Goal: Information Seeking & Learning: Learn about a topic

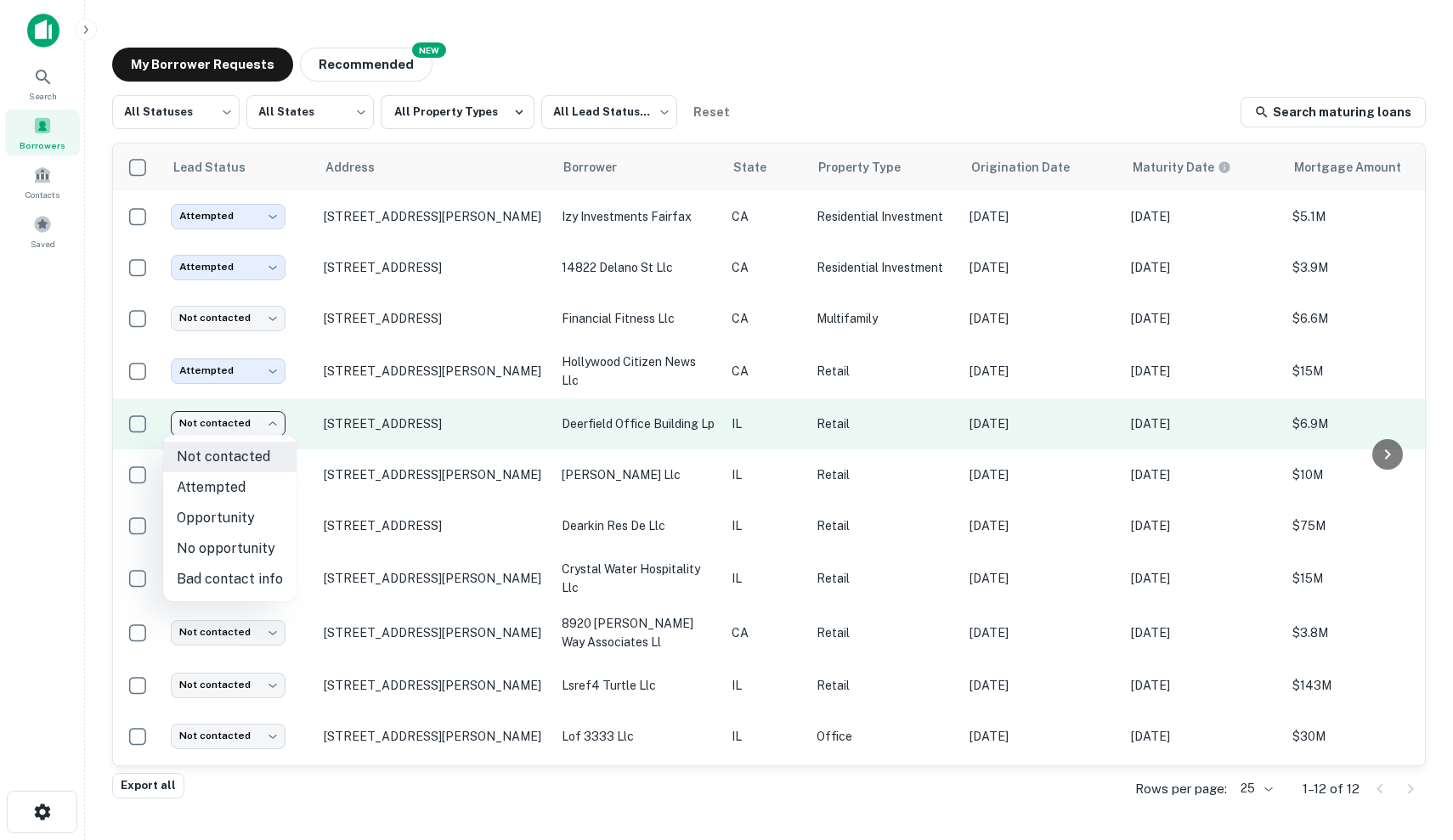
click at [234, 429] on body "Search Borrowers Contacts Saved My Borrower Requests NEW Recommended All Status…" at bounding box center [726, 420] width 1453 height 840
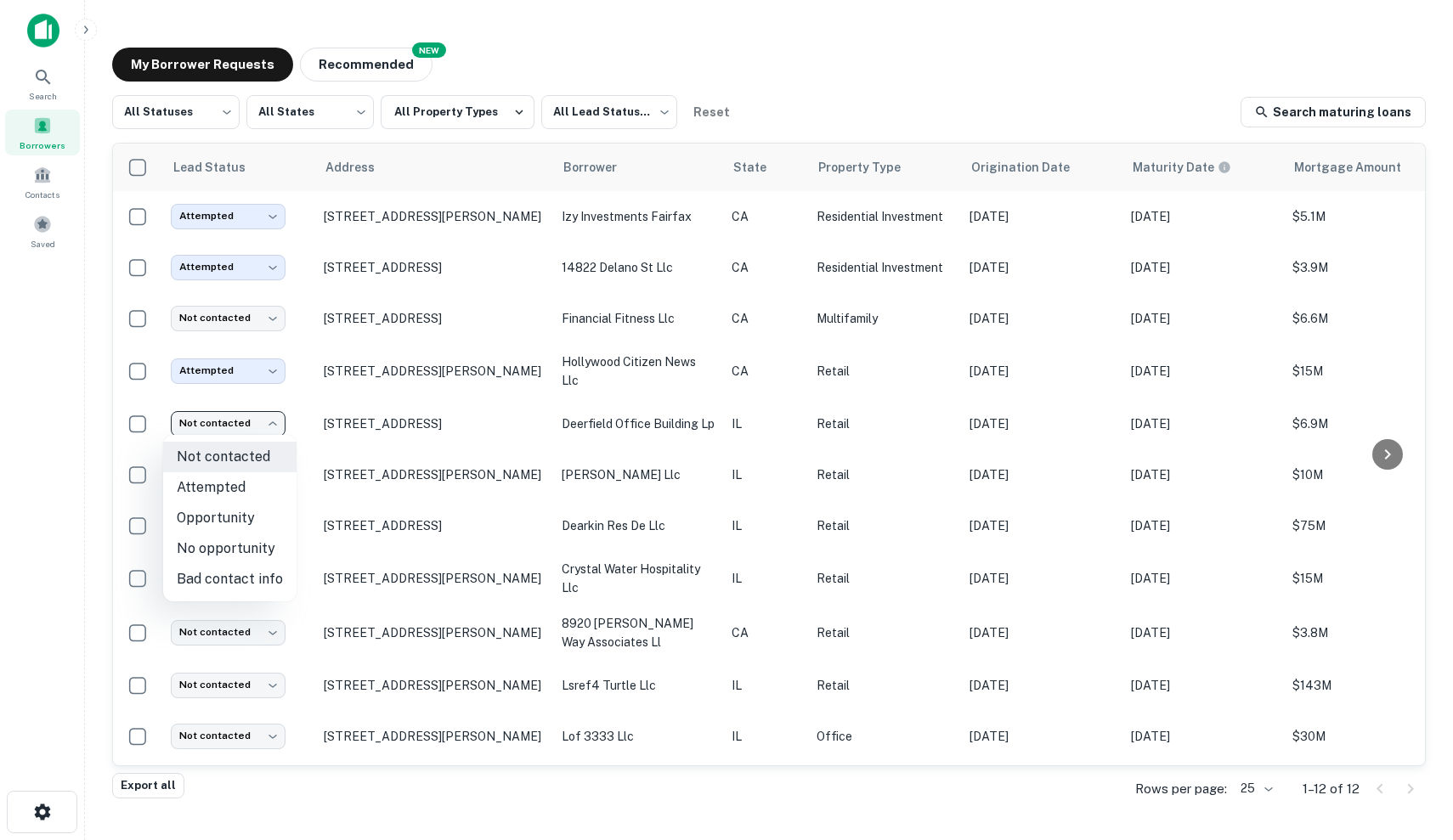
click at [237, 426] on div at bounding box center [726, 420] width 1453 height 840
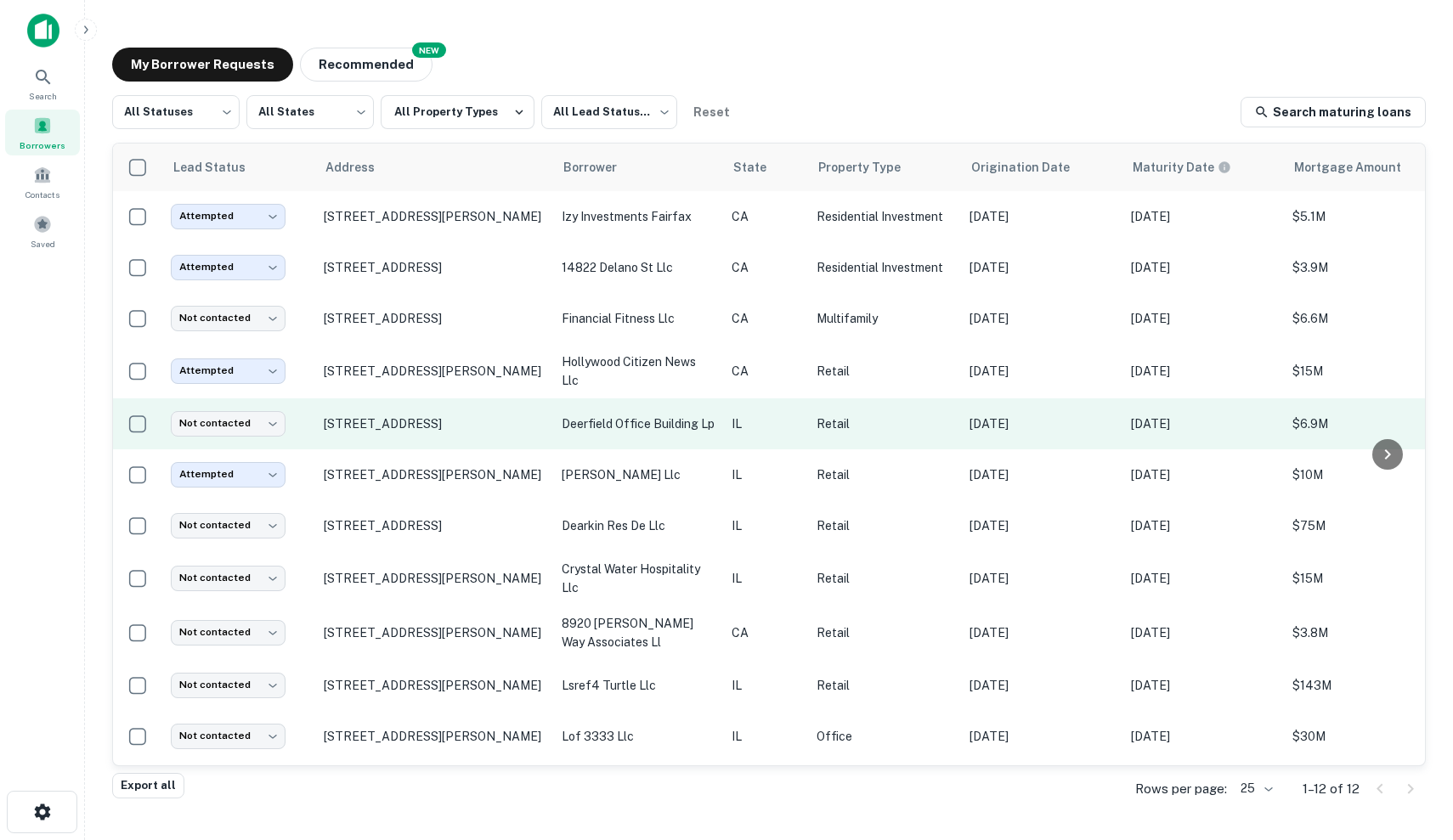
click at [670, 425] on p "deerfield office building lp" at bounding box center [638, 423] width 153 height 18
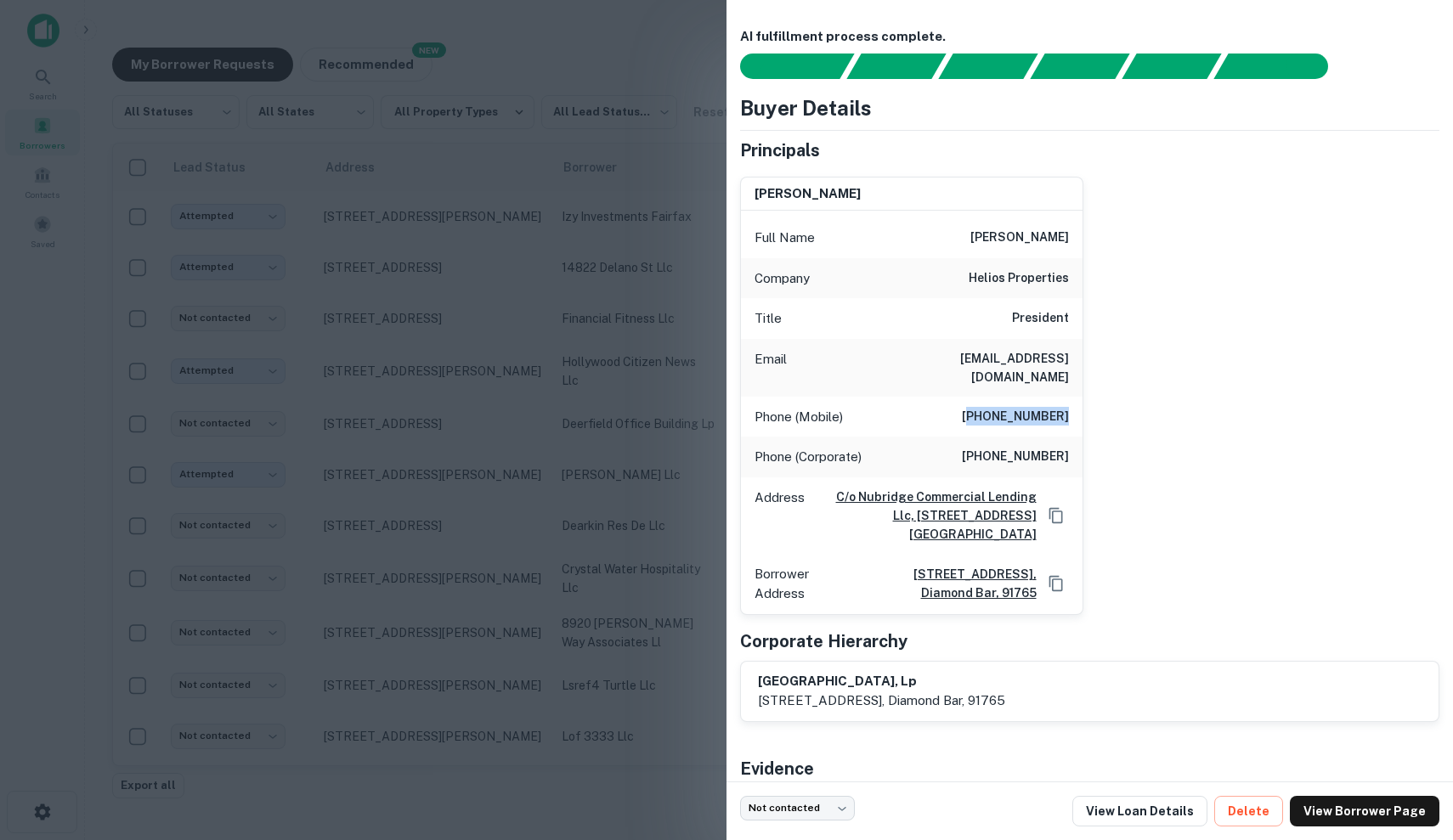
drag, startPoint x: 979, startPoint y: 390, endPoint x: 1076, endPoint y: 401, distance: 97.6
click at [1076, 401] on div "Phone (Mobile) (847) 863-2785" at bounding box center [911, 417] width 341 height 41
copy h6 "847) 863-2785"
click at [1245, 463] on div "chet balder Full Name chet balder Company helios properties Title President Ema…" at bounding box center [1082, 389] width 712 height 451
click at [502, 478] on div at bounding box center [726, 420] width 1453 height 840
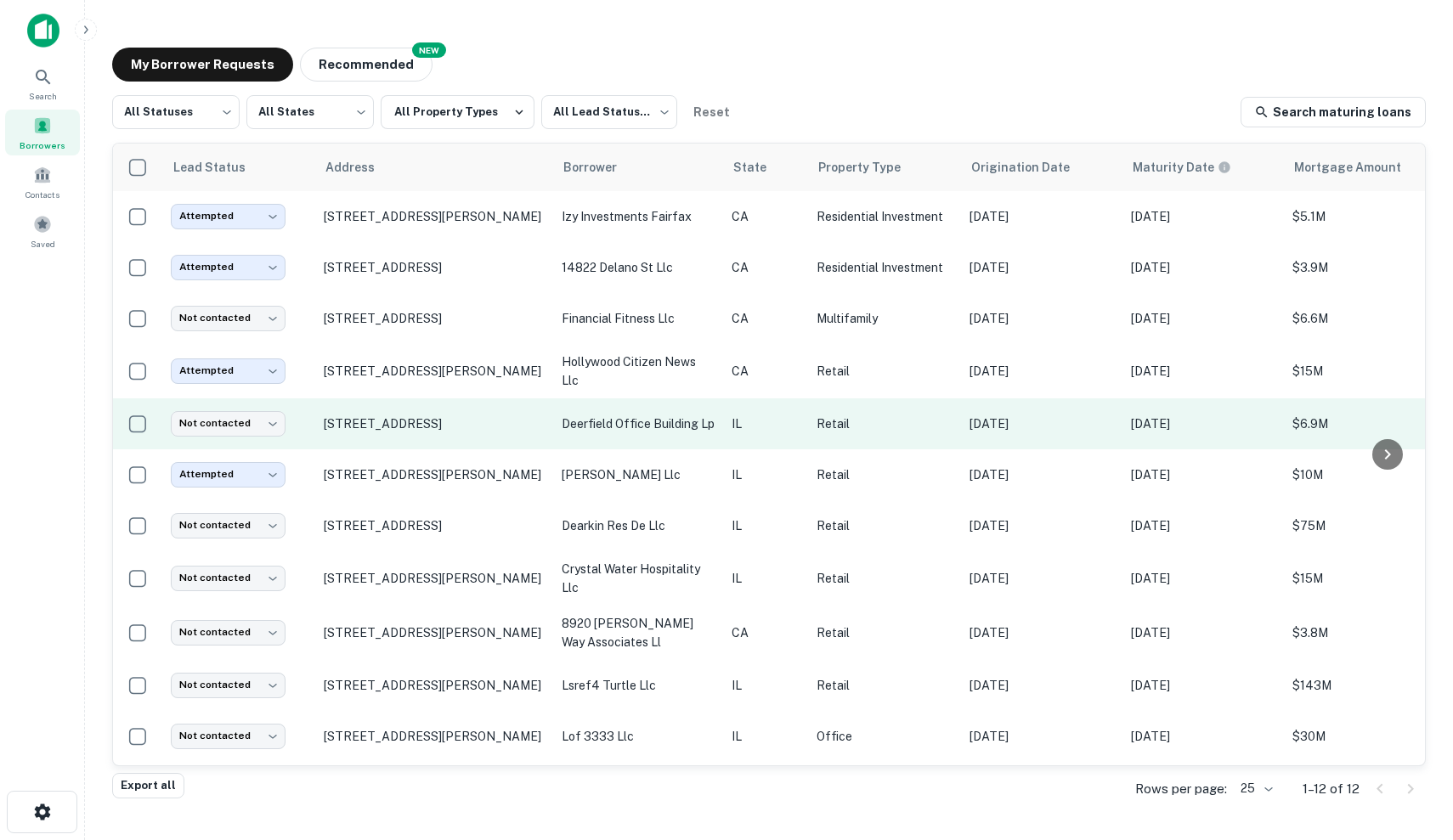
click at [699, 427] on p "deerfield office building lp" at bounding box center [638, 423] width 153 height 18
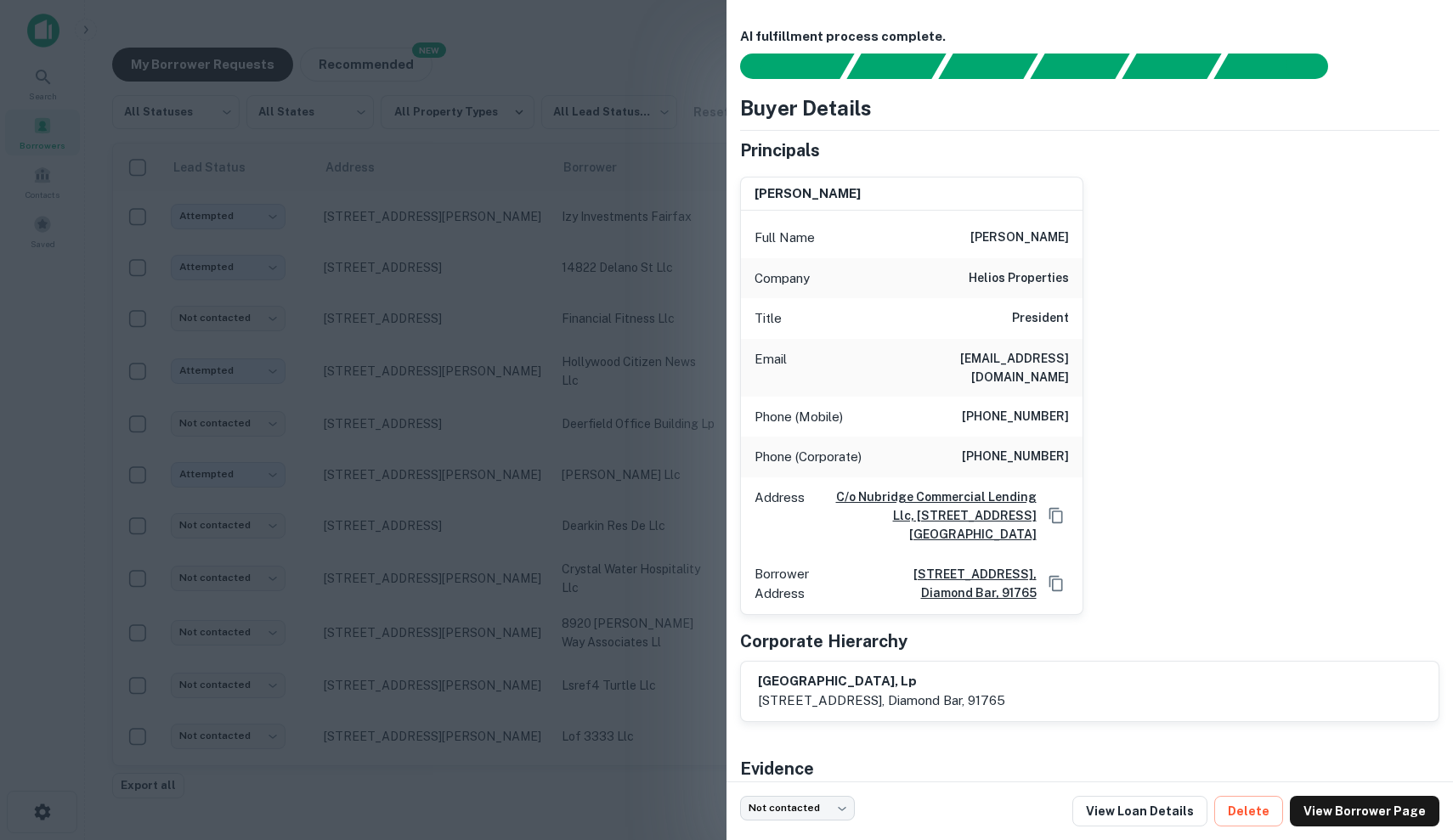
scroll to position [37, 0]
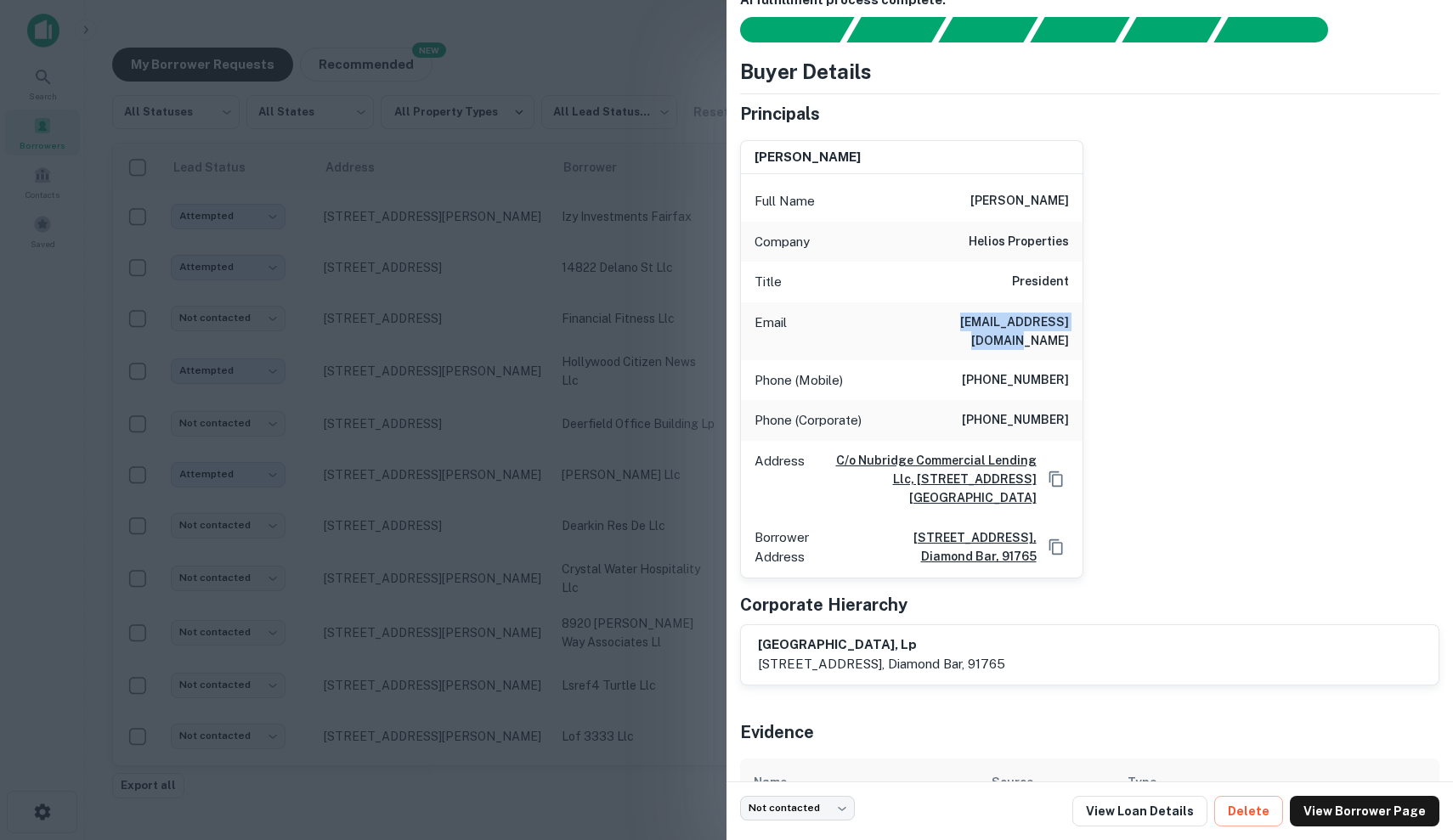
drag, startPoint x: 928, startPoint y: 318, endPoint x: 1076, endPoint y: 314, distance: 148.1
click at [1076, 314] on div "Email cbalder@heliosprop.com" at bounding box center [911, 331] width 341 height 58
click at [976, 295] on div "Title President" at bounding box center [911, 282] width 341 height 41
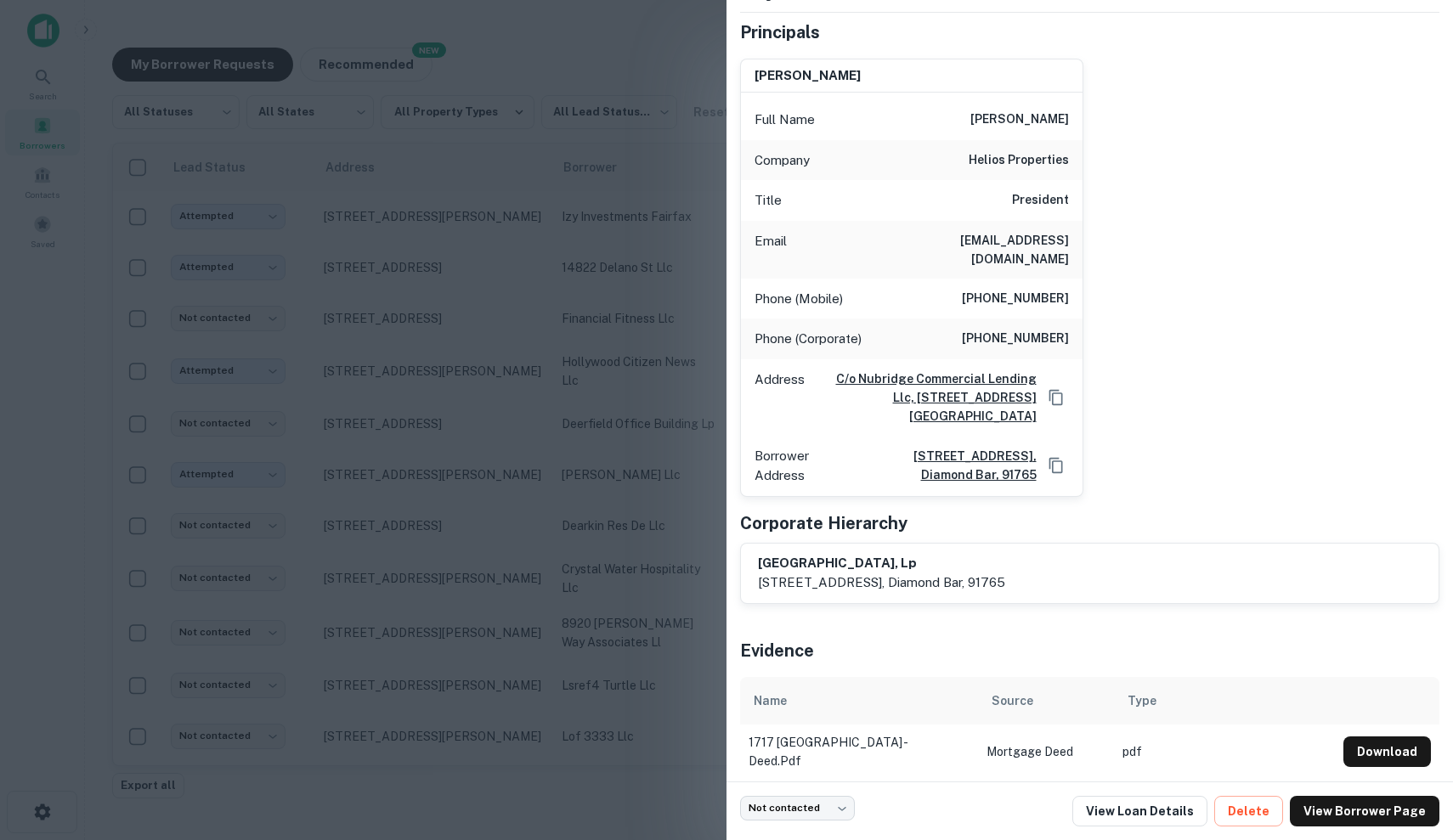
scroll to position [116, 0]
click at [614, 473] on div at bounding box center [726, 420] width 1453 height 840
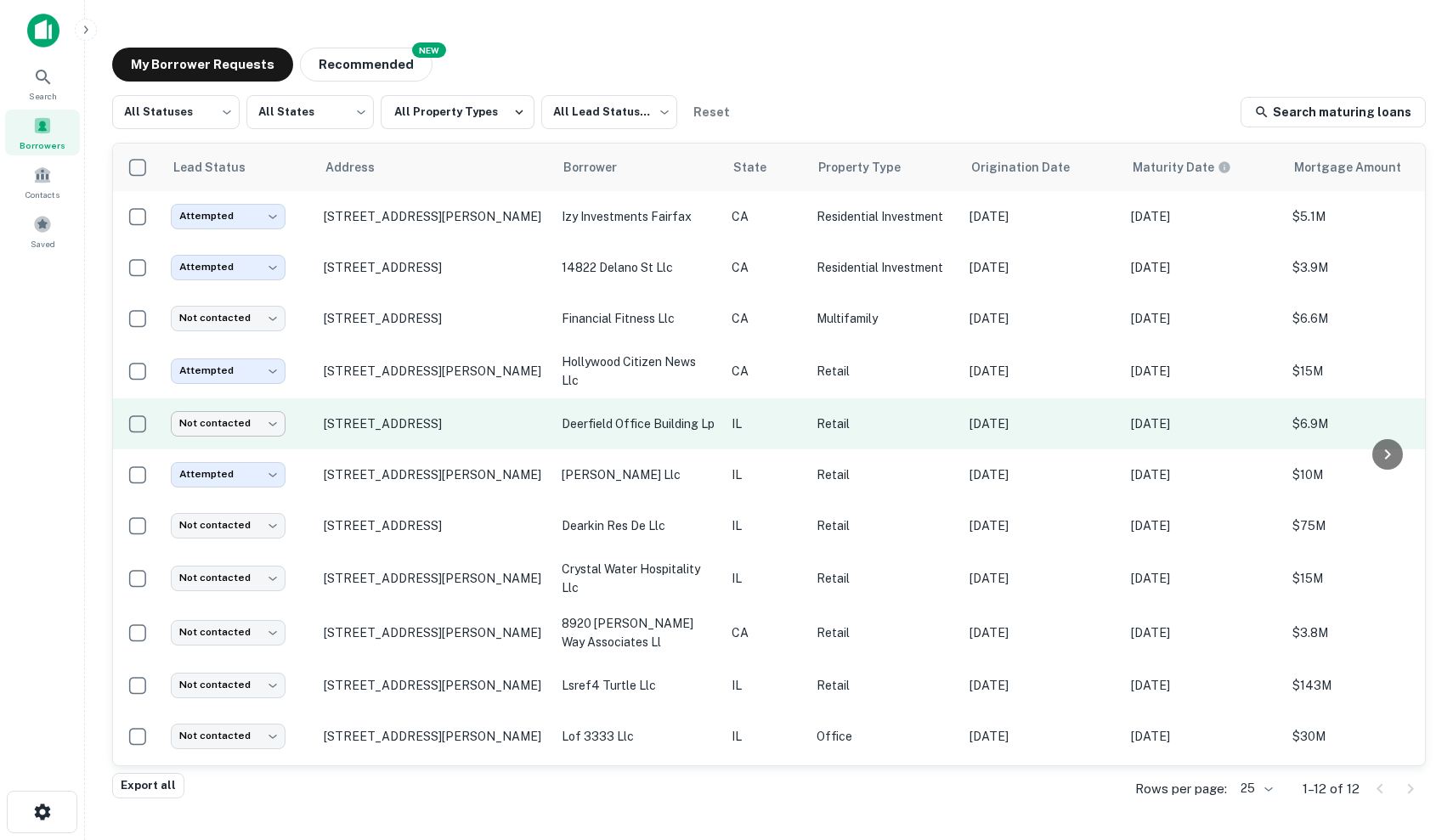
click at [231, 421] on body "Search Borrowers Contacts Saved My Borrower Requests NEW Recommended All Status…" at bounding box center [726, 420] width 1453 height 840
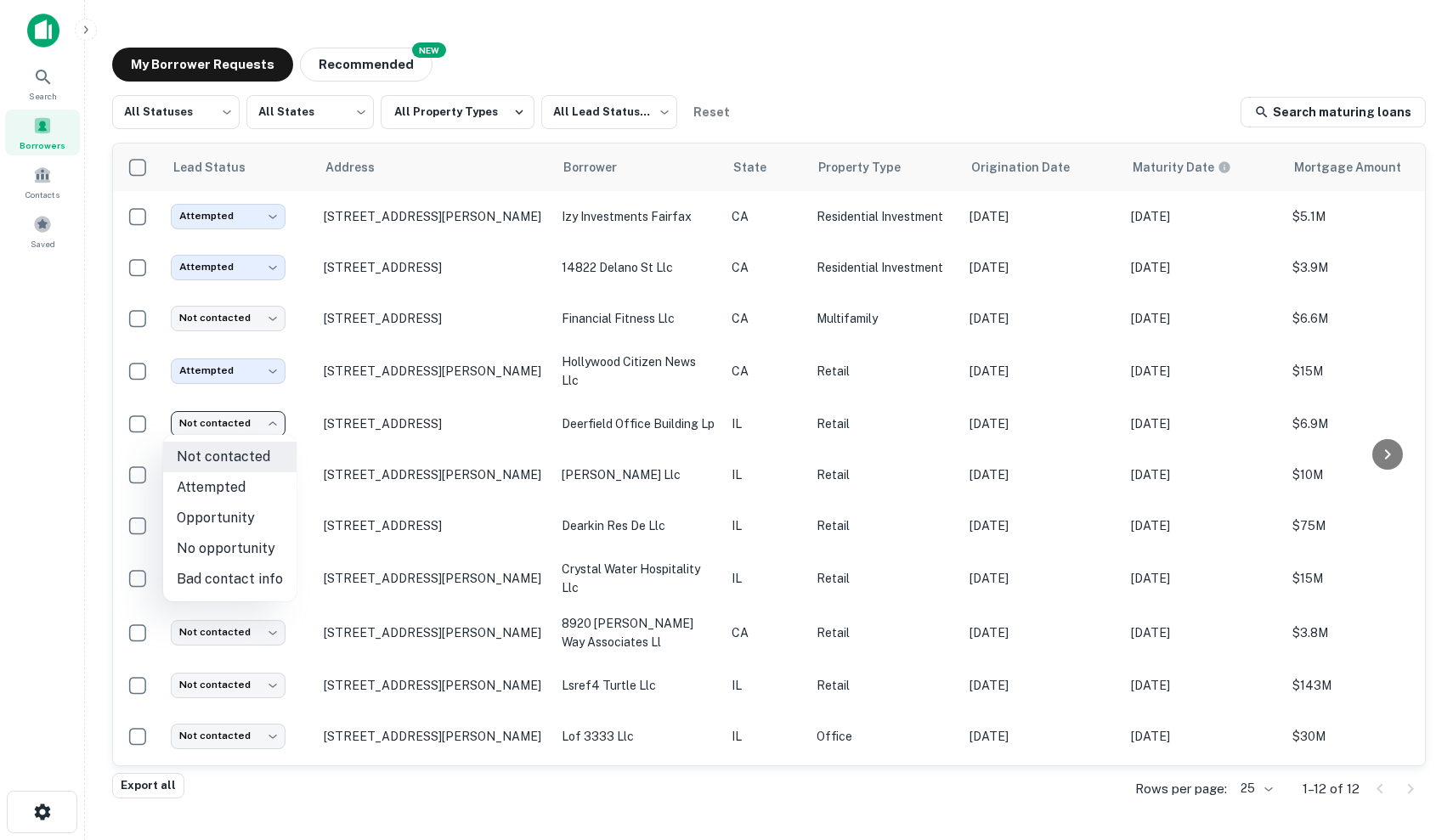
click at [257, 487] on li "Attempted" at bounding box center [230, 487] width 134 height 31
type input "*********"
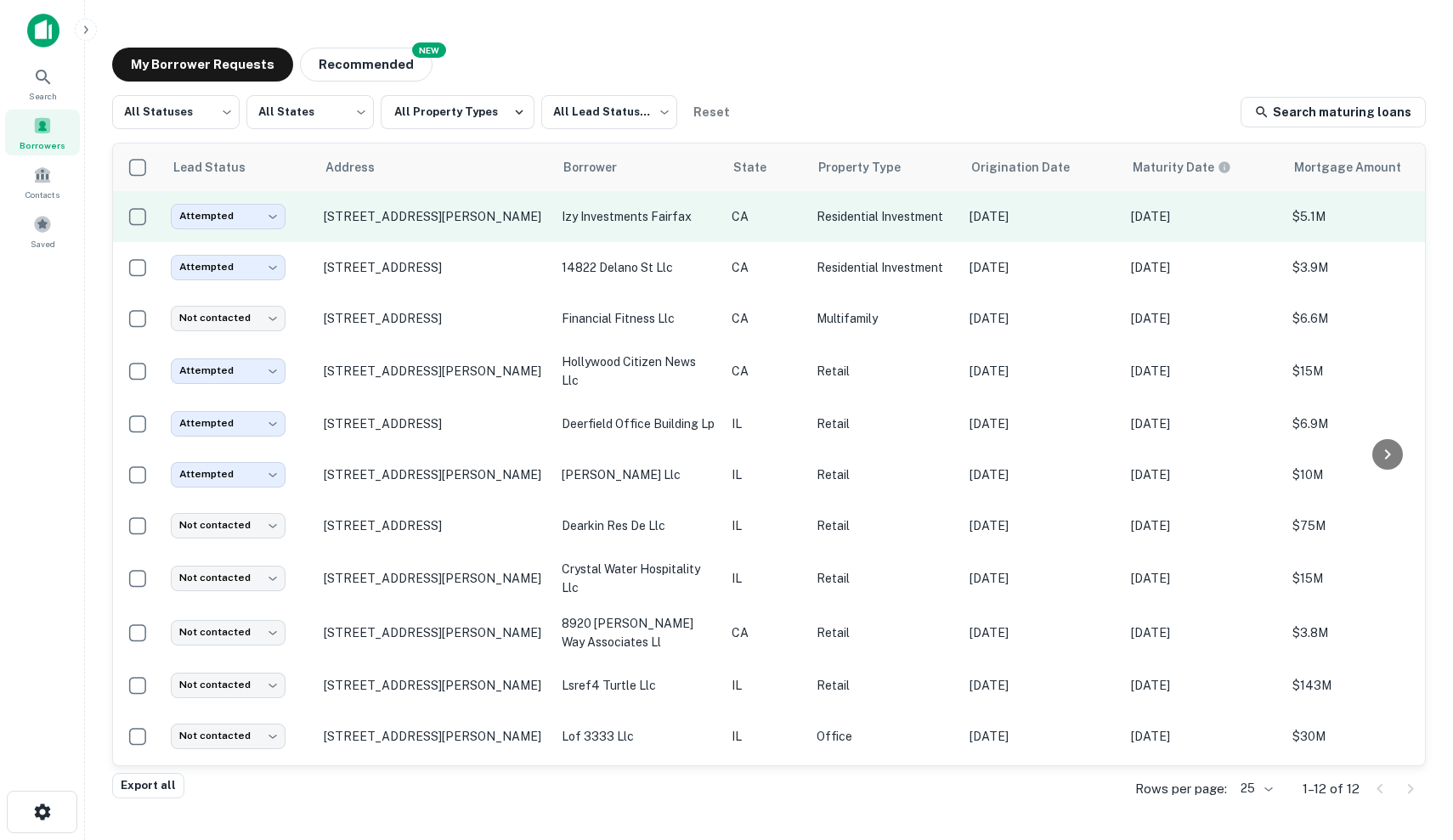
scroll to position [0, 0]
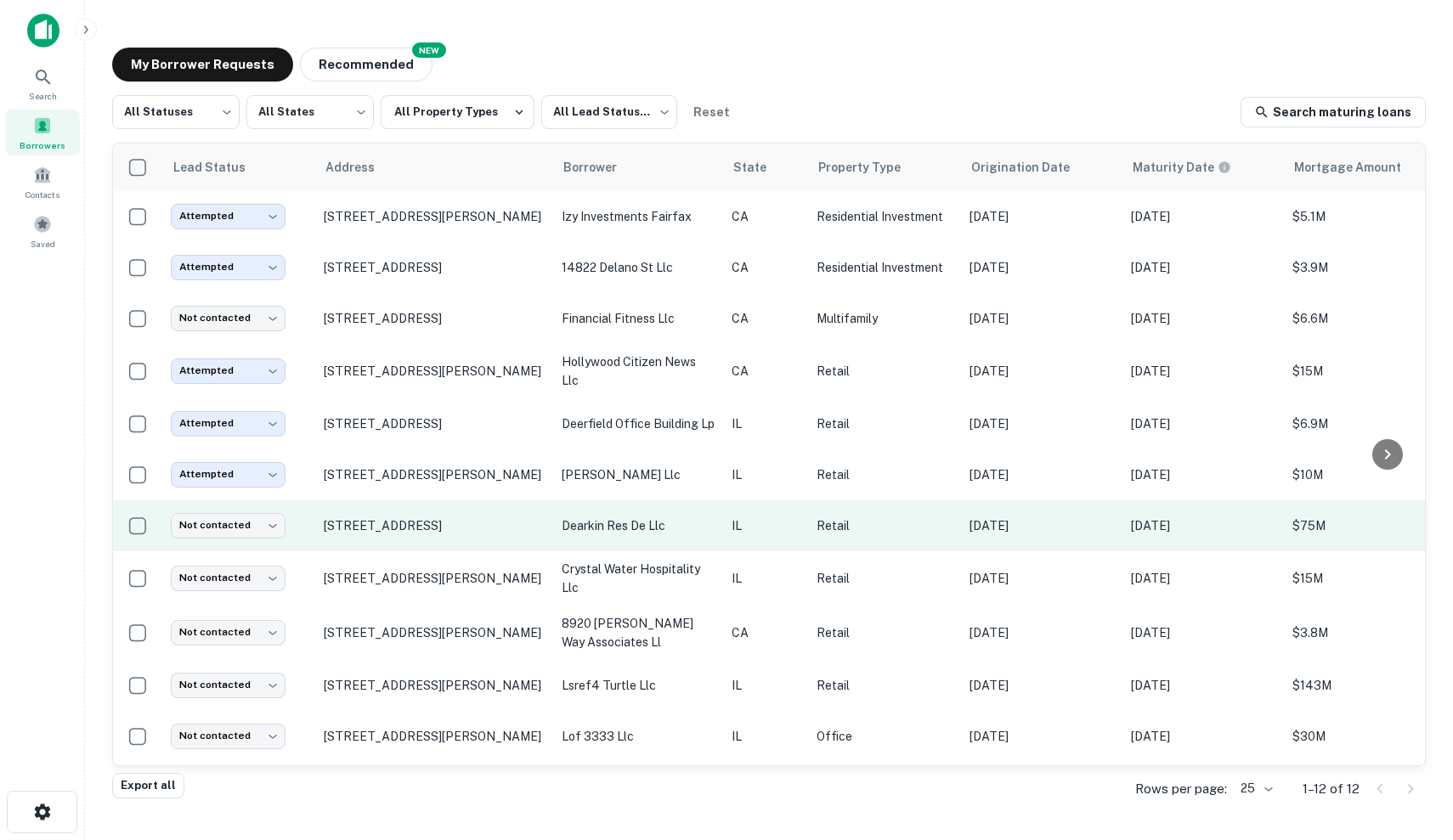
click at [677, 526] on p "dearkin res de llc" at bounding box center [638, 525] width 153 height 18
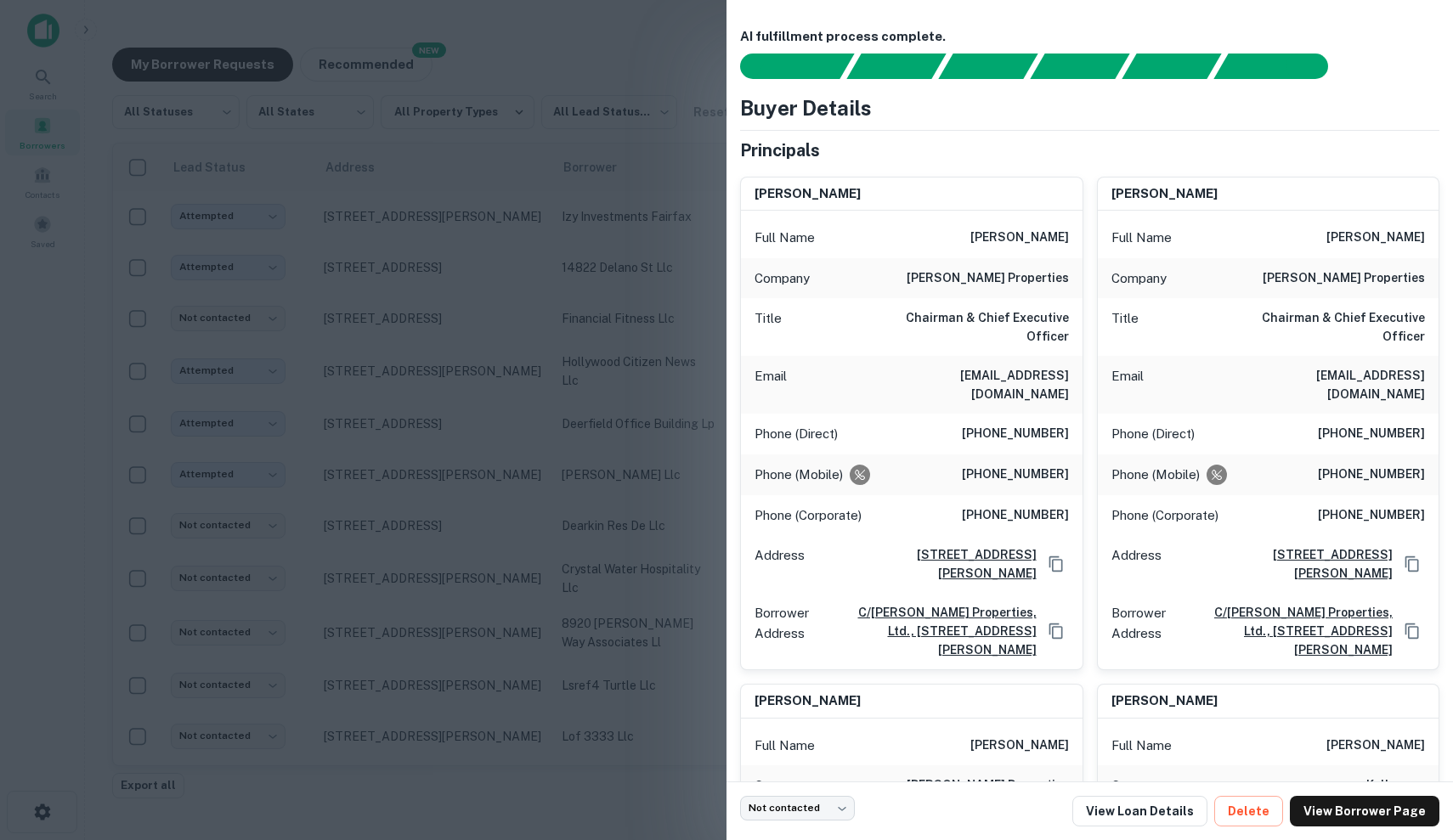
drag, startPoint x: 972, startPoint y: 243, endPoint x: 1000, endPoint y: 249, distance: 28.6
click at [1000, 249] on div "Full Name albert m. friedman" at bounding box center [911, 237] width 341 height 41
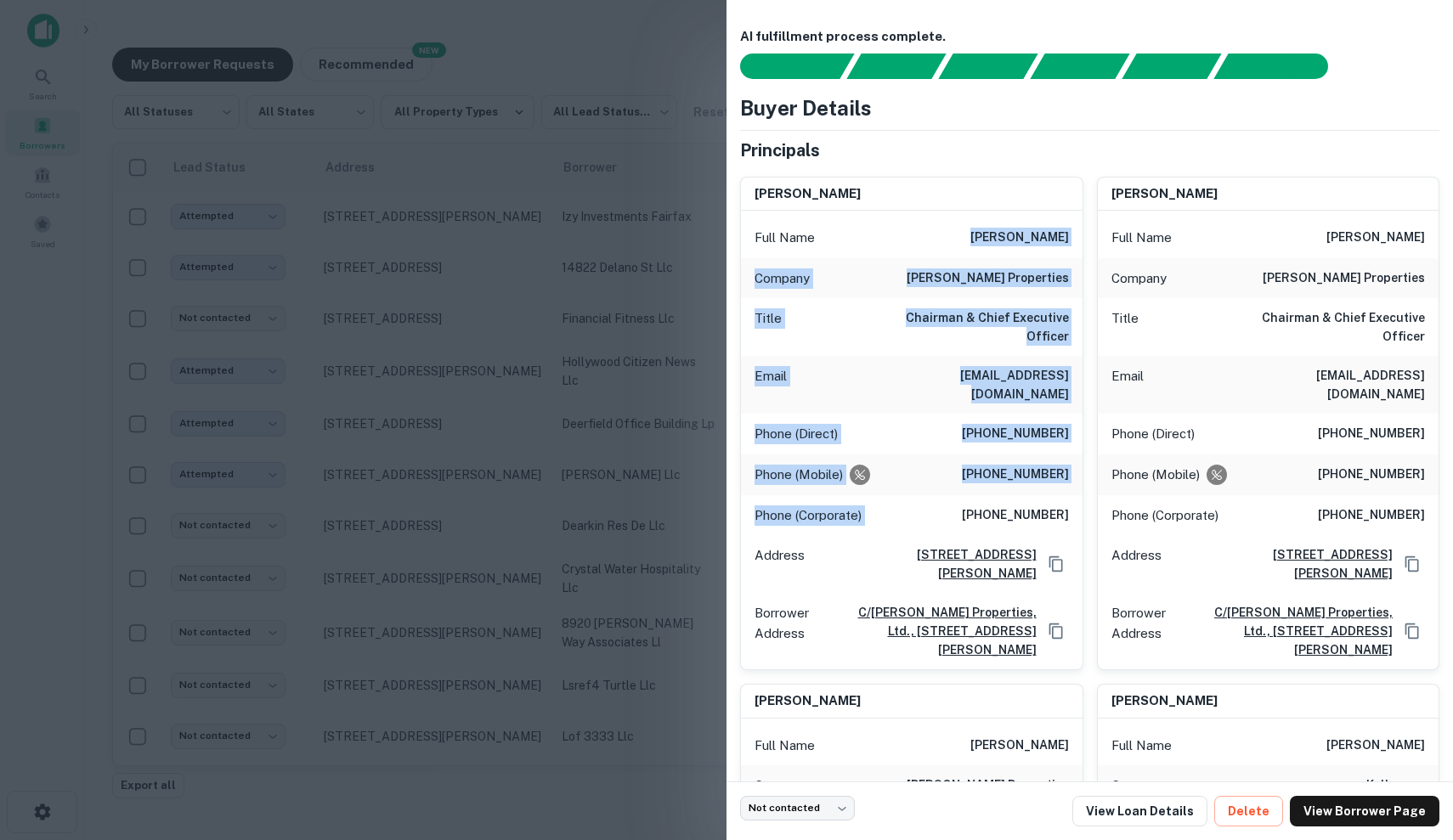
drag, startPoint x: 957, startPoint y: 230, endPoint x: 1063, endPoint y: 466, distance: 258.7
click at [1063, 466] on div "Full Name albert m. friedman Company friedman properties Title Chairman & Chief…" at bounding box center [911, 439] width 341 height 458
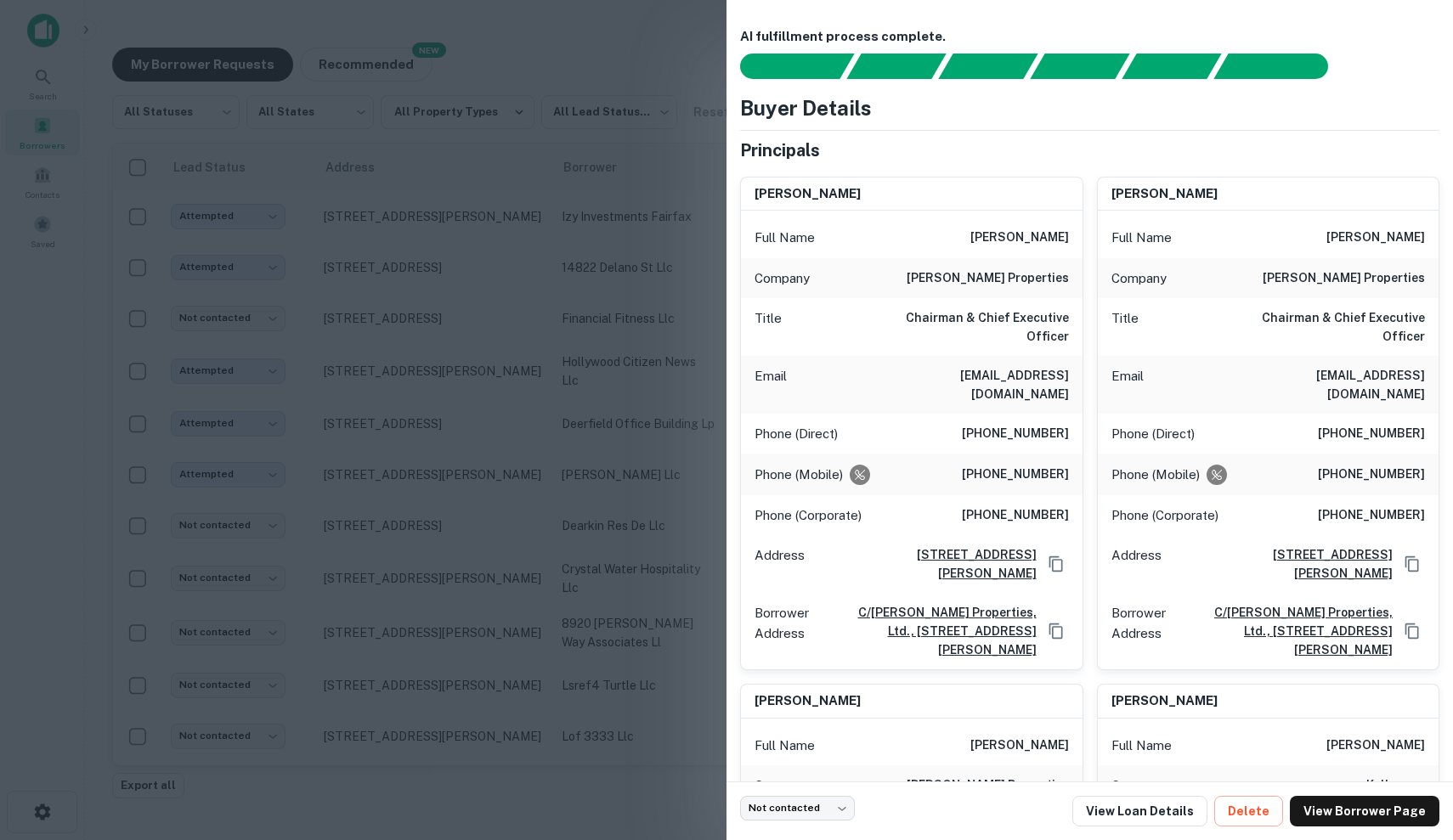
click at [1063, 495] on div "Phone (Corporate) (312) 644-1100" at bounding box center [911, 515] width 341 height 41
click at [645, 354] on div at bounding box center [726, 420] width 1453 height 840
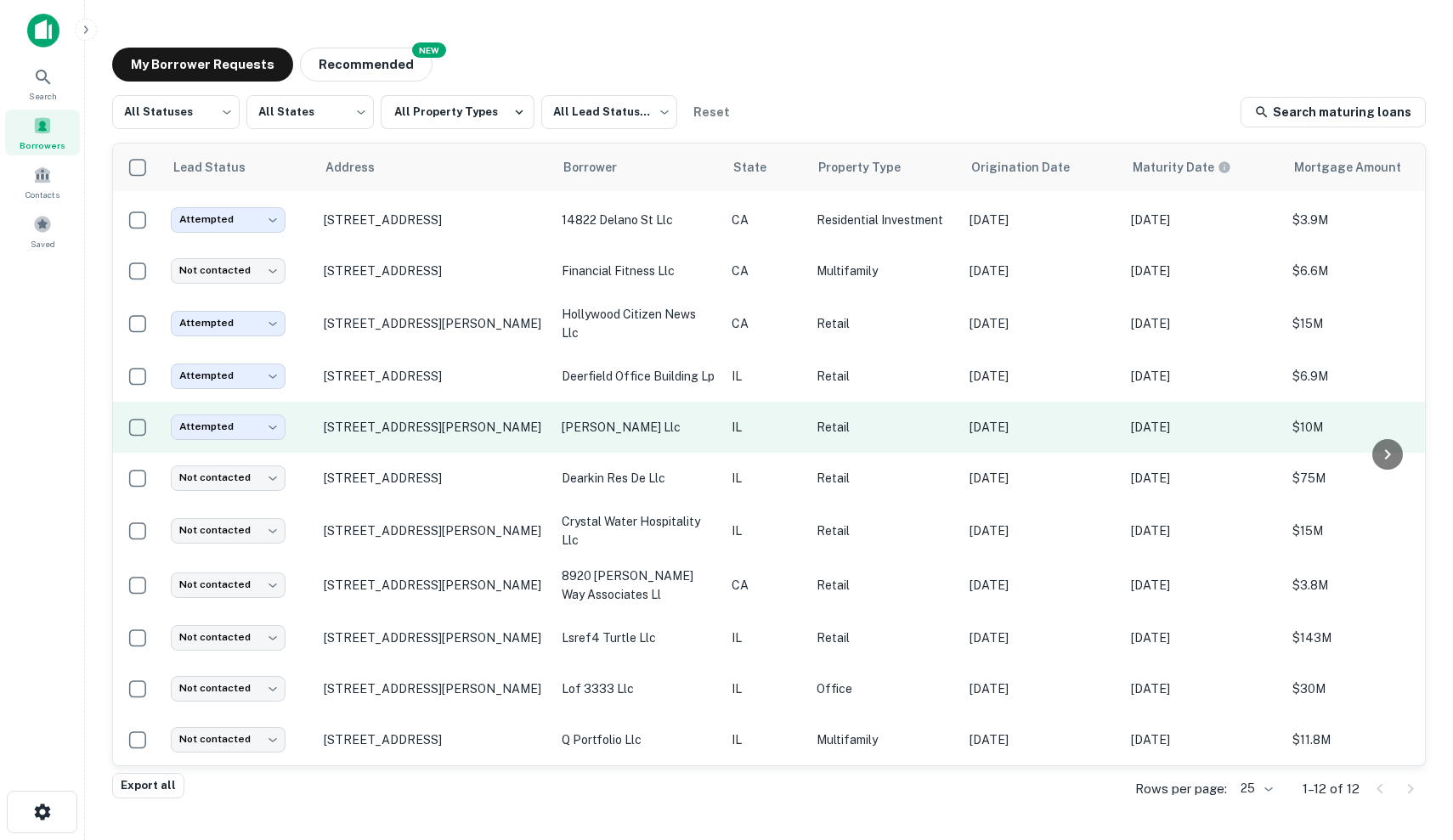
scroll to position [47, 0]
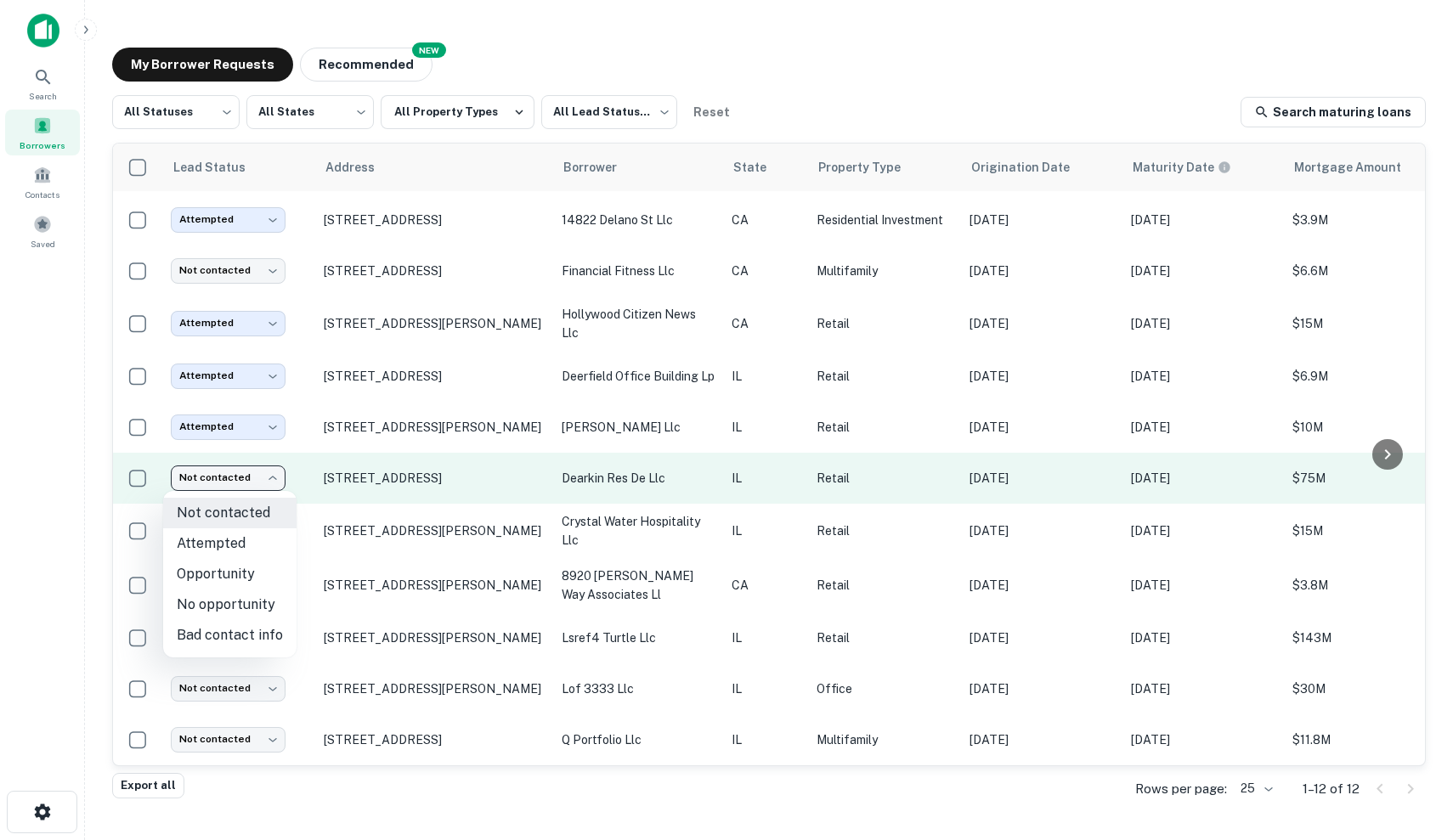
click at [213, 487] on body "Search Borrowers Contacts Saved My Borrower Requests NEW Recommended All Status…" at bounding box center [726, 420] width 1453 height 840
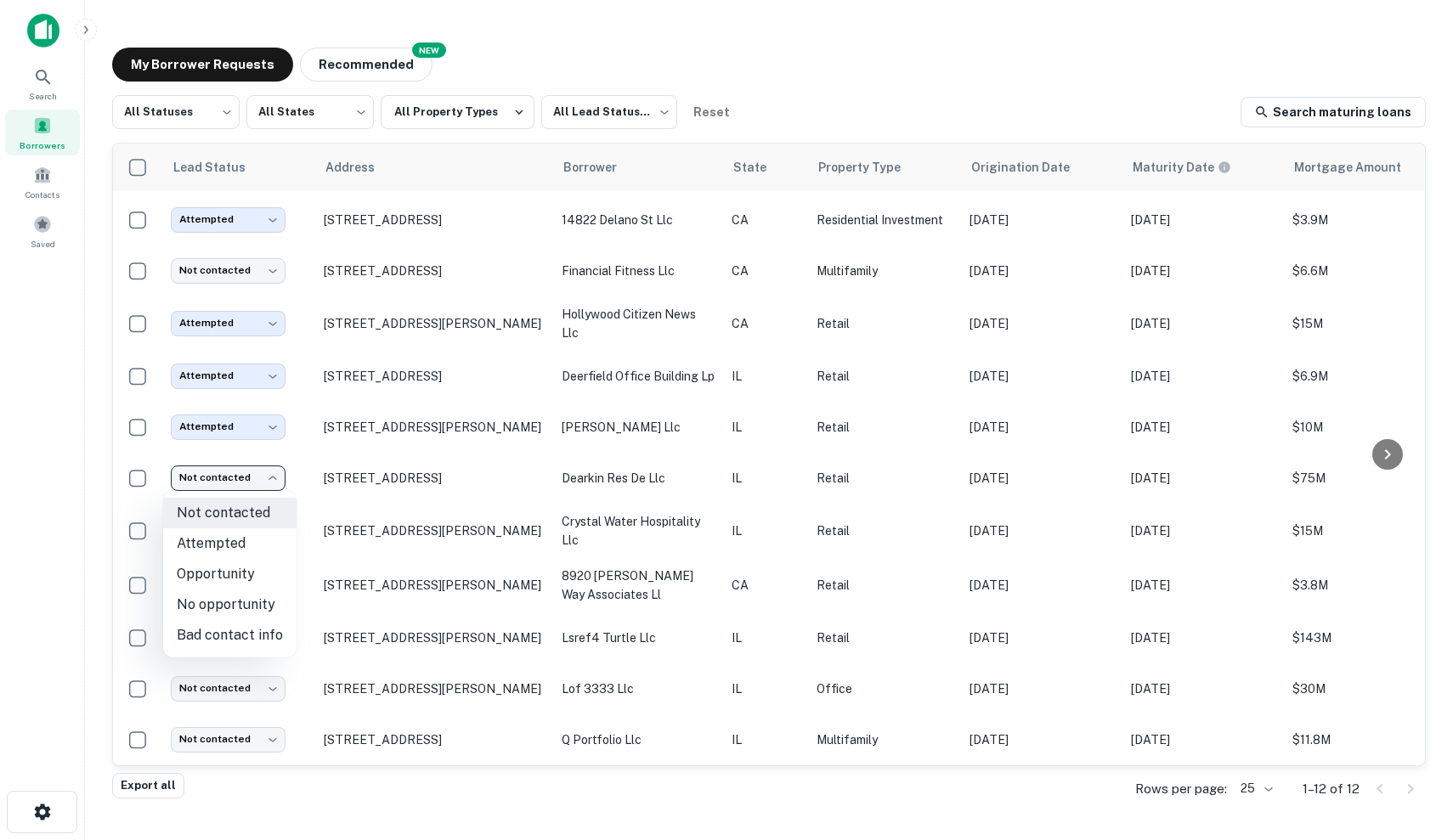
click at [233, 482] on div at bounding box center [726, 420] width 1453 height 840
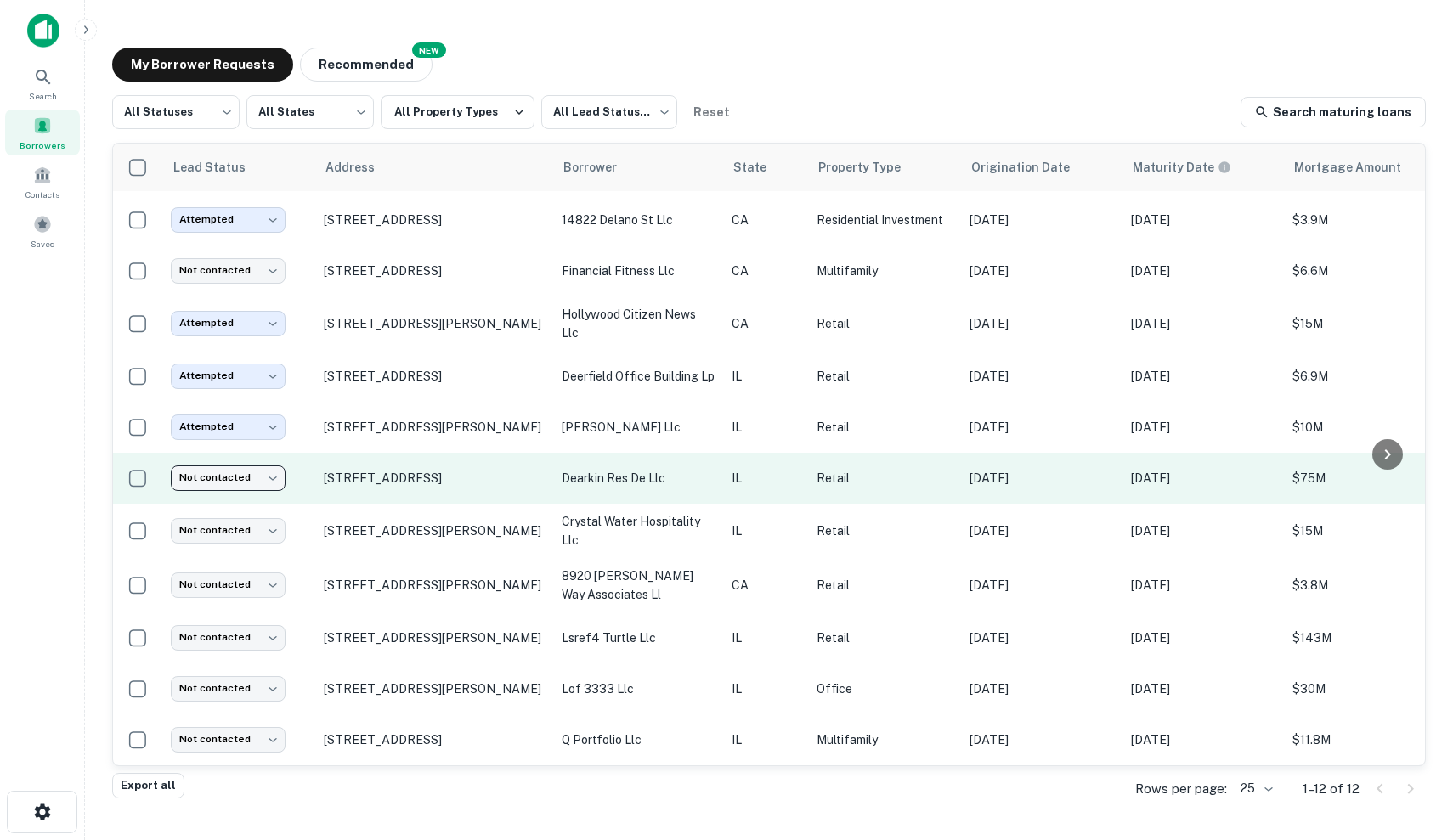
click at [245, 479] on body "Search Borrowers Contacts Saved My Borrower Requests NEW Recommended All Status…" at bounding box center [726, 420] width 1453 height 840
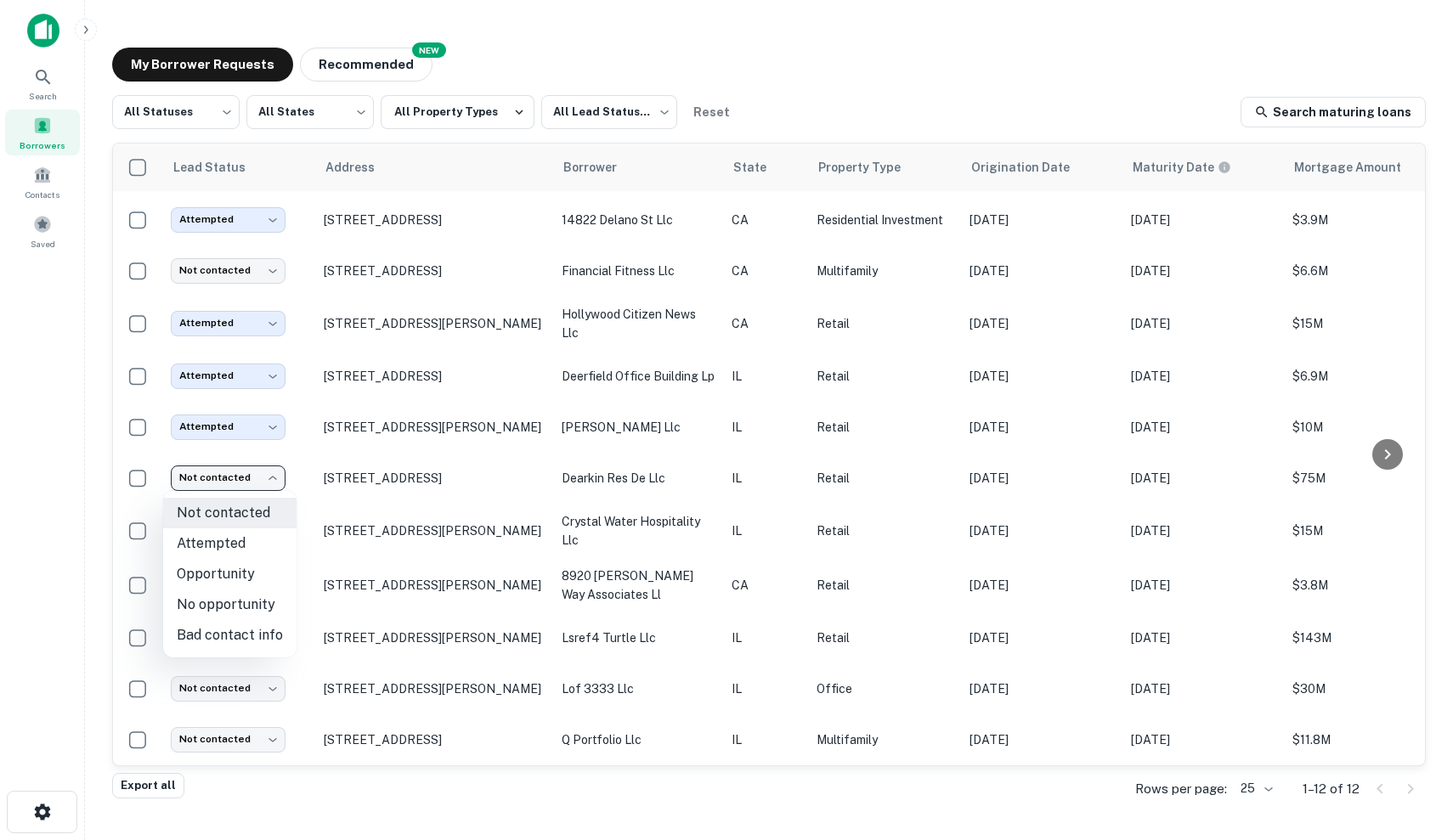
click at [277, 480] on div at bounding box center [726, 420] width 1453 height 840
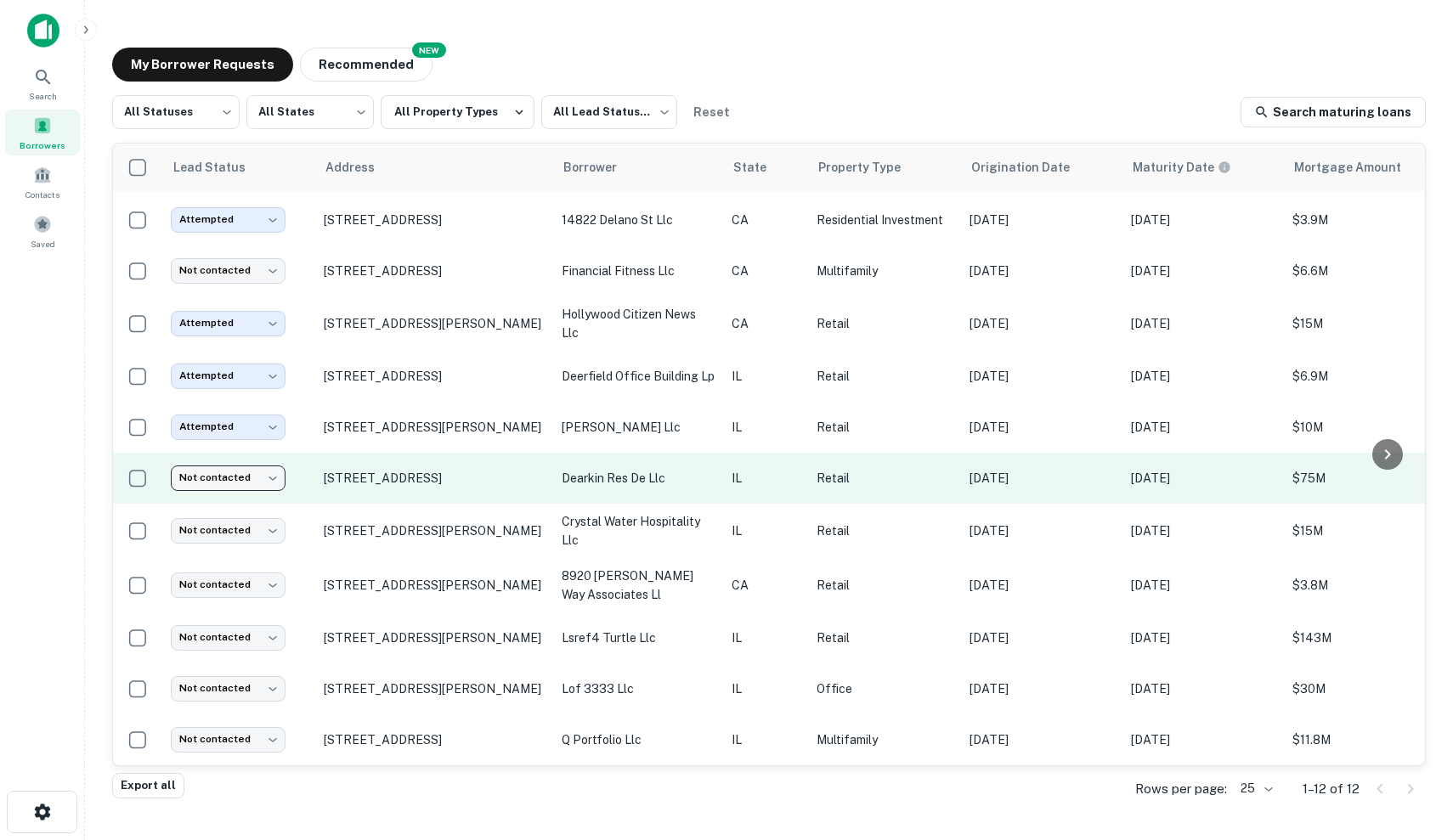
click at [683, 476] on p "dearkin res de llc" at bounding box center [638, 478] width 153 height 18
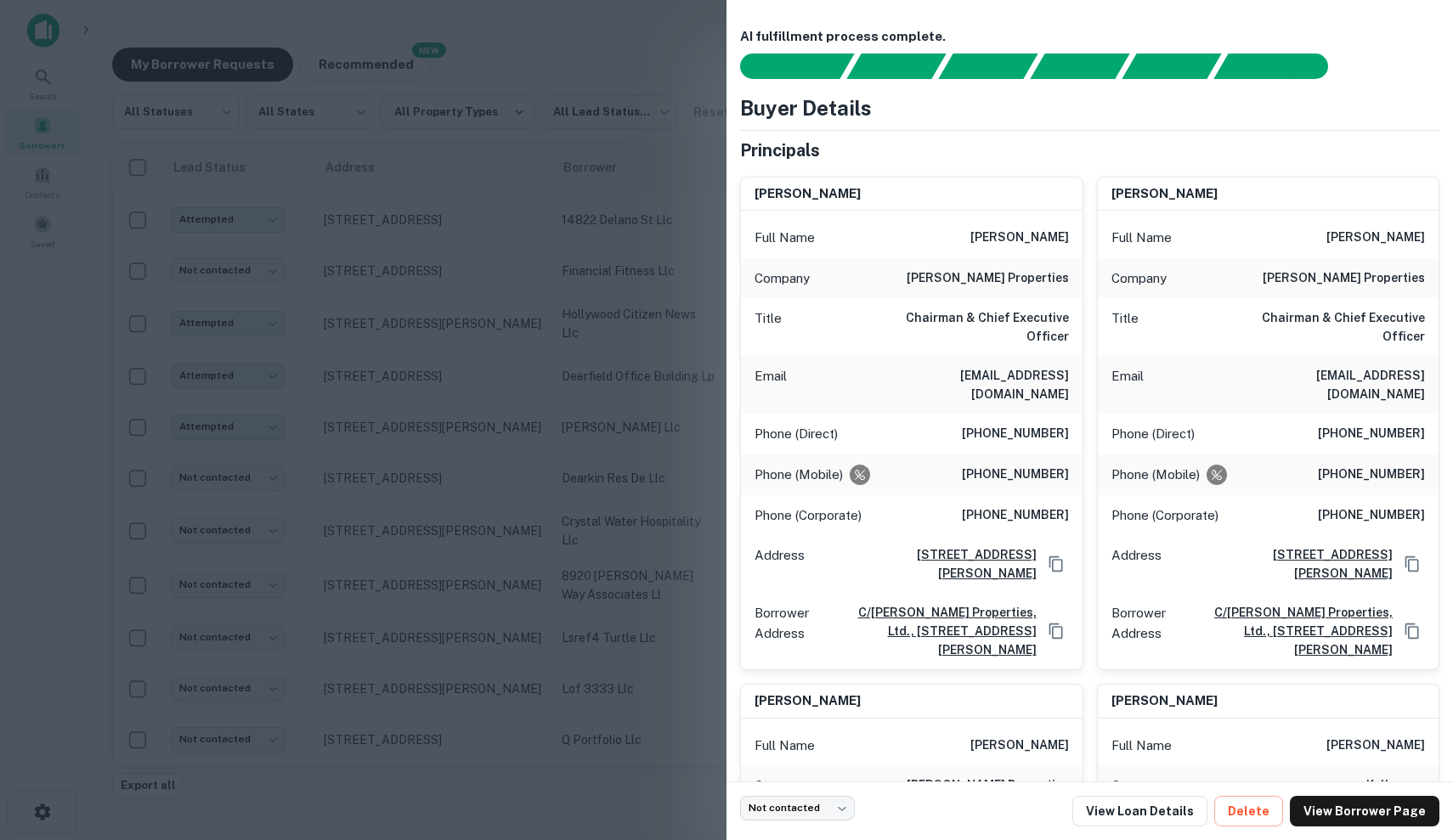
scroll to position [-2, 0]
click at [440, 419] on div at bounding box center [726, 420] width 1453 height 840
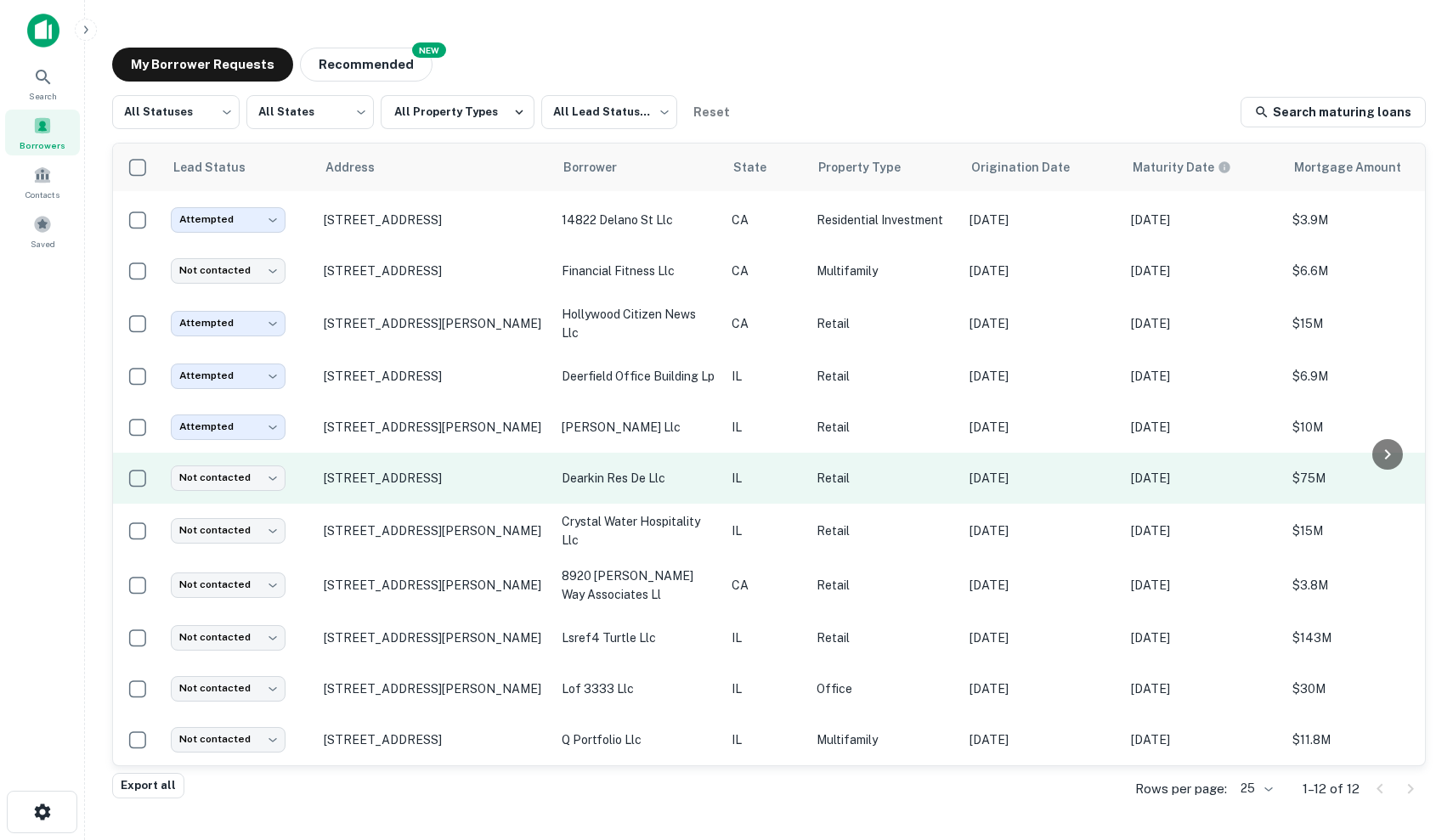
scroll to position [0, 0]
click at [937, 477] on p "Retail" at bounding box center [884, 478] width 136 height 18
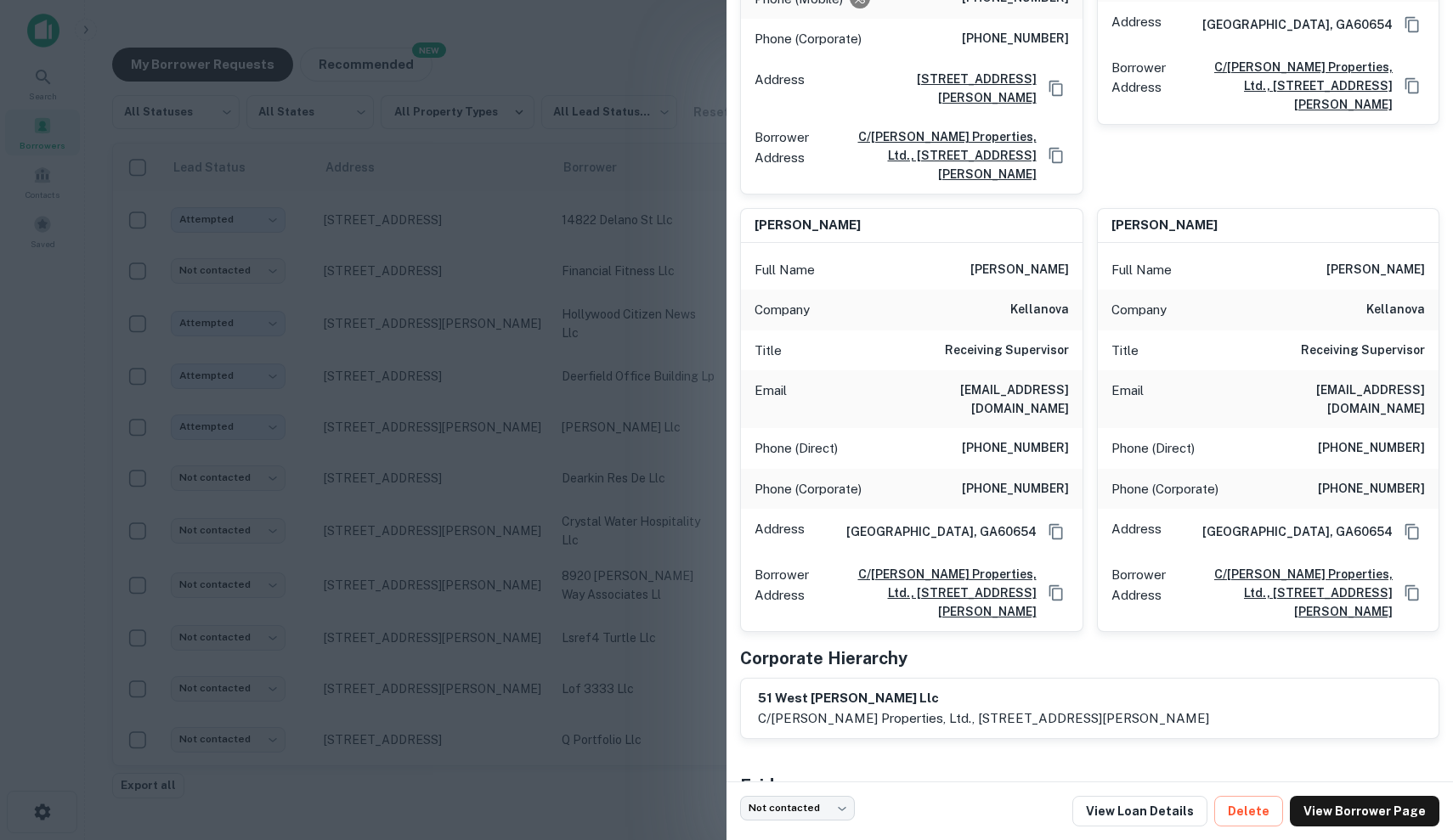
scroll to position [1025, 0]
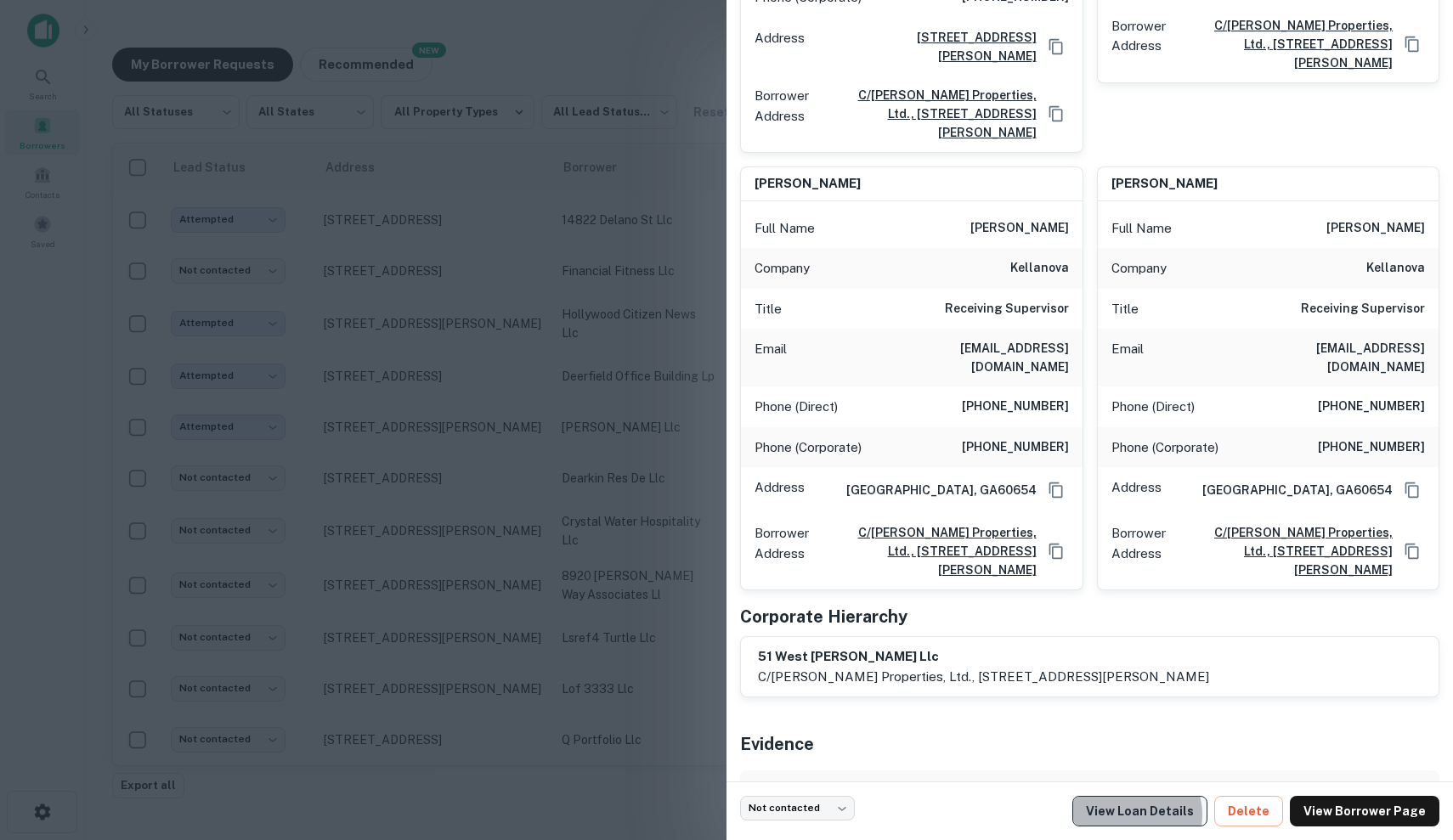
click at [1152, 814] on link "View Loan Details" at bounding box center [1139, 811] width 135 height 31
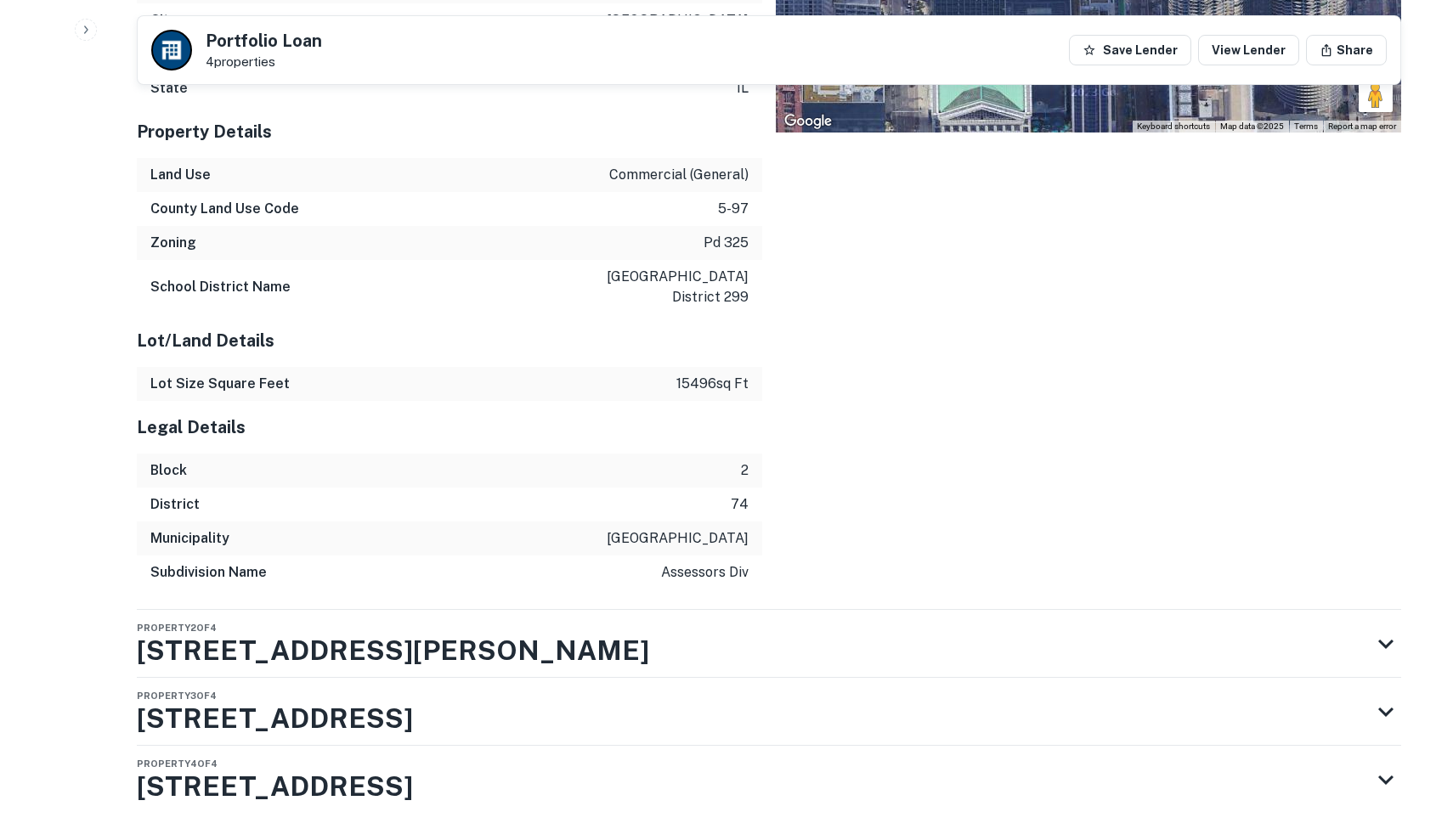
scroll to position [2802, 0]
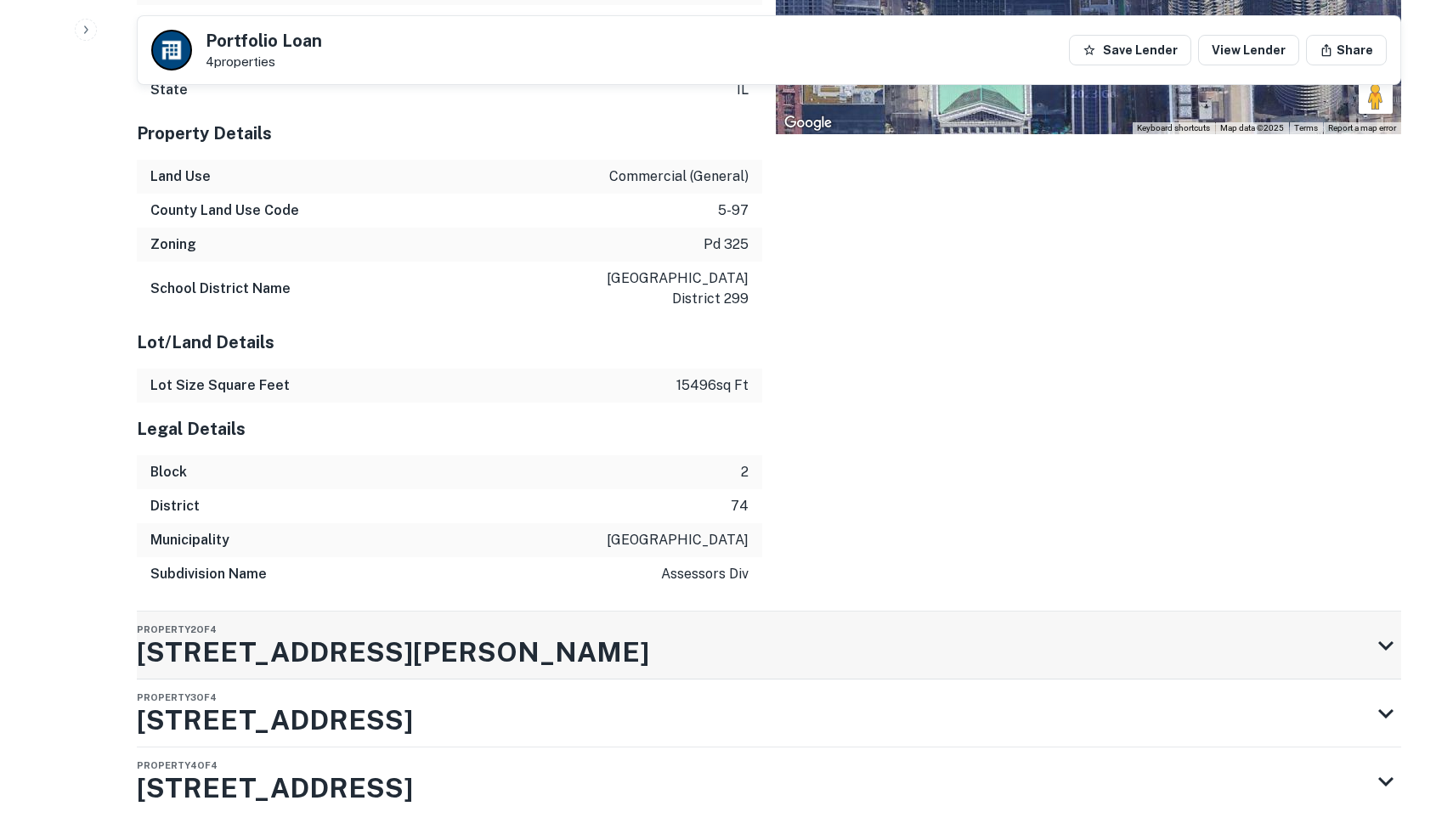
click at [580, 611] on div "Property 2 of 4 51 W HUBBARD ST" at bounding box center [753, 645] width 1233 height 68
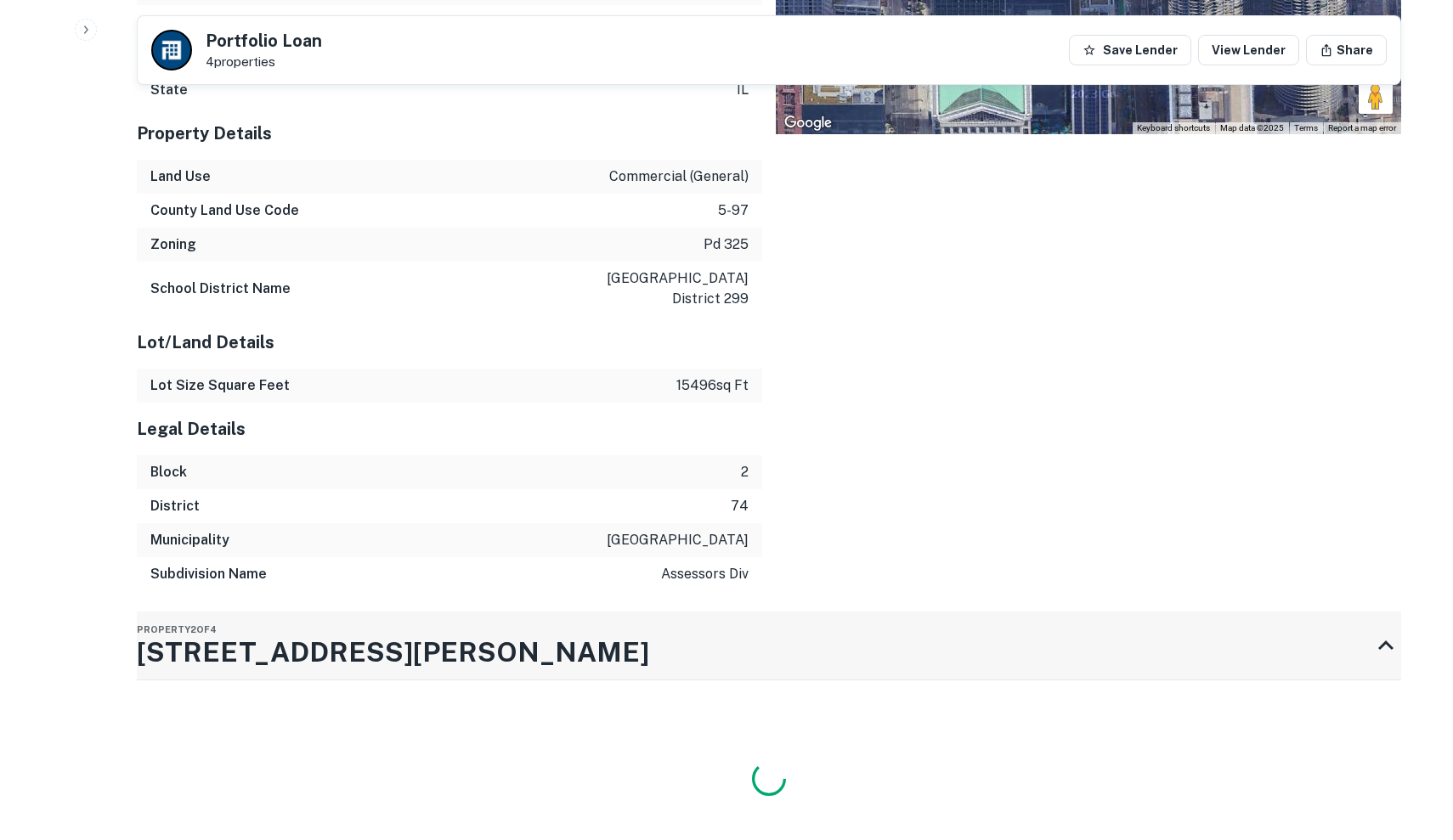
click at [580, 611] on div "Property 2 of 4 51 W HUBBARD ST" at bounding box center [753, 645] width 1233 height 68
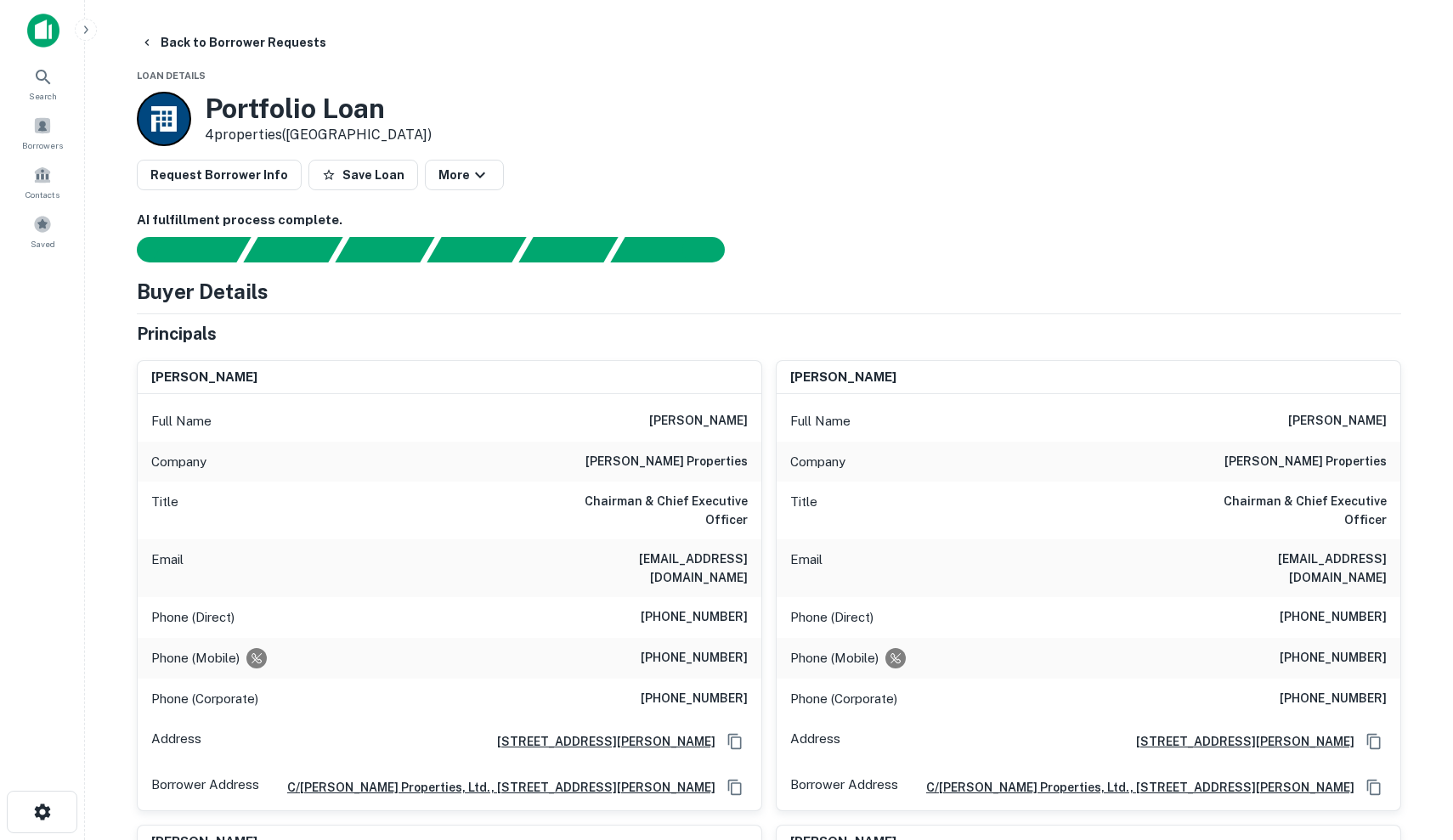
scroll to position [0, 0]
drag, startPoint x: 634, startPoint y: 462, endPoint x: 746, endPoint y: 455, distance: 112.2
click at [749, 456] on div "Company friedman properties" at bounding box center [449, 462] width 623 height 41
copy h6 "friedman properties"
click at [591, 422] on div "Full Name albert m. friedman" at bounding box center [449, 421] width 623 height 41
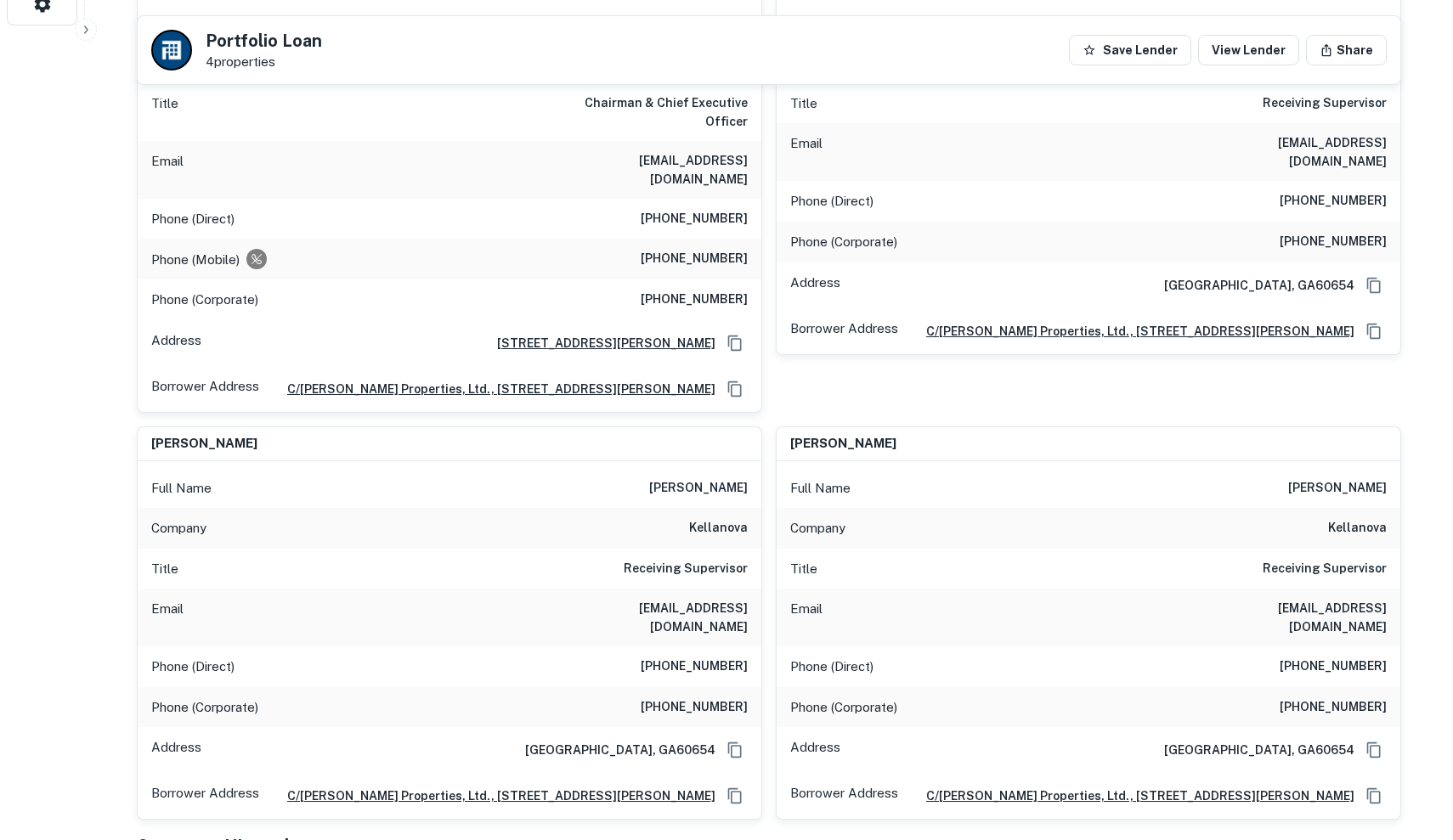
scroll to position [807, 0]
drag, startPoint x: 655, startPoint y: 442, endPoint x: 752, endPoint y: 447, distance: 97.1
click at [752, 469] on div "Full Name bruce hoffmann" at bounding box center [449, 489] width 623 height 41
copy h6 "bruce hoffmann"
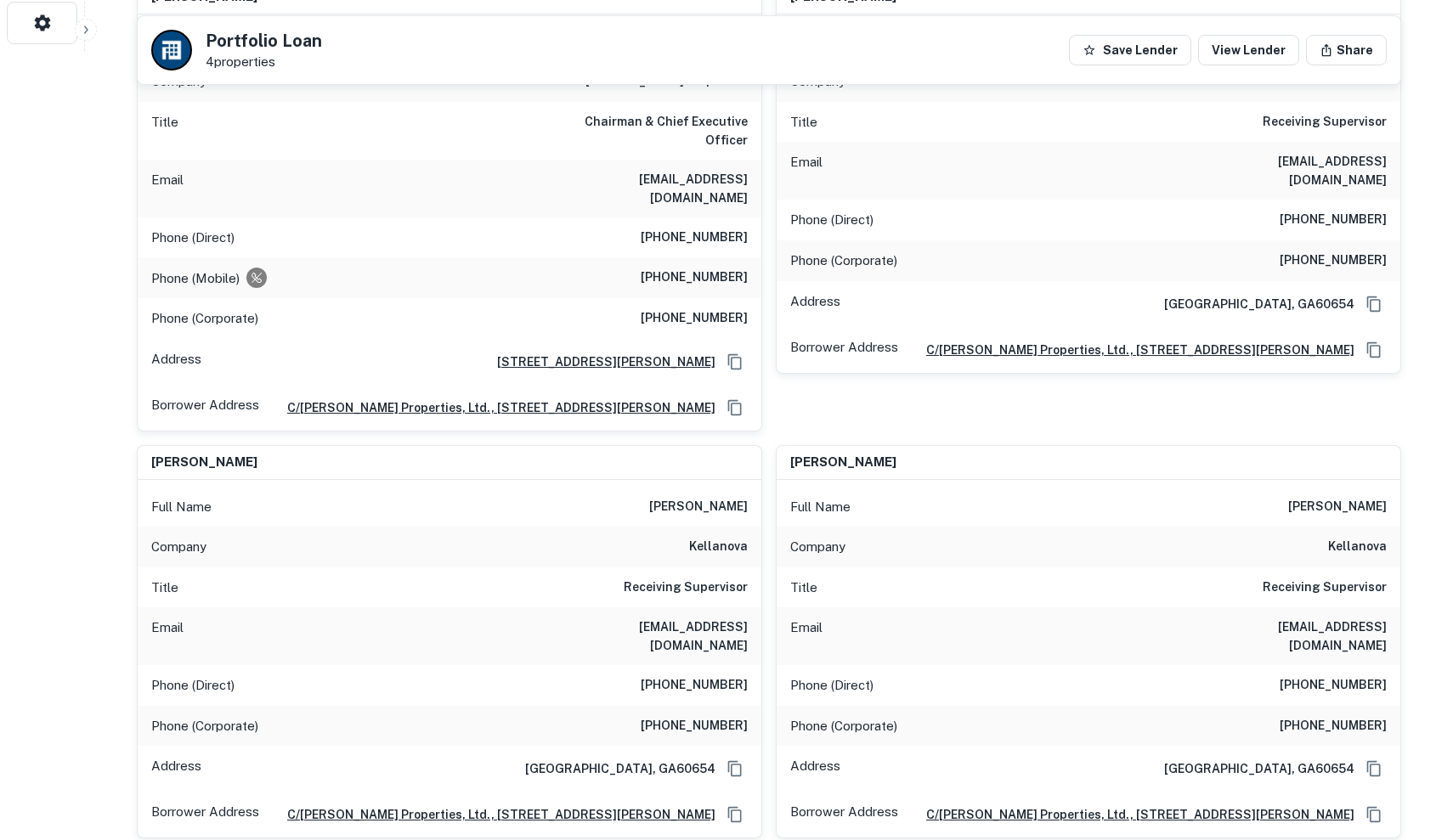
scroll to position [785, 0]
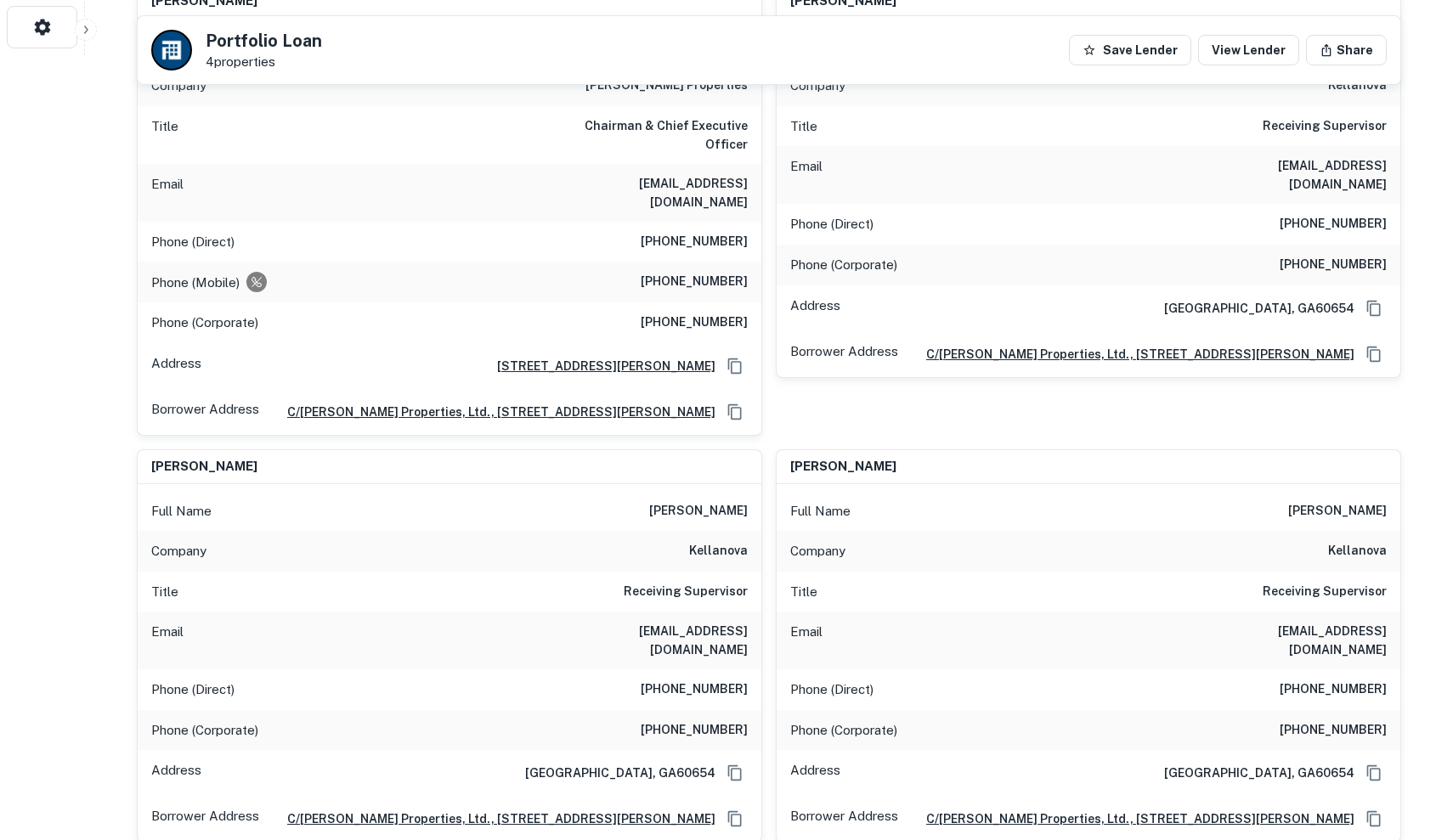
click at [523, 262] on div "Phone (Mobile) (312) 301-7183" at bounding box center [449, 282] width 623 height 41
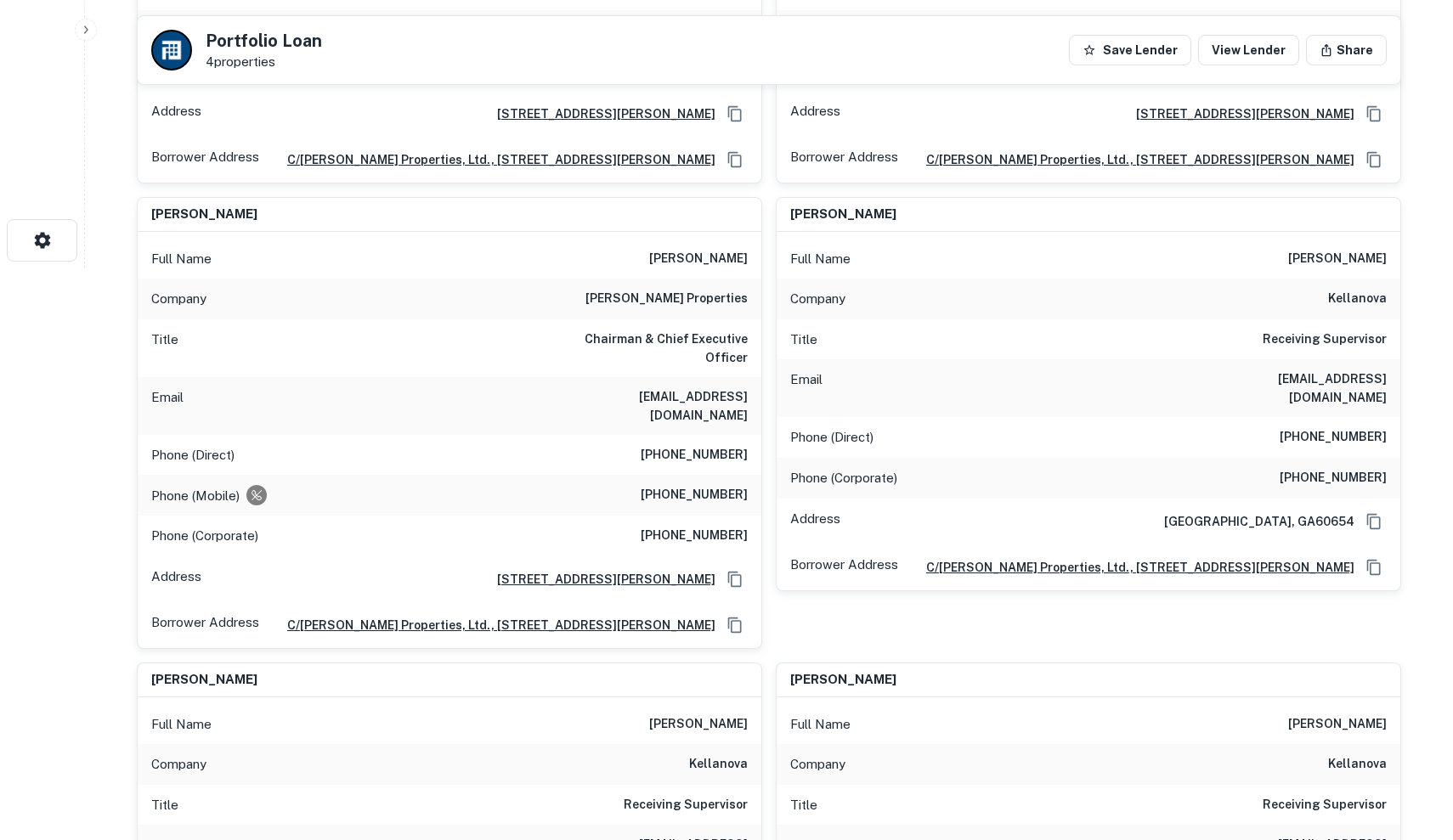
scroll to position [566, 0]
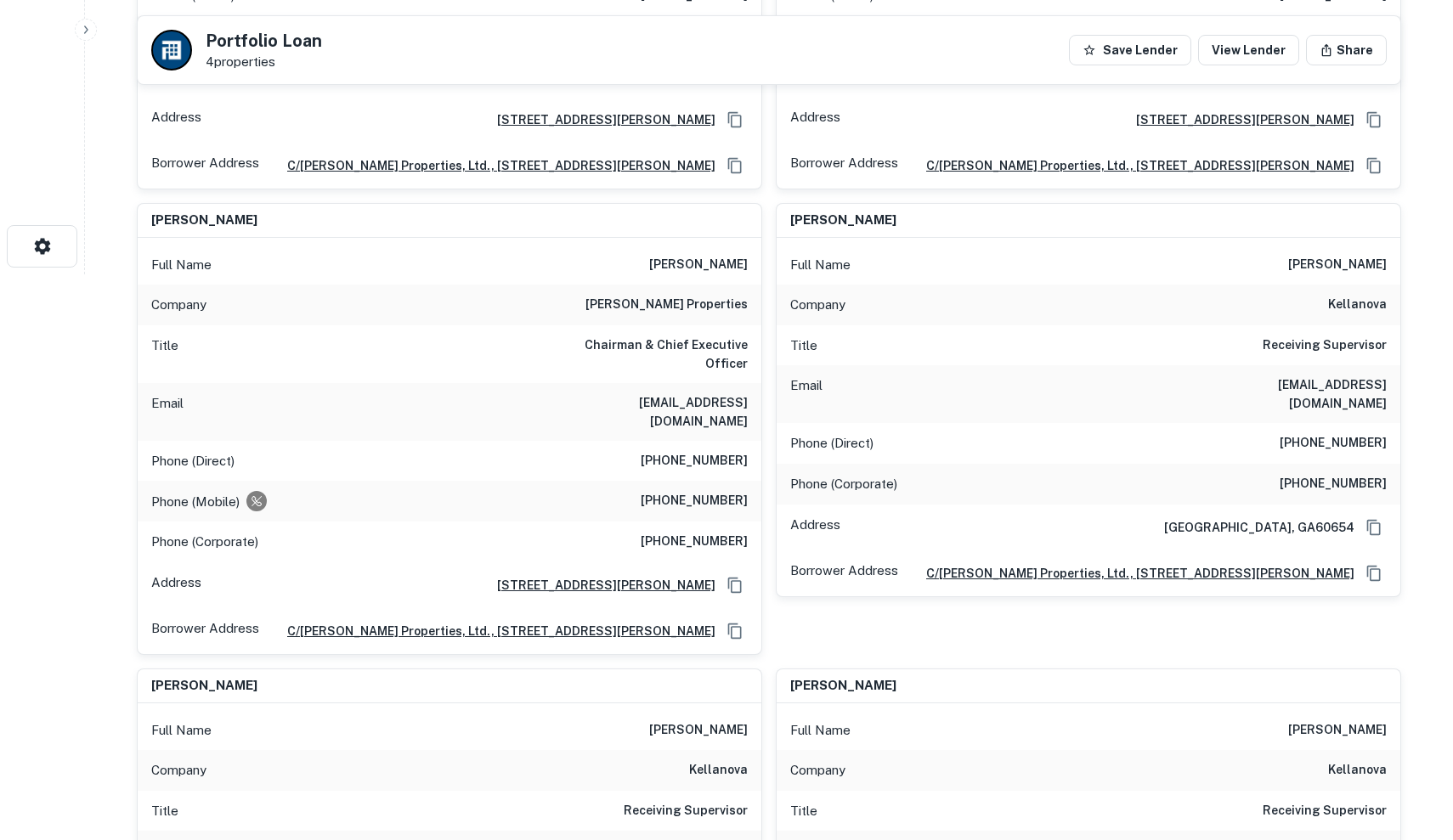
drag, startPoint x: 544, startPoint y: 358, endPoint x: 716, endPoint y: 367, distance: 172.2
click at [716, 383] on div "Email afriedman@friedmanproperties.com" at bounding box center [449, 412] width 623 height 58
click at [716, 393] on h6 "afriedman@friedmanproperties.com" at bounding box center [646, 412] width 204 height 38
click at [553, 326] on div "Title Chairman & Chief Executive Officer" at bounding box center [449, 355] width 623 height 58
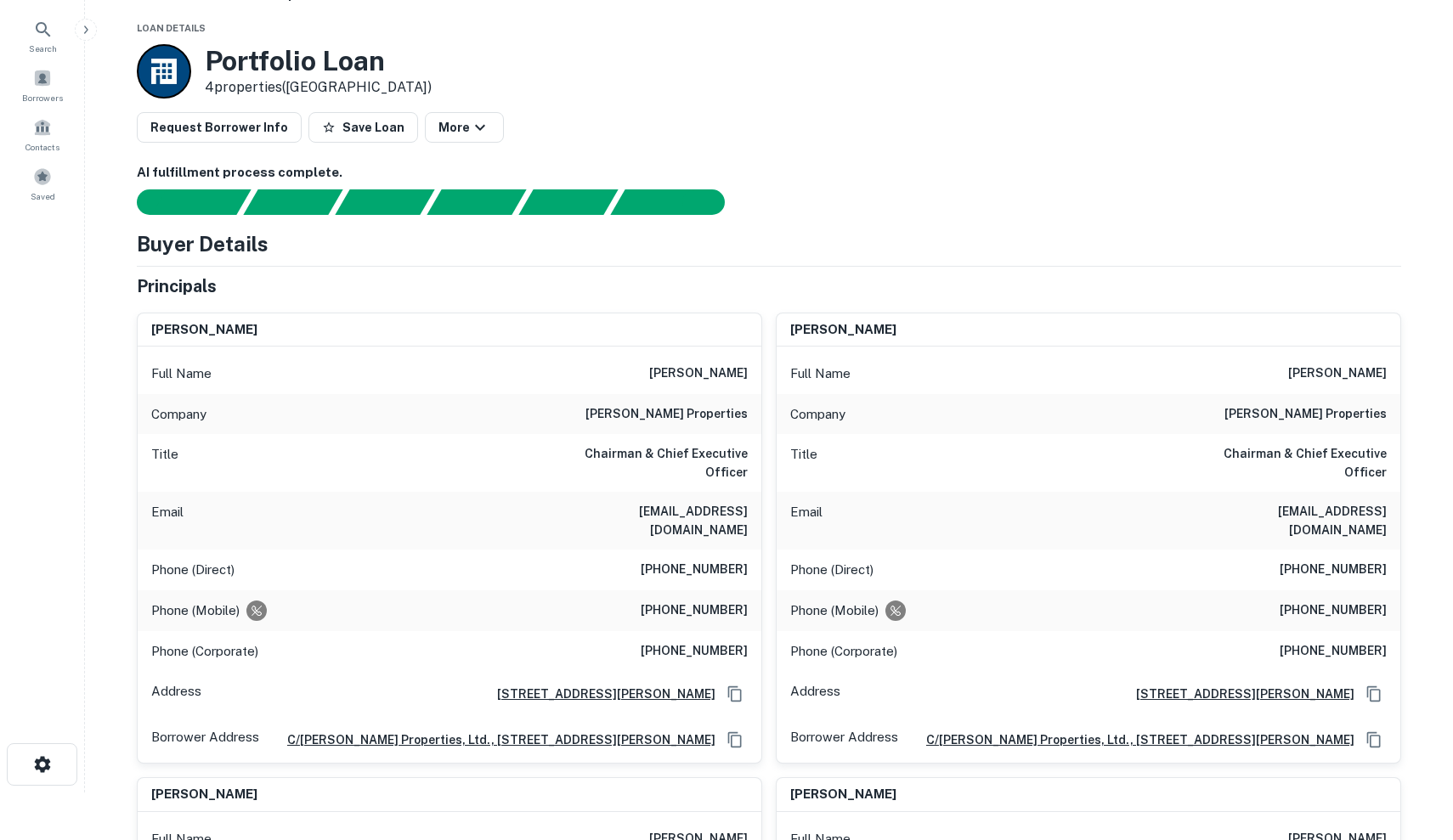
scroll to position [102, 0]
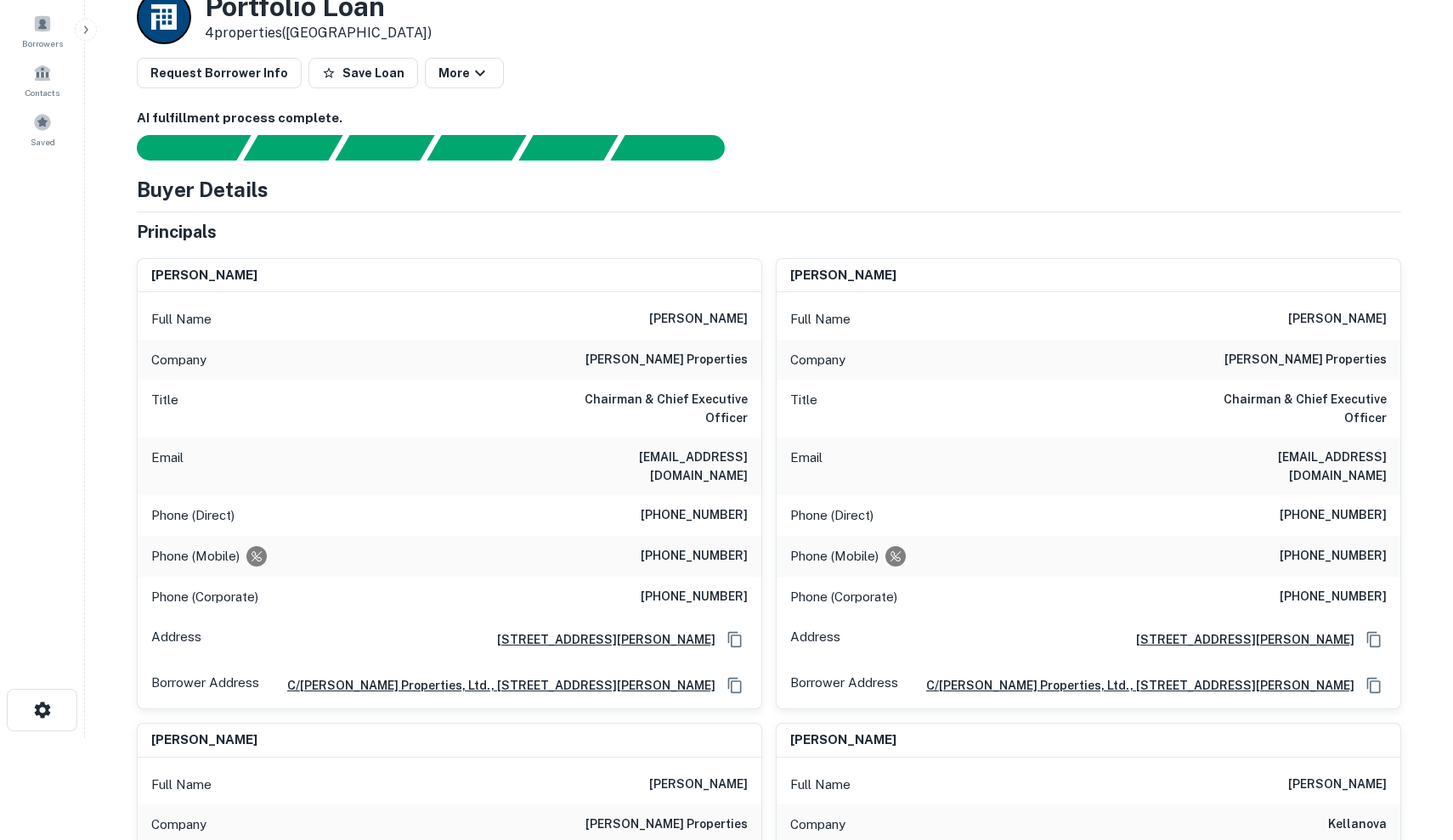
drag, startPoint x: 537, startPoint y: 433, endPoint x: 736, endPoint y: 448, distance: 199.6
click at [736, 448] on div "Email afriedman@friedmanproperties.com" at bounding box center [449, 466] width 623 height 58
copy h6 "afriedman@friedmanproperties.com"
click at [732, 374] on div "Company friedman properties" at bounding box center [449, 360] width 623 height 41
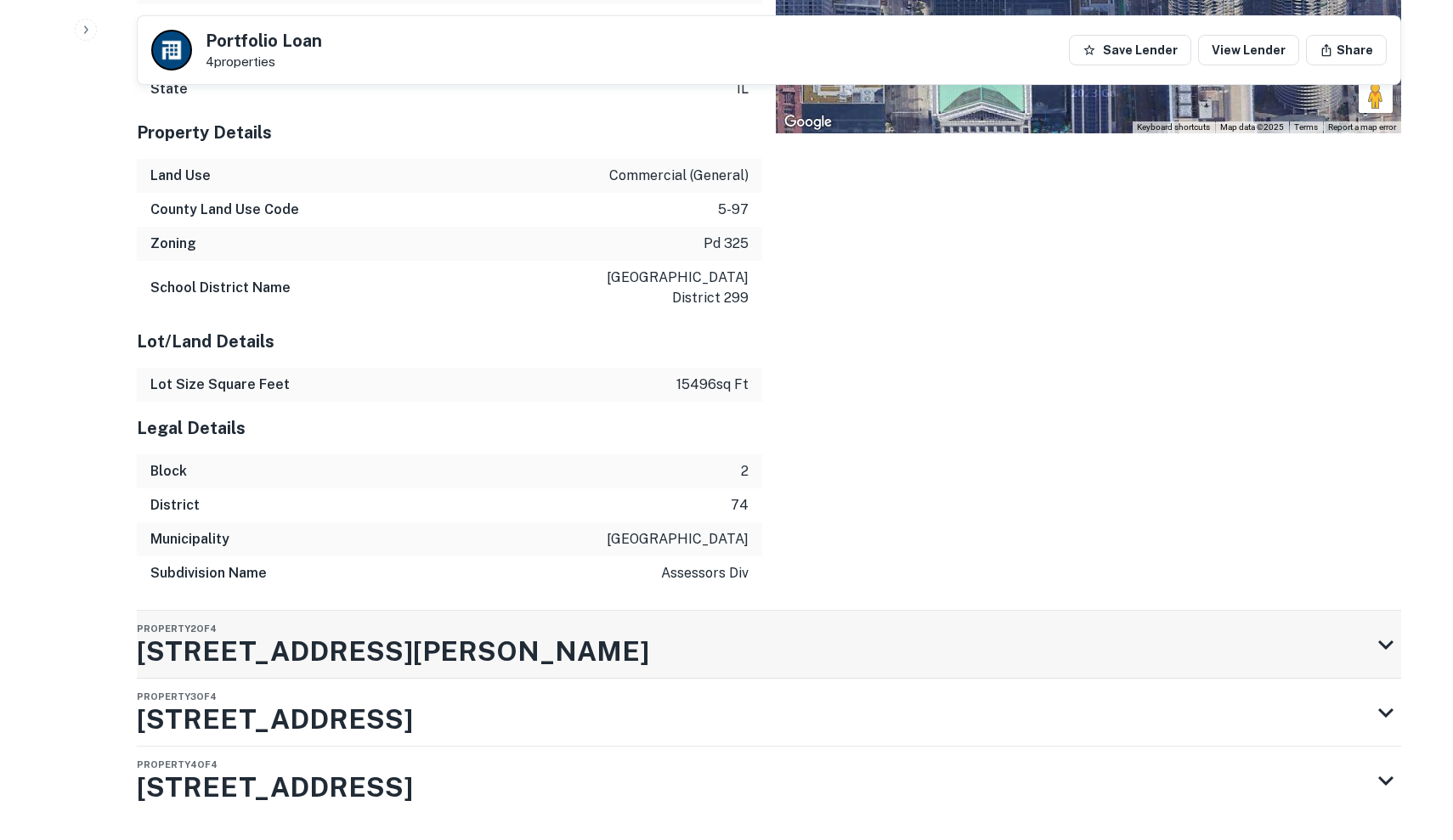
scroll to position [2802, 0]
click at [494, 611] on div "Property 2 of 4 51 W HUBBARD ST" at bounding box center [753, 645] width 1233 height 68
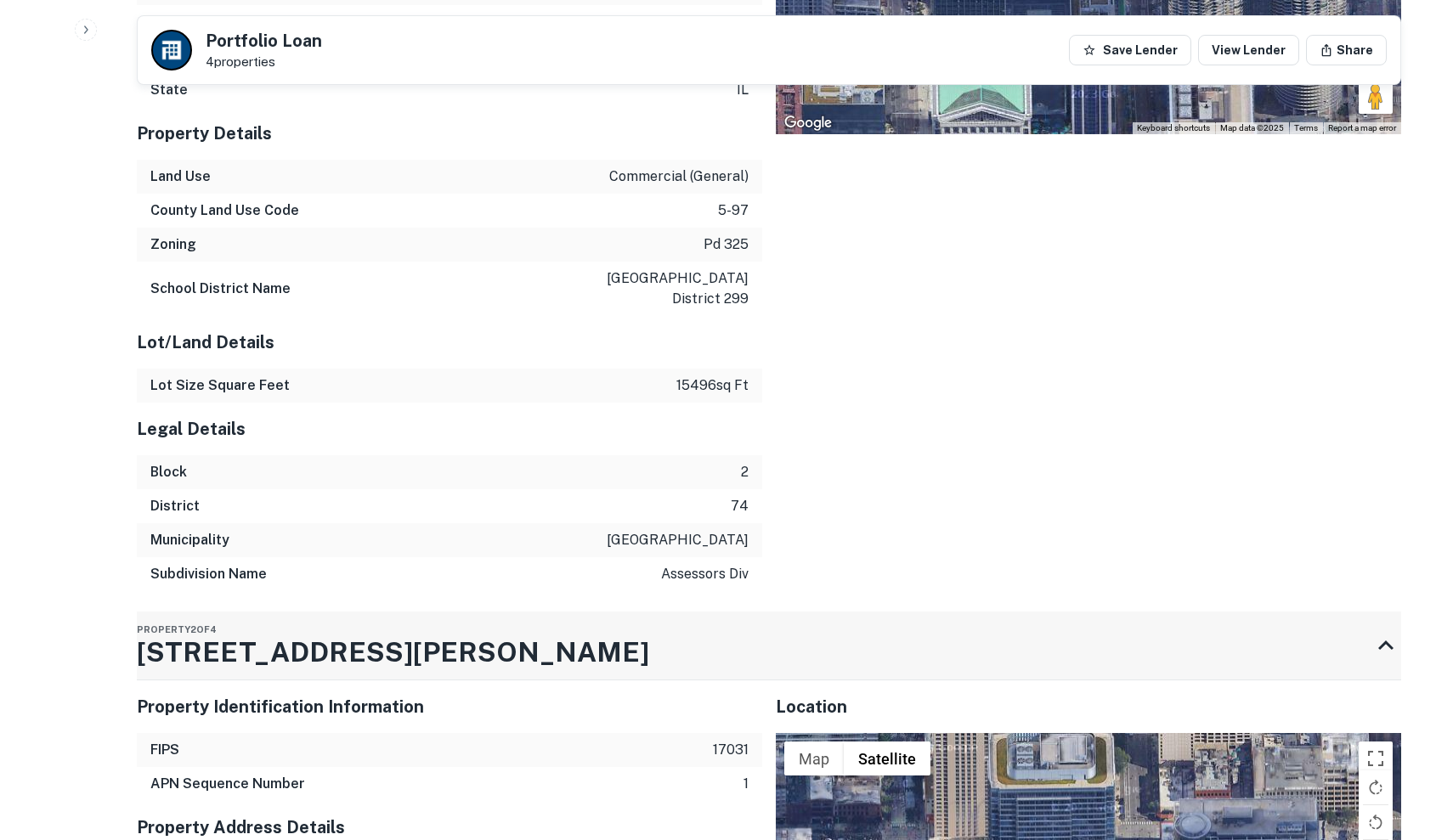
click at [494, 611] on div "Property 2 of 4 51 W HUBBARD ST" at bounding box center [753, 645] width 1233 height 68
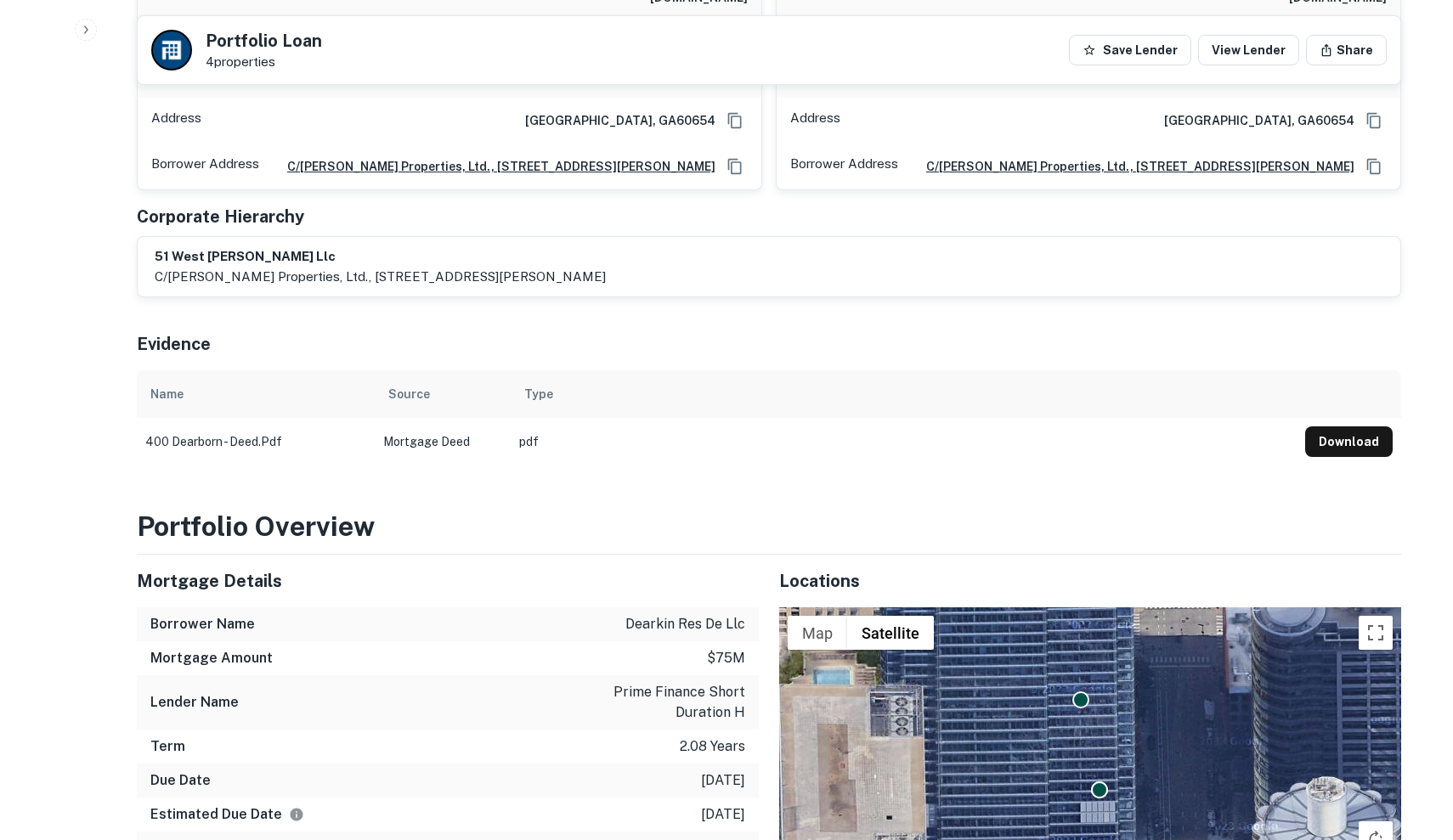
scroll to position [1443, 0]
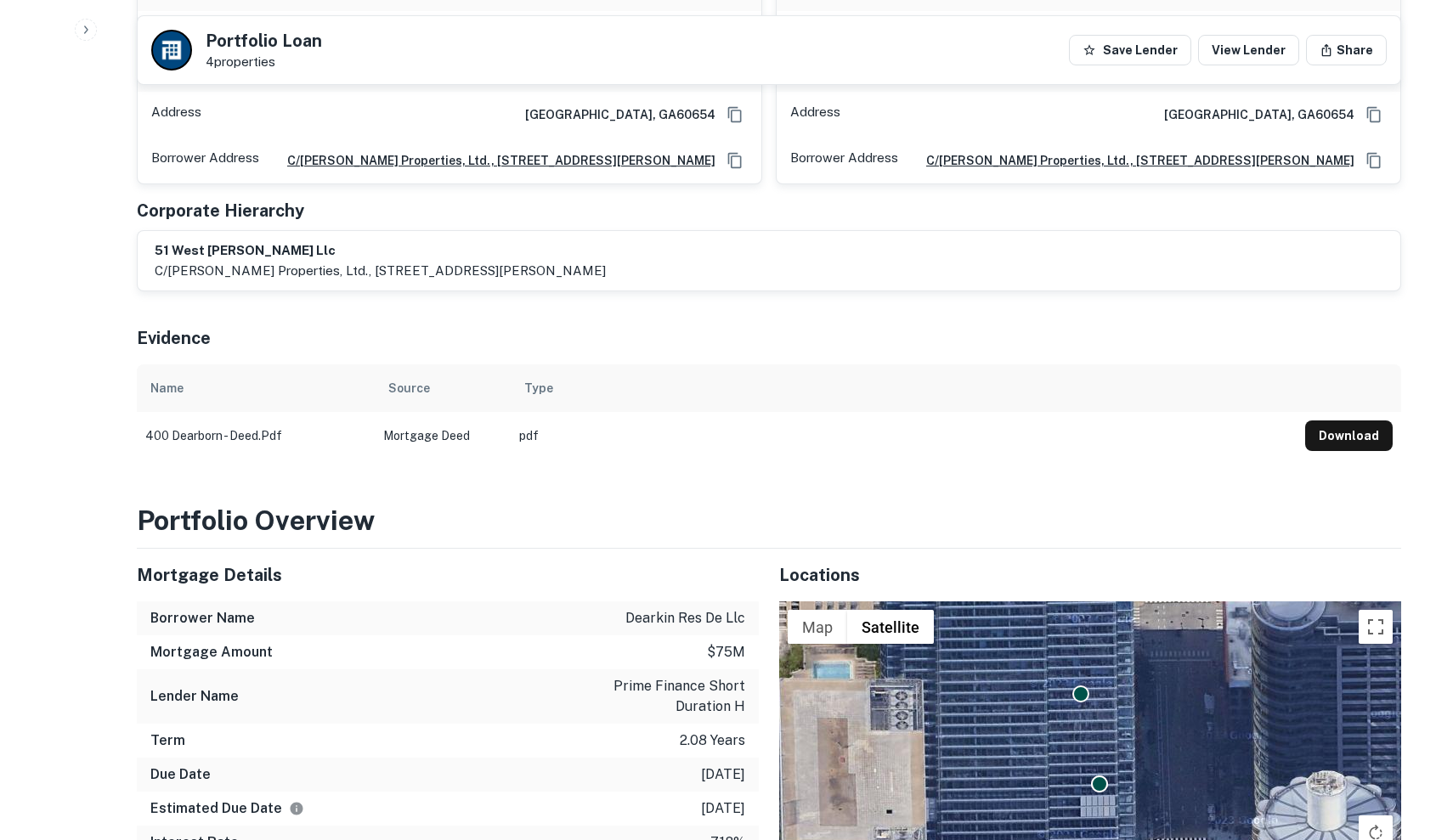
click at [308, 231] on div "51 west hubbard llc c/o friedman properties, ltd., 350 north clark street, suit…" at bounding box center [769, 260] width 1262 height 59
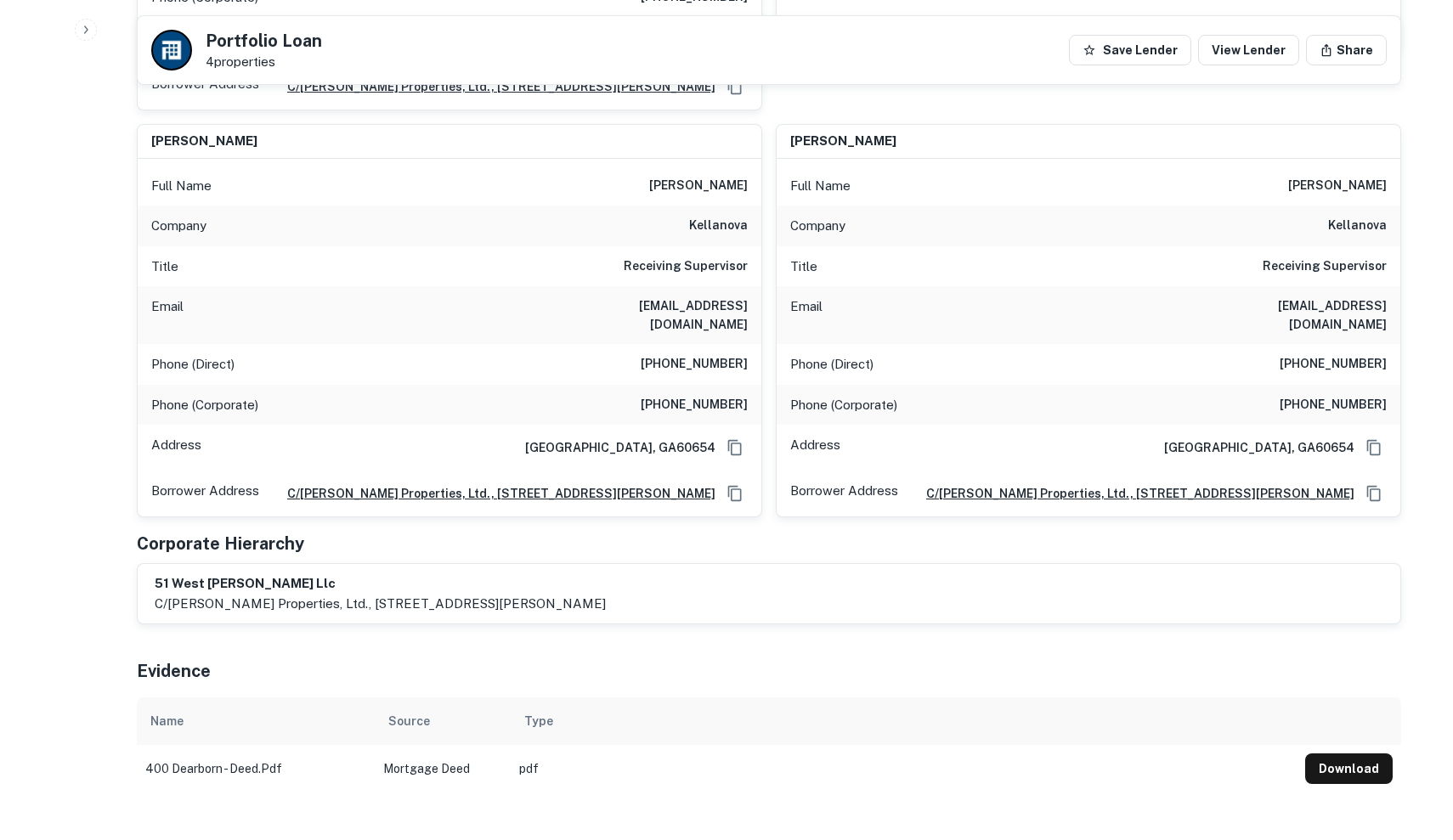
scroll to position [1106, 0]
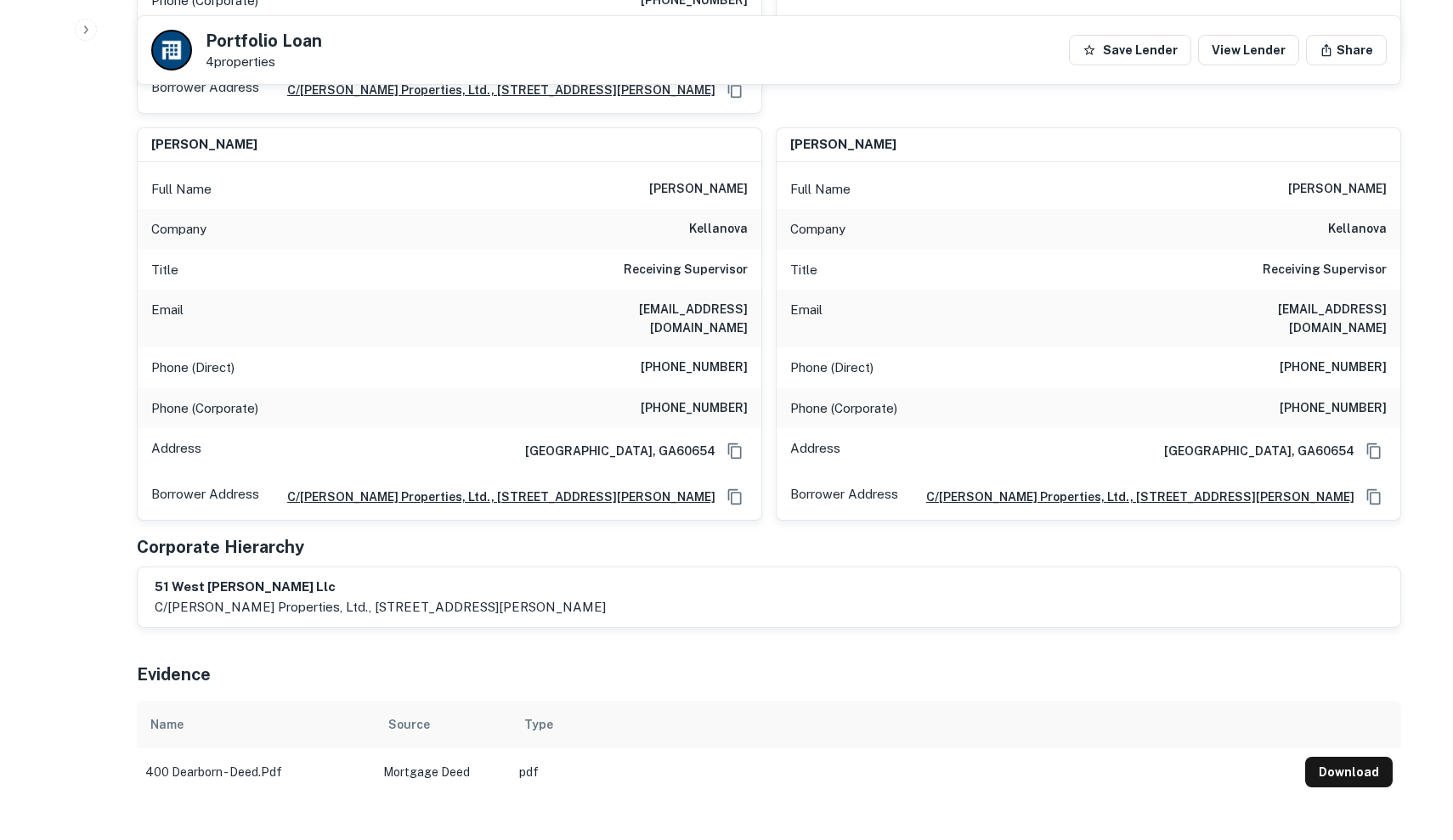
click at [213, 577] on h6 "51 west hubbard llc" at bounding box center [379, 587] width 451 height 19
drag, startPoint x: 150, startPoint y: 546, endPoint x: 346, endPoint y: 567, distance: 197.1
click at [346, 567] on div "51 west hubbard llc c/o friedman properties, ltd., 350 north clark street, suit…" at bounding box center [769, 596] width 1262 height 59
drag, startPoint x: 320, startPoint y: 534, endPoint x: 151, endPoint y: 533, distance: 169.0
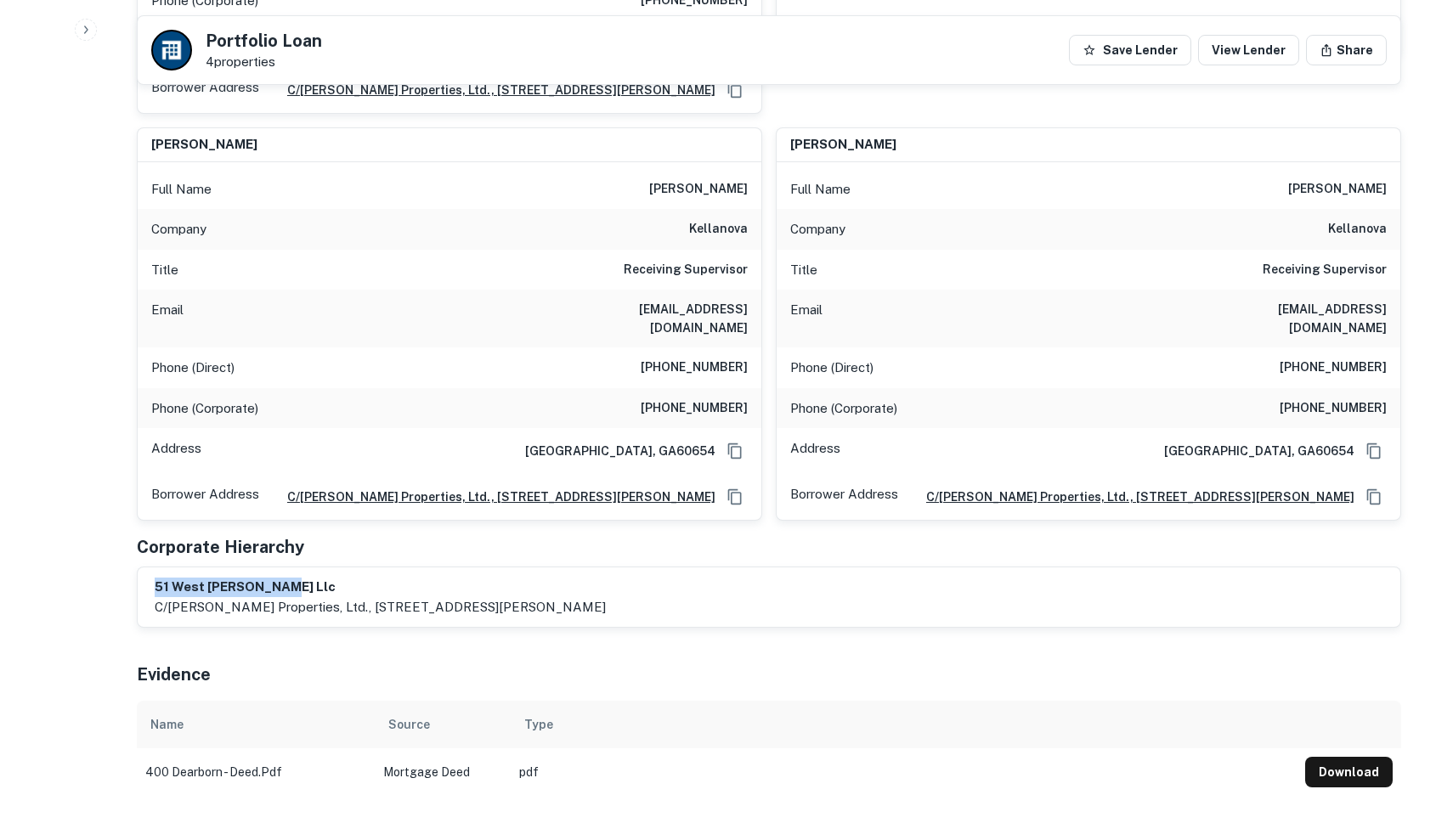
click at [151, 567] on div "51 west hubbard llc c/o friedman properties, ltd., 350 north clark street, suit…" at bounding box center [769, 596] width 1262 height 59
copy h6 "51 west hubbard llc"
click at [472, 577] on h6 "51 west hubbard llc" at bounding box center [379, 587] width 451 height 19
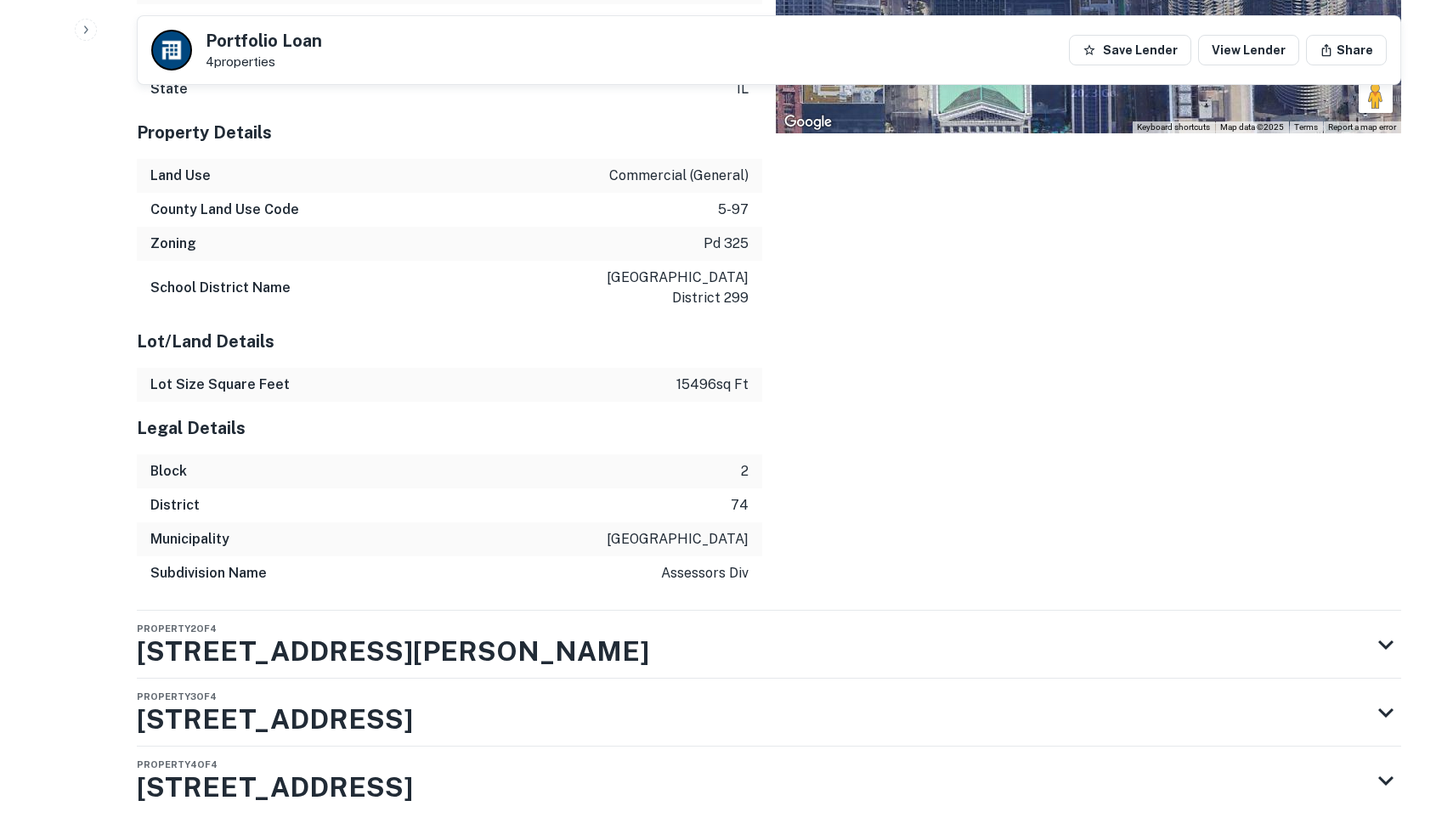
scroll to position [2802, 0]
click at [555, 611] on div "Property 2 of 4 51 W HUBBARD ST" at bounding box center [753, 645] width 1233 height 68
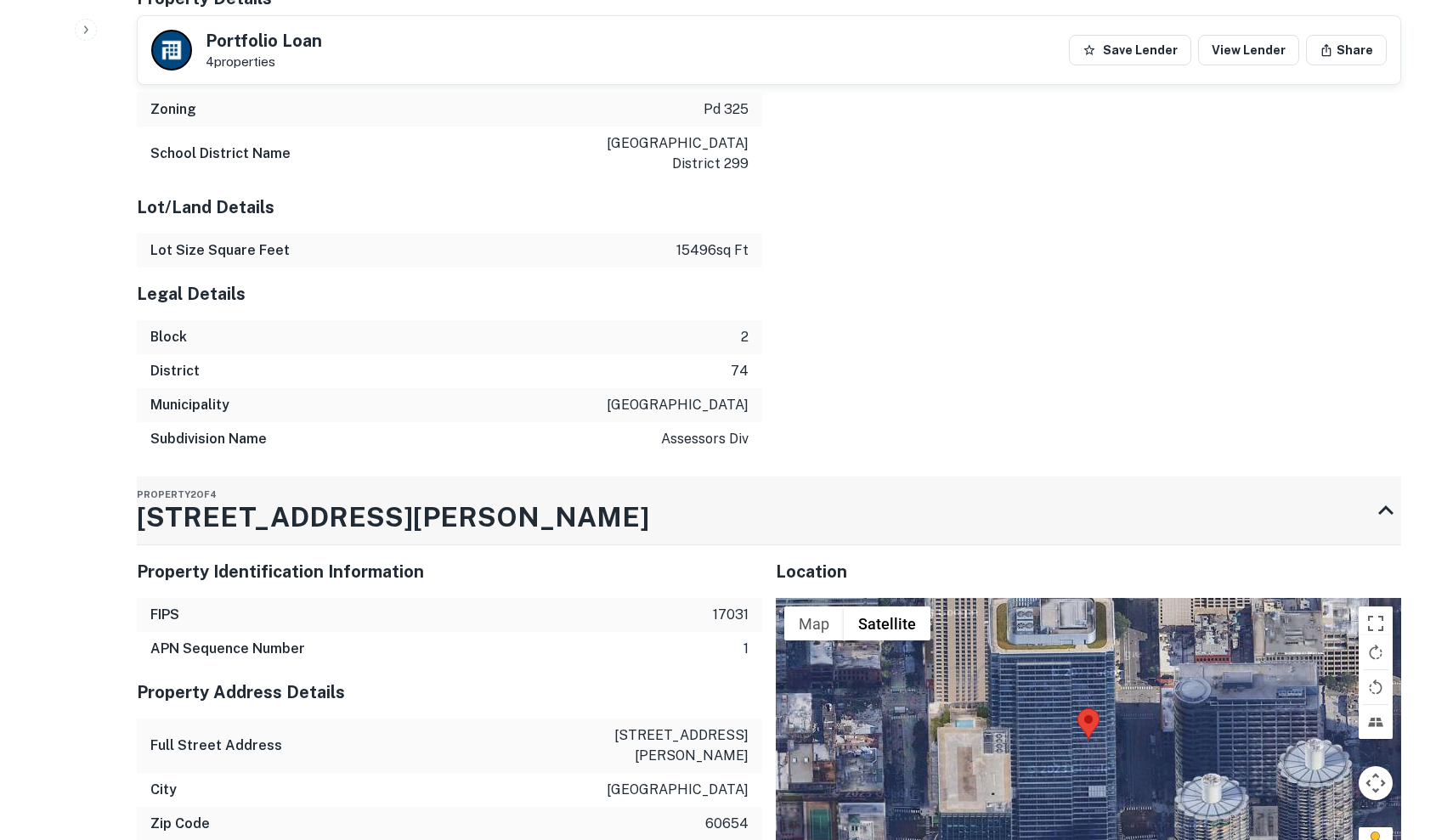
scroll to position [2942, 0]
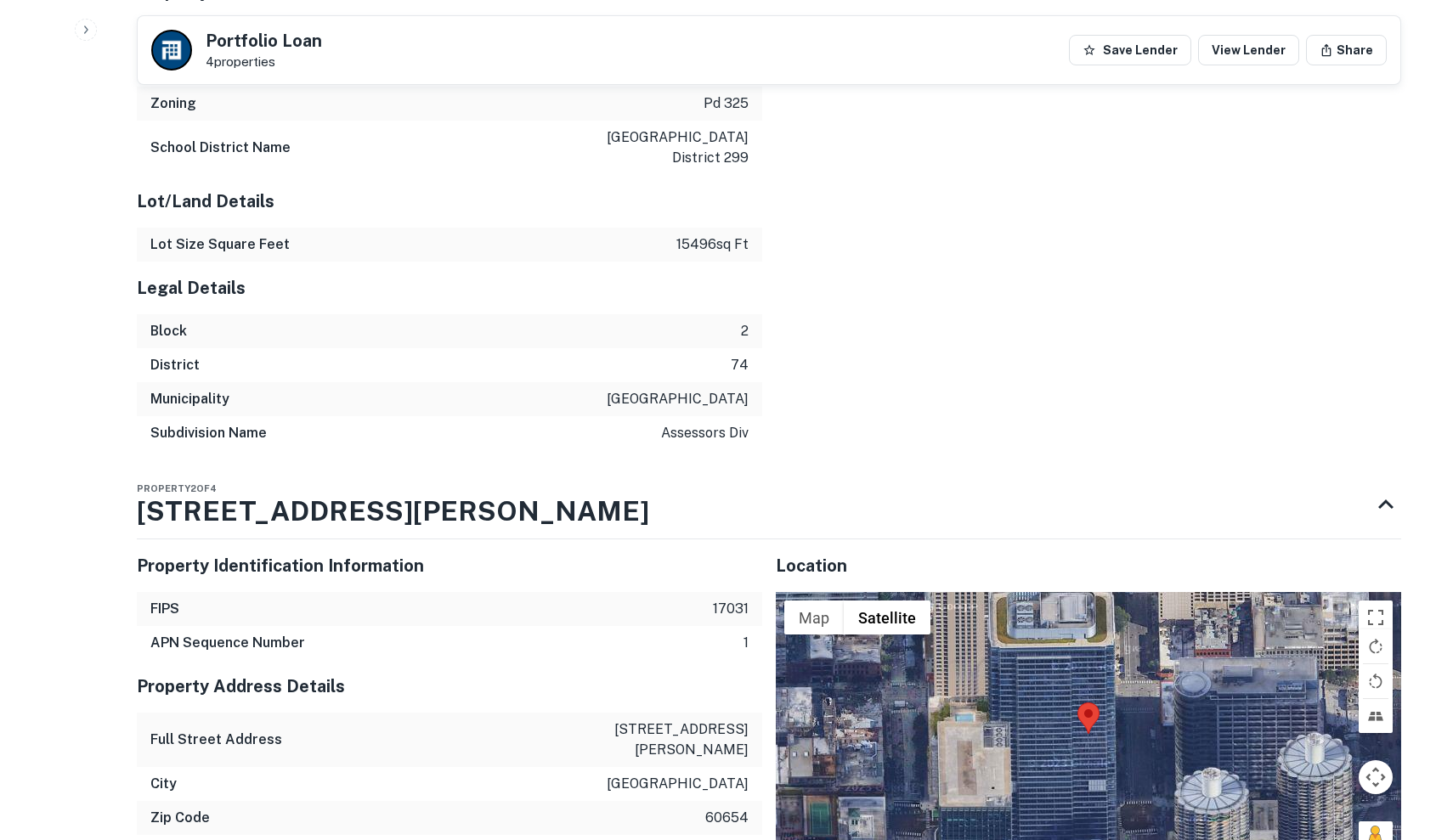
drag, startPoint x: 123, startPoint y: 456, endPoint x: 29, endPoint y: 464, distance: 94.3
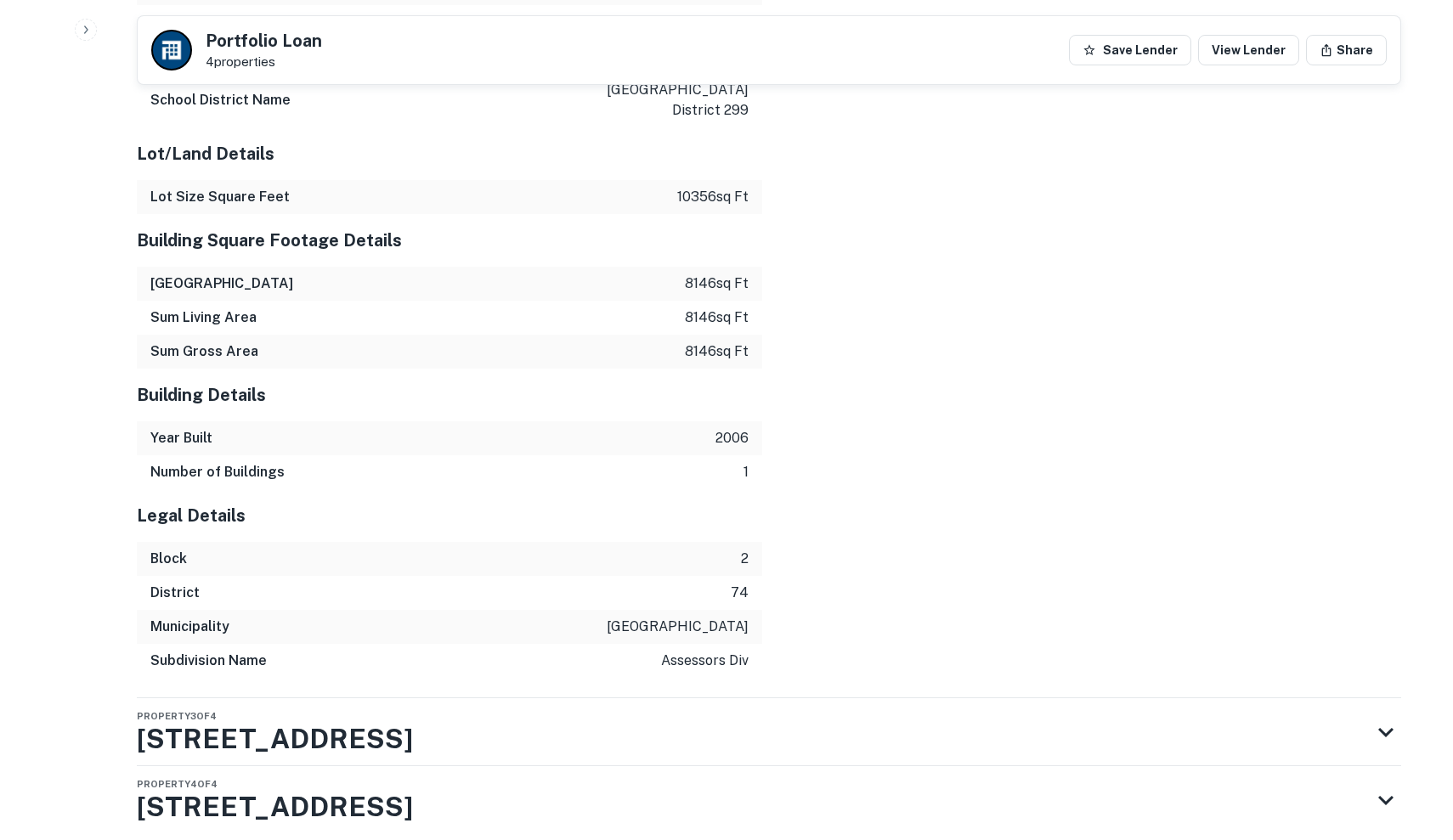
scroll to position [3891, 0]
click at [409, 788] on h3 "410 N DEARBORN ST" at bounding box center [274, 808] width 276 height 41
click at [432, 700] on div "Property 3 of 4 410 N DEARBORN ST" at bounding box center [753, 733] width 1233 height 68
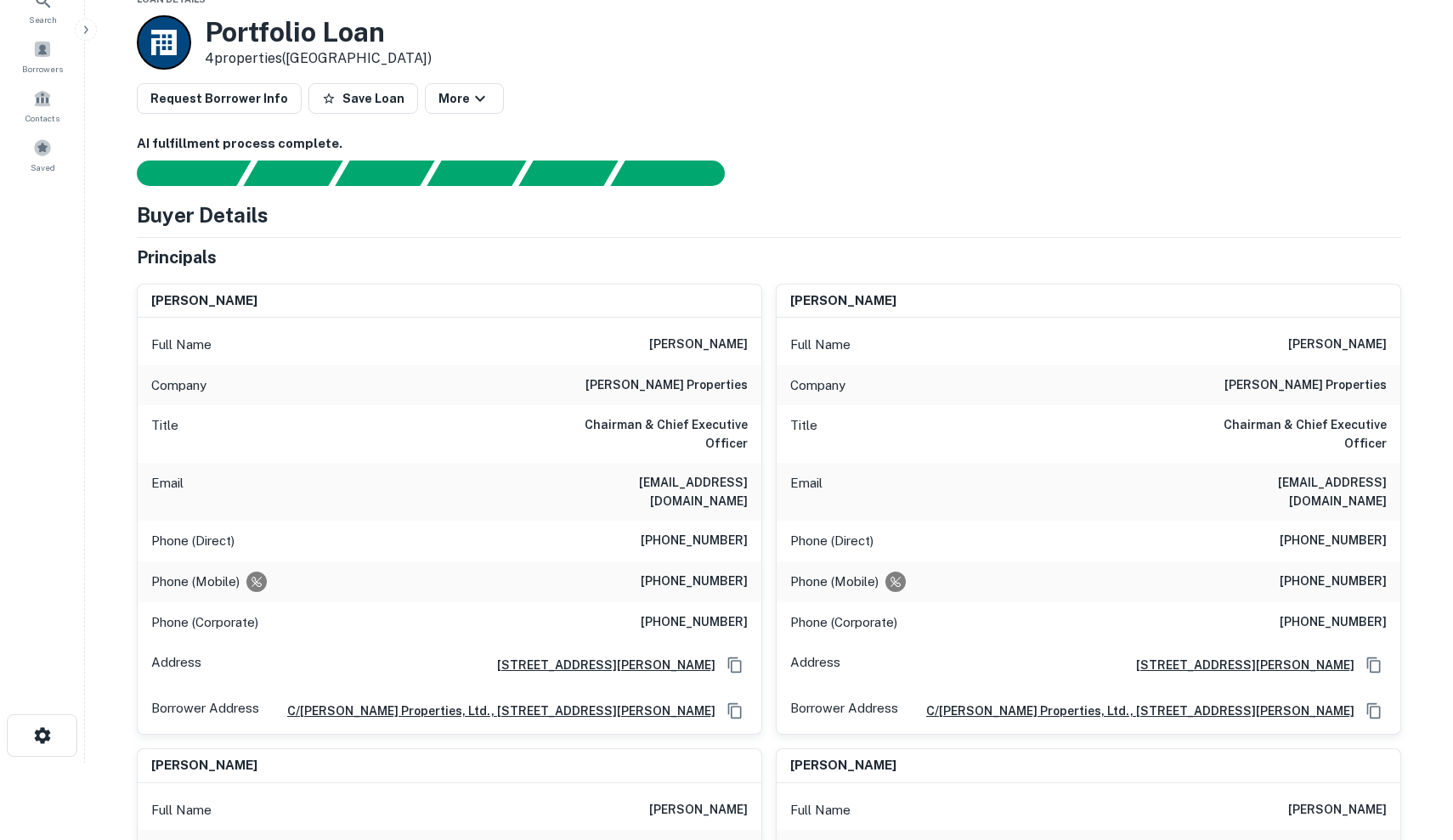
scroll to position [76, 0]
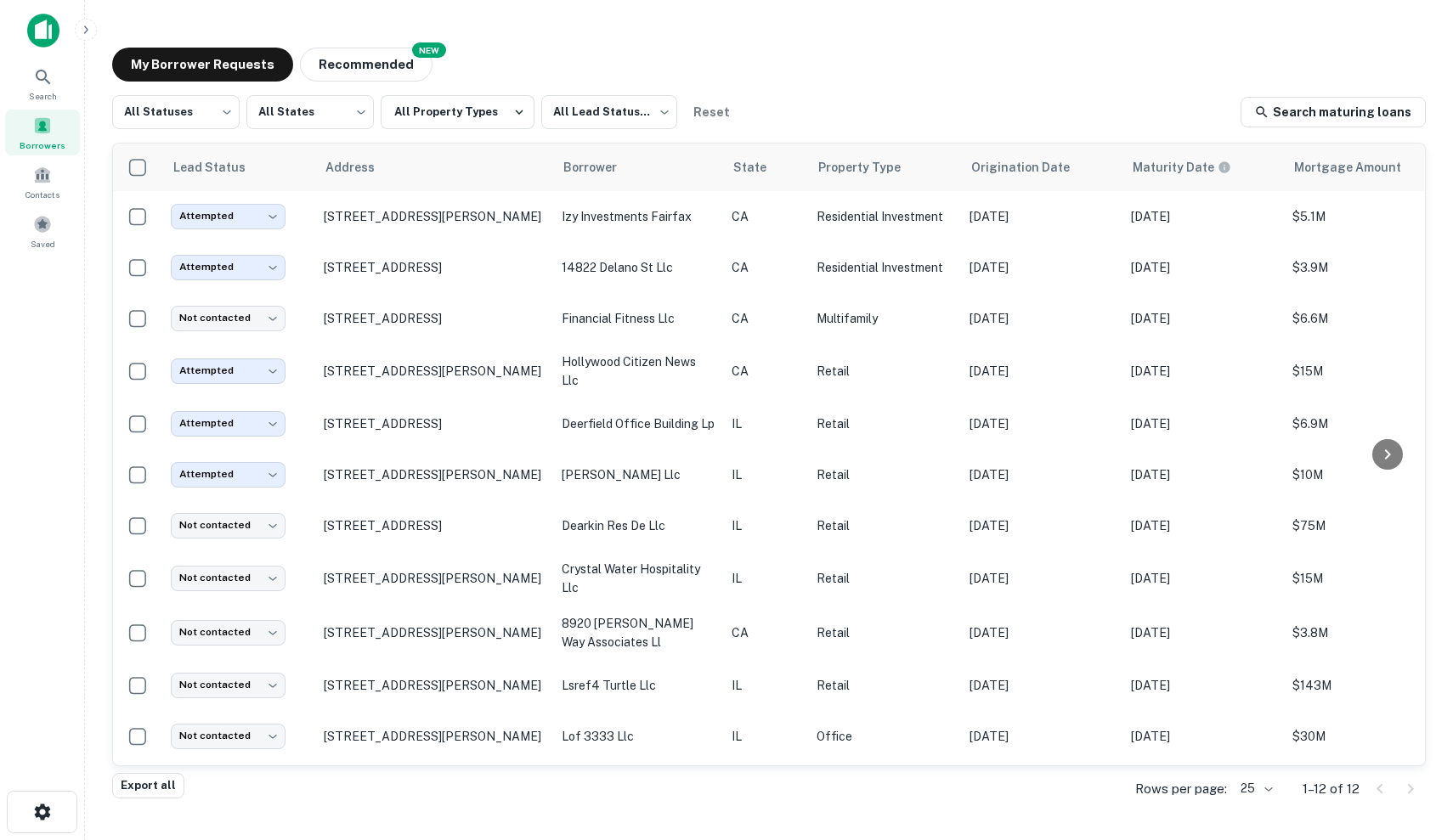
scroll to position [47, 0]
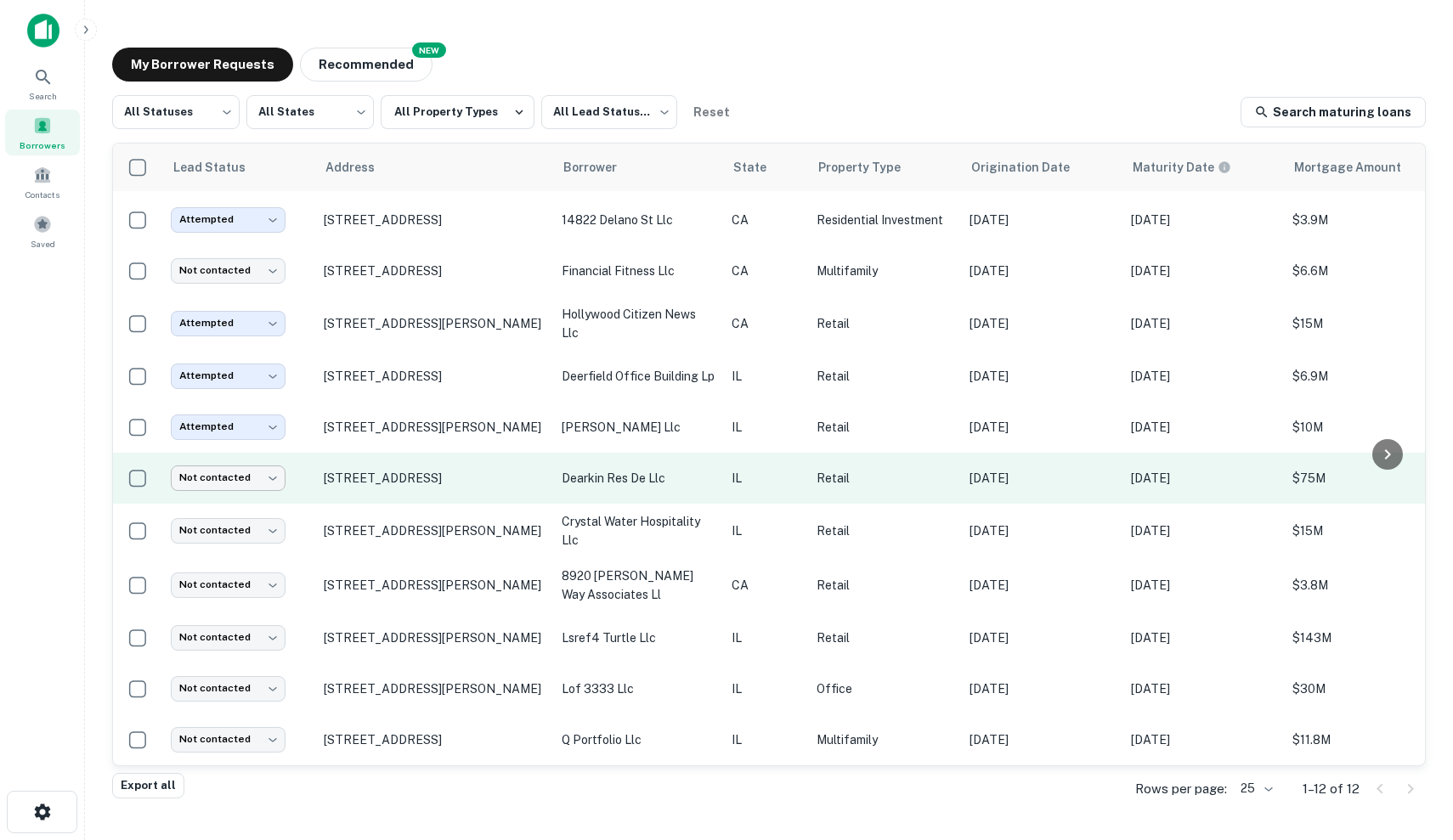
click at [257, 482] on body "Search Borrowers Contacts Saved My Borrower Requests NEW Recommended All Status…" at bounding box center [726, 420] width 1453 height 840
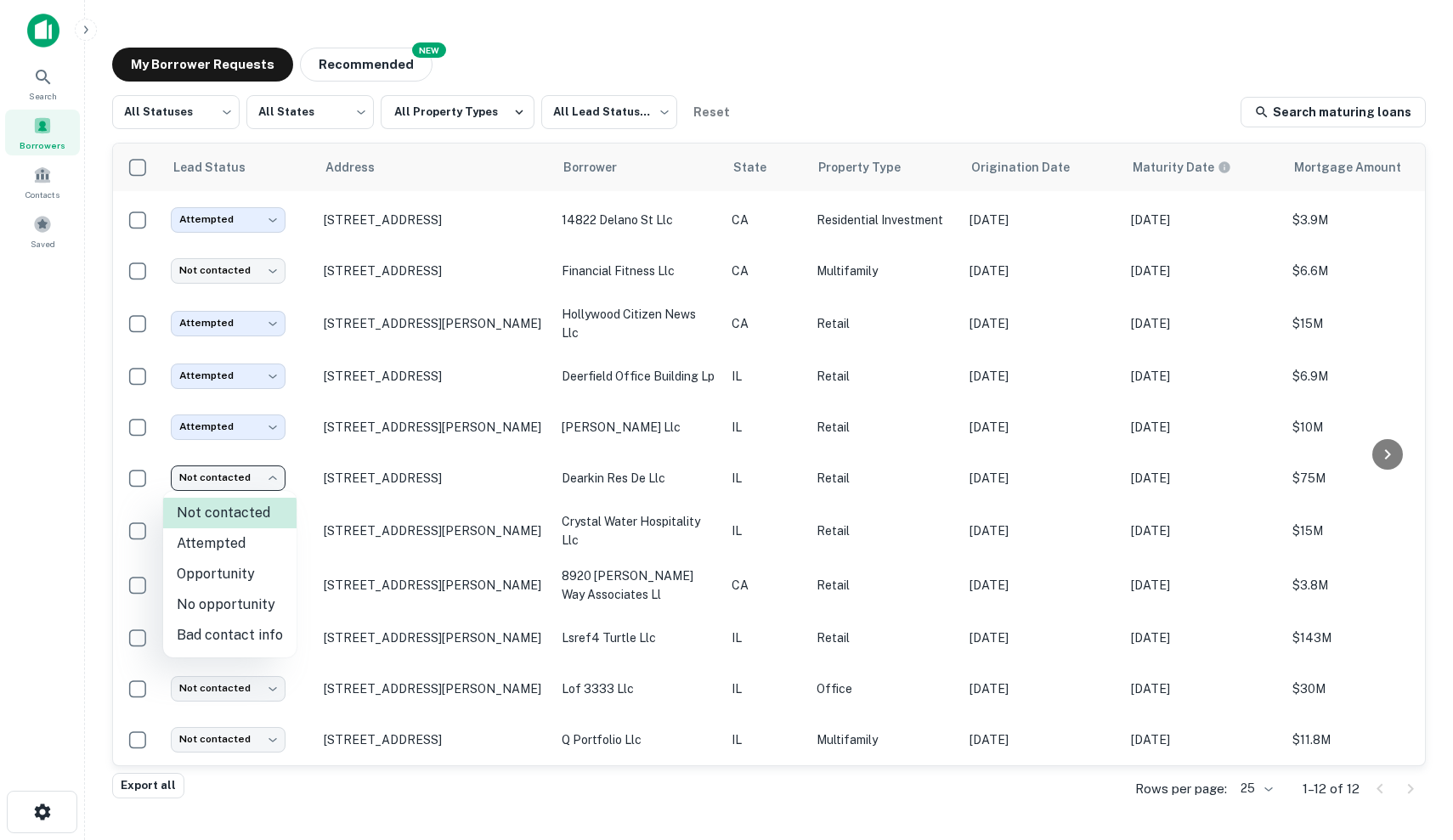
click at [258, 546] on li "Attempted" at bounding box center [230, 544] width 134 height 31
type input "*********"
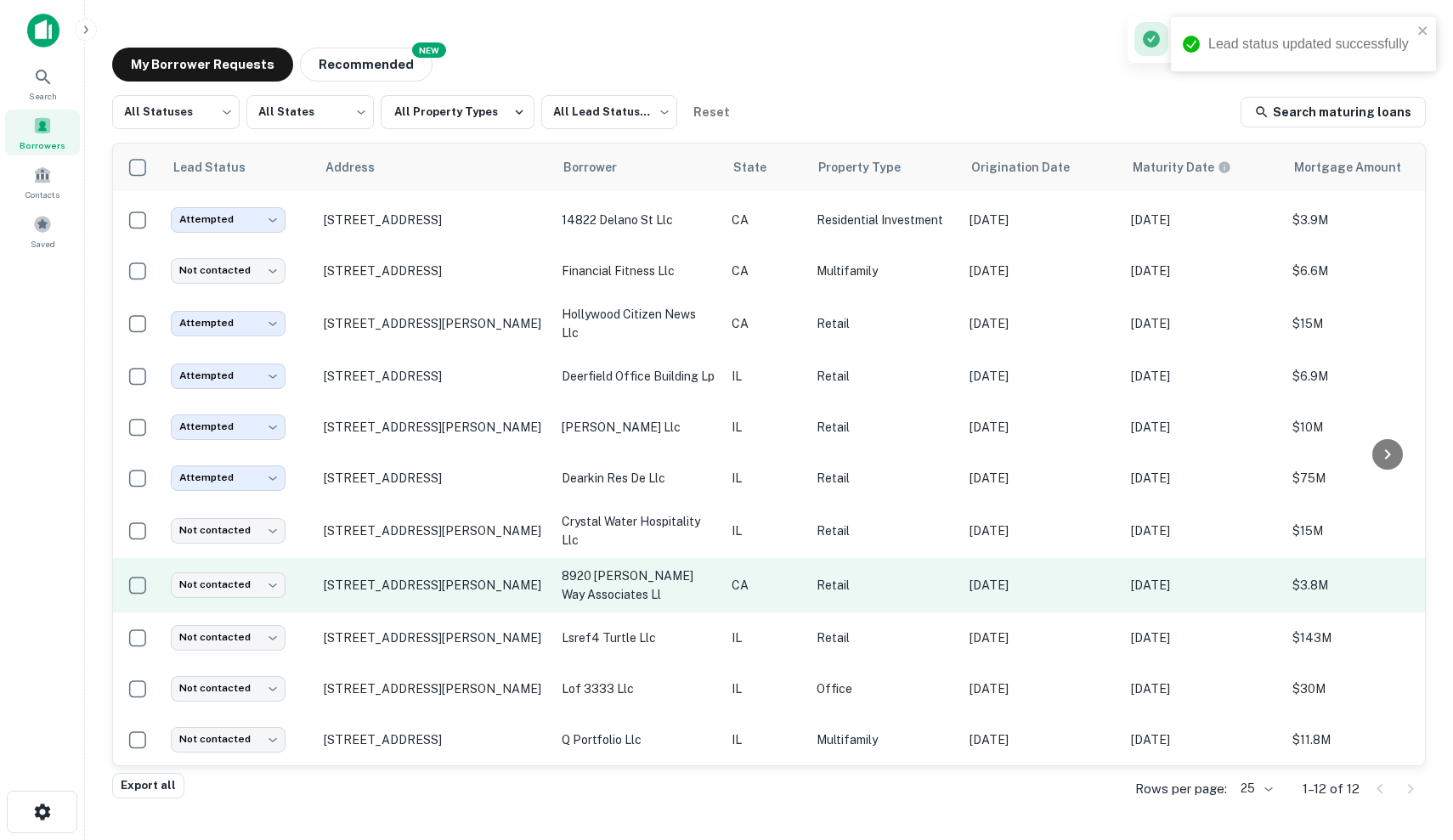
click at [644, 599] on p "8920 glendon way associates ll" at bounding box center [638, 585] width 153 height 38
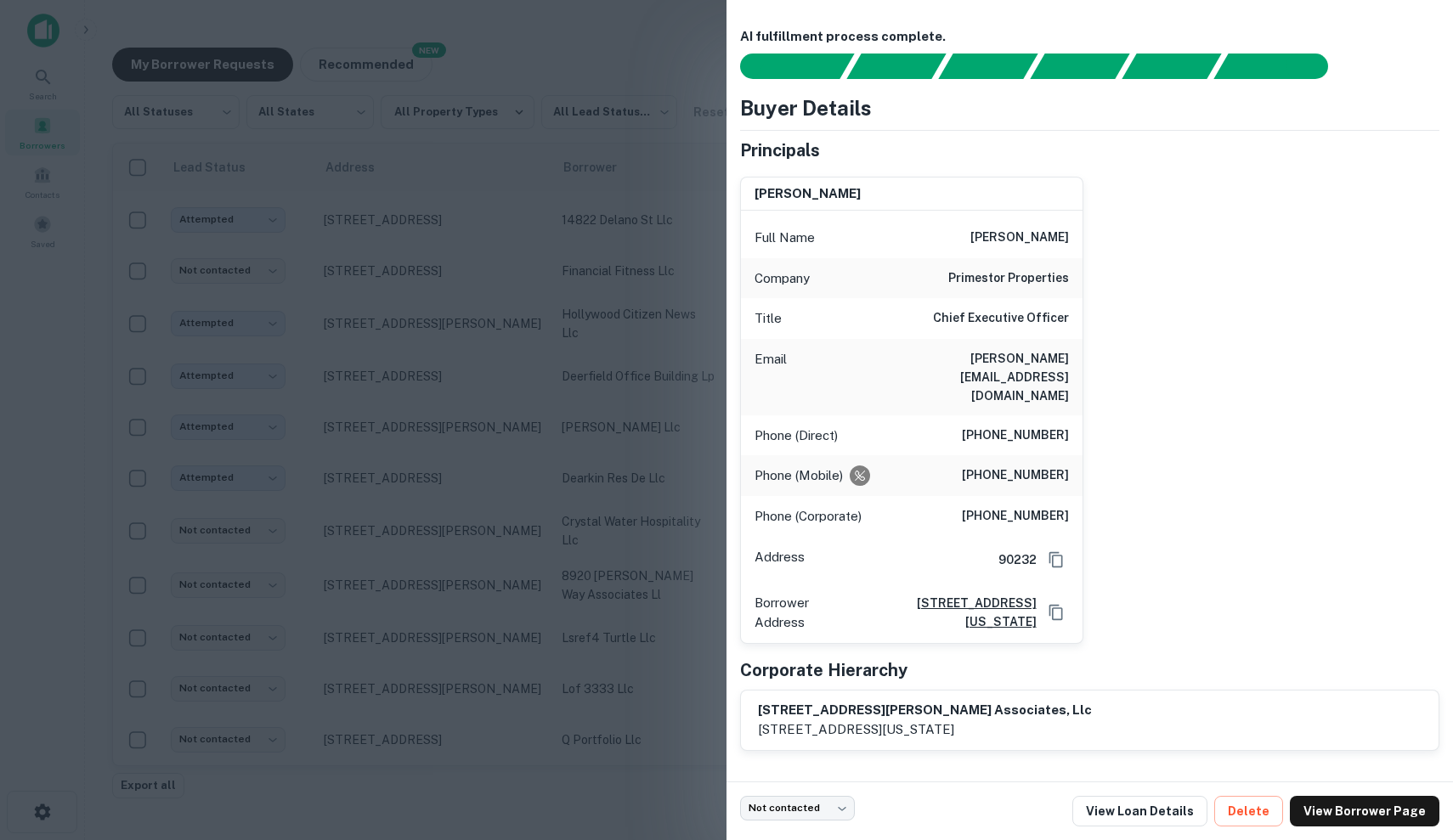
drag, startPoint x: 985, startPoint y: 235, endPoint x: 1086, endPoint y: 237, distance: 101.0
click at [1086, 237] on div "arturo sneider Full Name arturo sneider Company primestor properties Title Chie…" at bounding box center [1082, 403] width 712 height 481
copy h6 "arturo sneider"
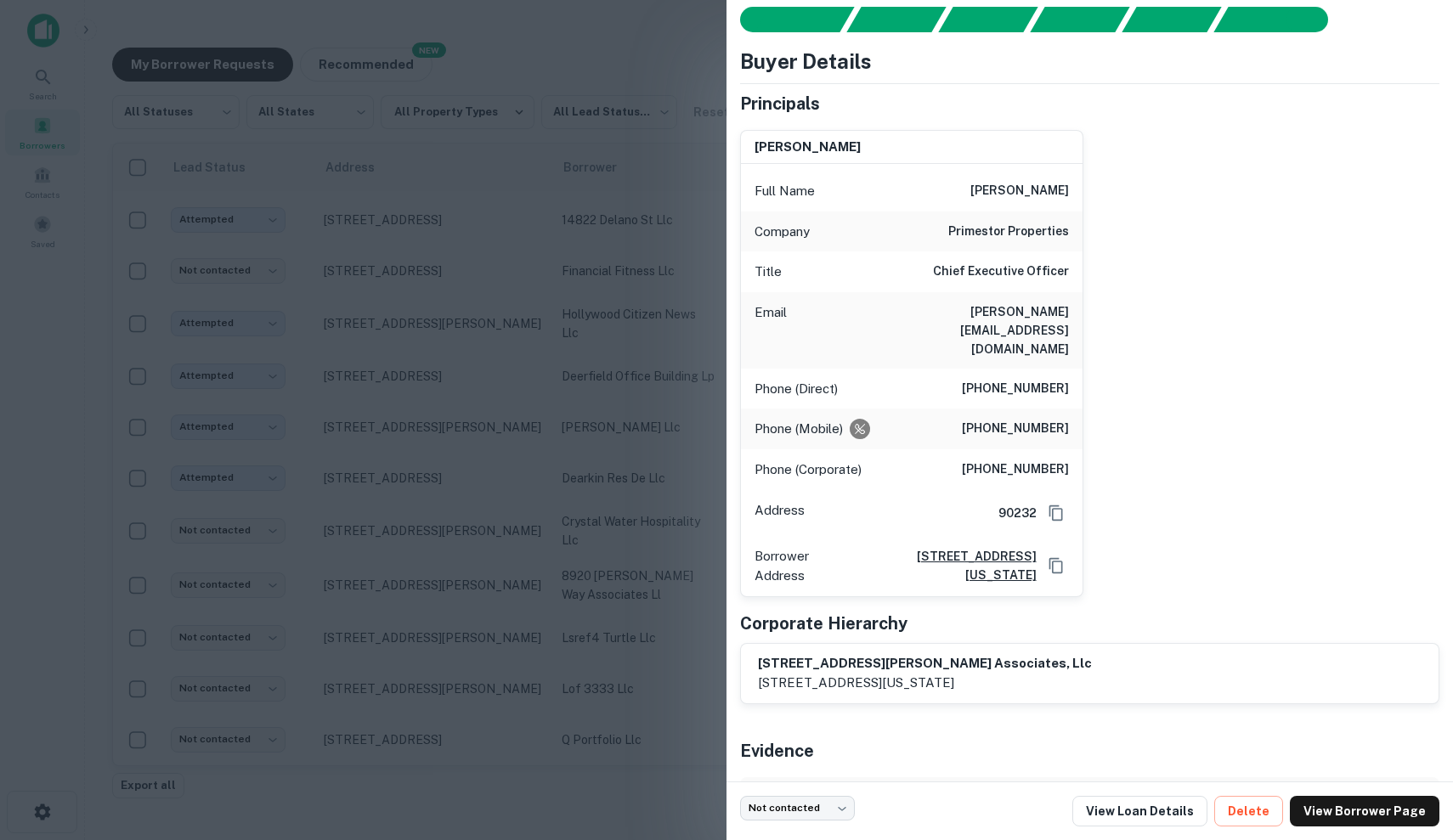
scroll to position [0, 0]
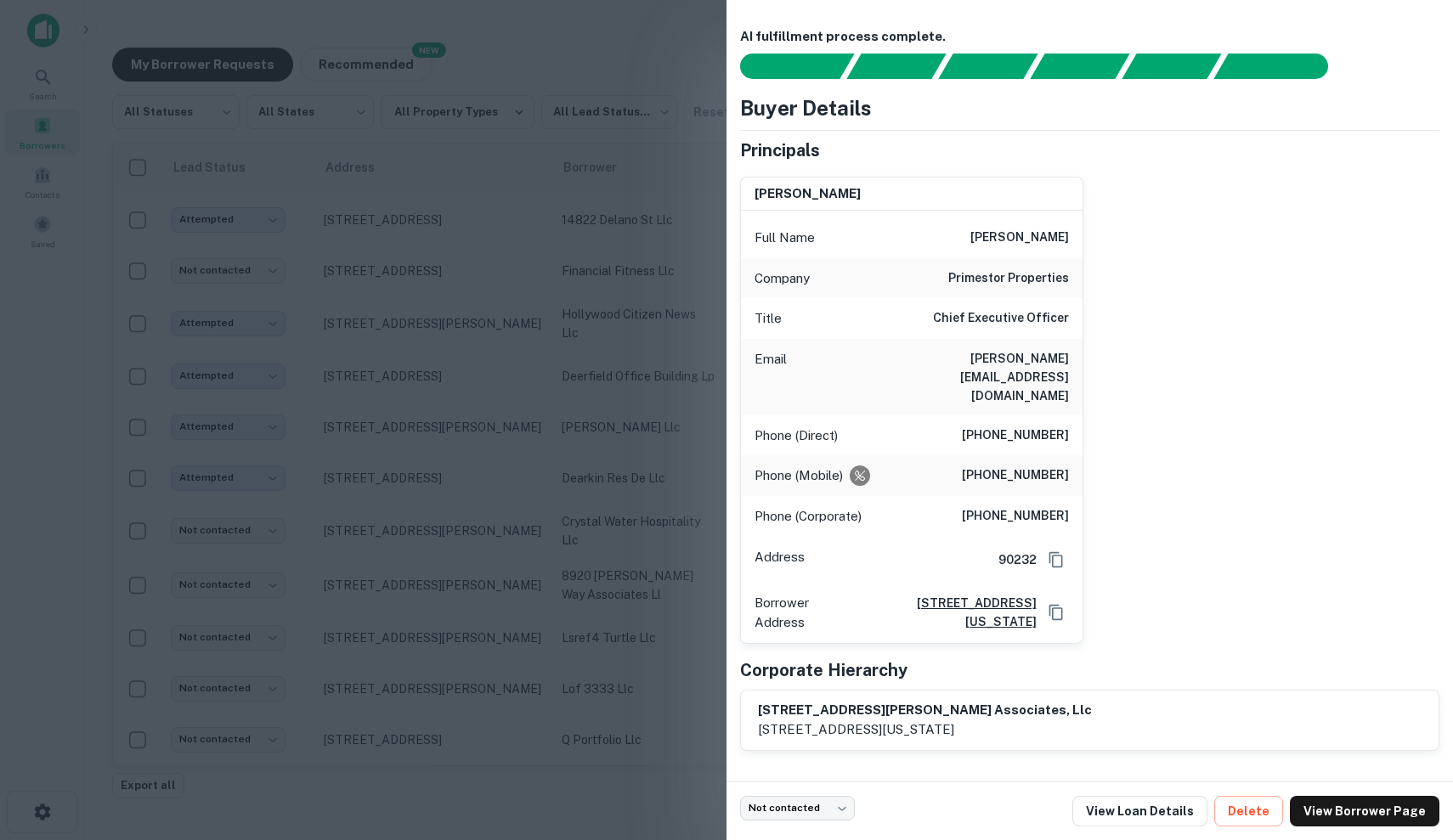
click at [1191, 266] on div "arturo sneider Full Name arturo sneider Company primestor properties Title Chie…" at bounding box center [1082, 403] width 712 height 481
click at [1159, 807] on link "View Loan Details" at bounding box center [1139, 811] width 135 height 31
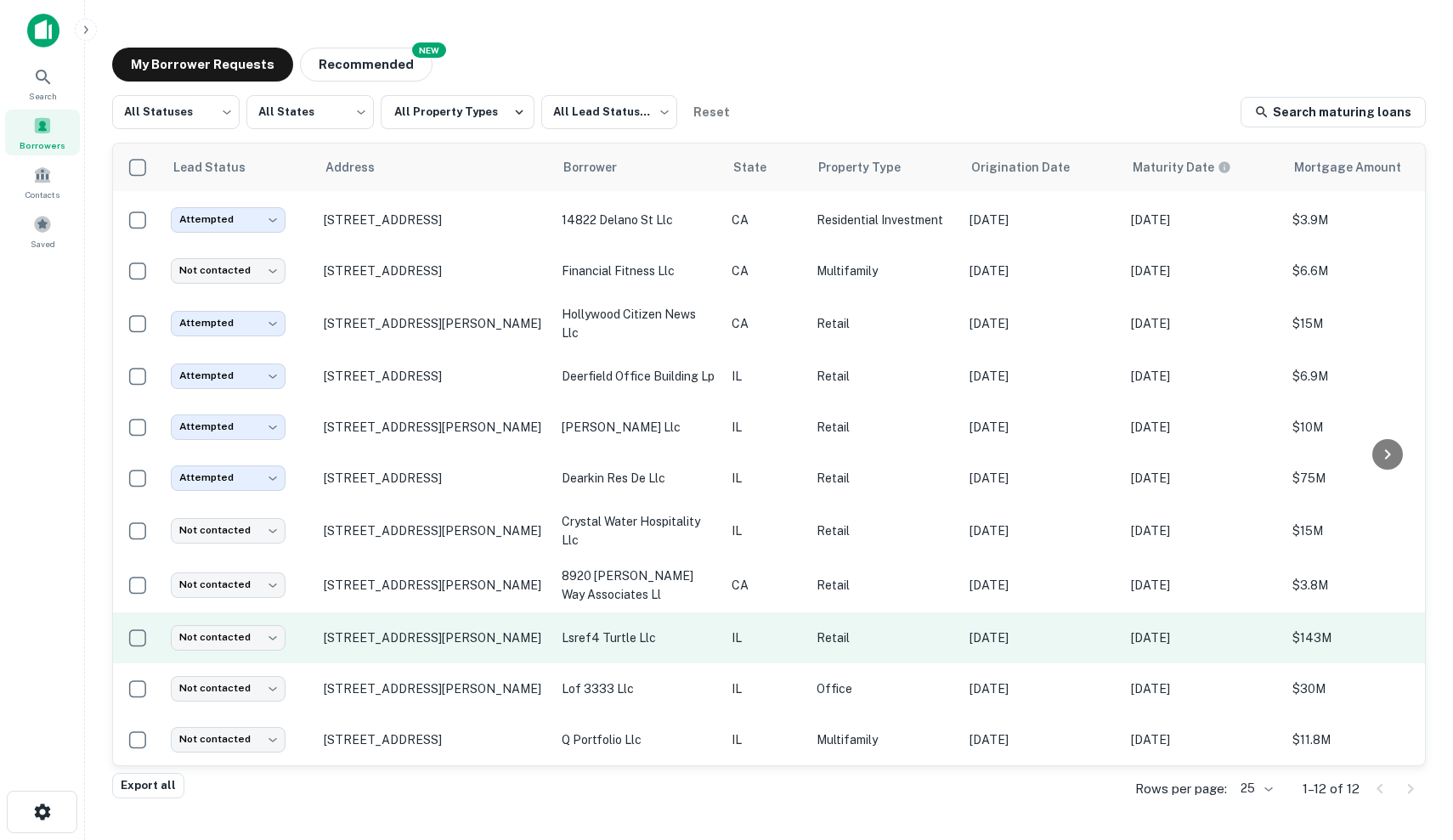
scroll to position [47, 0]
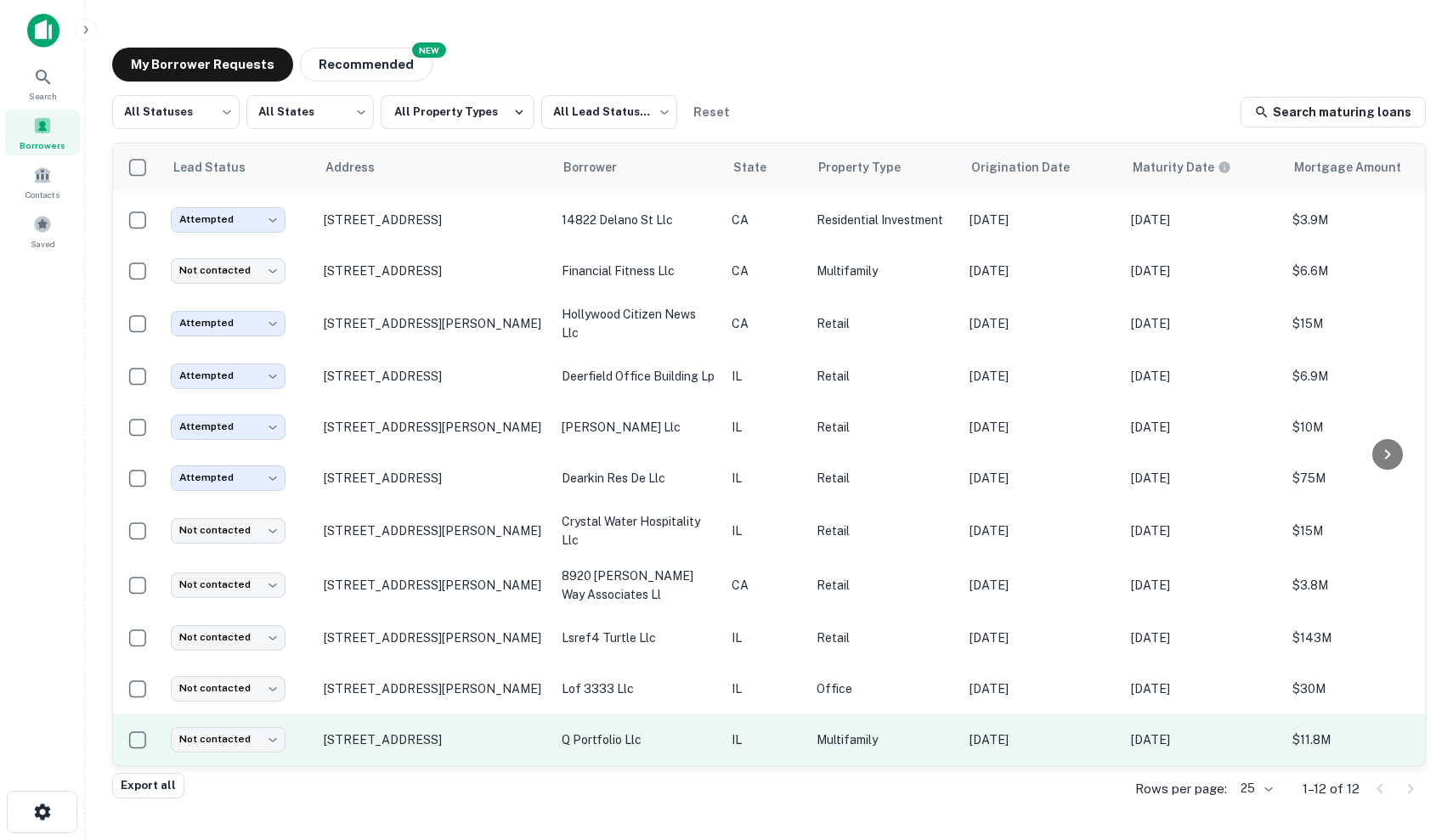
click at [592, 739] on p "q portfolio llc" at bounding box center [638, 739] width 153 height 18
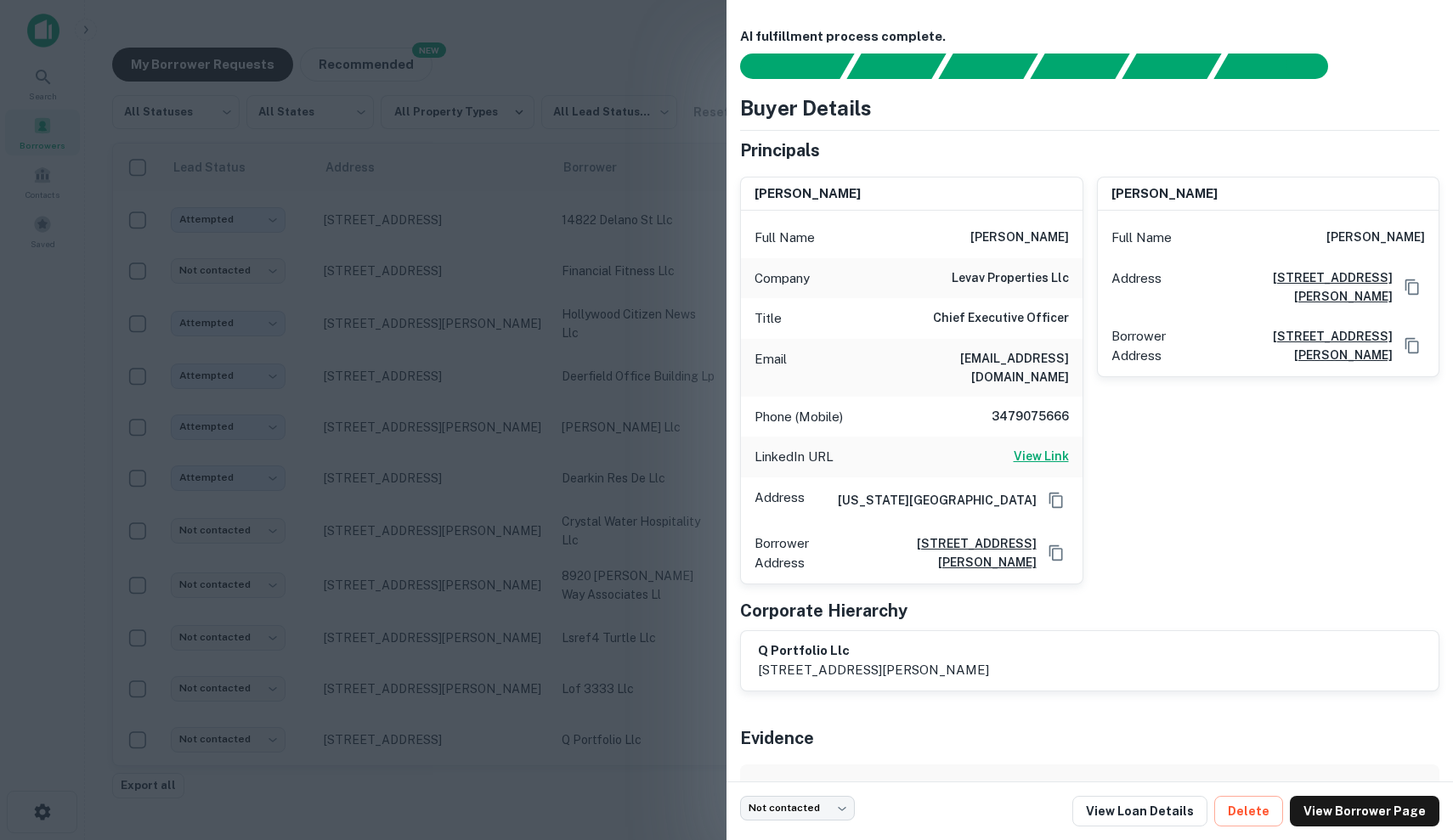
click at [1048, 447] on h6 "View Link" at bounding box center [1040, 455] width 55 height 18
click at [532, 209] on div at bounding box center [726, 420] width 1453 height 840
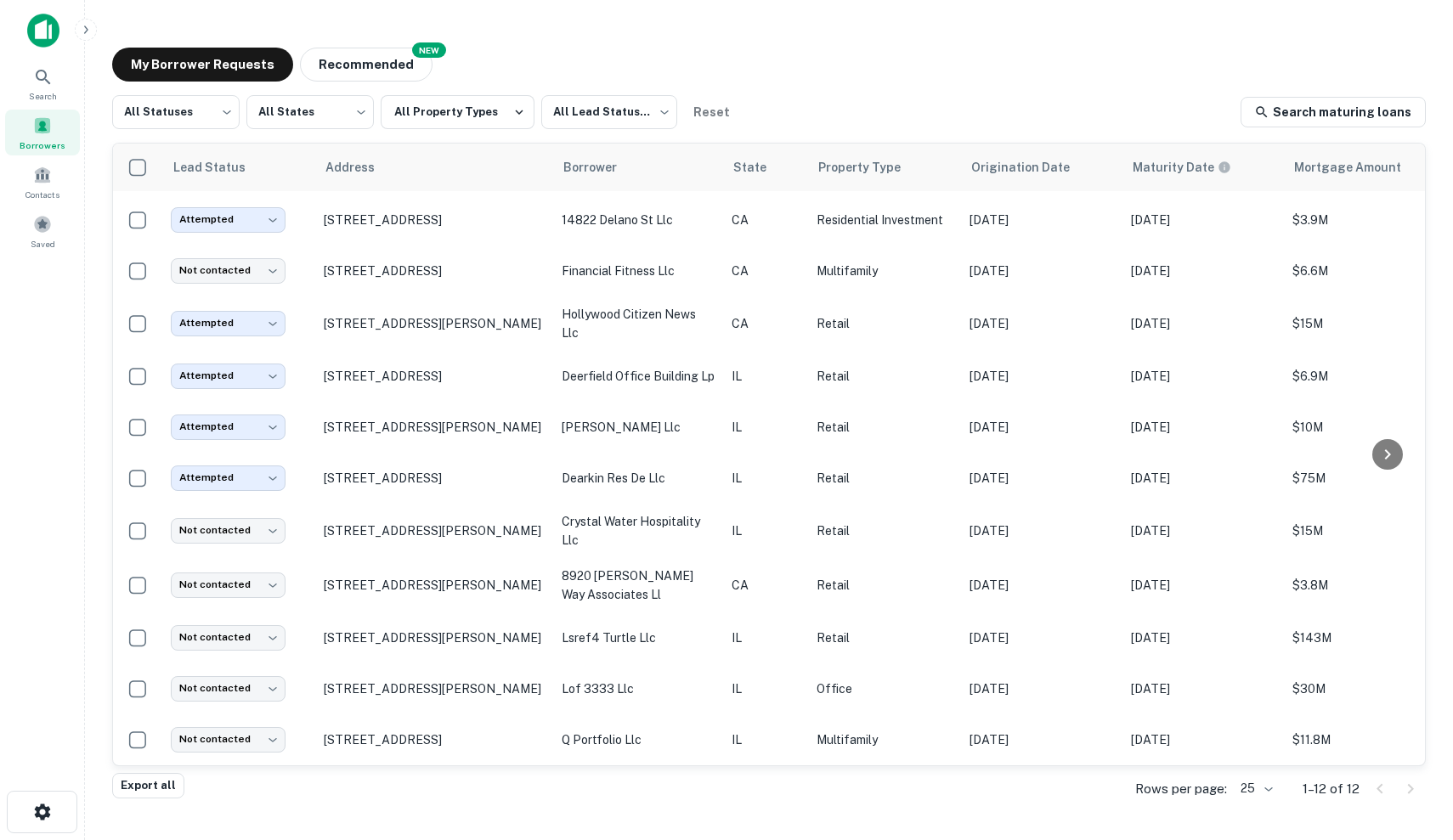
scroll to position [47, 0]
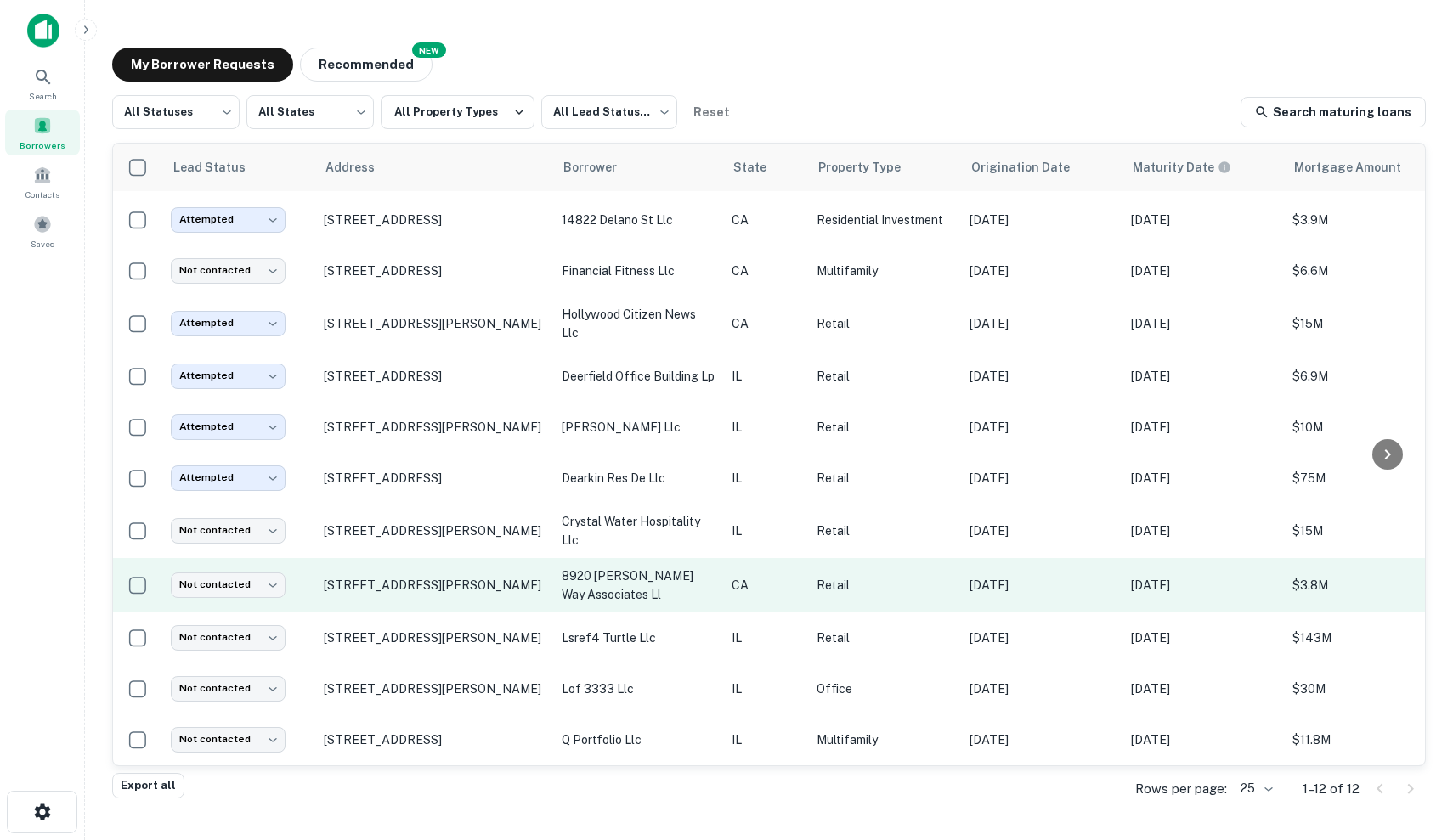
click at [477, 604] on td "8920 Glendon Way Rosemead, CA91770" at bounding box center [433, 585] width 237 height 54
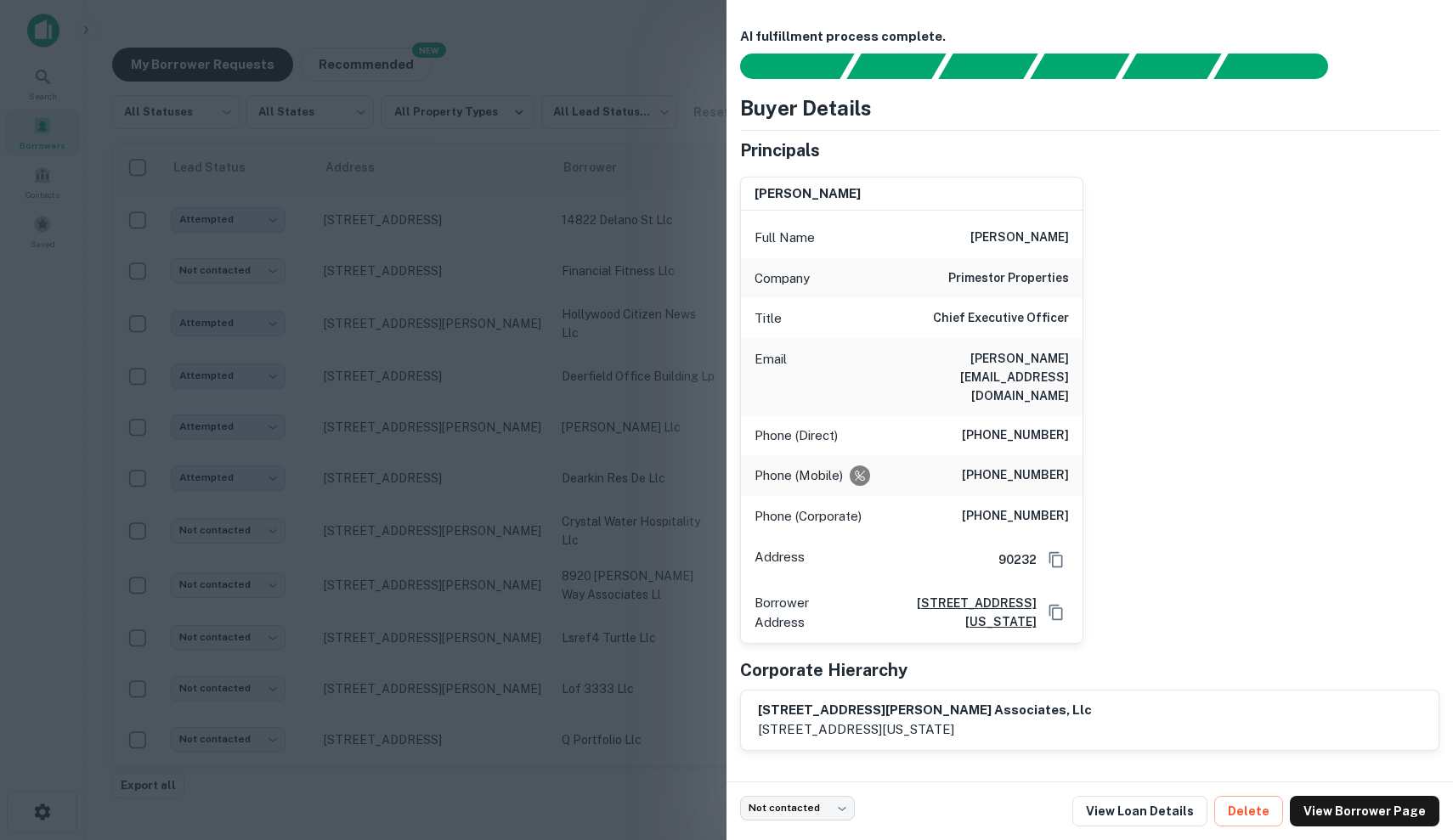
click at [591, 467] on div at bounding box center [726, 420] width 1453 height 840
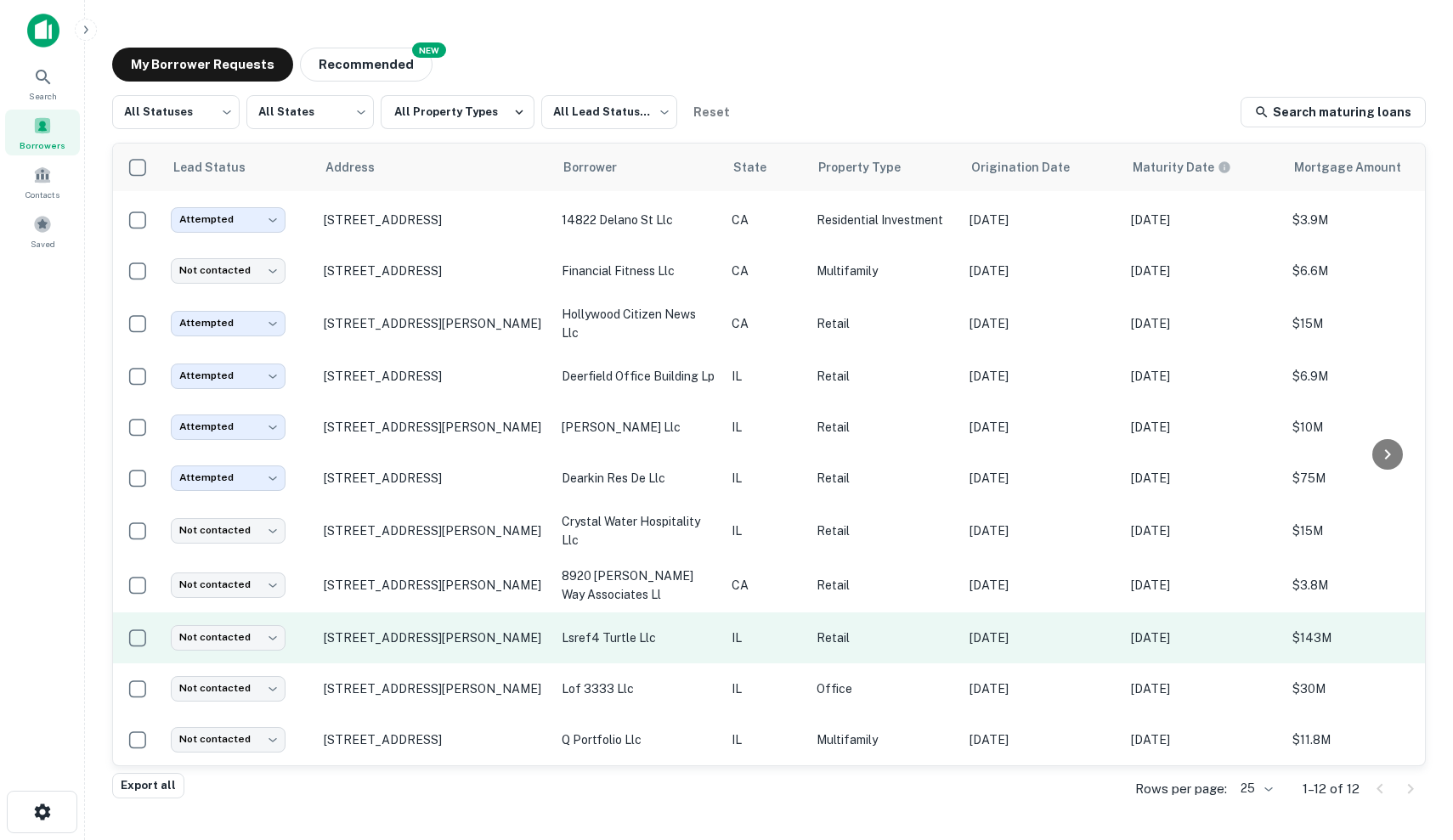
click at [464, 657] on td "3333 Finley Rd Downers Grove, IL60515" at bounding box center [433, 638] width 237 height 51
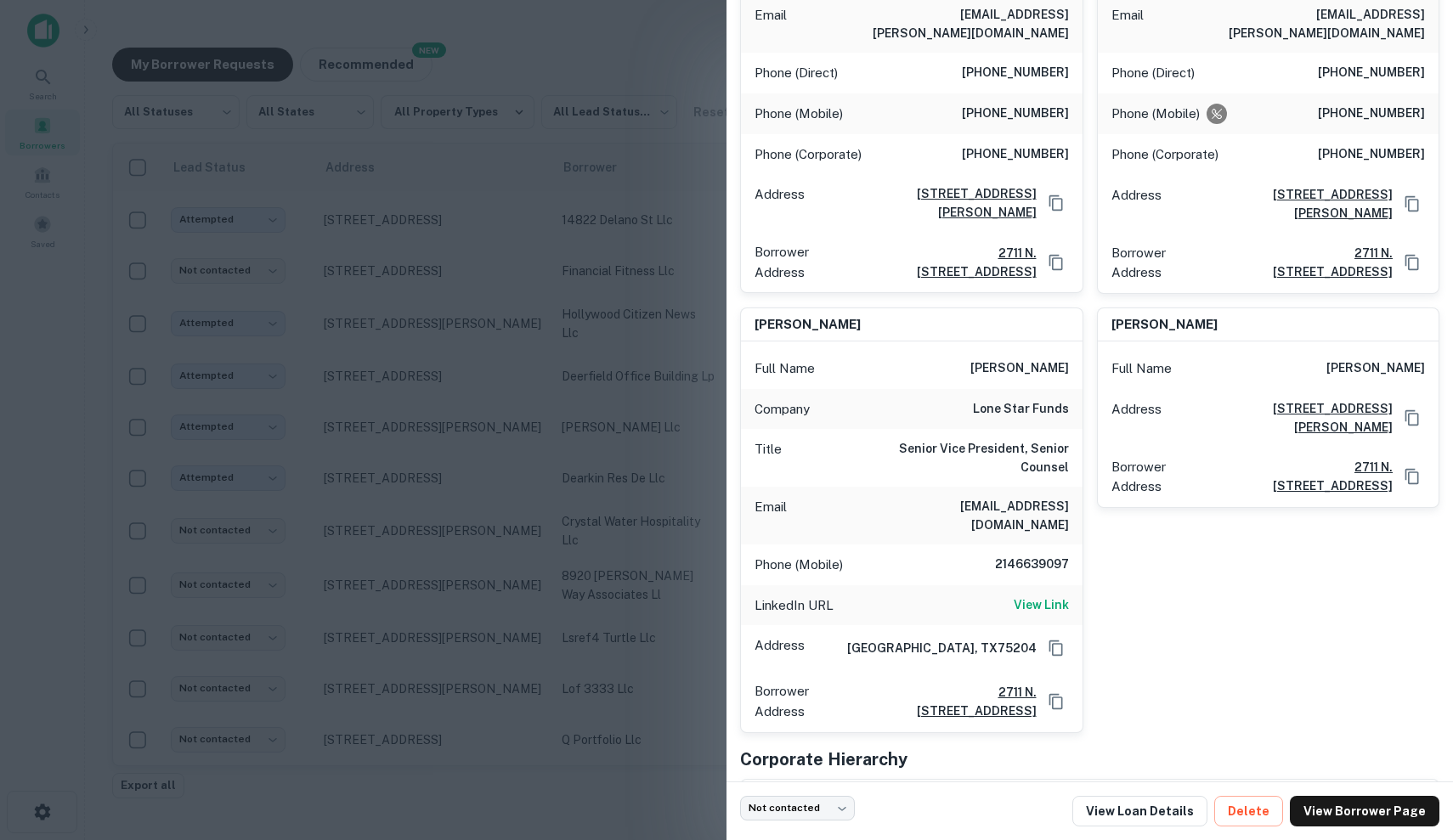
scroll to position [1341, 0]
click at [609, 589] on div at bounding box center [726, 420] width 1453 height 840
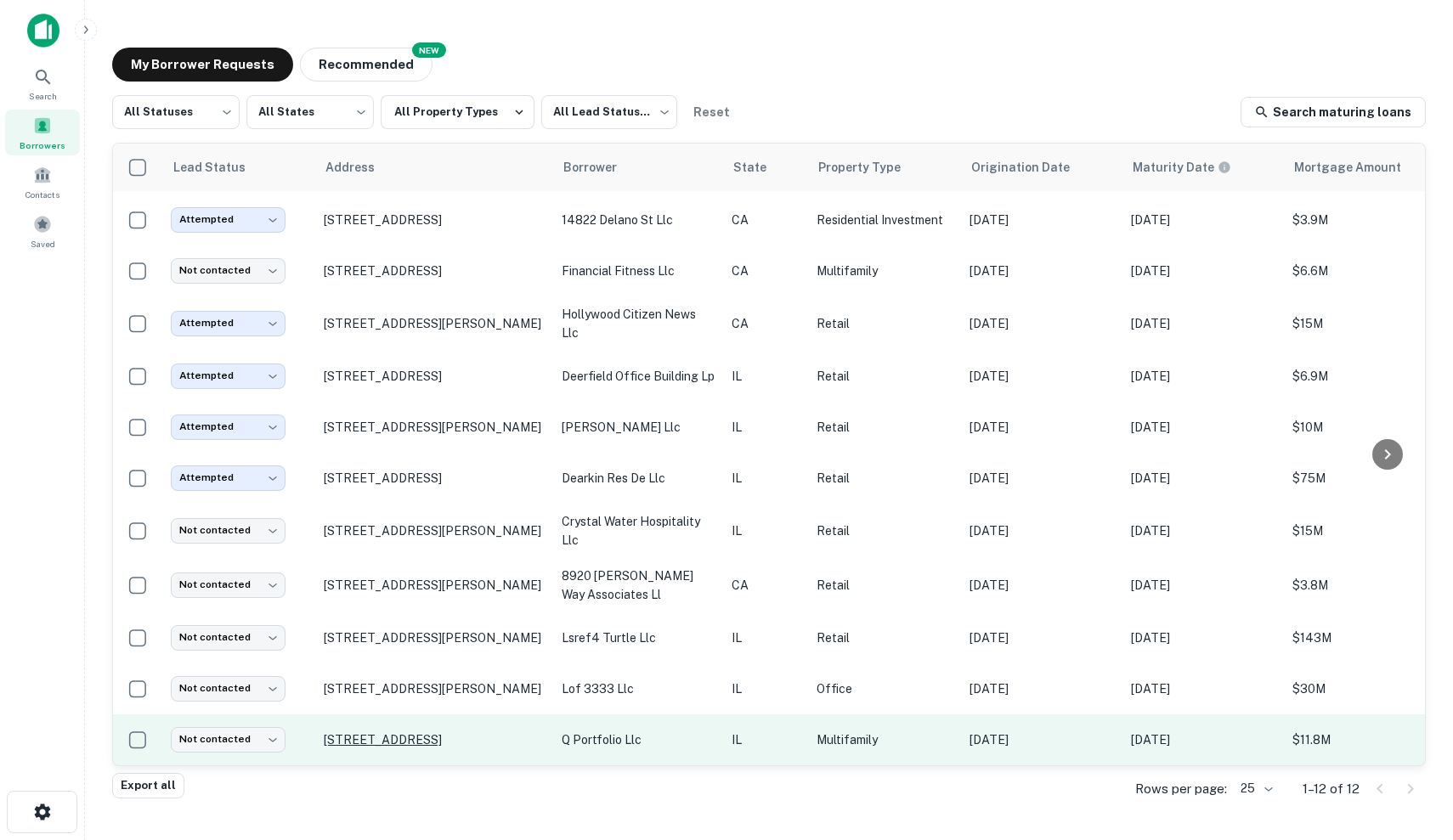
click at [491, 736] on p "[STREET_ADDRESS]" at bounding box center [434, 739] width 221 height 16
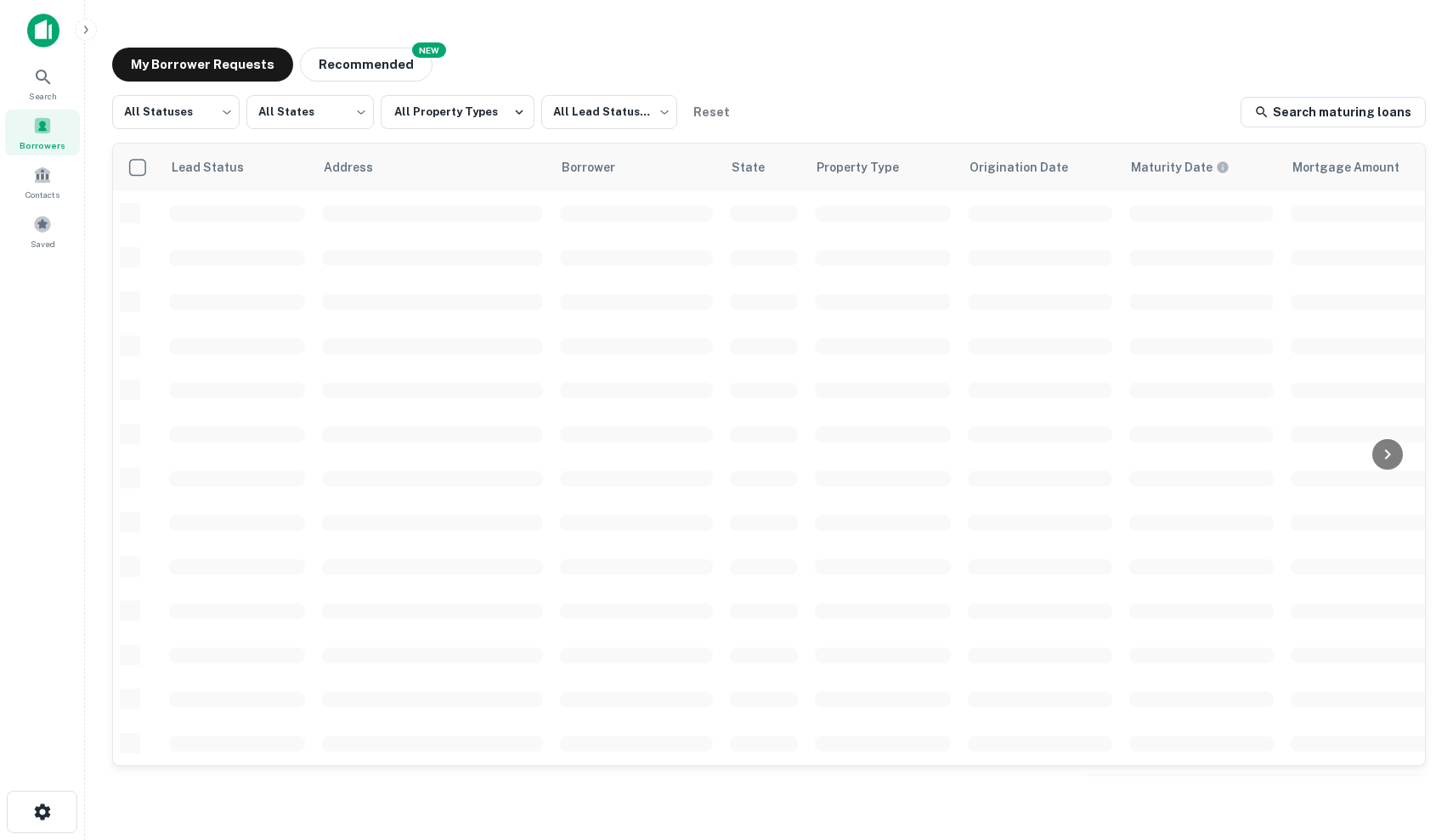
scroll to position [530, 0]
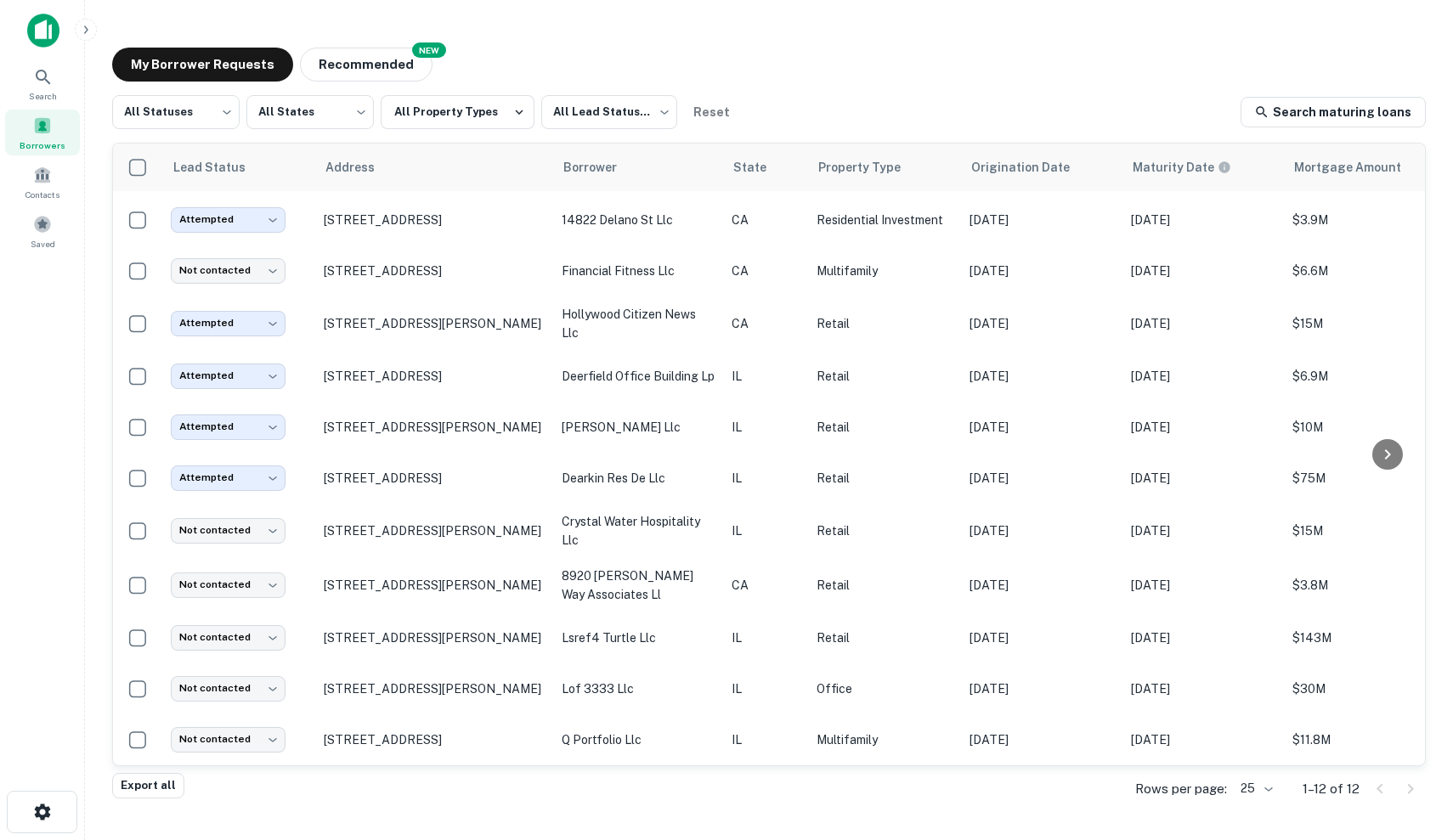
scroll to position [47, 0]
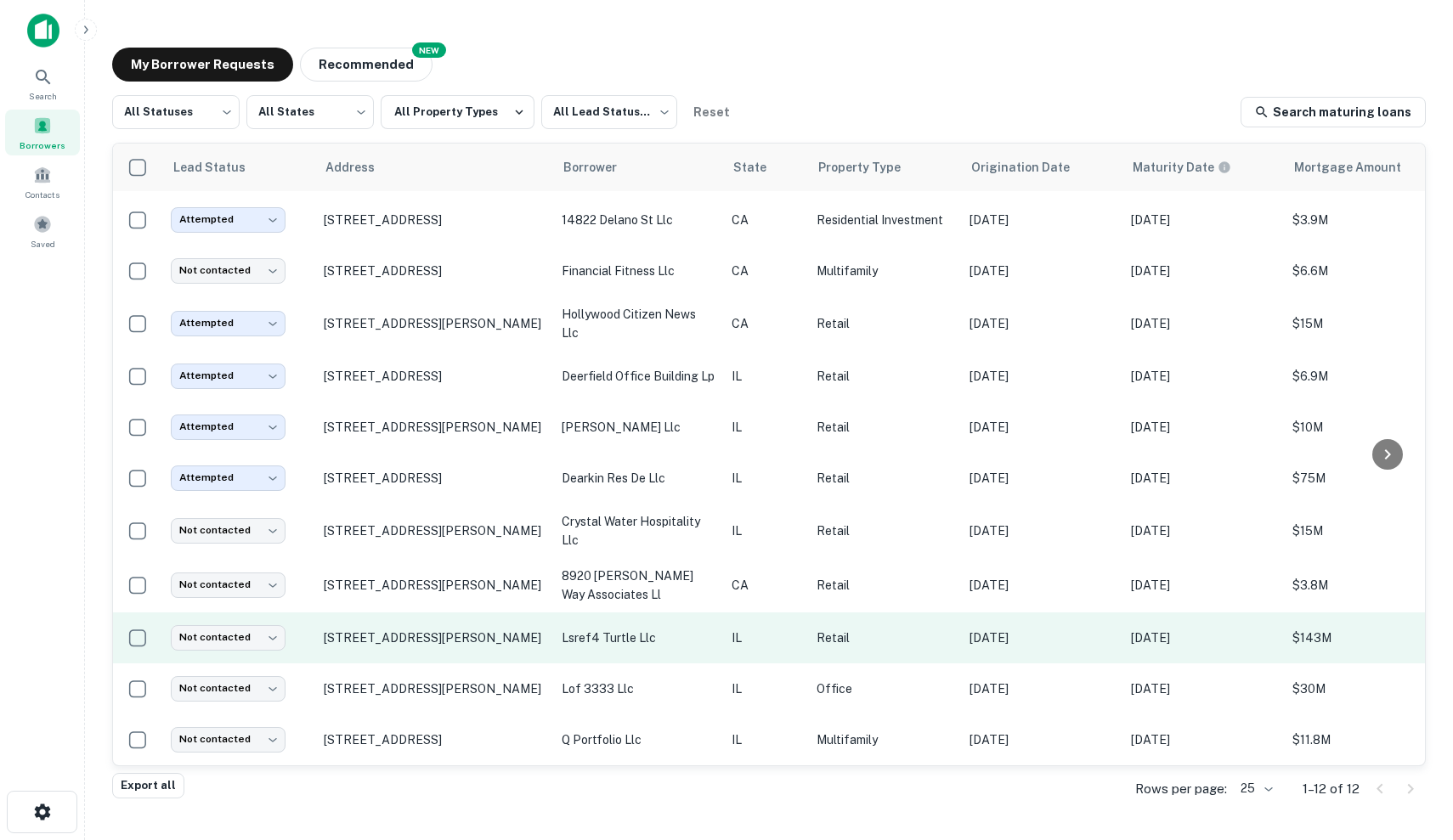
click at [700, 644] on p "lsref4 turtle llc" at bounding box center [638, 637] width 153 height 18
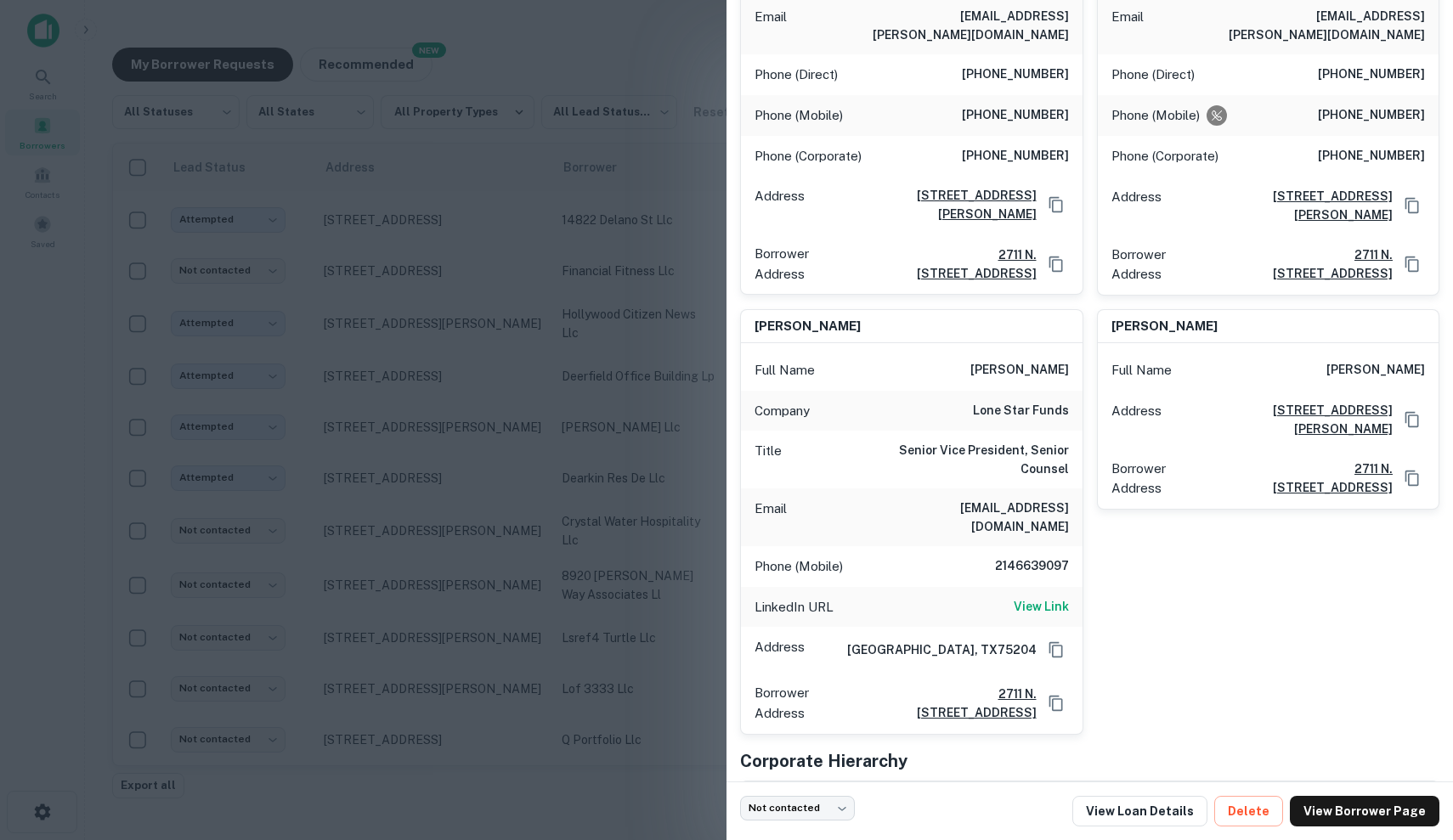
scroll to position [1341, 0]
click at [639, 574] on div at bounding box center [726, 420] width 1453 height 840
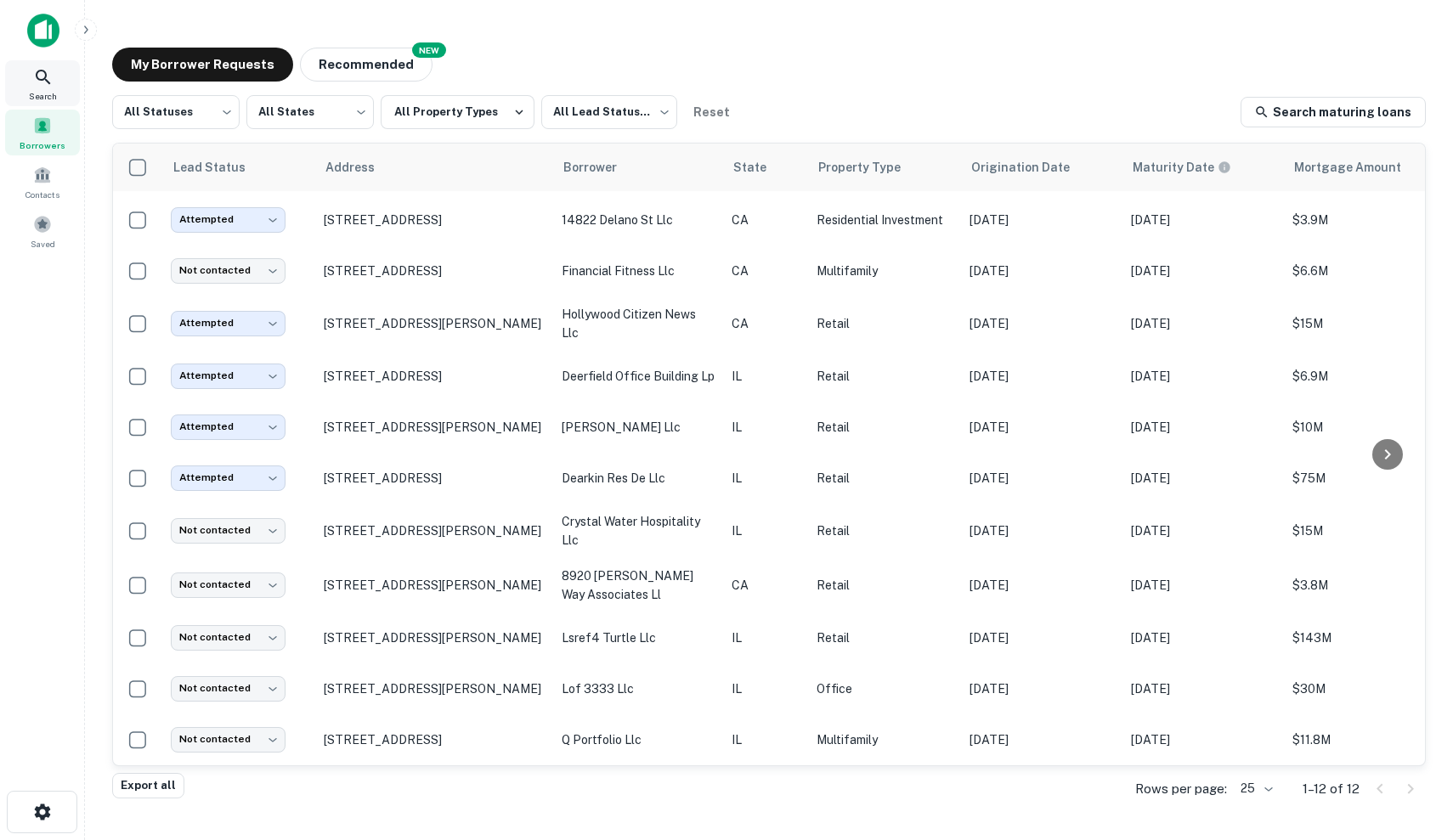
click at [55, 81] on div "Search" at bounding box center [42, 82] width 75 height 46
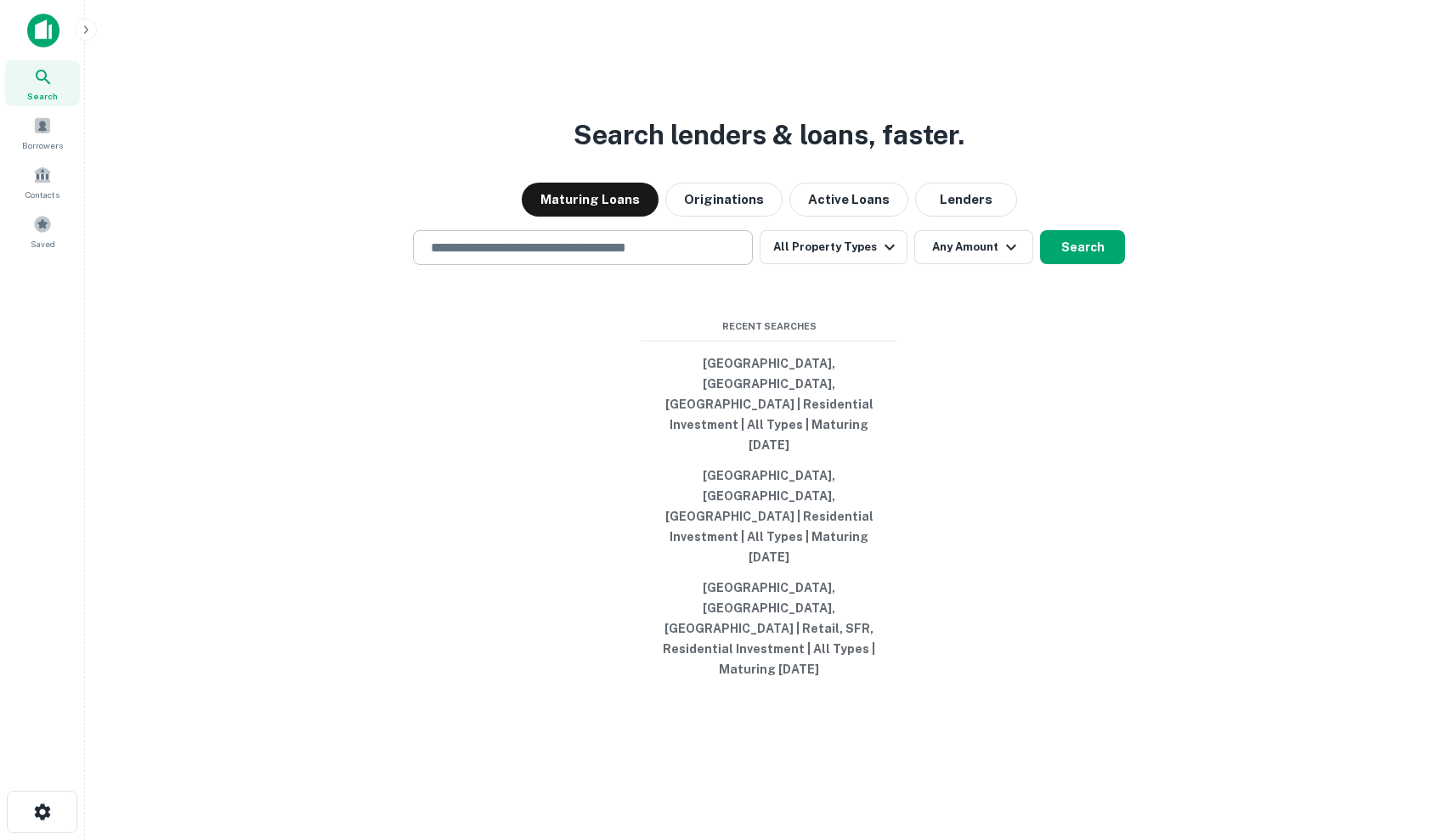
click at [687, 264] on div "​" at bounding box center [583, 247] width 340 height 35
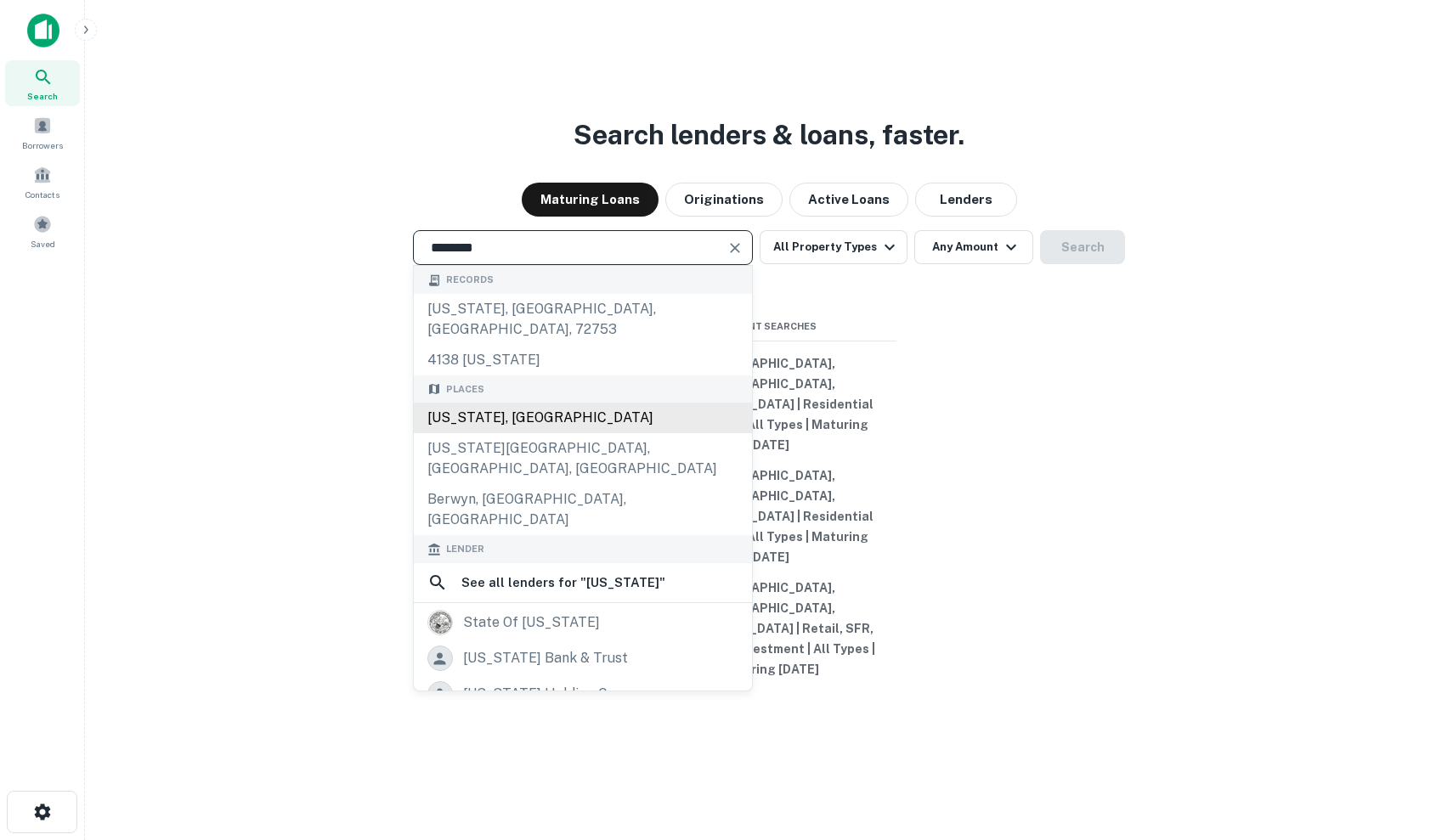
type input "**********"
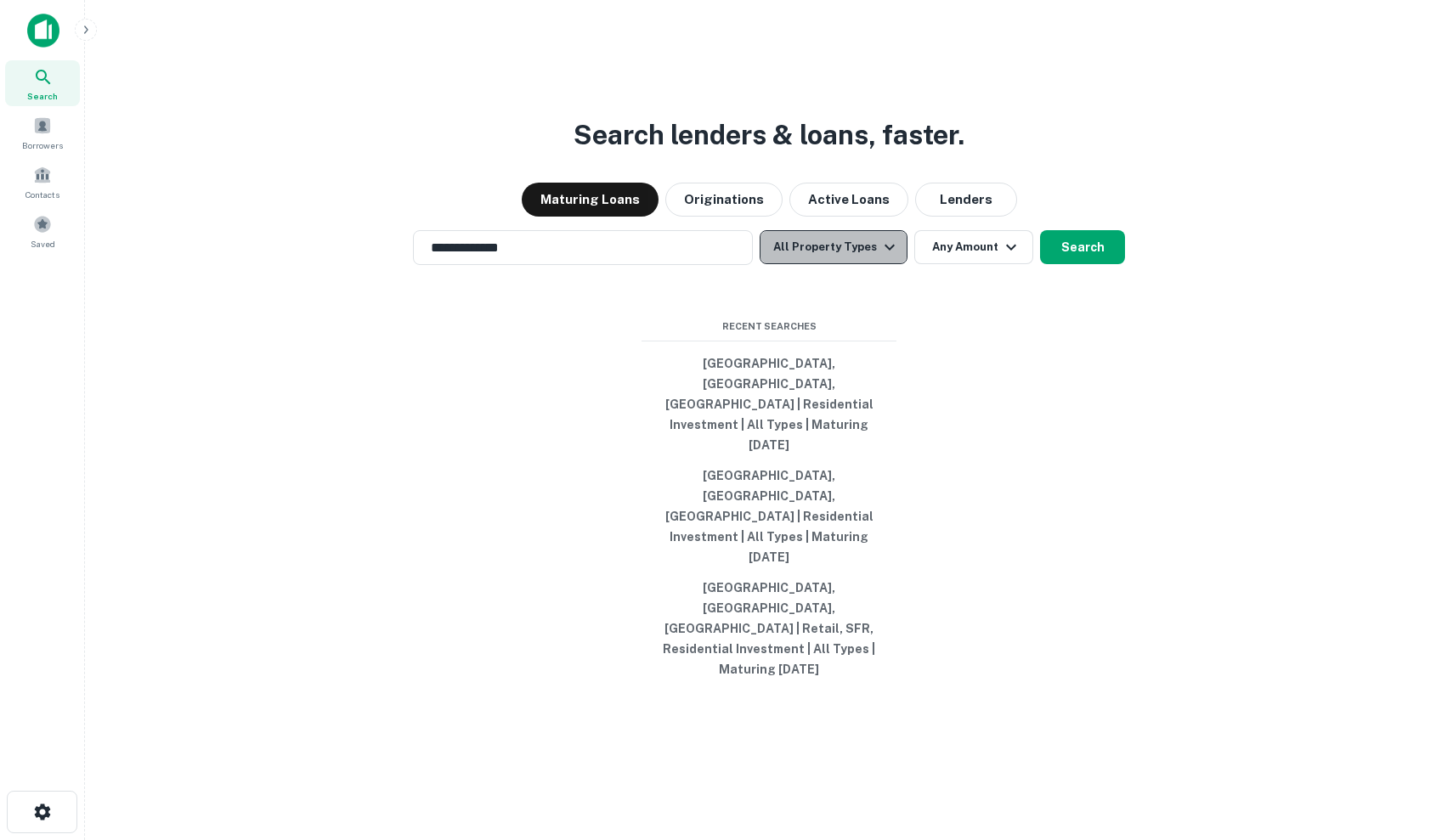
click at [844, 264] on button "All Property Types" at bounding box center [833, 246] width 147 height 34
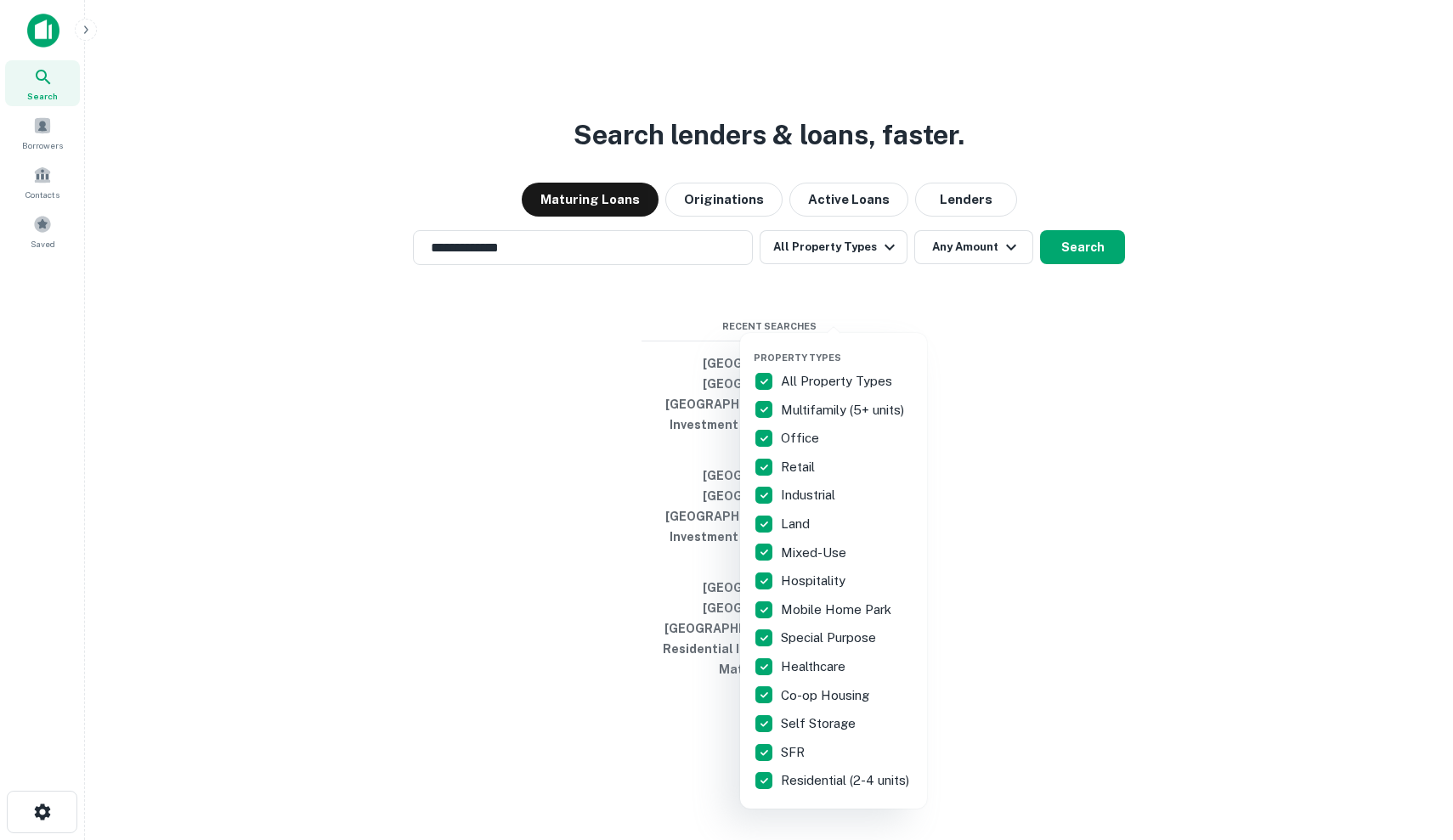
click at [1027, 394] on div at bounding box center [726, 420] width 1453 height 840
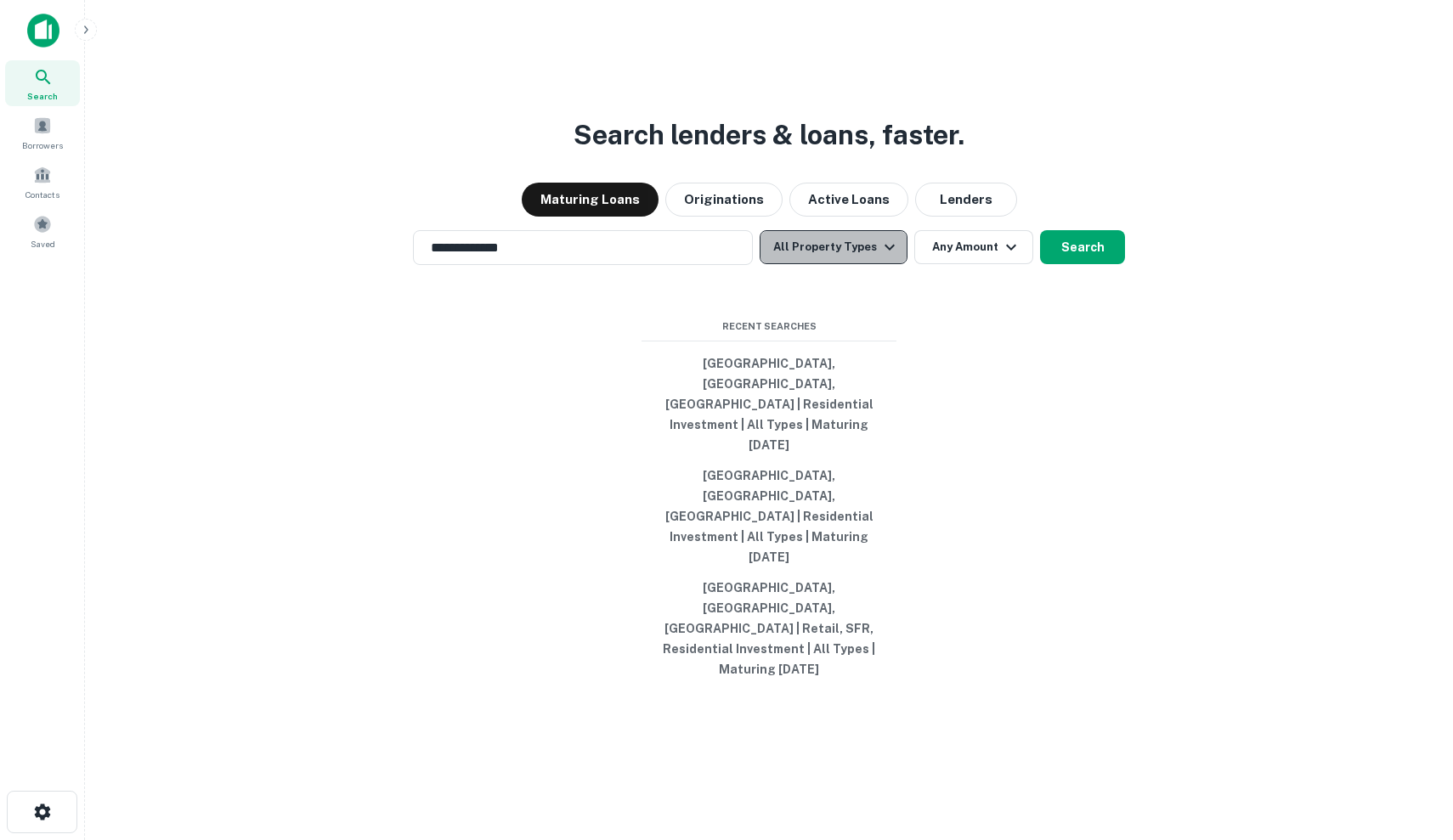
click at [879, 258] on icon "button" at bounding box center [889, 246] width 20 height 20
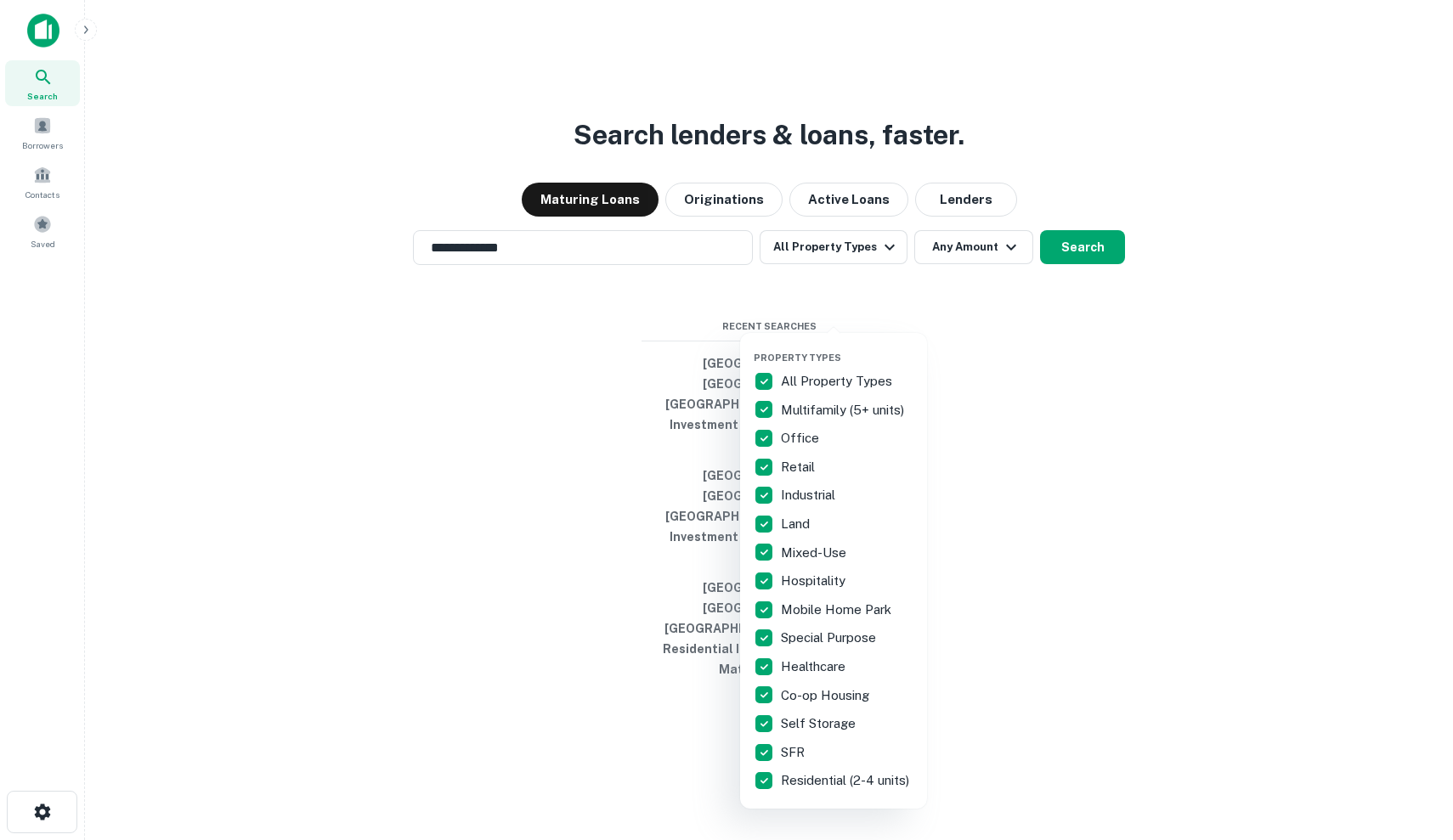
click at [784, 373] on p "All Property Types" at bounding box center [837, 381] width 114 height 20
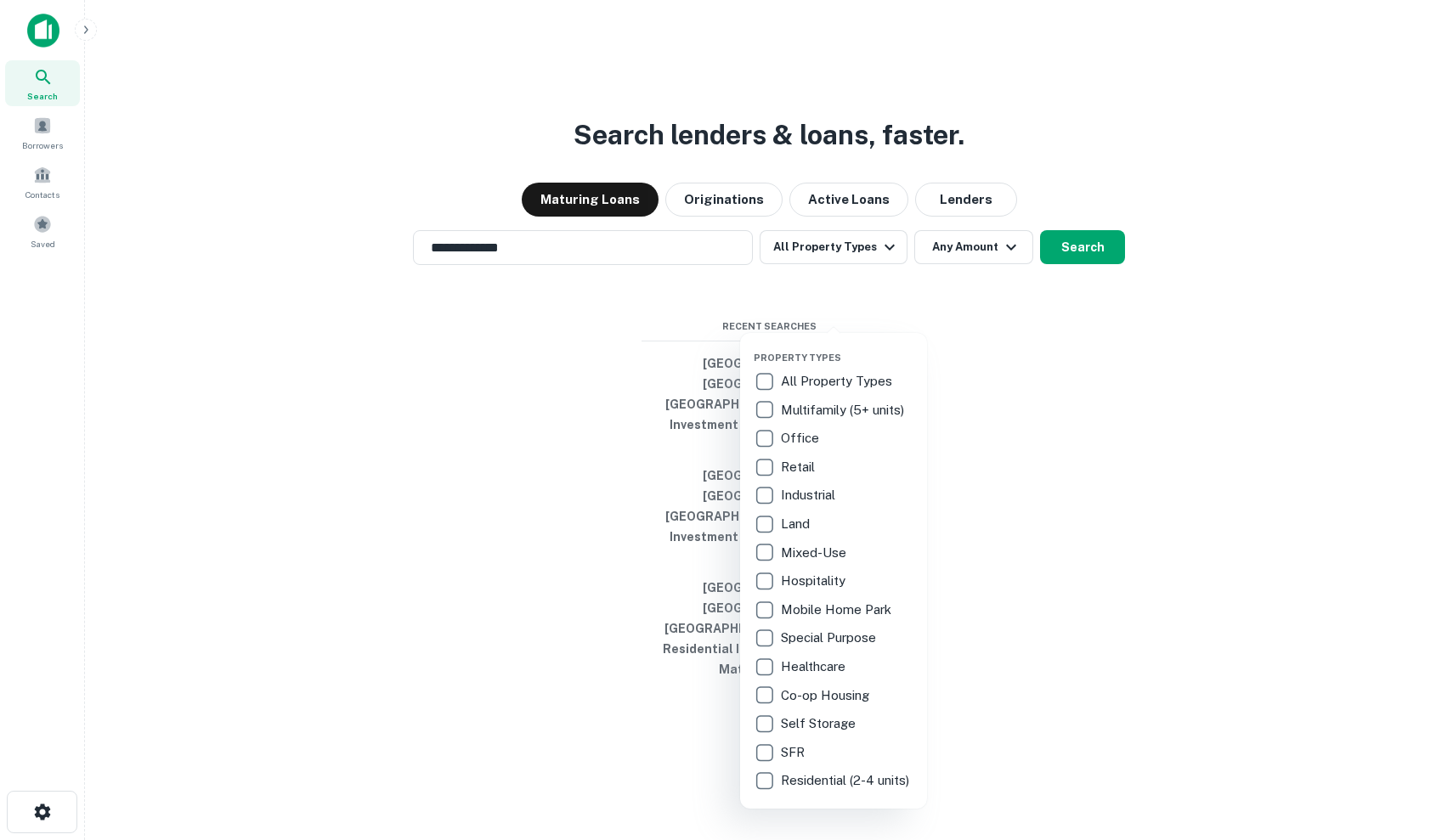
click at [796, 779] on p "Residential (2-4 units)" at bounding box center [846, 780] width 132 height 20
click at [796, 756] on p "SFR" at bounding box center [794, 752] width 27 height 20
click at [834, 389] on p "All Property Types" at bounding box center [837, 381] width 114 height 20
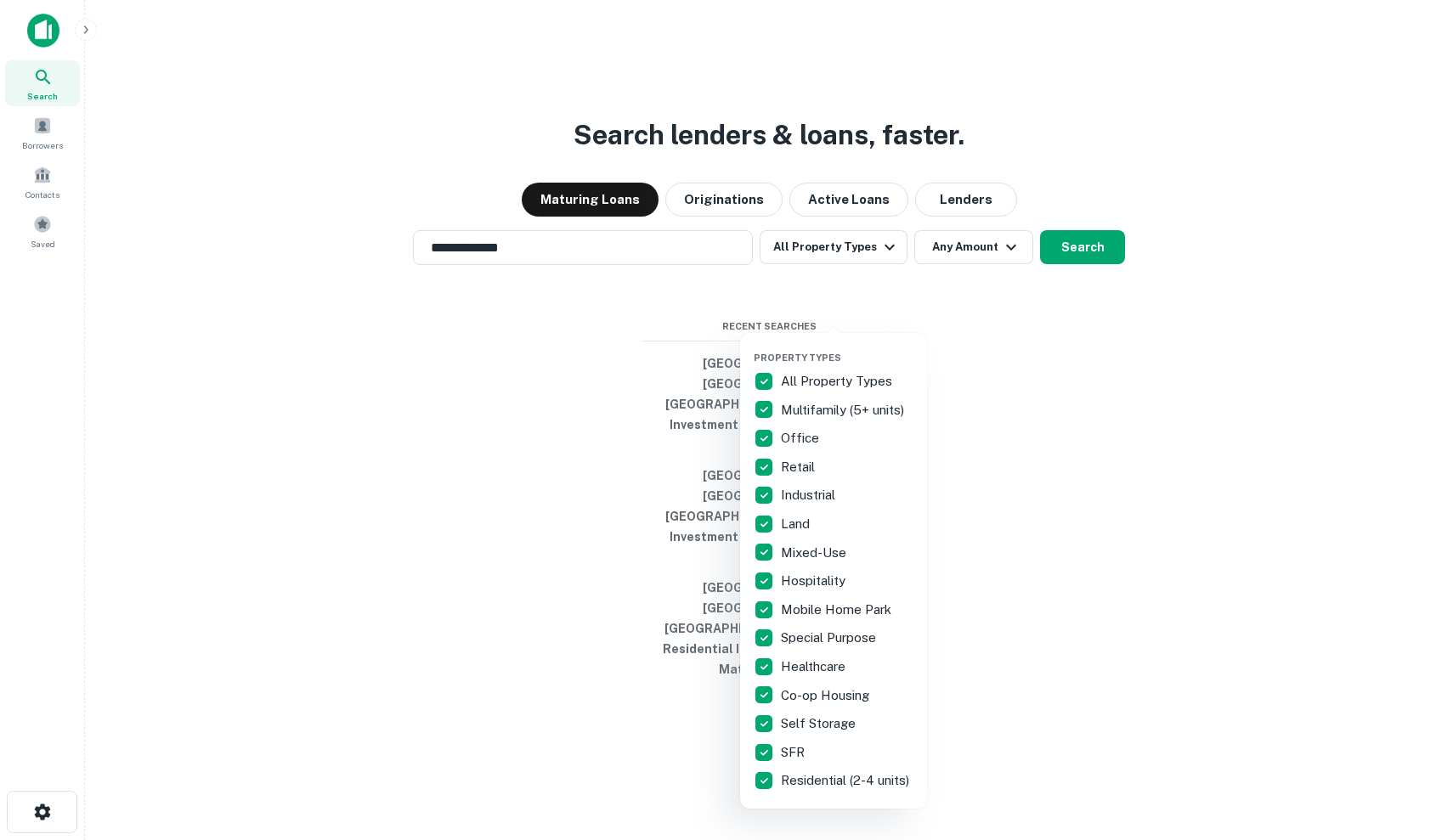
click at [842, 388] on p "All Property Types" at bounding box center [837, 381] width 114 height 20
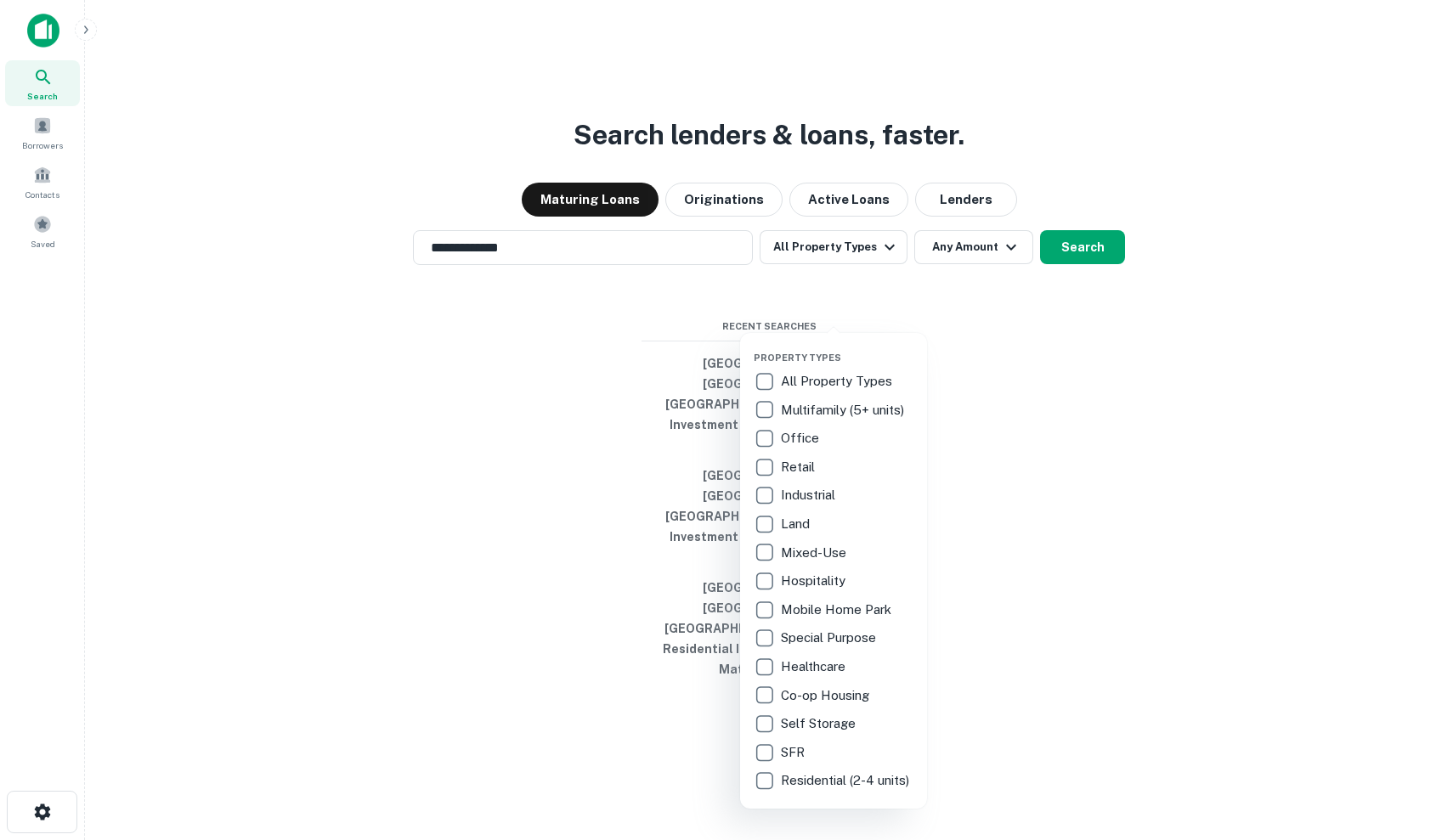
click at [842, 388] on p "All Property Types" at bounding box center [837, 381] width 114 height 20
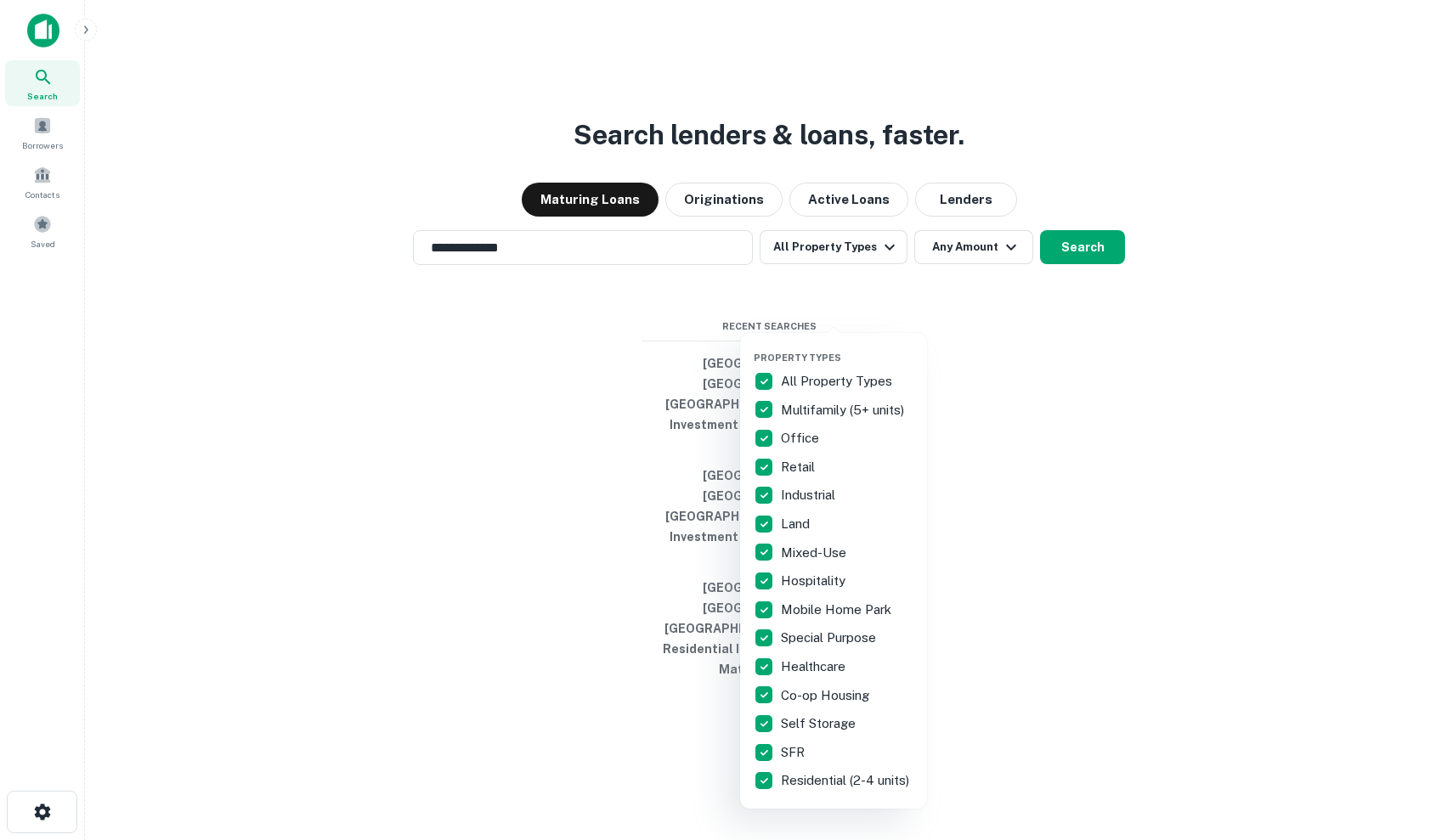
click at [998, 315] on div at bounding box center [726, 420] width 1453 height 840
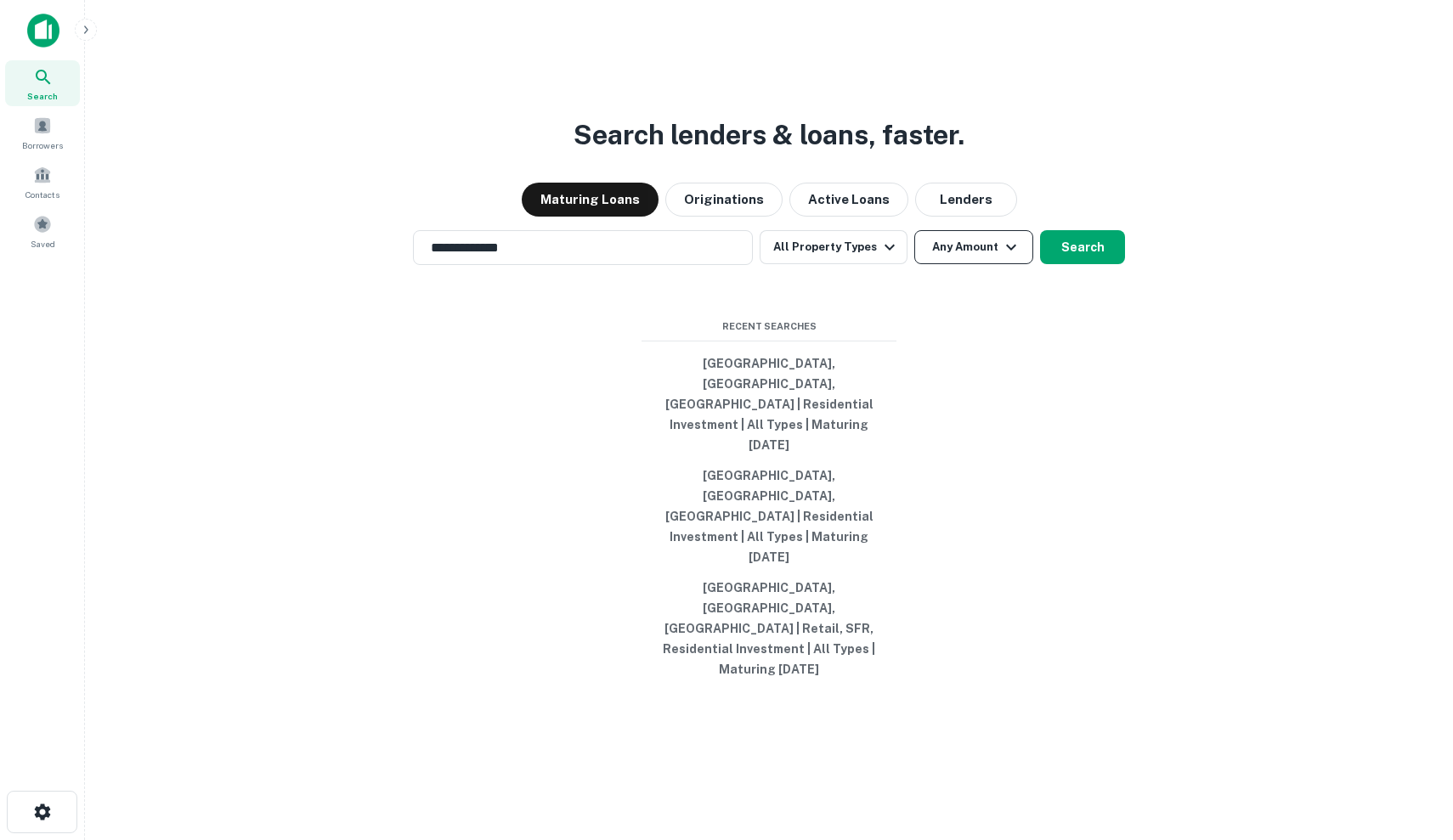
click at [991, 264] on button "Any Amount" at bounding box center [973, 246] width 119 height 34
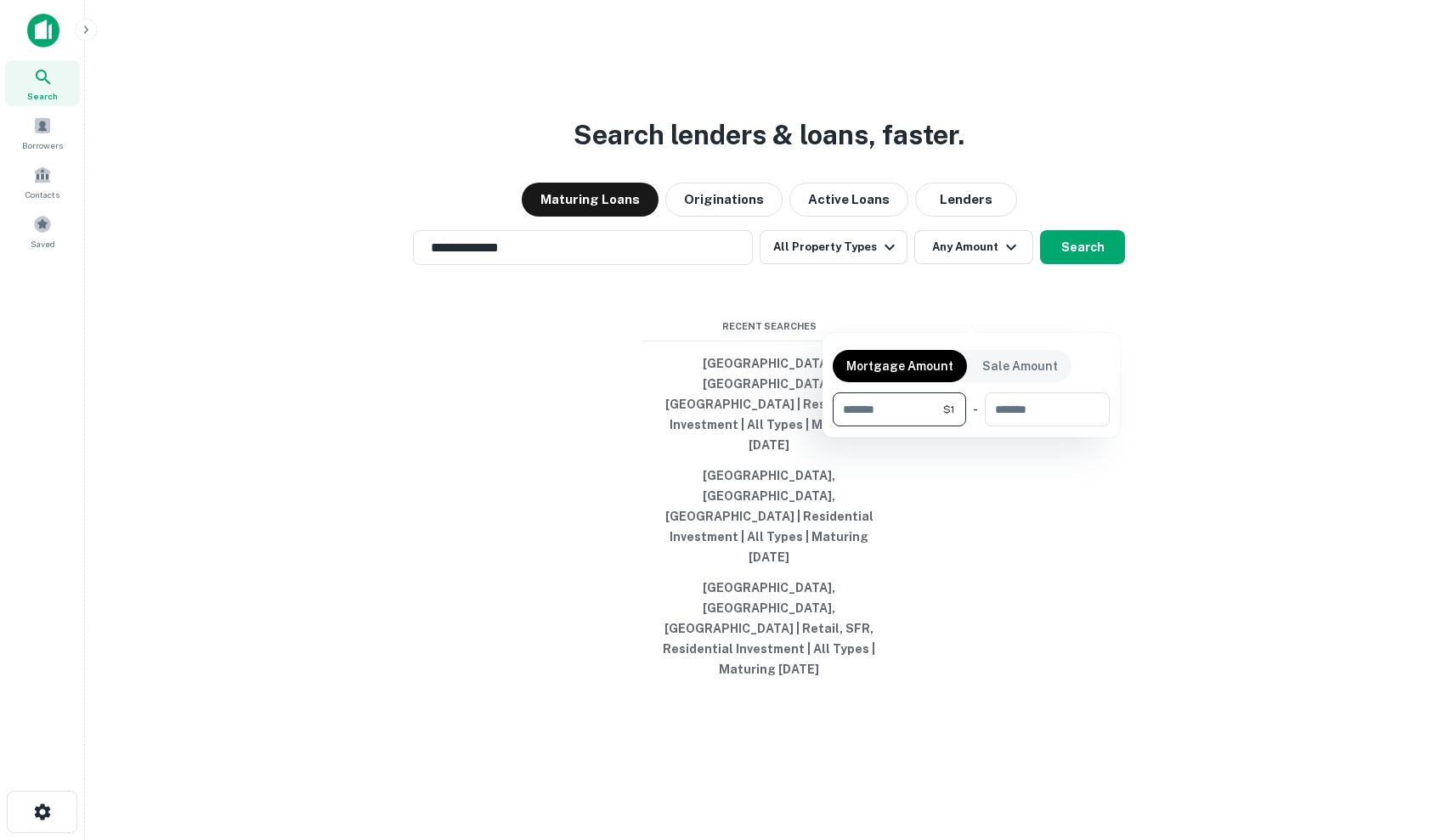
type input "**"
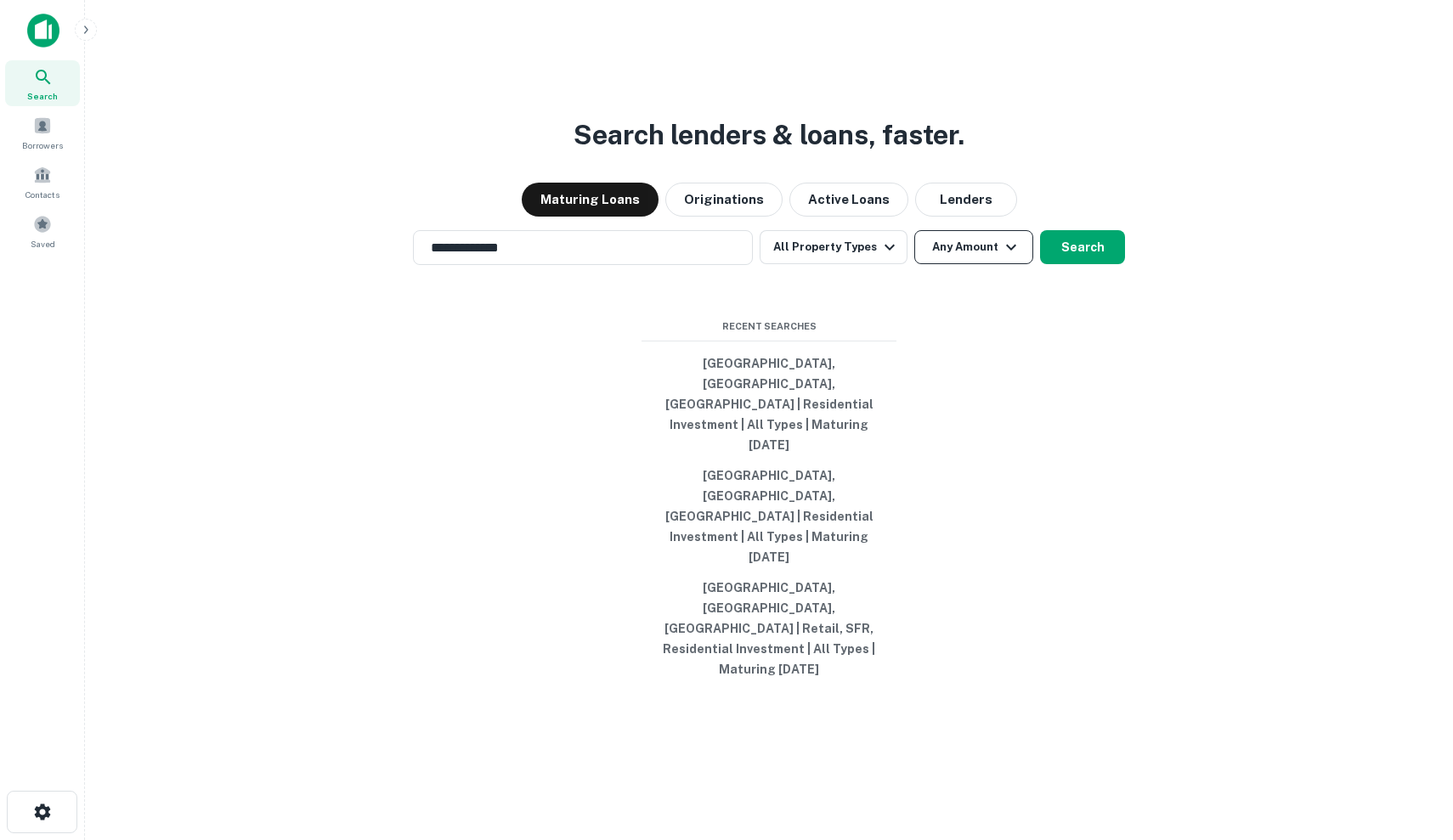
click at [965, 264] on button "Any Amount" at bounding box center [973, 246] width 119 height 34
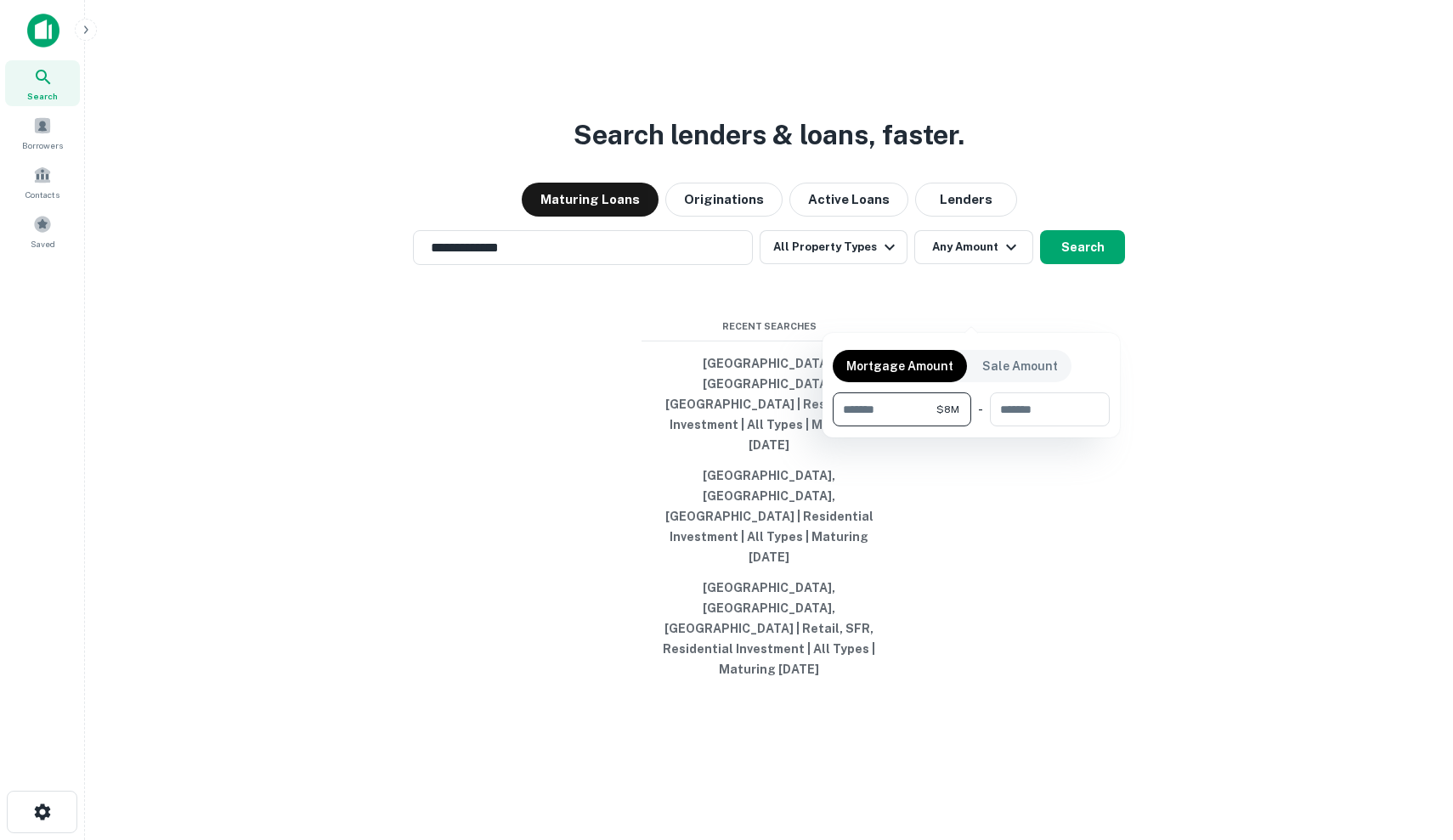
type input "*******"
click at [1062, 306] on div at bounding box center [726, 420] width 1453 height 840
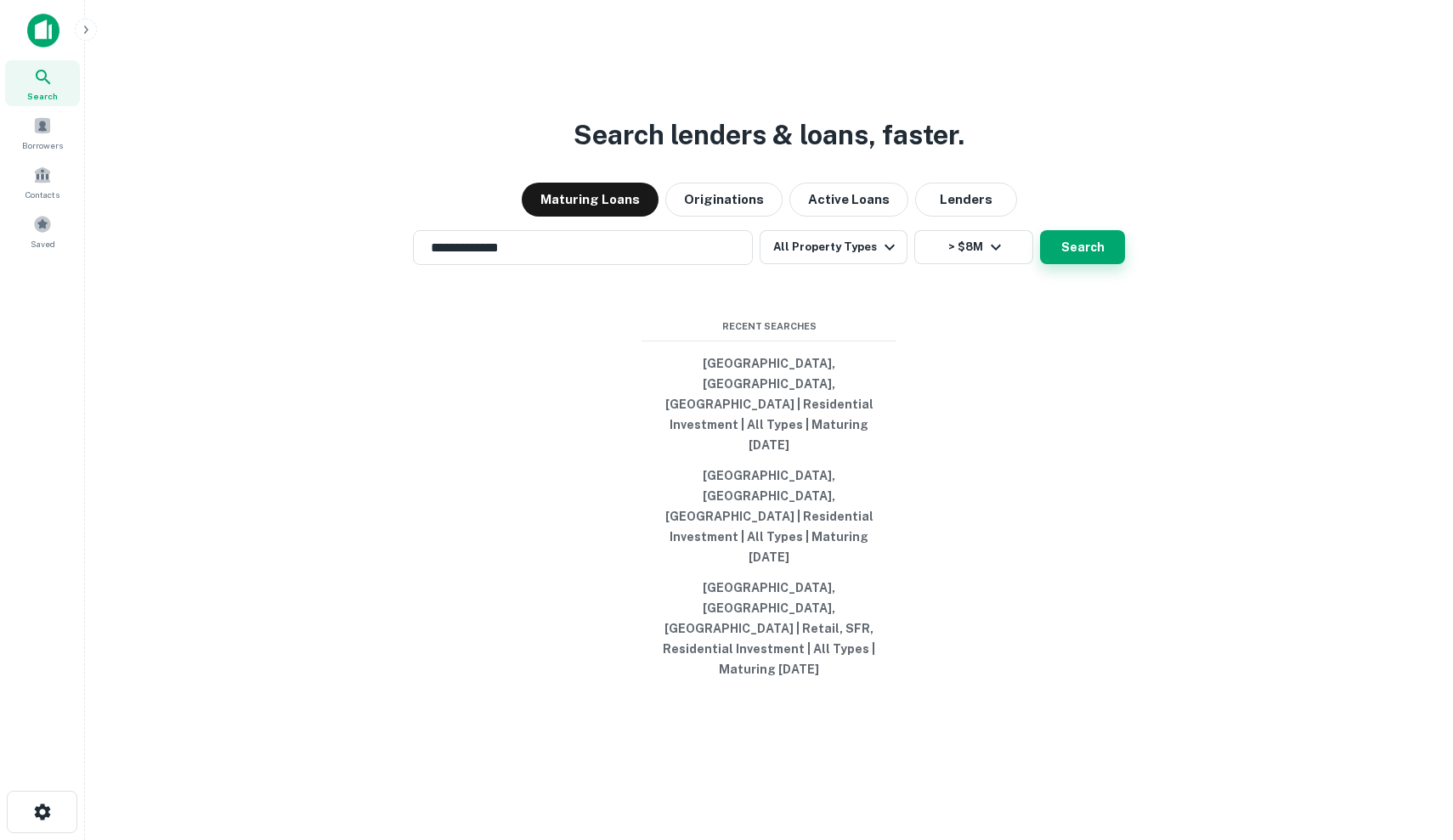
click at [1079, 264] on button "Search" at bounding box center [1083, 246] width 85 height 34
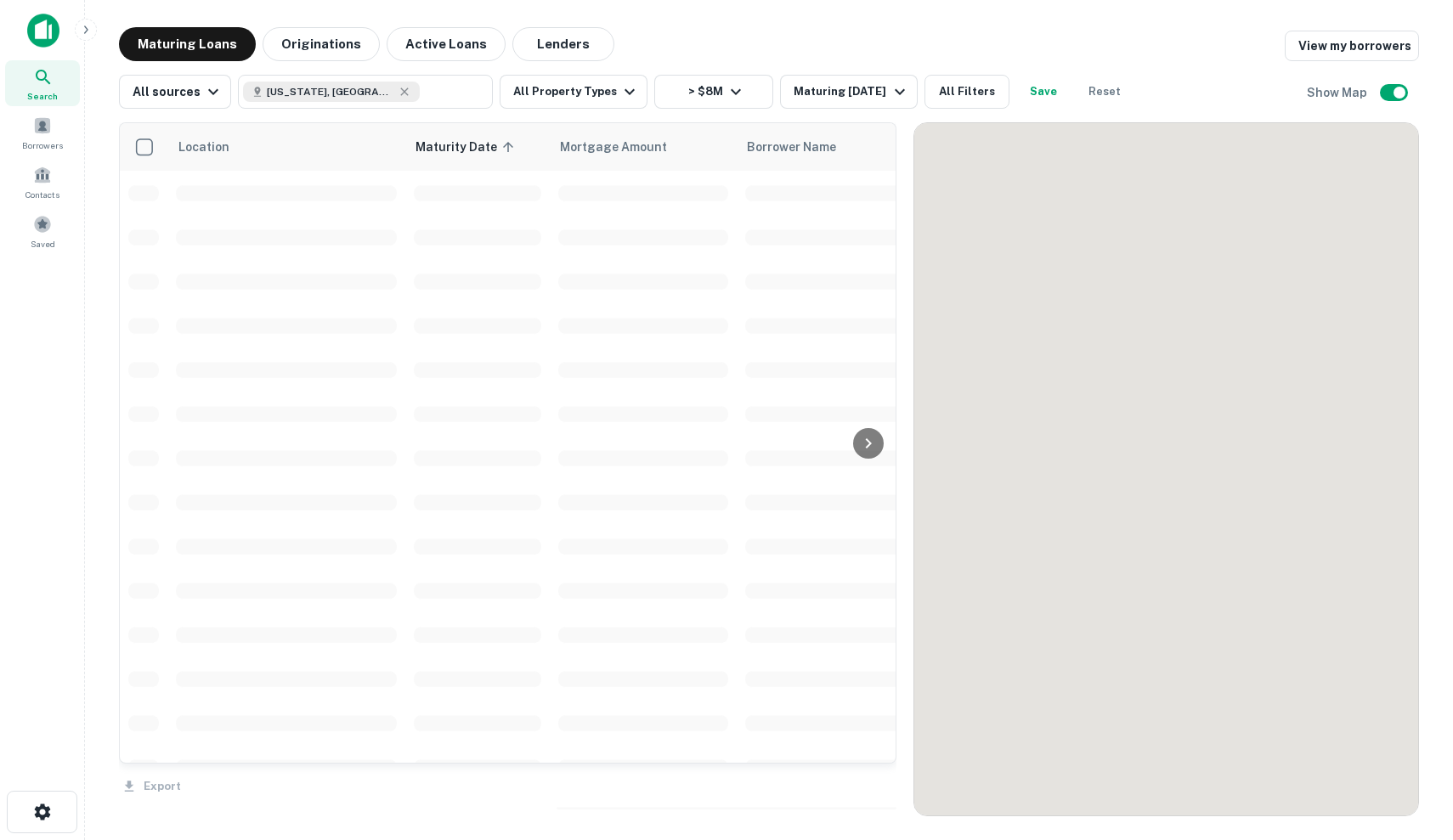
scroll to position [47, 0]
click at [838, 100] on div "Maturing [DATE]" at bounding box center [850, 91] width 115 height 20
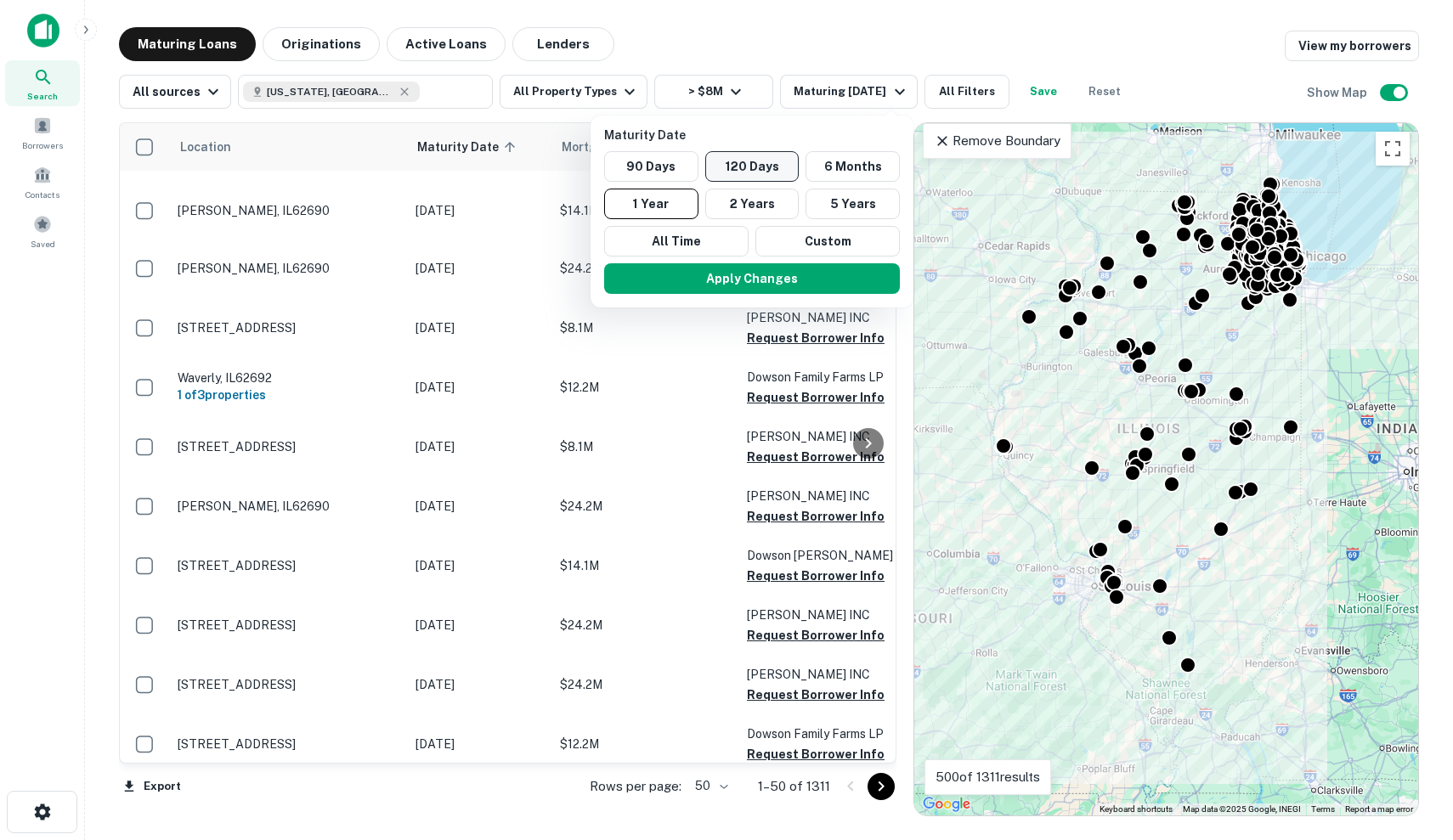
click at [749, 172] on button "120 Days" at bounding box center [751, 167] width 94 height 31
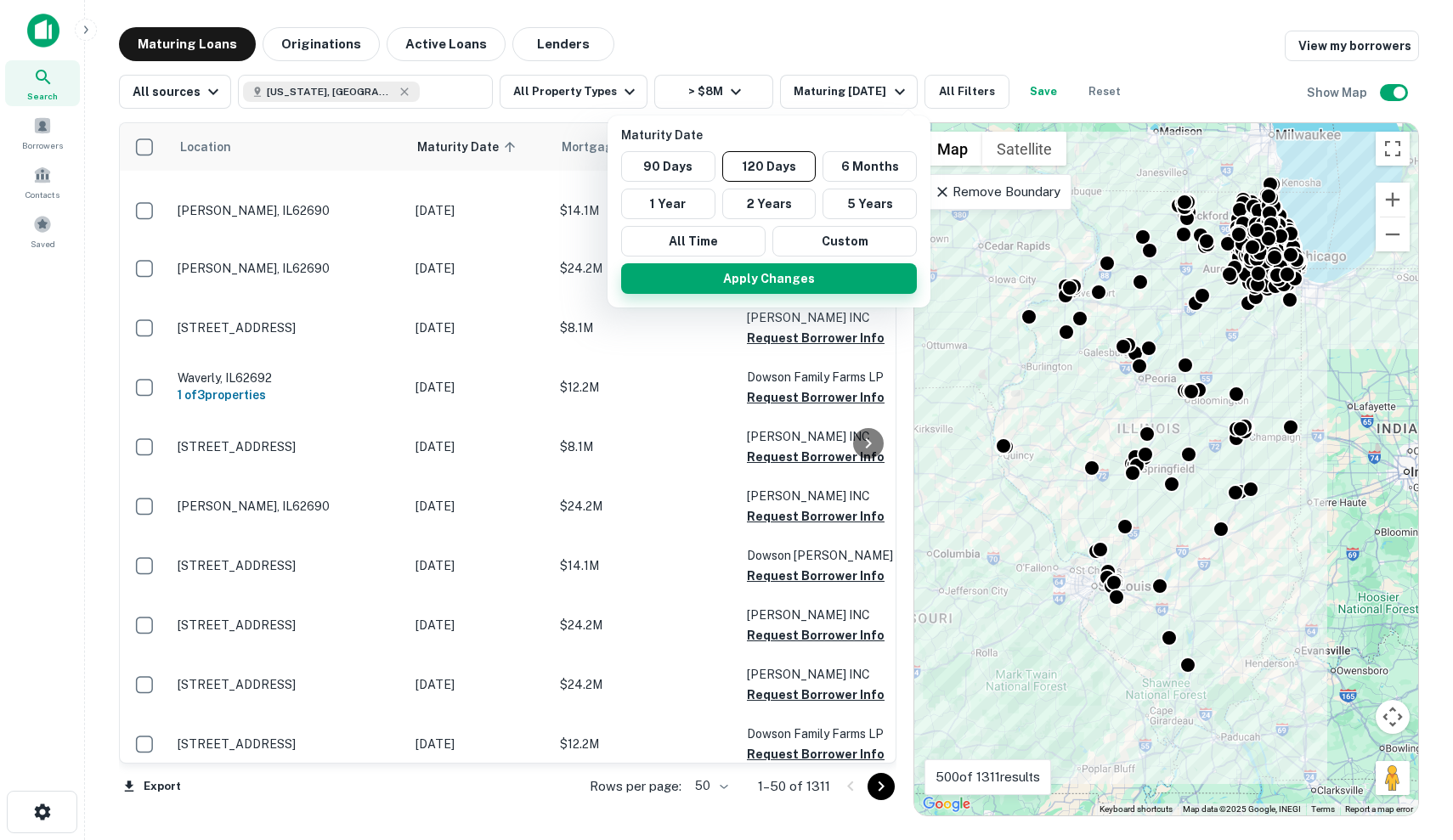
click at [741, 275] on button "Apply Changes" at bounding box center [769, 279] width 296 height 31
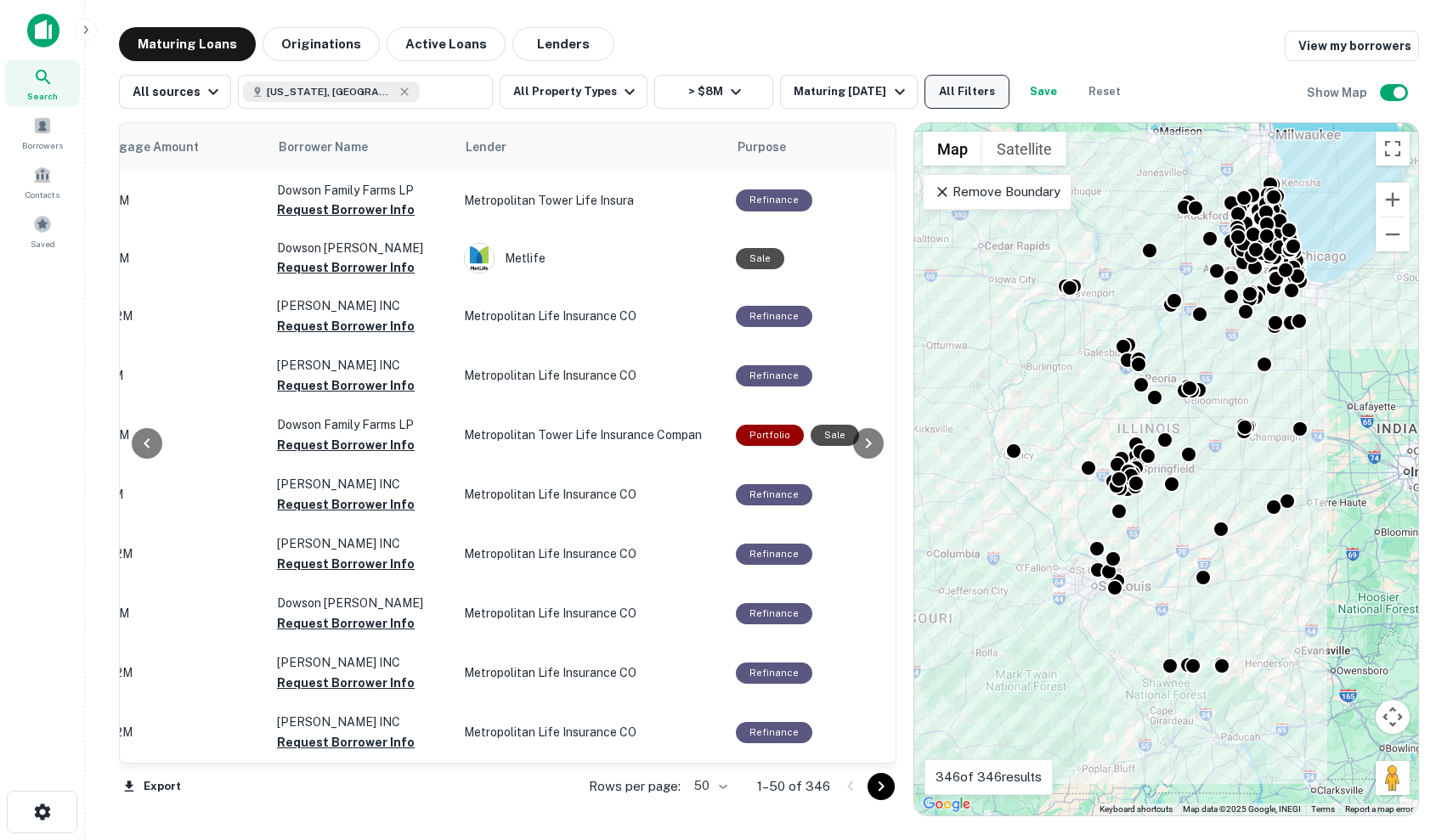
scroll to position [0, 470]
click at [990, 102] on button "All Filters" at bounding box center [966, 91] width 85 height 34
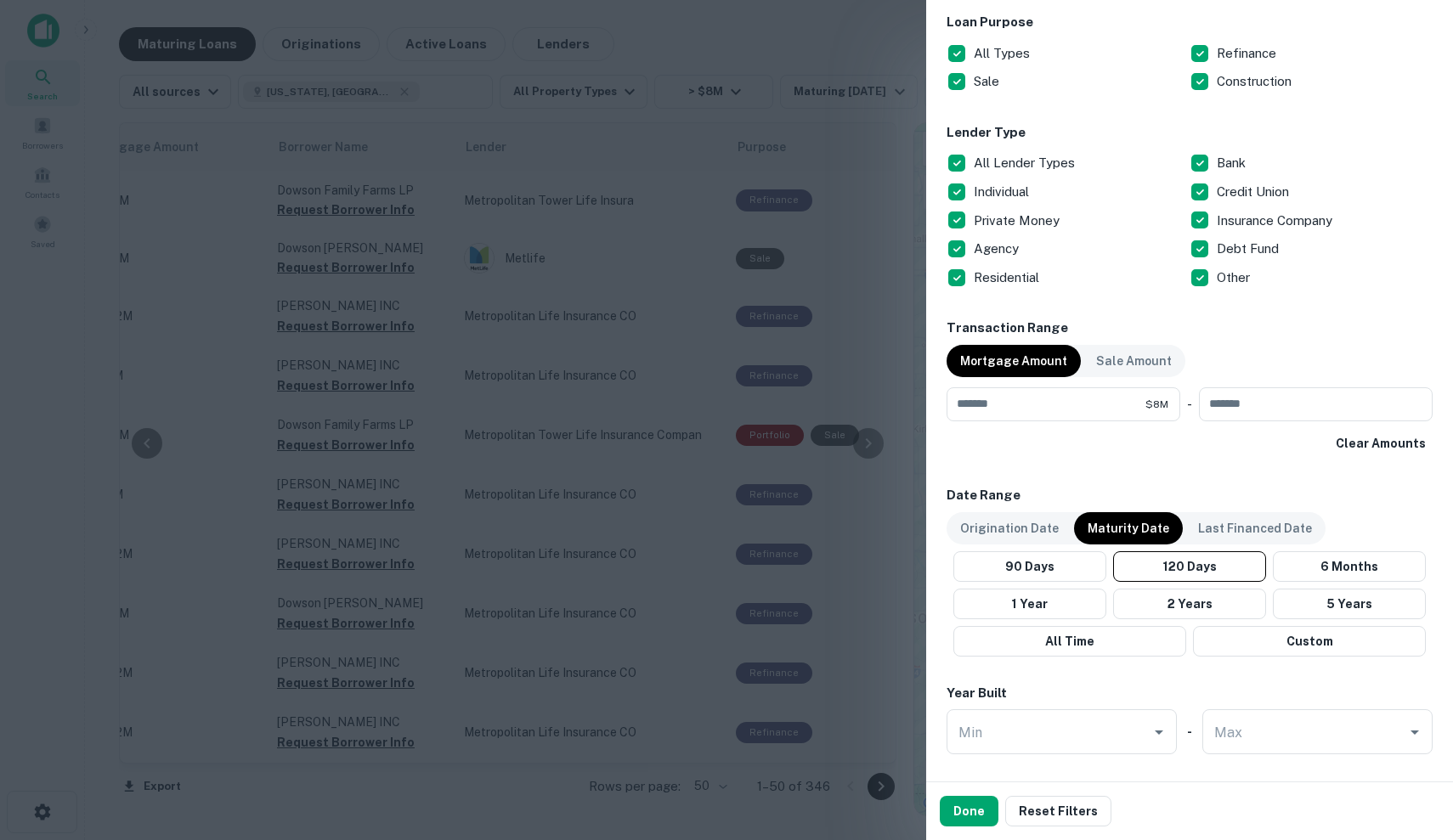
scroll to position [569, 0]
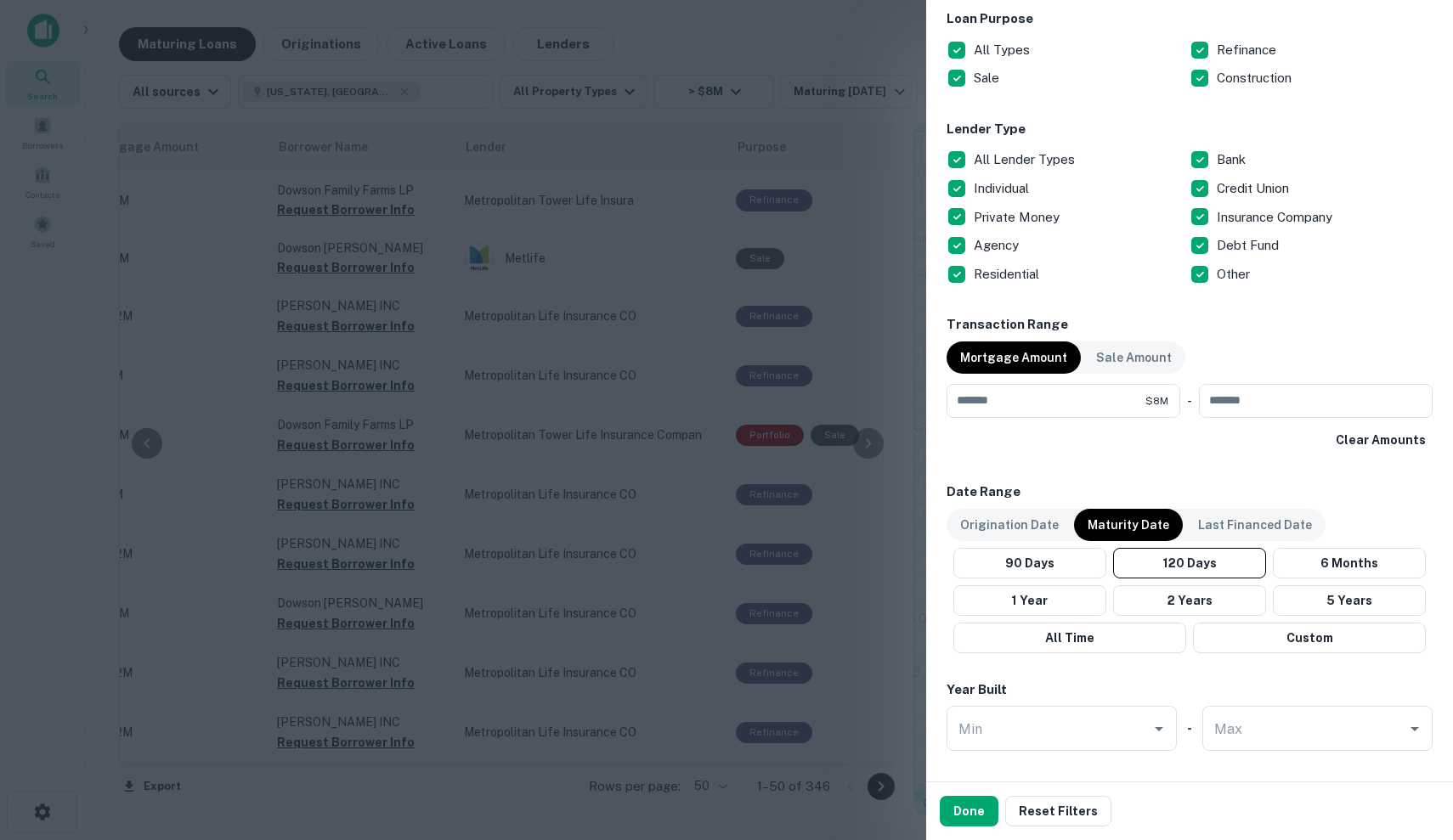
click at [997, 154] on p "All Lender Types" at bounding box center [1026, 159] width 105 height 20
click at [1239, 162] on p "Bank" at bounding box center [1232, 159] width 32 height 20
click at [1242, 180] on p "Credit Union" at bounding box center [1254, 188] width 76 height 20
click at [1253, 246] on p "Debt Fund" at bounding box center [1248, 245] width 65 height 20
click at [1233, 279] on p "Other" at bounding box center [1235, 274] width 37 height 20
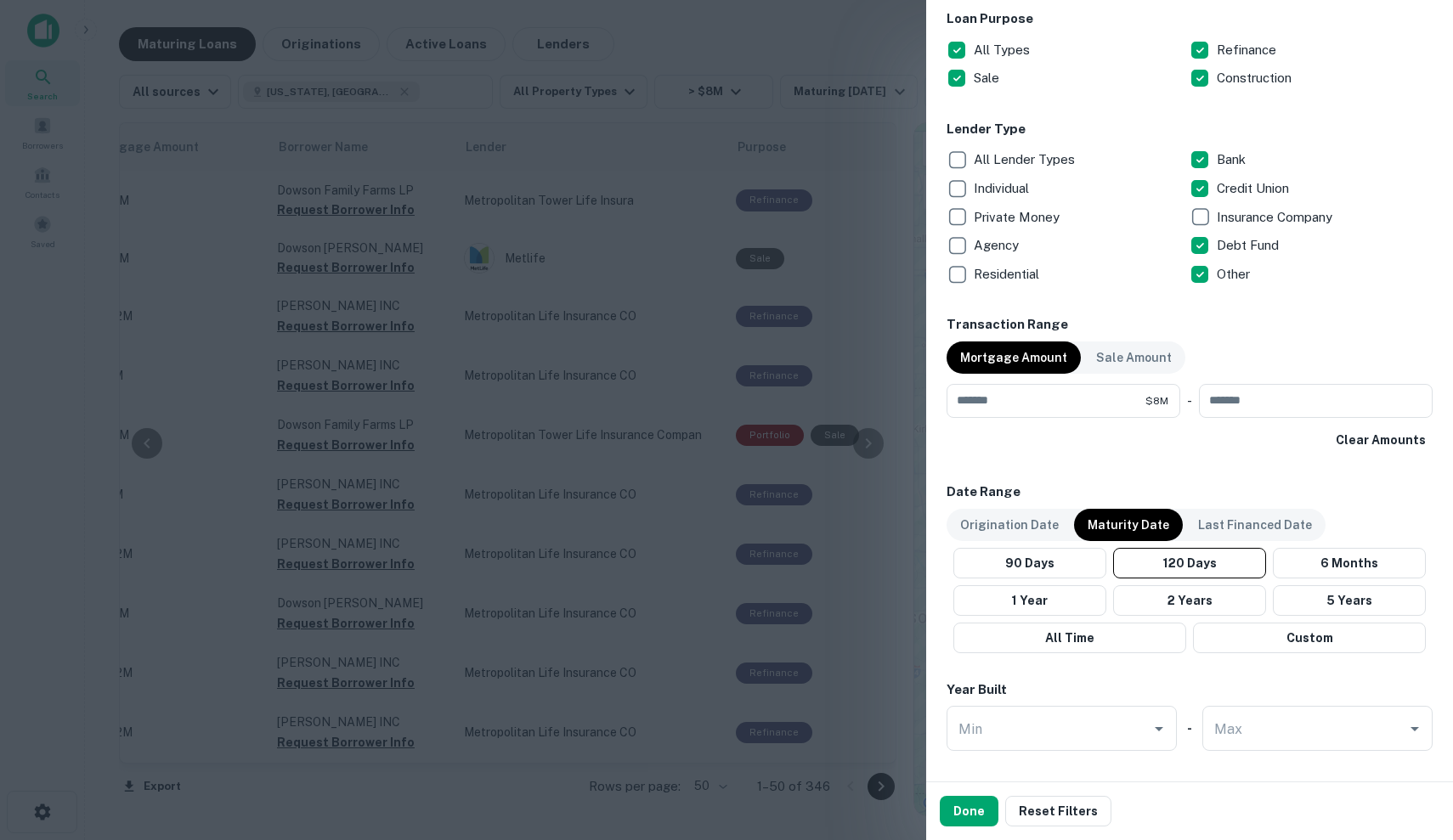
click at [1006, 217] on p "Private Money" at bounding box center [1018, 217] width 89 height 20
click at [1006, 198] on div "Individual" at bounding box center [1067, 189] width 243 height 29
click at [972, 813] on button "Done" at bounding box center [968, 811] width 58 height 31
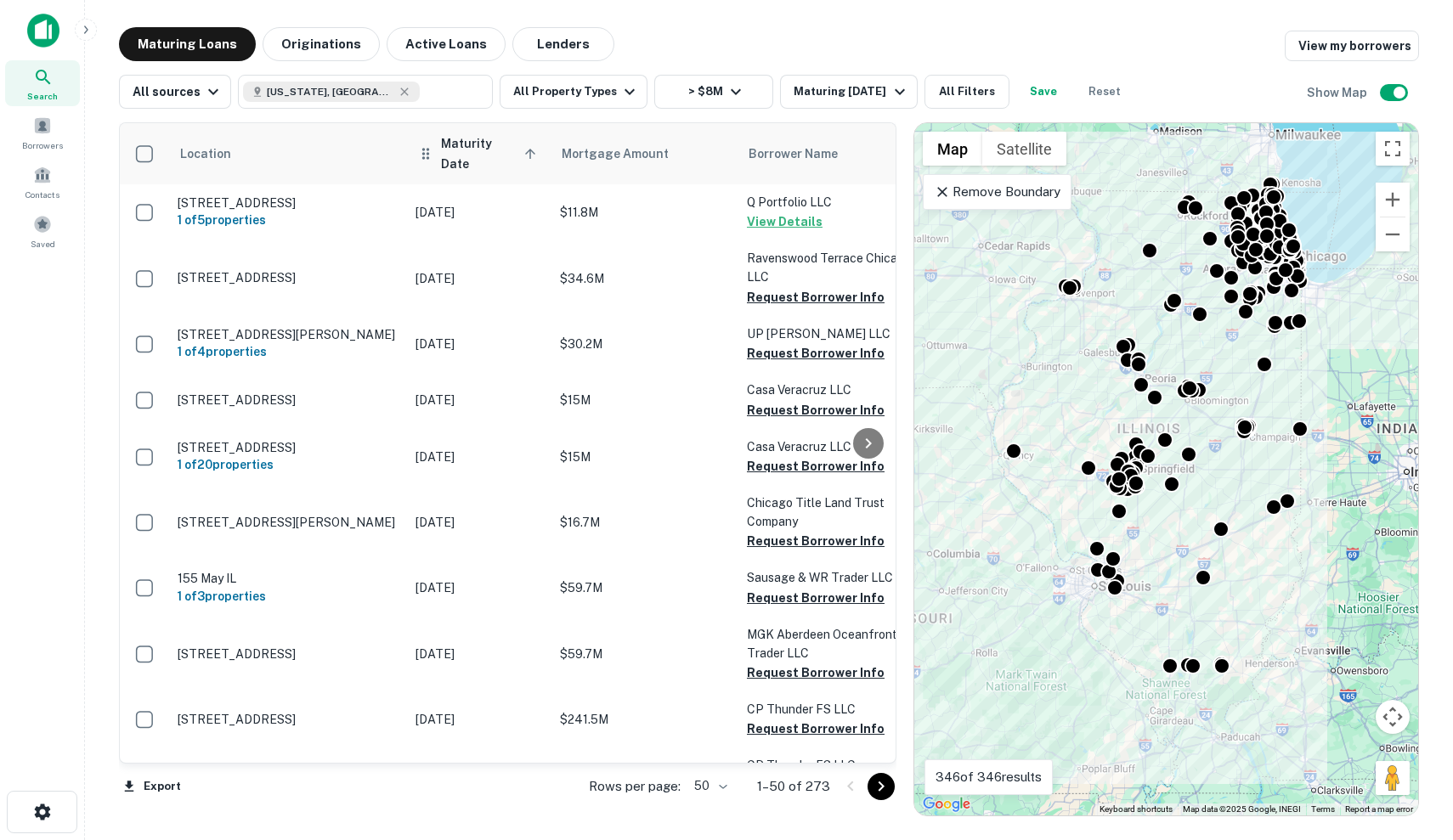
click at [514, 152] on span "Maturity Date sorted ascending" at bounding box center [490, 154] width 100 height 41
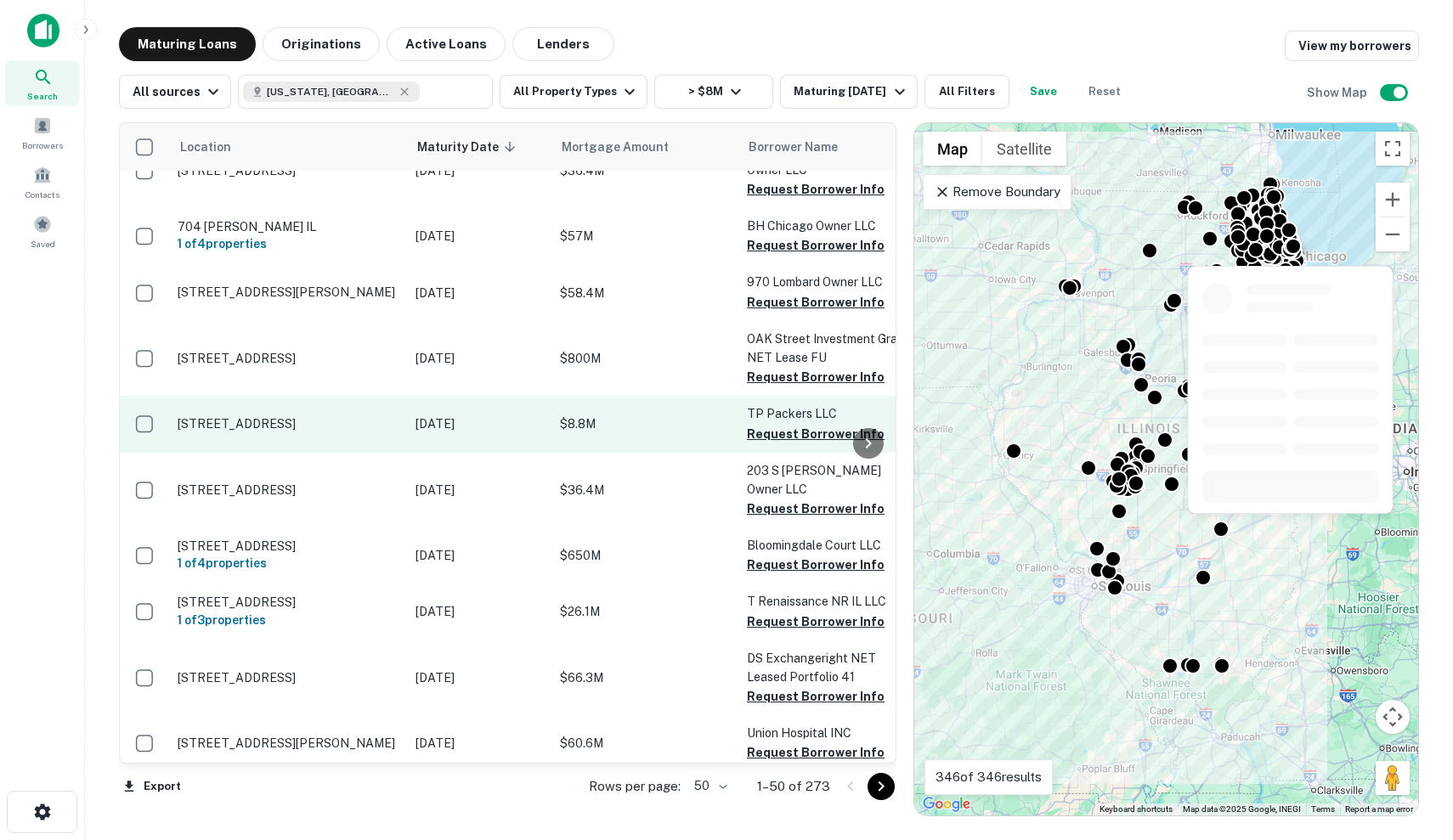
scroll to position [487, 0]
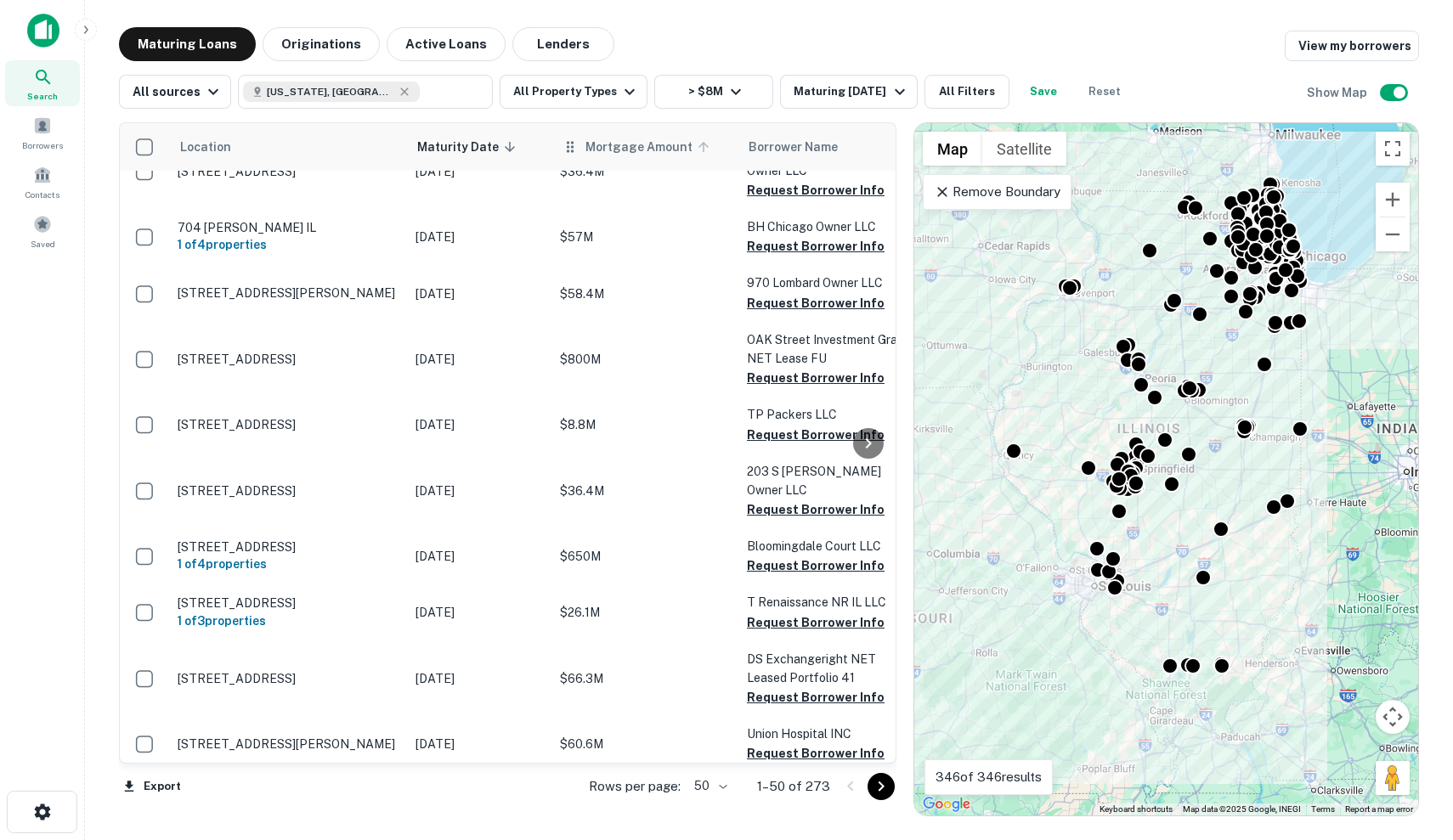
click at [618, 147] on span "Mortgage Amount" at bounding box center [649, 146] width 129 height 20
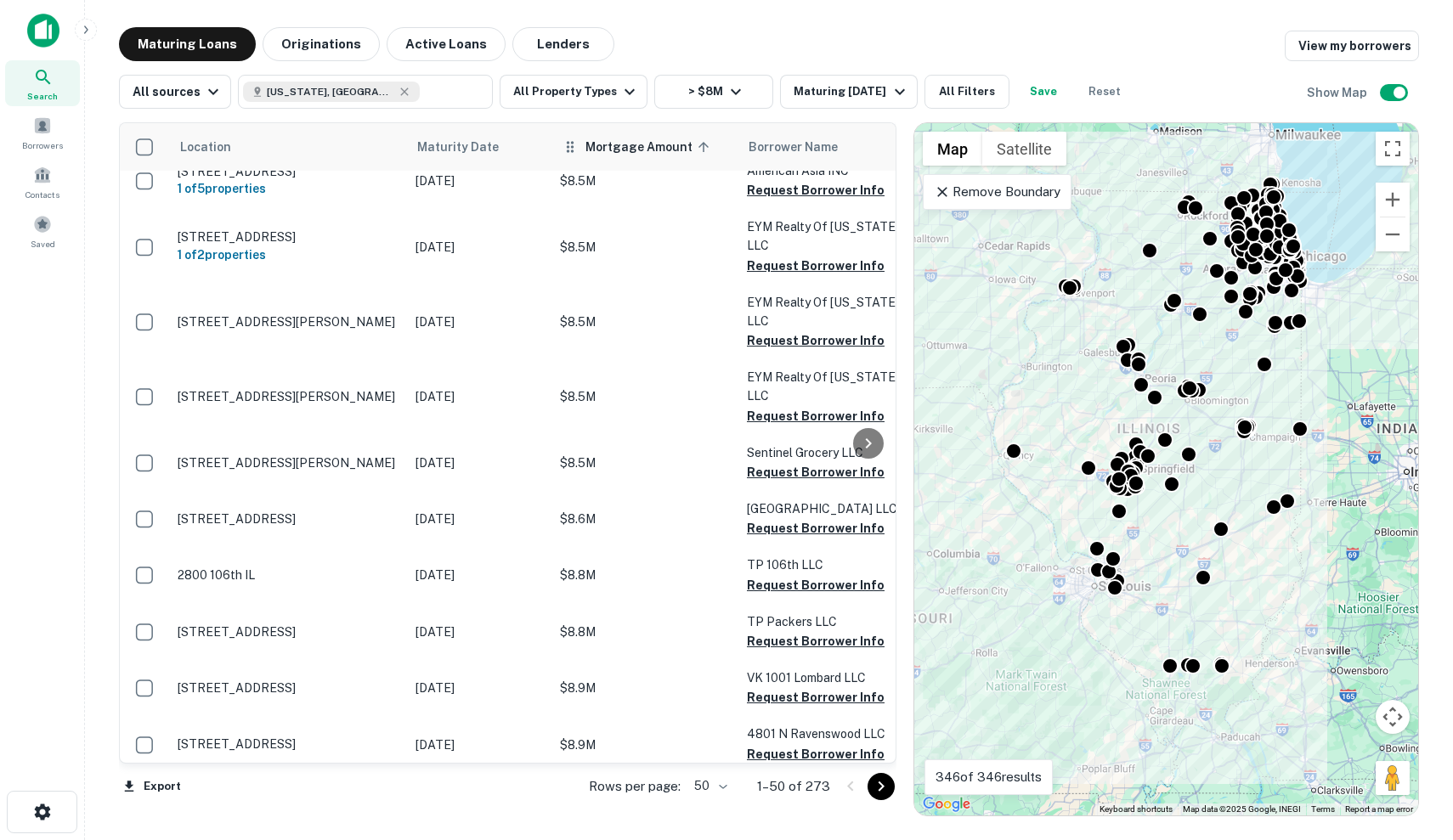
click at [642, 153] on span "Mortgage Amount sorted ascending" at bounding box center [649, 146] width 129 height 20
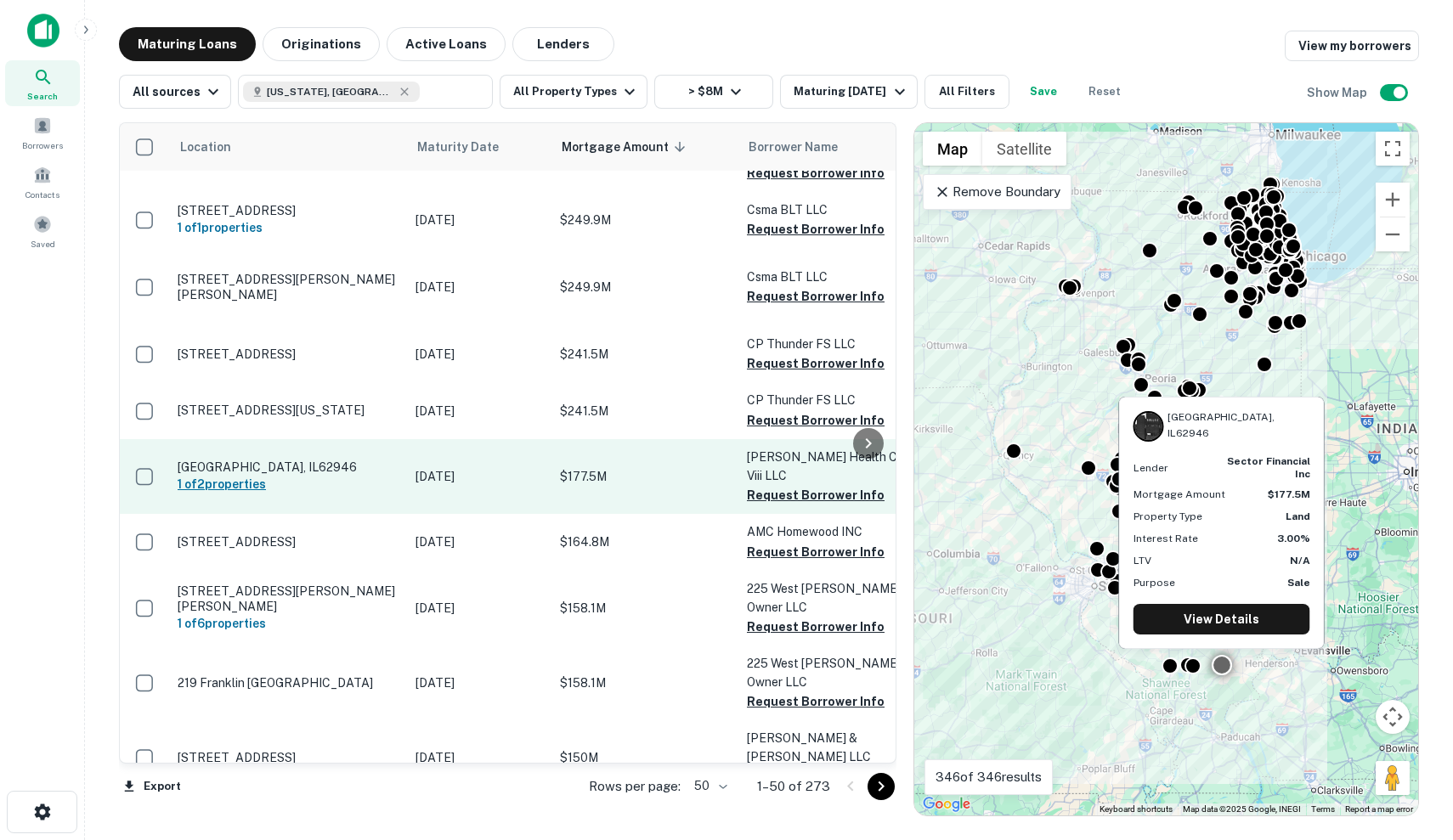
scroll to position [2629, 0]
click at [278, 459] on p "Harrisburg, IL62946" at bounding box center [288, 467] width 221 height 16
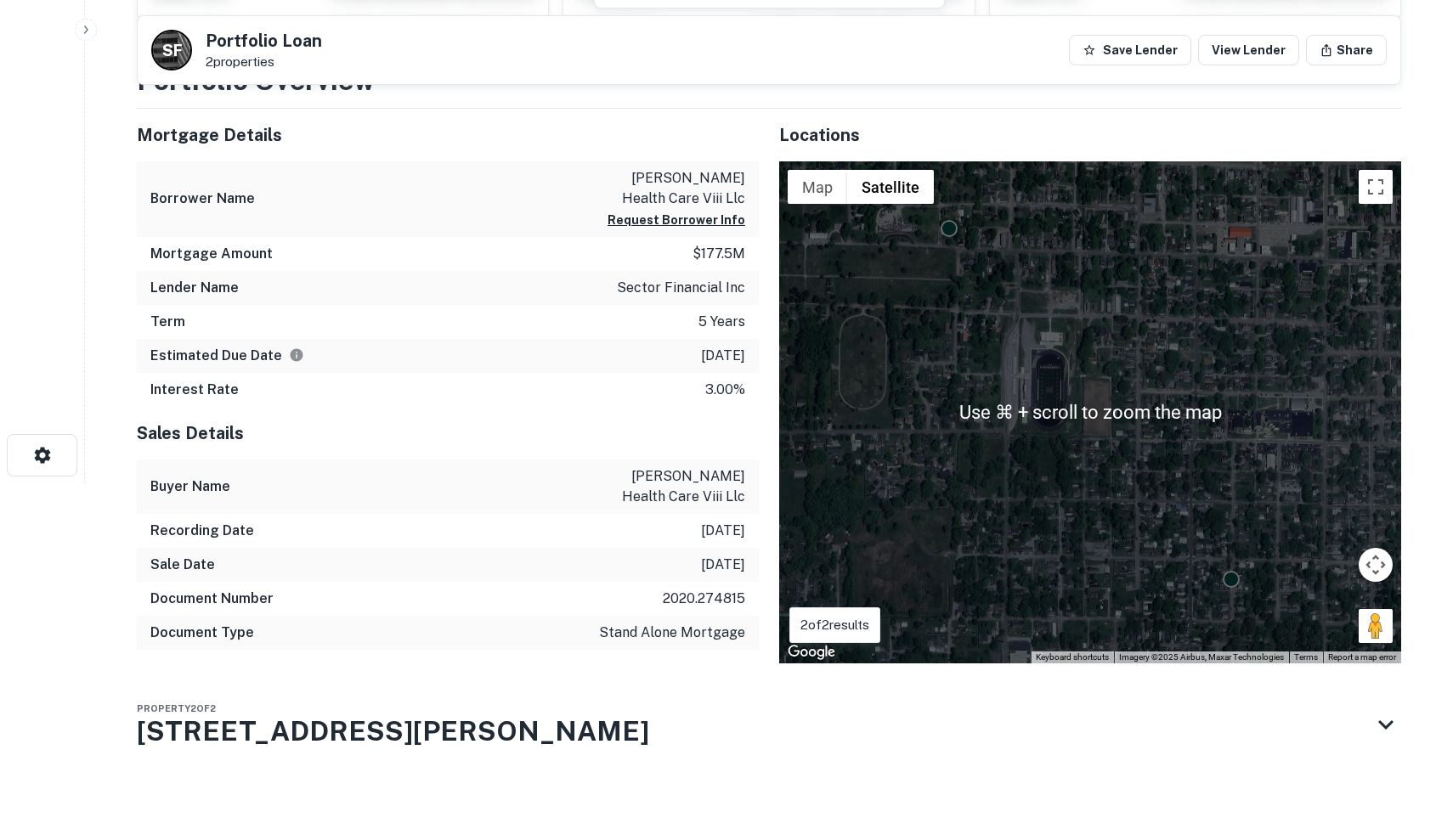
scroll to position [357, 0]
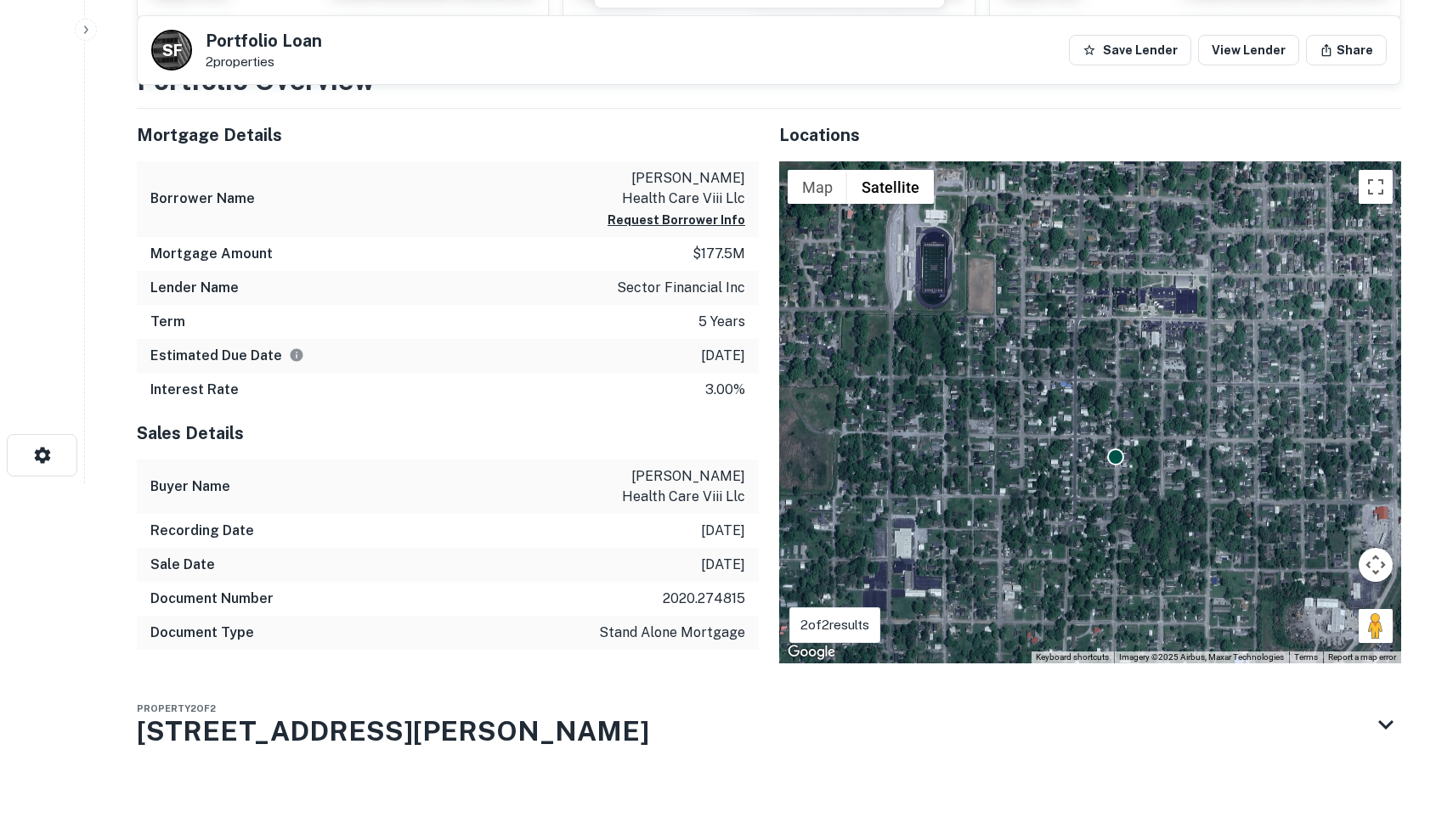
drag, startPoint x: 1235, startPoint y: 566, endPoint x: 1119, endPoint y: 442, distance: 169.8
click at [1119, 442] on div "To activate drag with keyboard, press Alt + Enter. Once in keyboard drag state,…" at bounding box center [1090, 413] width 621 height 502
drag, startPoint x: 624, startPoint y: 285, endPoint x: 754, endPoint y: 290, distance: 130.1
click at [754, 290] on div "Lender Name sector financial inc" at bounding box center [447, 288] width 621 height 34
copy p "sector financial inc"
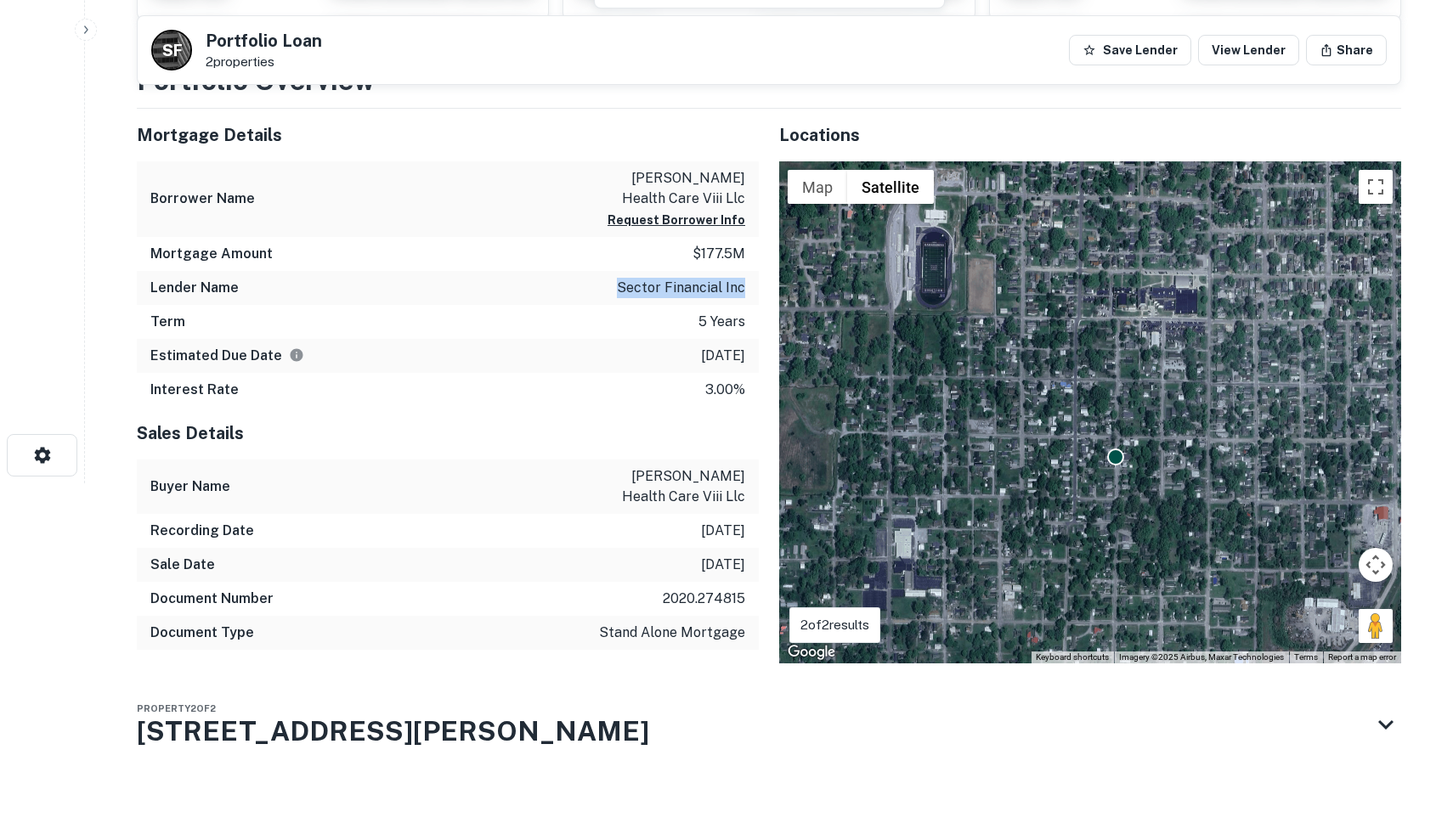
click at [531, 402] on div "Interest Rate 3.00%" at bounding box center [447, 389] width 621 height 34
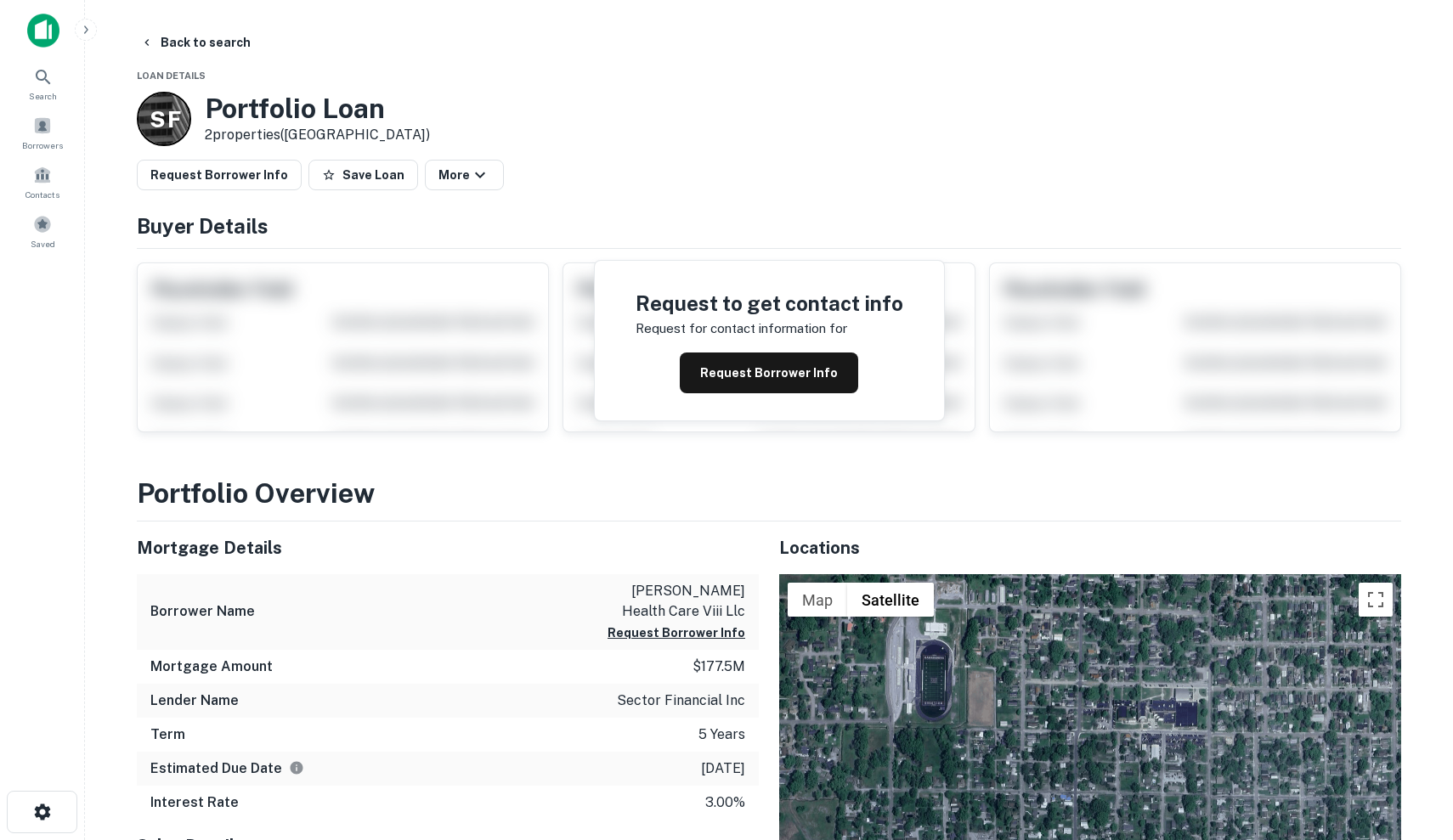
scroll to position [0, 0]
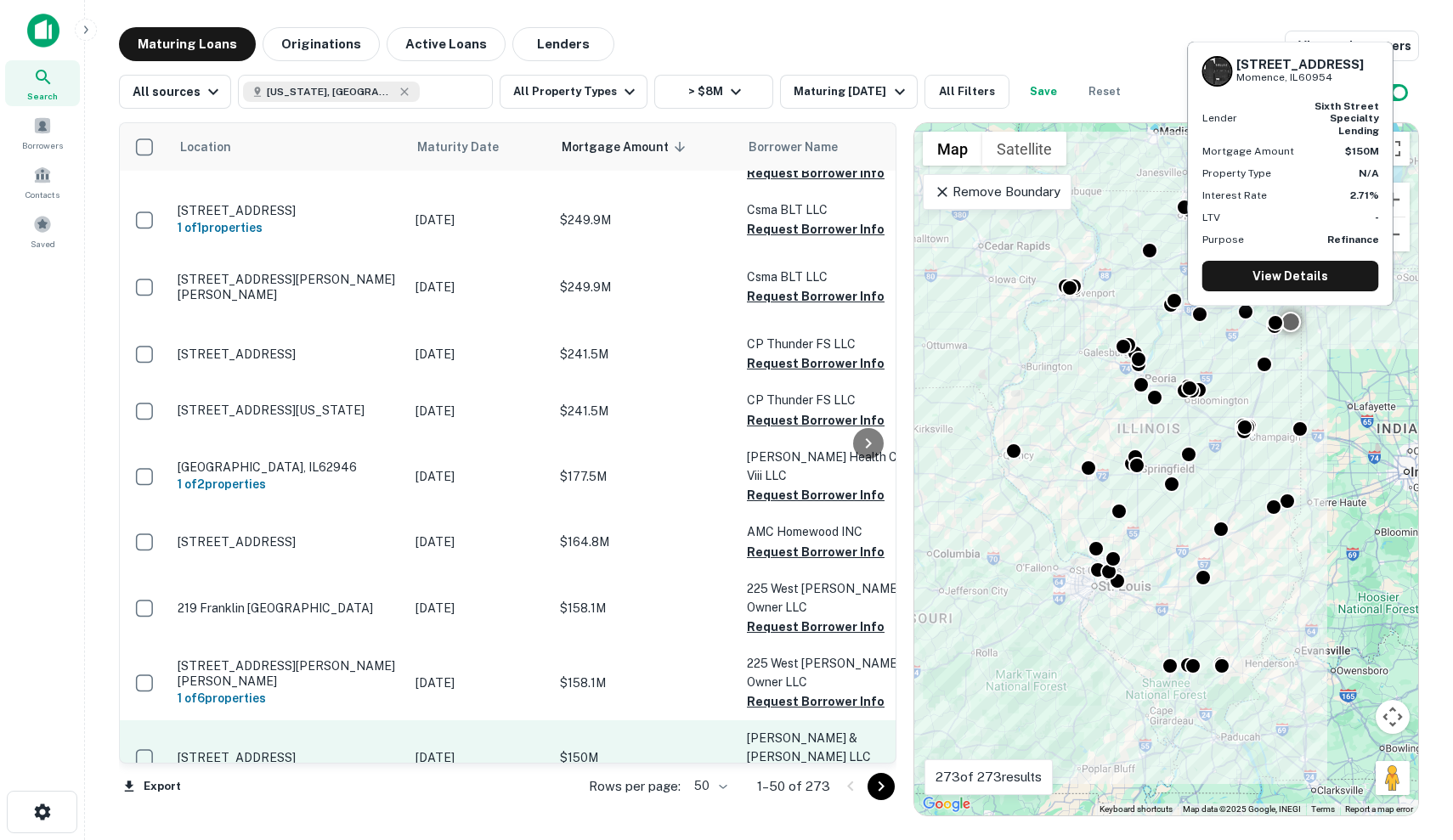
scroll to position [2629, 0]
click at [595, 748] on p "$150M" at bounding box center [644, 757] width 170 height 18
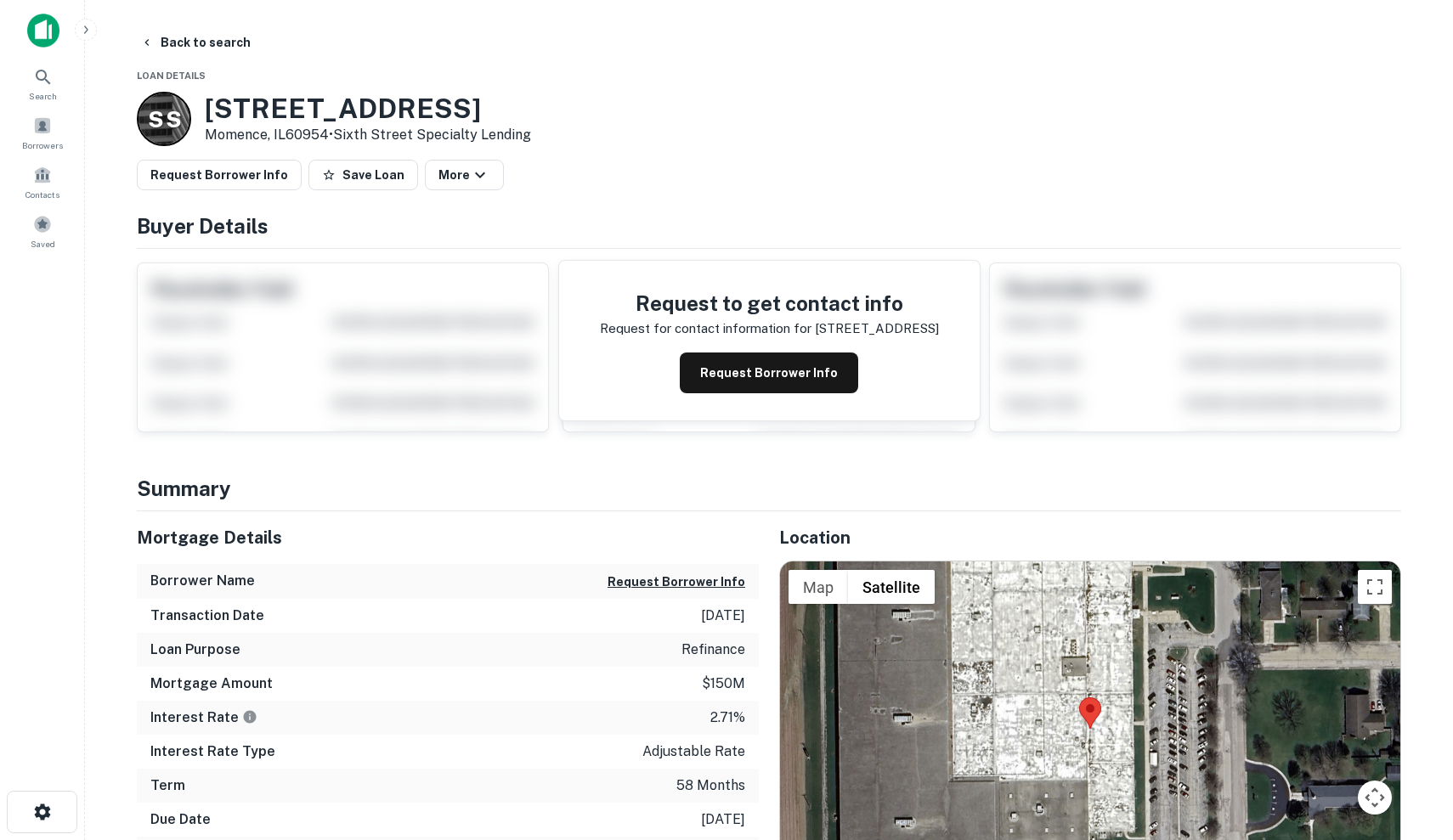
drag, startPoint x: 337, startPoint y: 127, endPoint x: 633, endPoint y: 159, distance: 297.7
click at [635, 166] on div "Back to search Loan Details S S 501 Gladiolus St Momence, IL60954 • Sixth Stree…" at bounding box center [769, 755] width 1305 height 1456
click at [632, 158] on div "Back to search Loan Details S S 501 Gladiolus St Momence, IL60954 • Sixth Stree…" at bounding box center [769, 755] width 1305 height 1456
drag, startPoint x: 338, startPoint y: 135, endPoint x: 543, endPoint y: 140, distance: 205.1
click at [545, 140] on div "S S 501 Gladiolus St Momence, IL60954 • Sixth Street Specialty Lending" at bounding box center [769, 119] width 1264 height 54
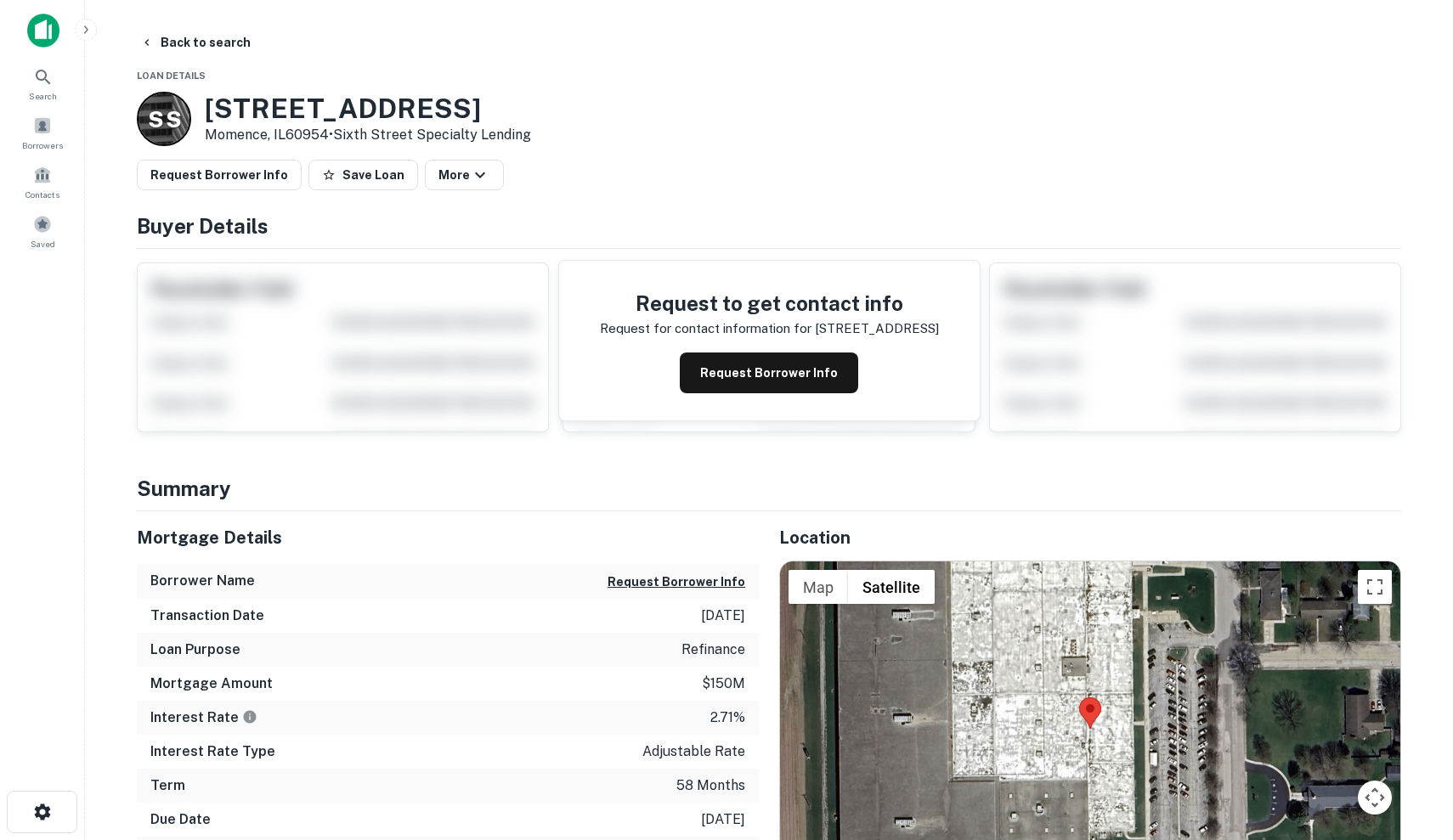
copy p "• Sixth Street Specialty Lending"
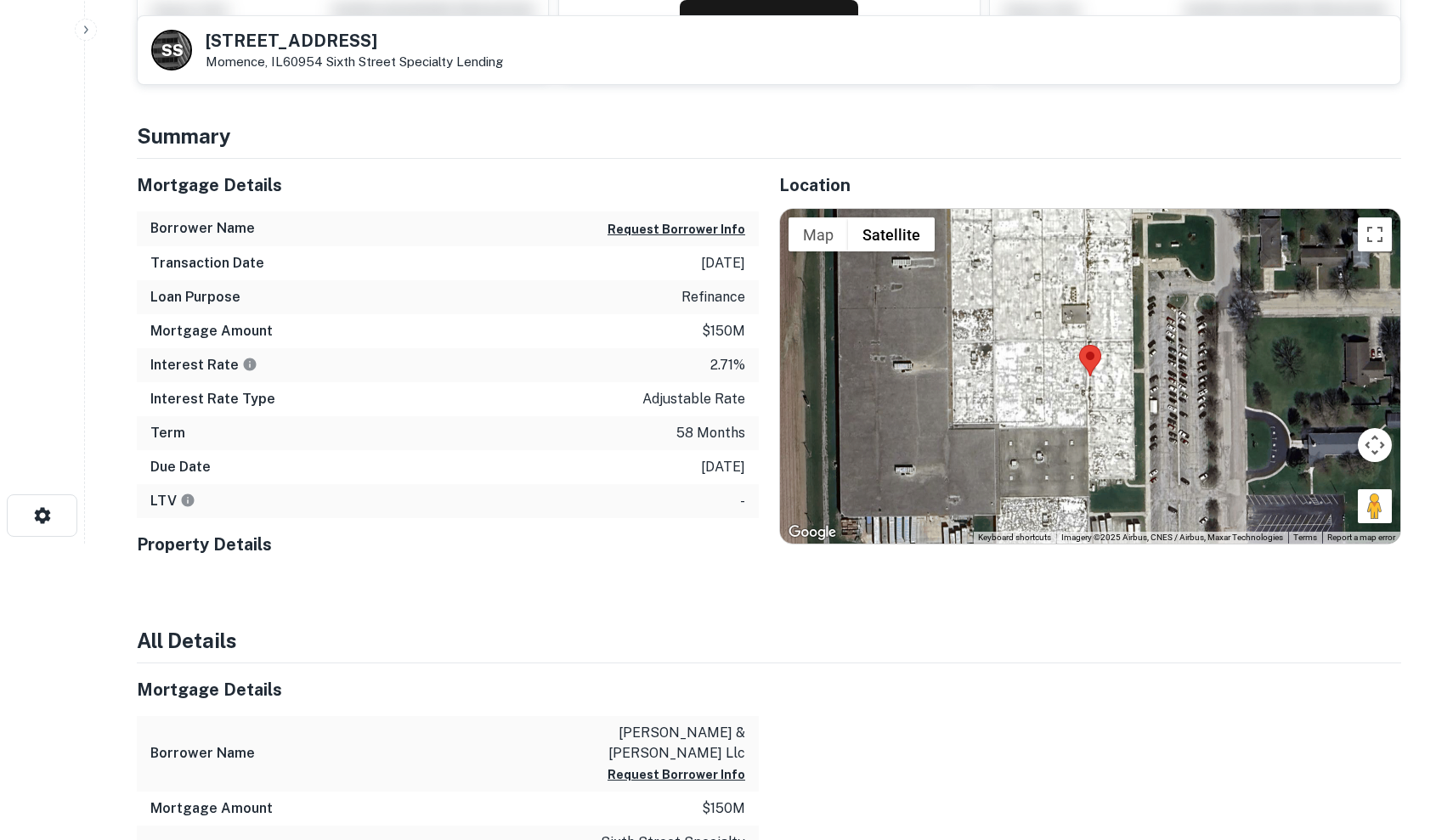
click at [438, 376] on div "Interest Rate 2.71%" at bounding box center [447, 364] width 621 height 34
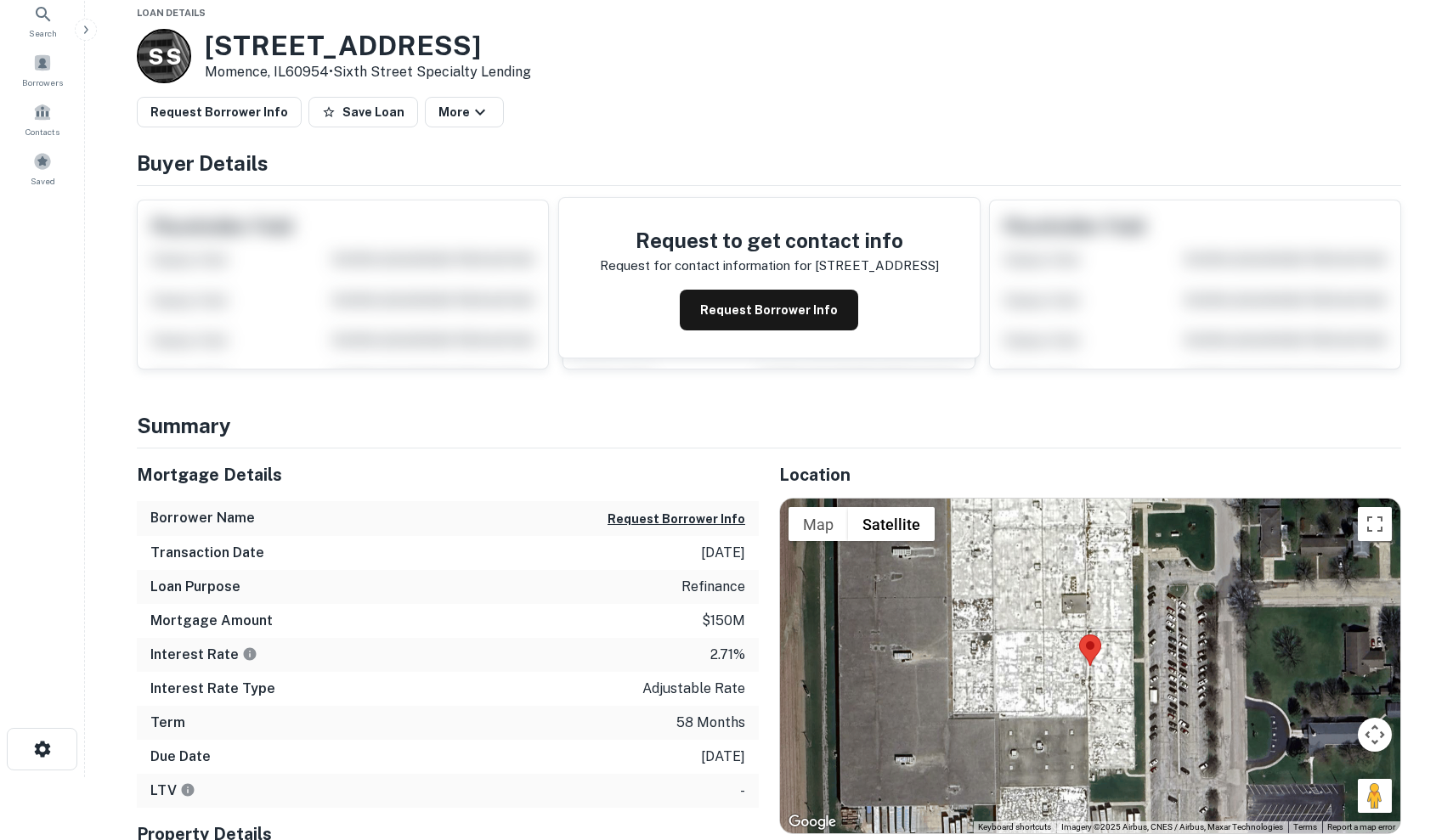
scroll to position [61, 0]
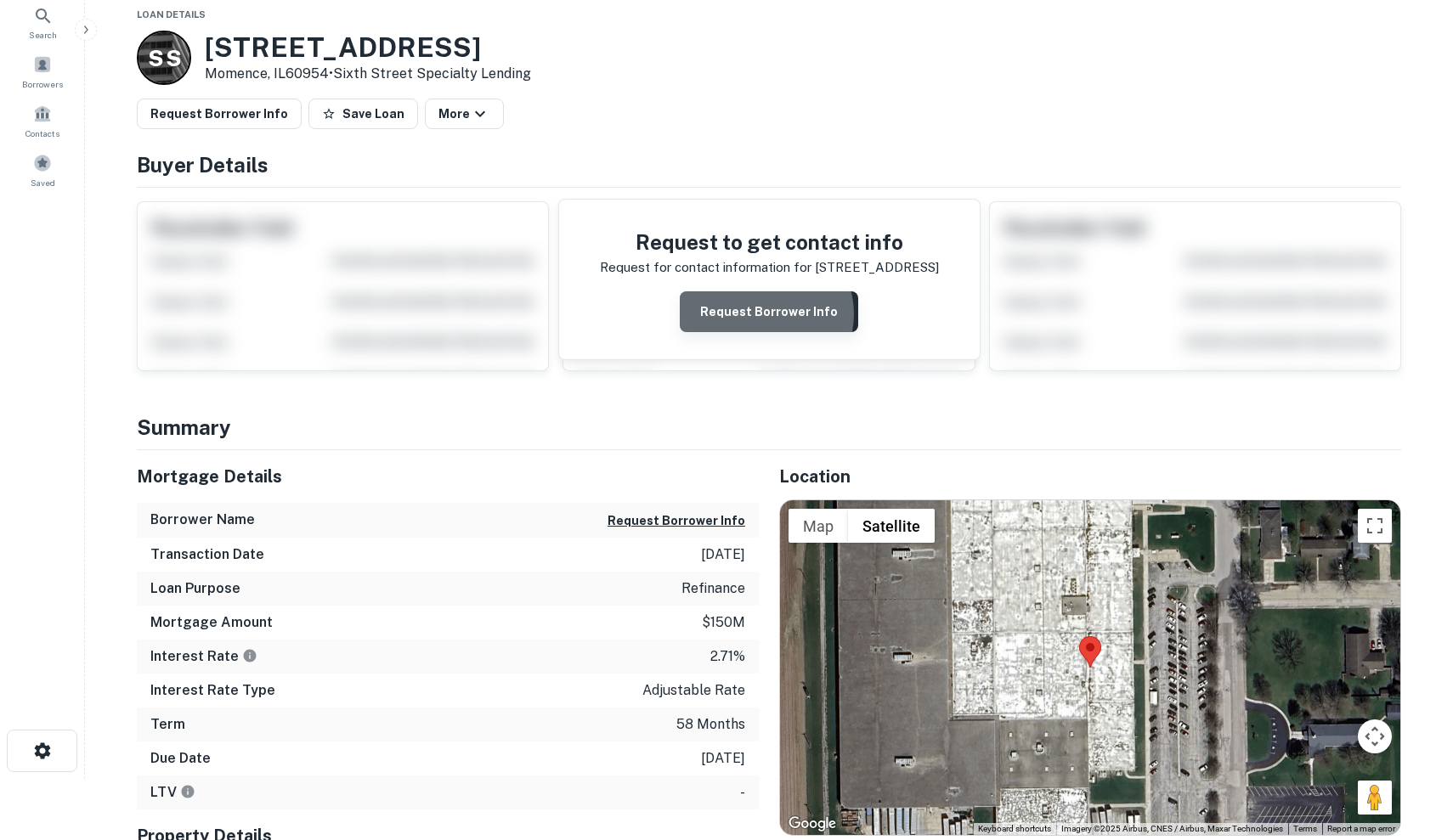
click at [766, 313] on button "Request Borrower Info" at bounding box center [769, 312] width 178 height 41
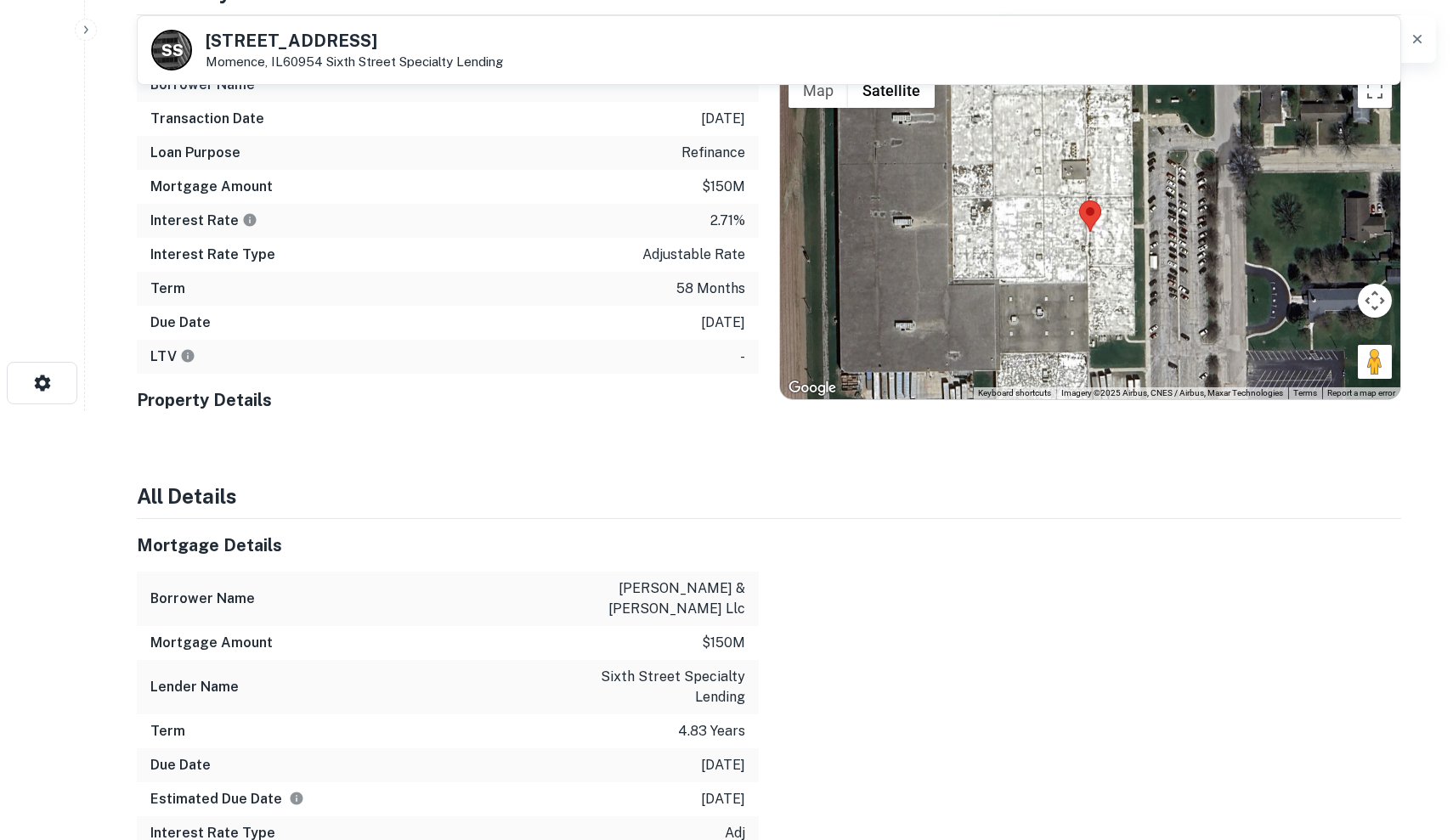
scroll to position [0, 0]
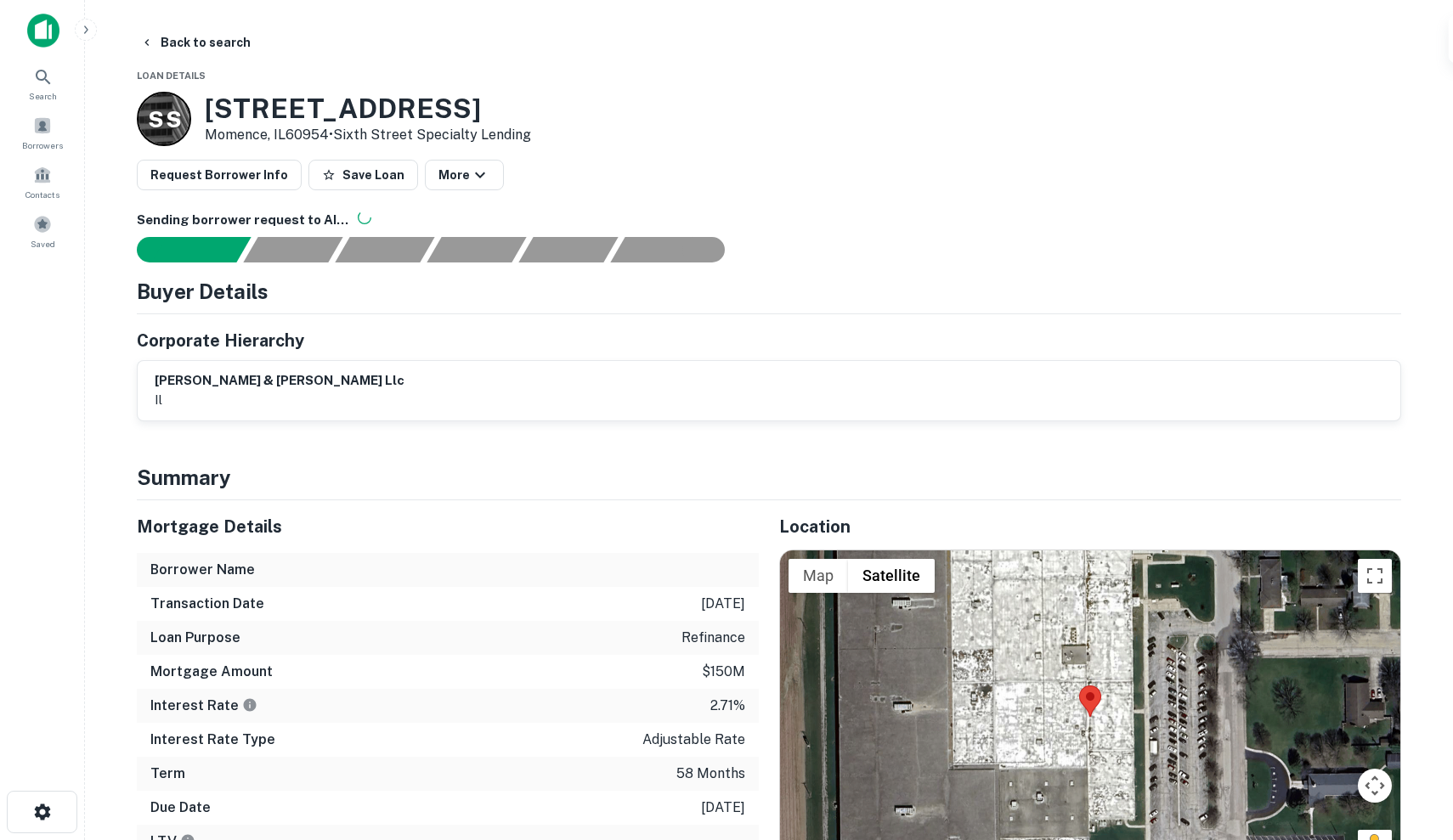
click at [463, 371] on div "baker & taylor llc il" at bounding box center [768, 390] width 1228 height 39
click at [309, 371] on div "baker & taylor llc il" at bounding box center [768, 390] width 1228 height 39
click at [378, 246] on div "Documents found, AI parsing details..." at bounding box center [385, 248] width 100 height 25
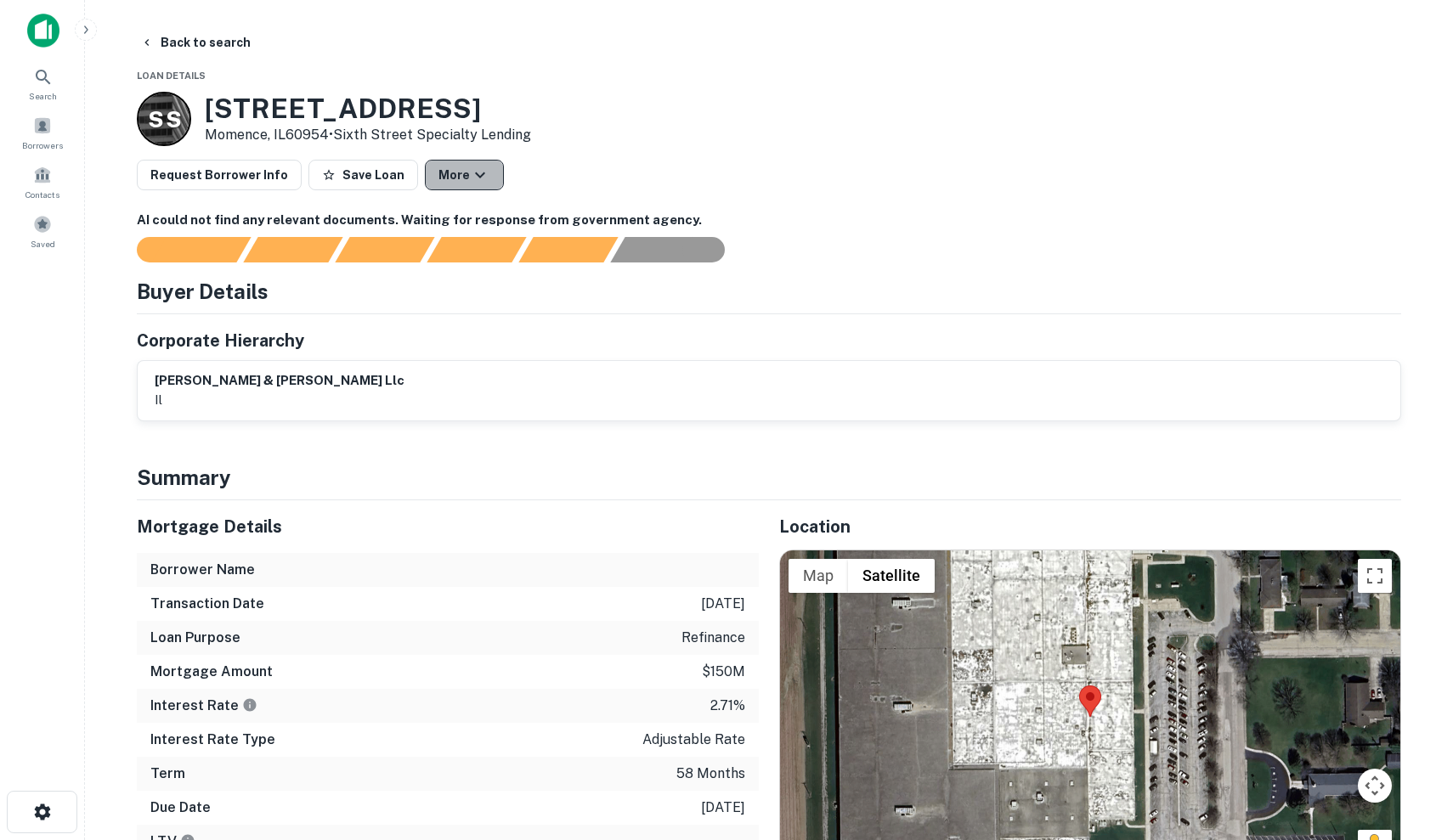
click at [475, 175] on icon "button" at bounding box center [480, 175] width 11 height 6
click at [609, 171] on div at bounding box center [726, 420] width 1453 height 840
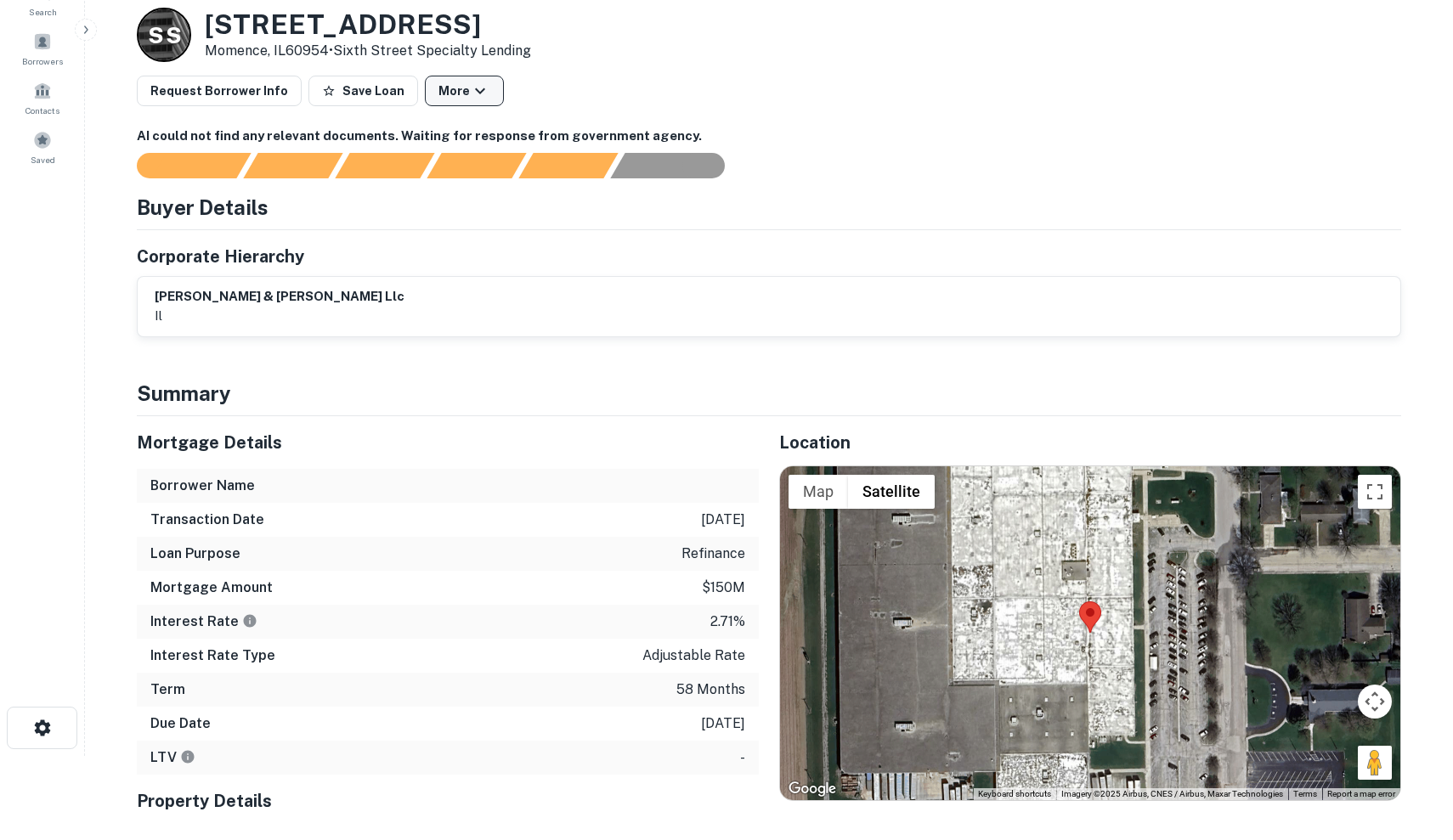
click at [448, 96] on button "More" at bounding box center [463, 91] width 79 height 31
click at [299, 381] on div at bounding box center [726, 420] width 1453 height 840
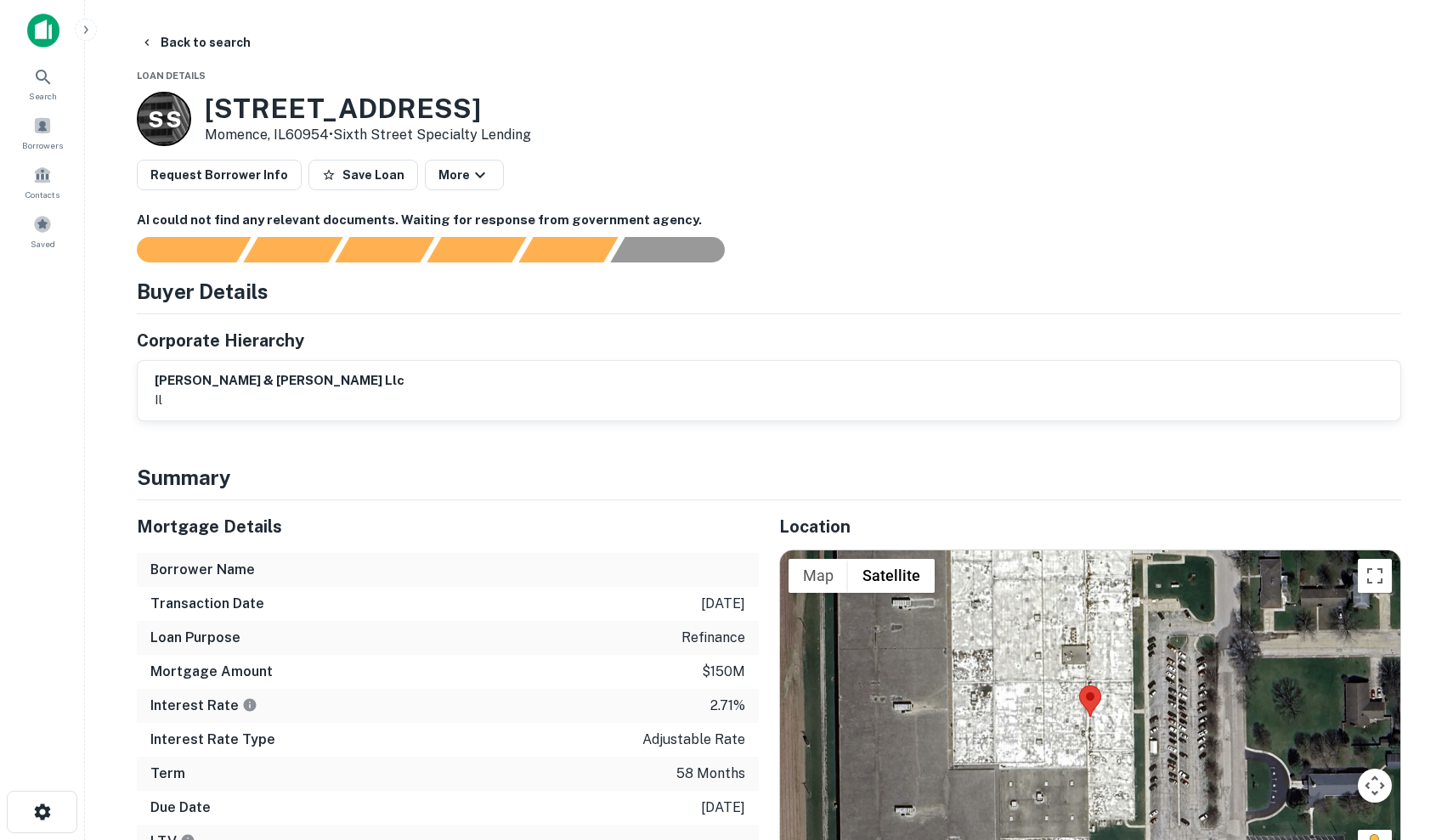
scroll to position [0, 0]
click at [677, 260] on div "AI fulfillment process complete." at bounding box center [659, 249] width 100 height 25
click at [677, 257] on div "AI fulfillment process complete." at bounding box center [659, 248] width 100 height 25
click at [676, 252] on div "AI fulfillment process complete." at bounding box center [659, 248] width 100 height 25
click at [652, 260] on div at bounding box center [758, 249] width 1284 height 25
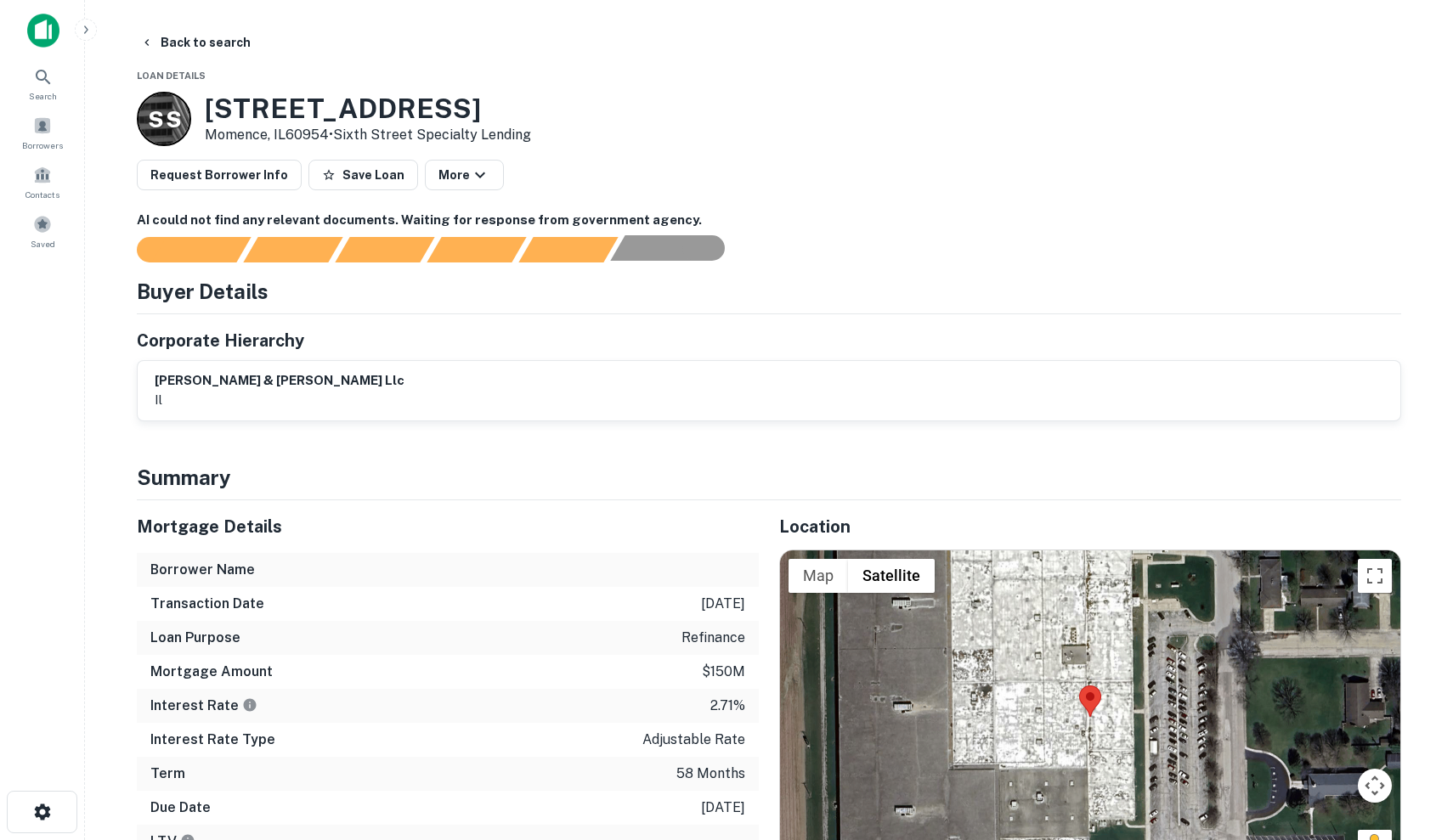
click at [652, 260] on div at bounding box center [758, 249] width 1284 height 25
click at [652, 241] on div "AI fulfillment process complete." at bounding box center [659, 248] width 100 height 25
click at [554, 241] on div "Principals found, still searching for contact information. This may take time..." at bounding box center [568, 248] width 100 height 25
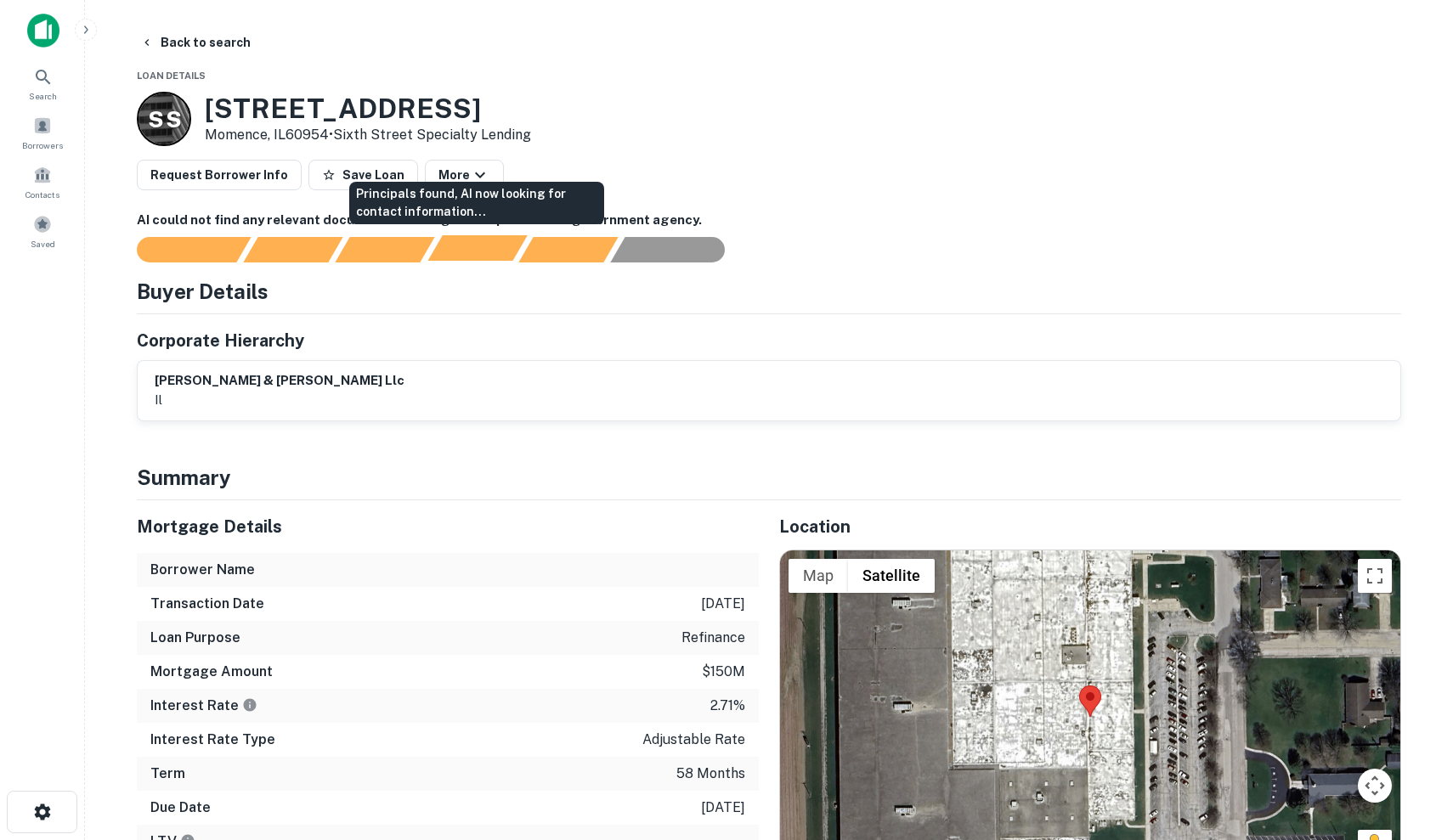
click at [453, 249] on div "Principals found, AI now looking for contact information..." at bounding box center [477, 248] width 100 height 25
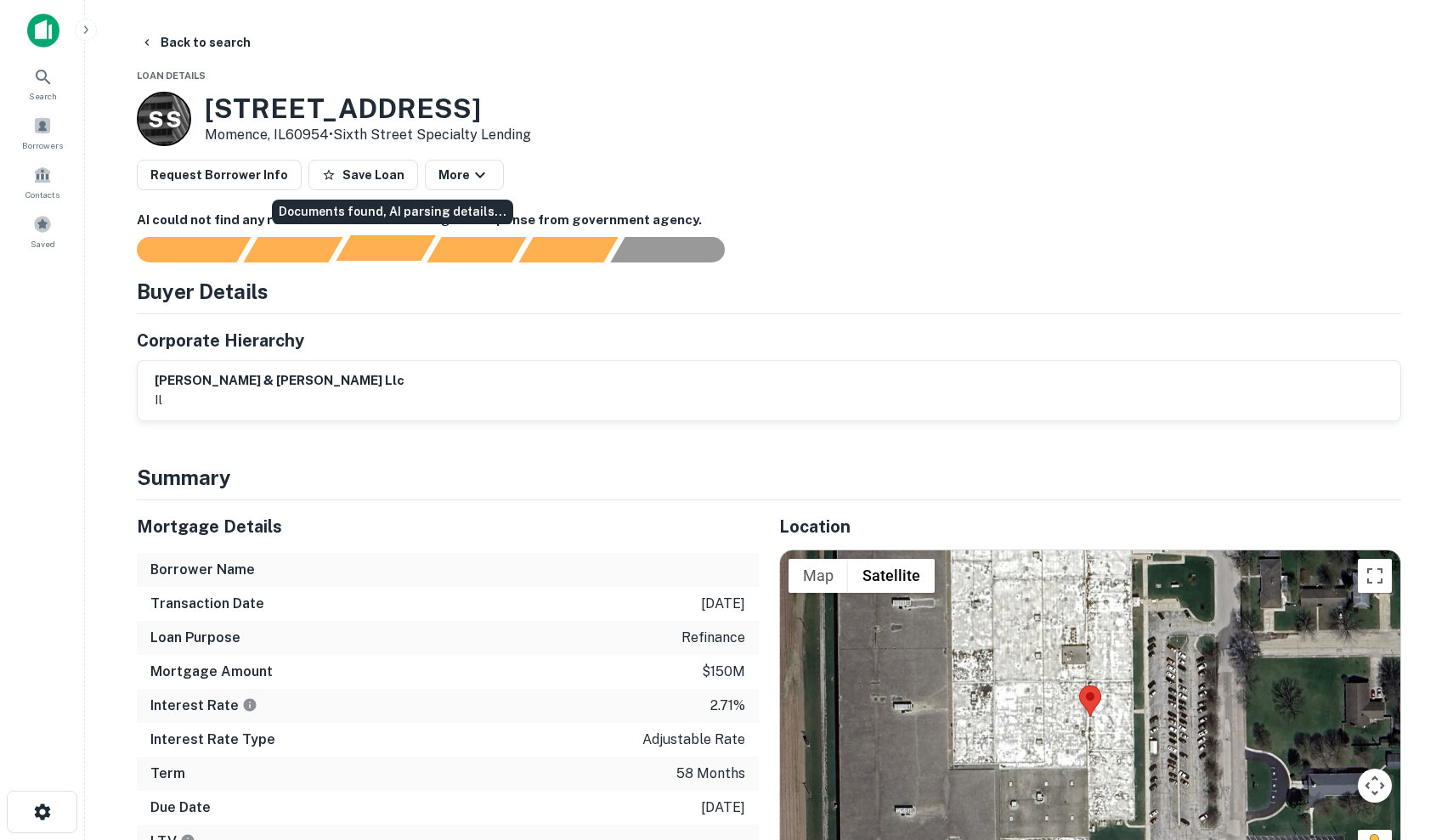
click at [367, 245] on div "Documents found, AI parsing details..." at bounding box center [385, 248] width 100 height 25
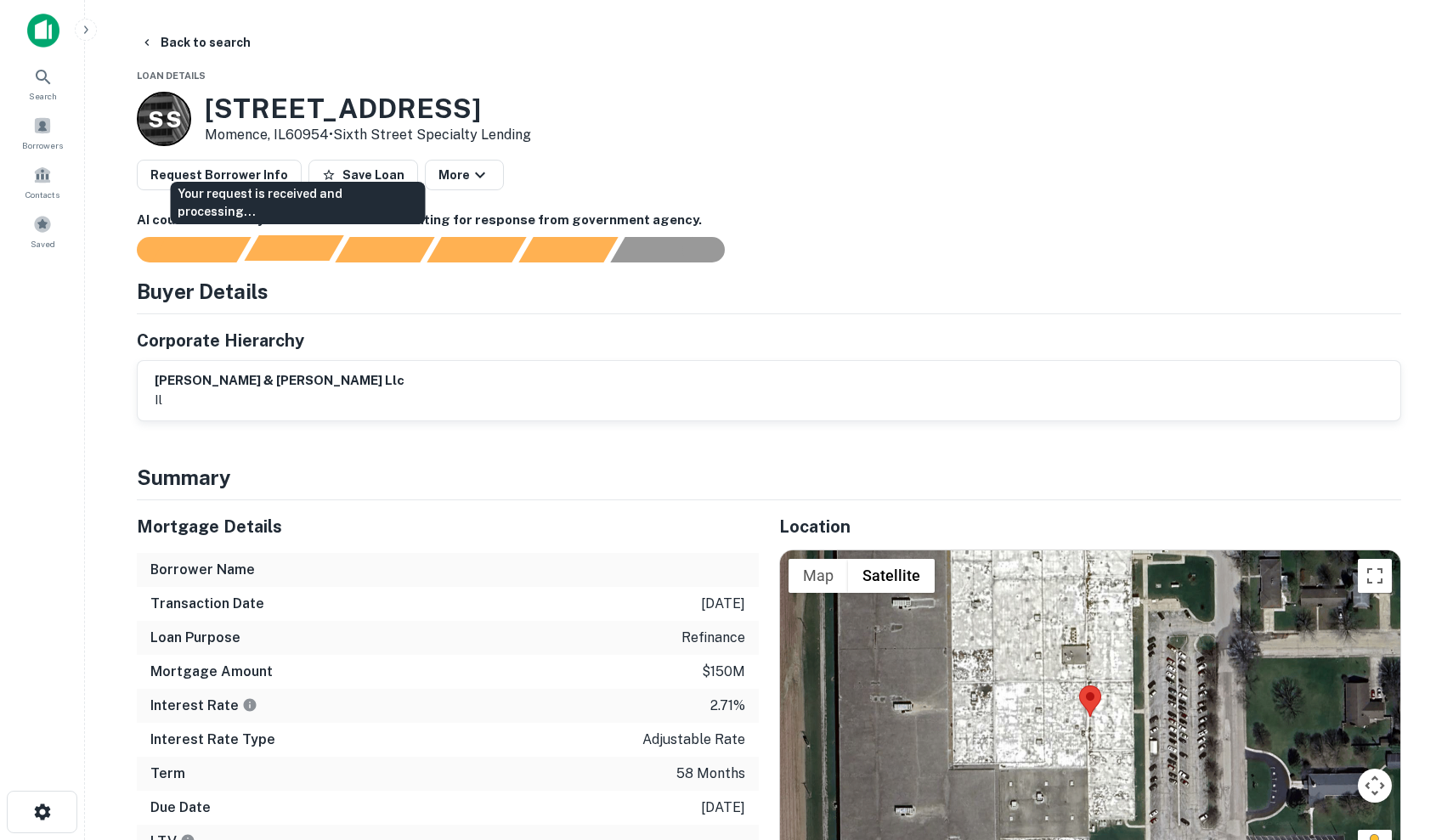
click at [287, 252] on div "Your request is received and processing..." at bounding box center [294, 248] width 100 height 25
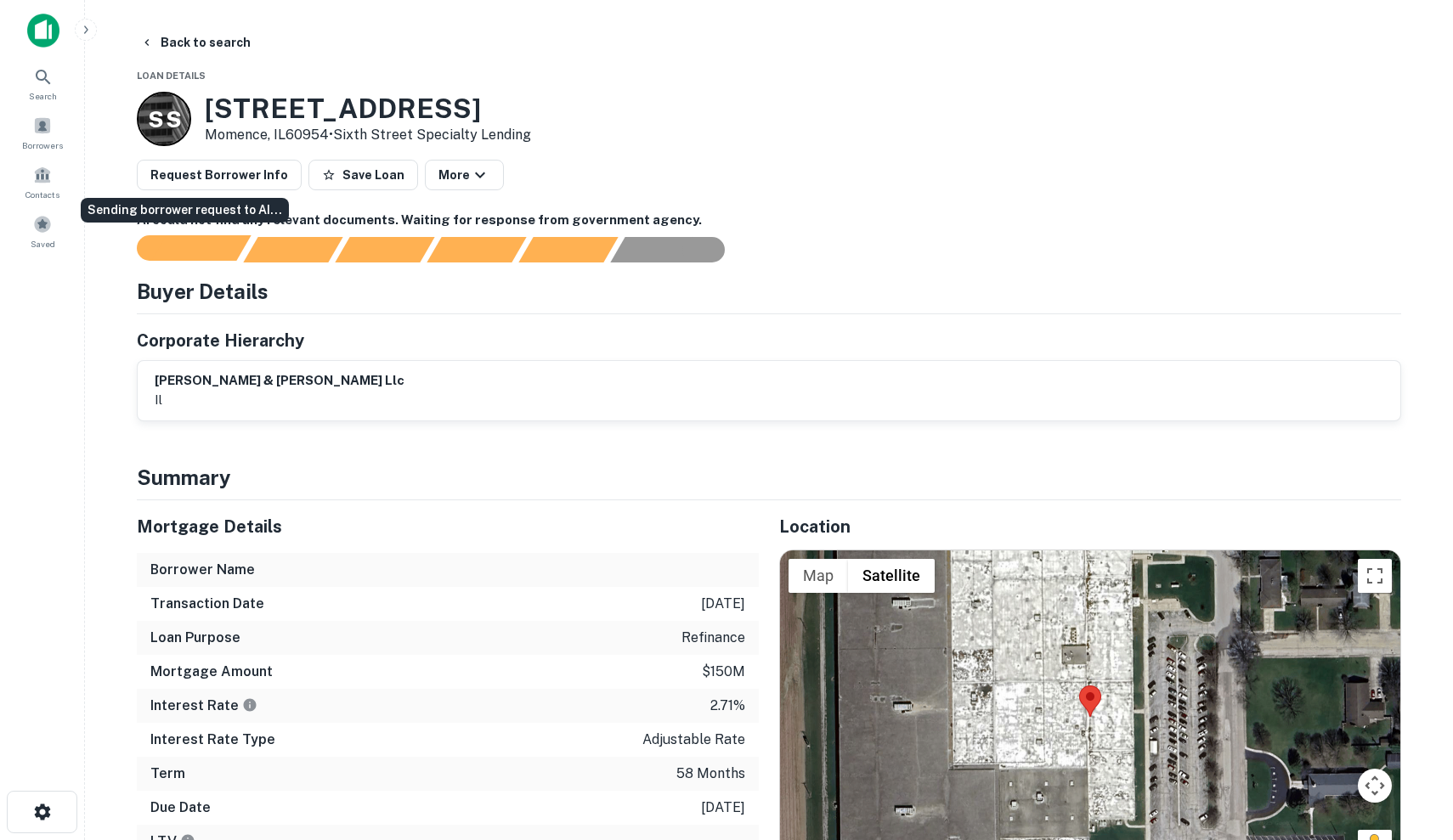
click at [206, 244] on div "Sending borrower request to AI..." at bounding box center [201, 248] width 100 height 25
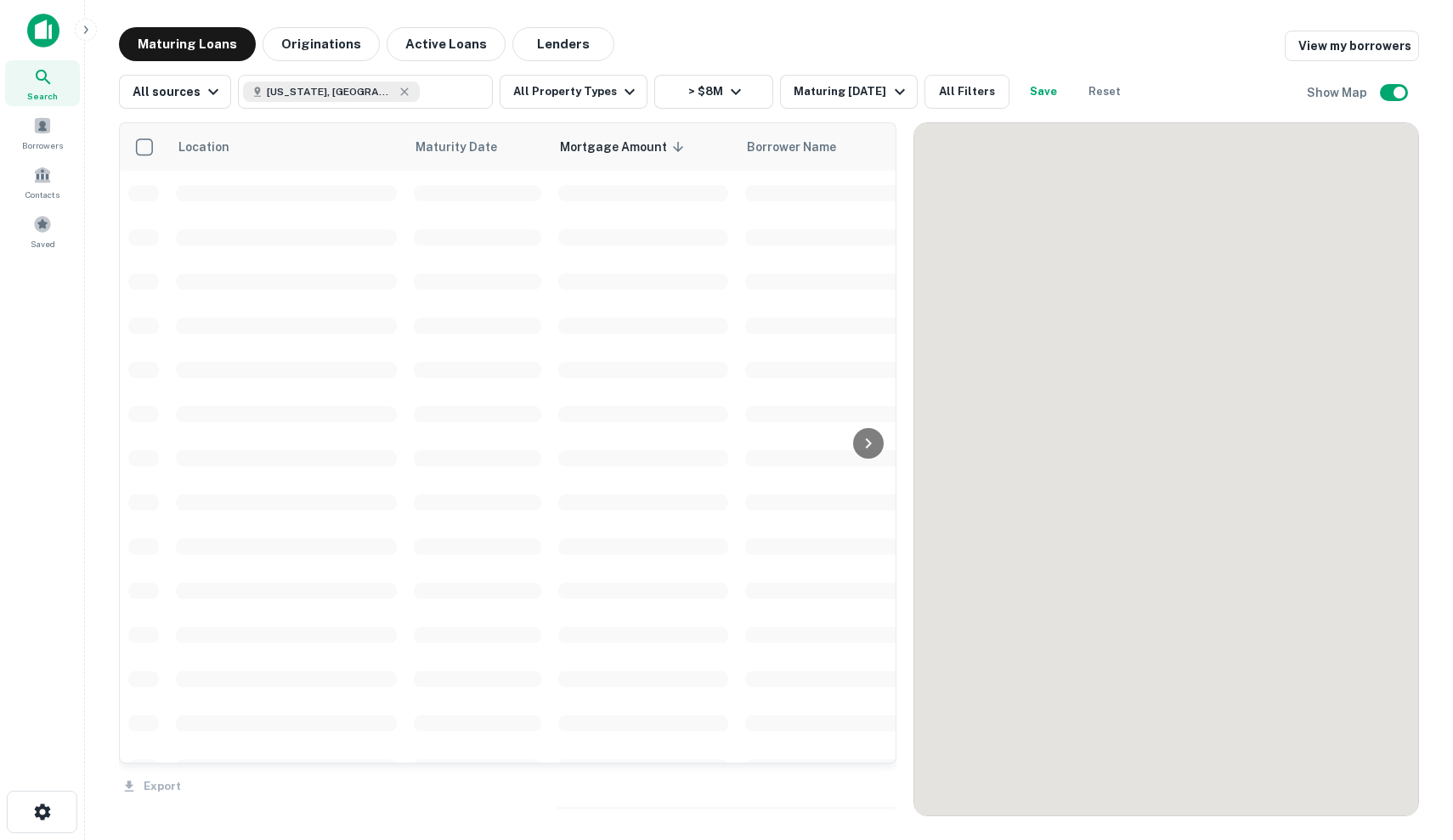
scroll to position [2629, 0]
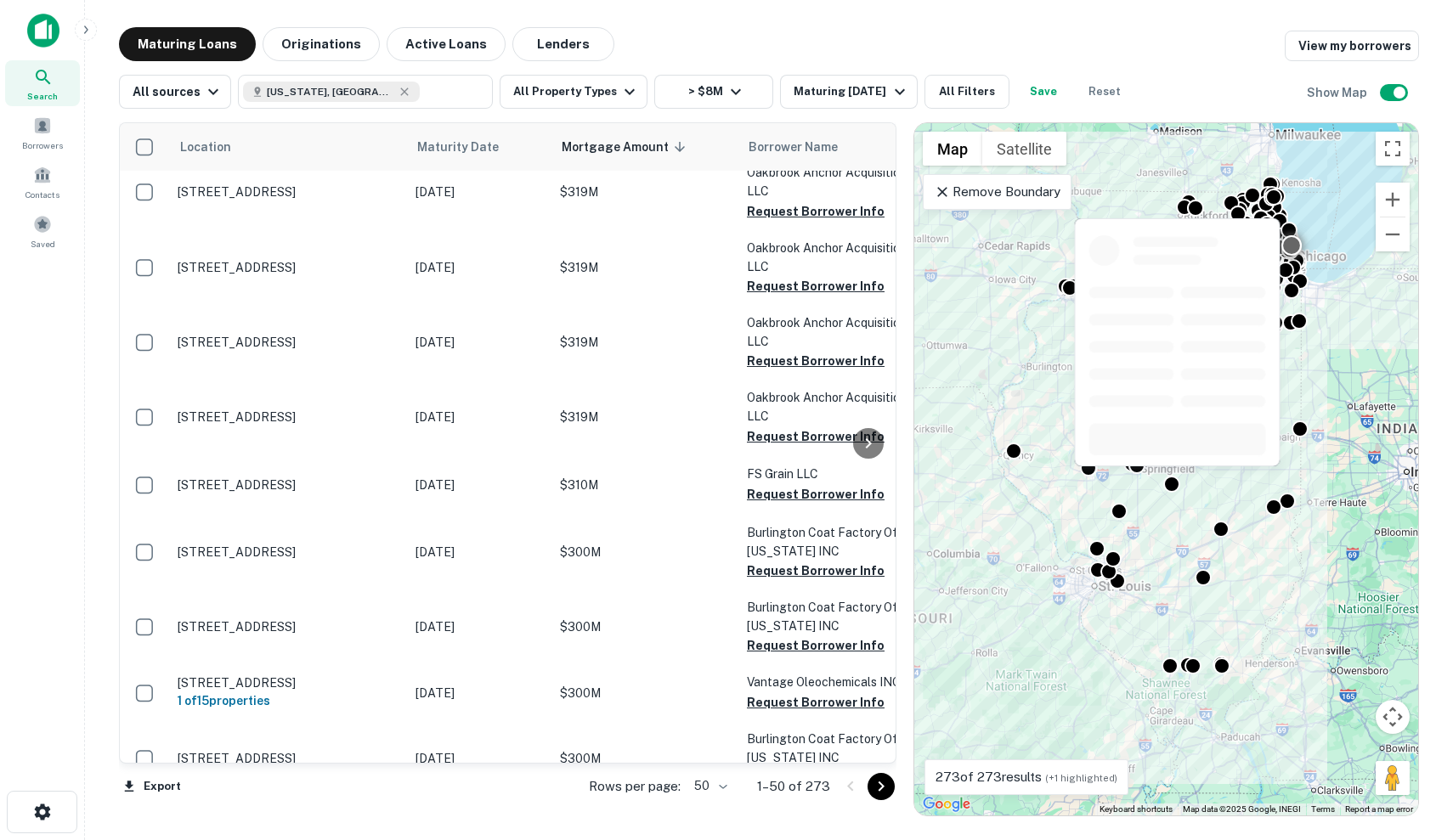
scroll to position [1321, 0]
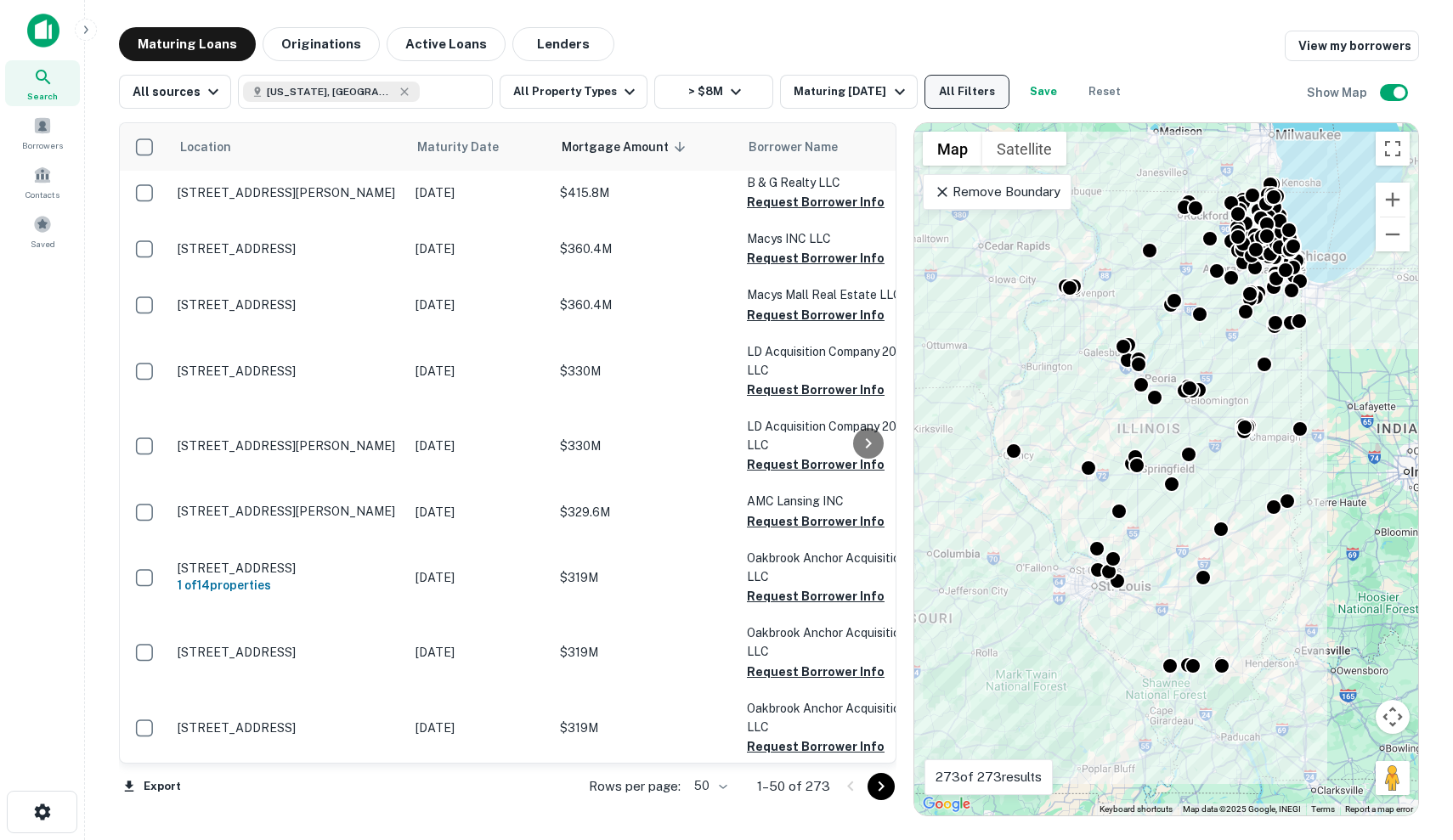
click at [960, 102] on button "All Filters" at bounding box center [966, 91] width 85 height 34
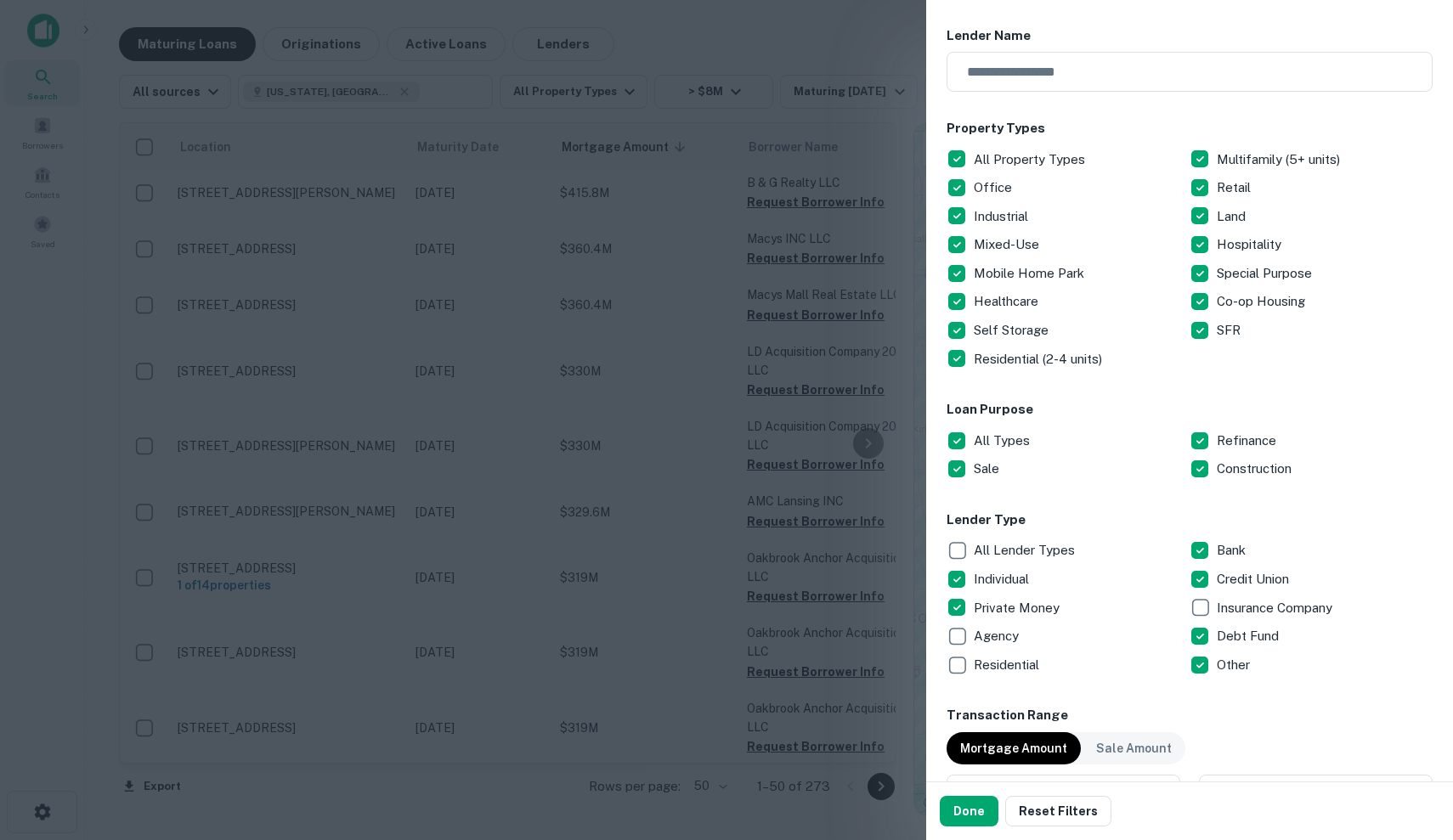
scroll to position [189, 0]
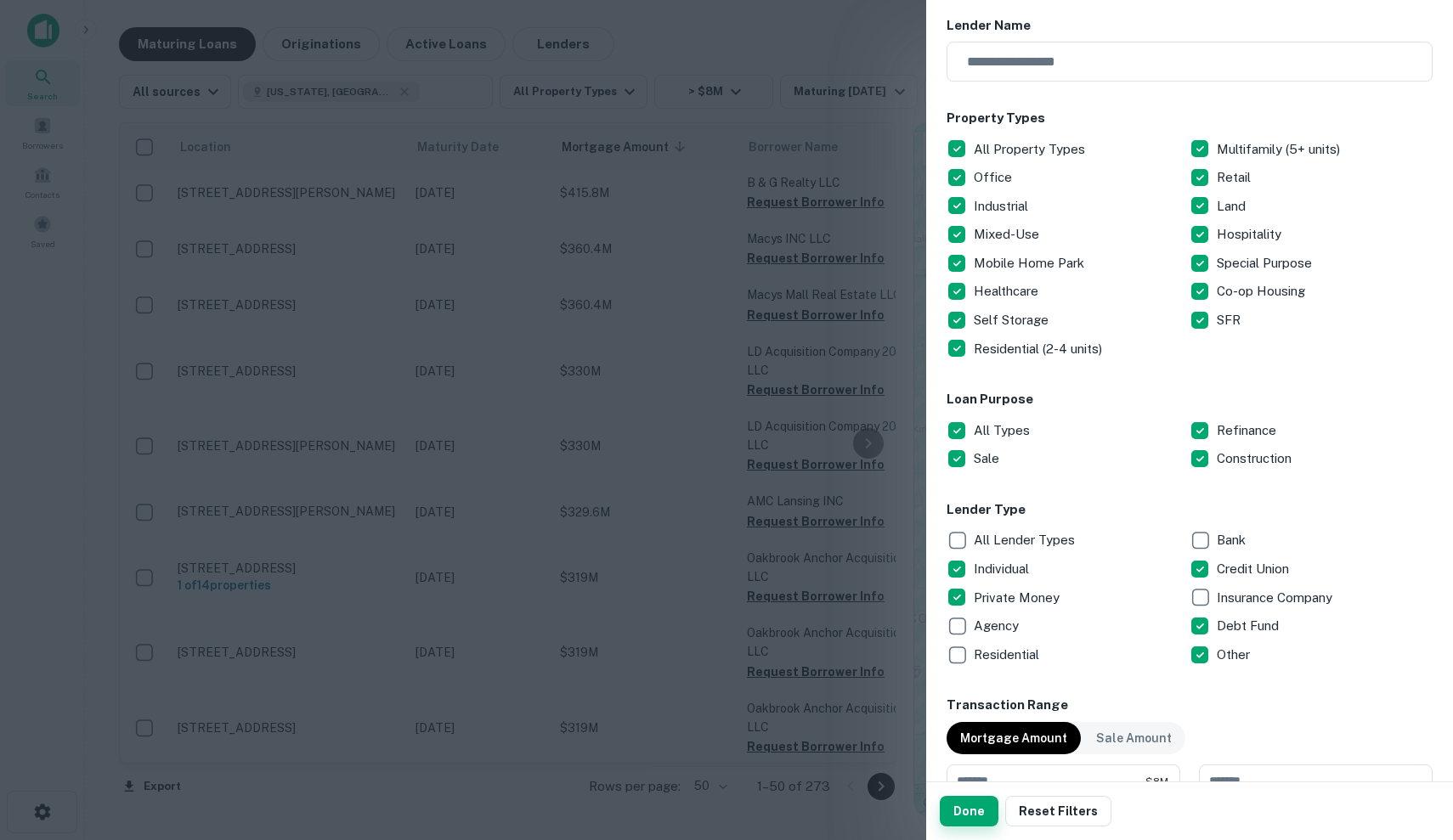
click at [960, 808] on button "Done" at bounding box center [968, 811] width 58 height 31
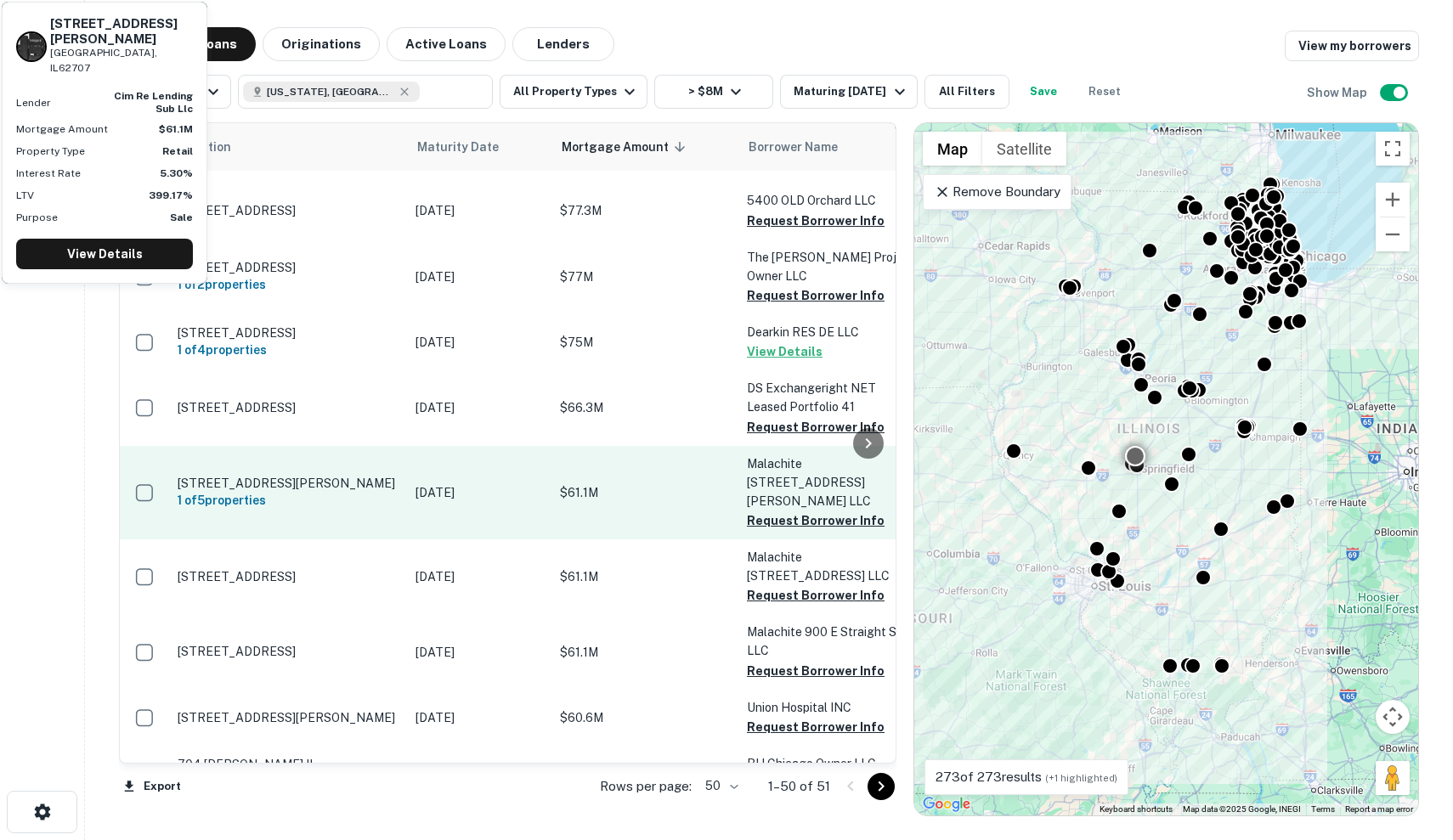
scroll to position [776, -4]
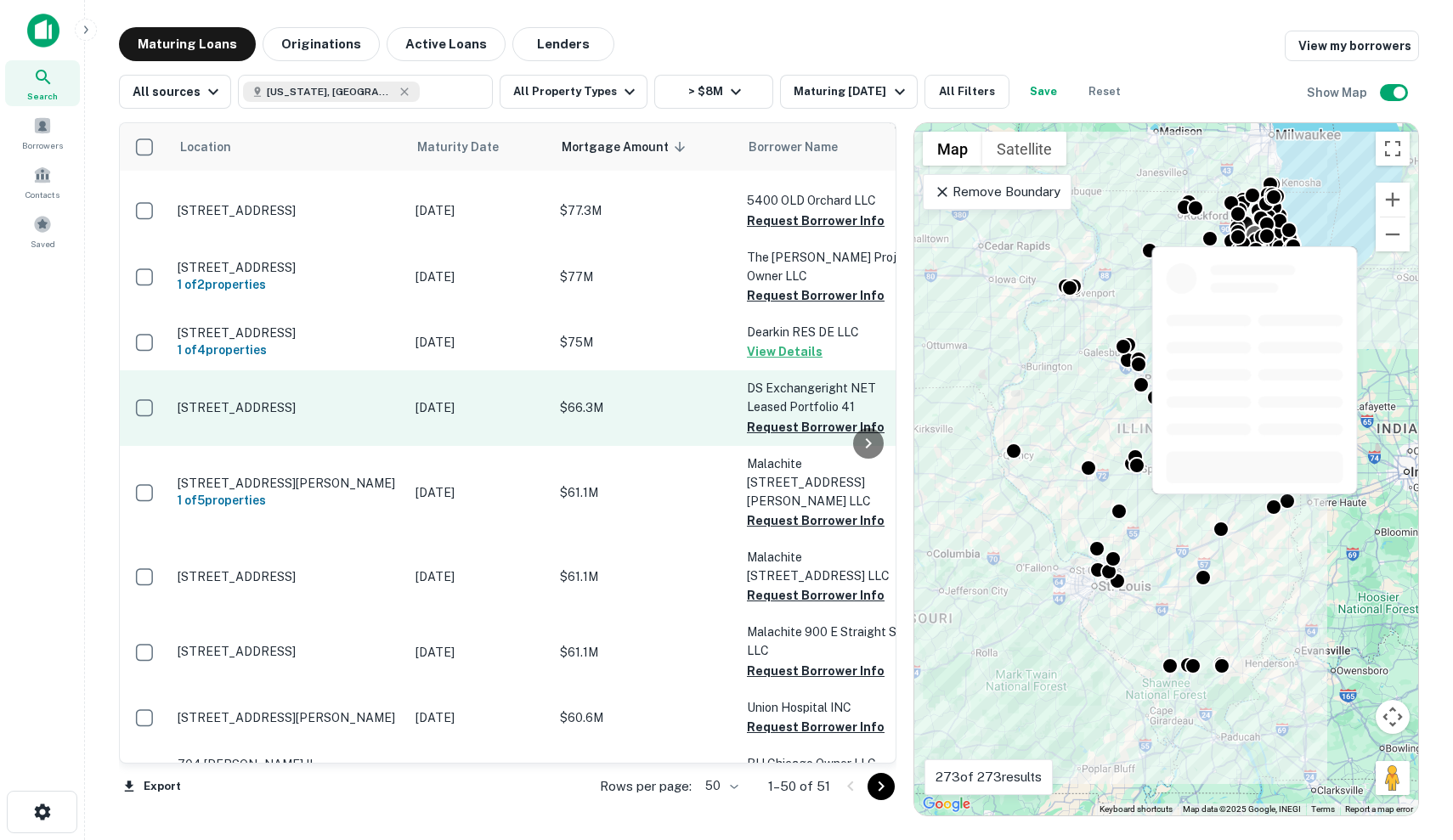
scroll to position [776, 0]
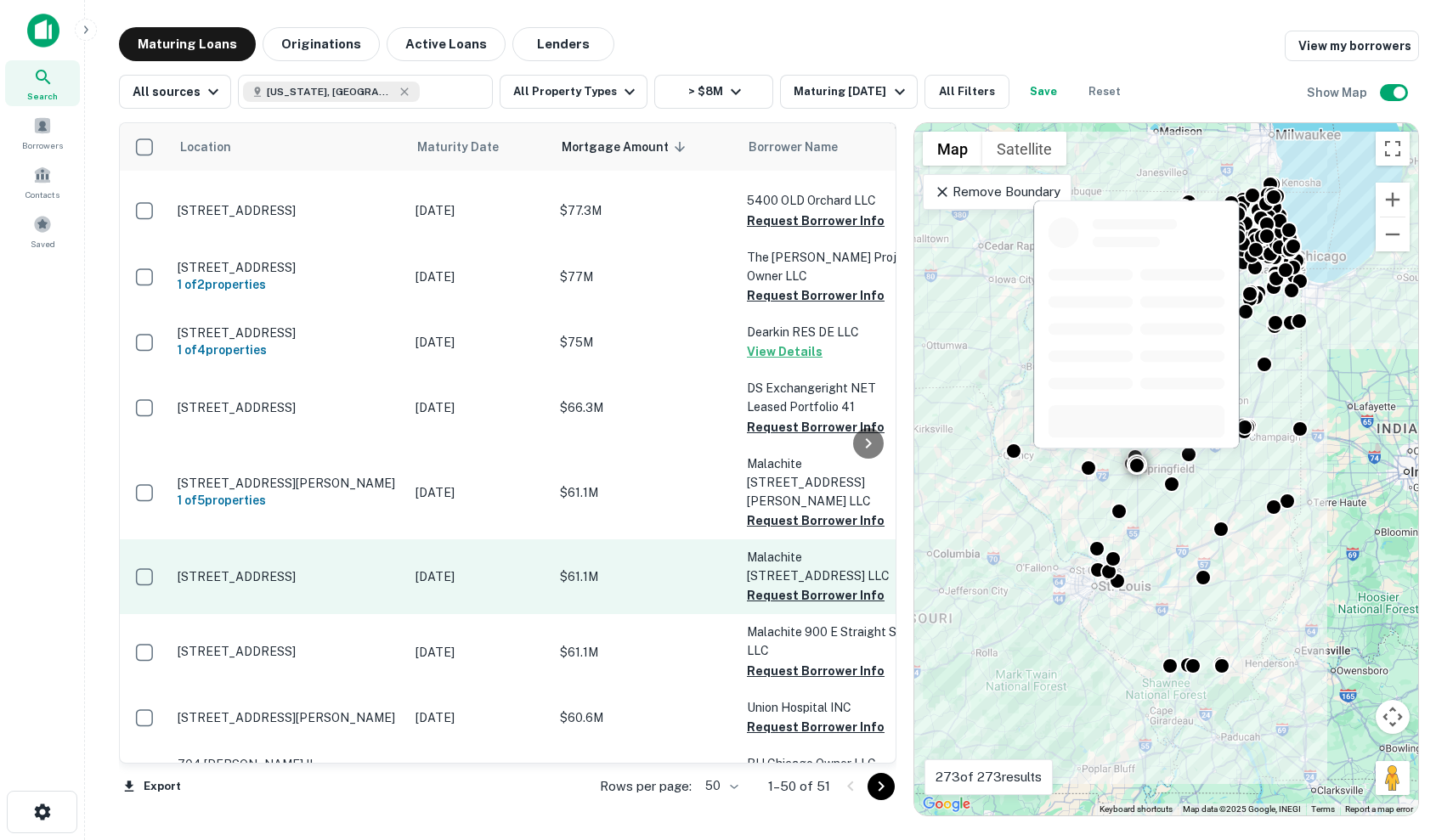
click at [649, 567] on p "$61.1M" at bounding box center [644, 576] width 170 height 18
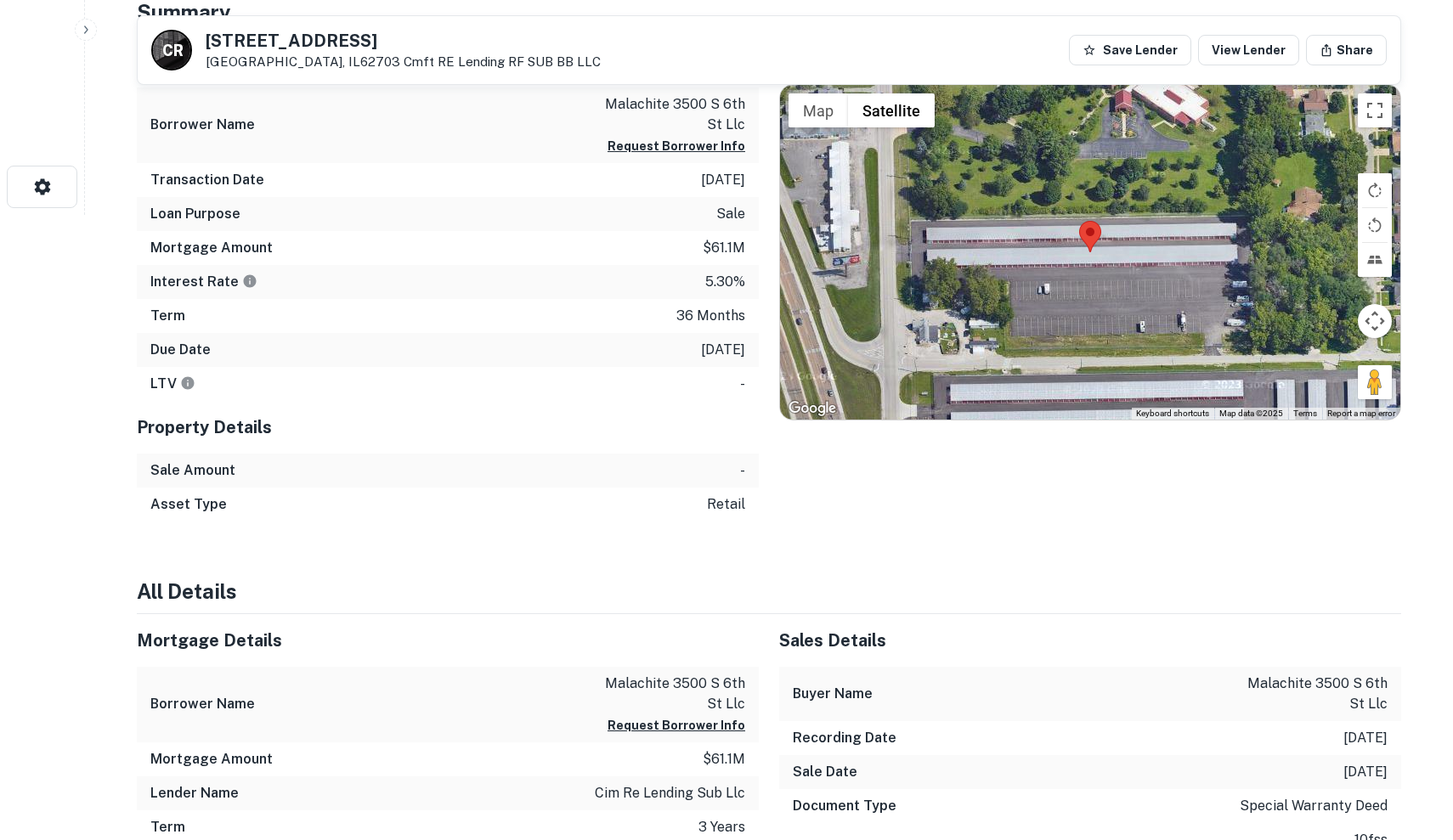
scroll to position [625, 0]
drag, startPoint x: 678, startPoint y: 311, endPoint x: 717, endPoint y: 358, distance: 61.1
click at [717, 358] on div "Mortgage Details Borrower Name malachite 3500 s 6th st llc Request Borrower Inf…" at bounding box center [447, 218] width 621 height 366
click at [717, 358] on p "9/6/2025" at bounding box center [723, 350] width 45 height 20
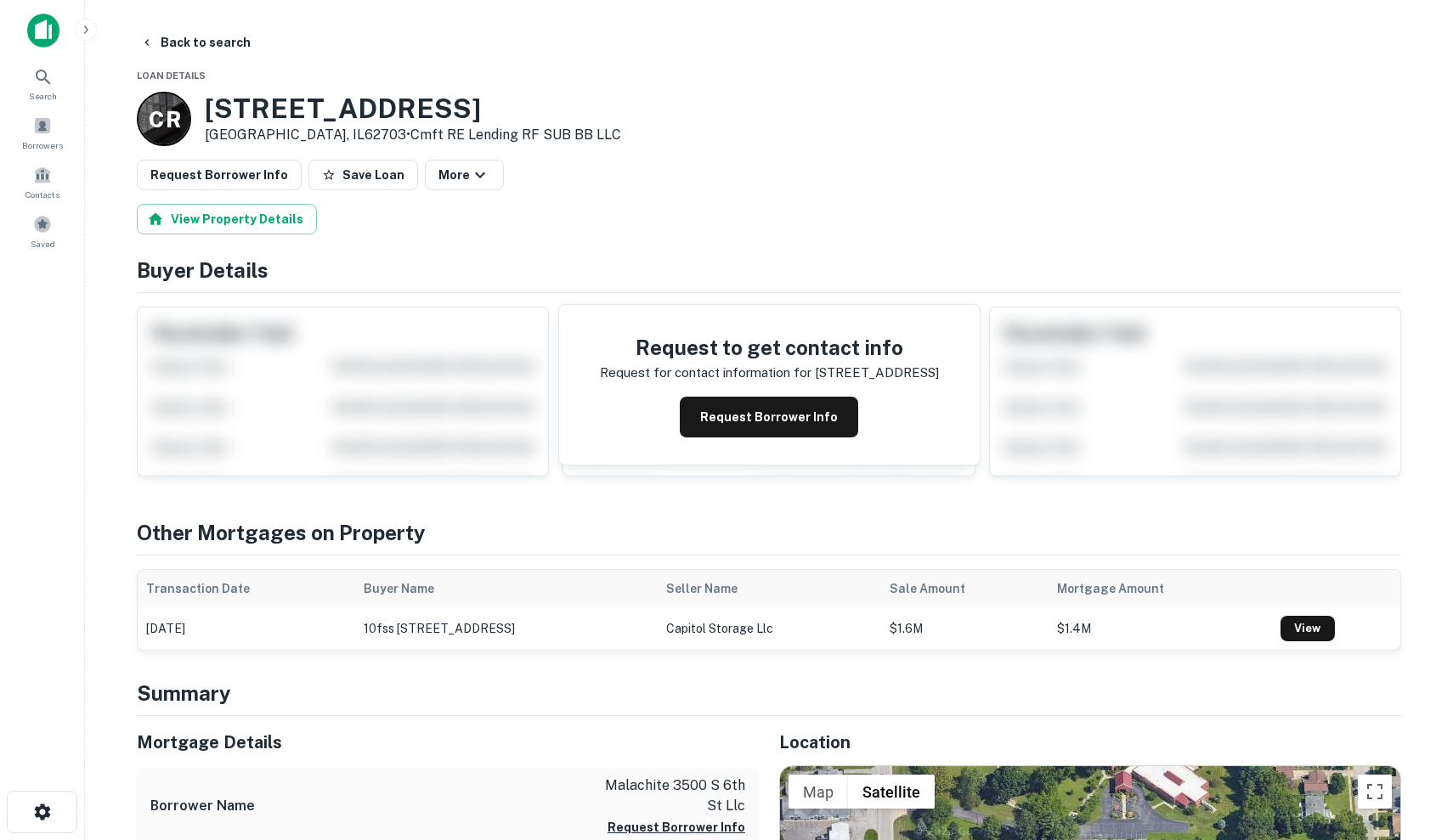
scroll to position [0, 0]
click at [762, 396] on button "Request Borrower Info" at bounding box center [769, 417] width 178 height 41
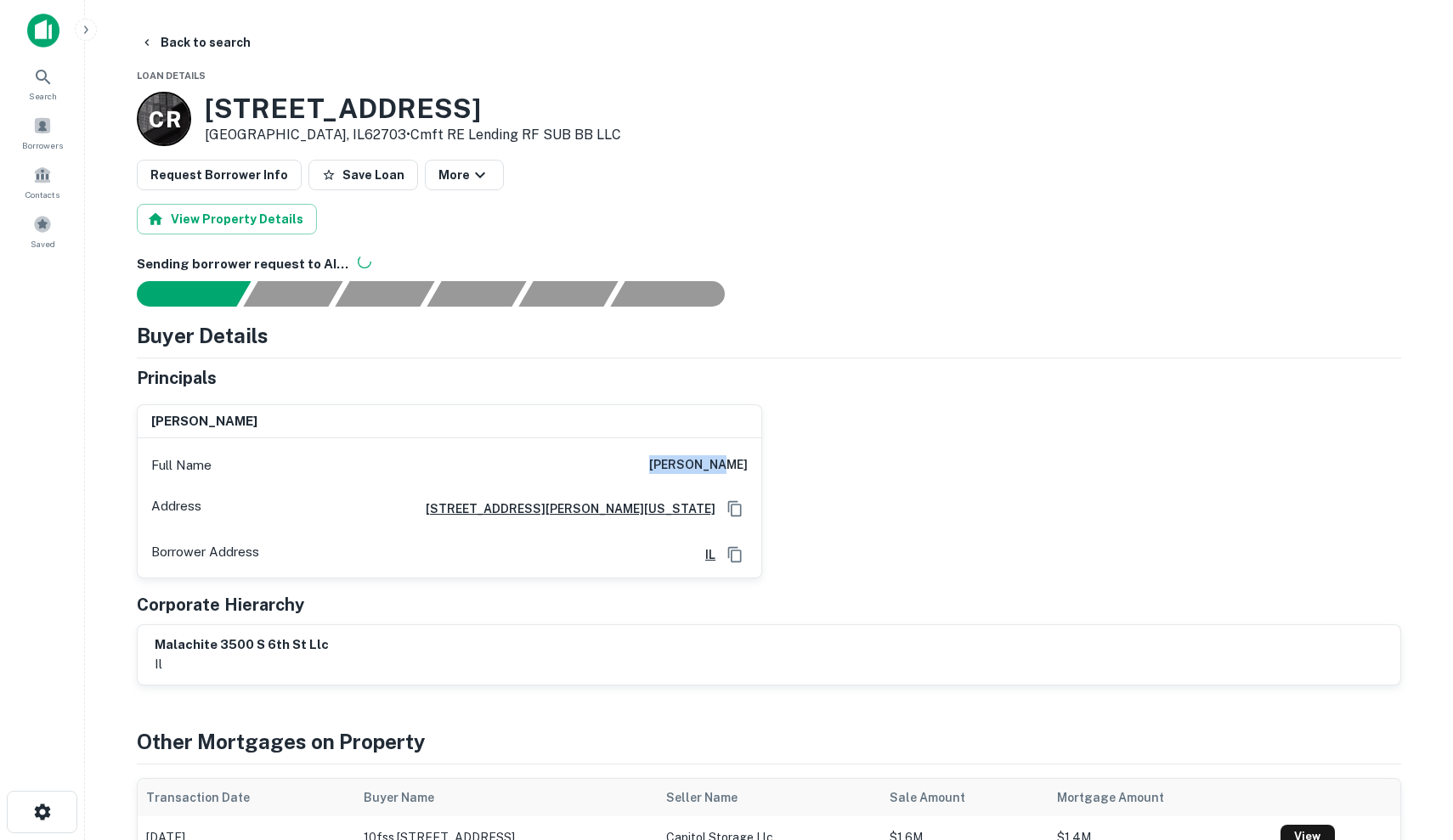
drag, startPoint x: 678, startPoint y: 465, endPoint x: 766, endPoint y: 464, distance: 88.0
click at [767, 464] on div "sarah zhou Full Name sarah zhou Address 250 Vesey Street, 15th Fl Brookfield Pl…" at bounding box center [762, 484] width 1278 height 188
click at [786, 403] on div "sarah zhou Full Name sarah zhou Address 250 Vesey Street, 15th Fl Brookfield Pl…" at bounding box center [762, 484] width 1278 height 188
click at [348, 176] on button "Save Loan" at bounding box center [363, 175] width 110 height 31
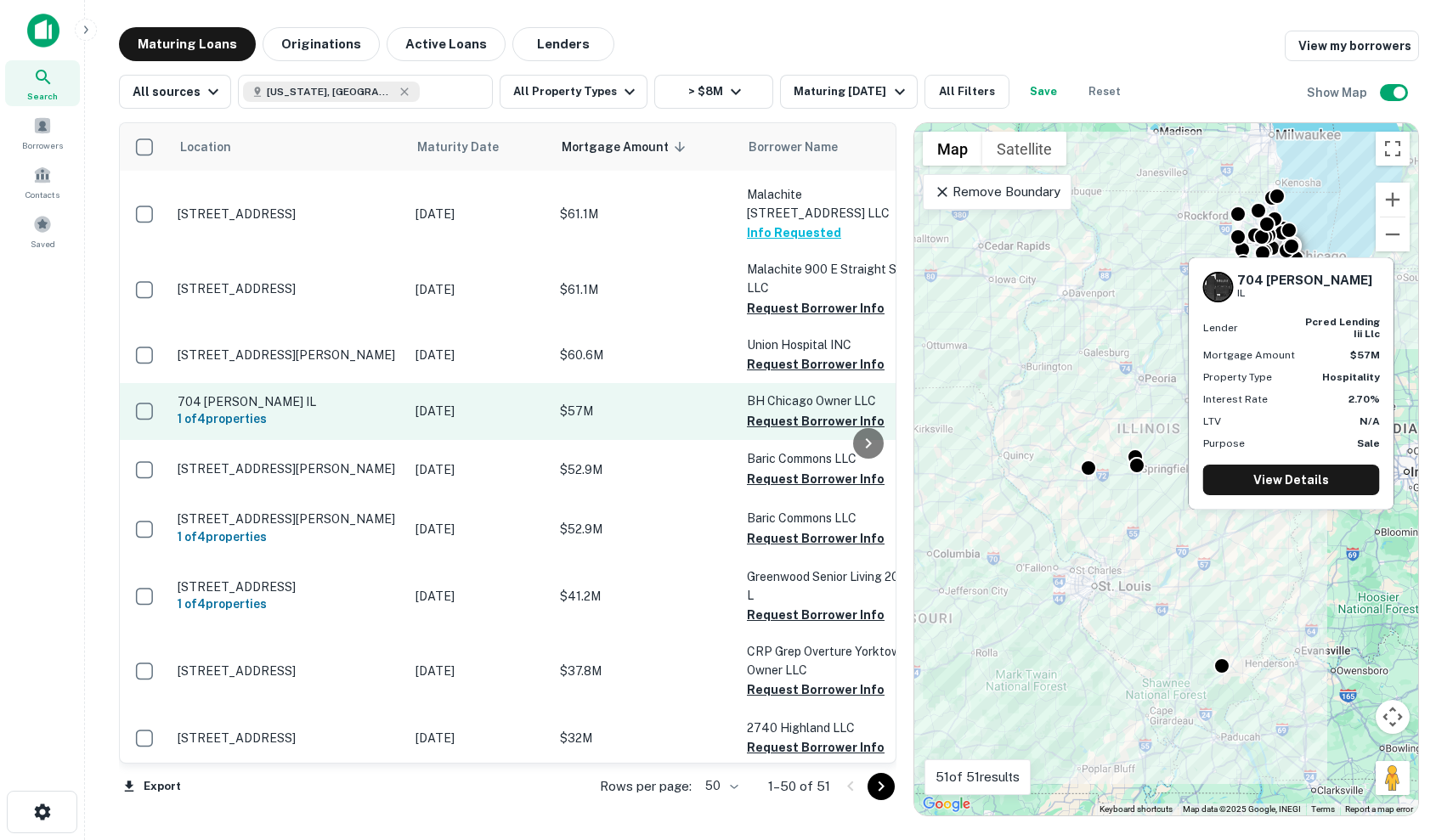
scroll to position [1138, 0]
click at [635, 402] on p "$57M" at bounding box center [644, 411] width 170 height 18
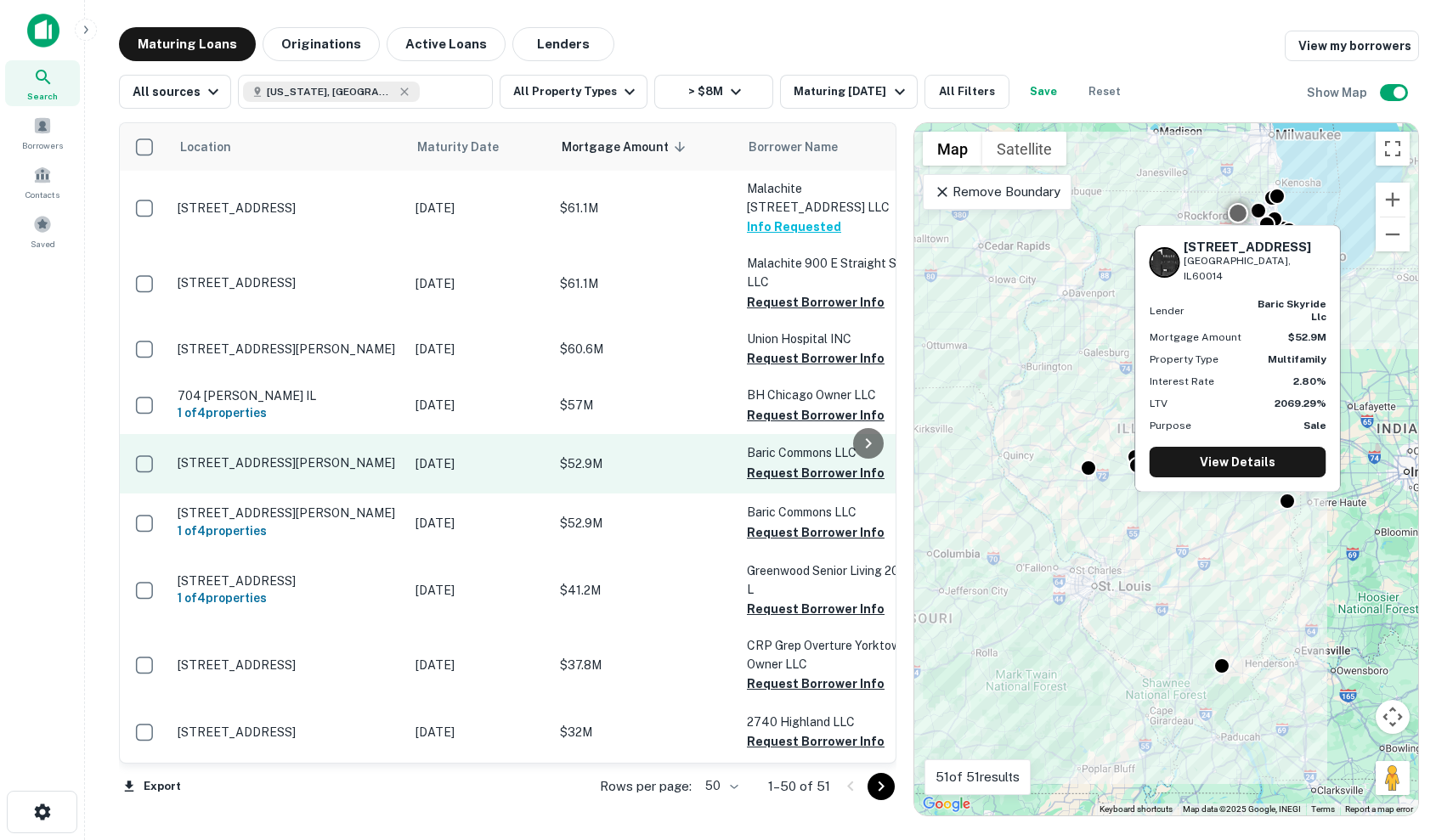
scroll to position [1144, 0]
click at [542, 454] on p "Nov 11, 2025" at bounding box center [479, 463] width 127 height 18
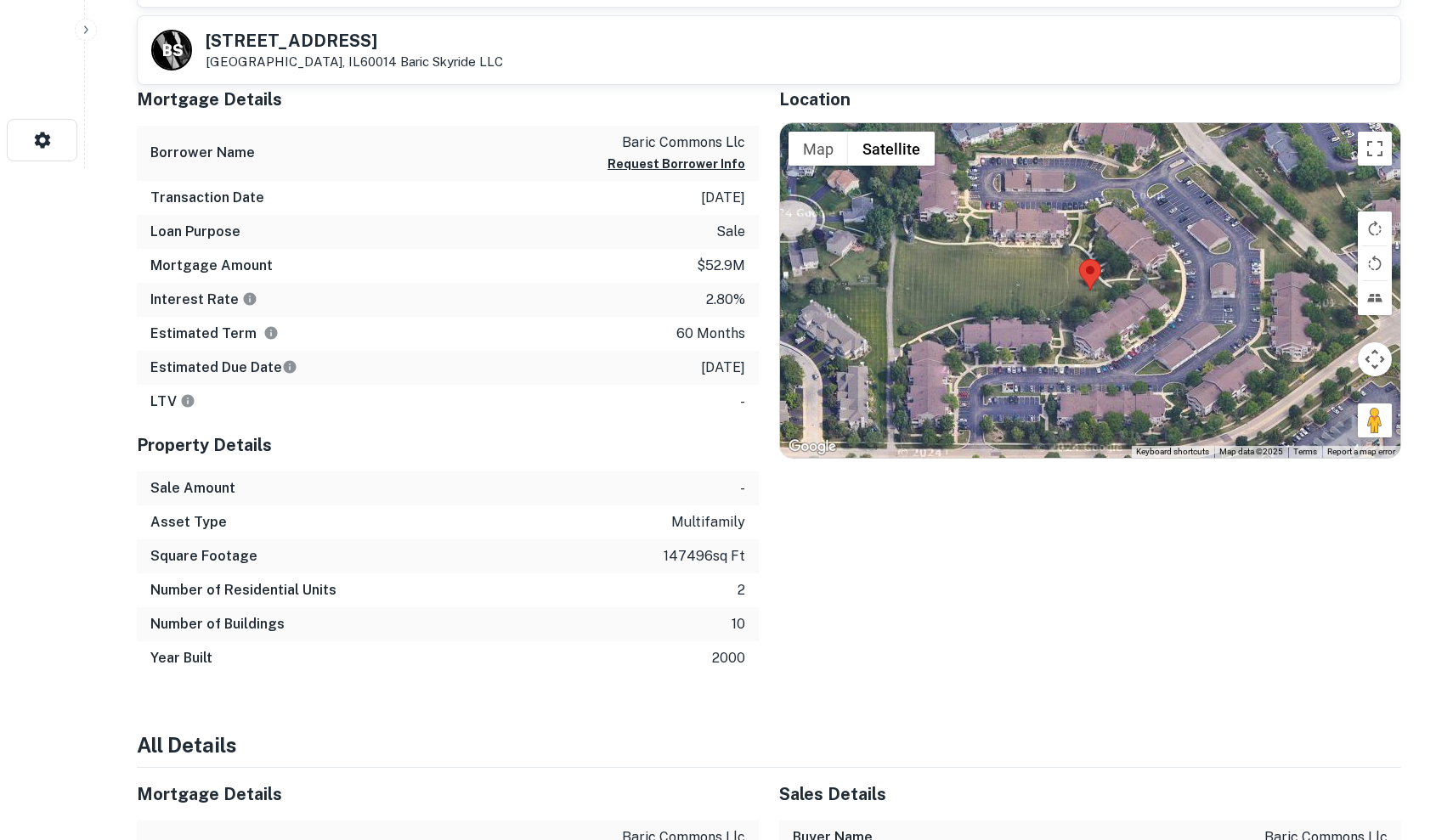
scroll to position [690, 0]
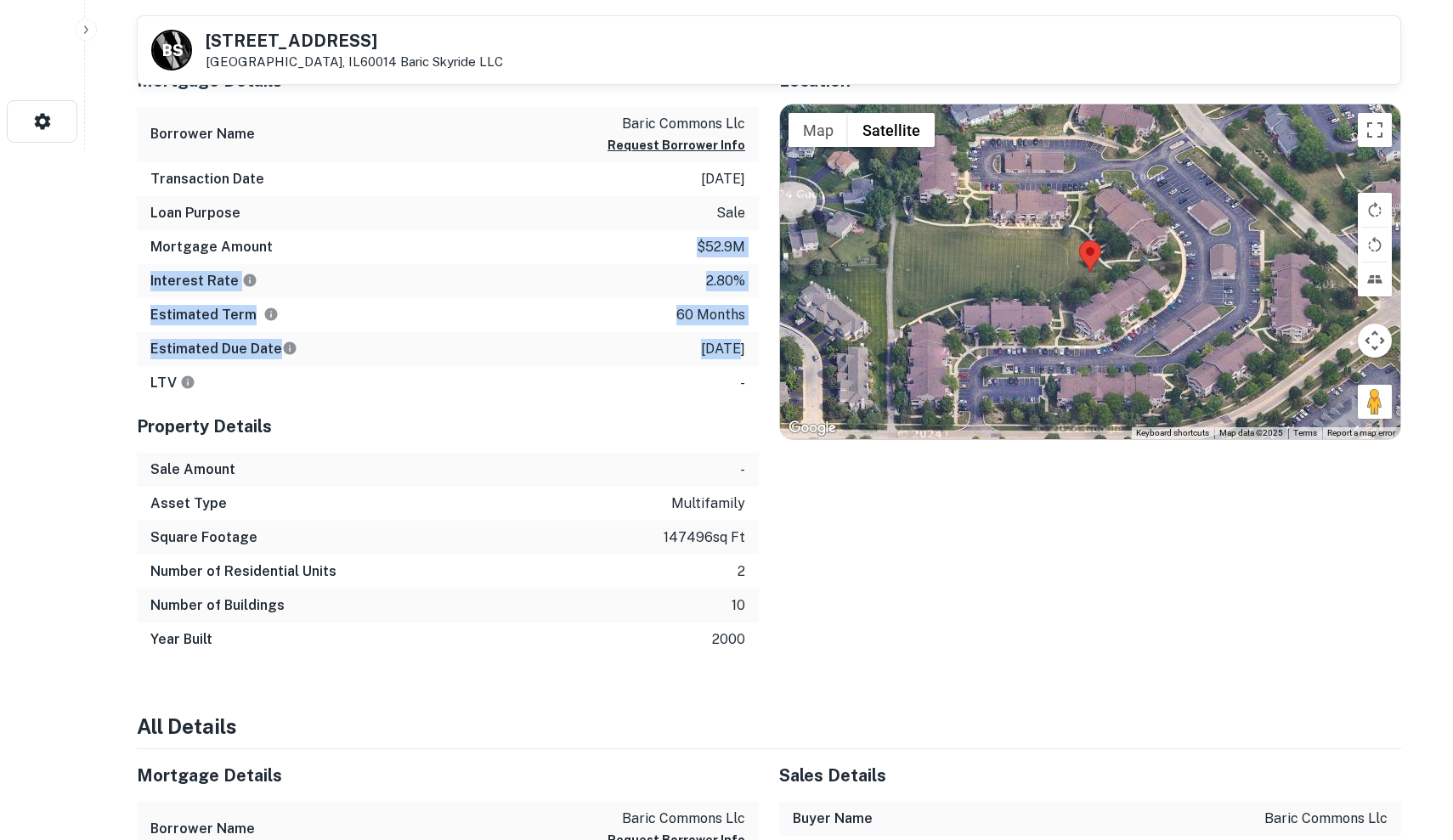
drag, startPoint x: 674, startPoint y: 248, endPoint x: 706, endPoint y: 349, distance: 105.9
click at [706, 349] on div "Mortgage Details Borrower Name baric commons llc Request Borrower Info Transact…" at bounding box center [447, 227] width 621 height 346
click at [706, 350] on p "11/11/2025" at bounding box center [723, 349] width 45 height 20
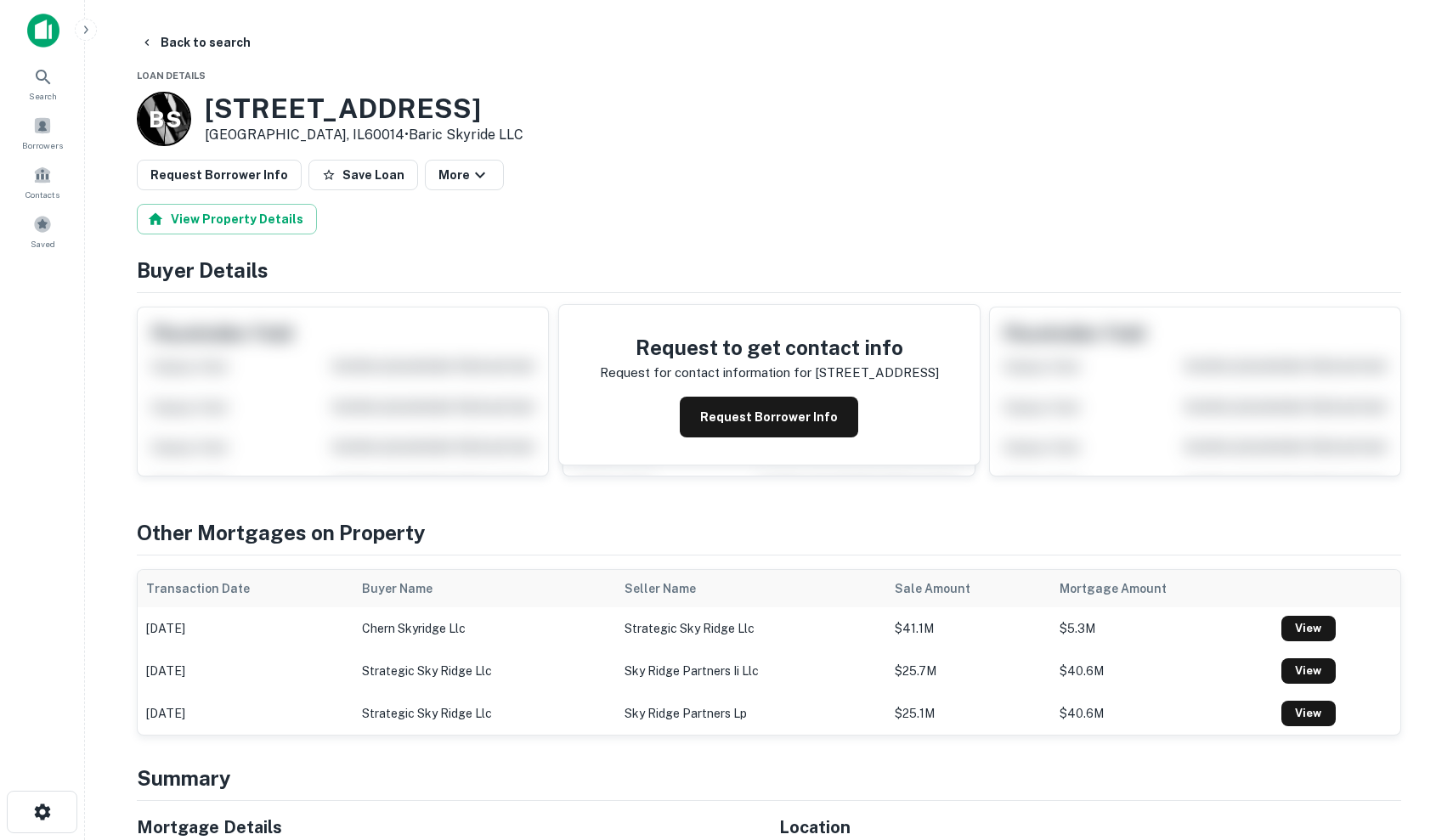
scroll to position [0, 0]
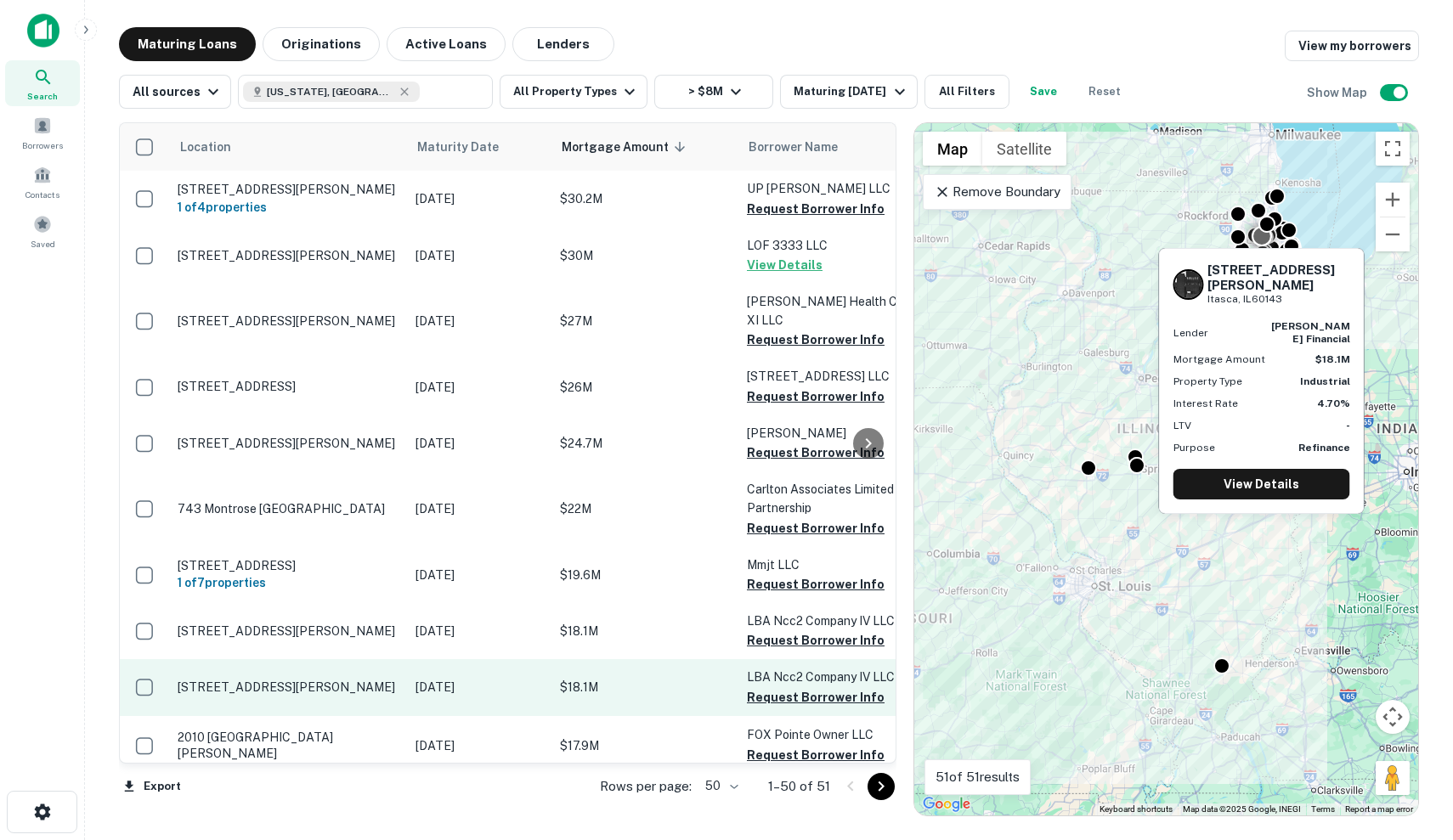
scroll to position [1735, 0]
click at [615, 677] on p "$18.1M" at bounding box center [644, 686] width 170 height 18
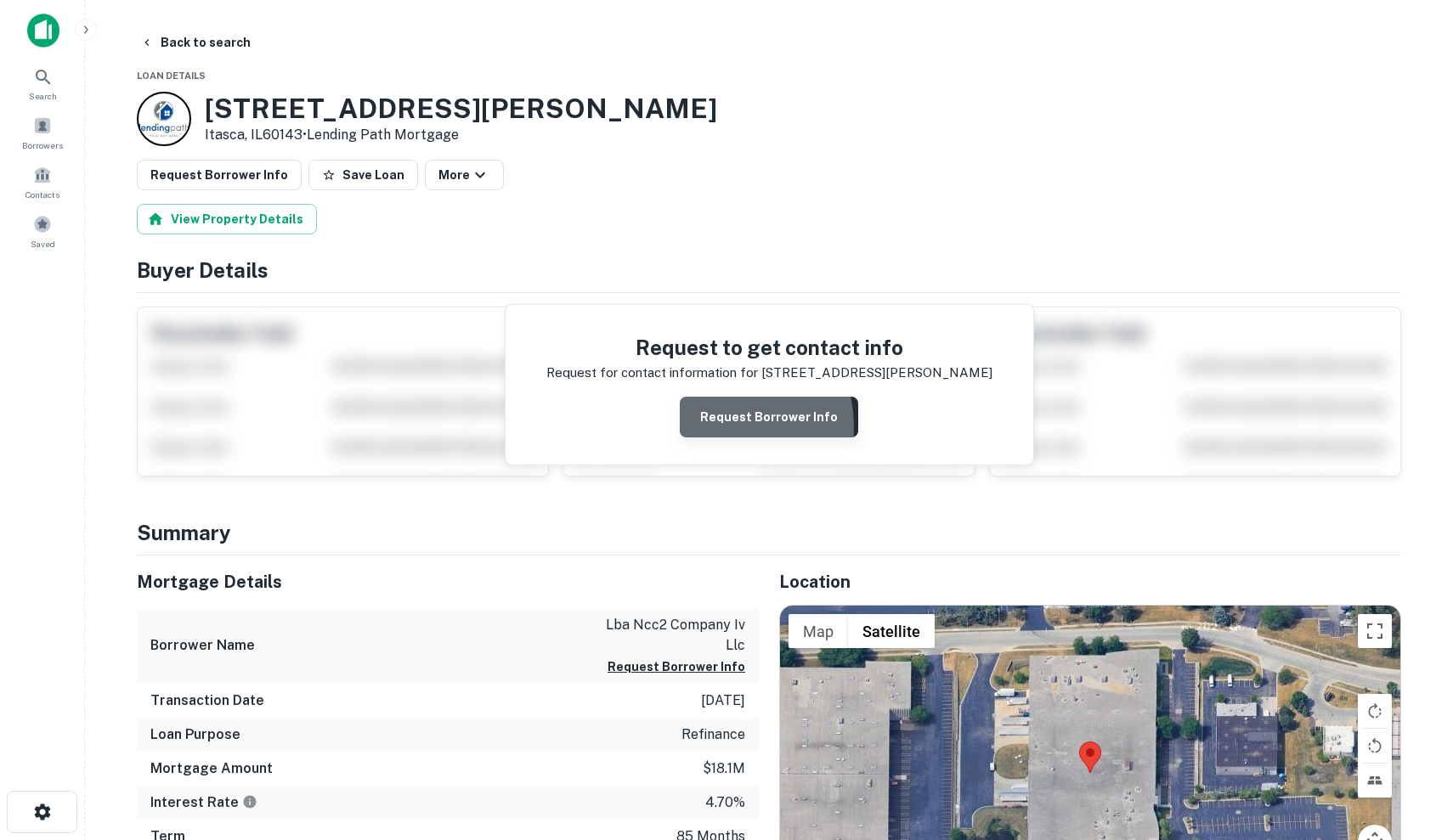
click at [720, 425] on button "Request Borrower Info" at bounding box center [769, 417] width 178 height 41
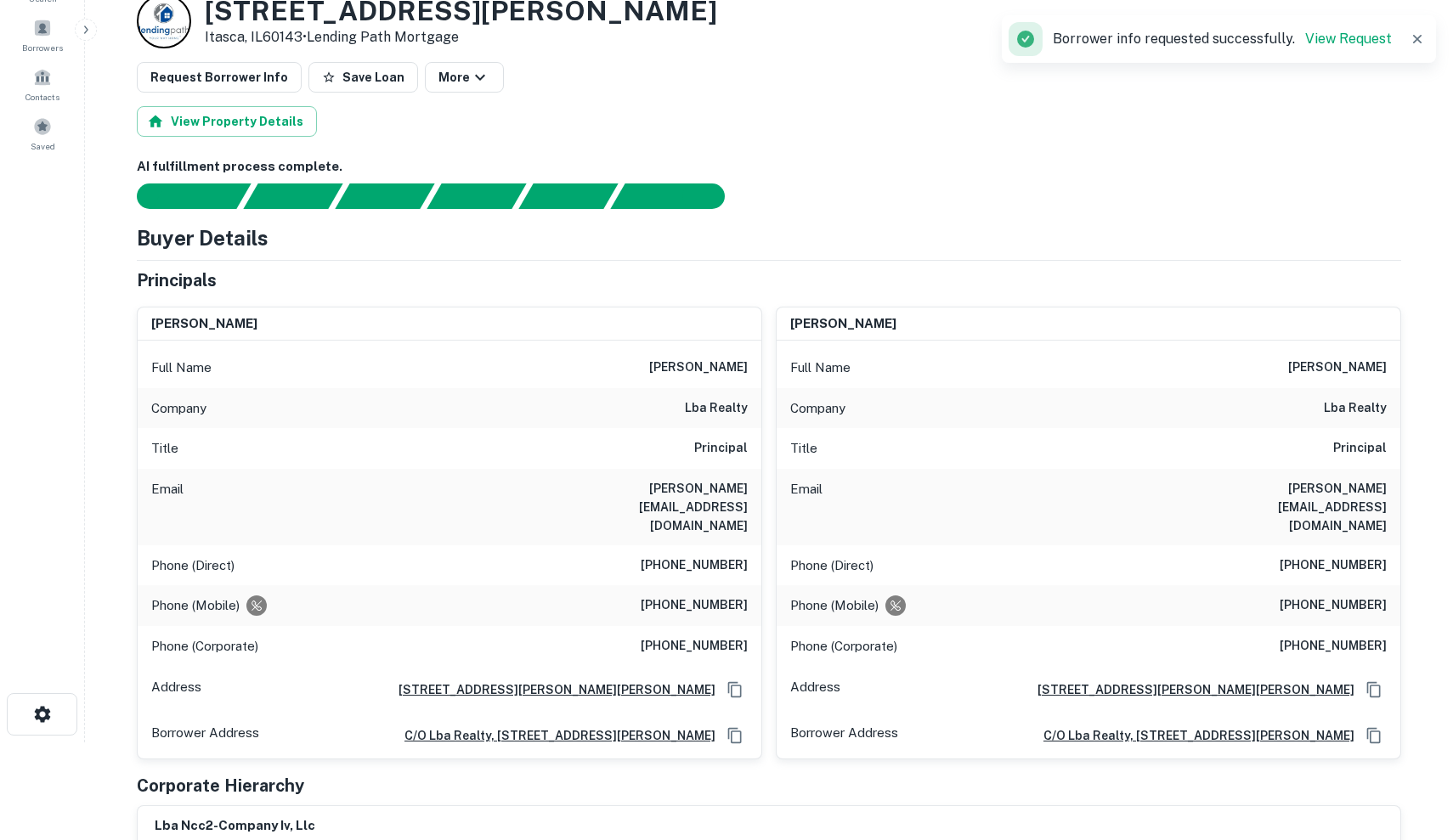
scroll to position [182, 0]
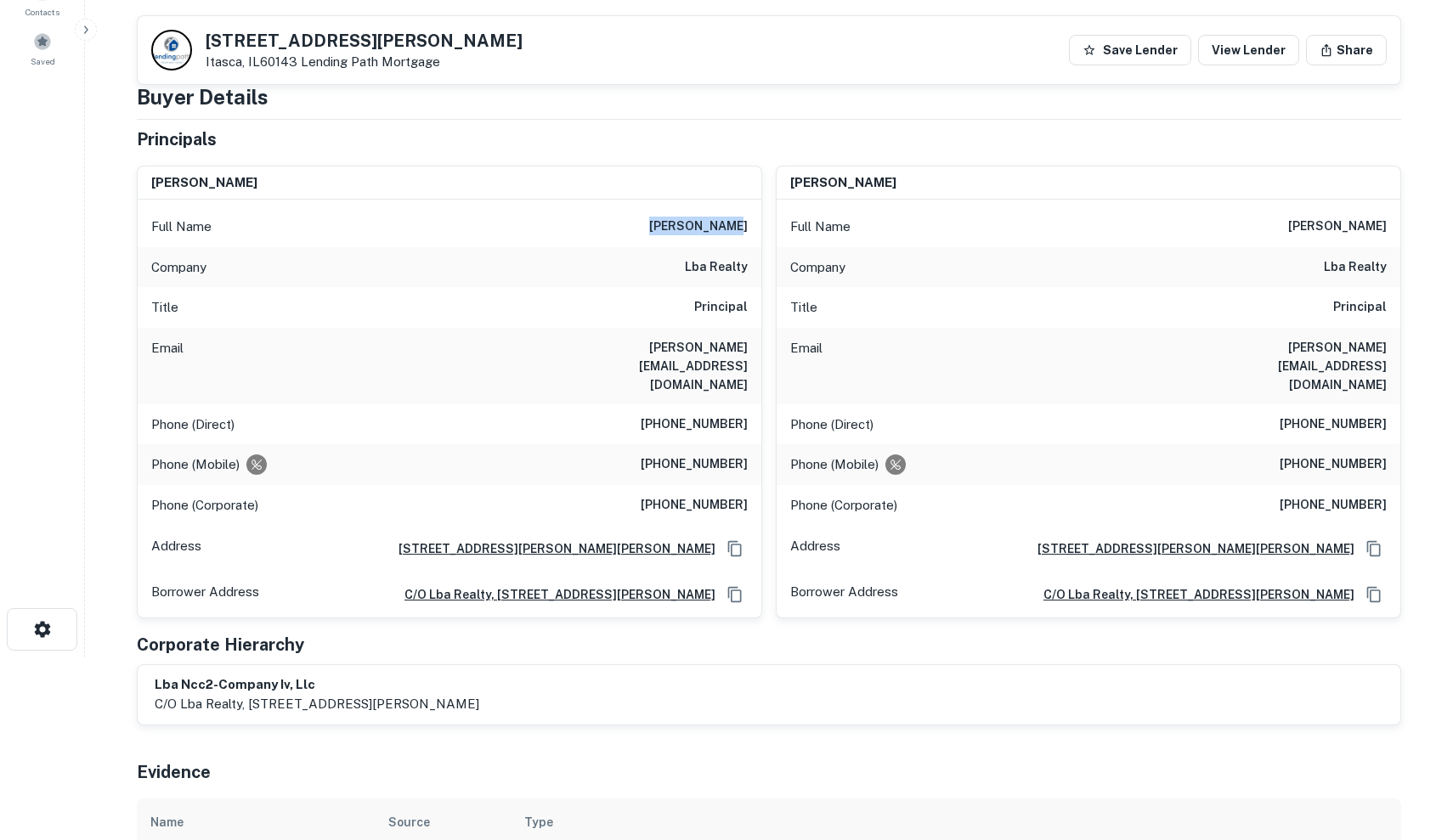
drag, startPoint x: 671, startPoint y: 224, endPoint x: 745, endPoint y: 224, distance: 74.0
click at [745, 224] on div "Full Name steve briggs" at bounding box center [449, 227] width 623 height 41
click at [745, 224] on h6 "steve briggs" at bounding box center [699, 226] width 99 height 20
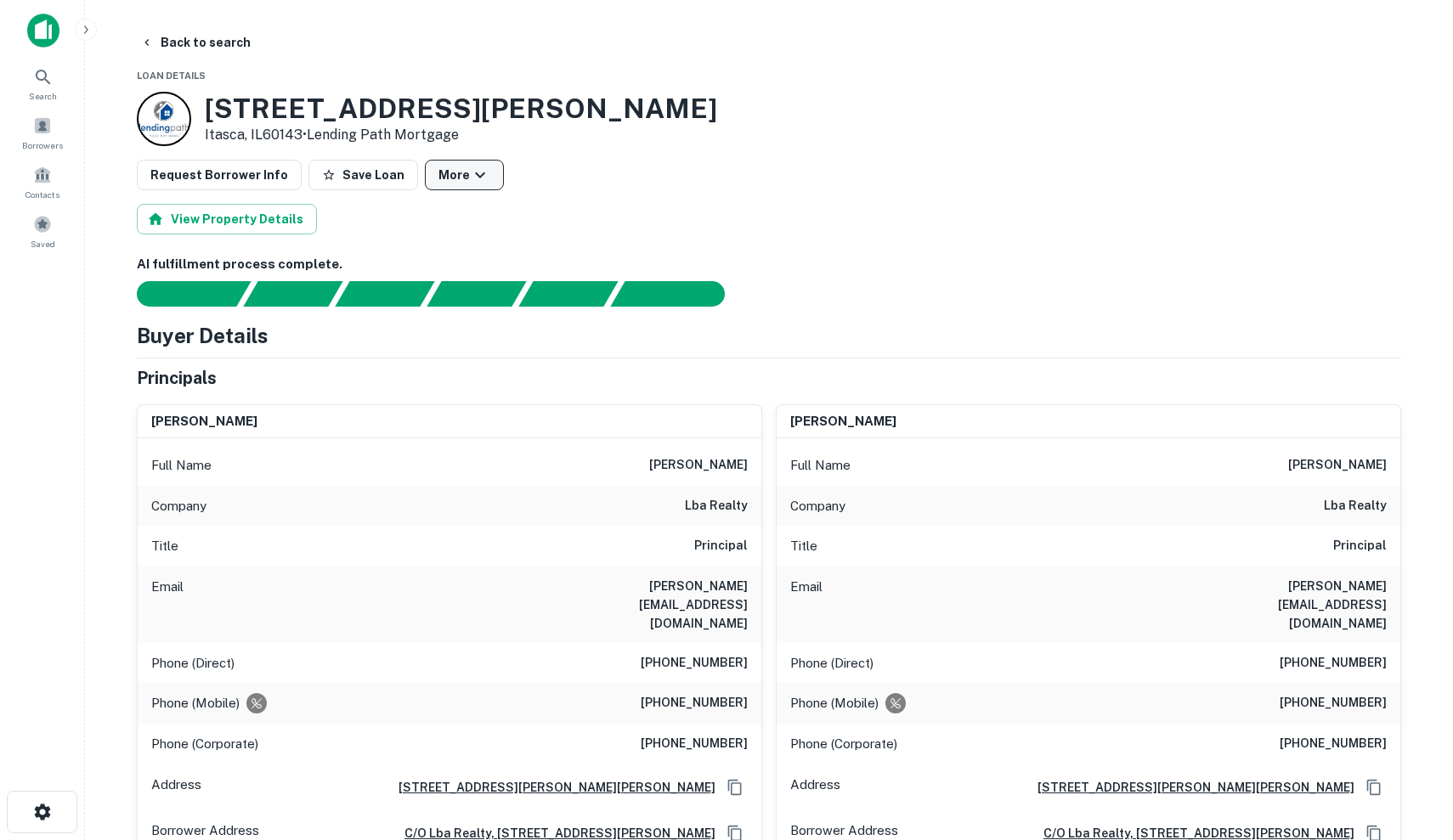
scroll to position [0, 0]
drag, startPoint x: 472, startPoint y: 134, endPoint x: 312, endPoint y: 134, distance: 160.0
click at [312, 134] on p "Itasca, IL60143 • Lending Path Mortgage" at bounding box center [460, 135] width 512 height 20
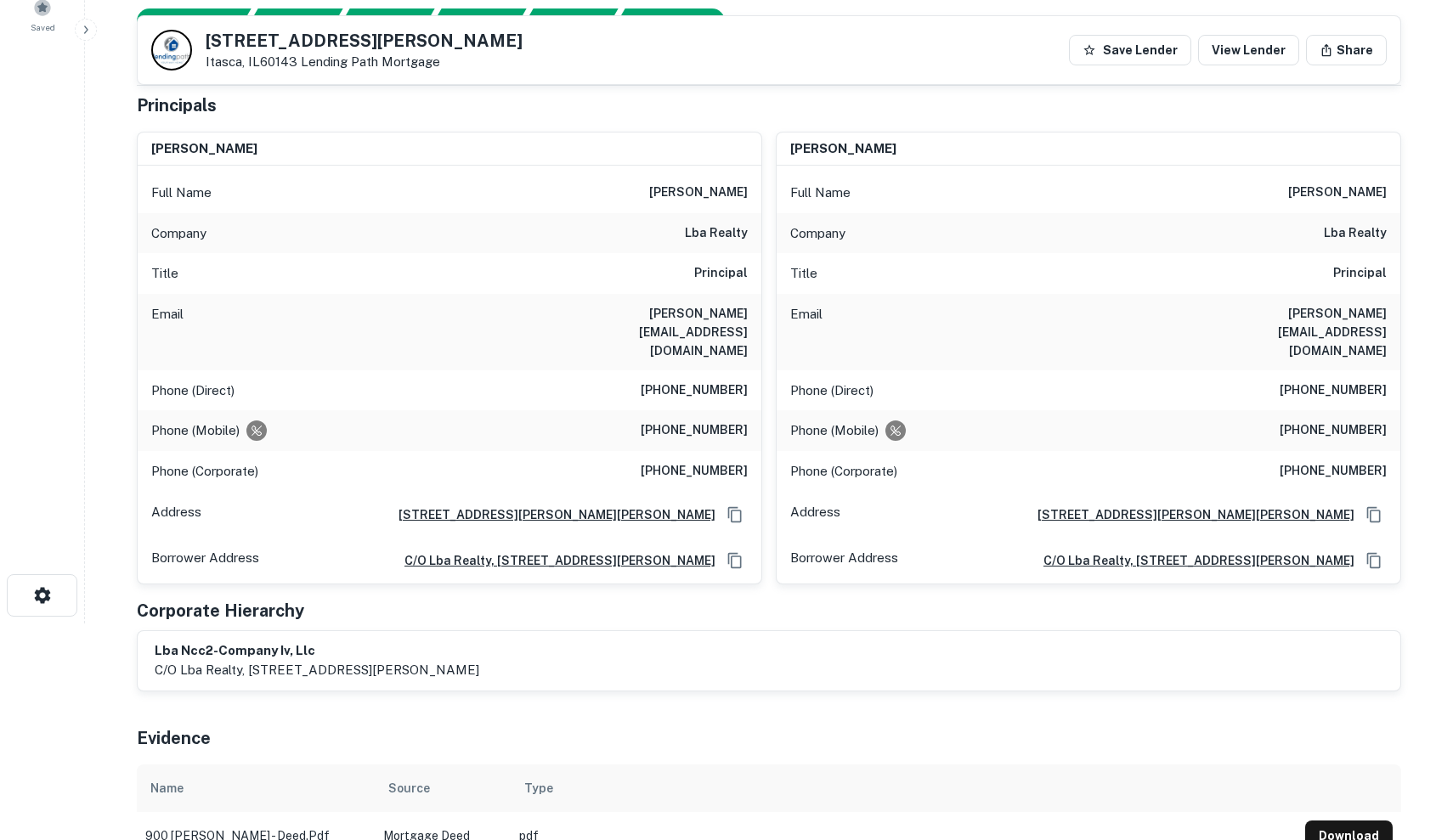
scroll to position [216, 0]
drag, startPoint x: 677, startPoint y: 190, endPoint x: 752, endPoint y: 189, distance: 75.0
click at [752, 189] on div "Full Name steve briggs" at bounding box center [449, 194] width 623 height 41
copy h6 "steve briggs"
click at [670, 274] on div "Title Principal" at bounding box center [449, 274] width 623 height 41
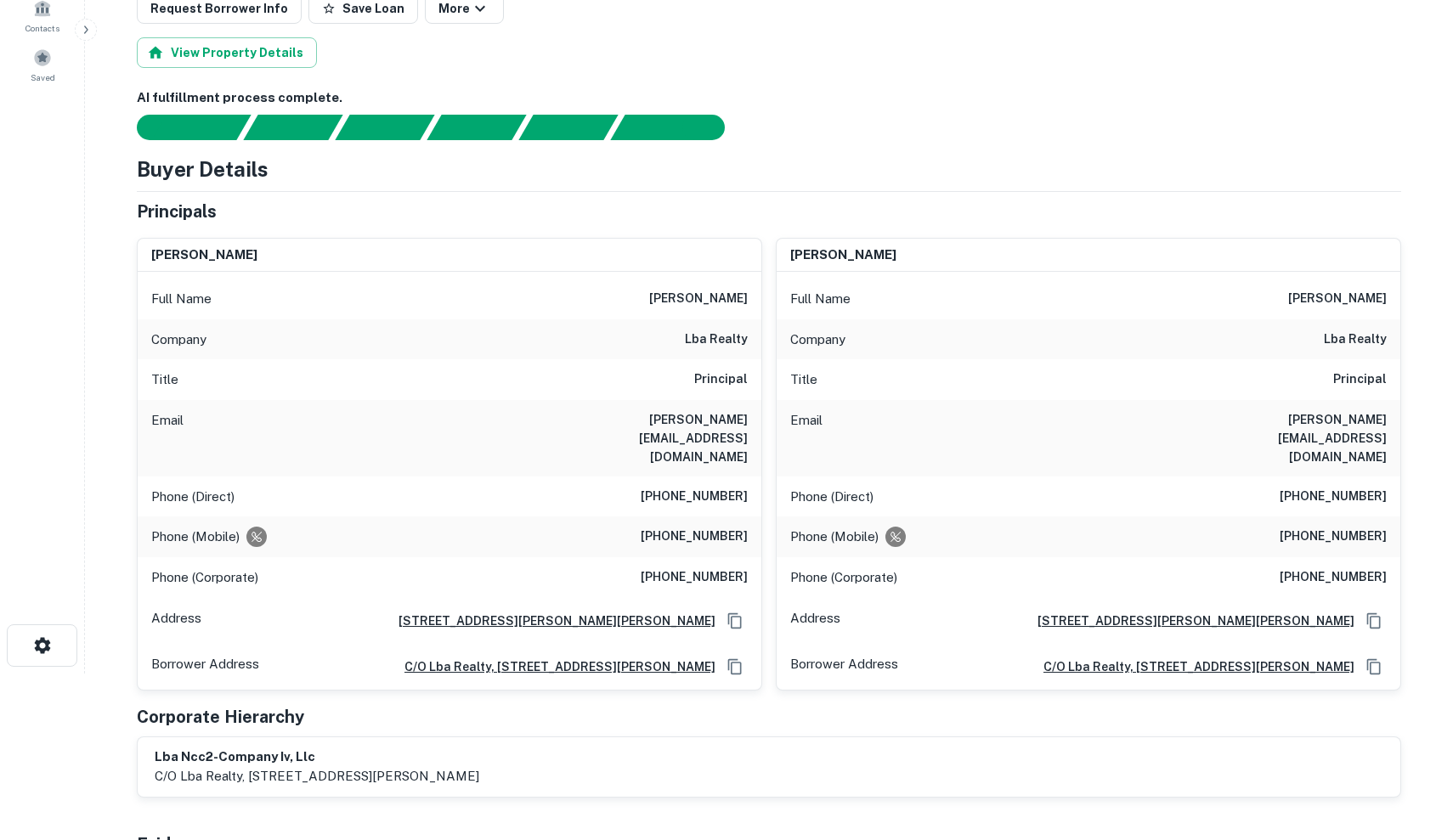
scroll to position [178, 0]
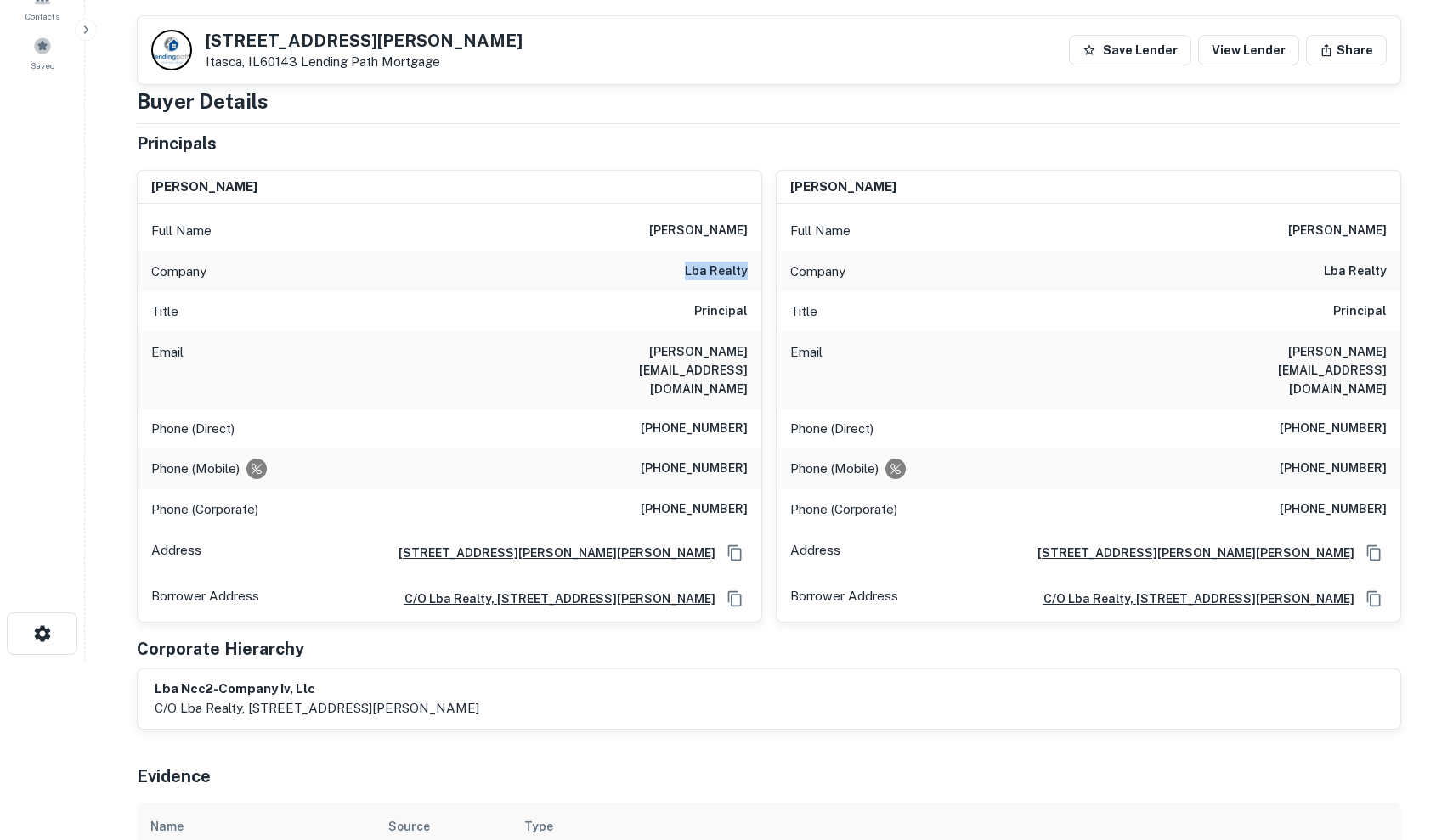
drag, startPoint x: 683, startPoint y: 270, endPoint x: 746, endPoint y: 269, distance: 63.0
click at [746, 270] on div "Company lba realty" at bounding box center [449, 271] width 623 height 41
copy h6 "lba realty"
click at [571, 449] on div "Phone (Mobile) (949) 310-6679" at bounding box center [449, 469] width 623 height 41
drag, startPoint x: 627, startPoint y: 352, endPoint x: 759, endPoint y: 353, distance: 132.0
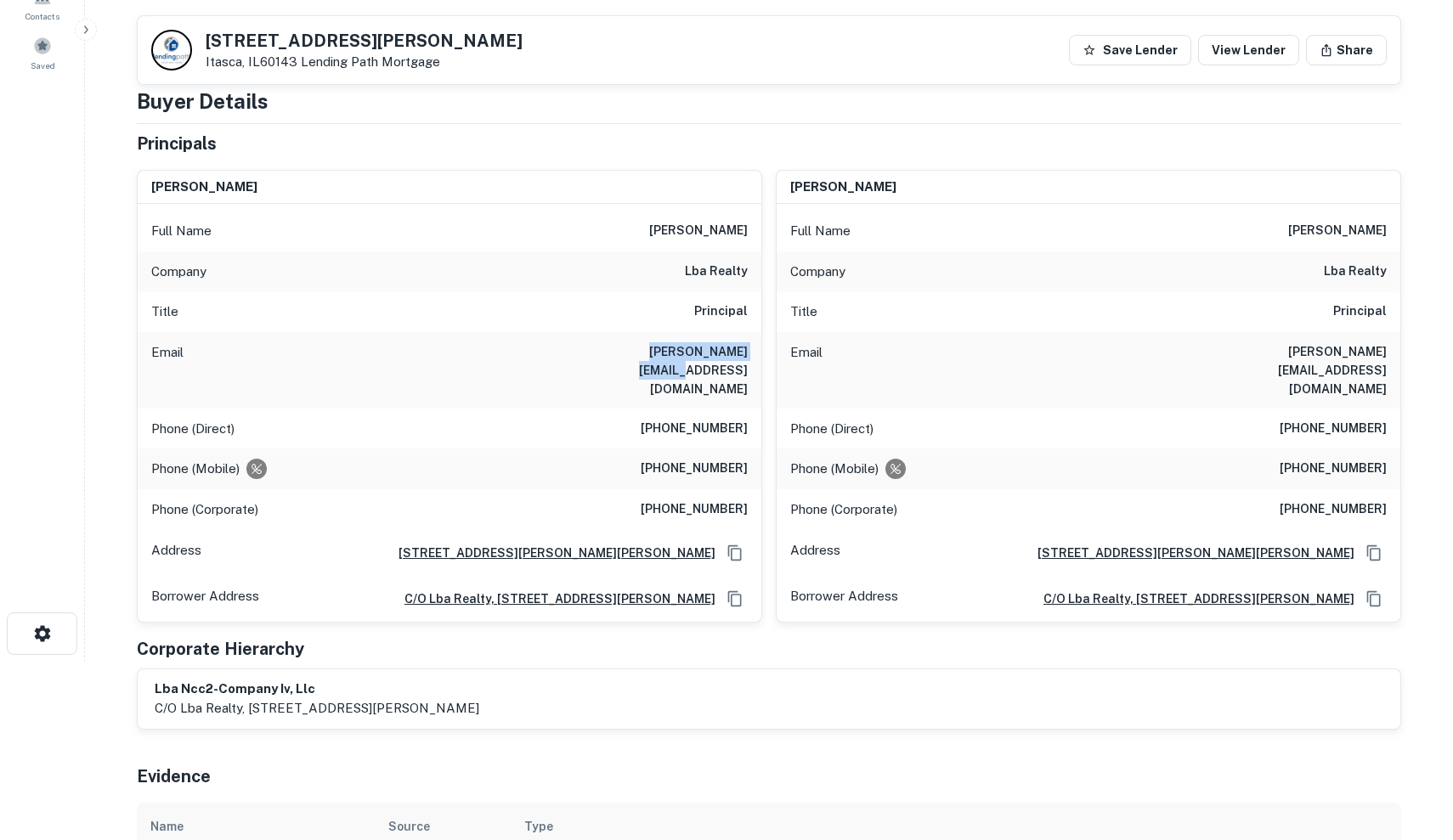
click at [759, 353] on div "Email briggs@lbarealty.com" at bounding box center [449, 370] width 623 height 77
copy h6 "briggs@lbarealty.com"
click at [965, 409] on div "Phone (Direct) (949) 955-9305" at bounding box center [1088, 429] width 623 height 41
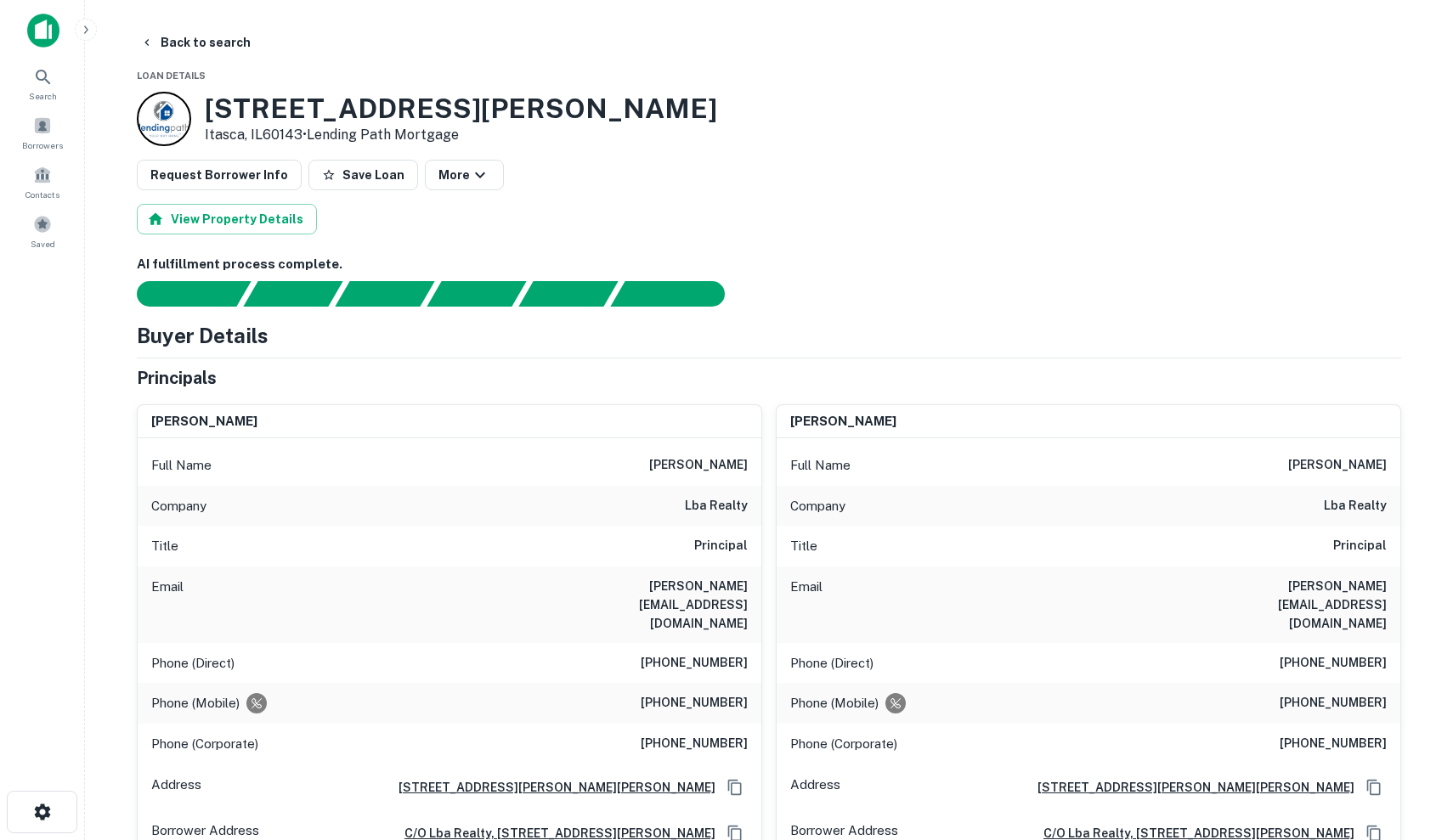
scroll to position [0, 0]
click at [322, 171] on icon "button" at bounding box center [329, 175] width 14 height 14
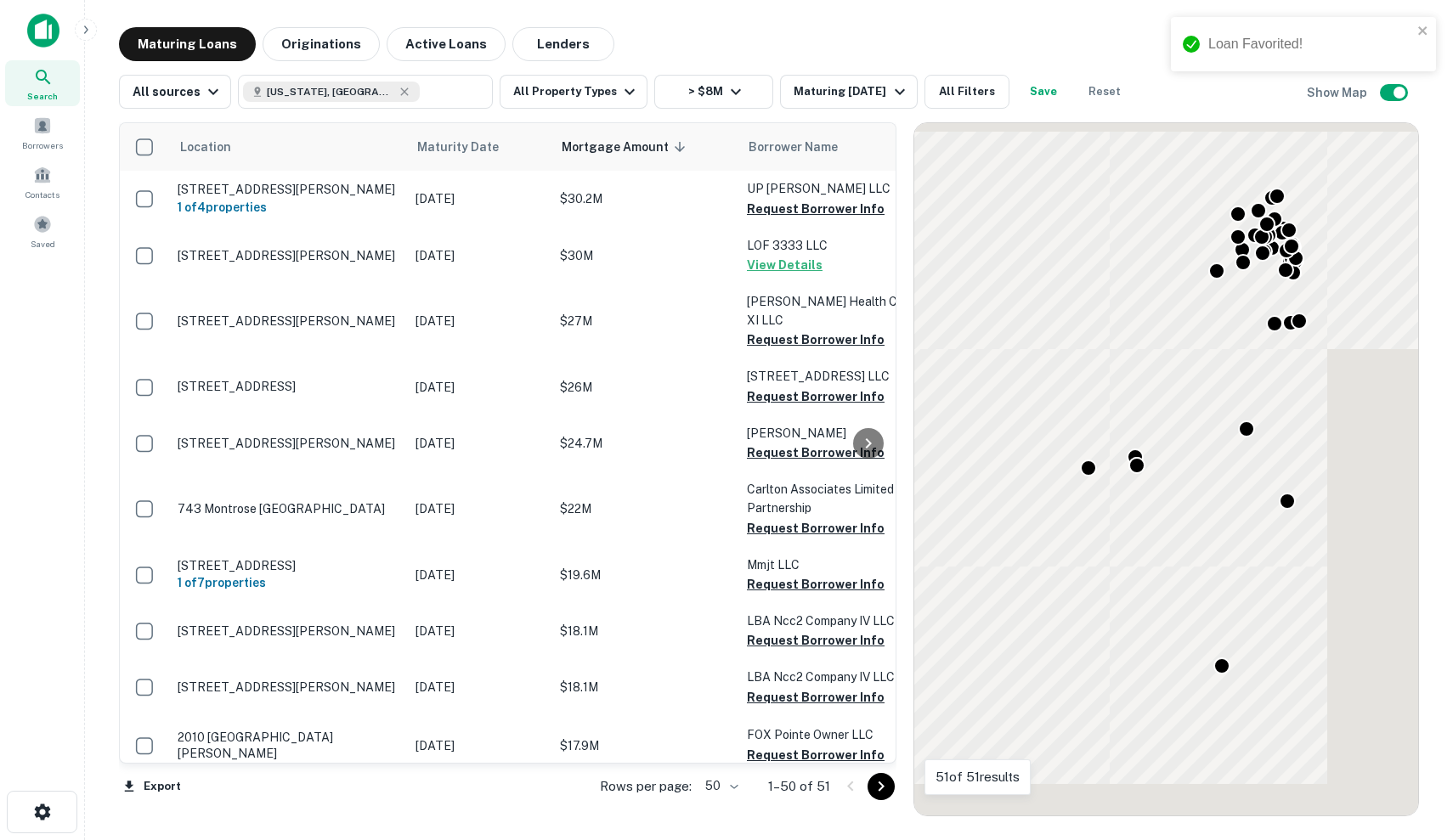
scroll to position [1735, 0]
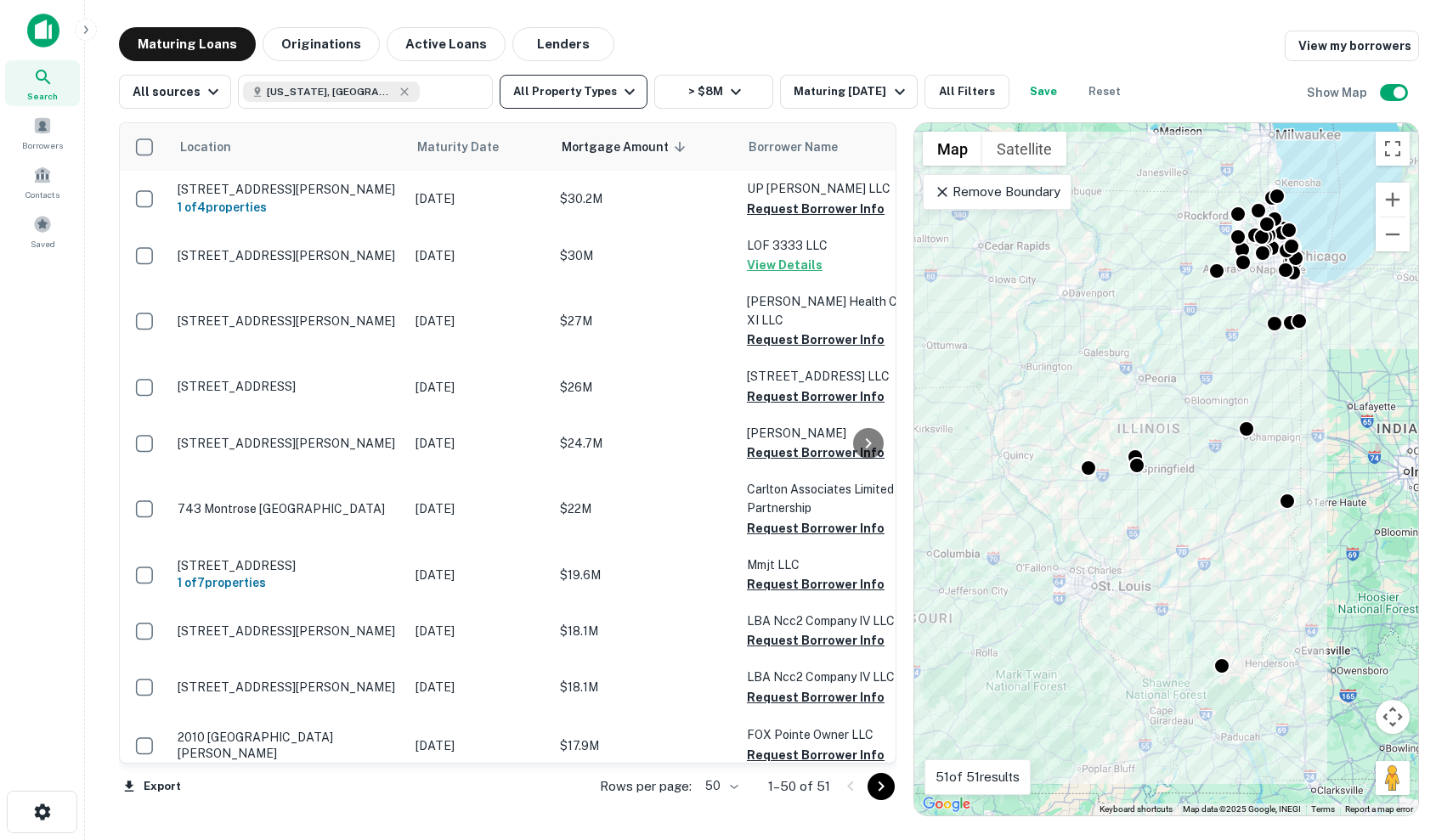
click at [566, 86] on button "All Property Types" at bounding box center [573, 91] width 147 height 34
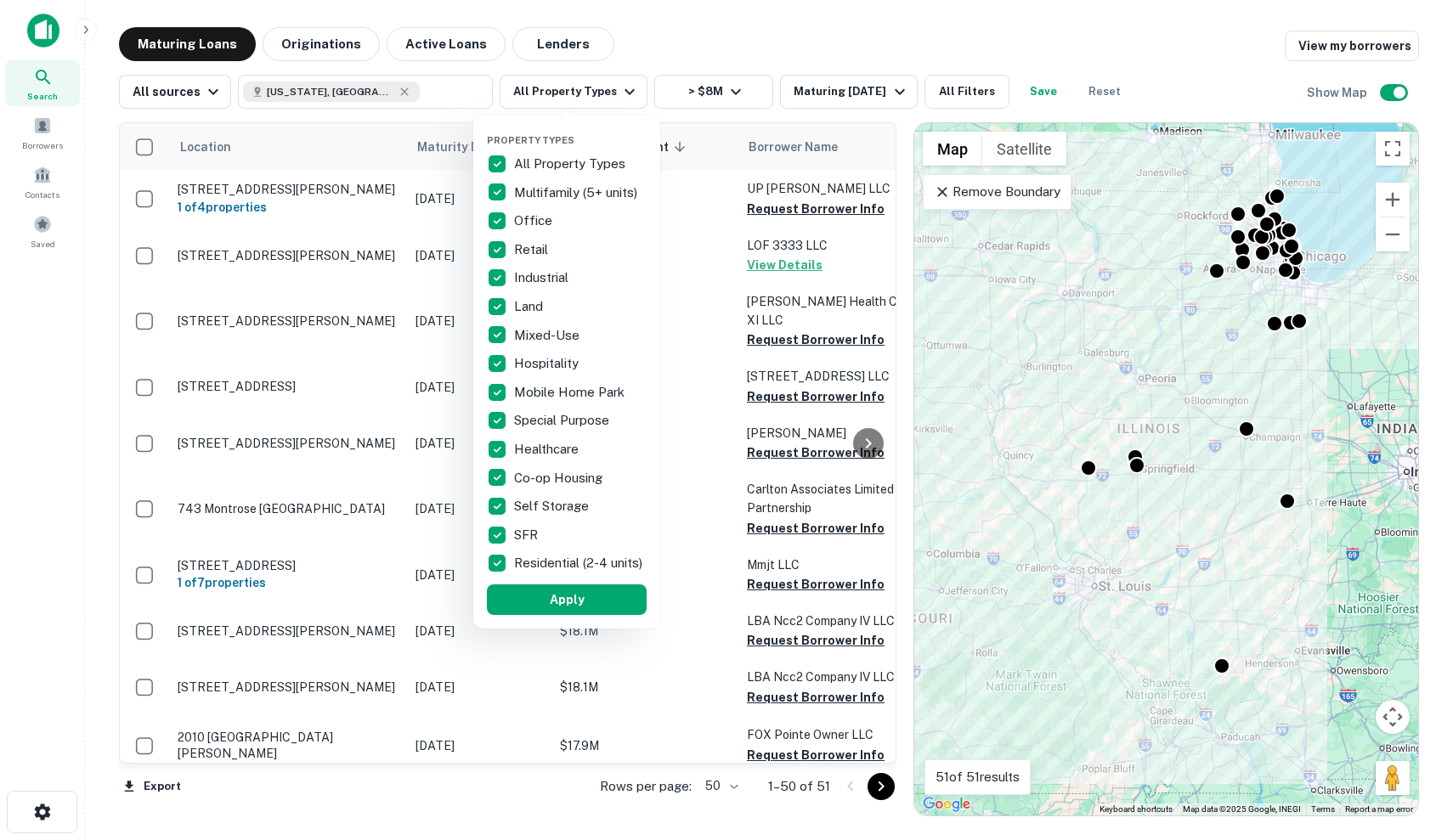
click at [548, 170] on p "All Property Types" at bounding box center [571, 164] width 114 height 20
click at [539, 246] on p "Retail" at bounding box center [532, 249] width 38 height 20
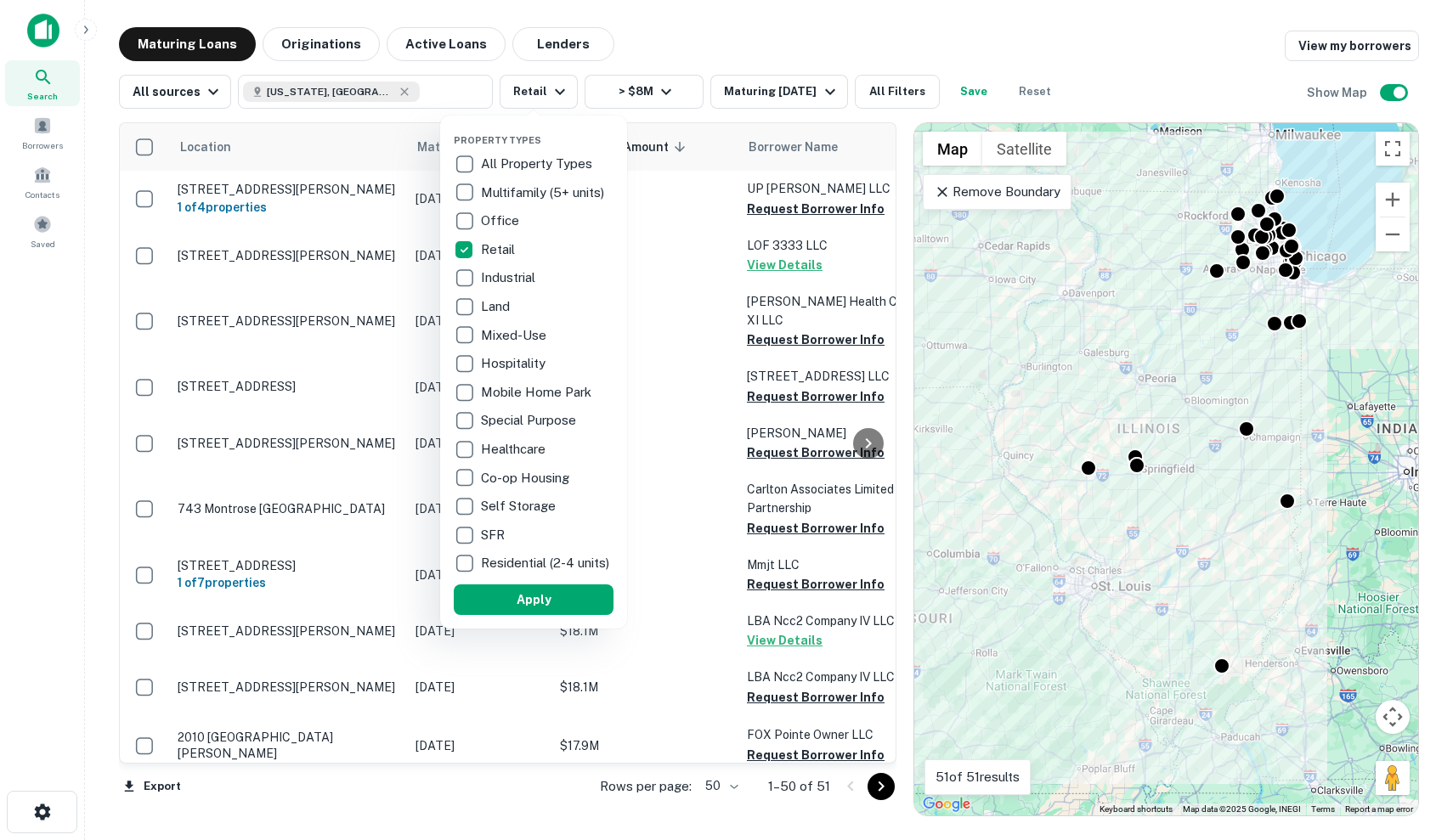
click at [516, 277] on p "Industrial" at bounding box center [510, 277] width 58 height 20
click at [556, 417] on p "Special Purpose" at bounding box center [534, 420] width 99 height 20
click at [553, 423] on p "Special Purpose" at bounding box center [534, 420] width 99 height 20
click at [509, 532] on p "SFR" at bounding box center [498, 535] width 27 height 20
click at [509, 569] on p "Residential (2-4 units)" at bounding box center [551, 562] width 132 height 20
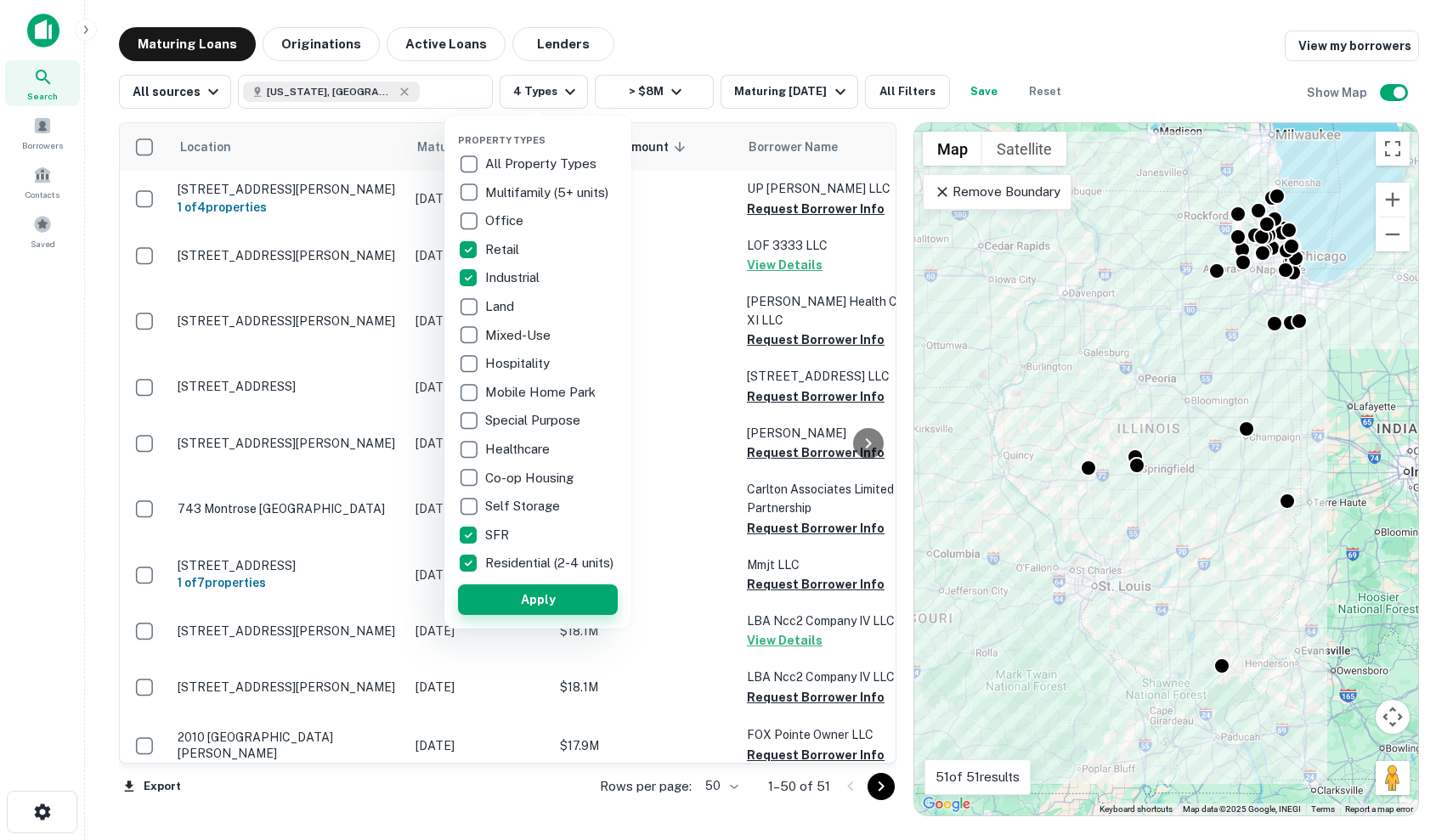
click at [529, 601] on button "Apply" at bounding box center [537, 600] width 160 height 31
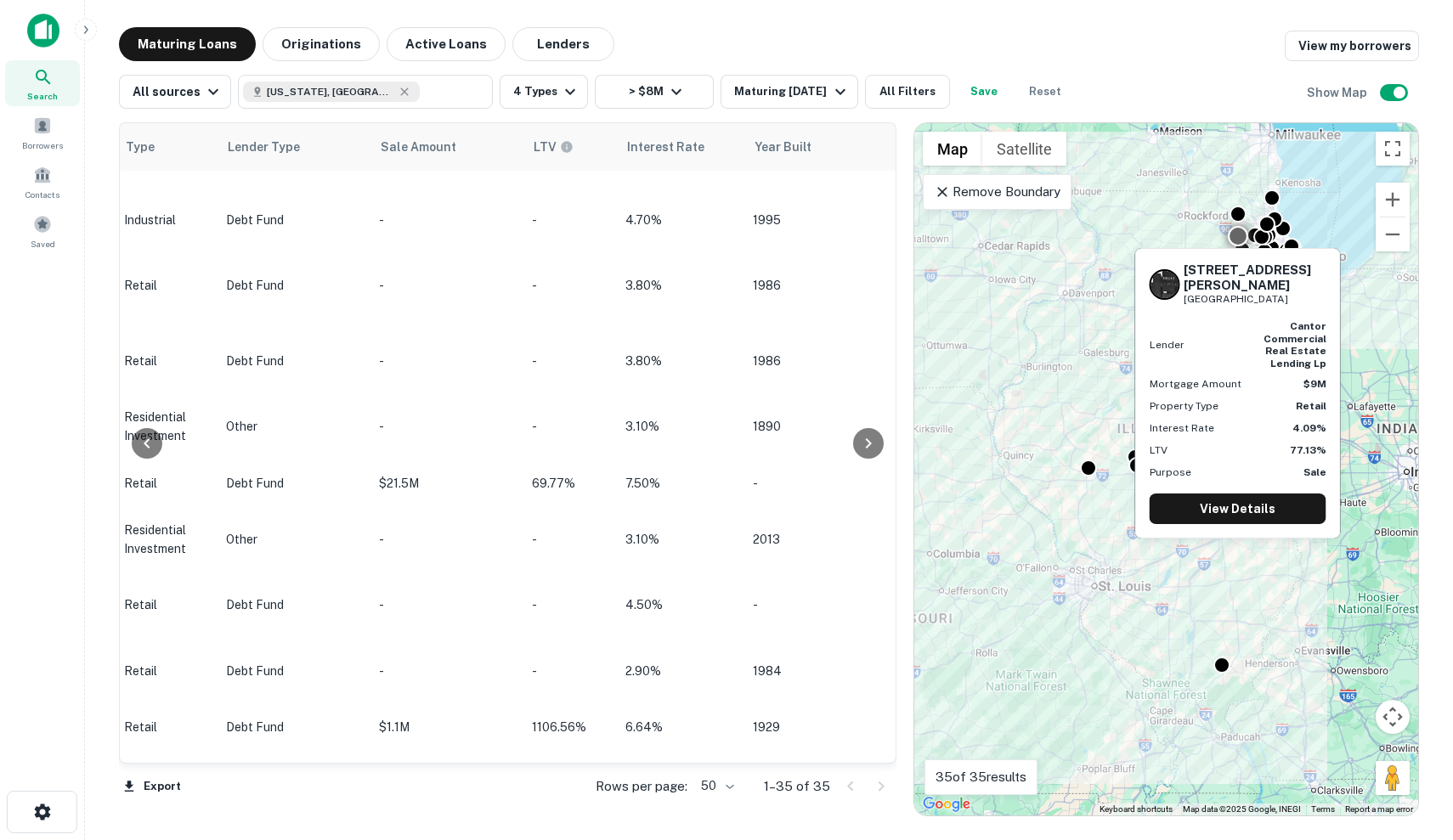
scroll to position [1562, 1260]
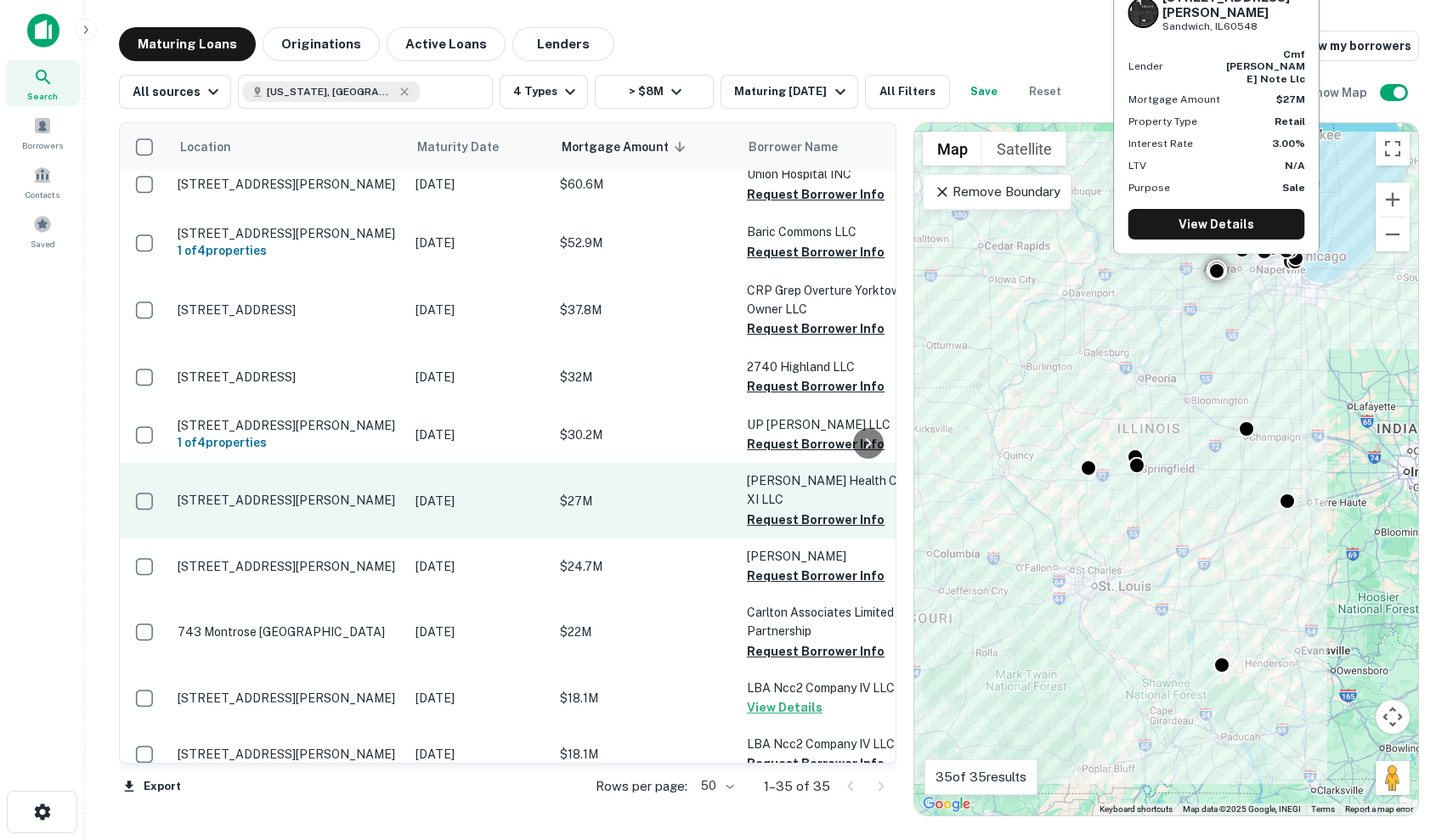
scroll to position [1027, 0]
click at [549, 463] on td "[DATE]" at bounding box center [479, 500] width 144 height 75
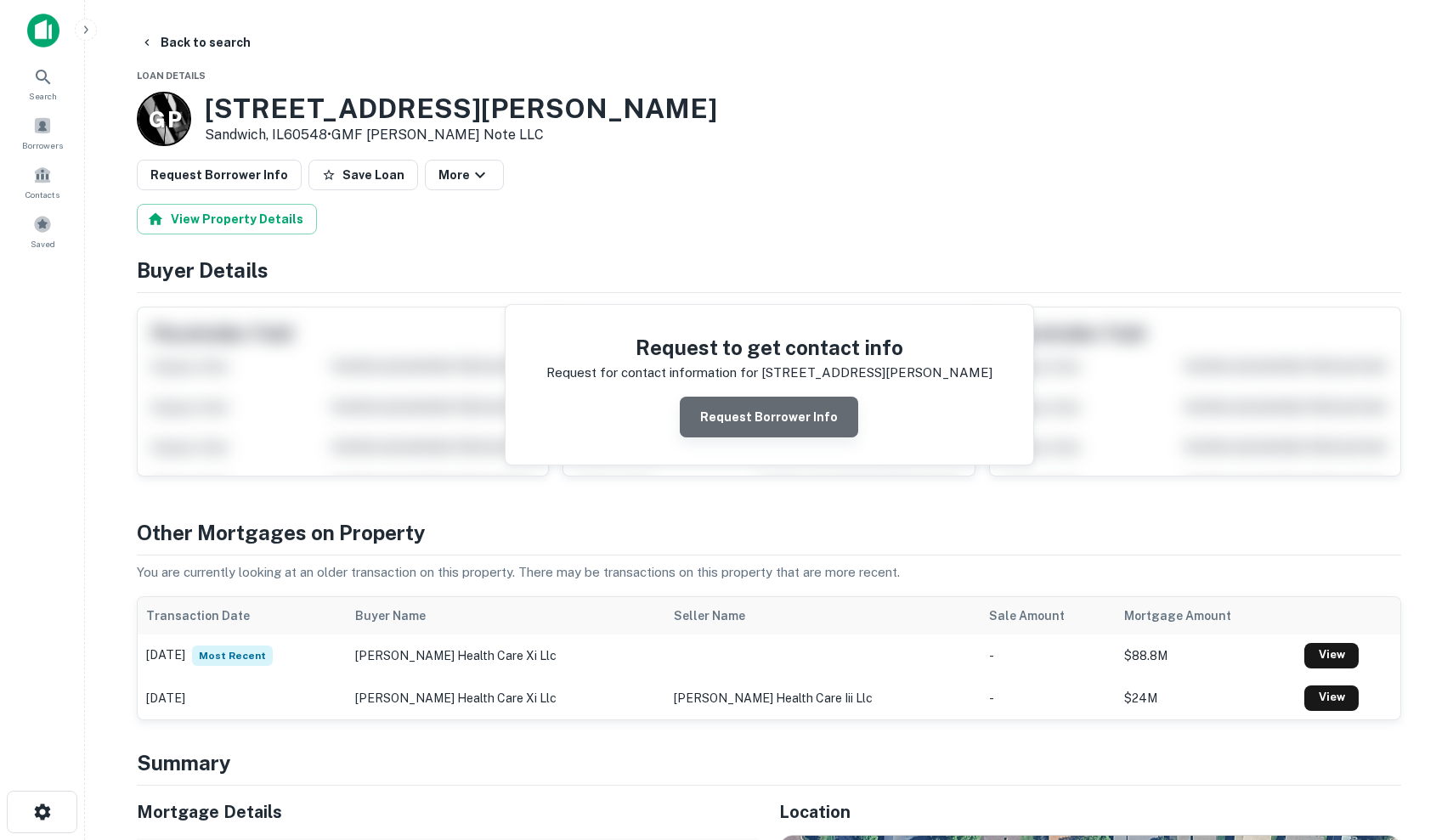
click at [799, 416] on button "Request Borrower Info" at bounding box center [769, 417] width 178 height 41
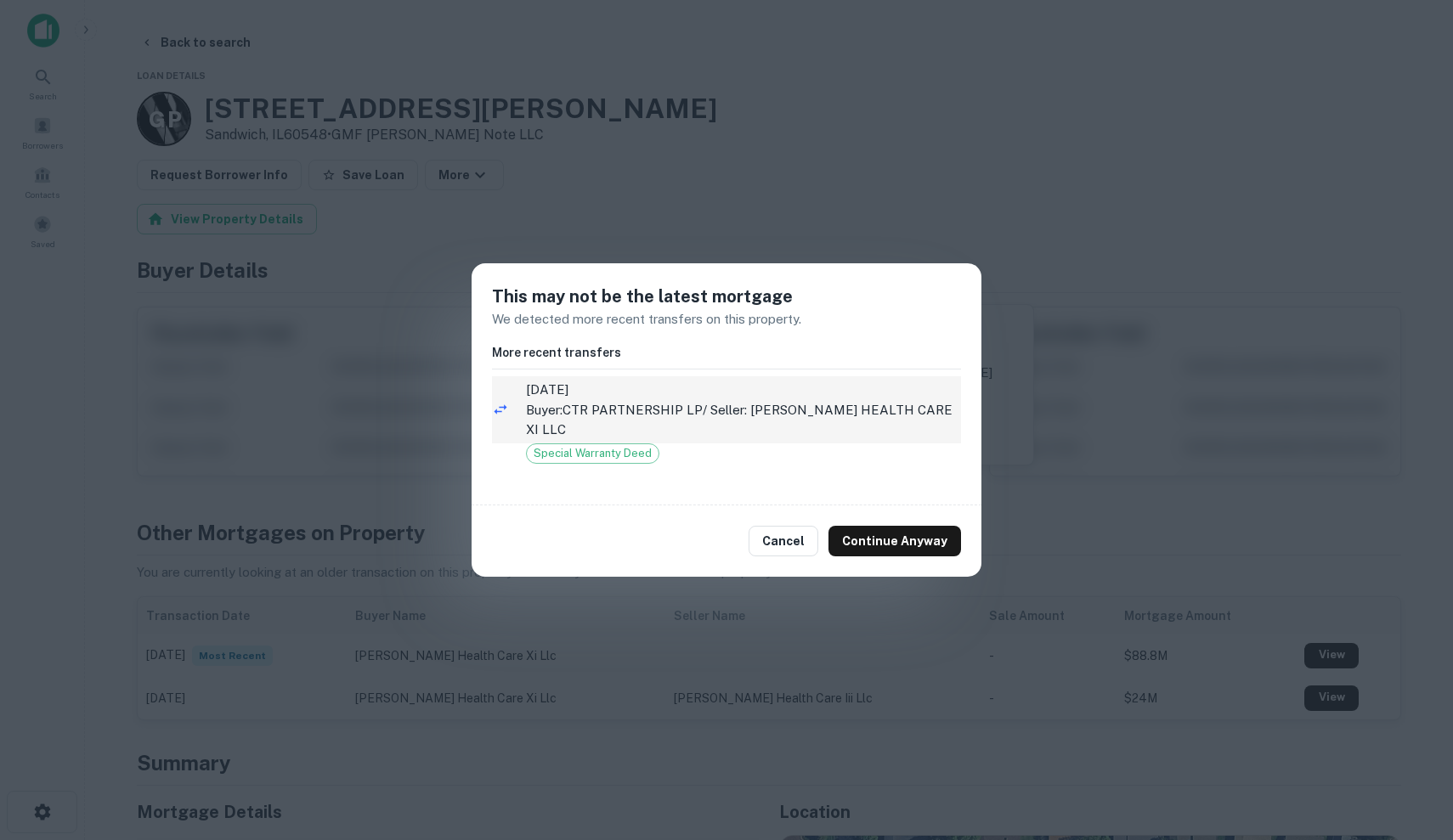
click at [764, 427] on p "Buyer: CTR PARTNERSHIP LP / Seller: PETERSEN HEALTH CARE XI LLC" at bounding box center [742, 420] width 435 height 40
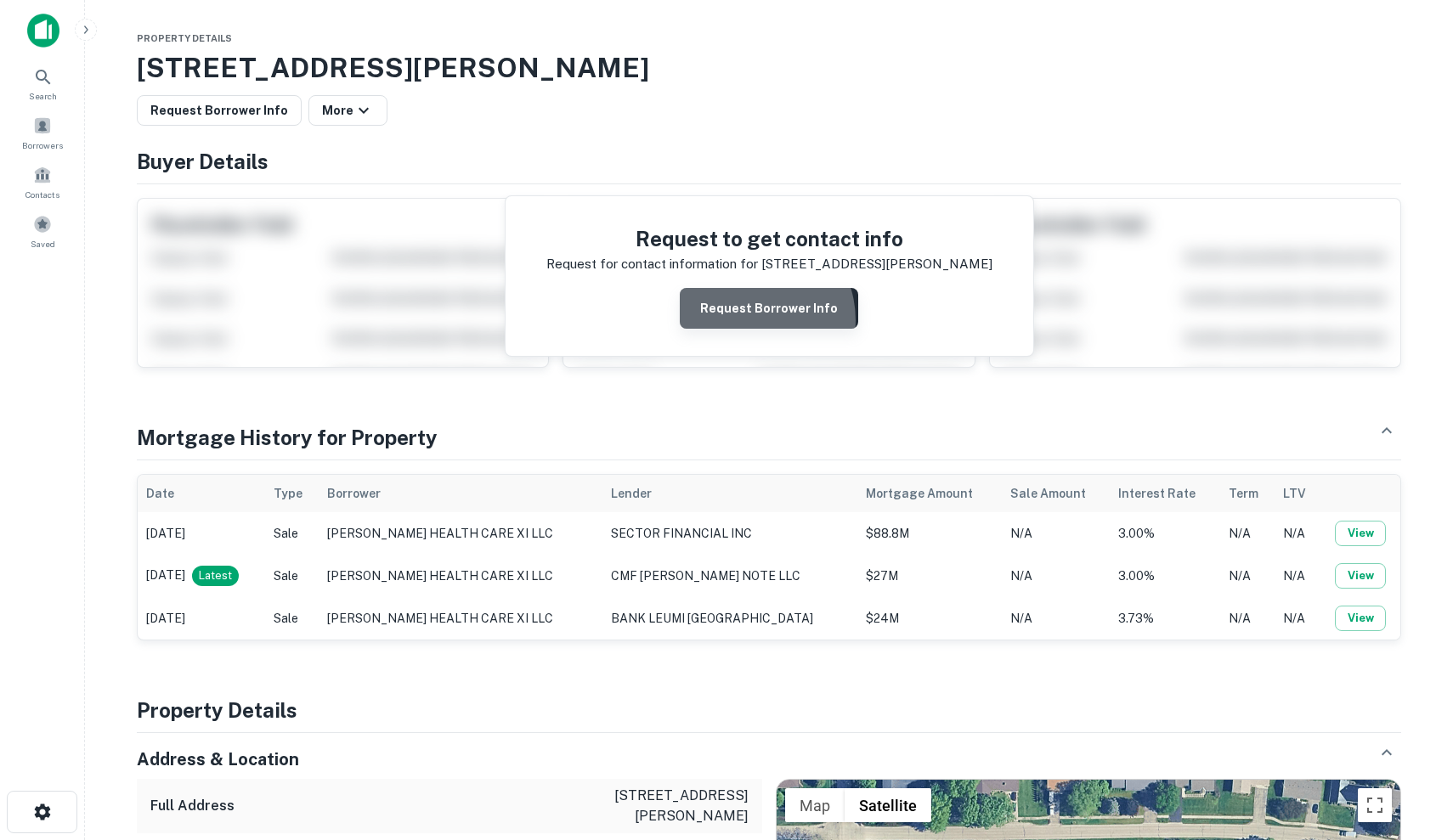
click at [750, 319] on button "Request Borrower Info" at bounding box center [769, 308] width 178 height 41
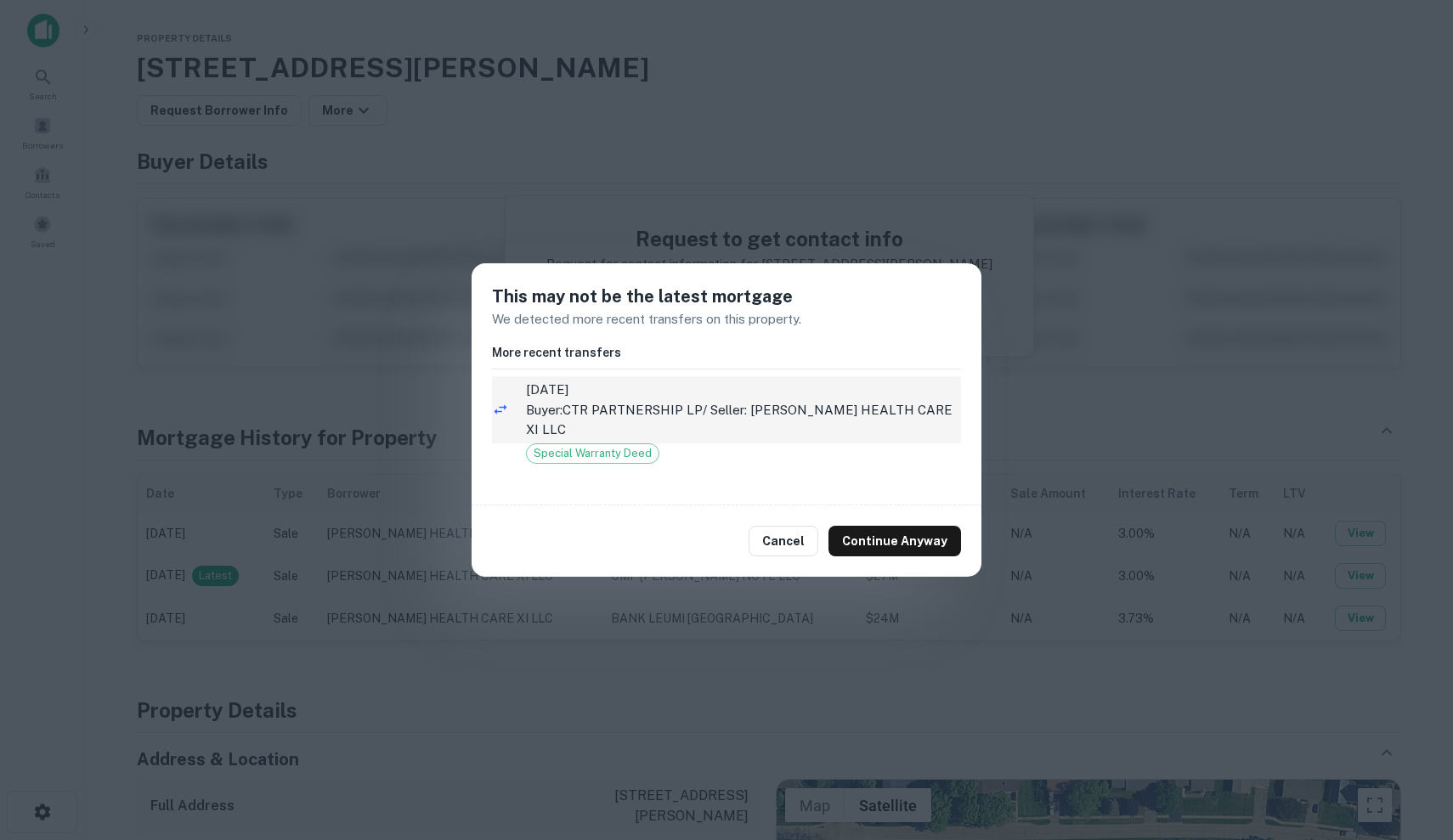
click at [773, 411] on p "Buyer: CTR PARTNERSHIP LP / Seller: PETERSEN HEALTH CARE XI LLC" at bounding box center [742, 420] width 435 height 40
click at [712, 415] on p "Buyer: CTR PARTNERSHIP LP / Seller: PETERSEN HEALTH CARE XI LLC" at bounding box center [742, 420] width 435 height 40
click at [608, 430] on li "12/23/2024 Buyer: CTR PARTNERSHIP LP / Seller: PETERSEN HEALTH CARE XI LLC" at bounding box center [726, 409] width 469 height 67
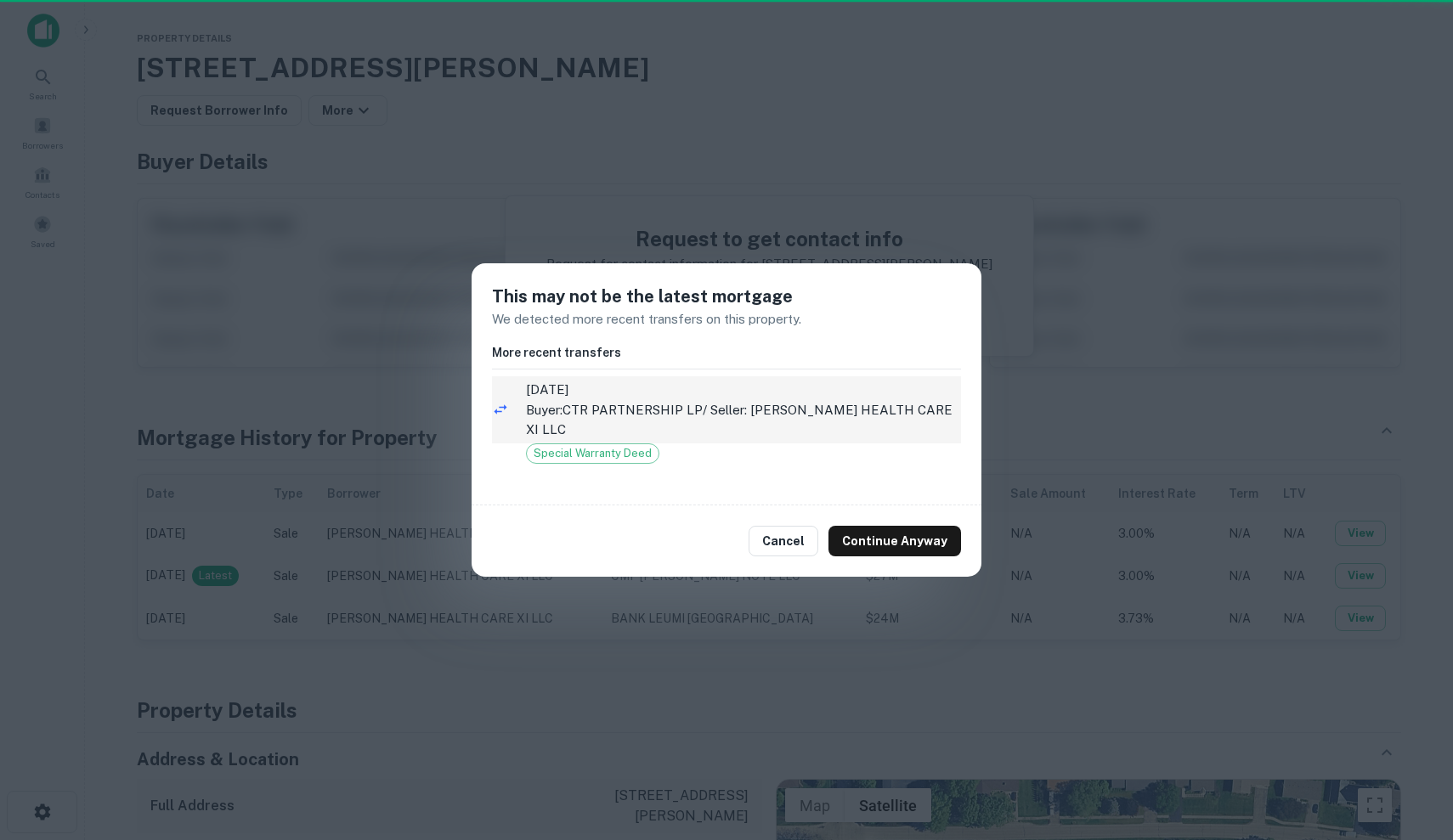
click at [608, 430] on li "12/23/2024 Buyer: CTR PARTNERSHIP LP / Seller: PETERSEN HEALTH CARE XI LLC" at bounding box center [726, 409] width 469 height 67
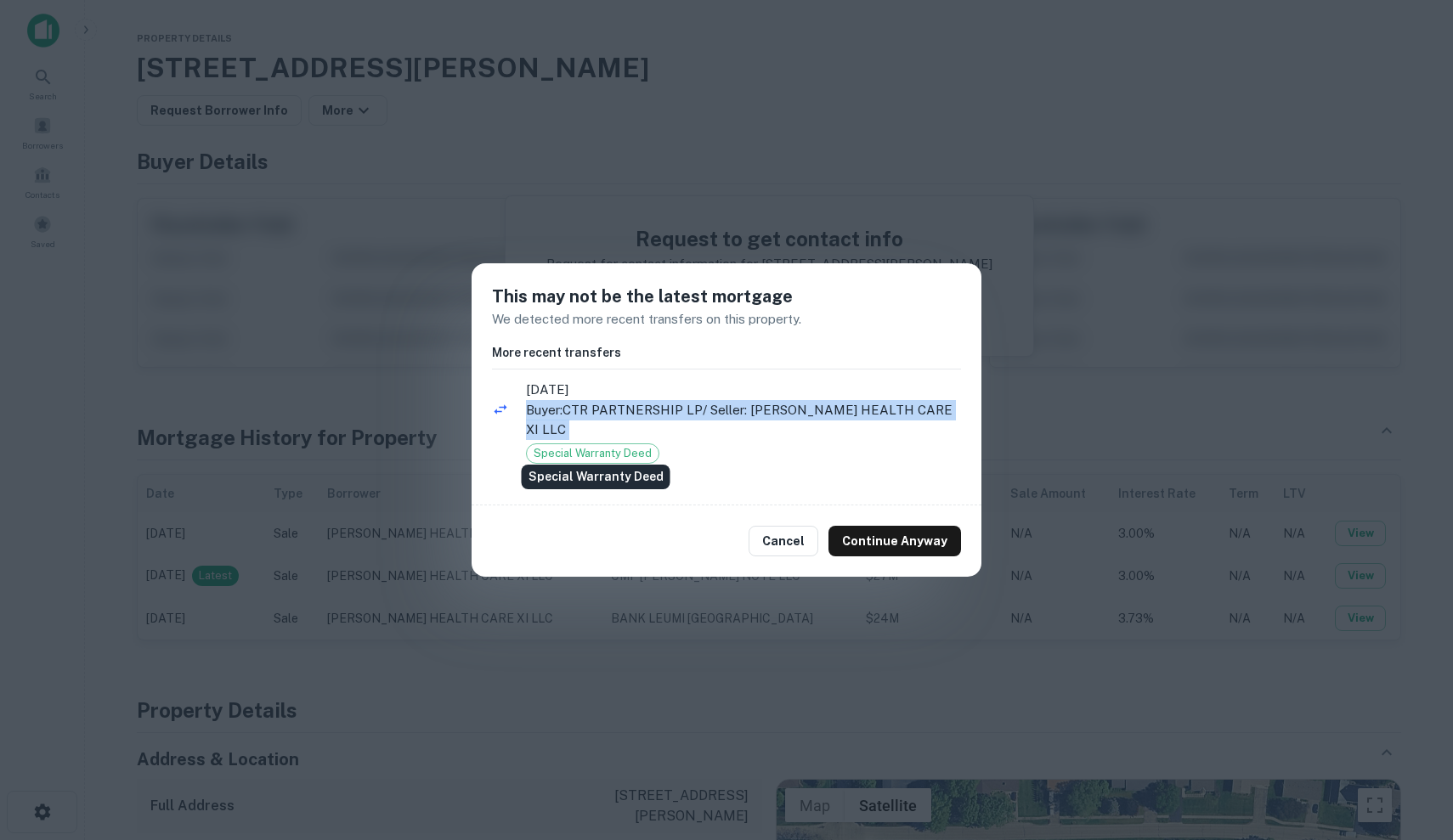
click at [612, 445] on span "Special Warranty Deed" at bounding box center [592, 453] width 132 height 17
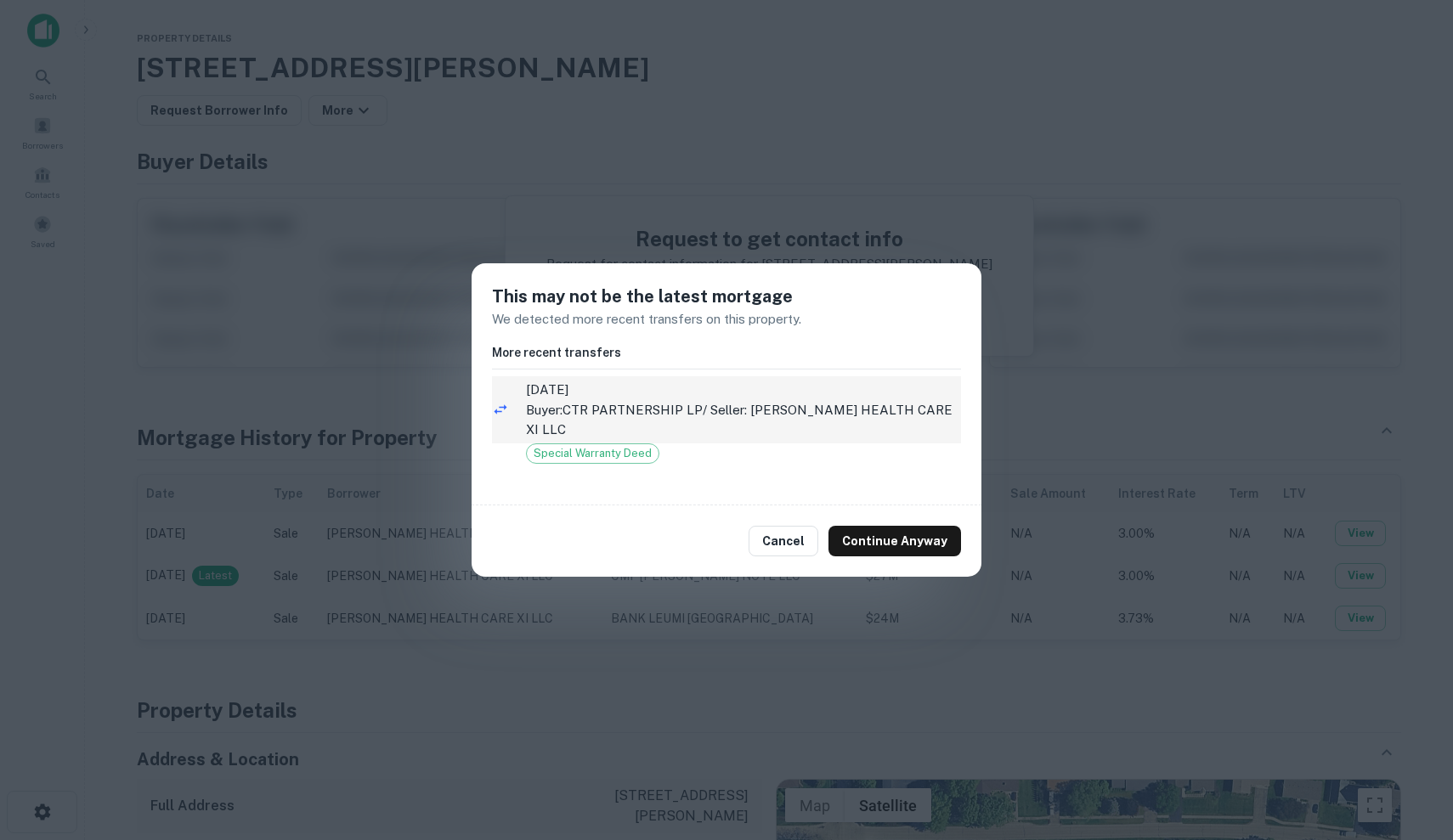
click at [599, 395] on span "12/23/2024" at bounding box center [742, 389] width 435 height 20
click at [504, 409] on icon at bounding box center [500, 410] width 17 height 17
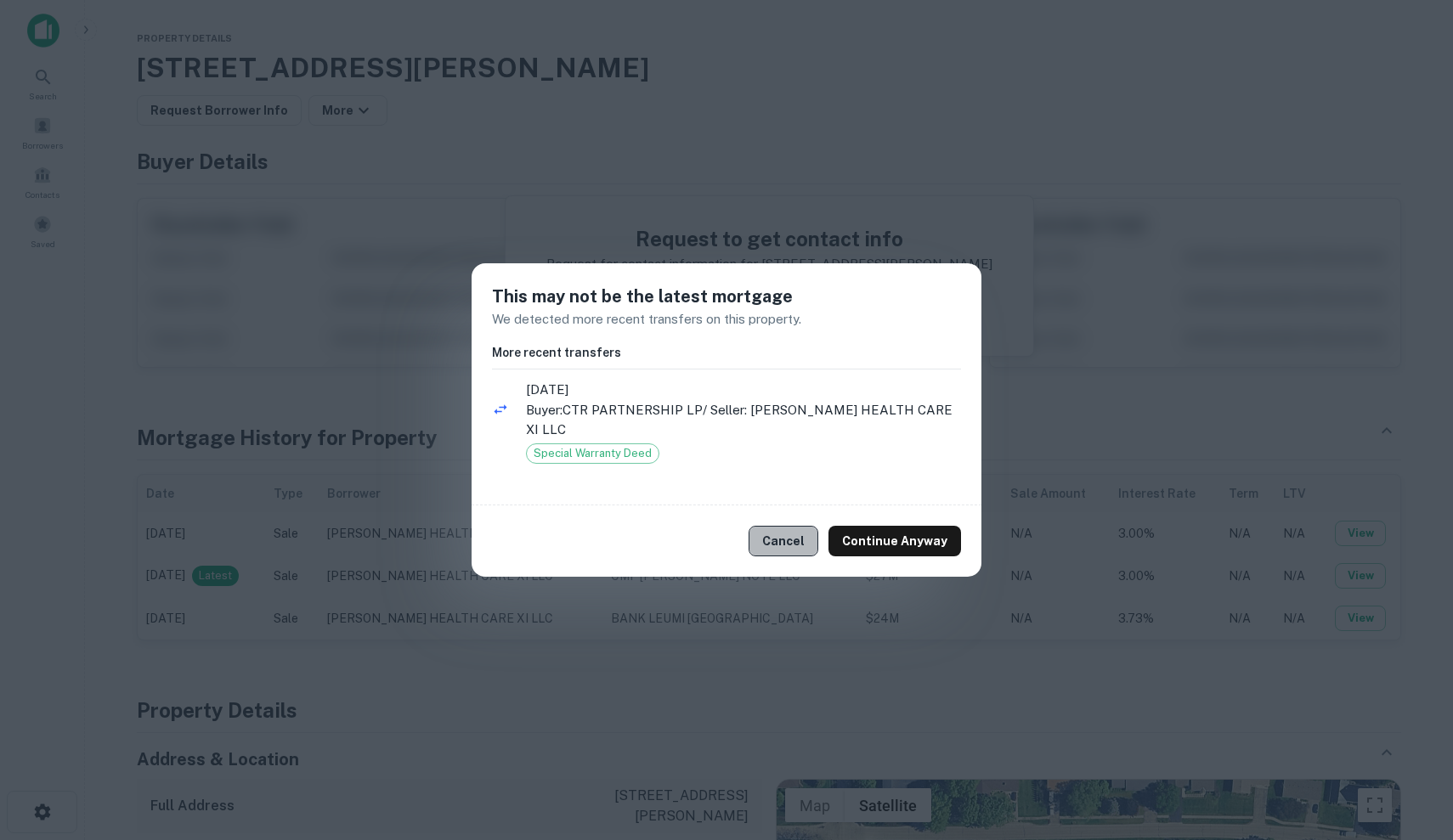
click at [812, 530] on button "Cancel" at bounding box center [783, 541] width 70 height 31
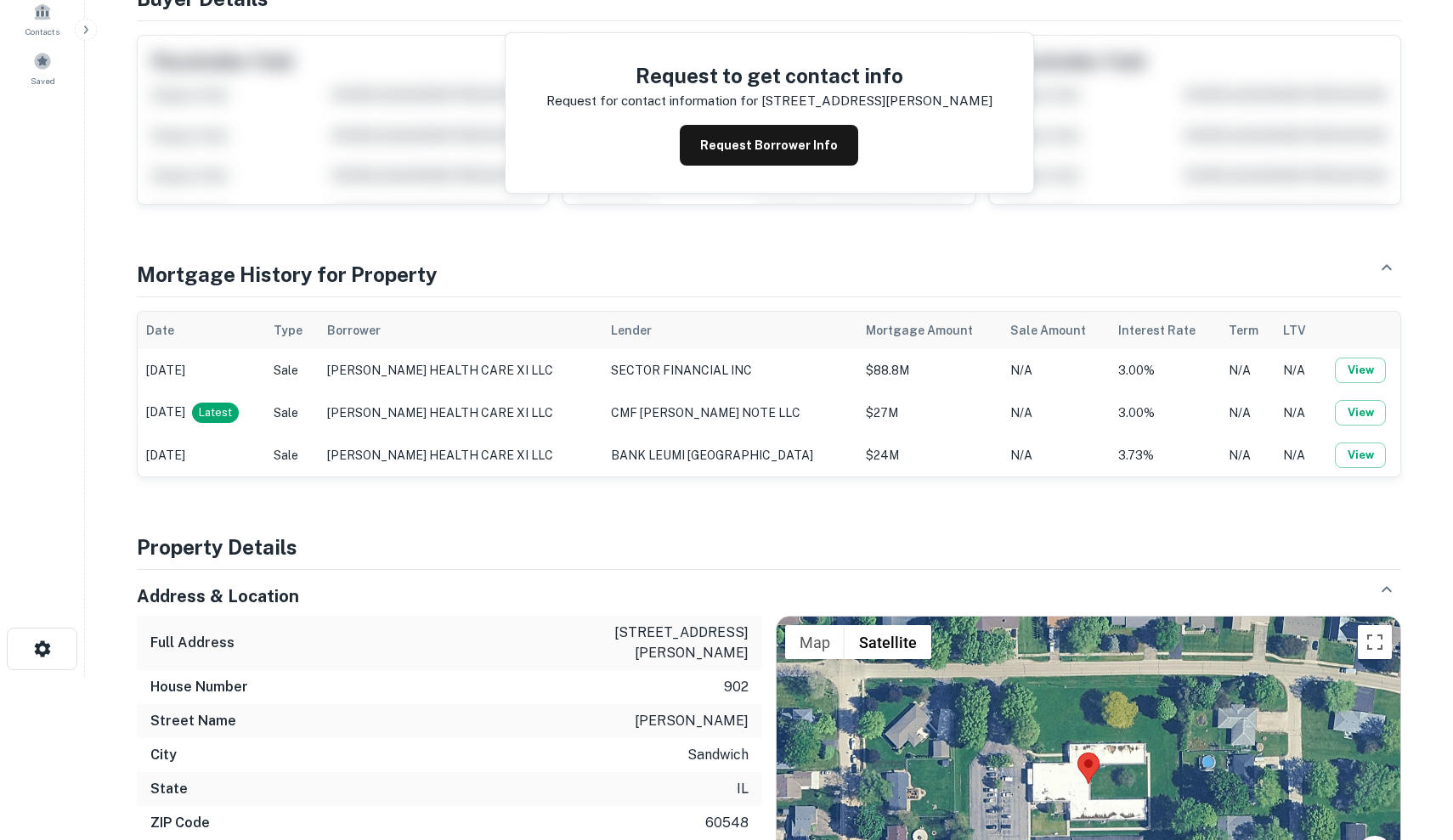
scroll to position [140, 0]
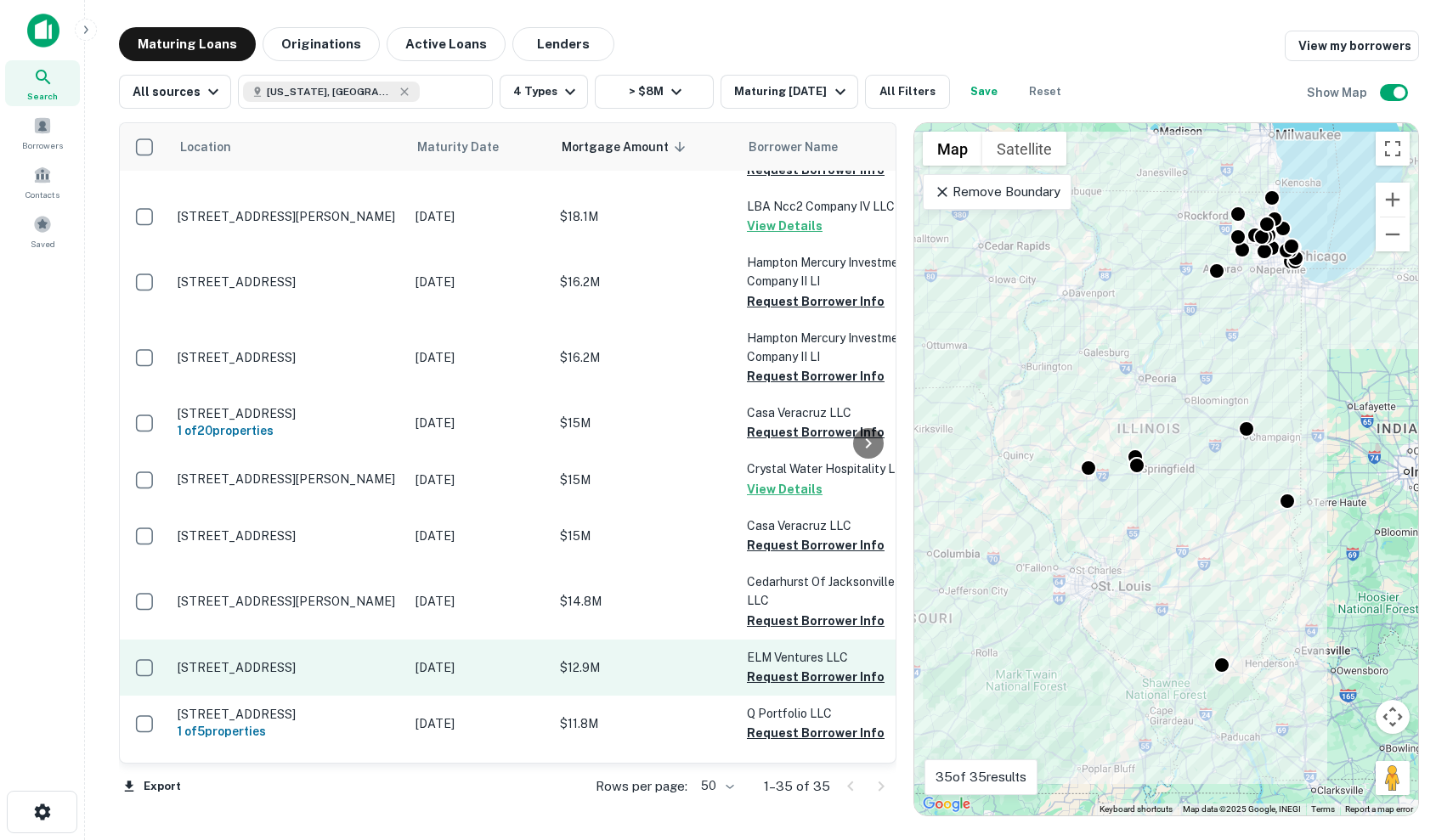
scroll to position [1565, -1]
click at [380, 660] on p "6226 S Park Shore East Ct Chicago, IL60637" at bounding box center [288, 668] width 221 height 16
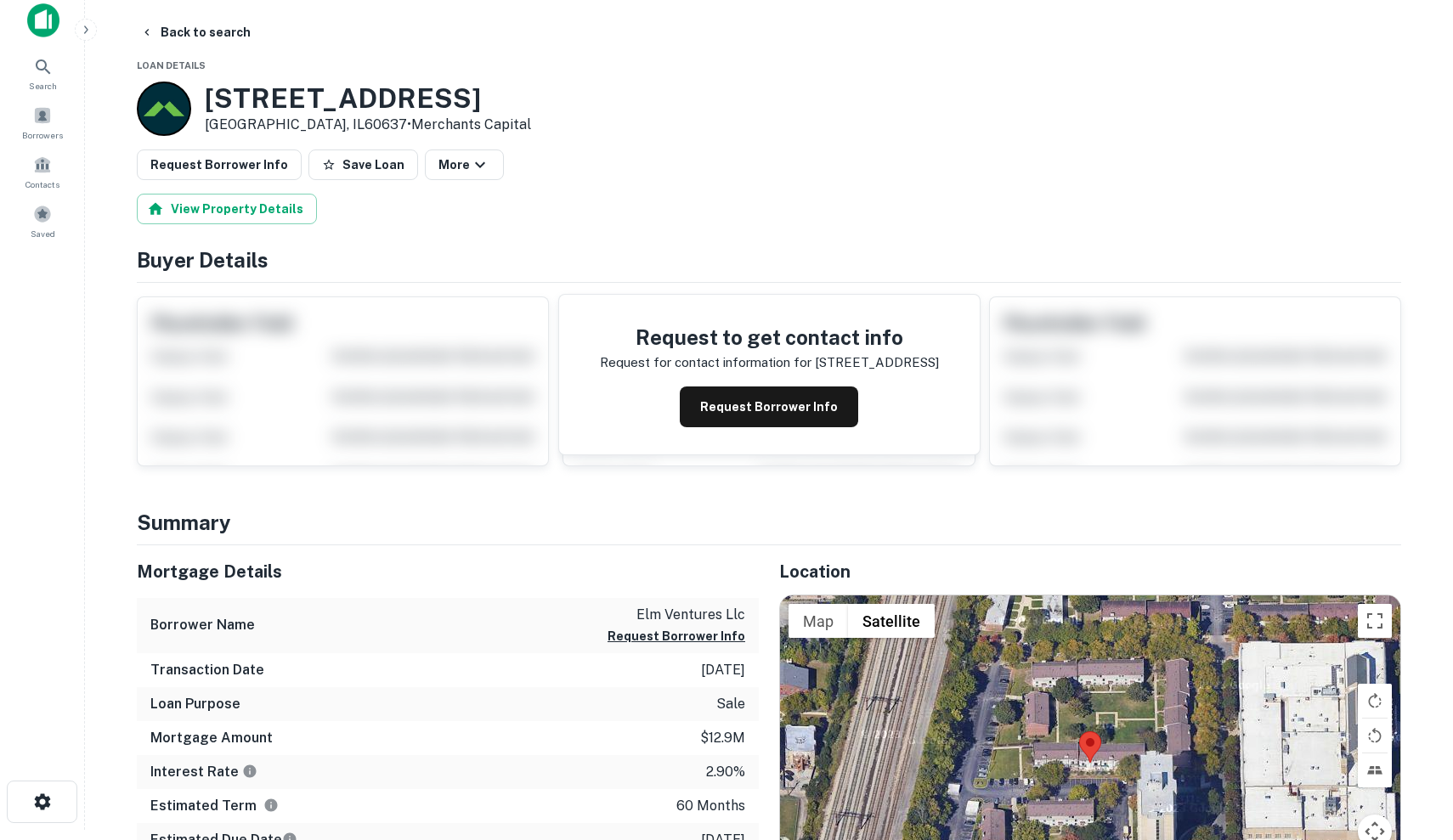
scroll to position [7, 0]
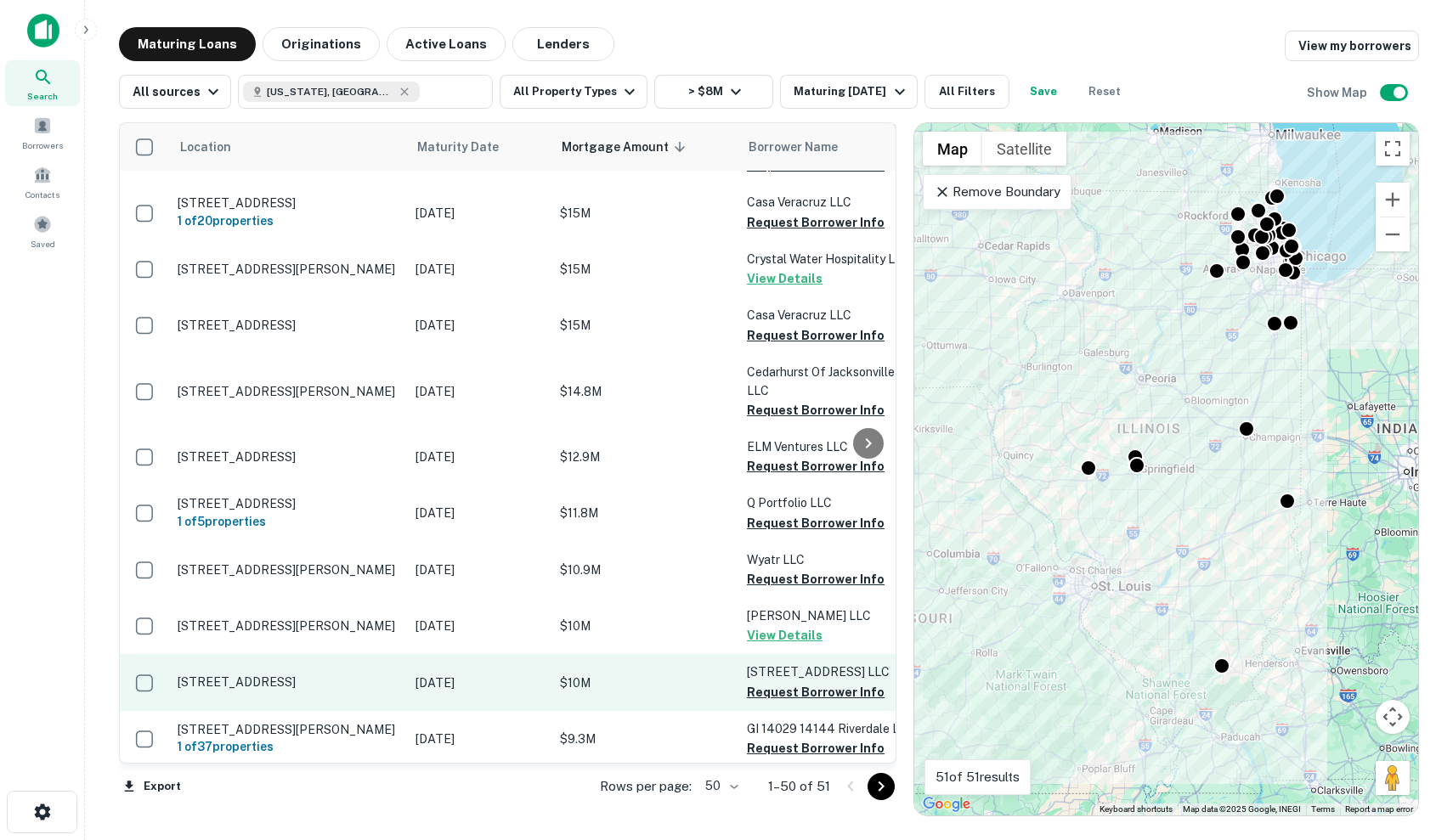
scroll to position [2475, 0]
click at [435, 673] on p "Dec 04, 2025" at bounding box center [479, 682] width 127 height 18
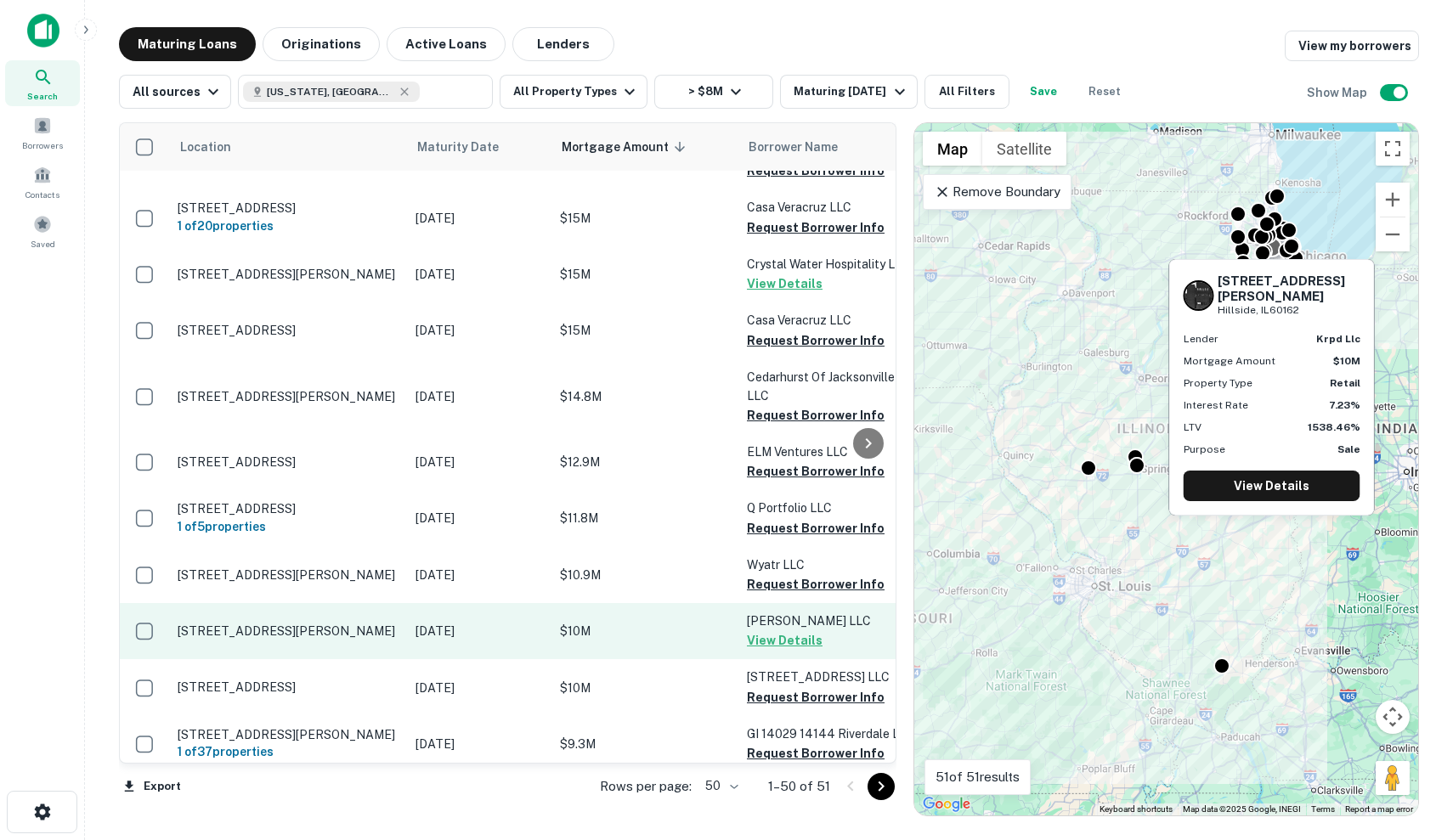
scroll to position [2471, 0]
click at [437, 621] on p "Sep 20, 2025" at bounding box center [479, 630] width 127 height 18
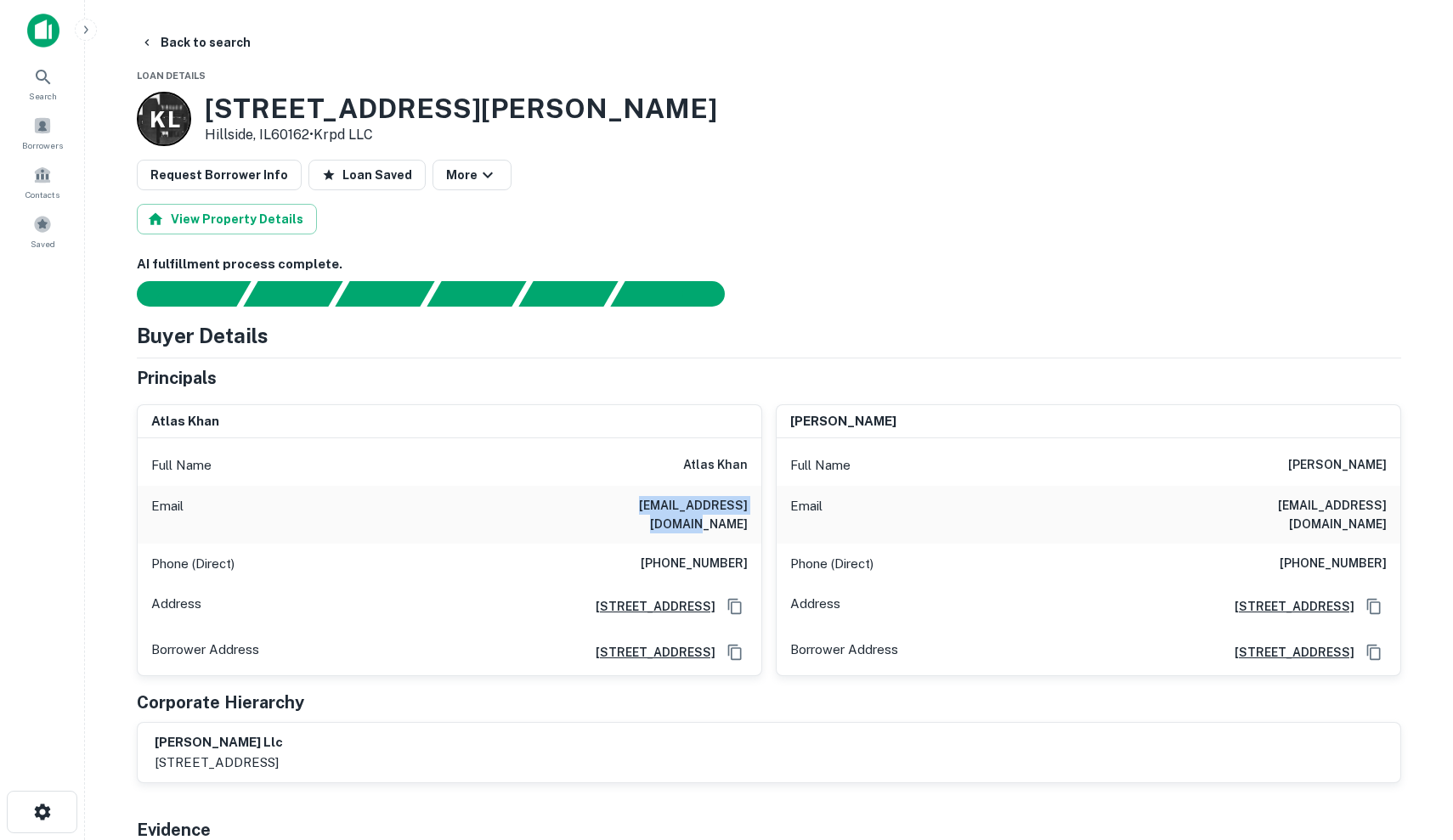
drag, startPoint x: 601, startPoint y: 504, endPoint x: 748, endPoint y: 501, distance: 147.0
click at [748, 500] on div "Email amberatlas@hotmail.com" at bounding box center [449, 514] width 623 height 58
click at [661, 496] on h6 "amberatlas@hotmail.com" at bounding box center [646, 514] width 204 height 38
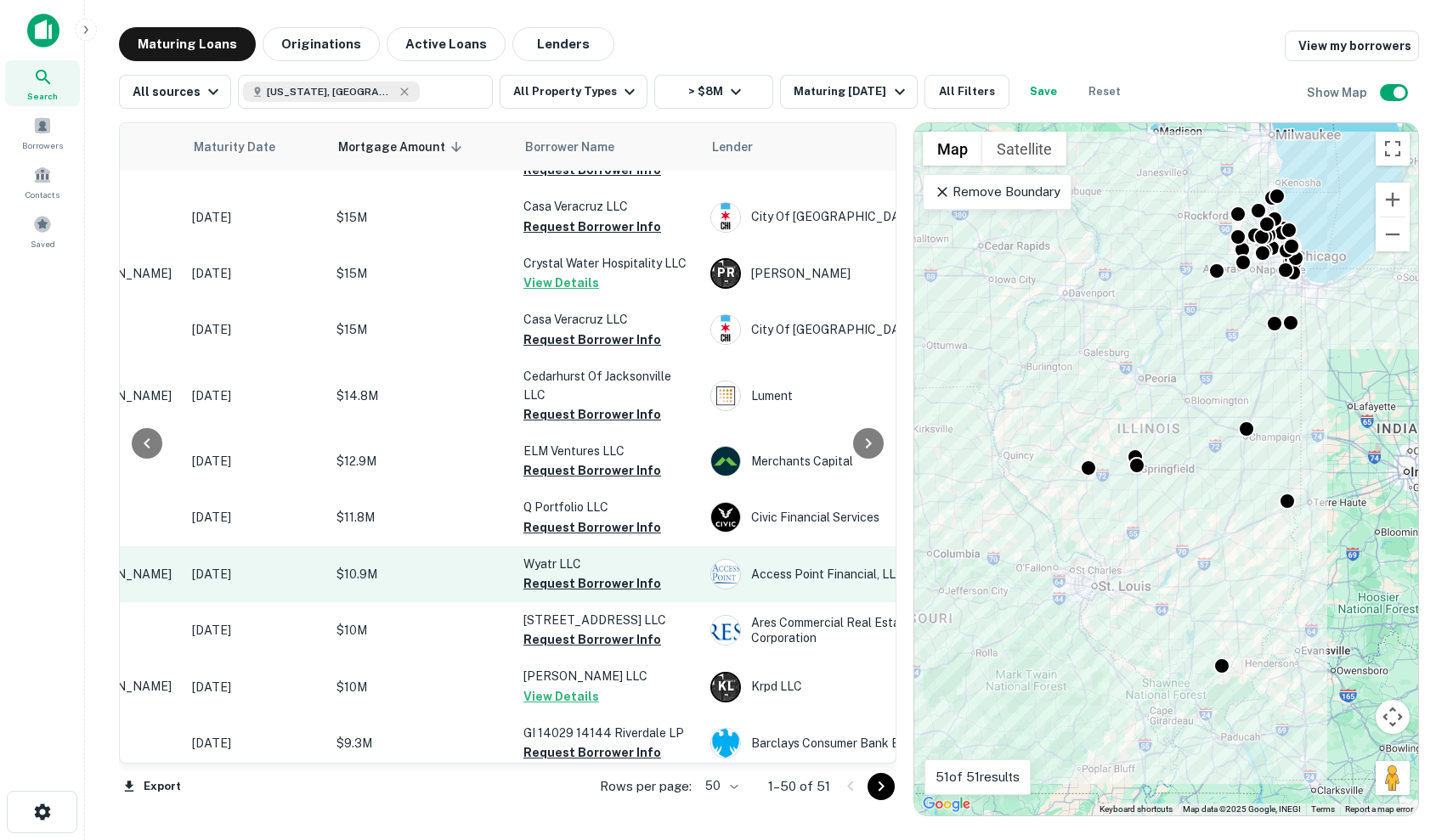
scroll to position [2472, 178]
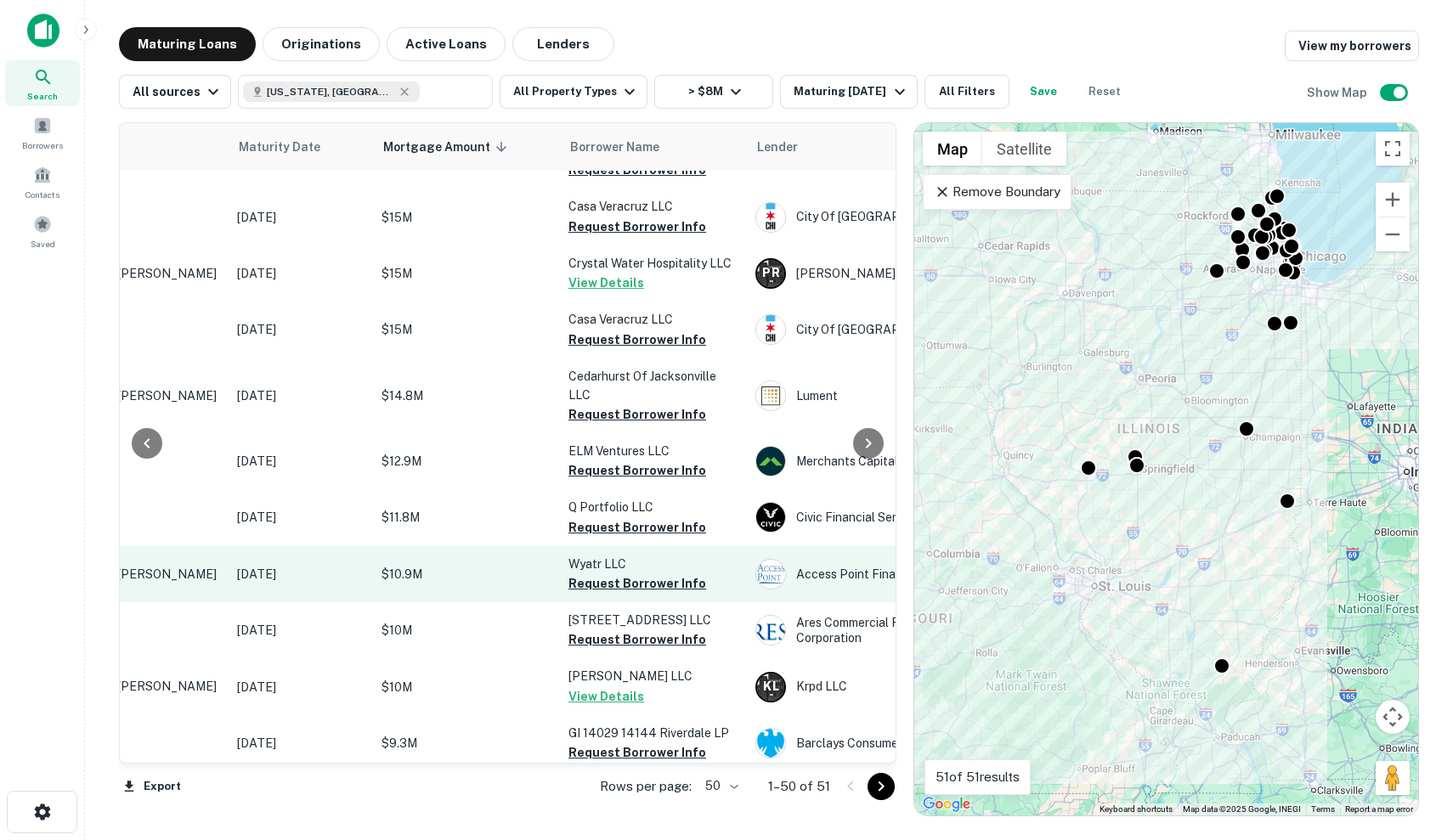
click at [446, 565] on p "$10.9M" at bounding box center [465, 574] width 170 height 18
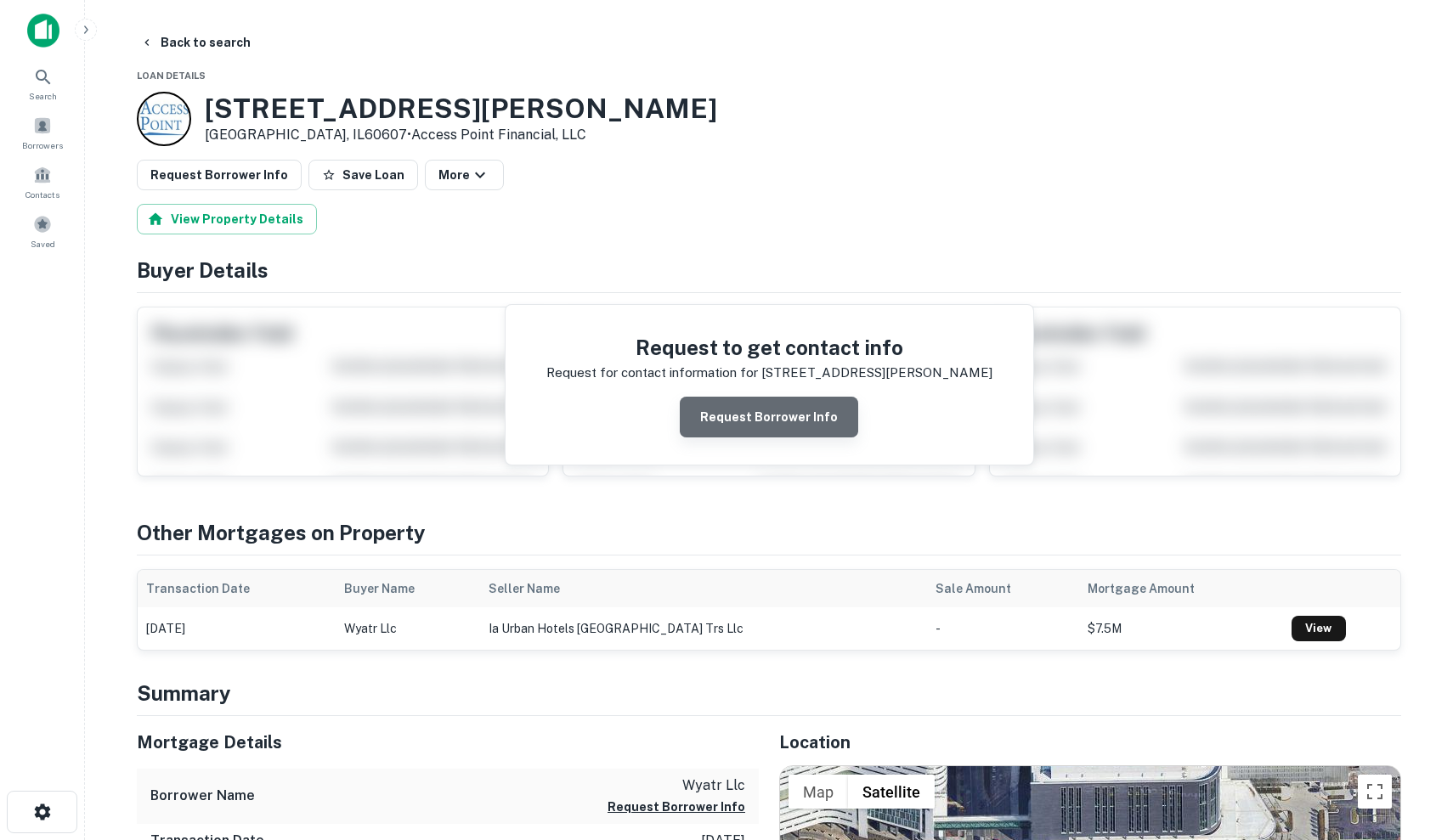
click at [776, 425] on button "Request Borrower Info" at bounding box center [769, 417] width 178 height 41
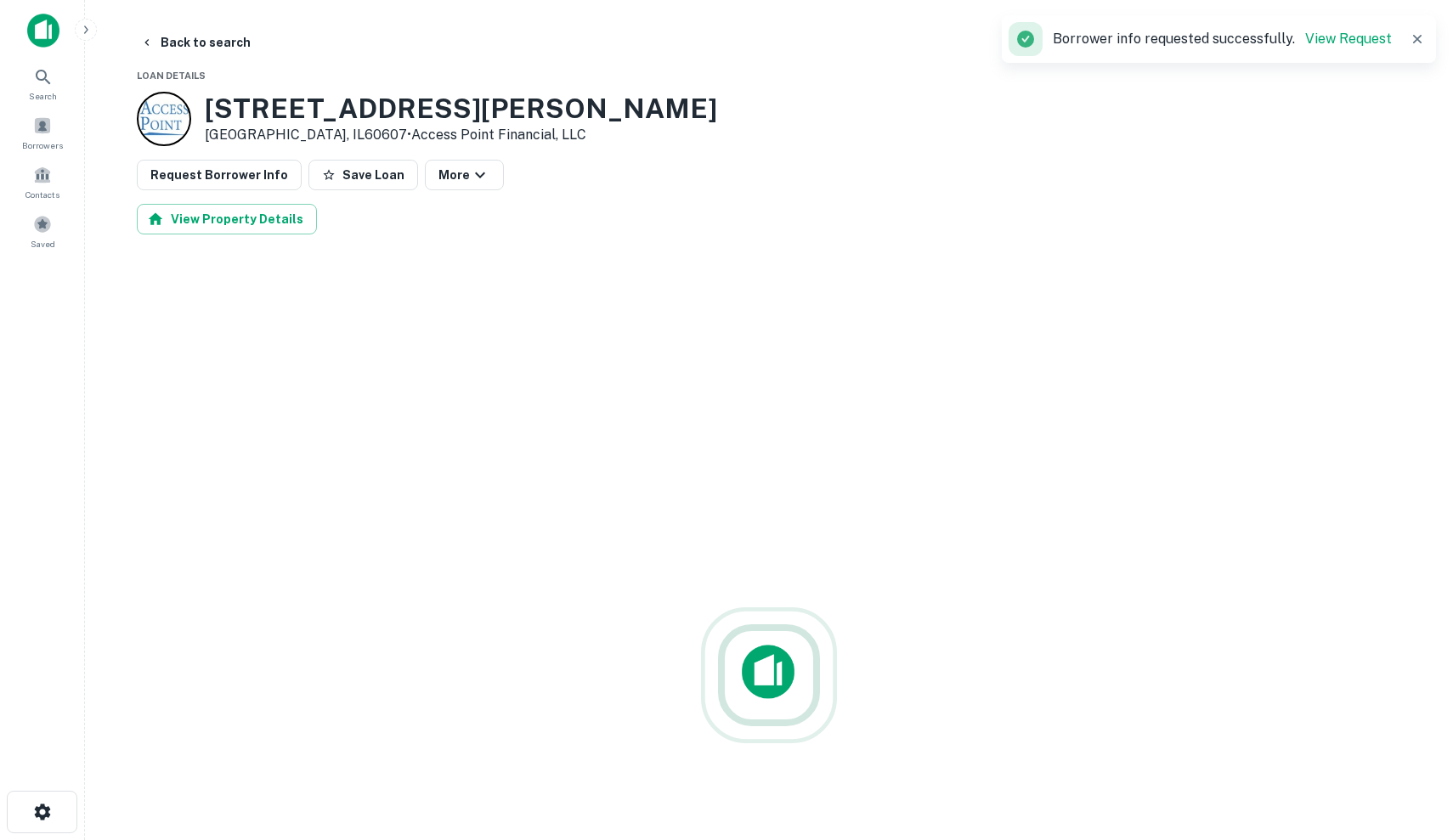
click at [1417, 33] on icon "button" at bounding box center [1417, 40] width 17 height 17
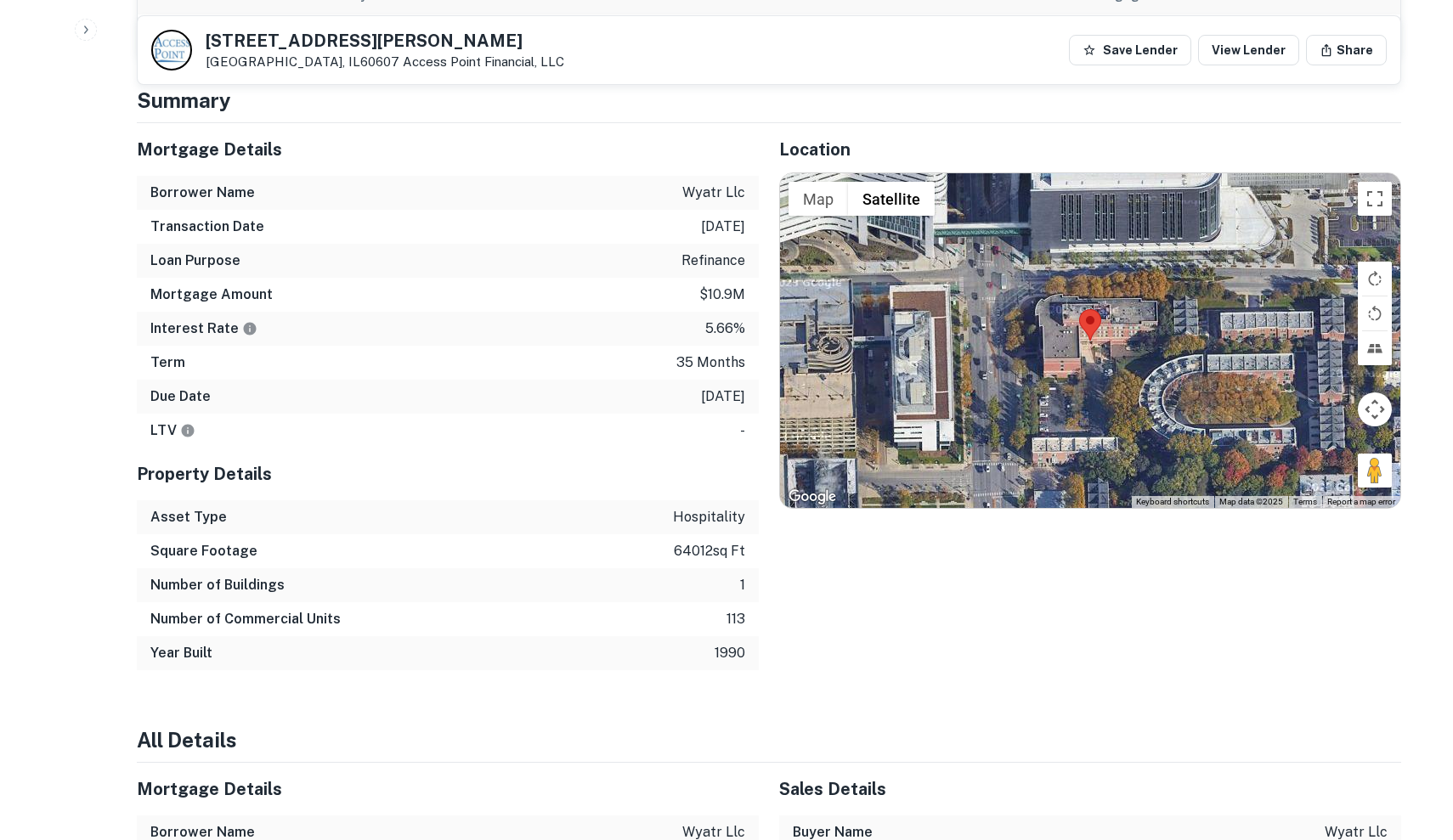
scroll to position [1180, 0]
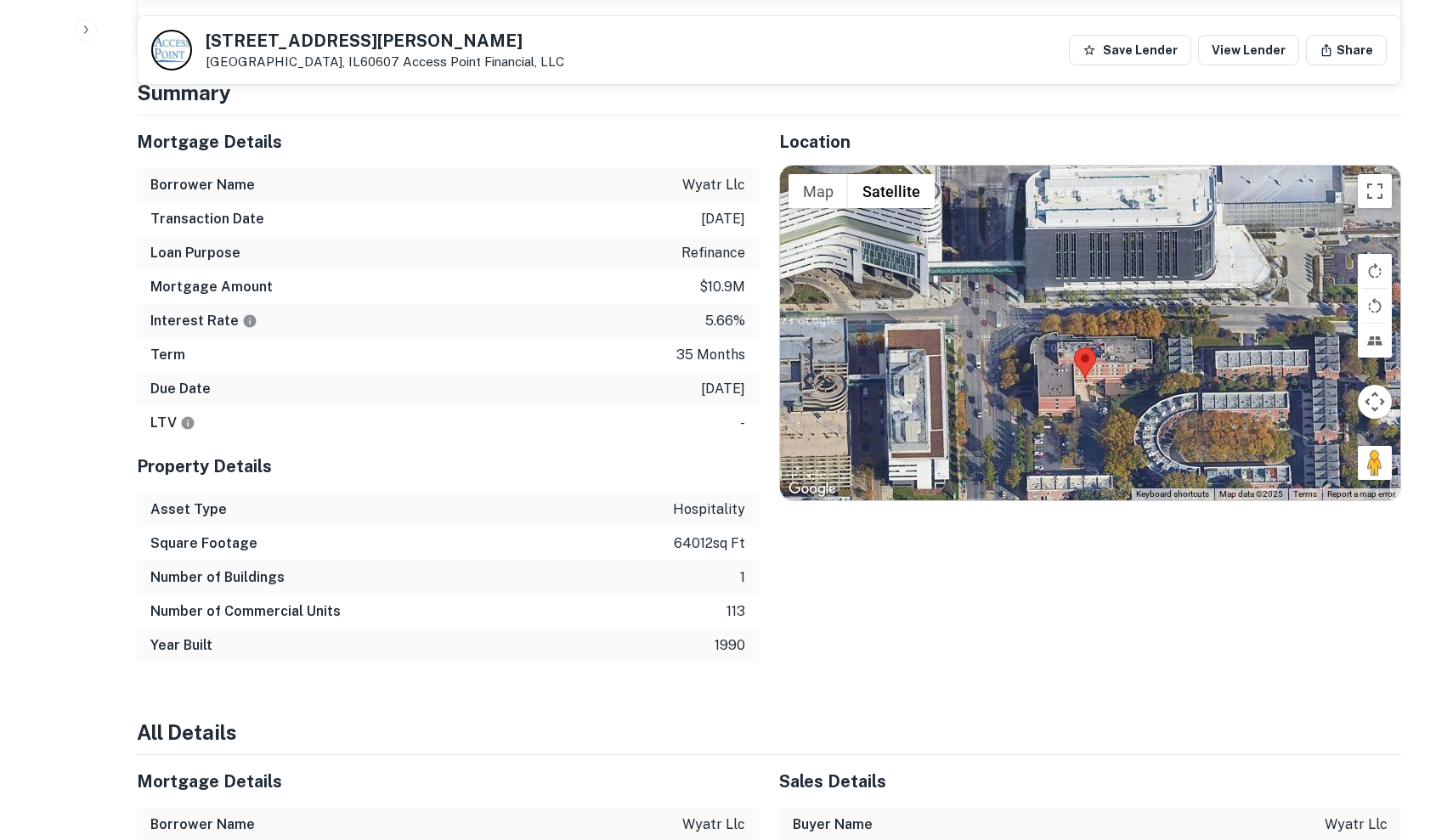
drag, startPoint x: 979, startPoint y: 327, endPoint x: 975, endPoint y: 374, distance: 47.2
click at [975, 374] on div at bounding box center [1090, 332] width 620 height 334
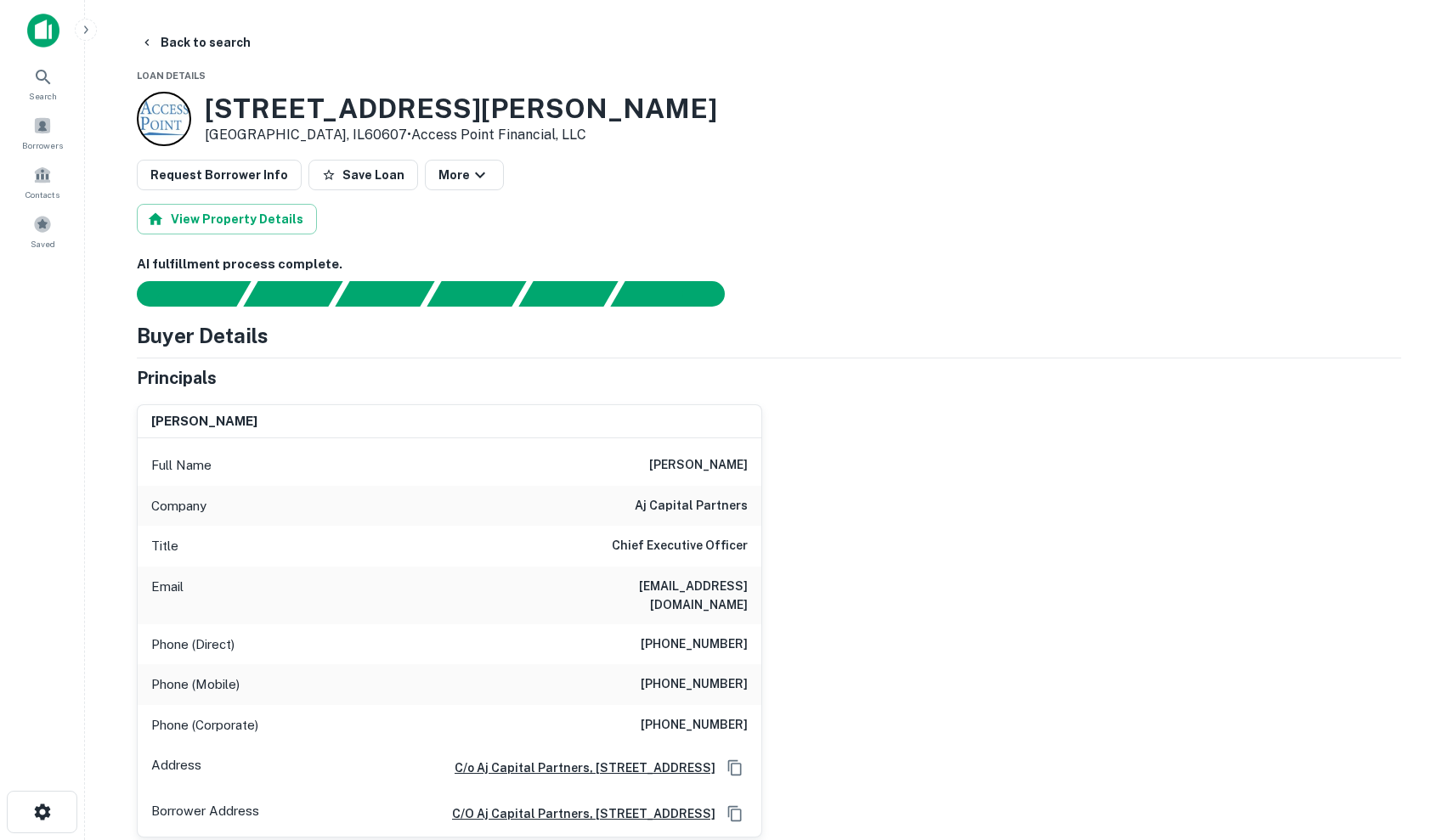
scroll to position [0, 0]
drag, startPoint x: 573, startPoint y: 585, endPoint x: 780, endPoint y: 592, distance: 207.1
click at [780, 592] on div "ben weprin Full Name ben weprin Company aj capital partners Title Chief Executi…" at bounding box center [762, 614] width 1278 height 448
copy h6 "bweprin@ajcapitalpartners.com"
click at [707, 586] on h6 "bweprin@ajcapitalpartners.com" at bounding box center [646, 595] width 204 height 38
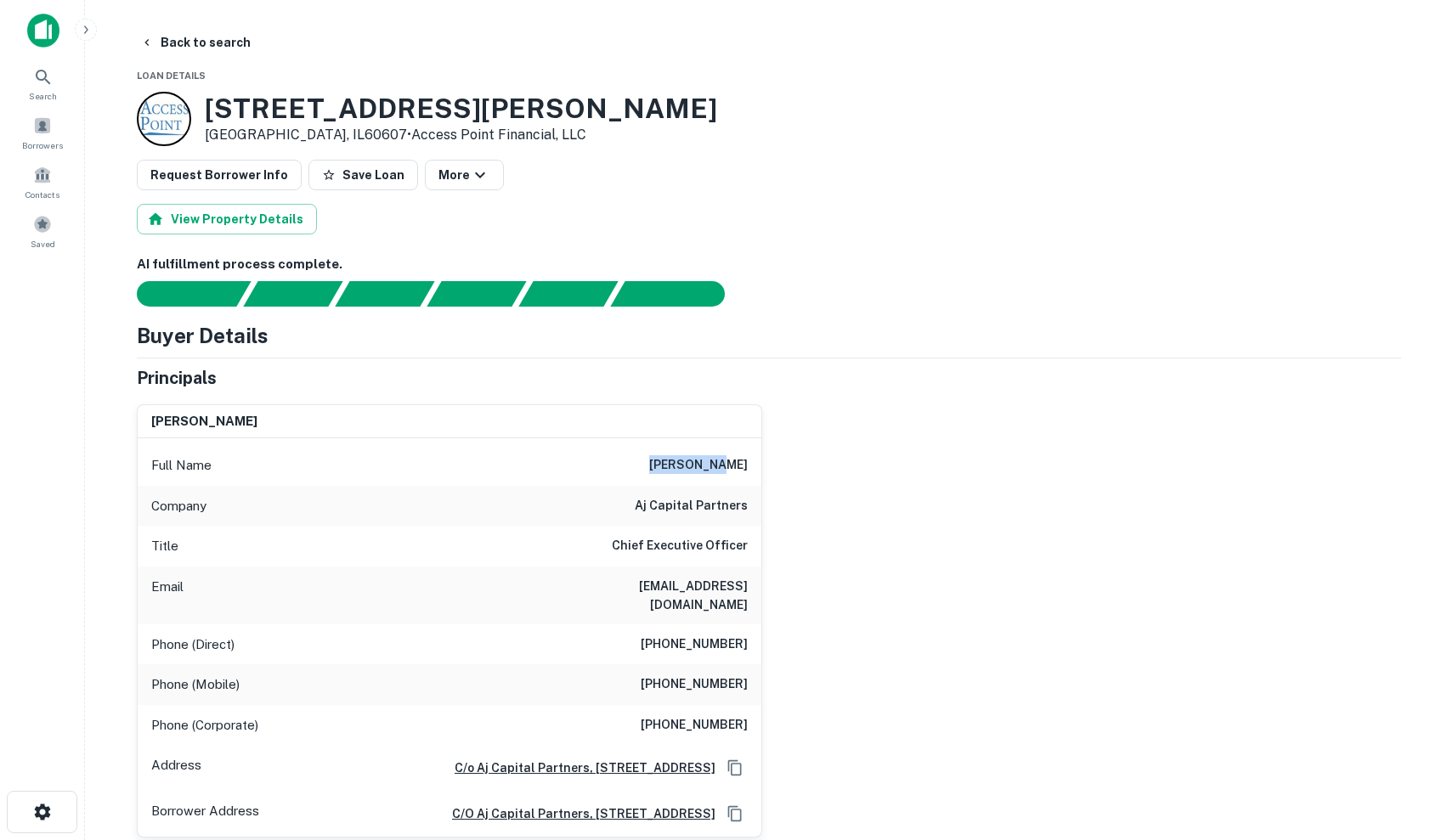
drag, startPoint x: 682, startPoint y: 462, endPoint x: 751, endPoint y: 464, distance: 69.0
click at [752, 464] on div "Full Name ben weprin" at bounding box center [449, 465] width 623 height 41
copy h6 "ben weprin"
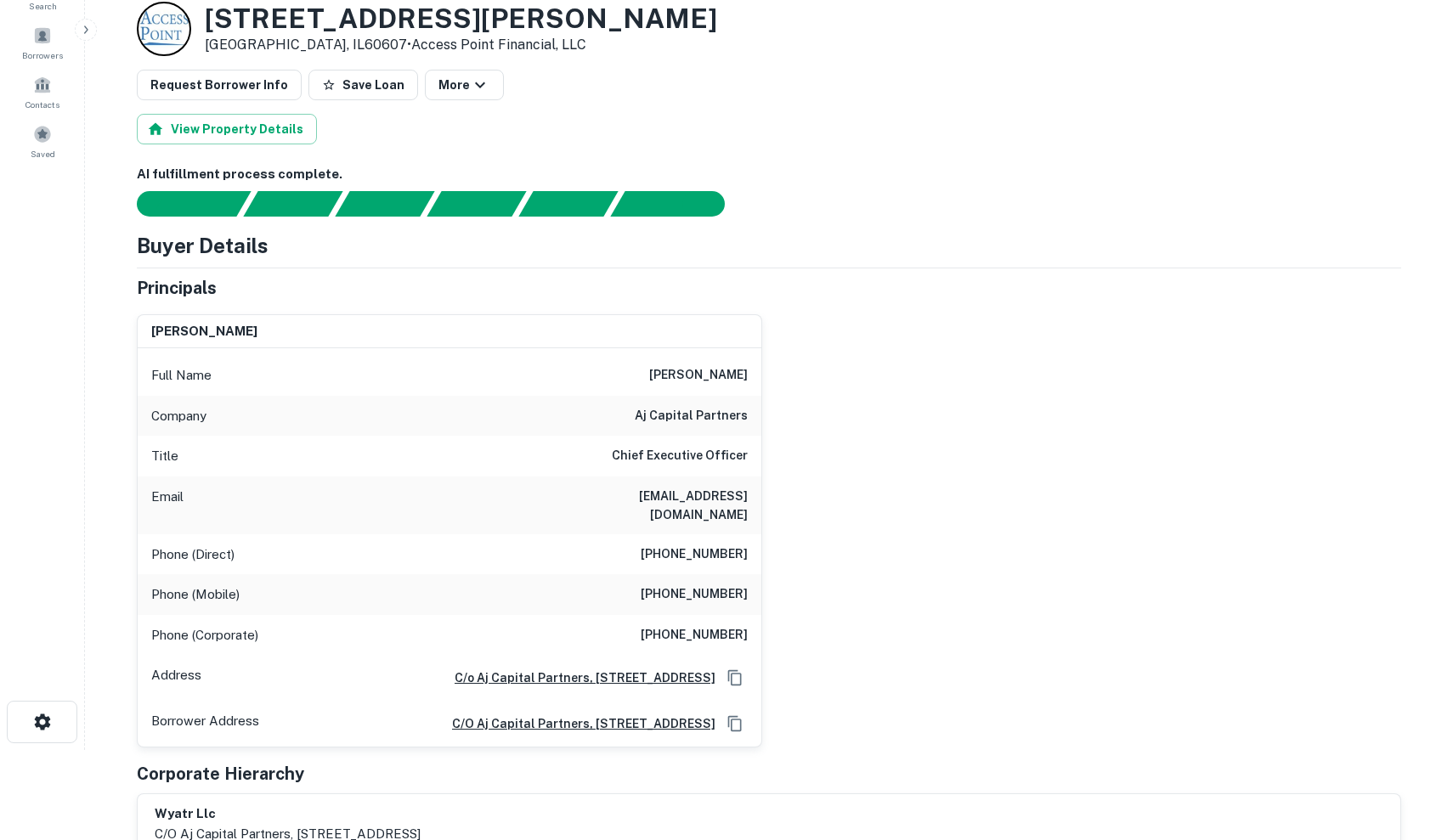
scroll to position [92, 0]
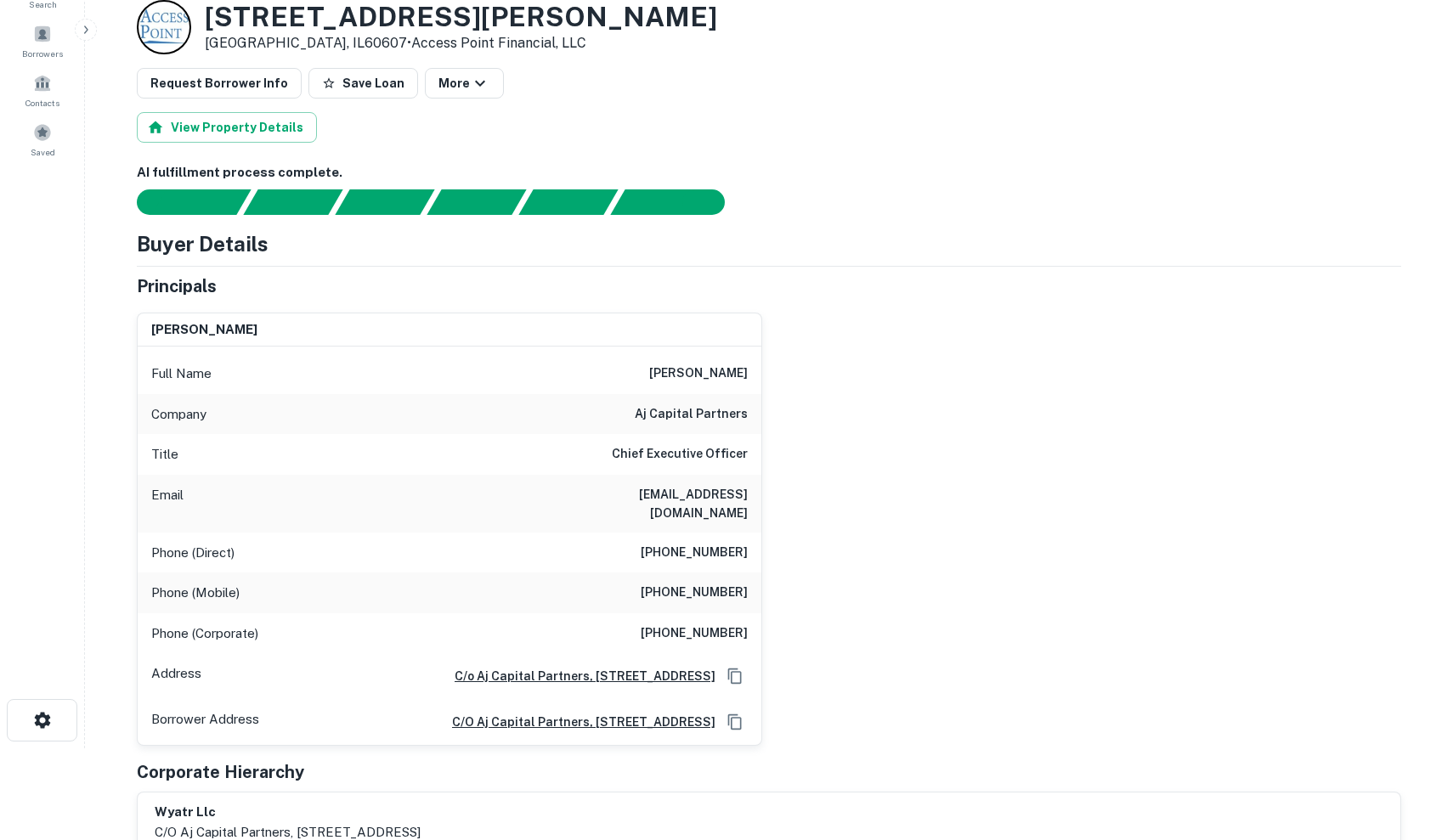
drag, startPoint x: 562, startPoint y: 495, endPoint x: 773, endPoint y: 488, distance: 211.1
click at [773, 488] on div "ben weprin Full Name ben weprin Company aj capital partners Title Chief Executi…" at bounding box center [762, 522] width 1278 height 448
copy h6 "bweprin@ajcapitalpartners.com"
click at [702, 437] on div "Title Chief Executive Officer" at bounding box center [449, 454] width 623 height 41
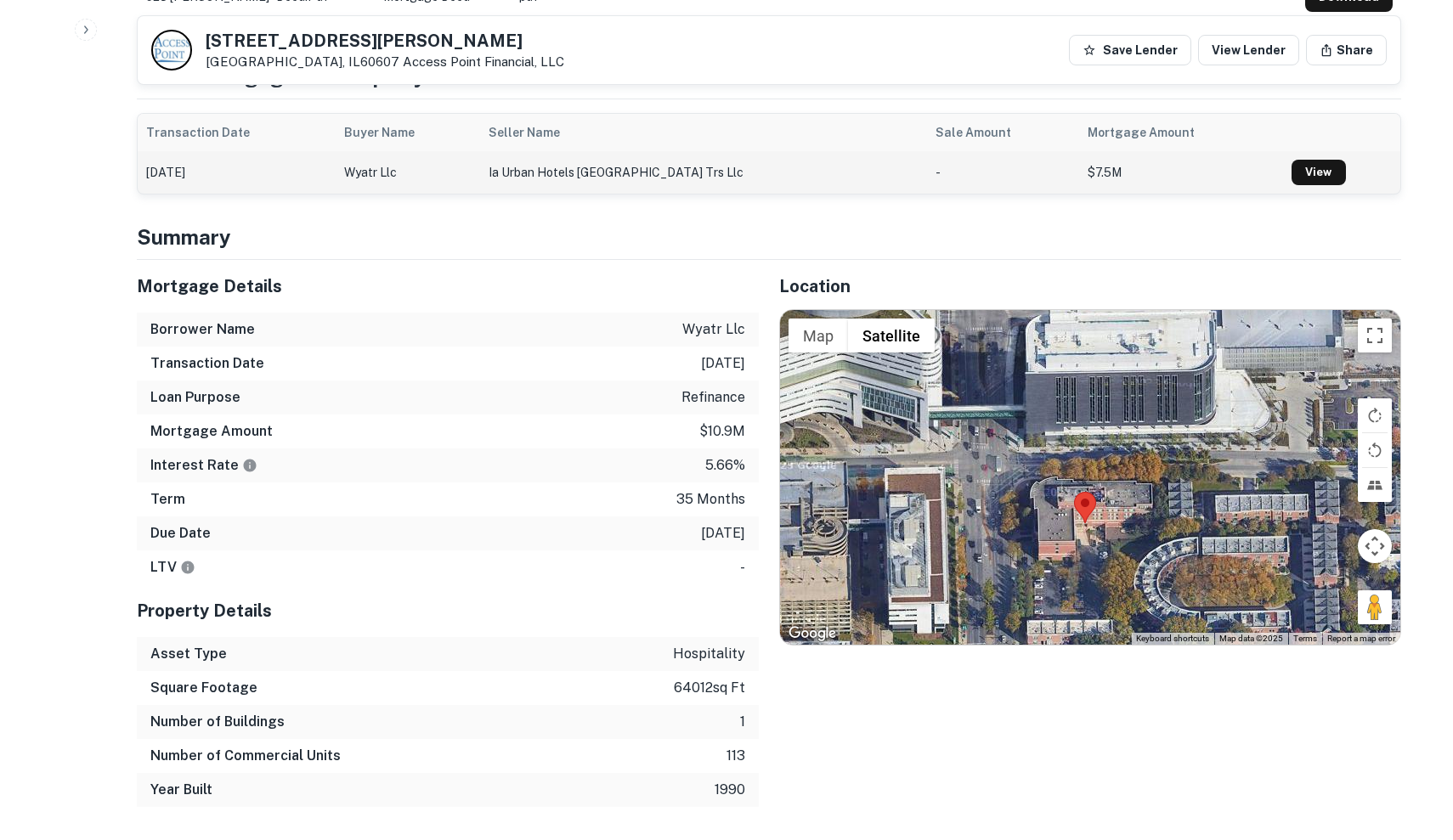
scroll to position [1048, 0]
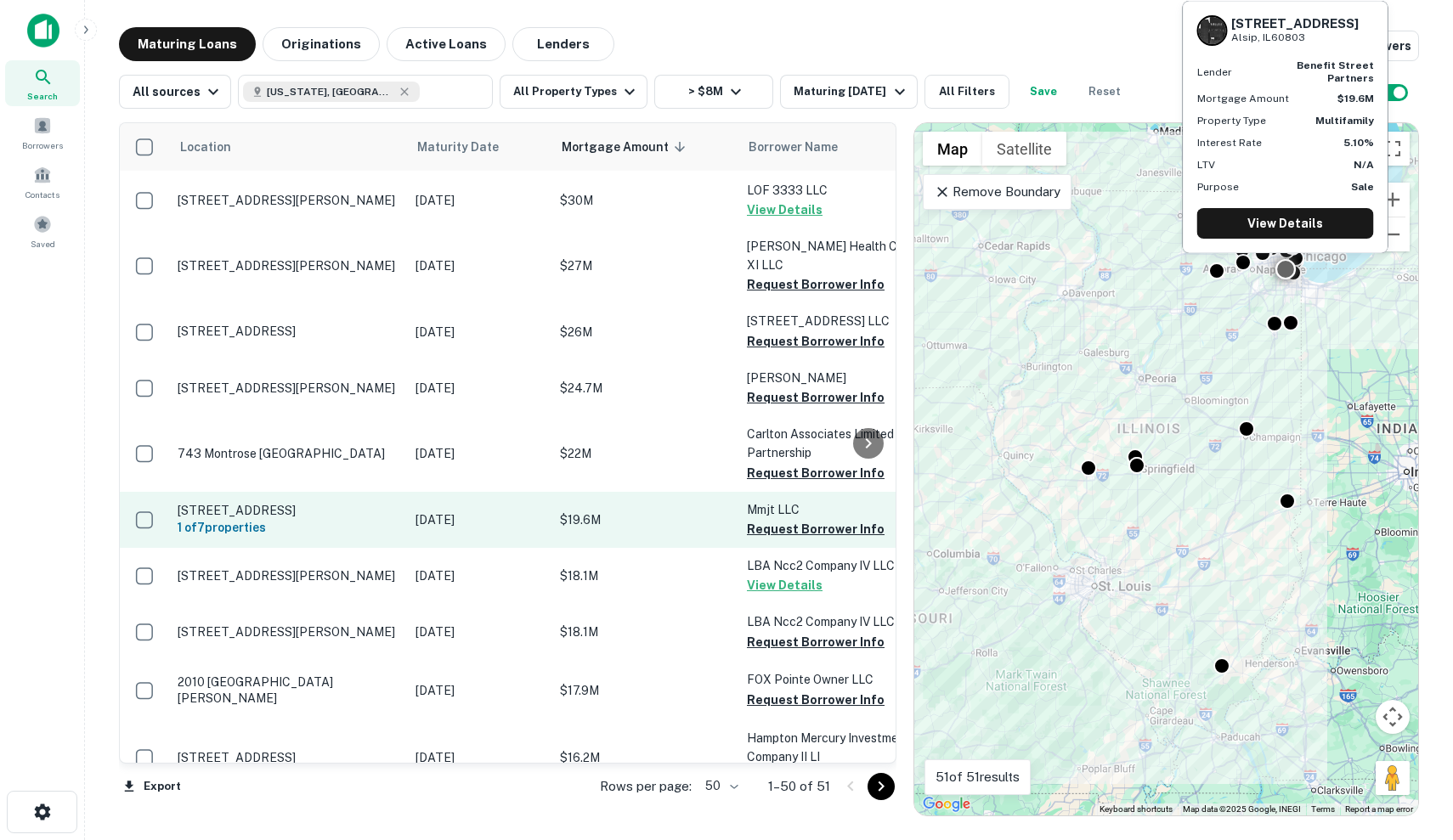
scroll to position [1790, 0]
click at [329, 503] on p "4127 W 127th St Alsip, IL60803" at bounding box center [288, 511] width 221 height 16
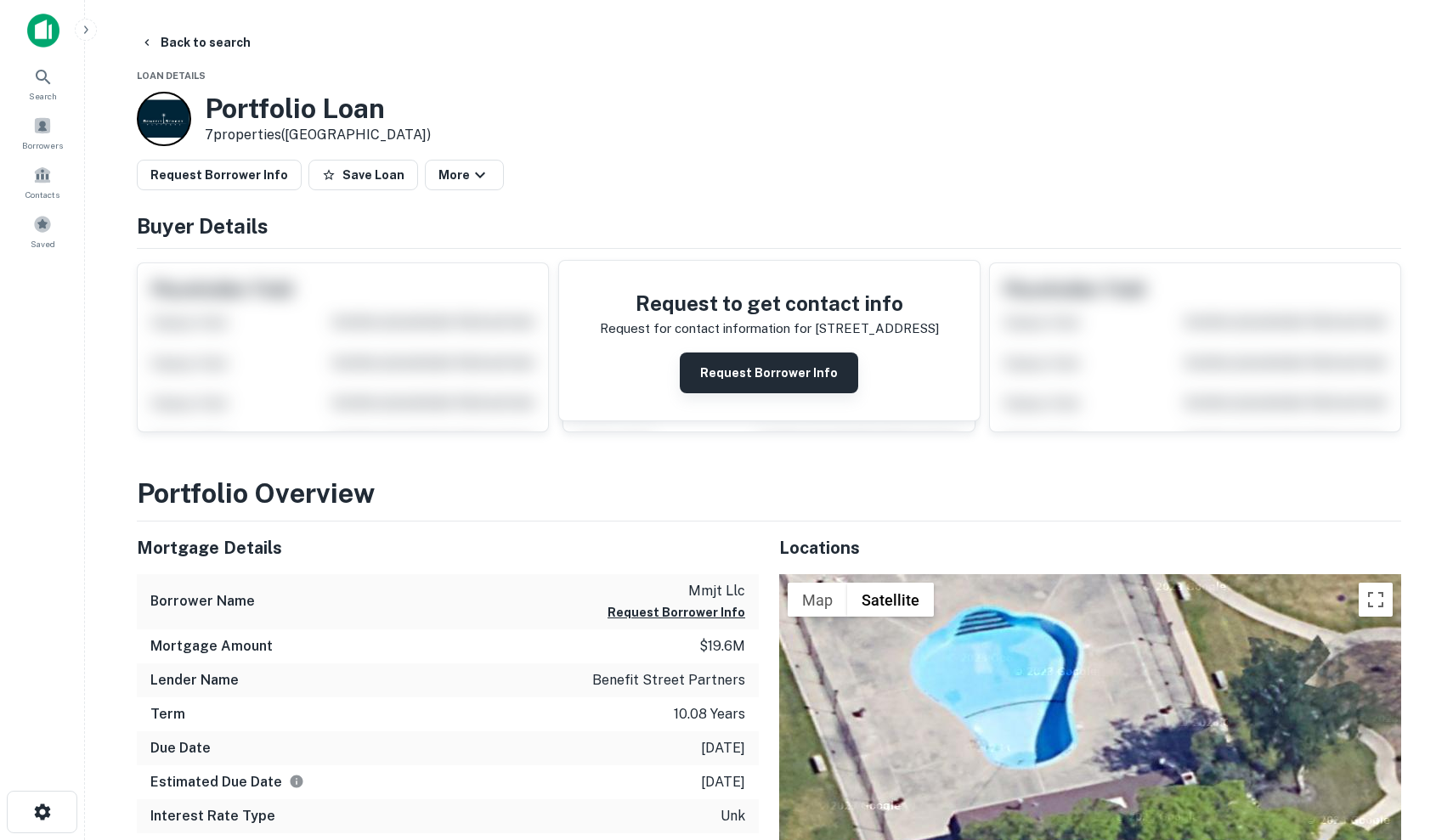
click at [745, 368] on button "Request Borrower Info" at bounding box center [769, 373] width 178 height 41
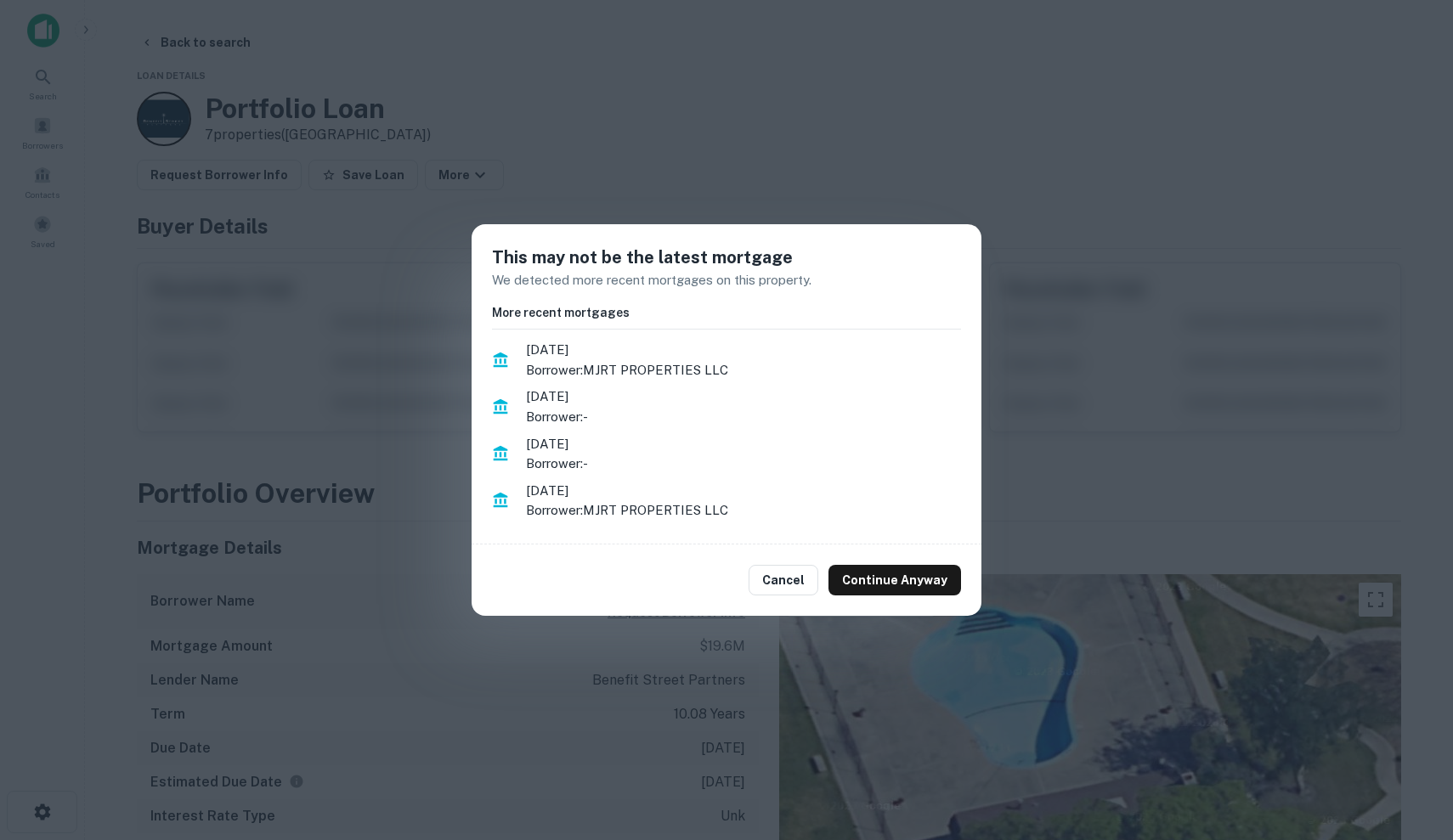
click at [369, 503] on div "This may not be the latest mortgage We detected more recent mortgages on this p…" at bounding box center [726, 420] width 1453 height 840
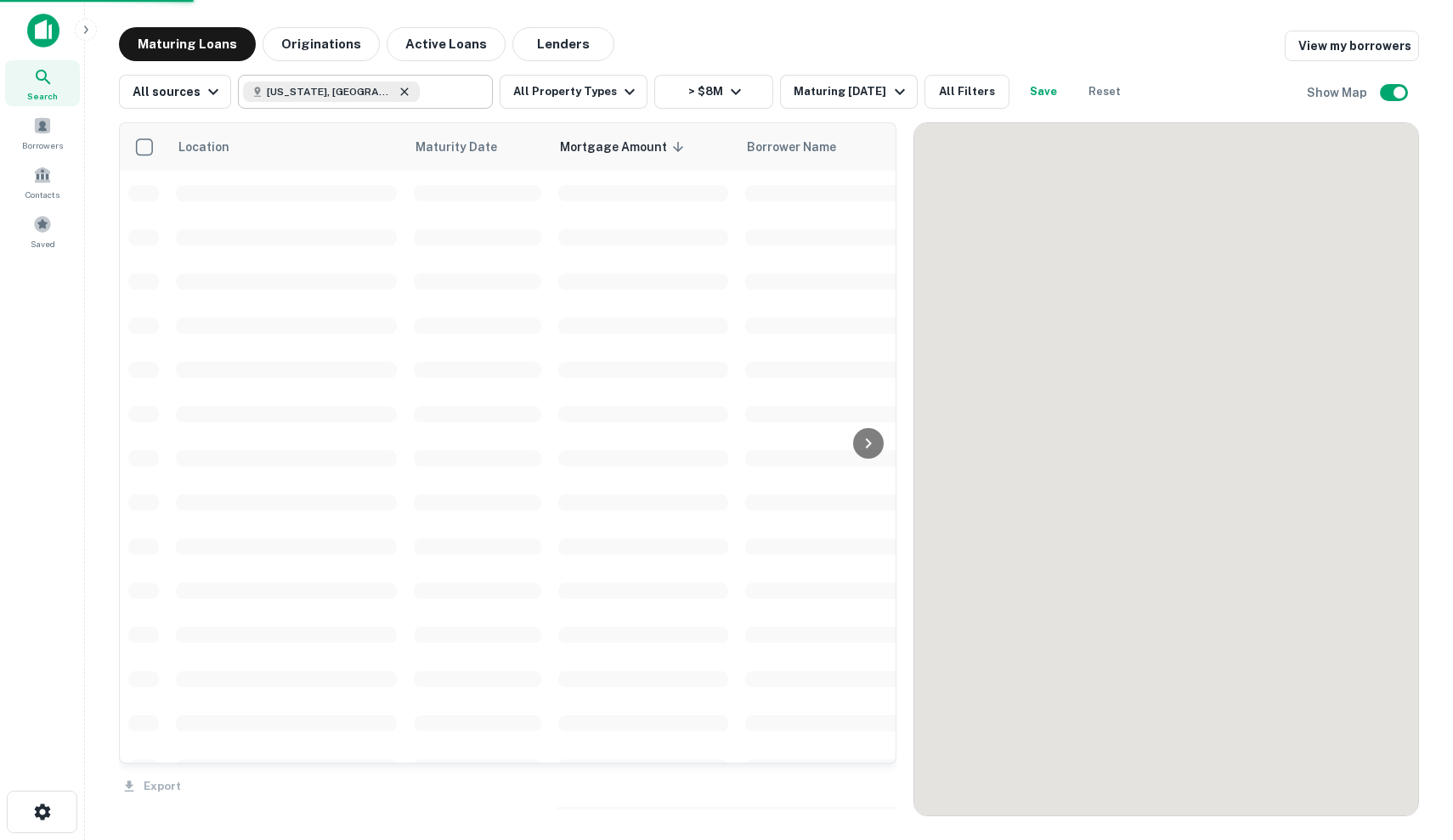
click at [397, 95] on icon at bounding box center [404, 92] width 14 height 14
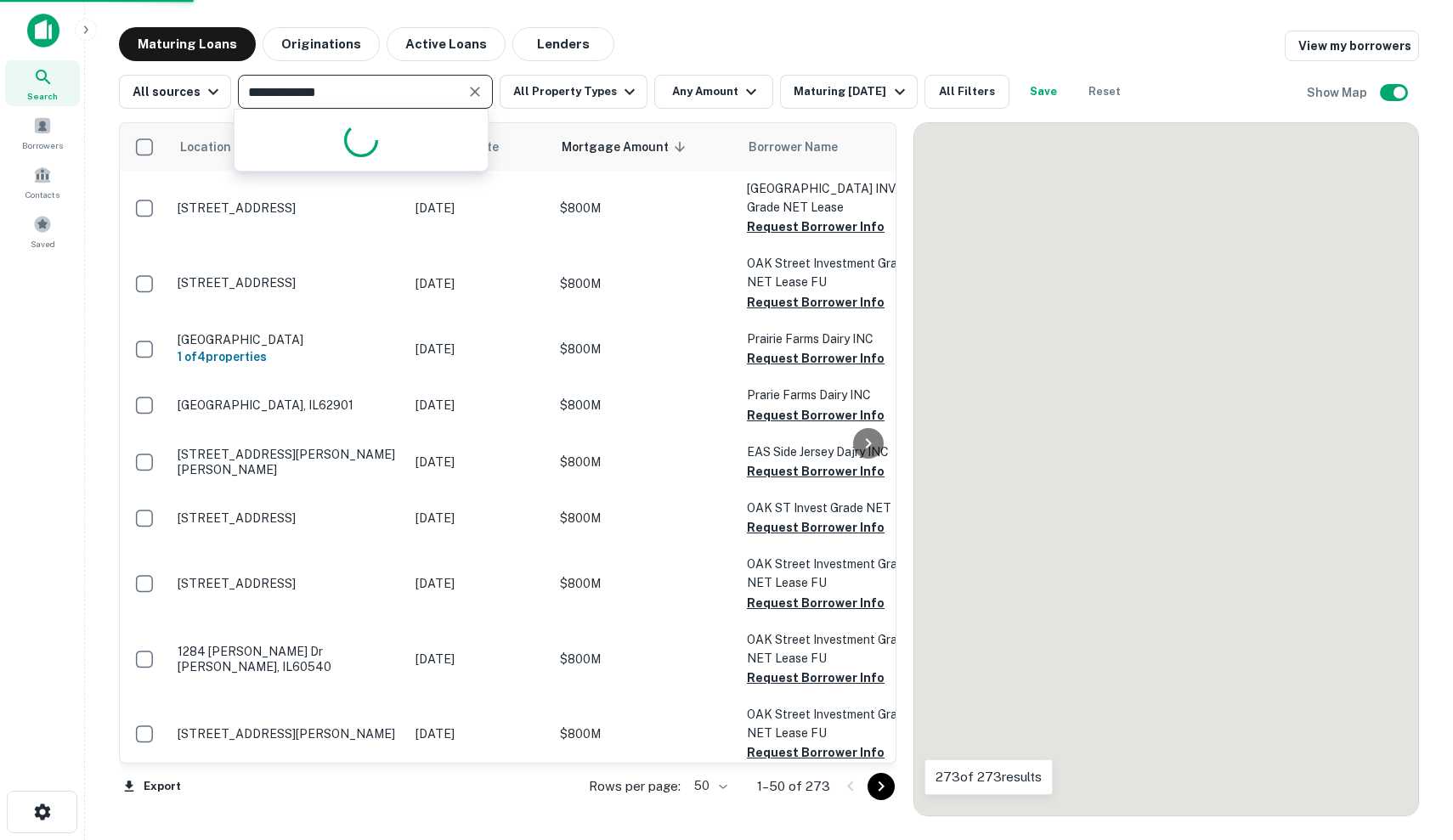
type input "**********"
click at [332, 93] on input "**********" at bounding box center [351, 91] width 216 height 24
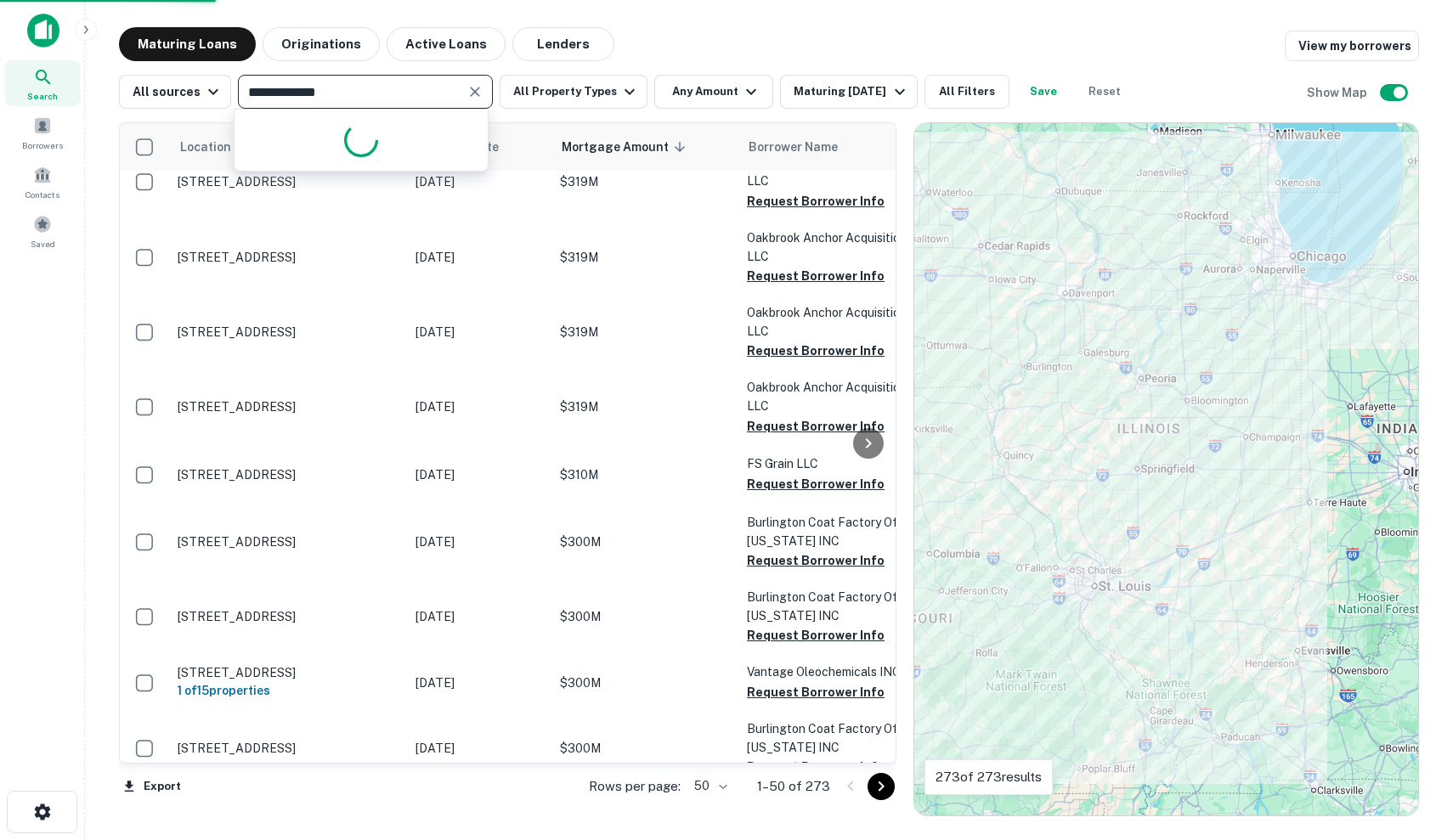
click at [331, 93] on input "**********" at bounding box center [351, 91] width 216 height 24
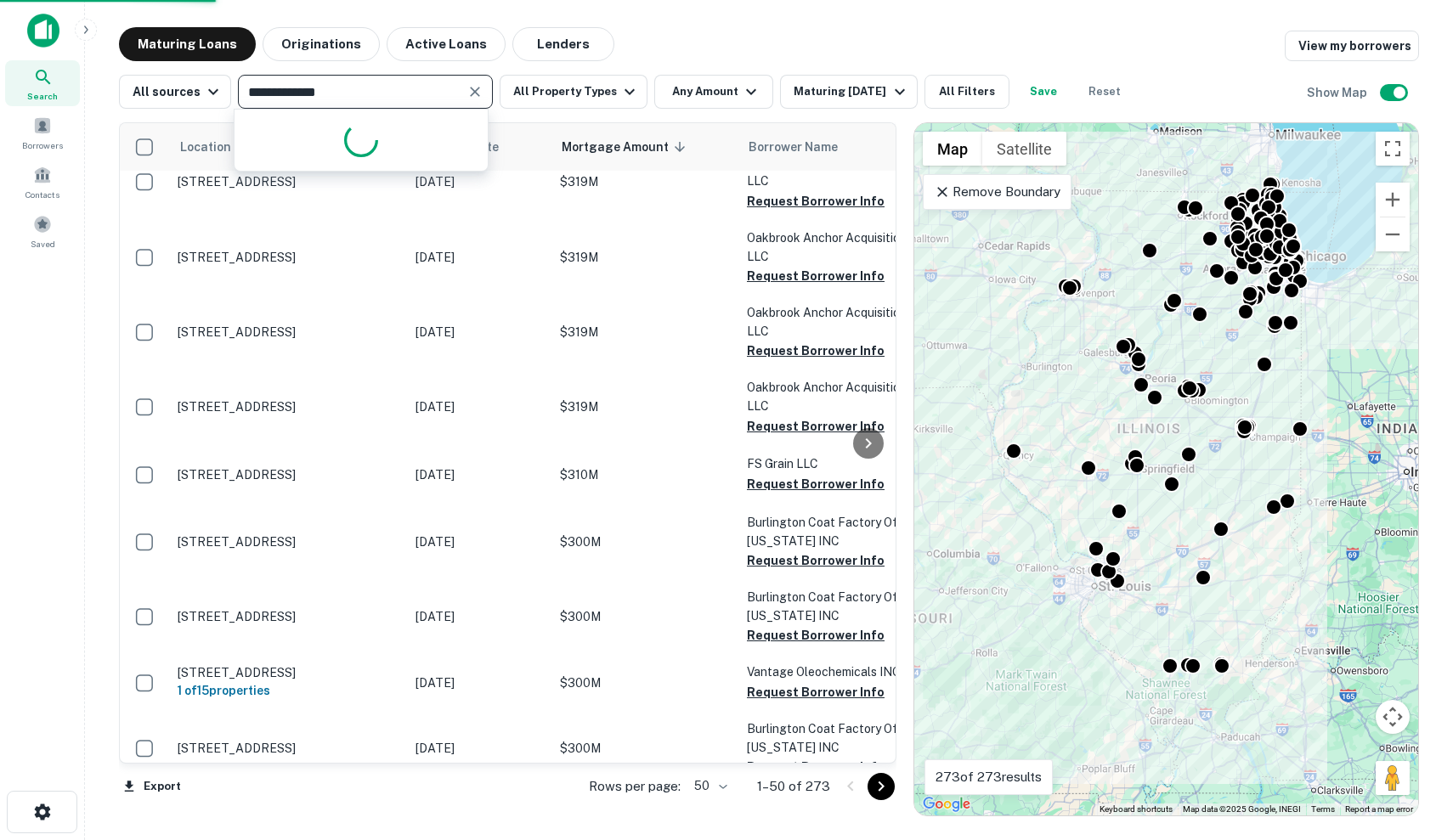
click at [331, 93] on input "**********" at bounding box center [351, 91] width 216 height 24
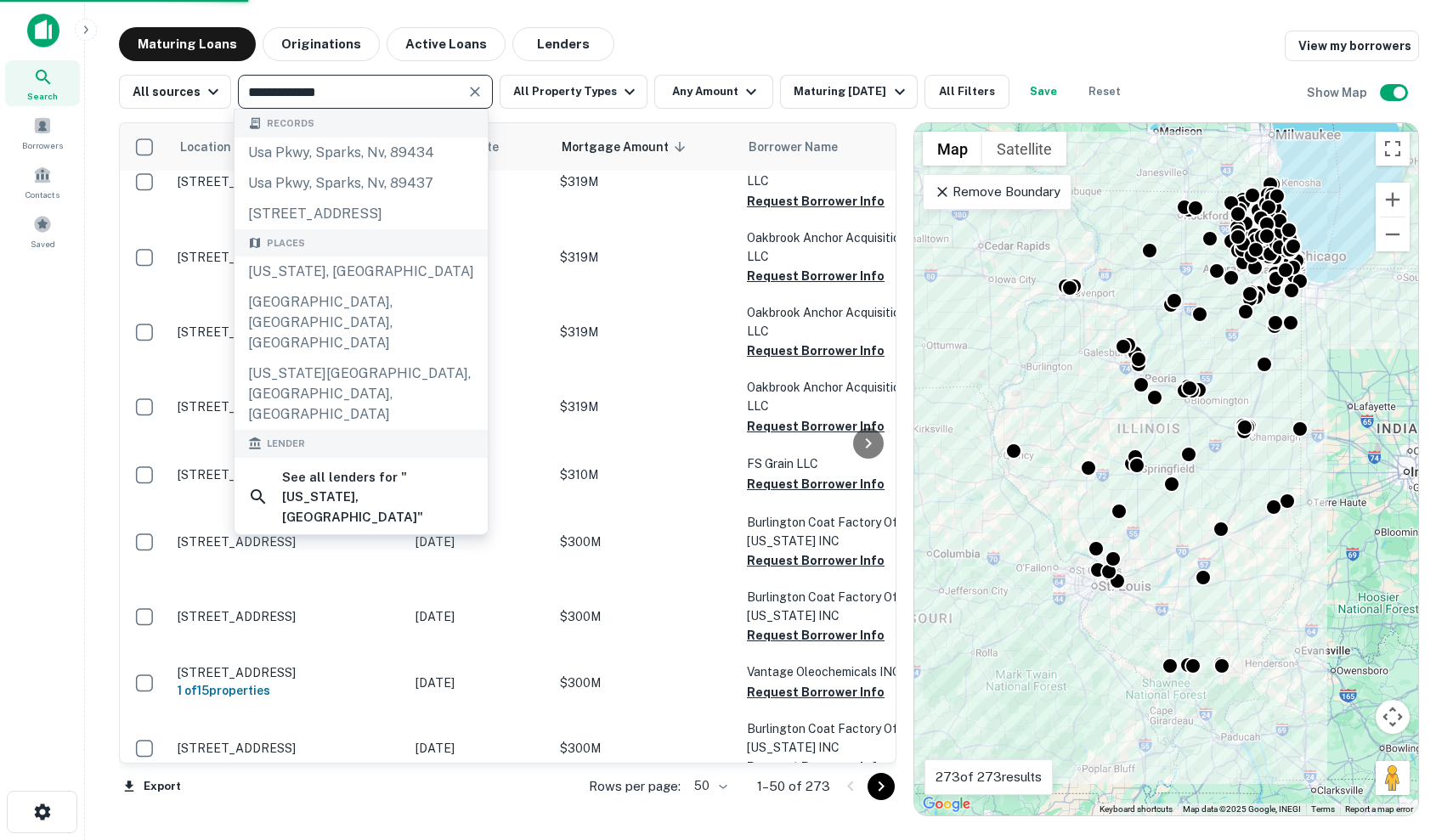
click at [331, 93] on input "**********" at bounding box center [351, 91] width 216 height 24
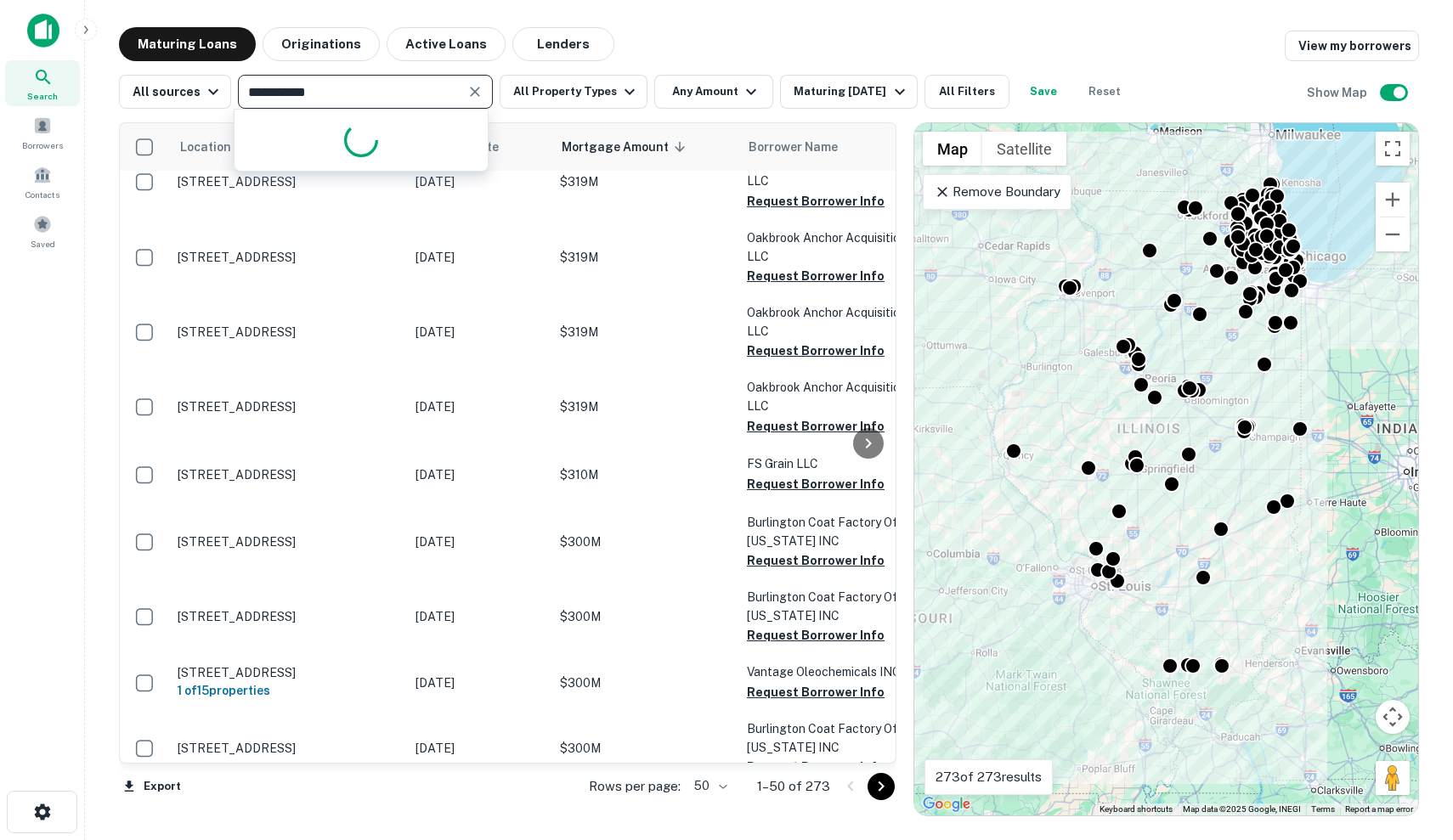
type input "**********"
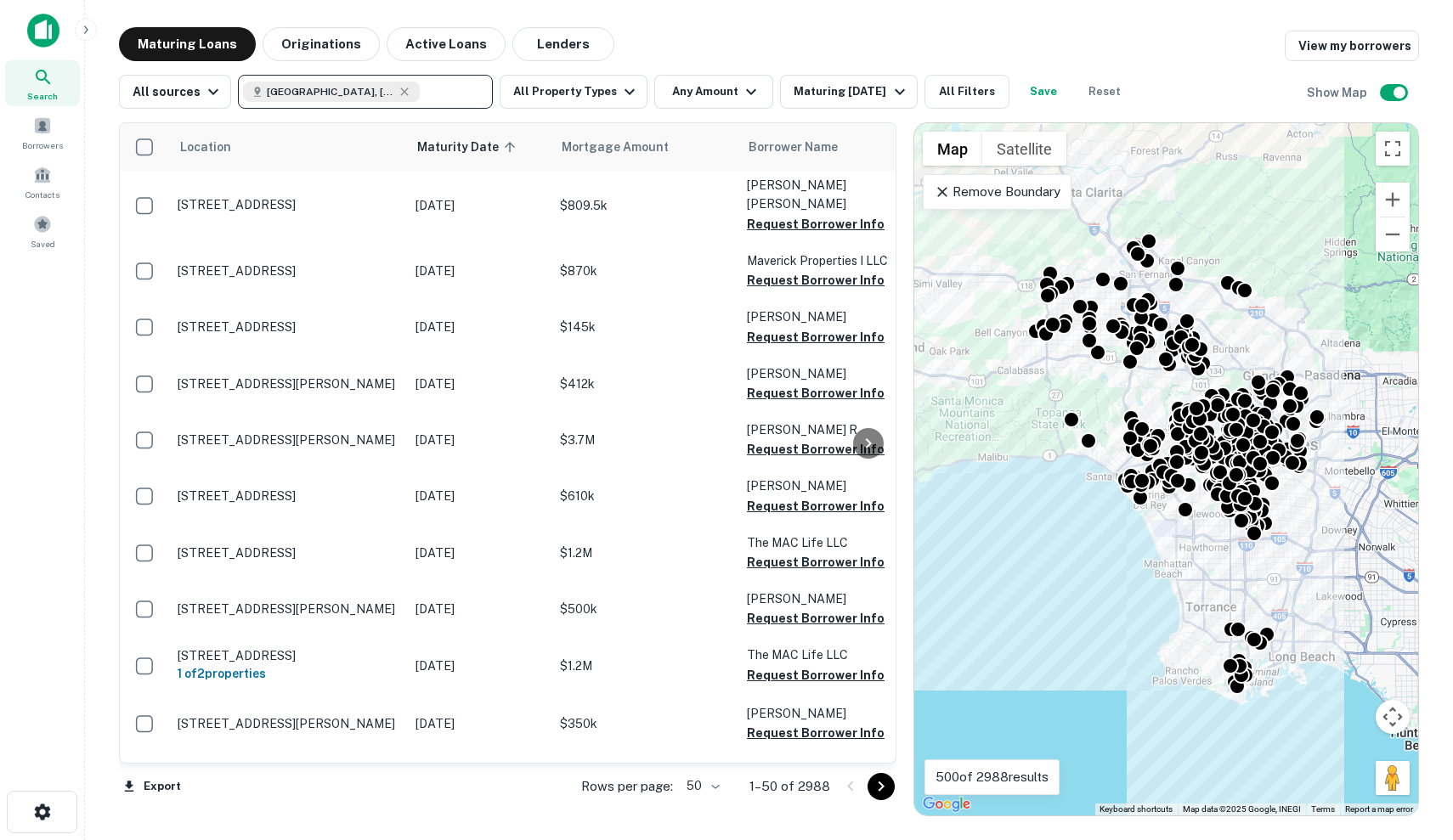
click at [643, 51] on div "Maturing Loans Originations Active Loans Lenders View my borrowers" at bounding box center [769, 44] width 1300 height 34
click at [711, 90] on button "Any Amount" at bounding box center [713, 91] width 119 height 34
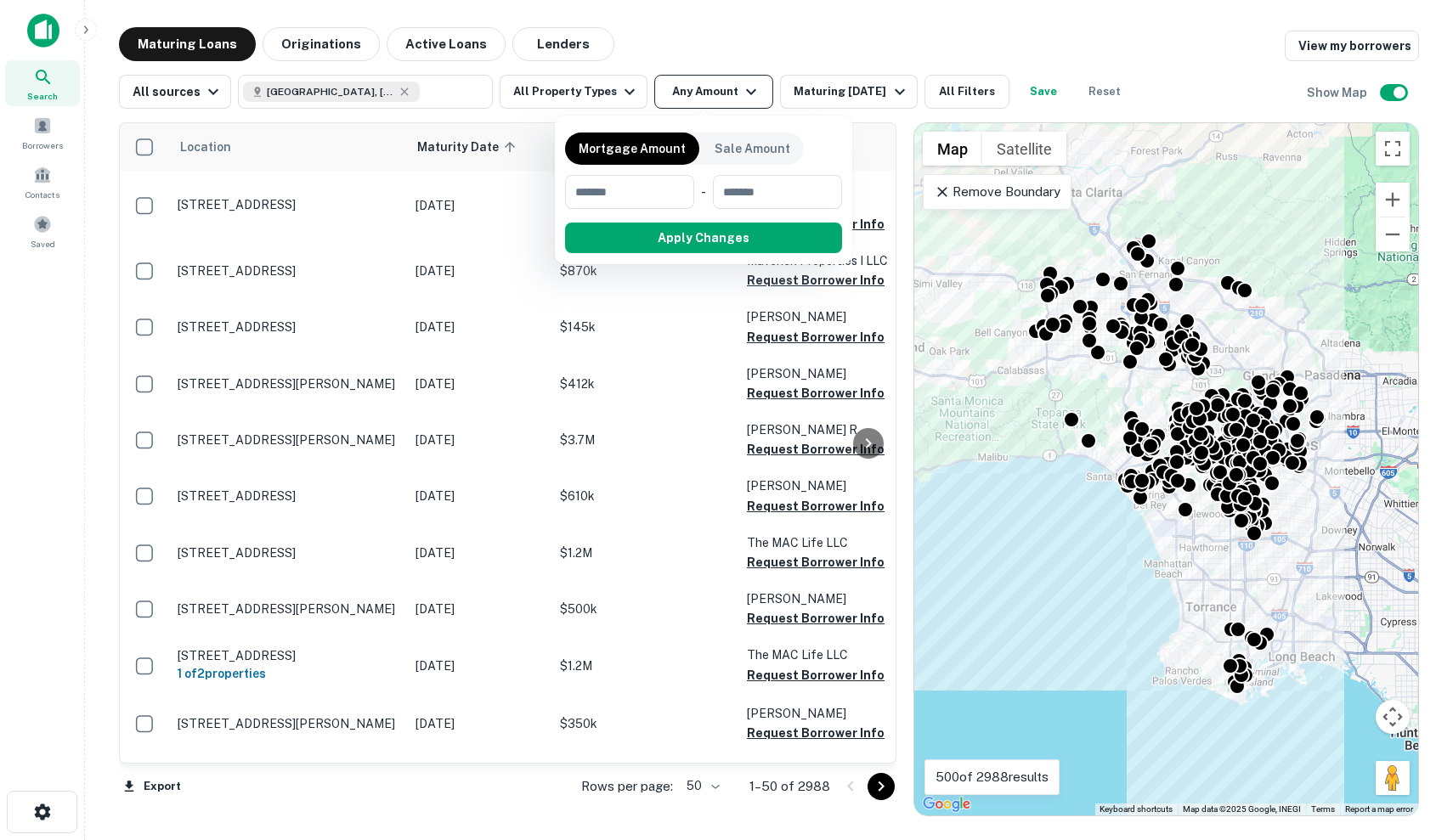
click at [711, 90] on div at bounding box center [726, 420] width 1453 height 840
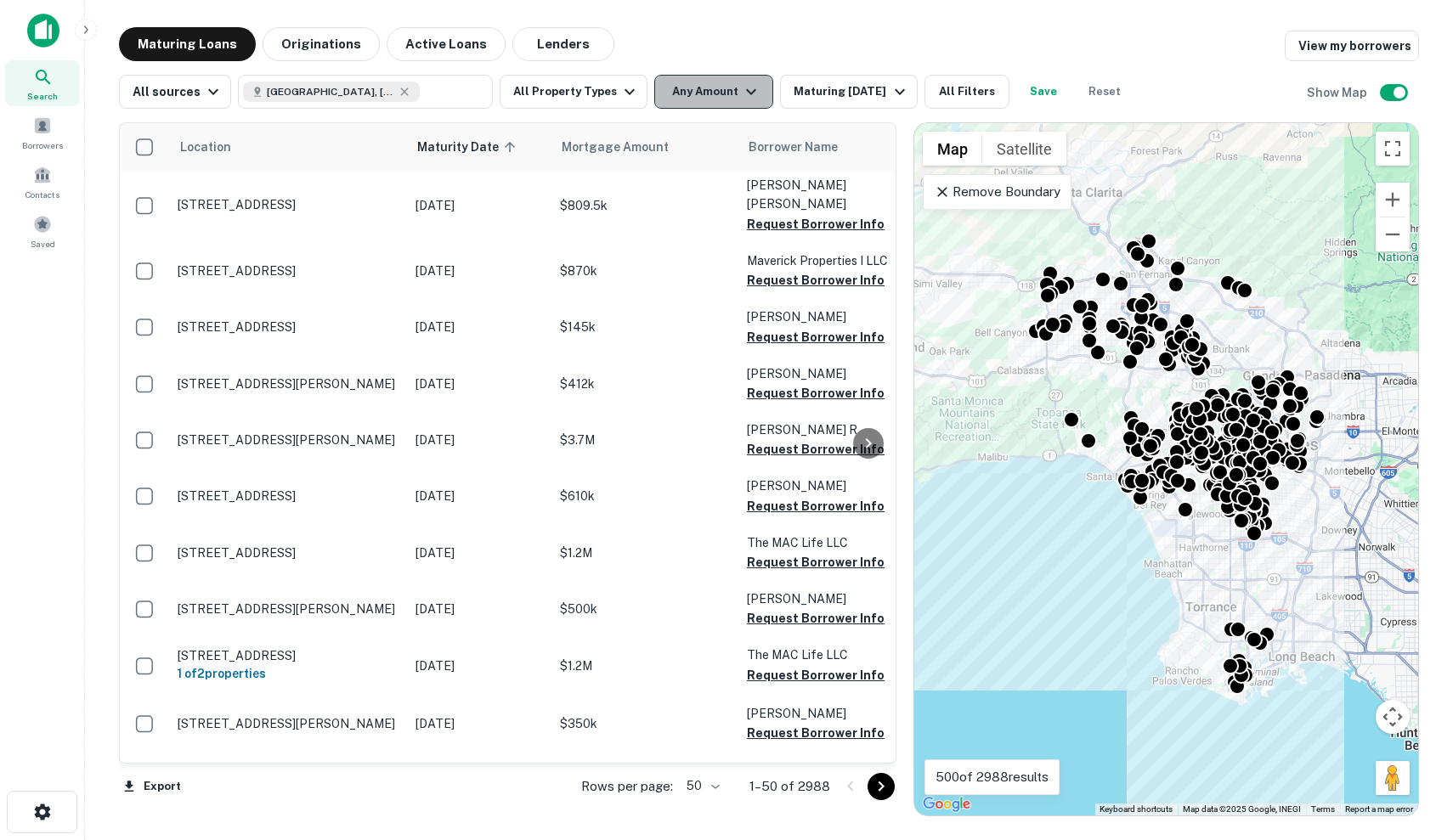
click at [711, 90] on button "Any Amount" at bounding box center [713, 91] width 119 height 34
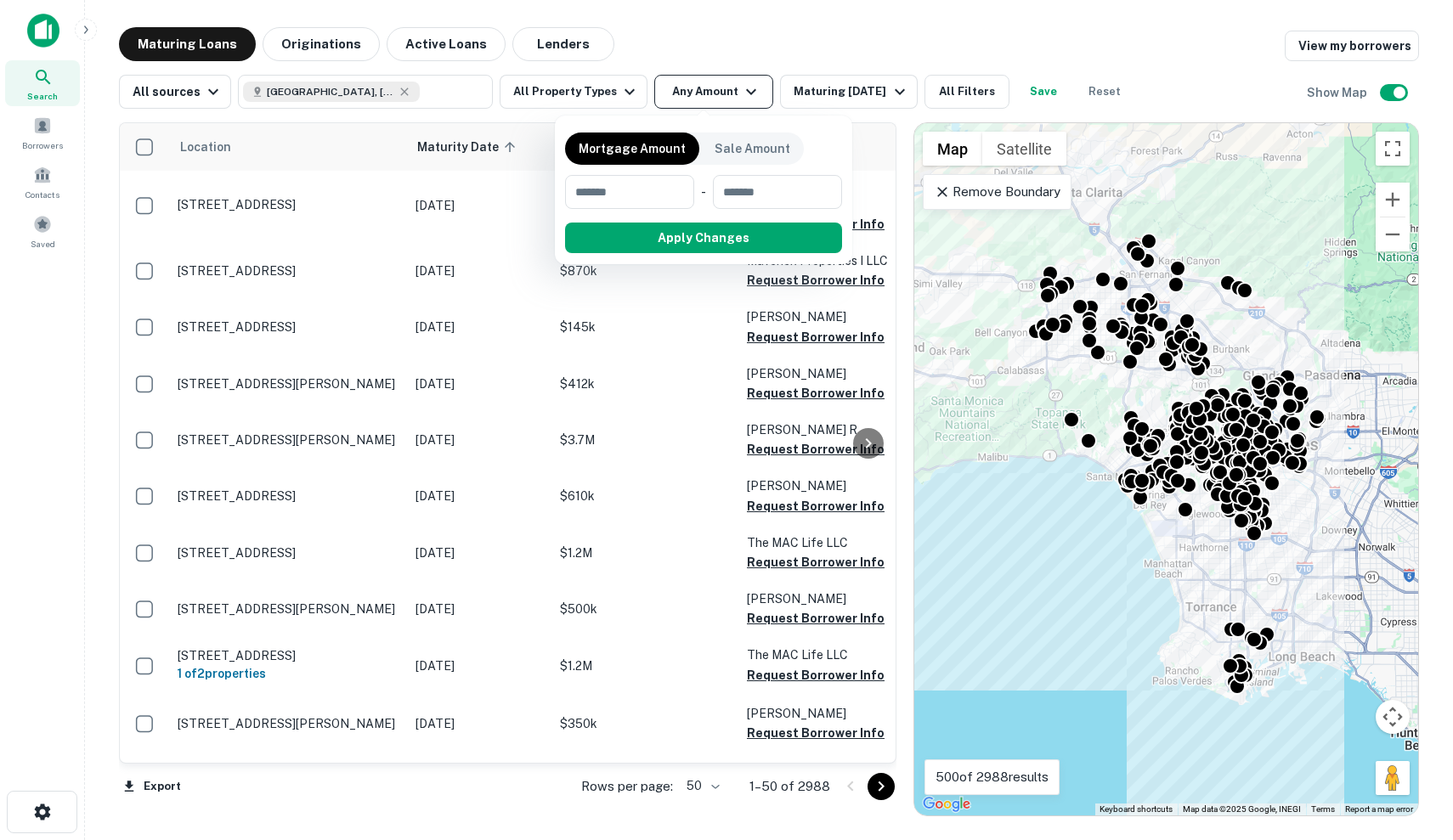
click at [711, 90] on div at bounding box center [726, 420] width 1453 height 840
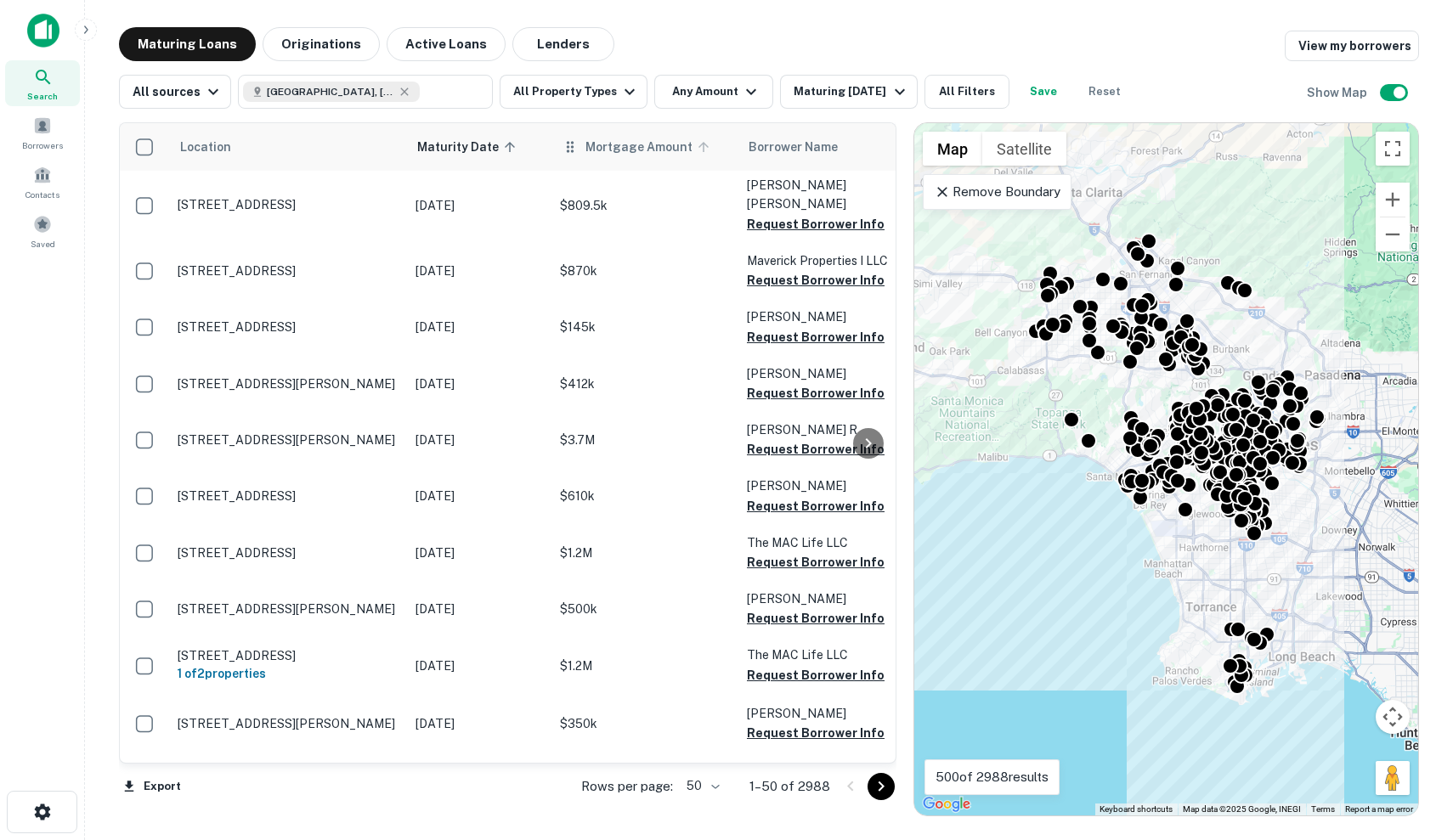
click at [635, 156] on span "Mortgage Amount" at bounding box center [649, 146] width 129 height 20
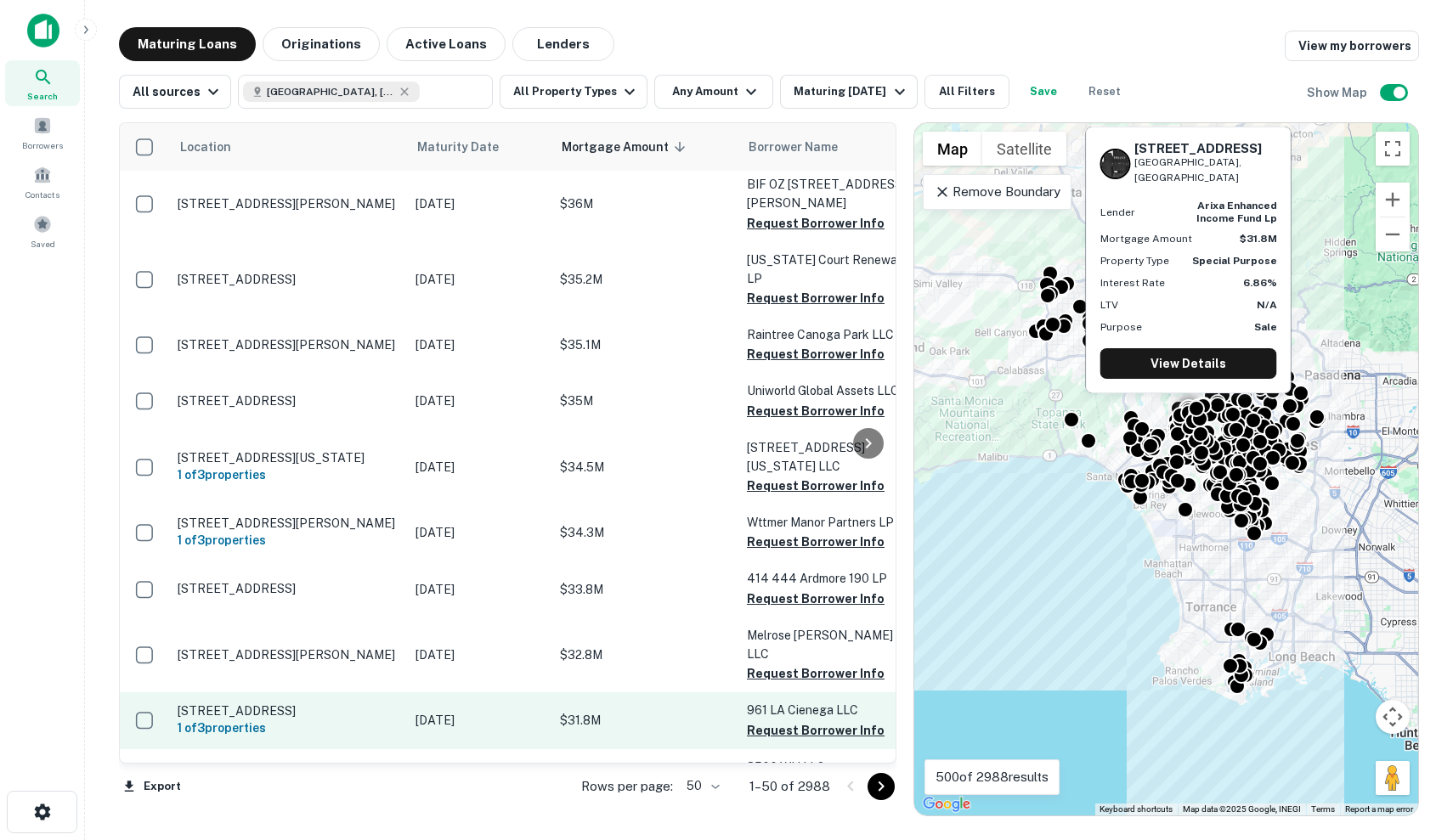
scroll to position [2477, 0]
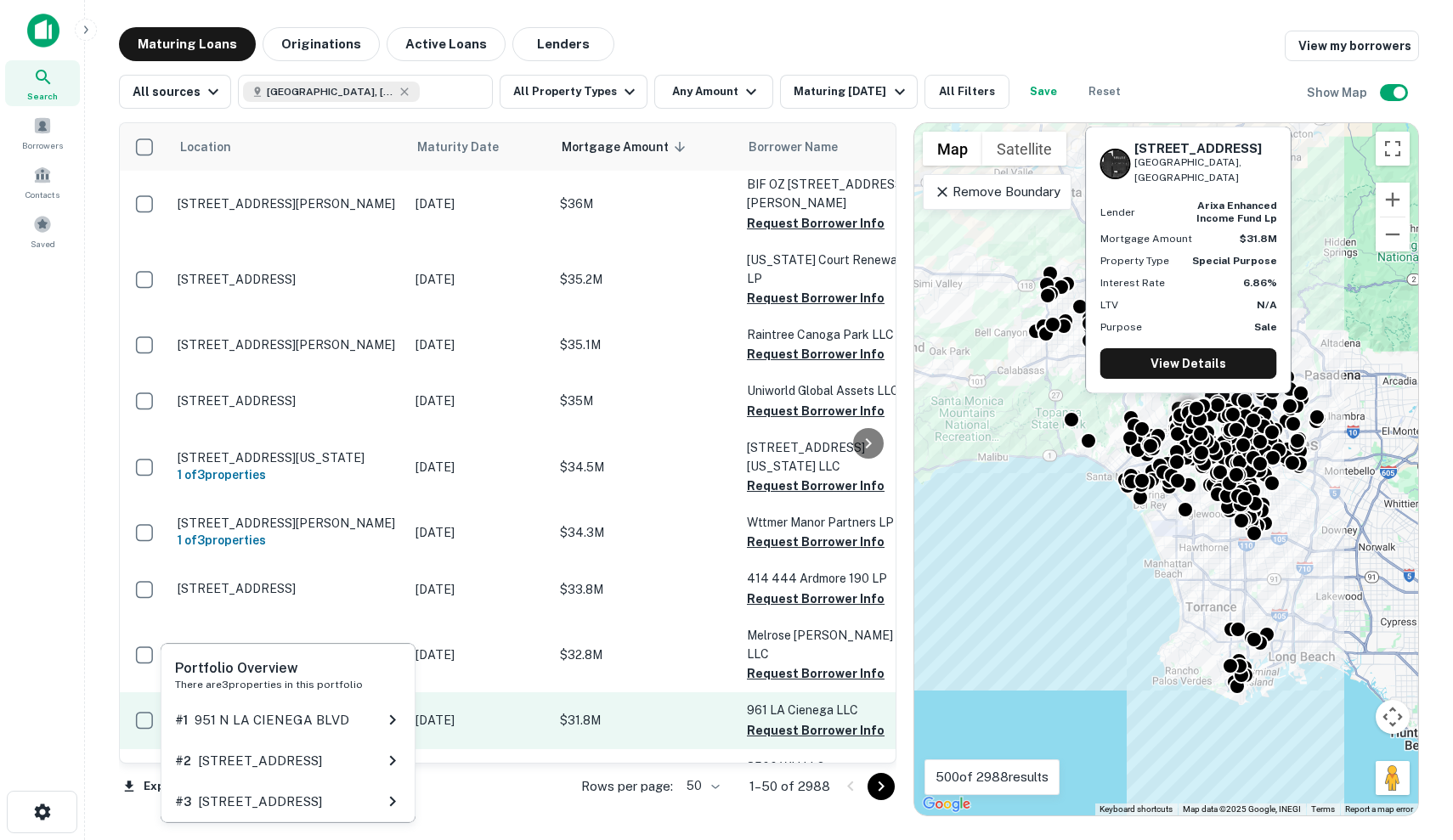
click at [370, 718] on h6 "1 of 3 properties" at bounding box center [288, 727] width 221 height 18
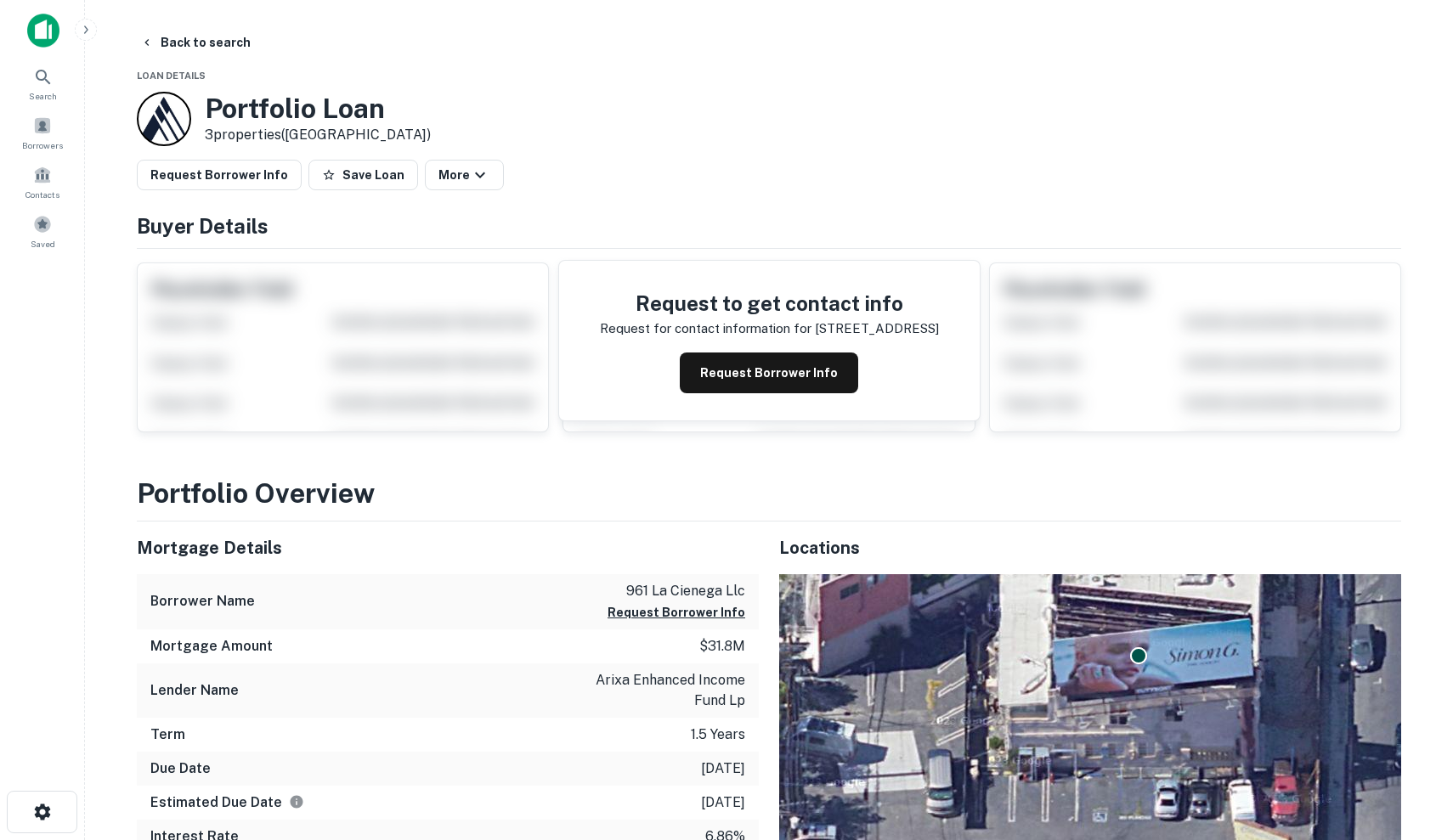
click at [437, 598] on div "Borrower Name 961 la cienega llc Request Borrower Info" at bounding box center [447, 601] width 621 height 55
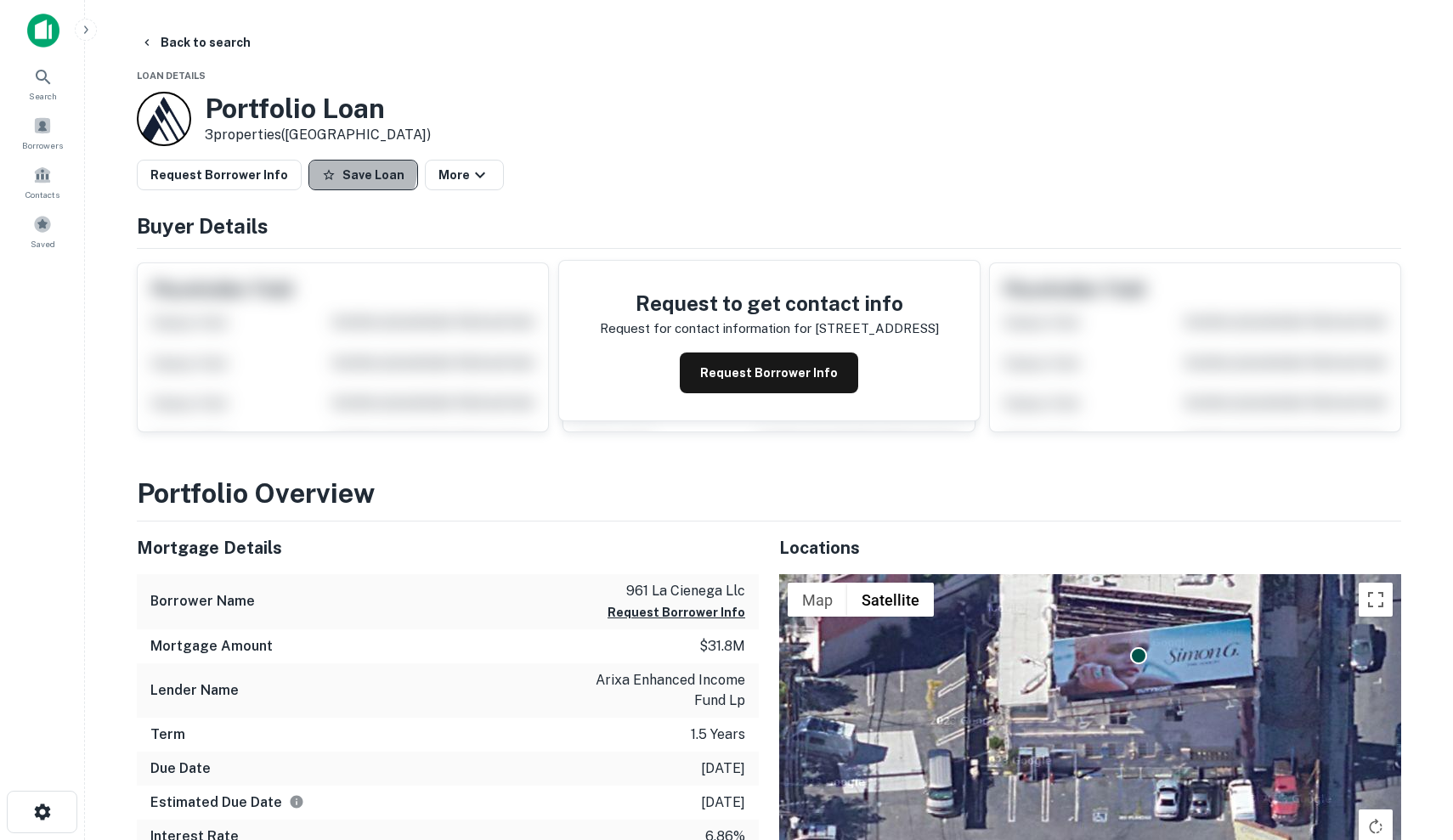
click at [346, 170] on button "Save Loan" at bounding box center [363, 175] width 110 height 31
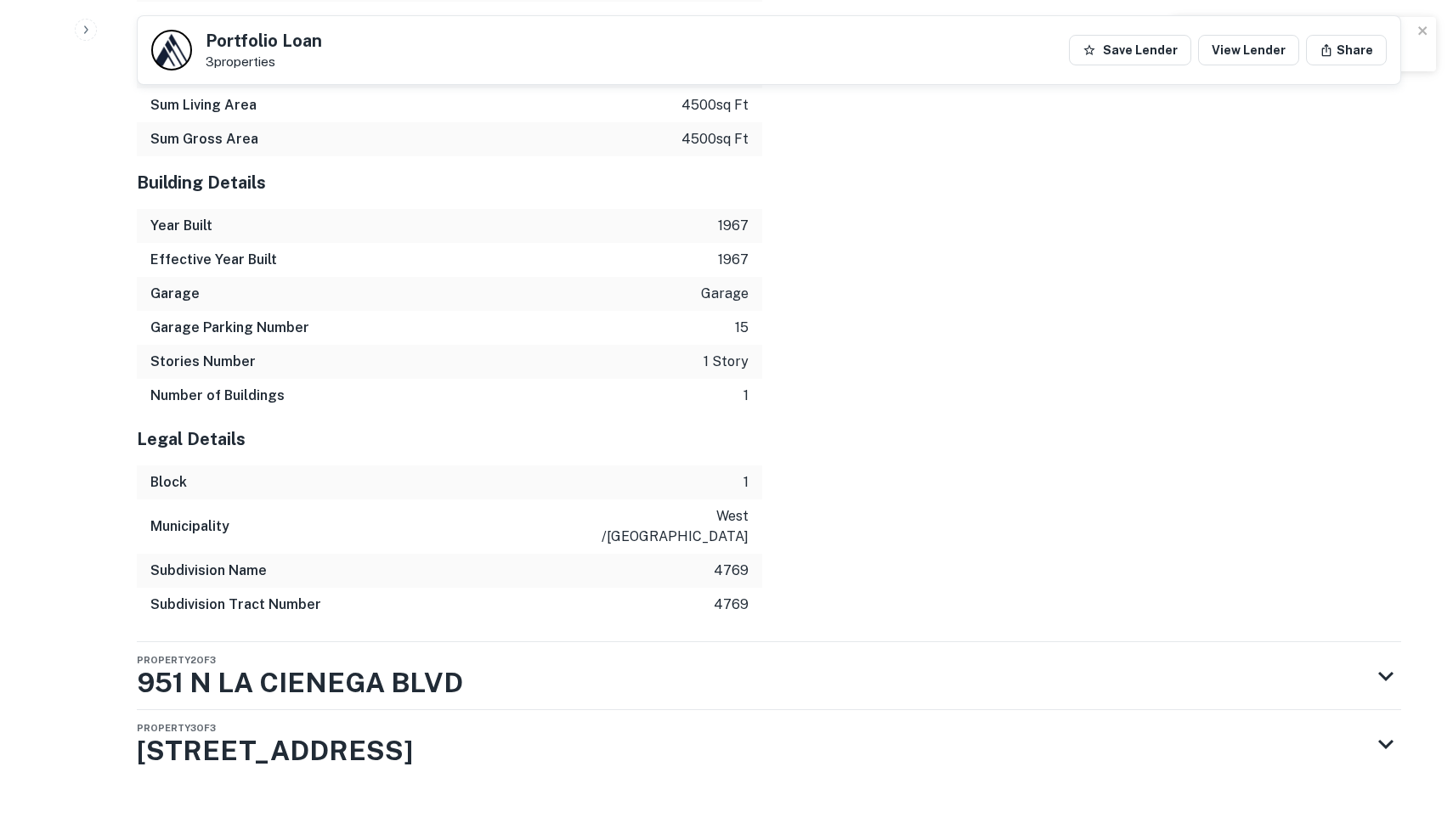
scroll to position [1697, 0]
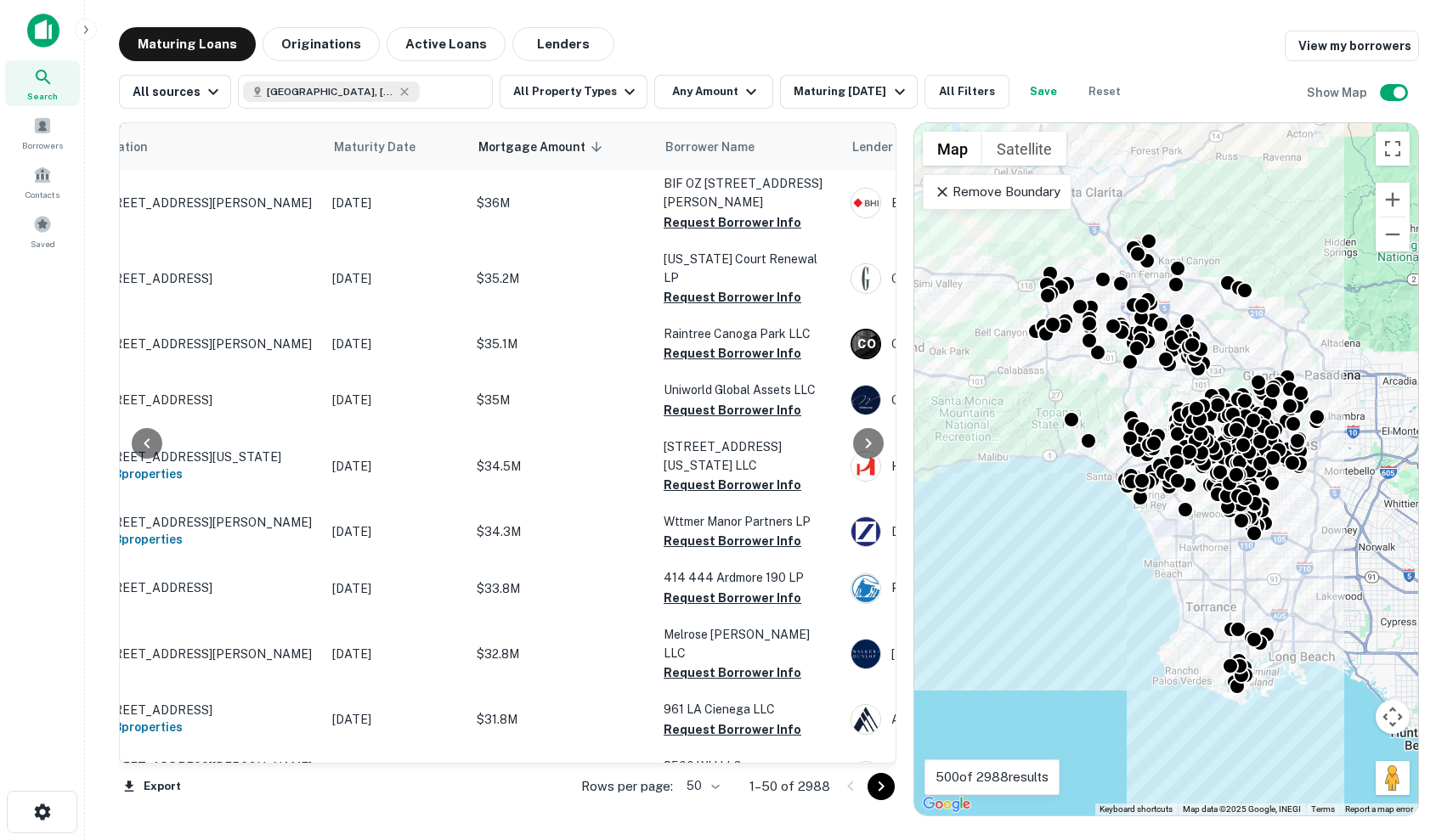
scroll to position [2477, 83]
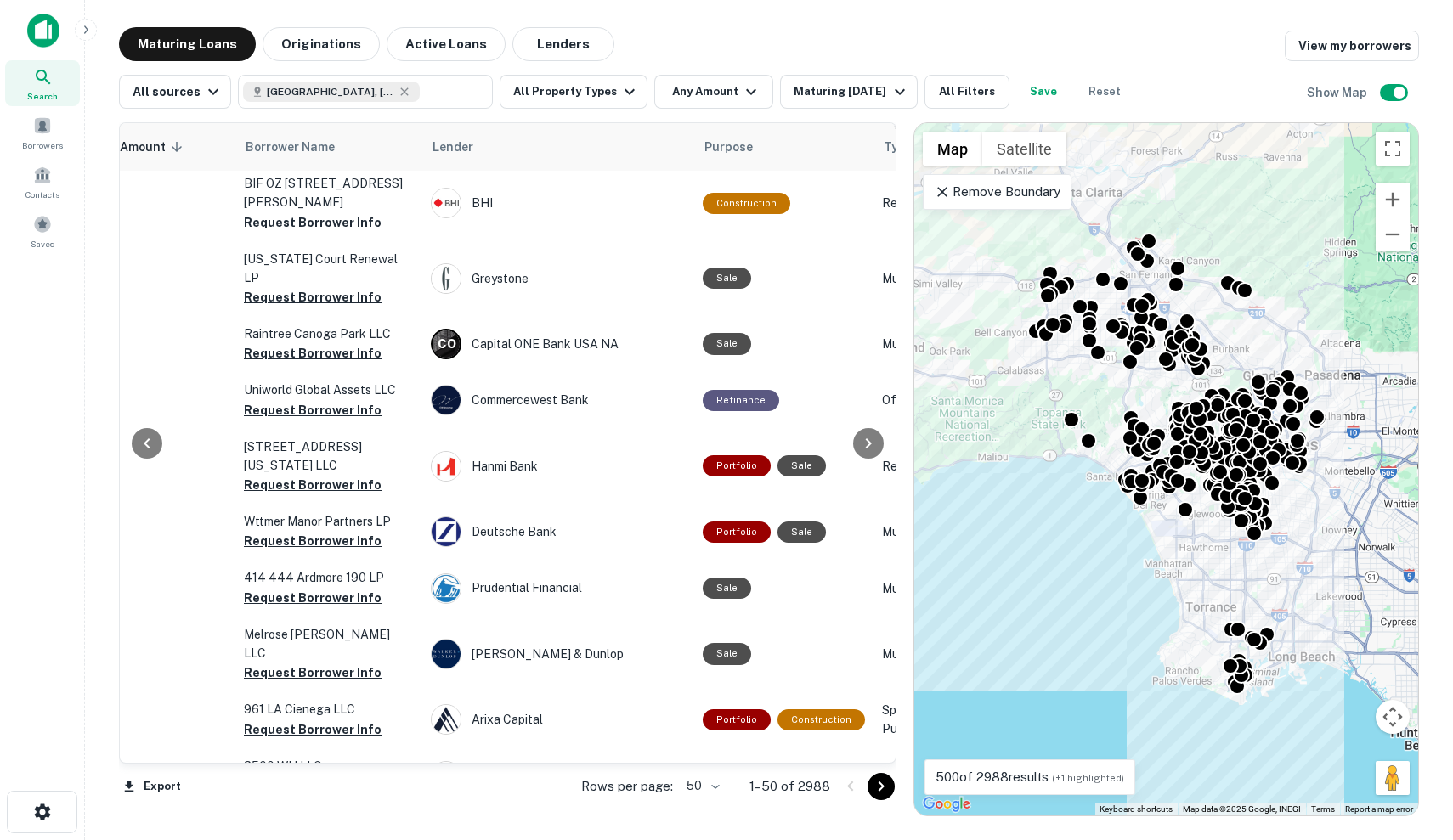
scroll to position [2477, 503]
click at [875, 793] on icon "Go to next page" at bounding box center [880, 786] width 20 height 20
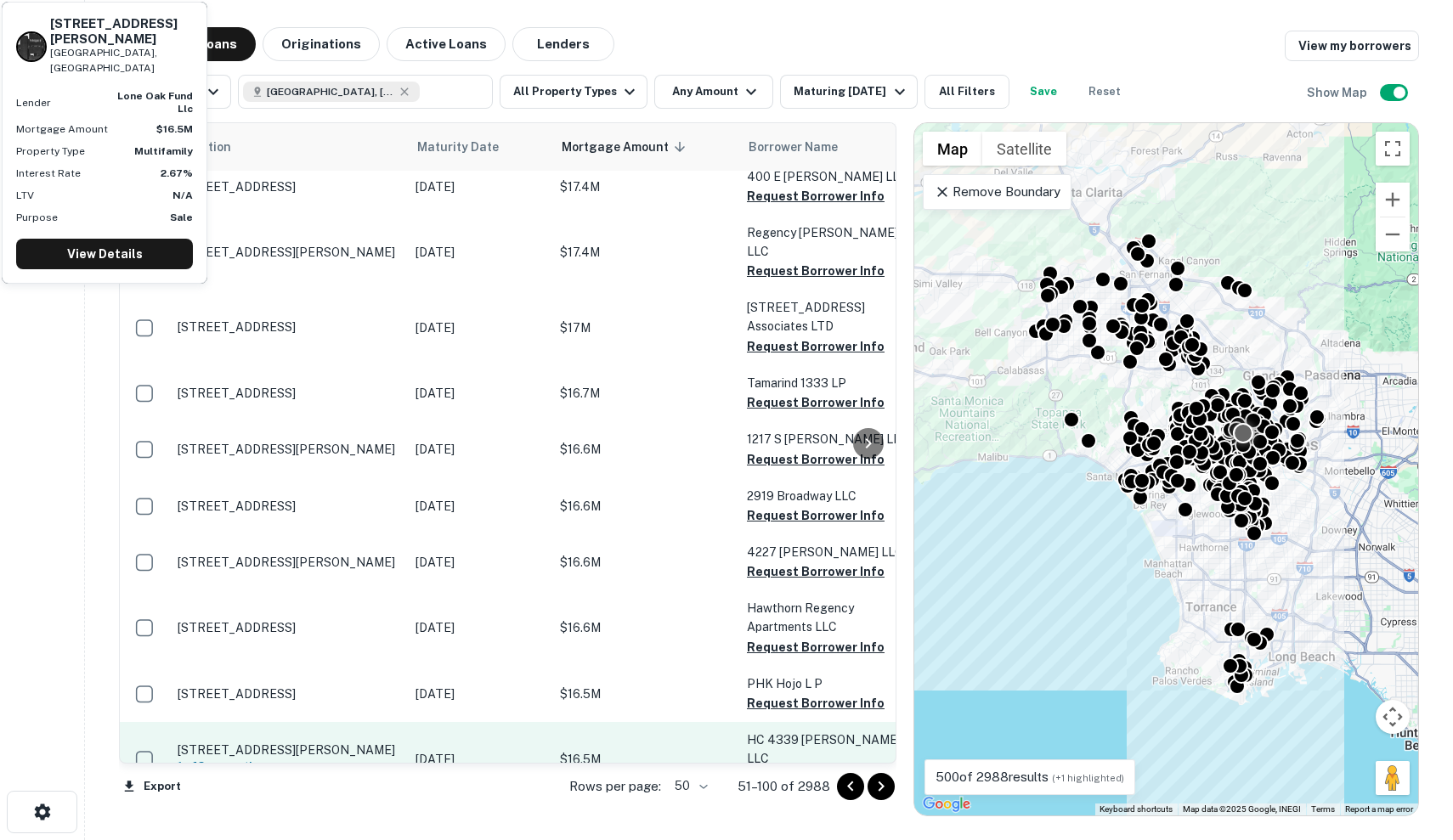
scroll to position [2365, 0]
click at [357, 742] on p "[STREET_ADDRESS][PERSON_NAME]" at bounding box center [288, 750] width 221 height 16
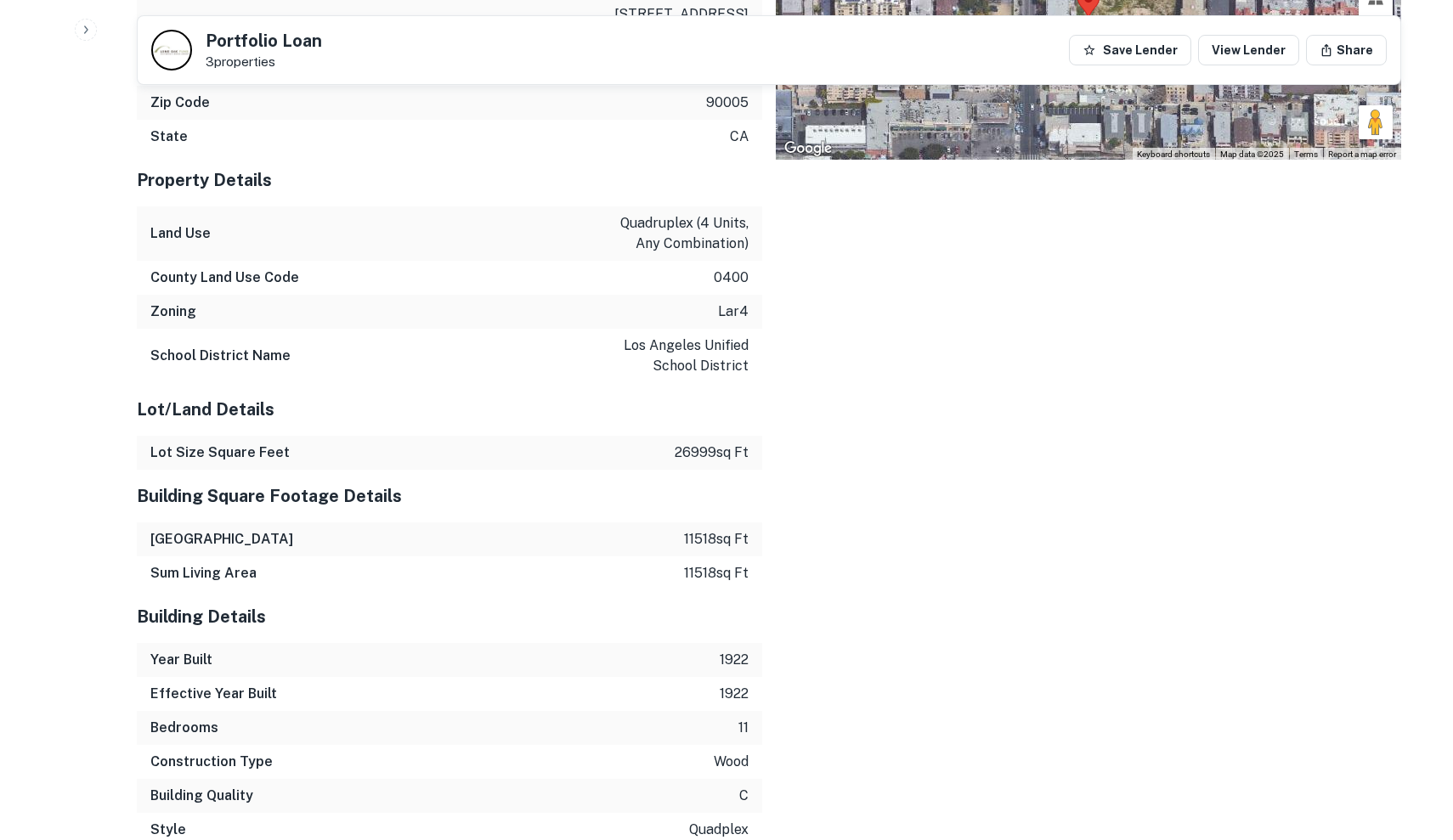
scroll to position [1286, 0]
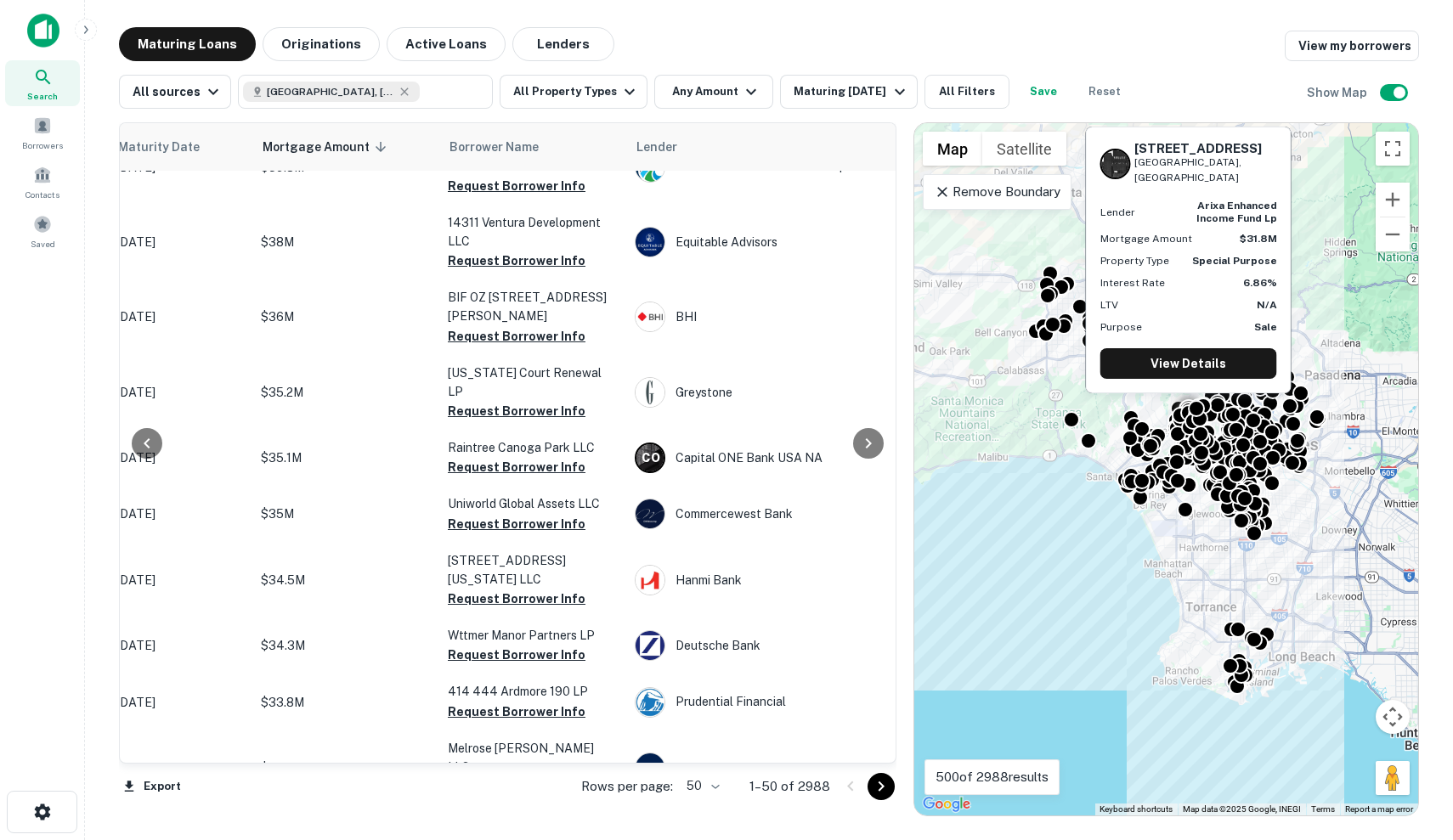
scroll to position [2365, 381]
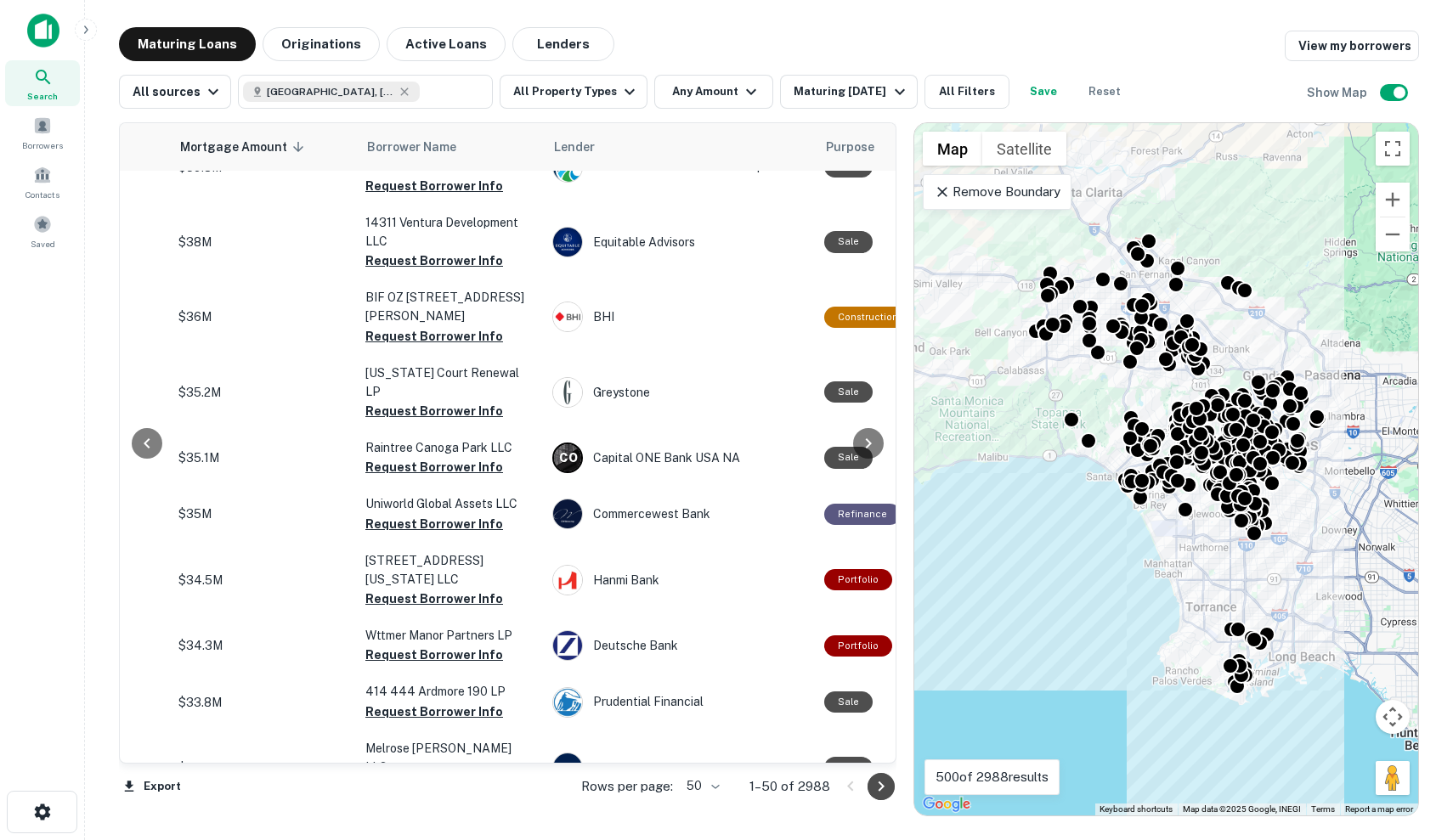
click at [882, 791] on icon "Go to next page" at bounding box center [880, 786] width 20 height 20
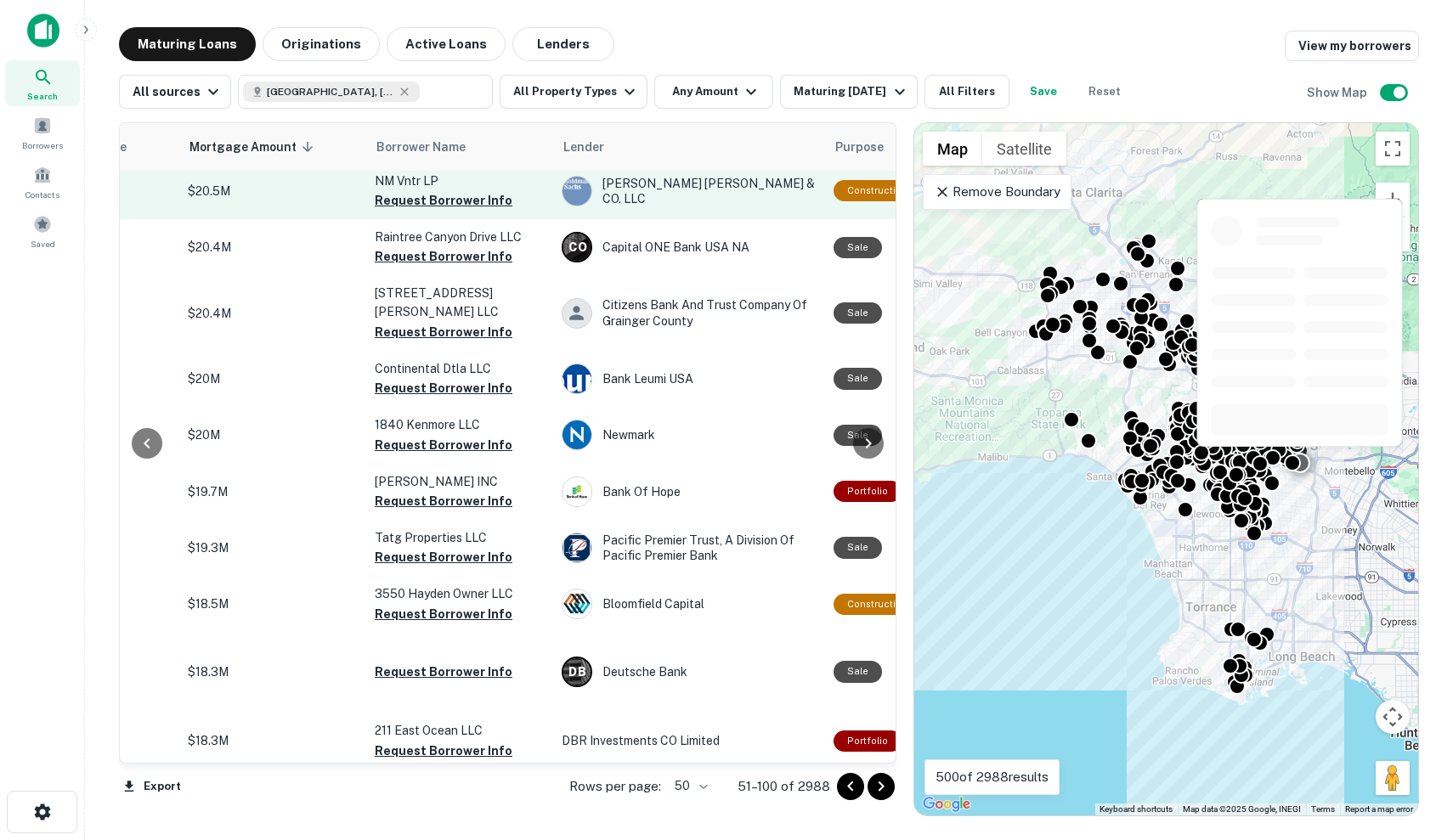
scroll to position [1438, 371]
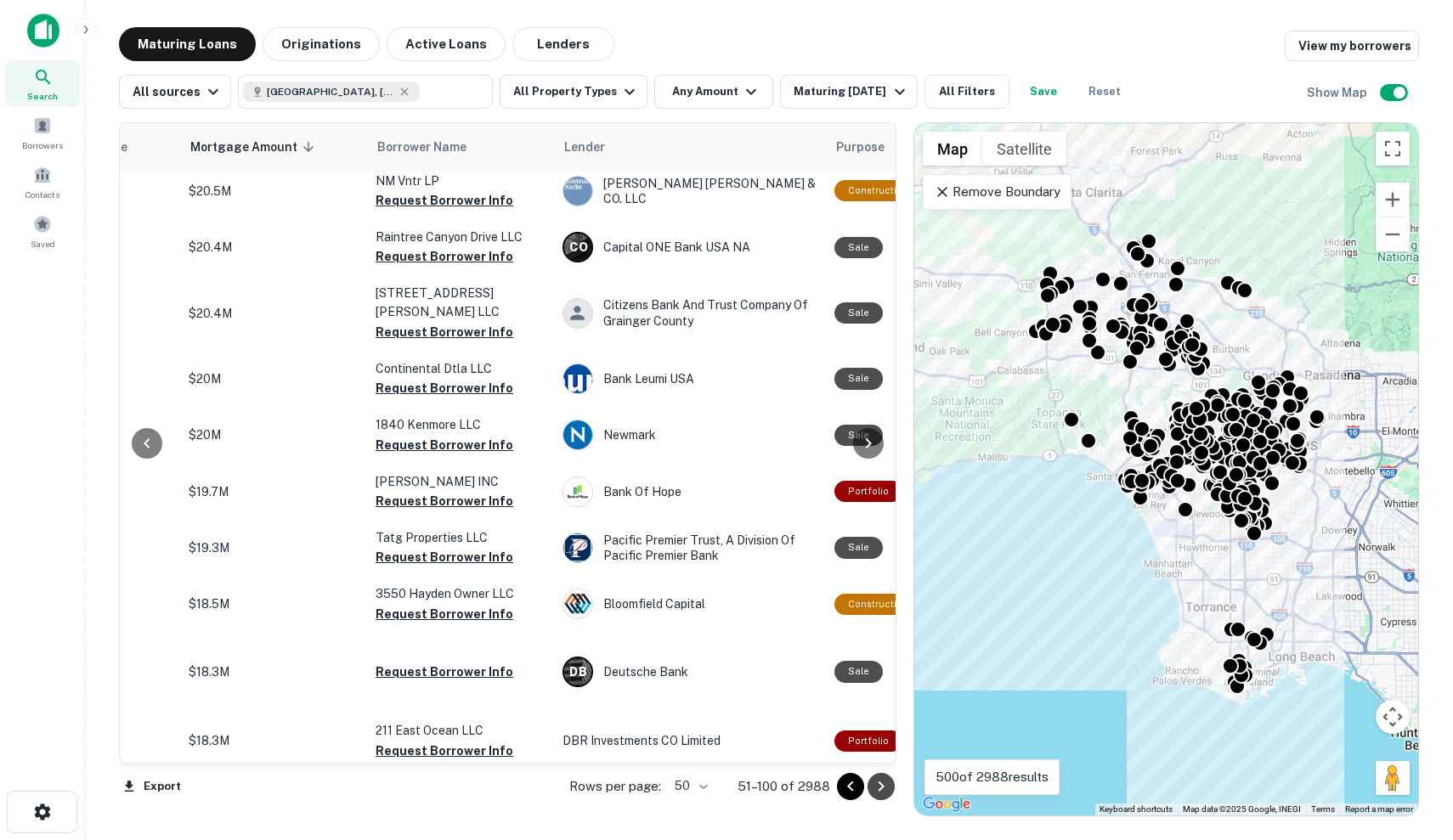
click at [873, 783] on icon "Go to next page" at bounding box center [880, 786] width 20 height 20
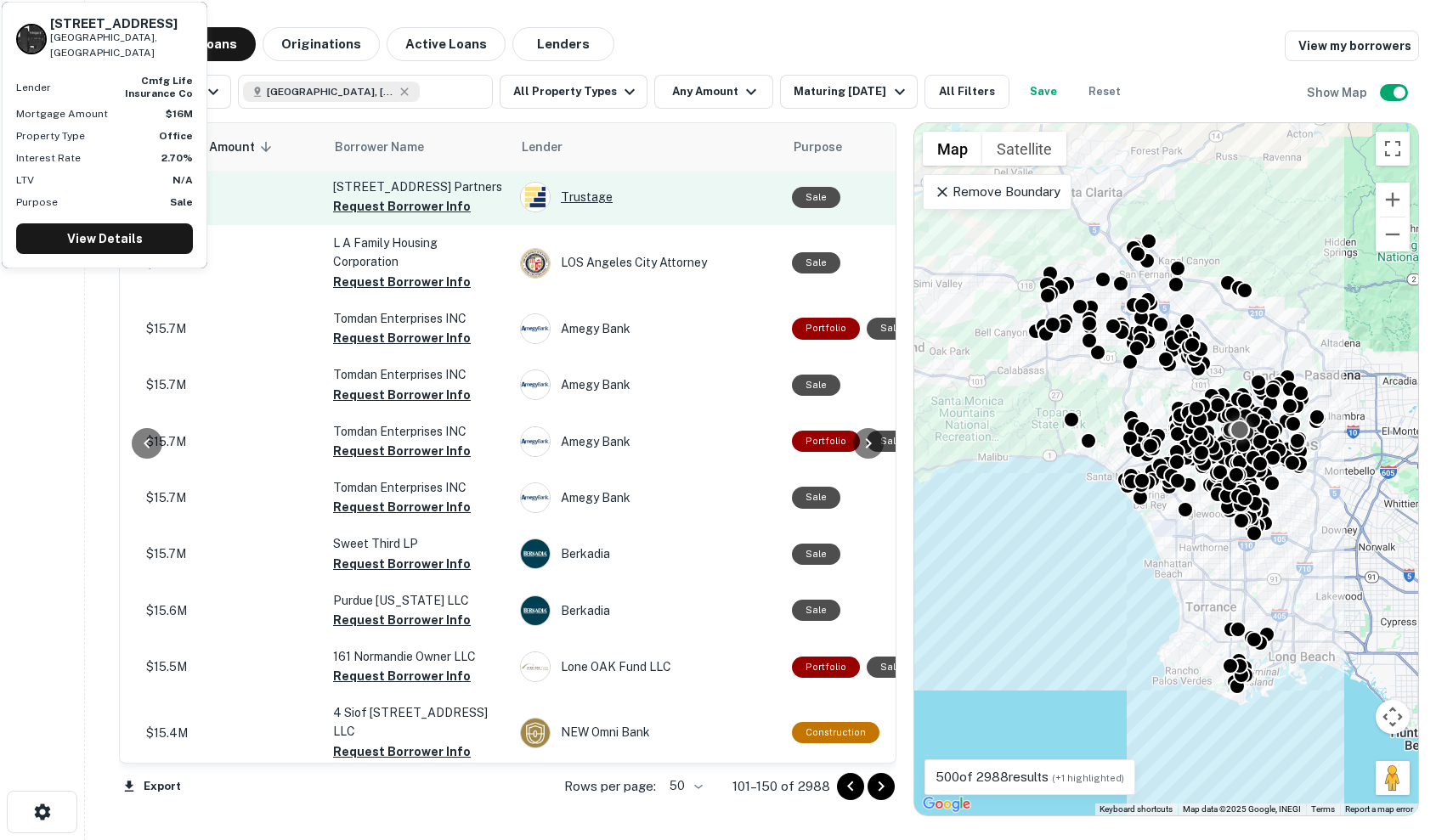
scroll to position [3, 421]
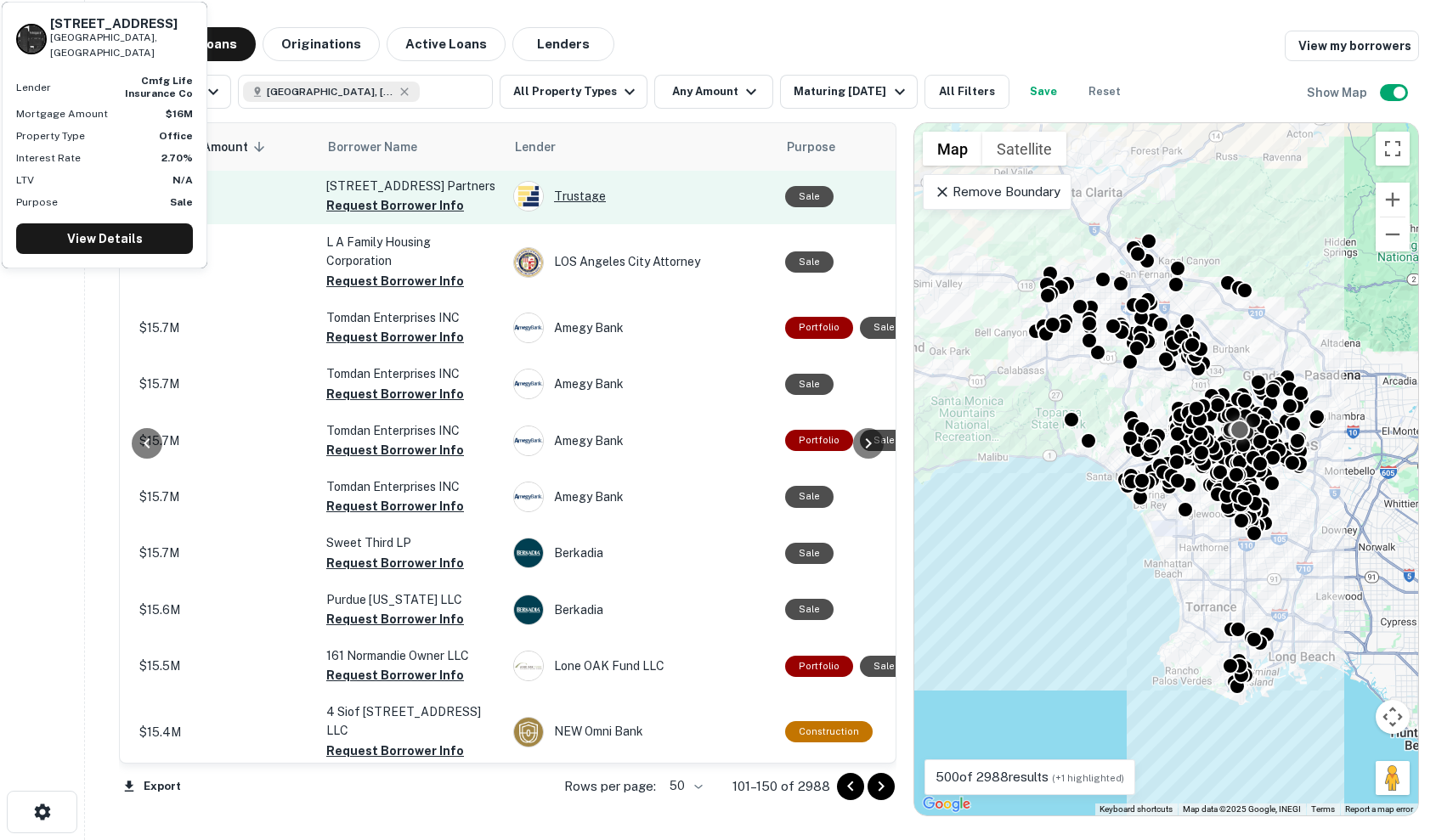
click at [711, 197] on div "Trustage" at bounding box center [640, 197] width 255 height 31
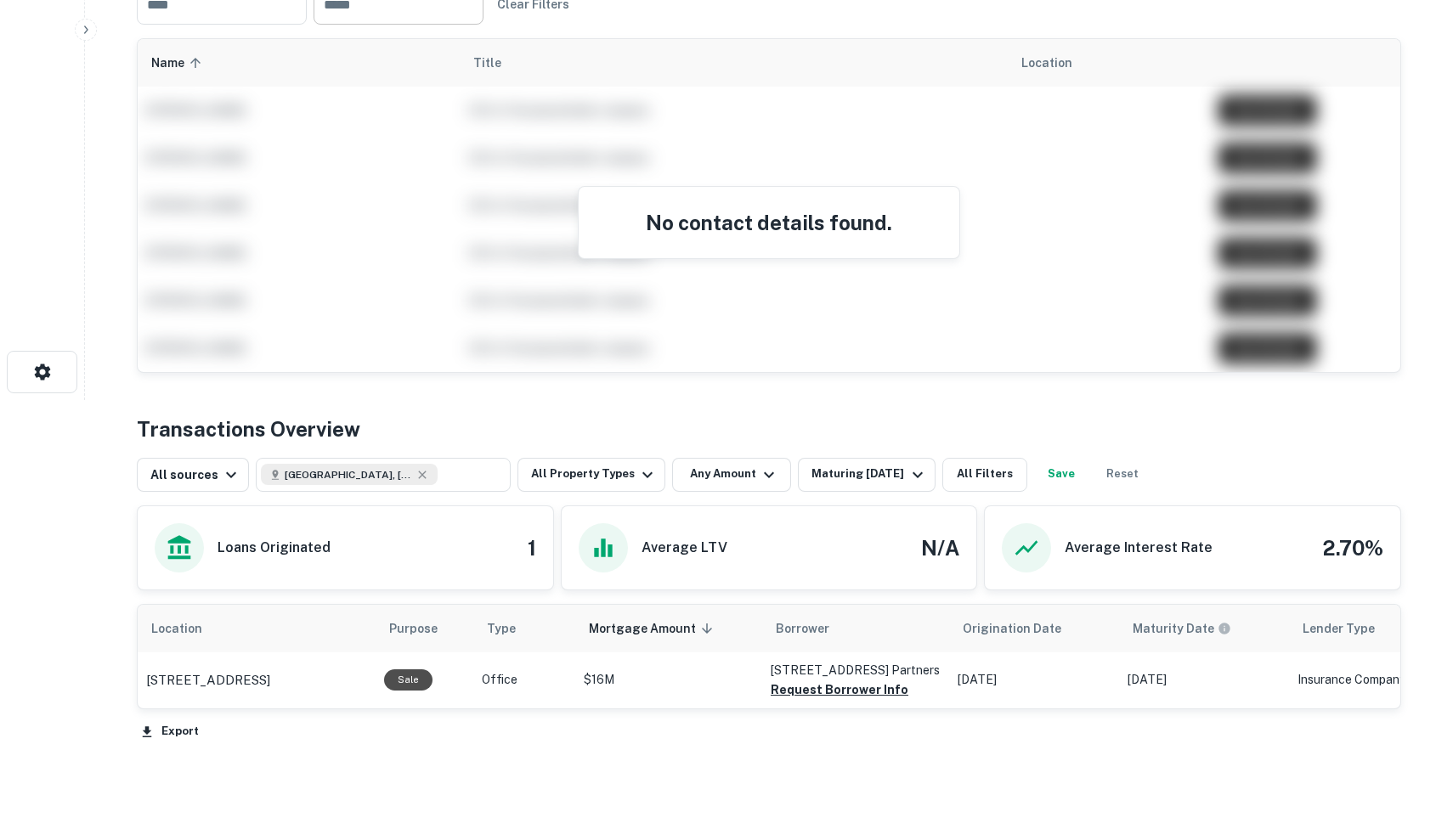
scroll to position [477, 0]
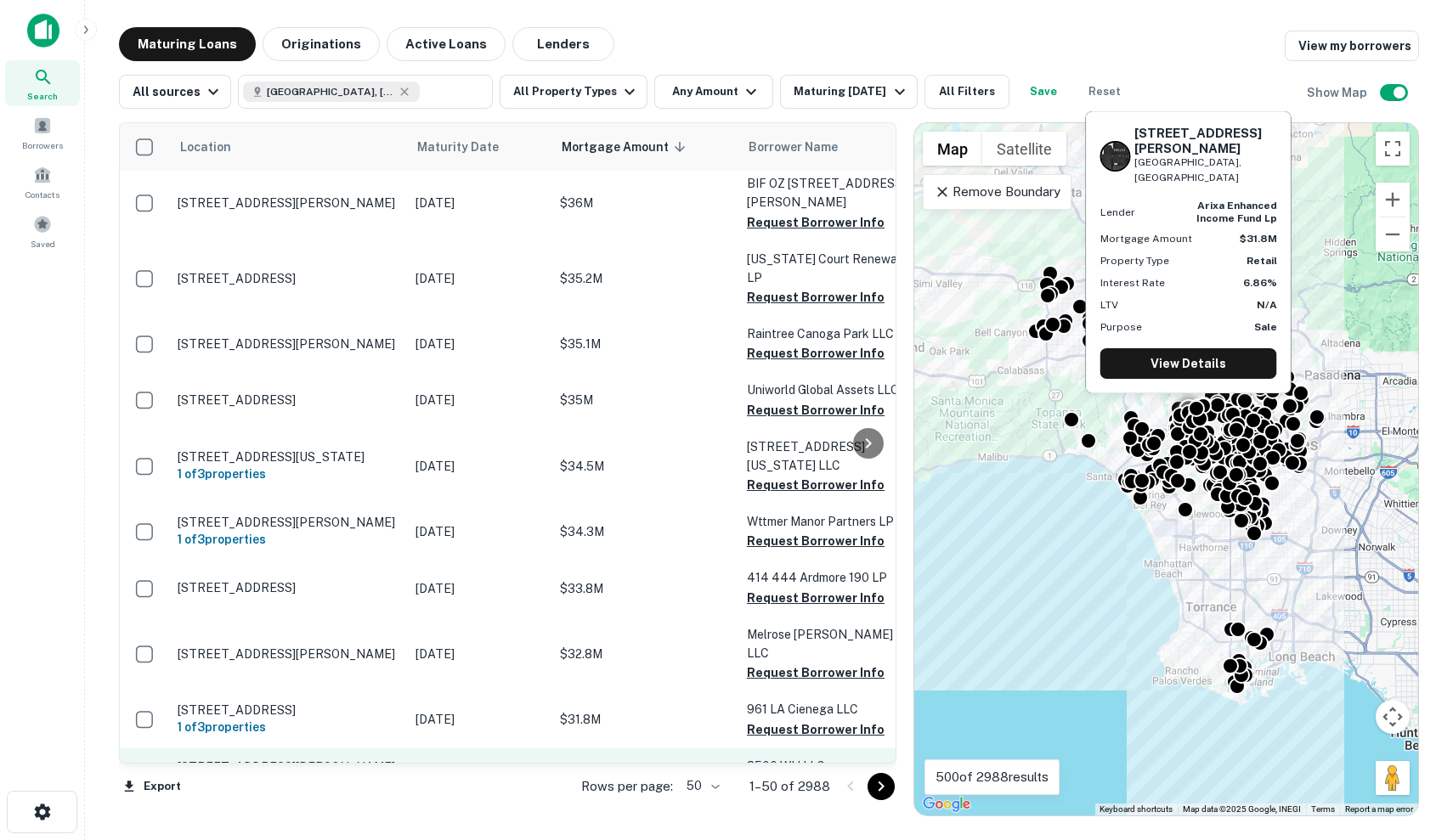
scroll to position [2477, 0]
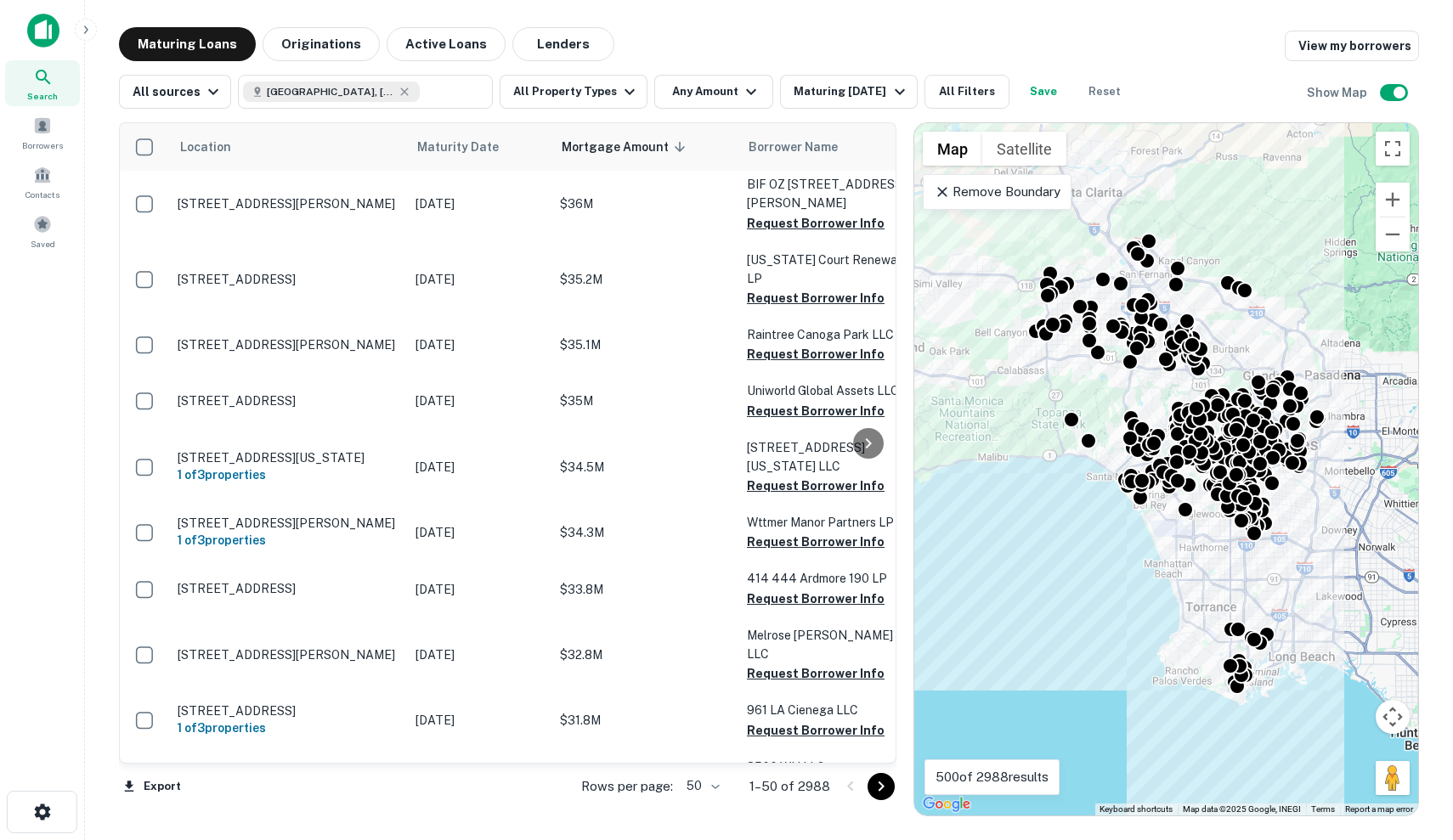
click at [867, 779] on div at bounding box center [866, 786] width 58 height 27
click at [881, 791] on icon "Go to next page" at bounding box center [880, 786] width 20 height 20
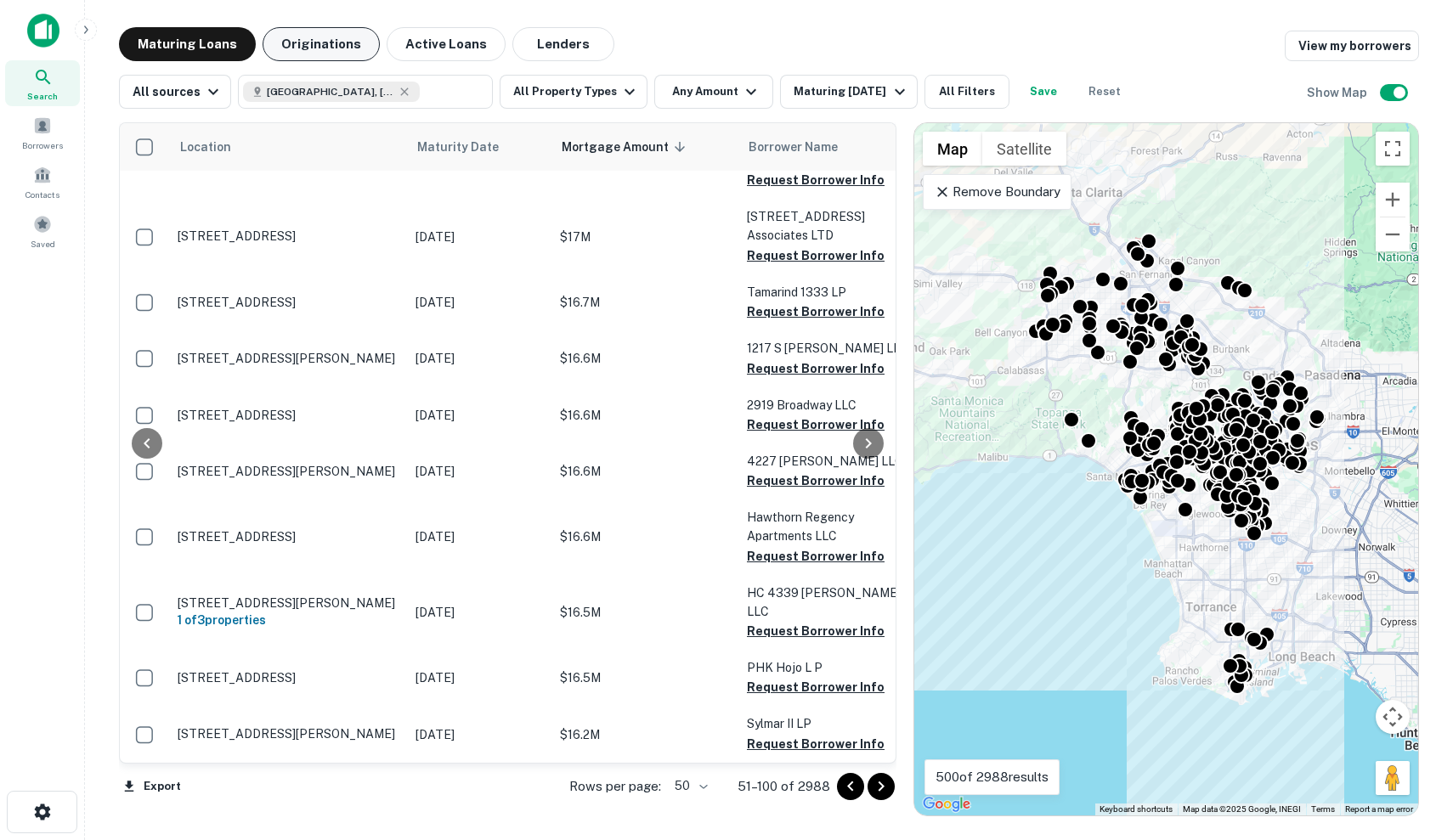
click at [298, 50] on button "Originations" at bounding box center [321, 44] width 117 height 34
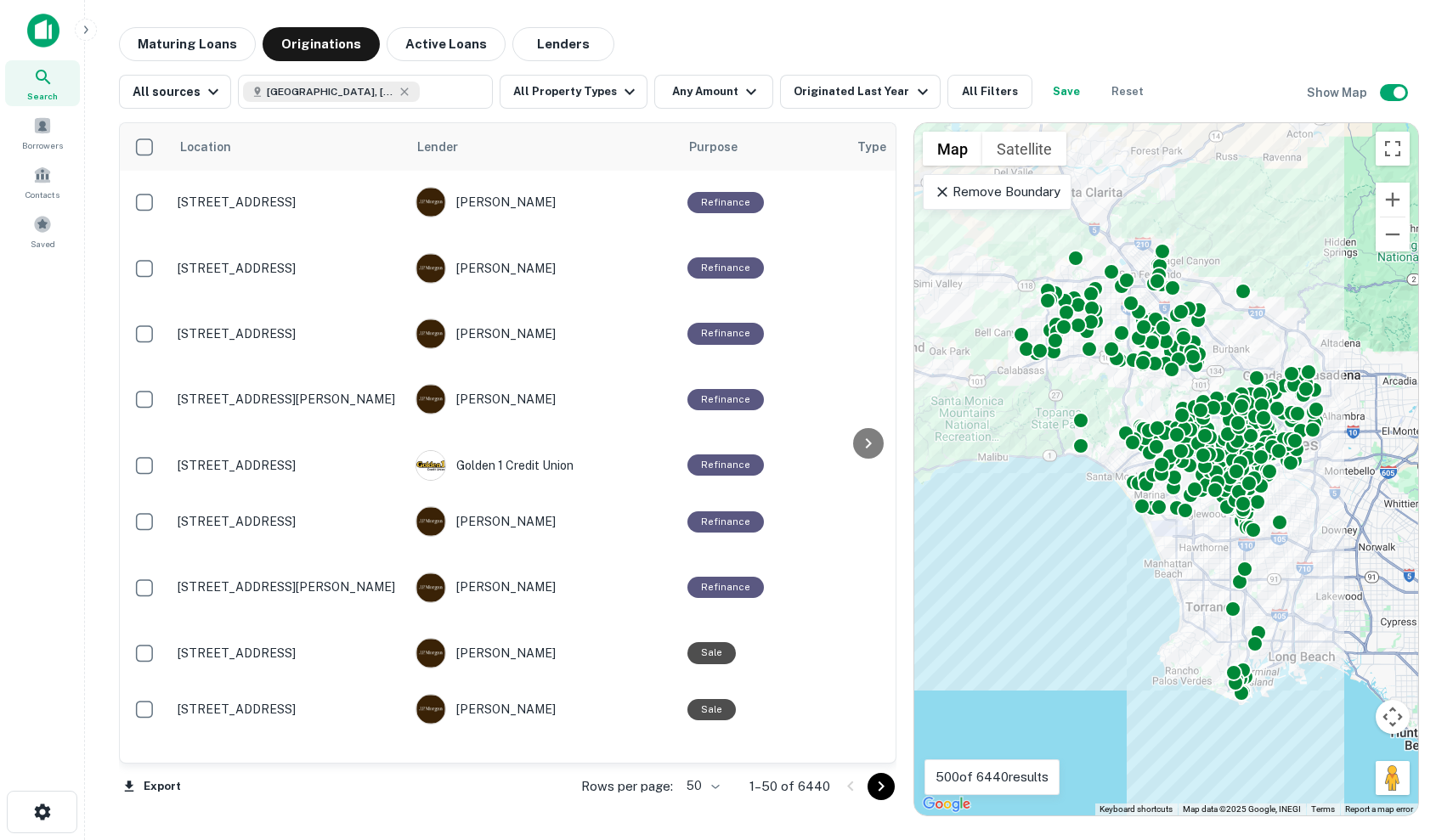
scroll to position [2402, 0]
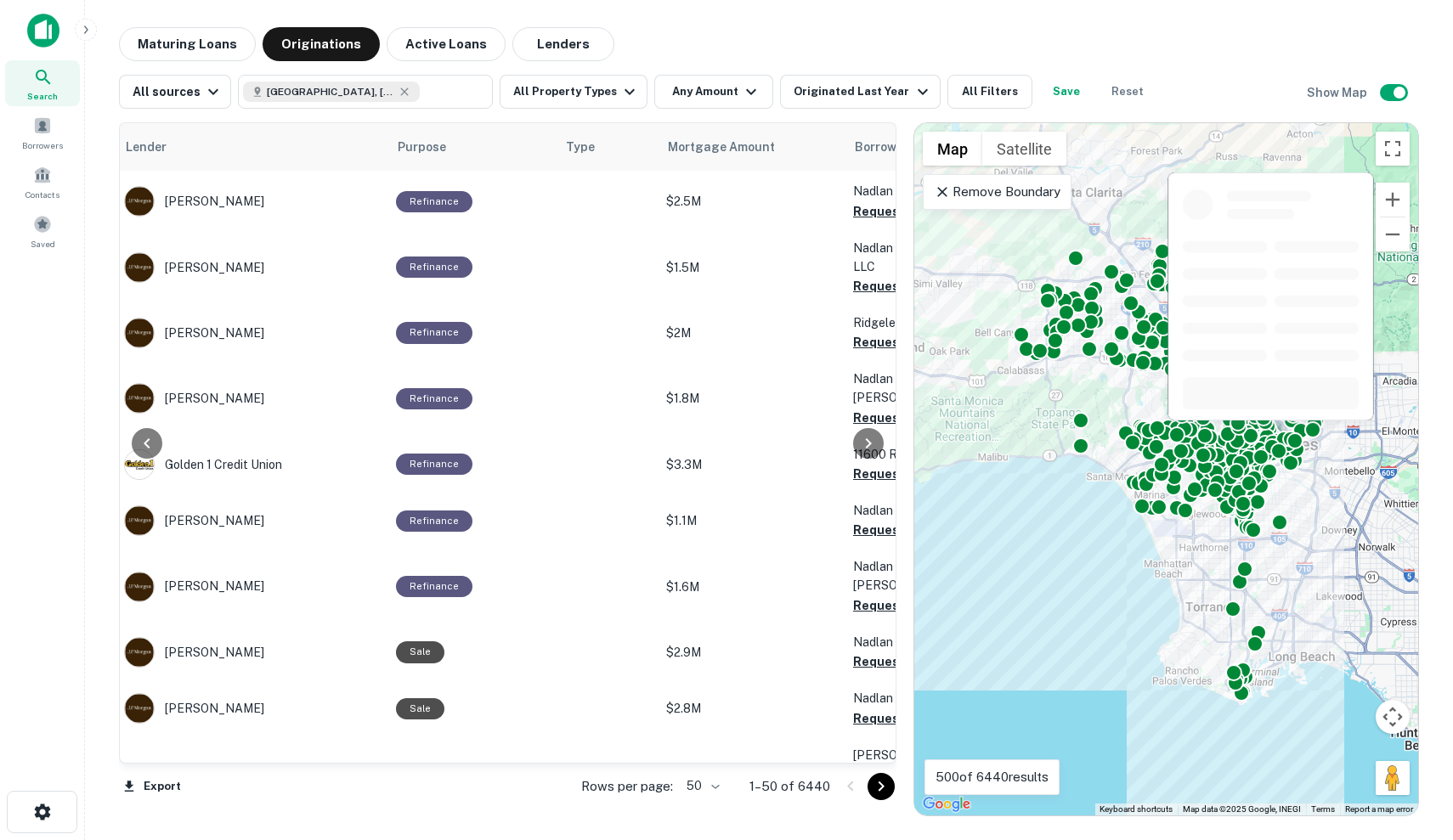
scroll to position [2402, 292]
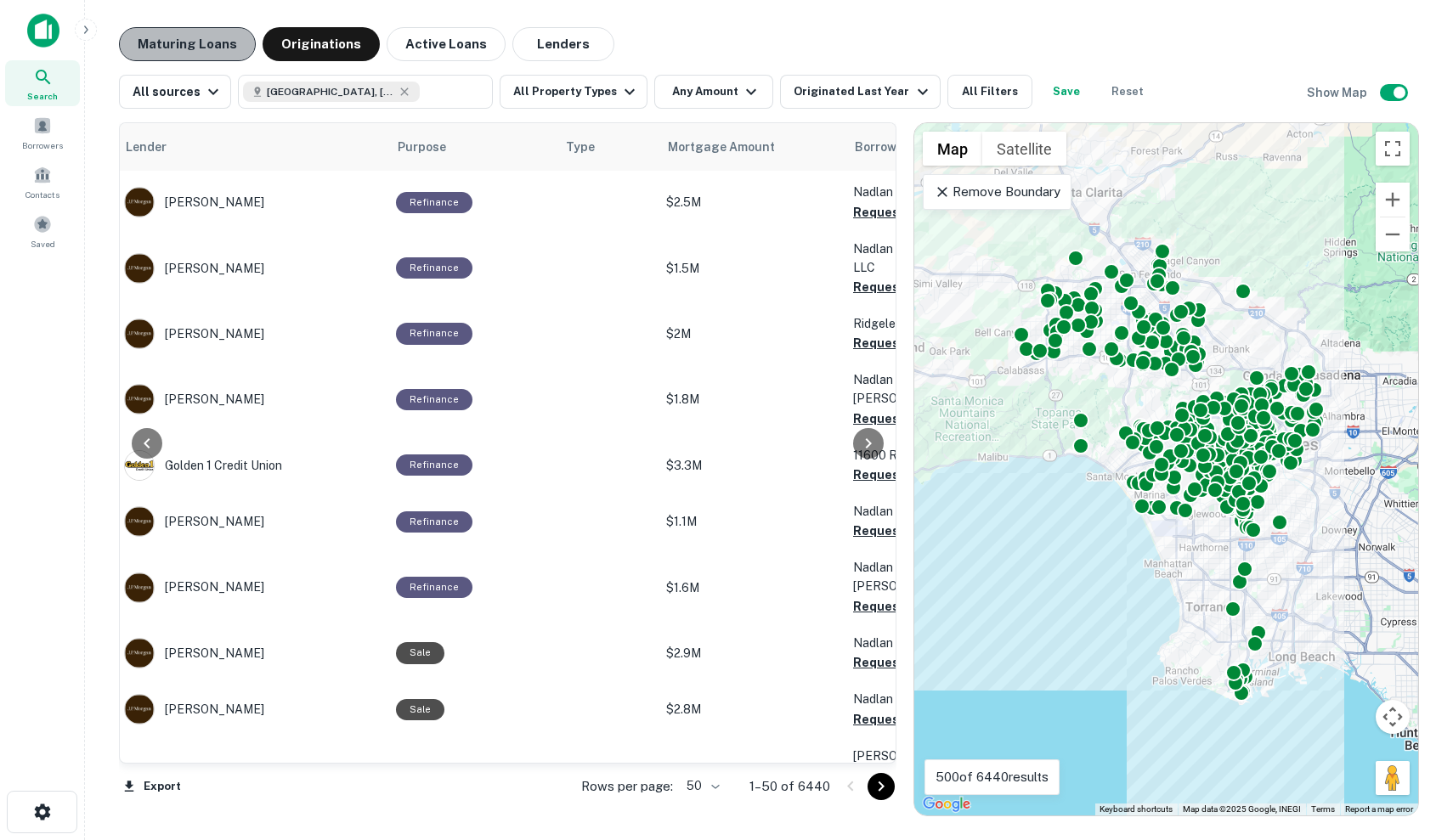
click at [189, 43] on button "Maturing Loans" at bounding box center [187, 44] width 137 height 34
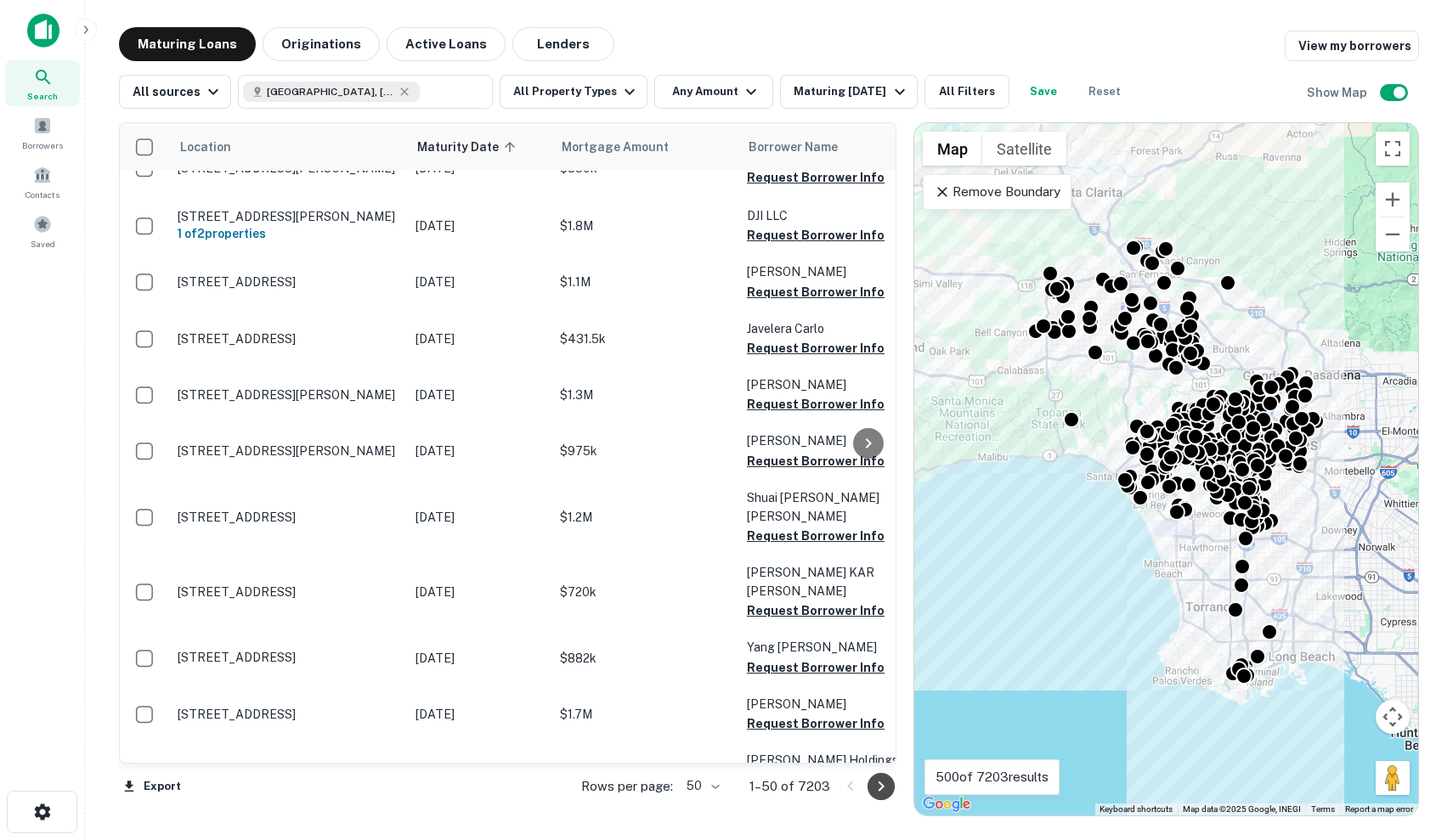
click at [882, 794] on icon "Go to next page" at bounding box center [880, 786] width 20 height 20
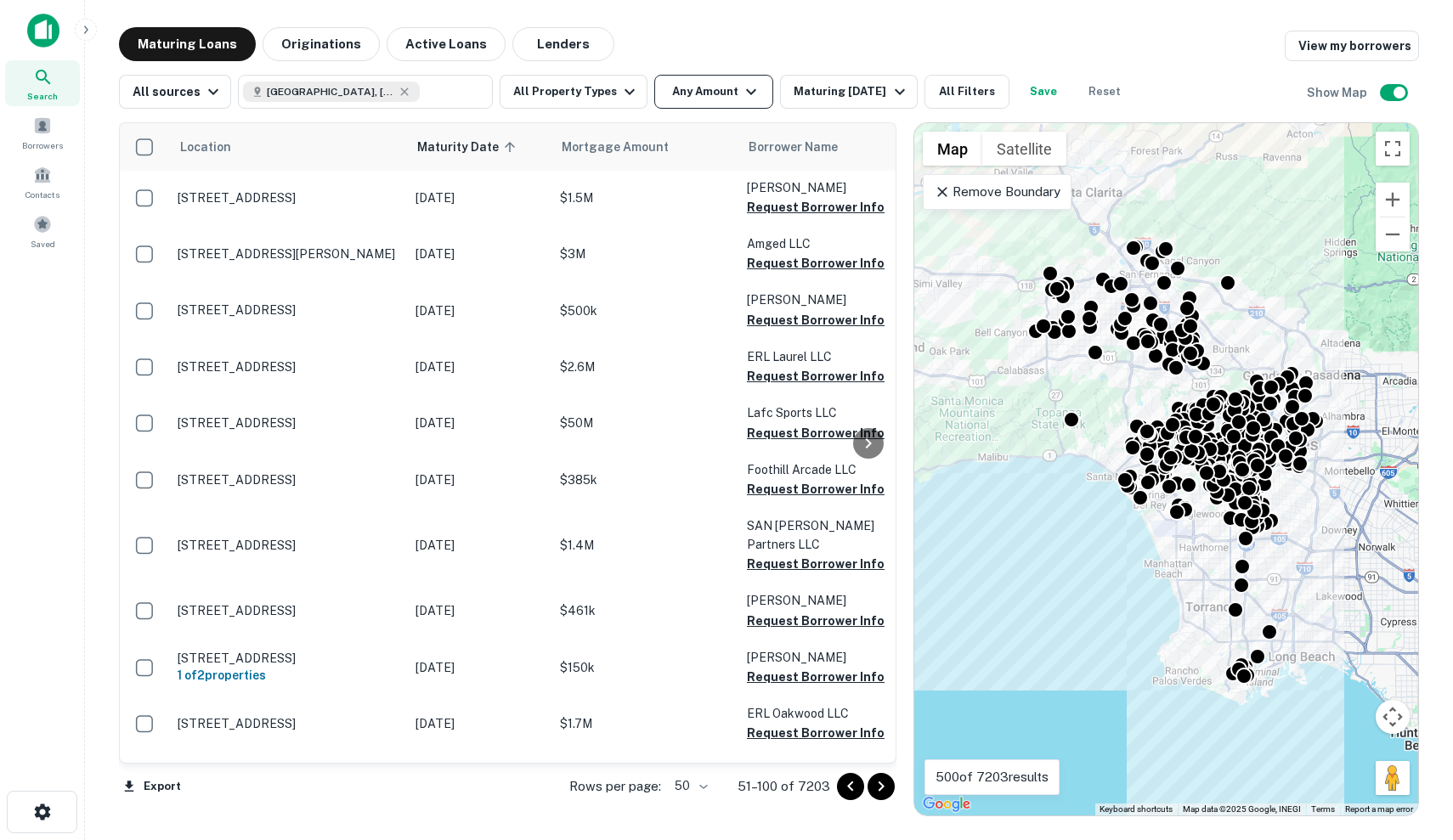
scroll to position [2340, 0]
click at [828, 94] on div "Maturing In 1 Year" at bounding box center [850, 91] width 115 height 20
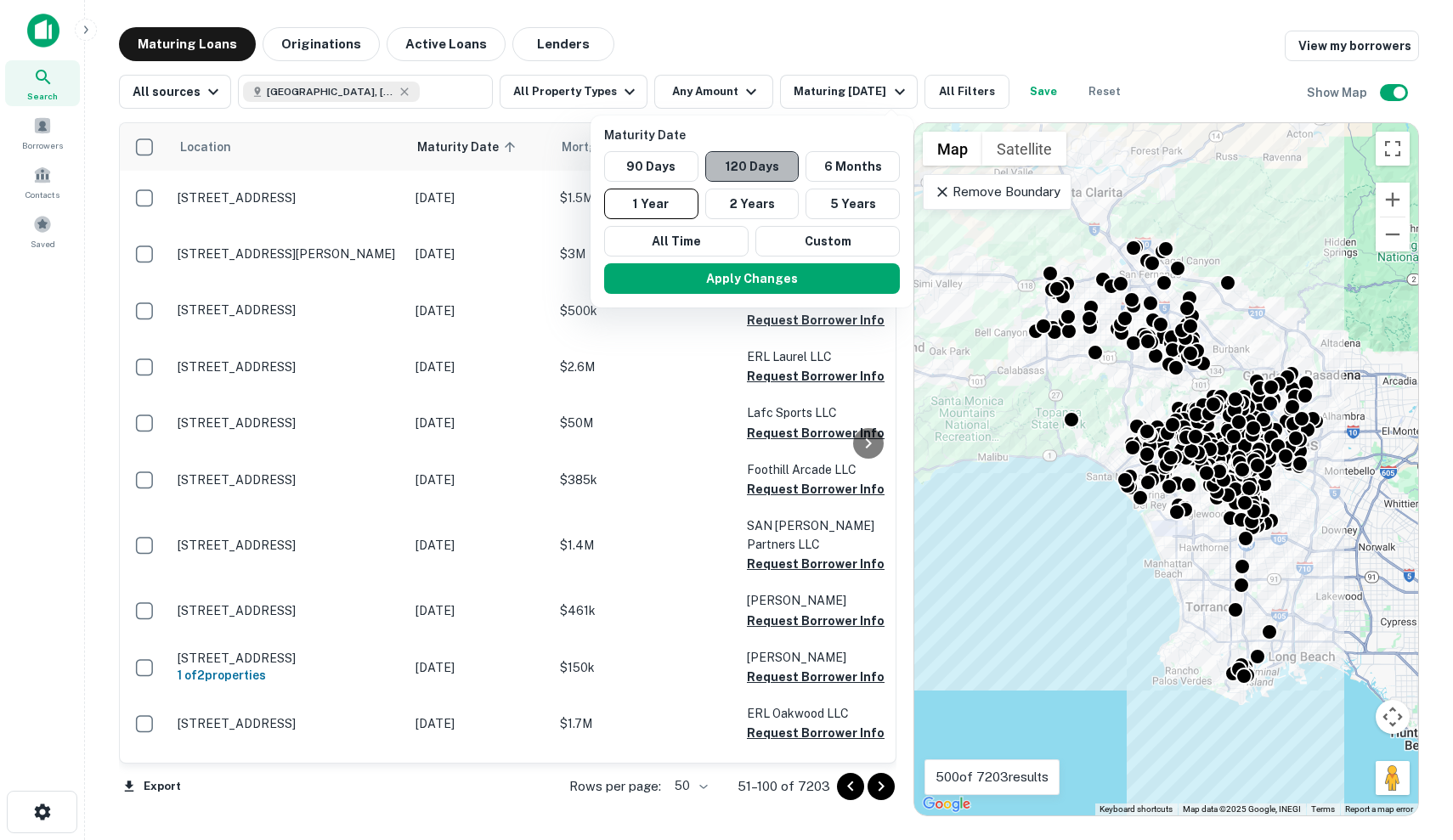
click at [732, 164] on button "120 Days" at bounding box center [751, 167] width 94 height 31
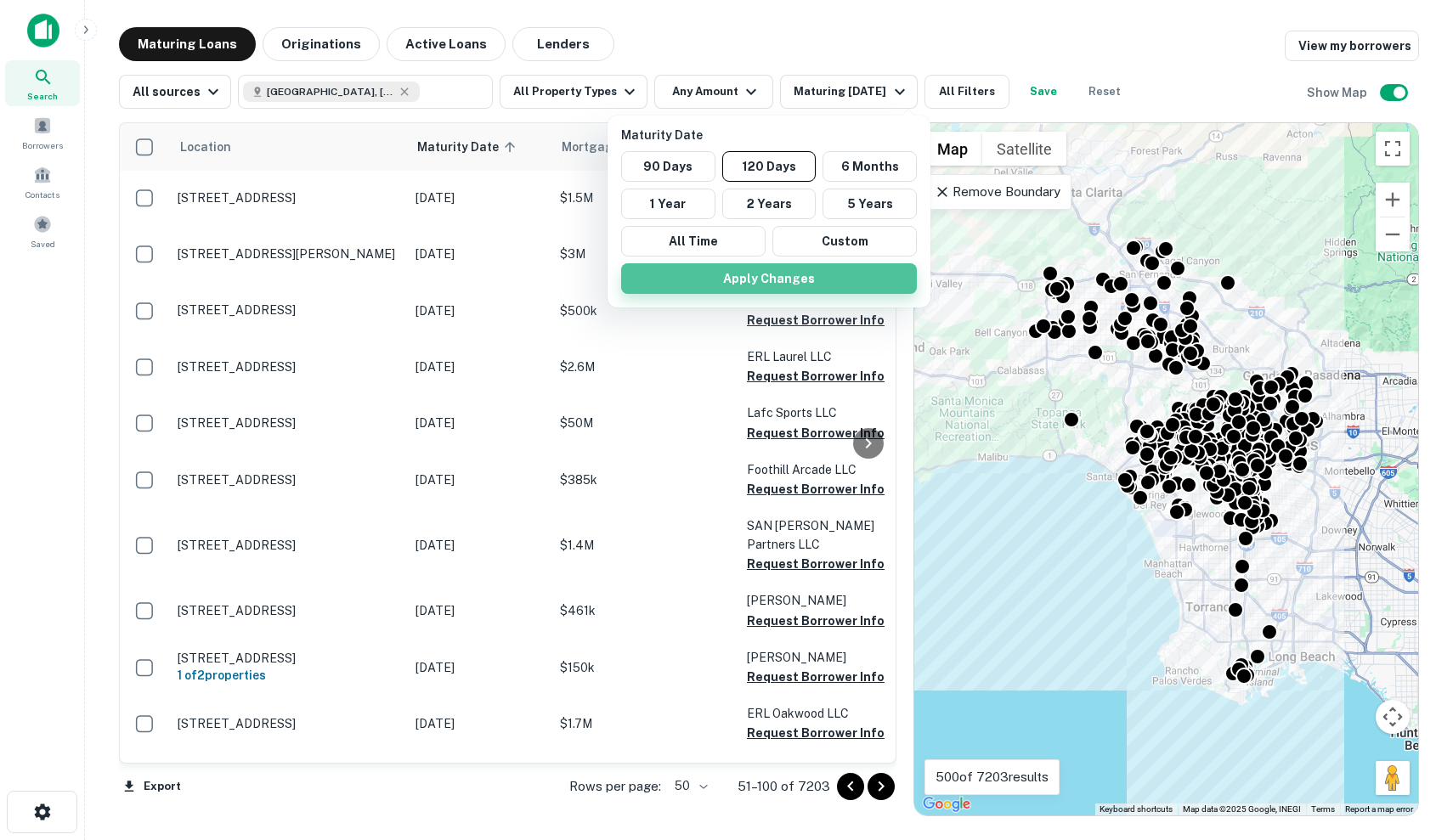
click at [789, 275] on button "Apply Changes" at bounding box center [769, 279] width 296 height 31
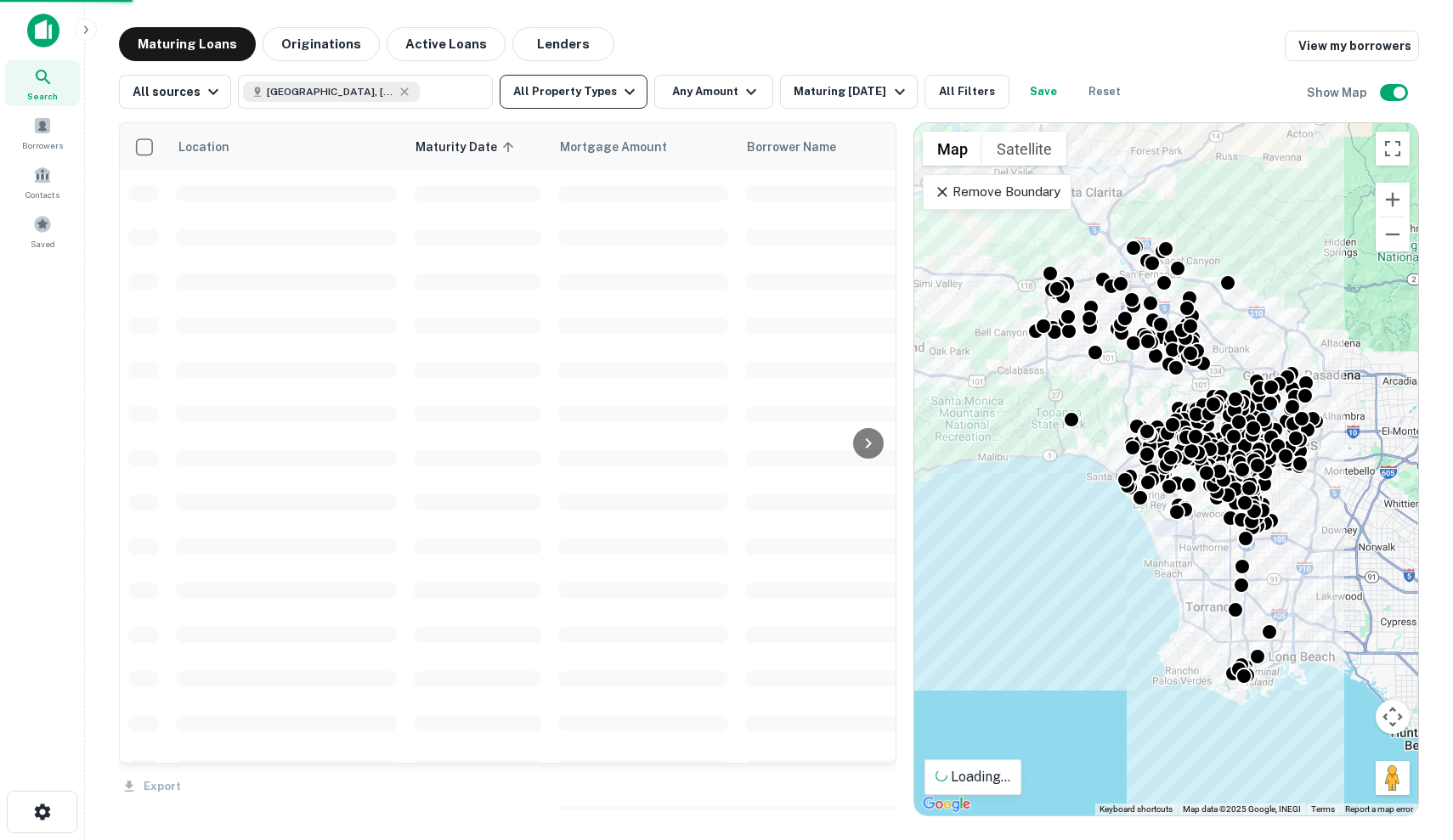
click at [588, 90] on button "All Property Types" at bounding box center [573, 91] width 147 height 34
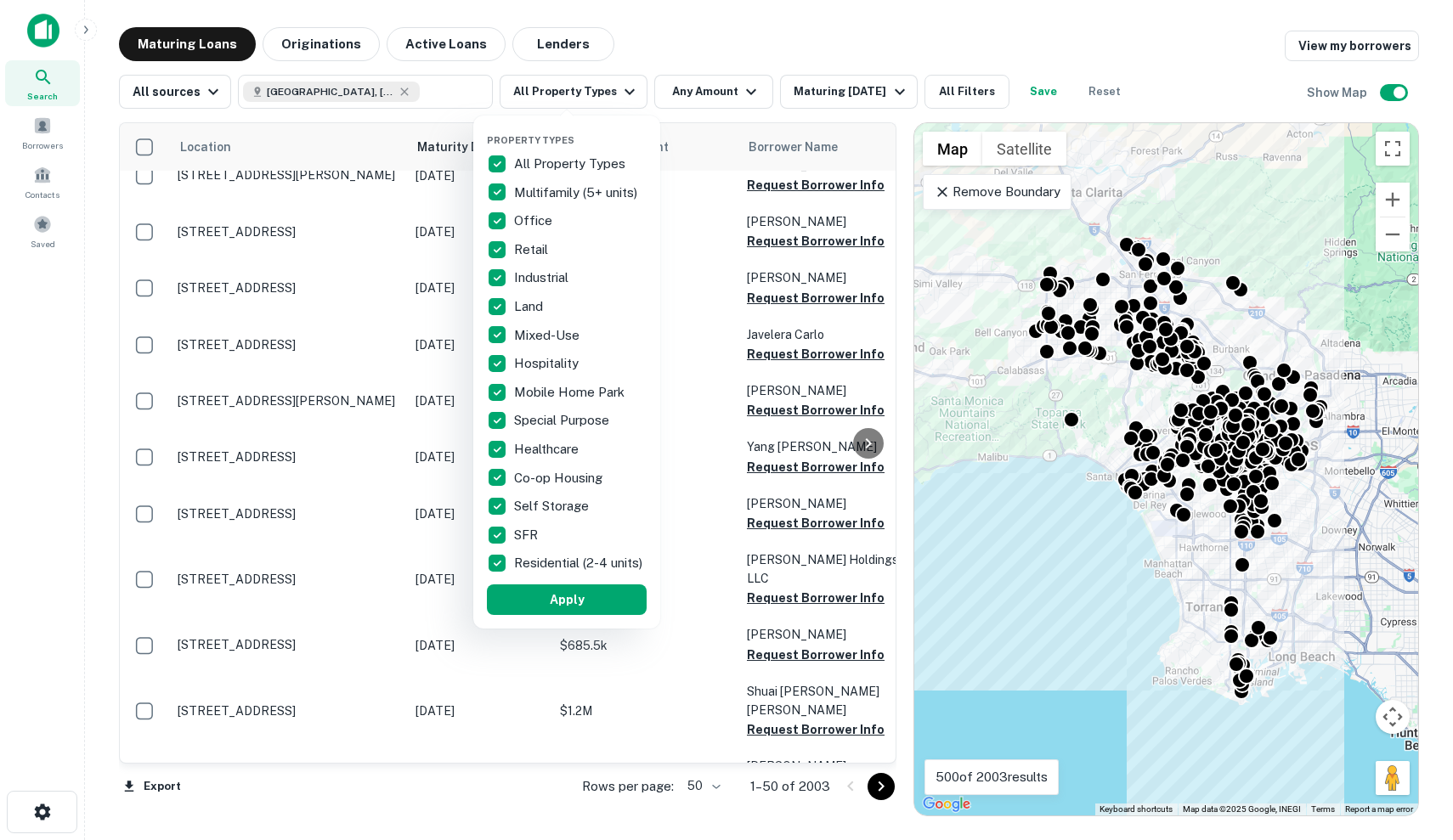
click at [559, 502] on p "Self Storage" at bounding box center [553, 506] width 79 height 20
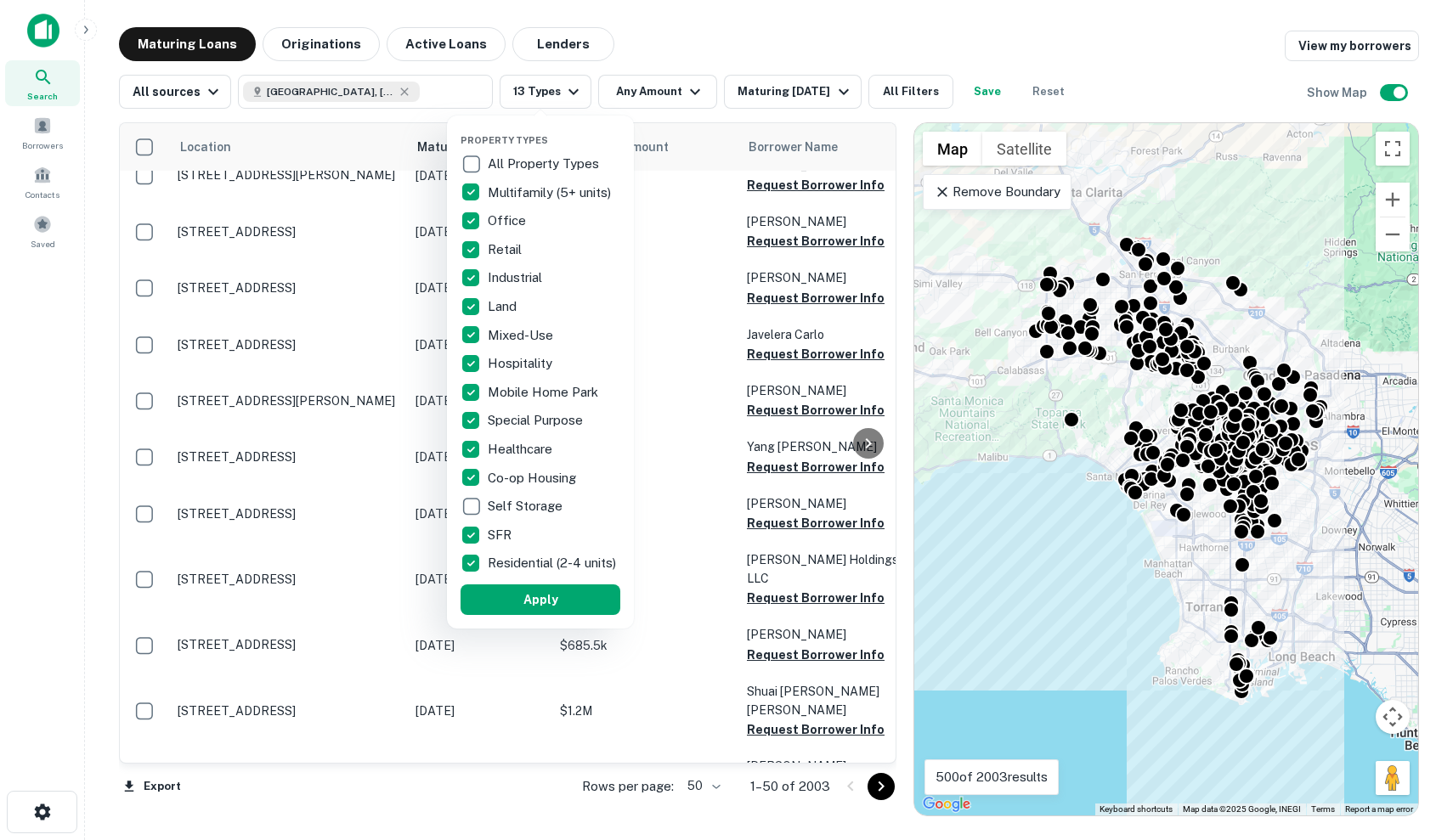
click at [560, 491] on div "Co-op Housing" at bounding box center [540, 478] width 160 height 29
click at [553, 460] on div "Healthcare" at bounding box center [540, 450] width 160 height 29
click at [559, 425] on p "Special Purpose" at bounding box center [536, 420] width 99 height 20
click at [562, 400] on p "Mobile Home Park" at bounding box center [544, 391] width 113 height 20
click at [563, 367] on div "Hospitality" at bounding box center [537, 363] width 160 height 29
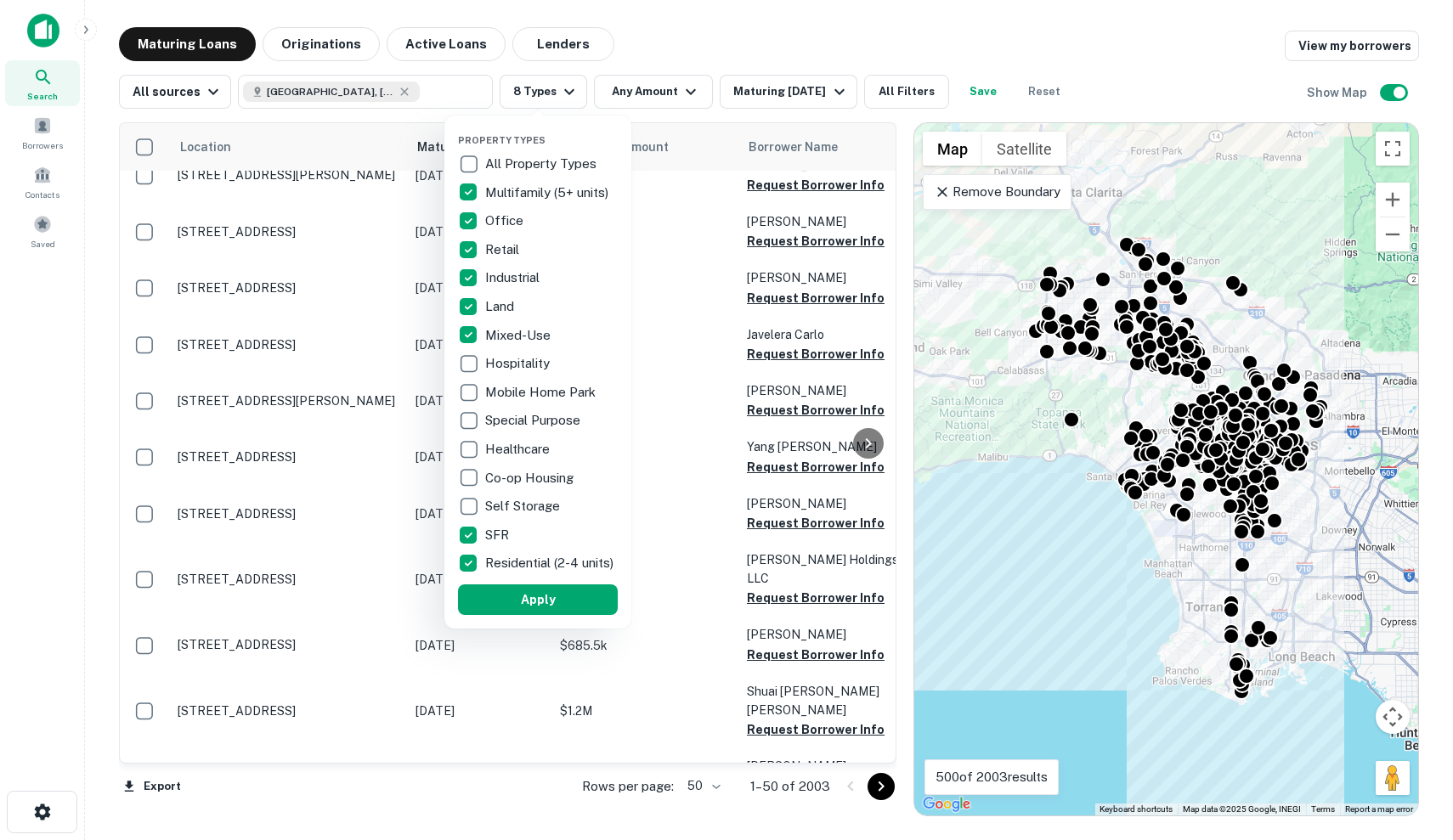
click at [570, 348] on div "Mixed-Use" at bounding box center [537, 335] width 160 height 29
click at [582, 302] on div "Land" at bounding box center [537, 306] width 160 height 29
click at [588, 270] on div "Industrial" at bounding box center [537, 278] width 160 height 29
click at [596, 243] on div "Retail" at bounding box center [537, 250] width 160 height 29
click at [598, 219] on div "Office" at bounding box center [537, 221] width 160 height 29
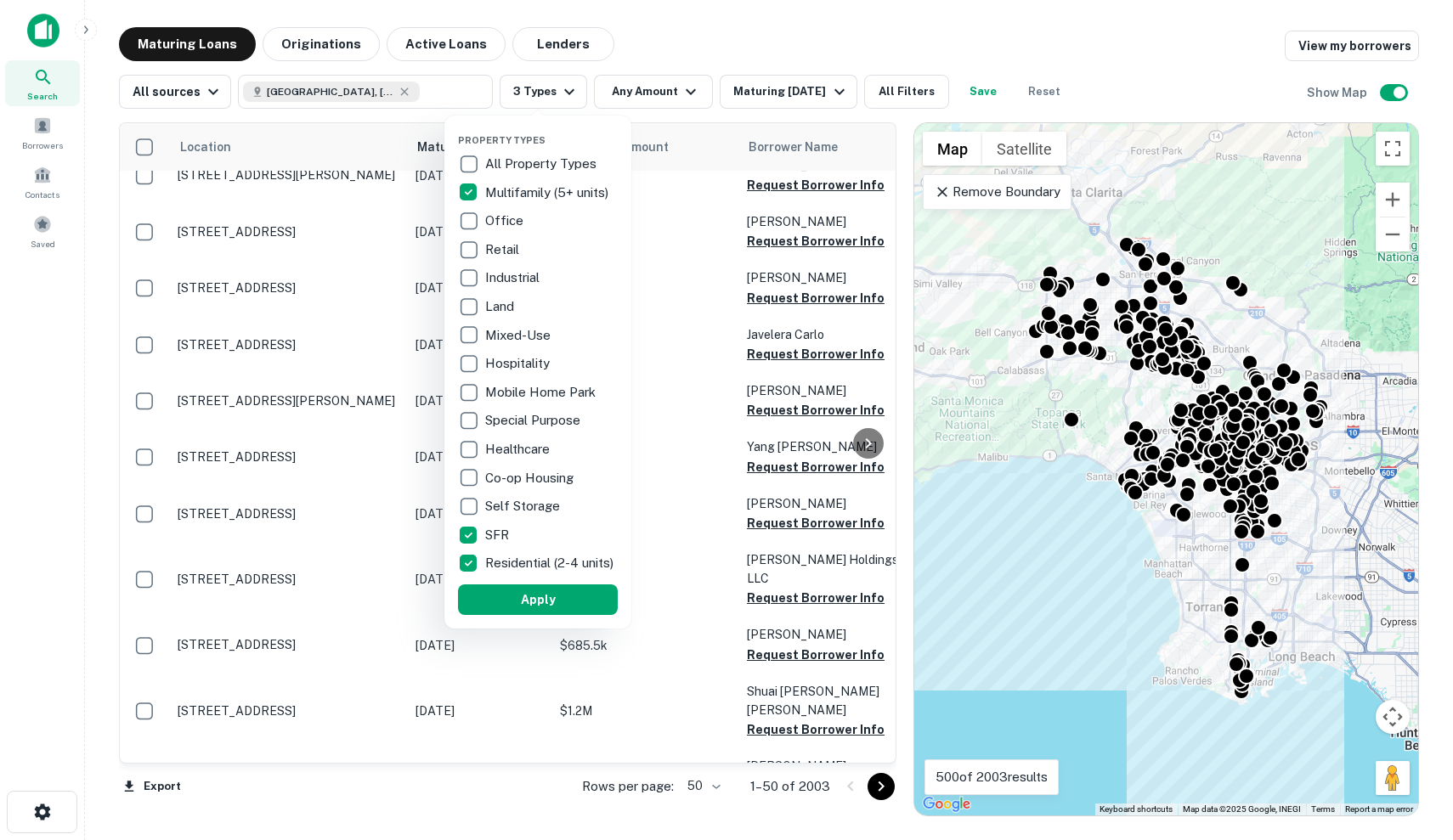
click at [608, 183] on p "Multifamily (5+ units)" at bounding box center [548, 192] width 127 height 20
click at [556, 614] on button "Apply" at bounding box center [537, 600] width 160 height 31
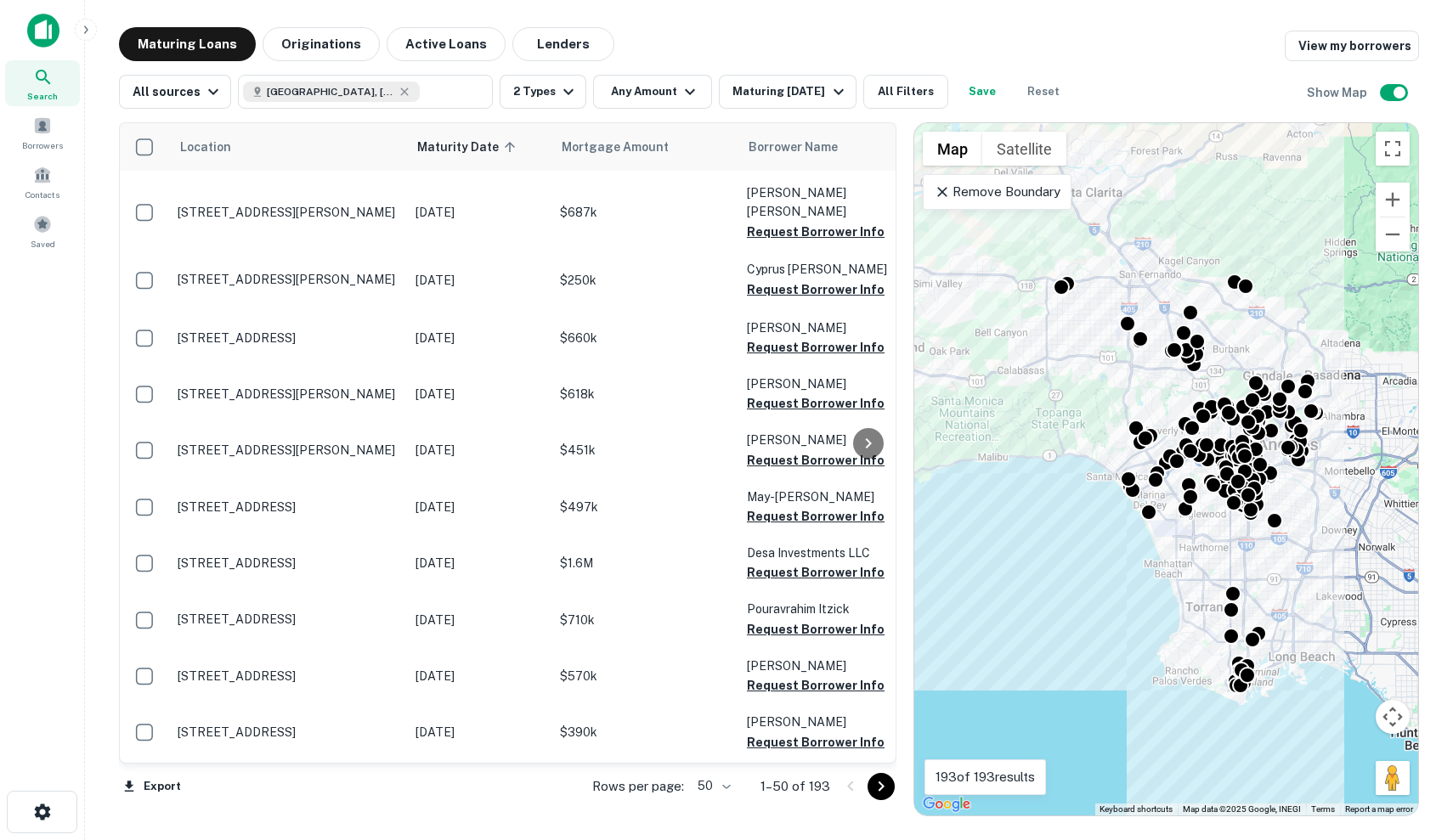
scroll to position [2238, 0]
click at [878, 786] on icon "Go to next page" at bounding box center [880, 786] width 20 height 20
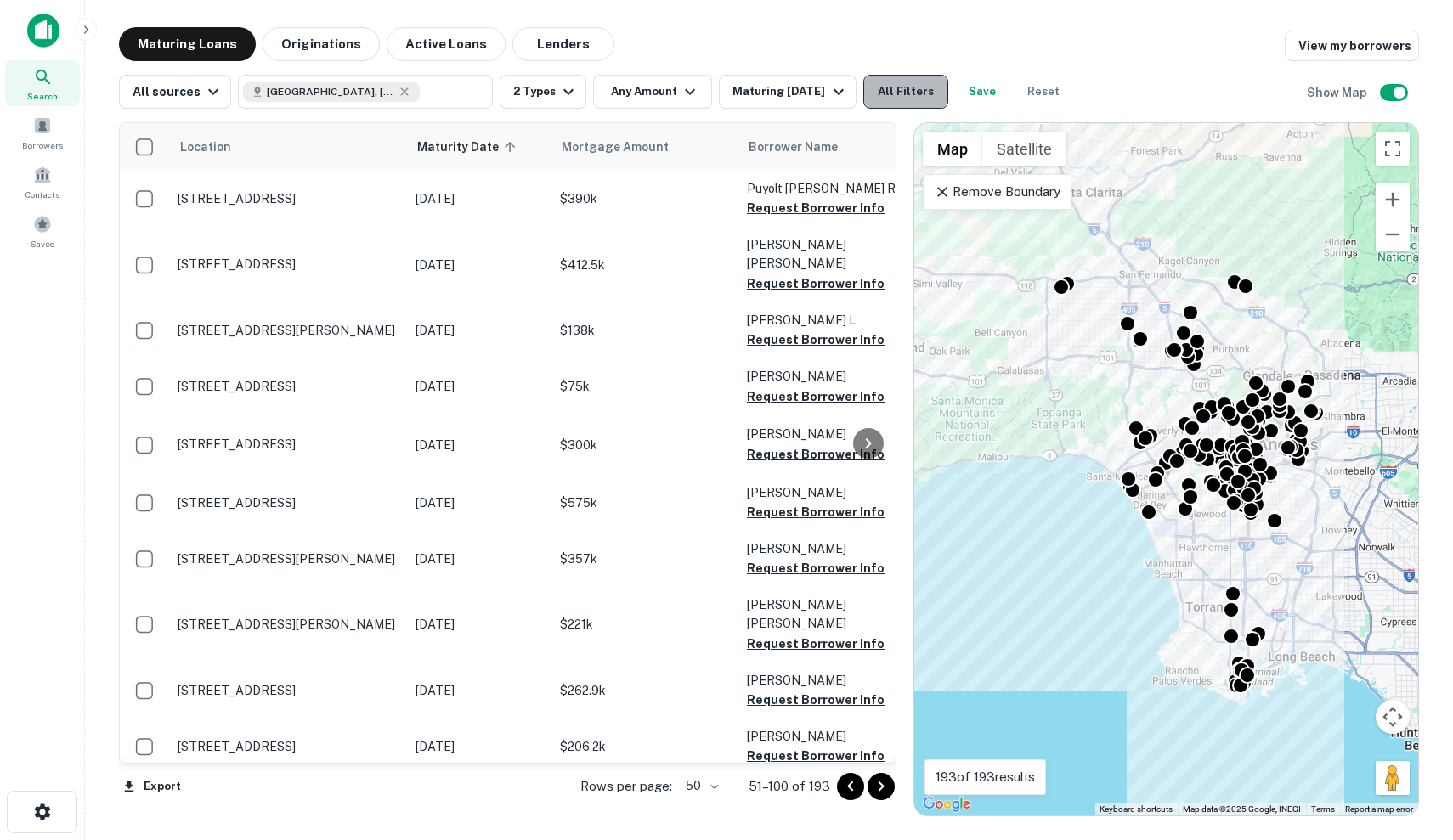
click at [918, 100] on button "All Filters" at bounding box center [905, 91] width 85 height 34
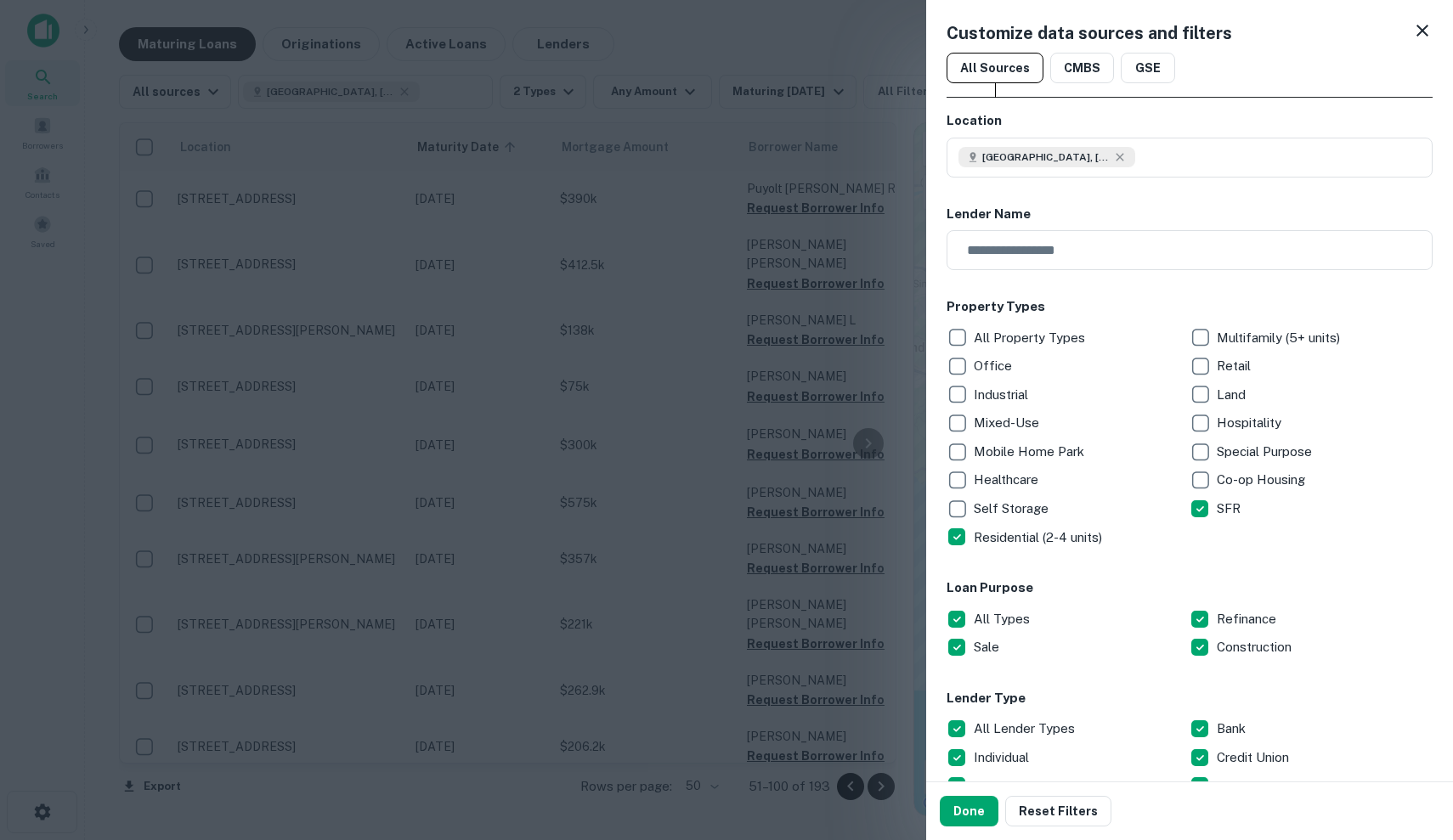
scroll to position [292, 0]
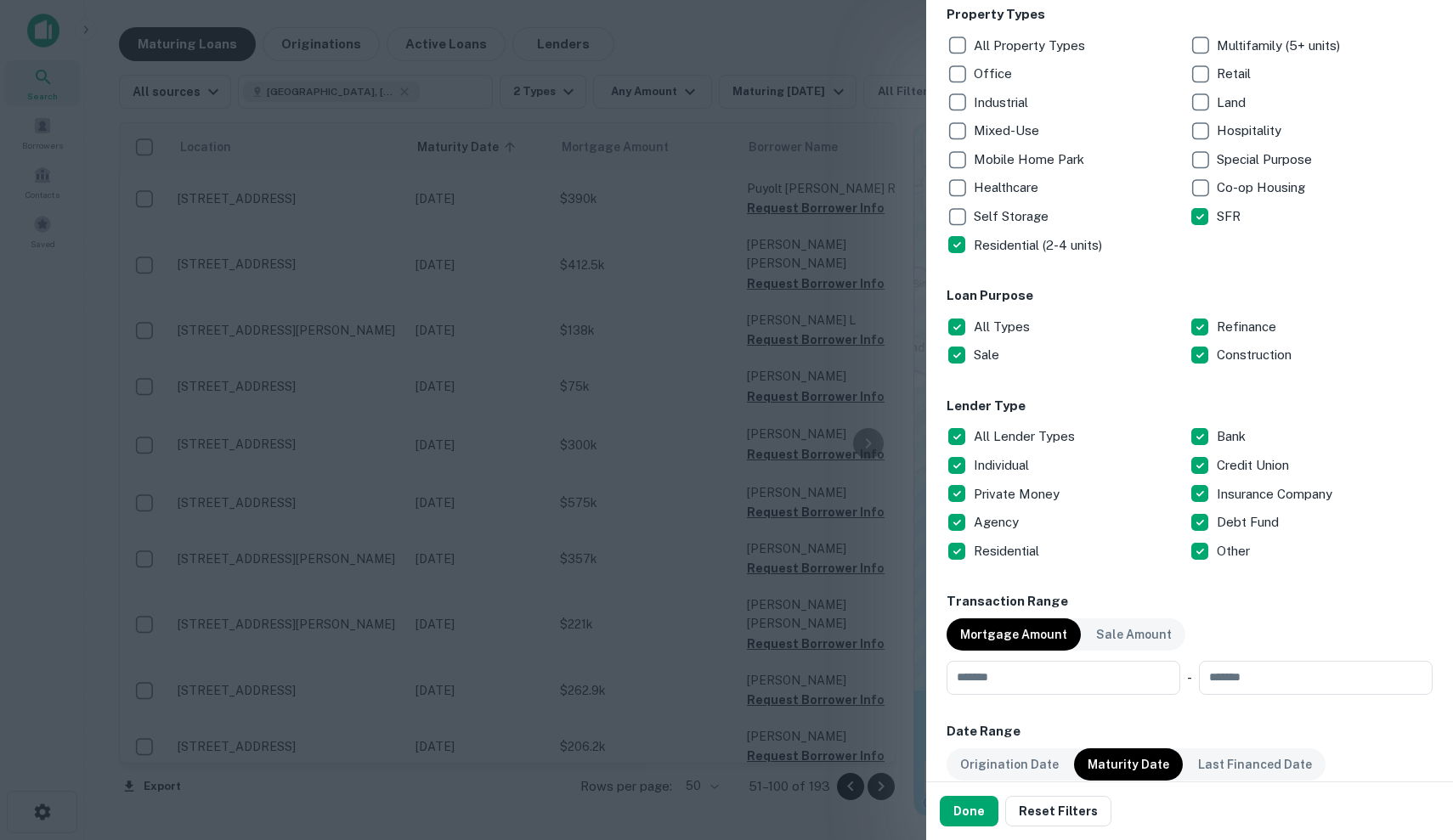
click at [1223, 484] on p "Insurance Company" at bounding box center [1276, 494] width 119 height 20
click at [1219, 463] on p "Credit Union" at bounding box center [1254, 465] width 76 height 20
click at [1013, 544] on p "Residential" at bounding box center [1007, 550] width 69 height 20
click at [1004, 521] on p "Agency" at bounding box center [997, 521] width 48 height 20
click at [1232, 426] on p "Bank" at bounding box center [1232, 436] width 32 height 20
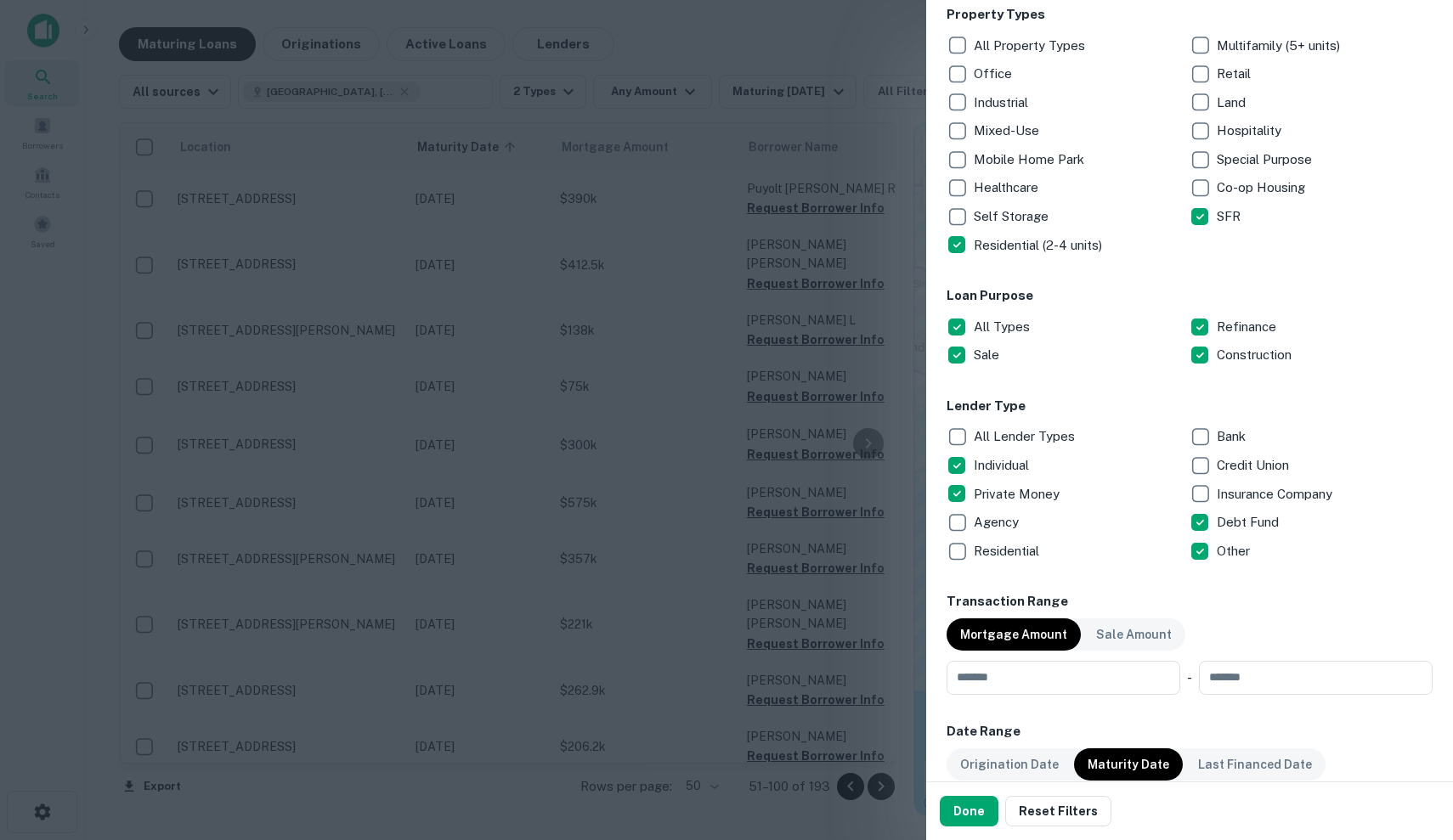
click at [1231, 432] on p "Bank" at bounding box center [1232, 436] width 32 height 20
click at [1232, 542] on p "Other" at bounding box center [1235, 550] width 37 height 20
click at [1230, 426] on p "Bank" at bounding box center [1232, 436] width 32 height 20
click at [964, 803] on button "Done" at bounding box center [968, 811] width 58 height 31
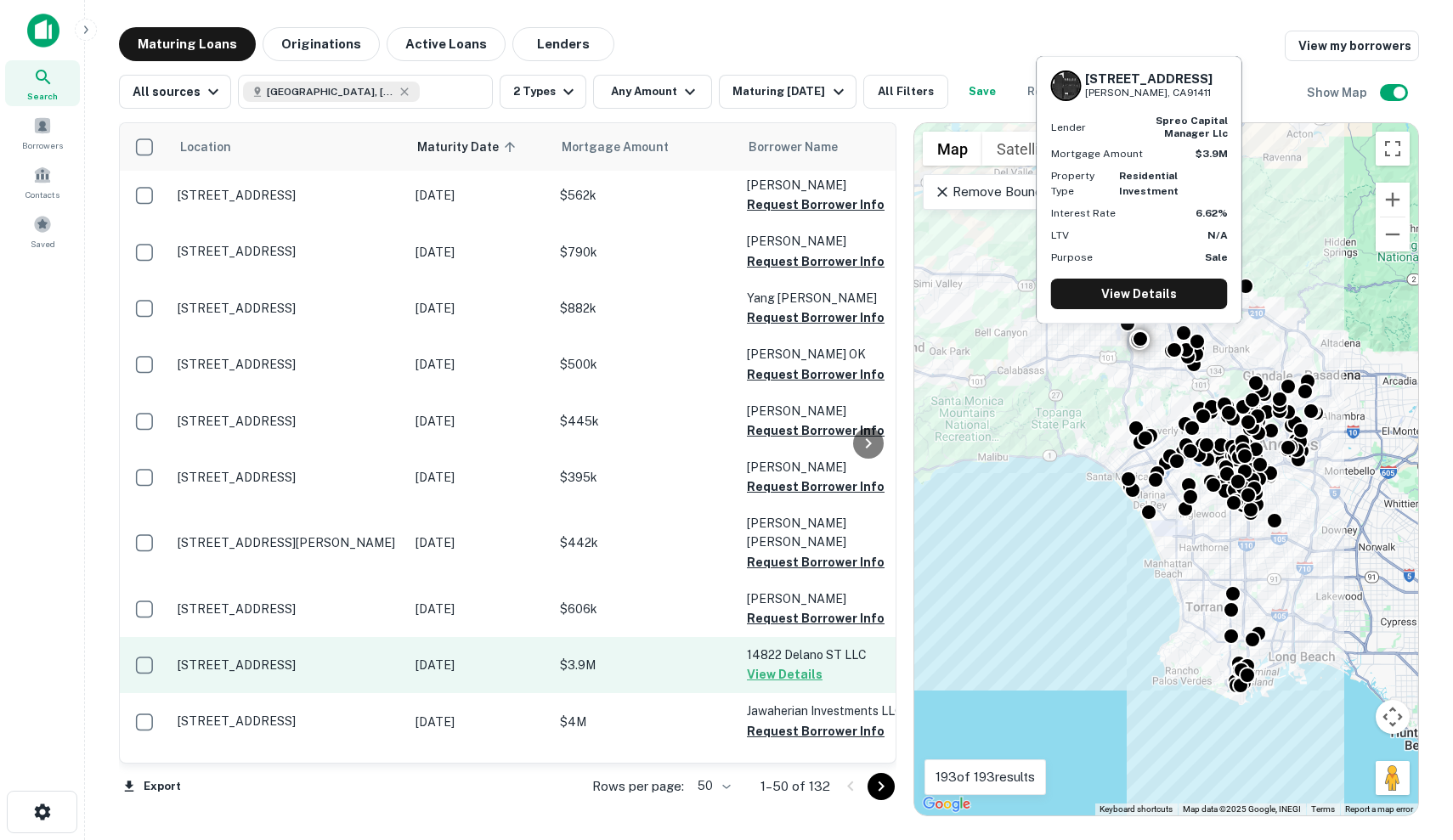
scroll to position [4, -1]
click at [374, 657] on p "[STREET_ADDRESS]" at bounding box center [288, 665] width 221 height 16
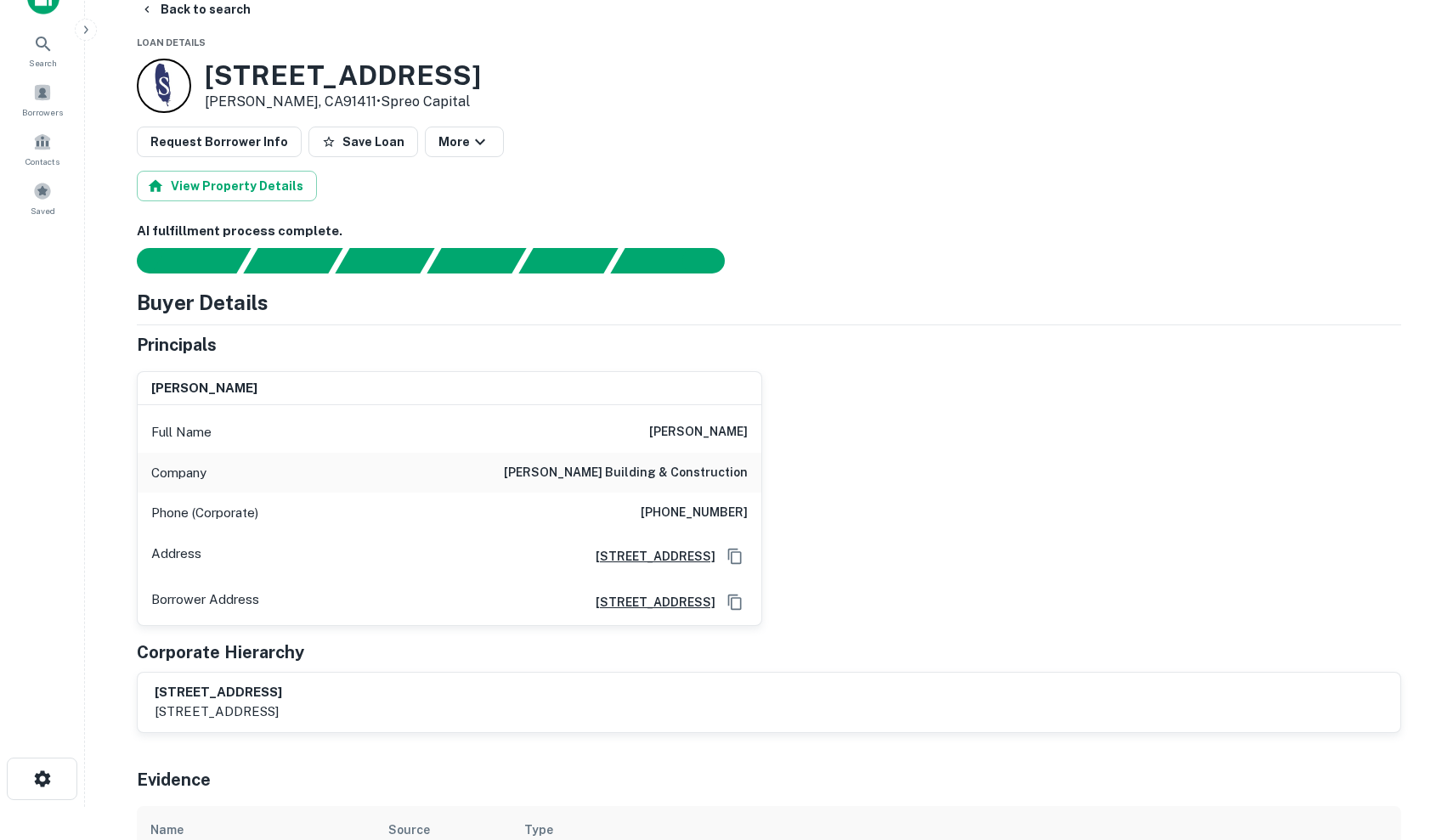
scroll to position [37, 0]
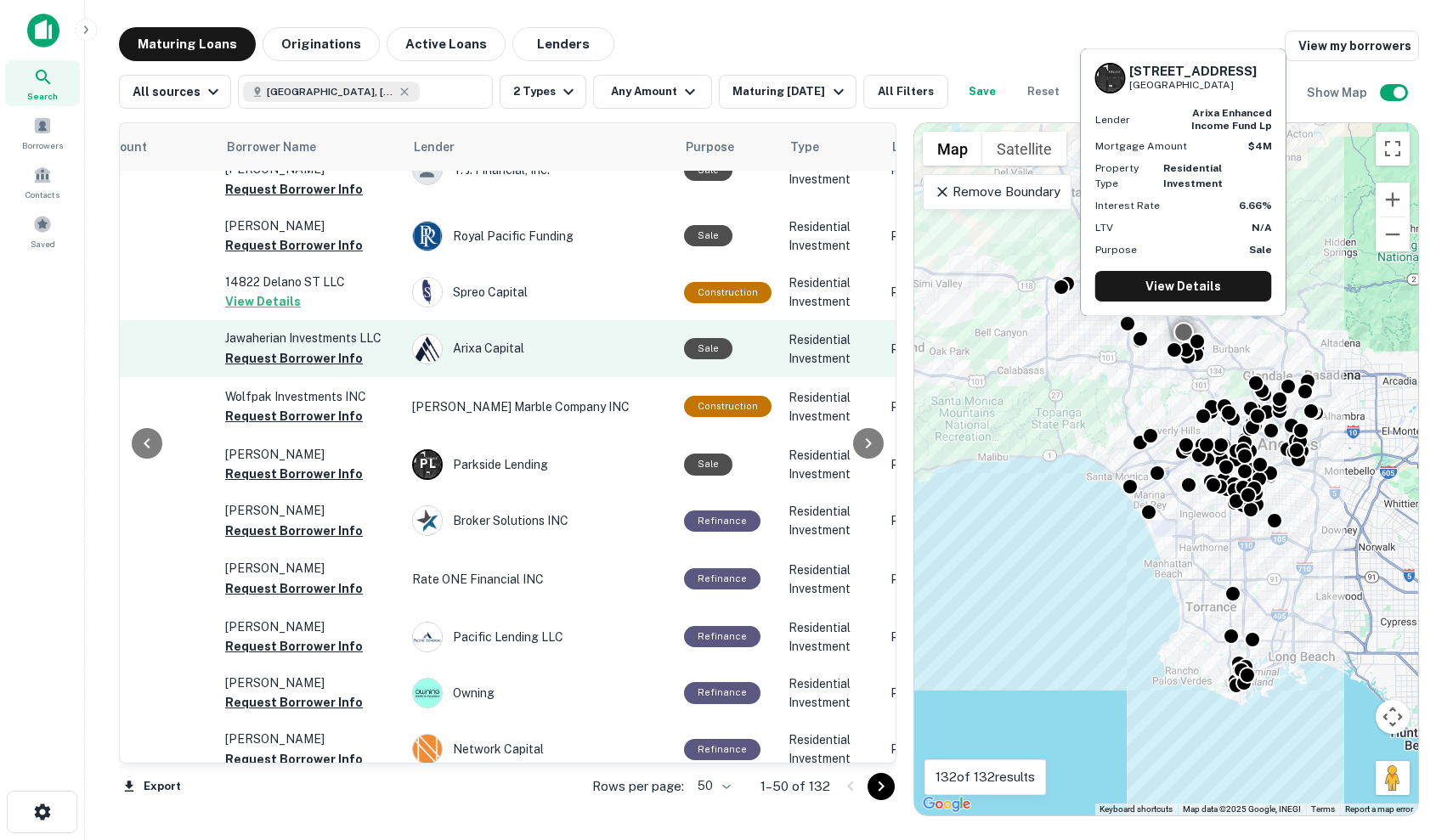
scroll to position [376, 533]
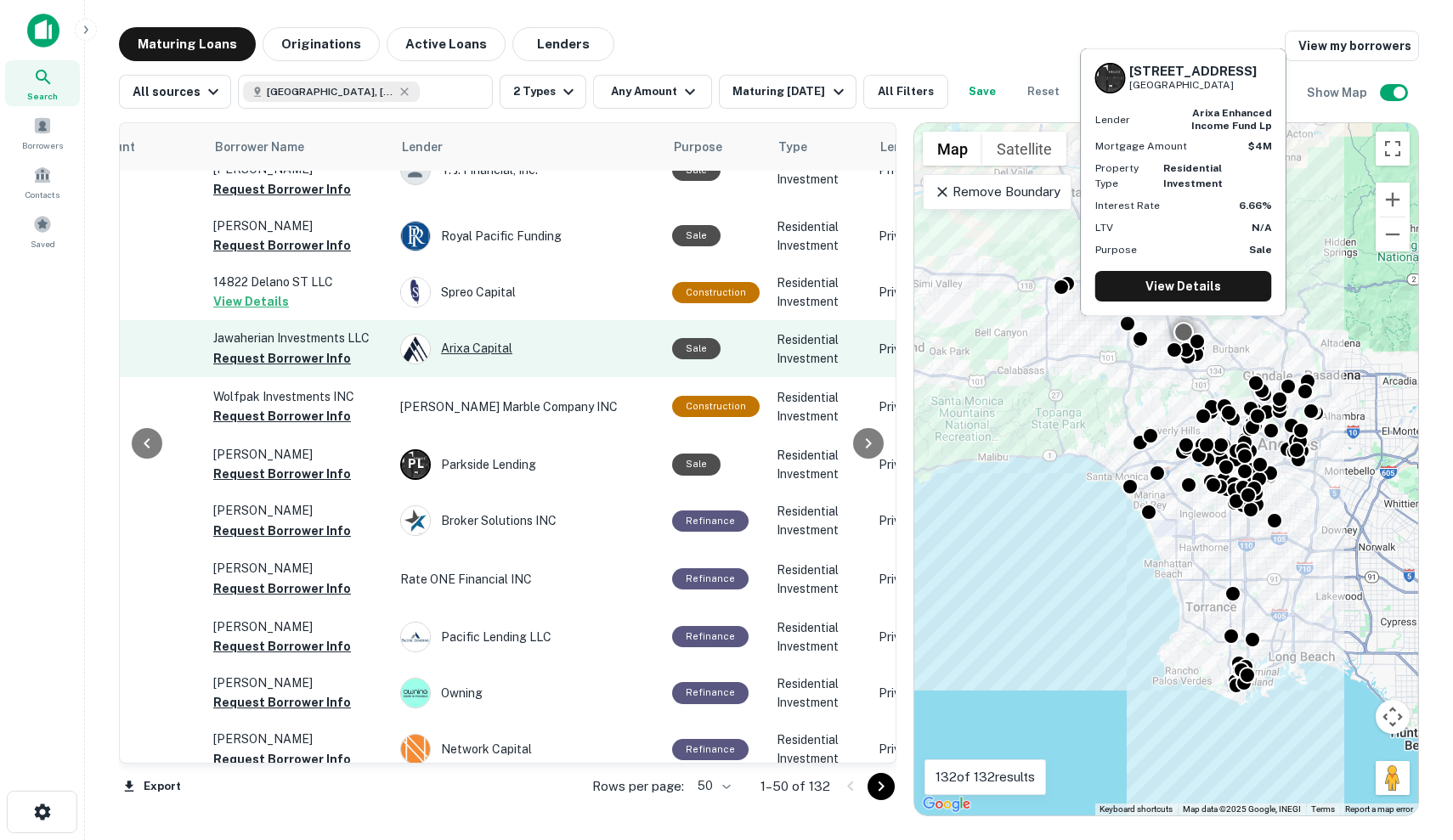
click at [584, 333] on div "Arixa Capital" at bounding box center [527, 349] width 255 height 31
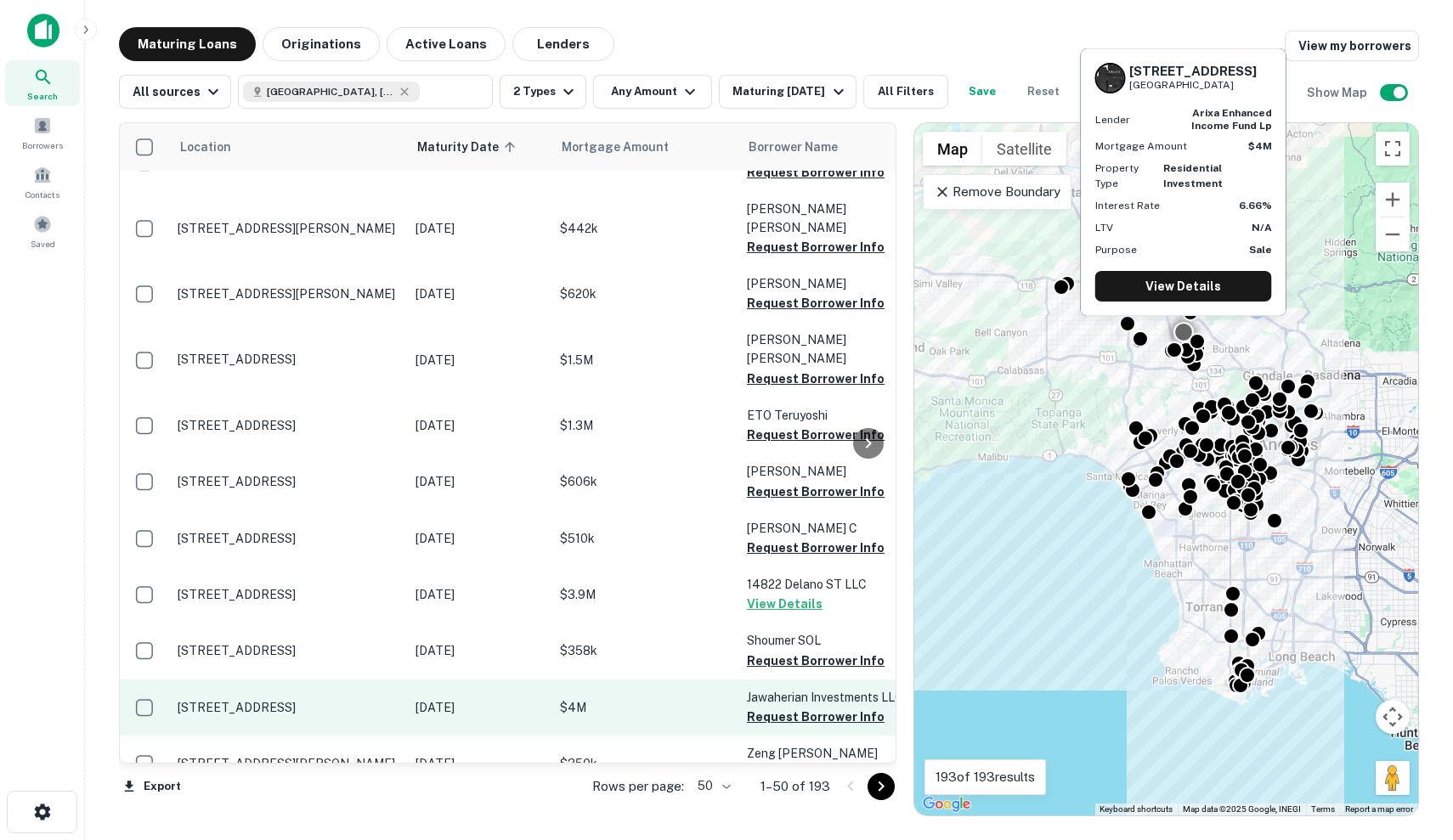
scroll to position [374, 0]
click at [498, 698] on p "[DATE]" at bounding box center [479, 706] width 127 height 18
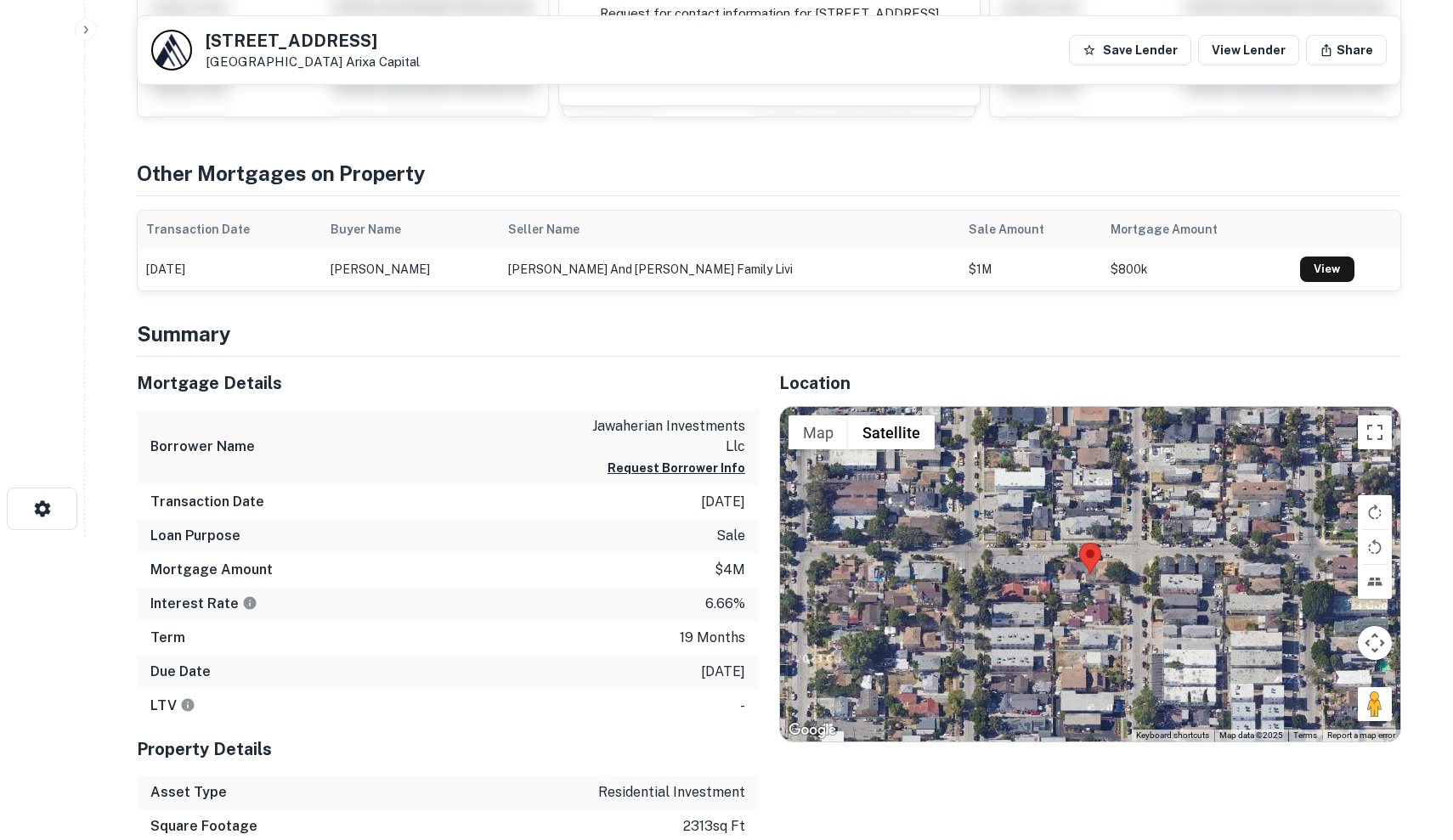
scroll to position [230, 0]
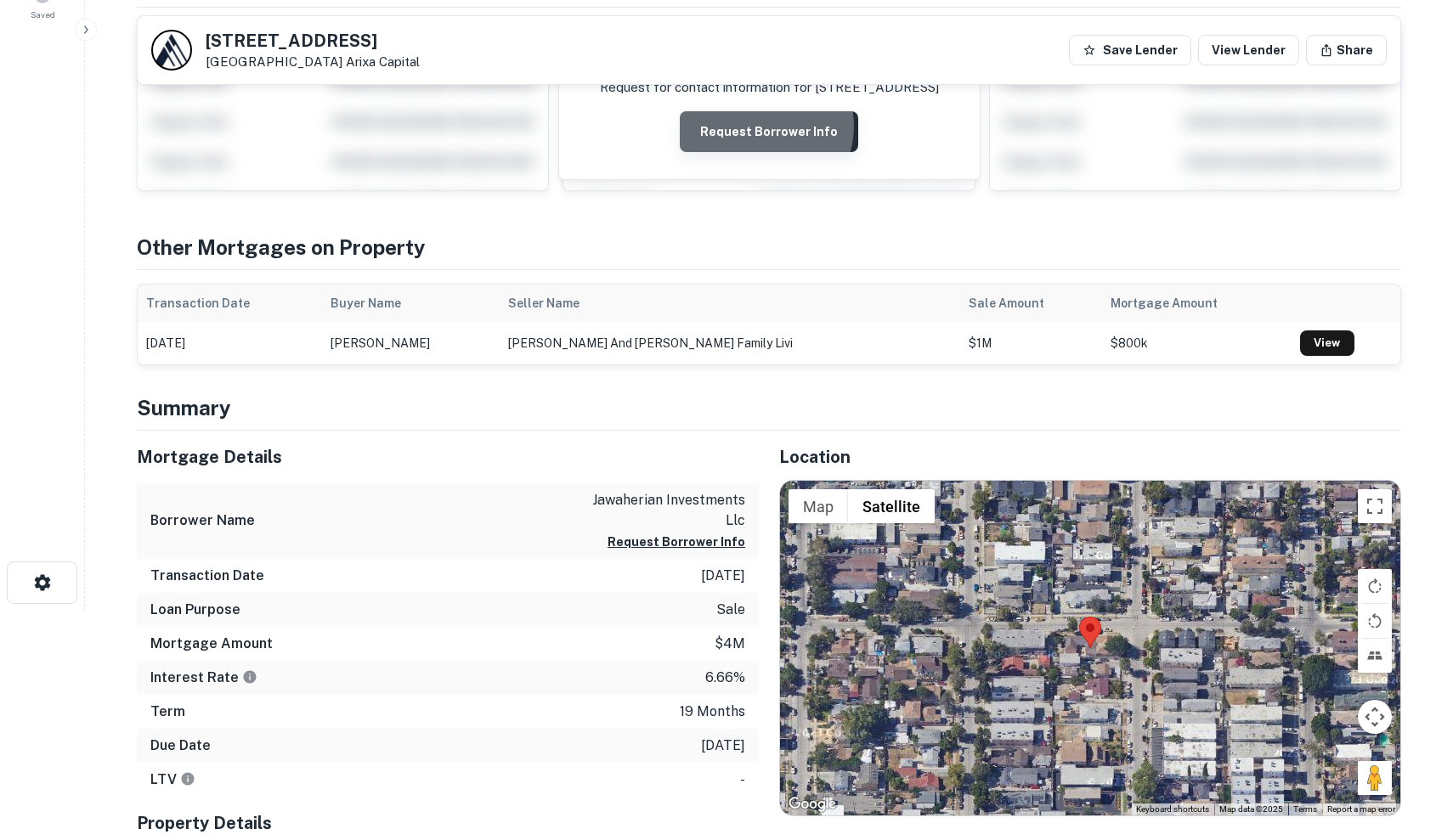
click at [766, 126] on button "Request Borrower Info" at bounding box center [769, 132] width 178 height 41
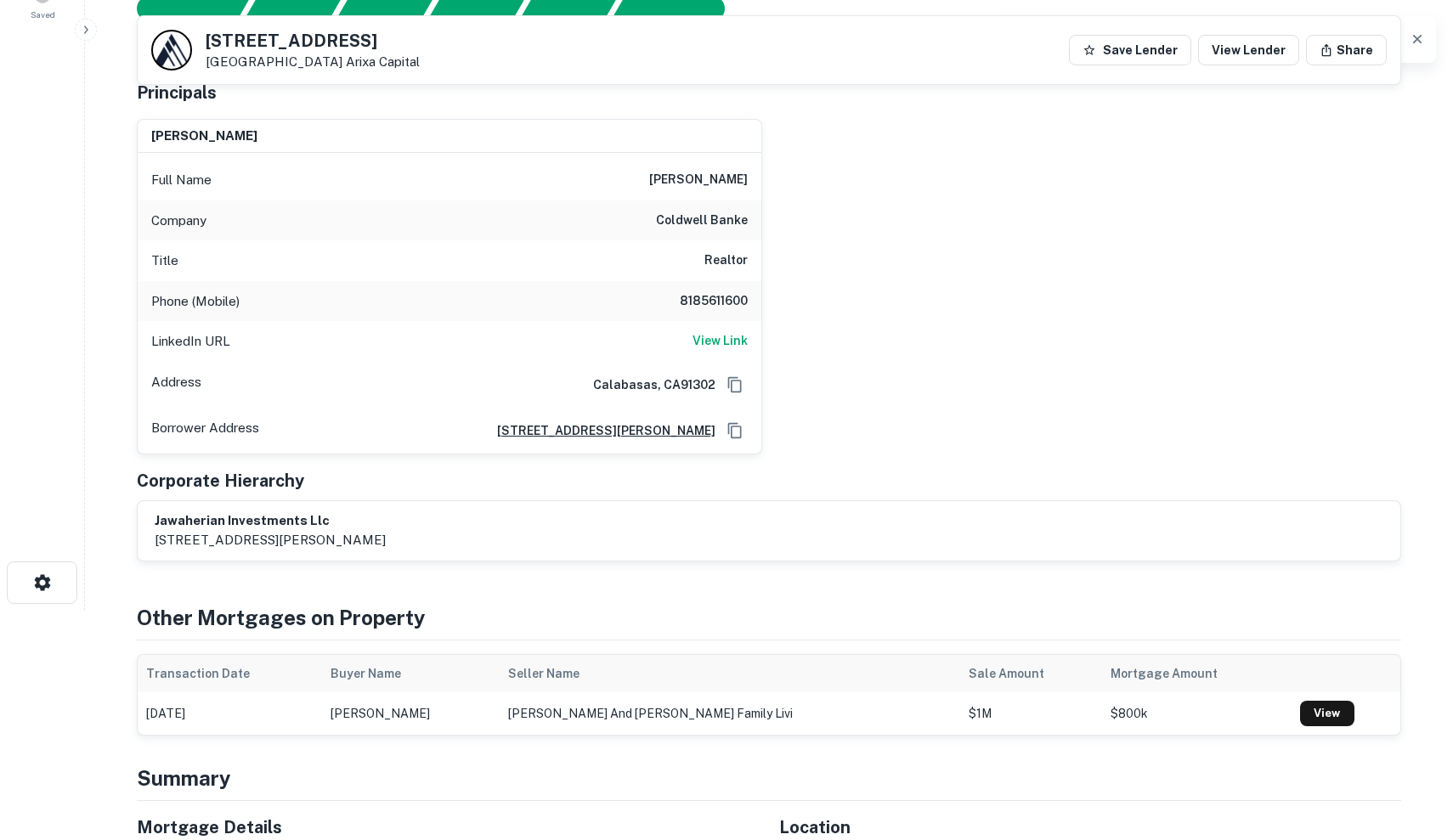
scroll to position [86, 0]
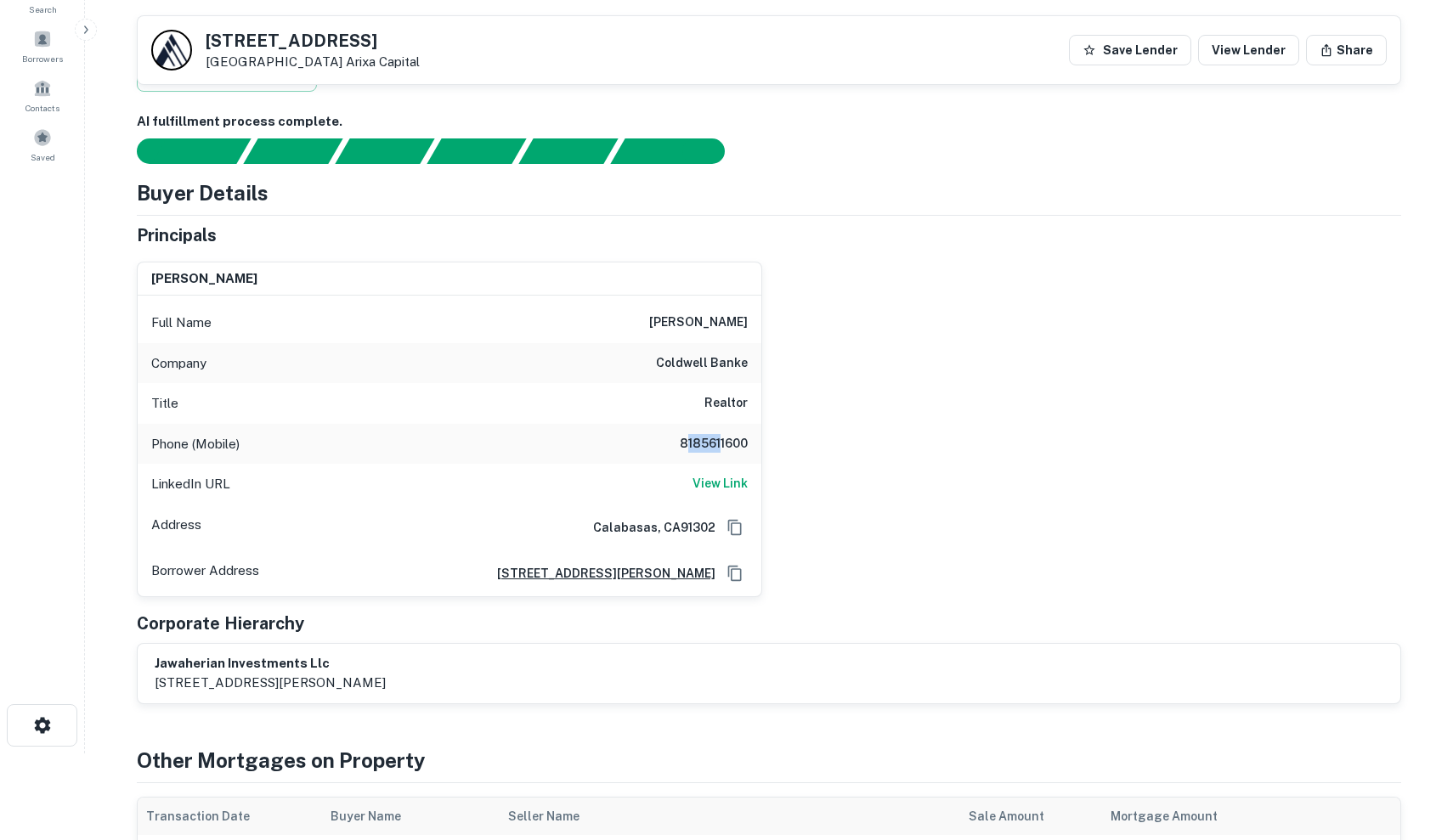
drag, startPoint x: 683, startPoint y: 437, endPoint x: 722, endPoint y: 442, distance: 39.3
click at [722, 442] on h6 "8185611600" at bounding box center [696, 444] width 102 height 20
drag, startPoint x: 674, startPoint y: 437, endPoint x: 758, endPoint y: 442, distance: 84.1
click at [758, 442] on div "Phone (Mobile) [PHONE_NUMBER]" at bounding box center [449, 444] width 623 height 41
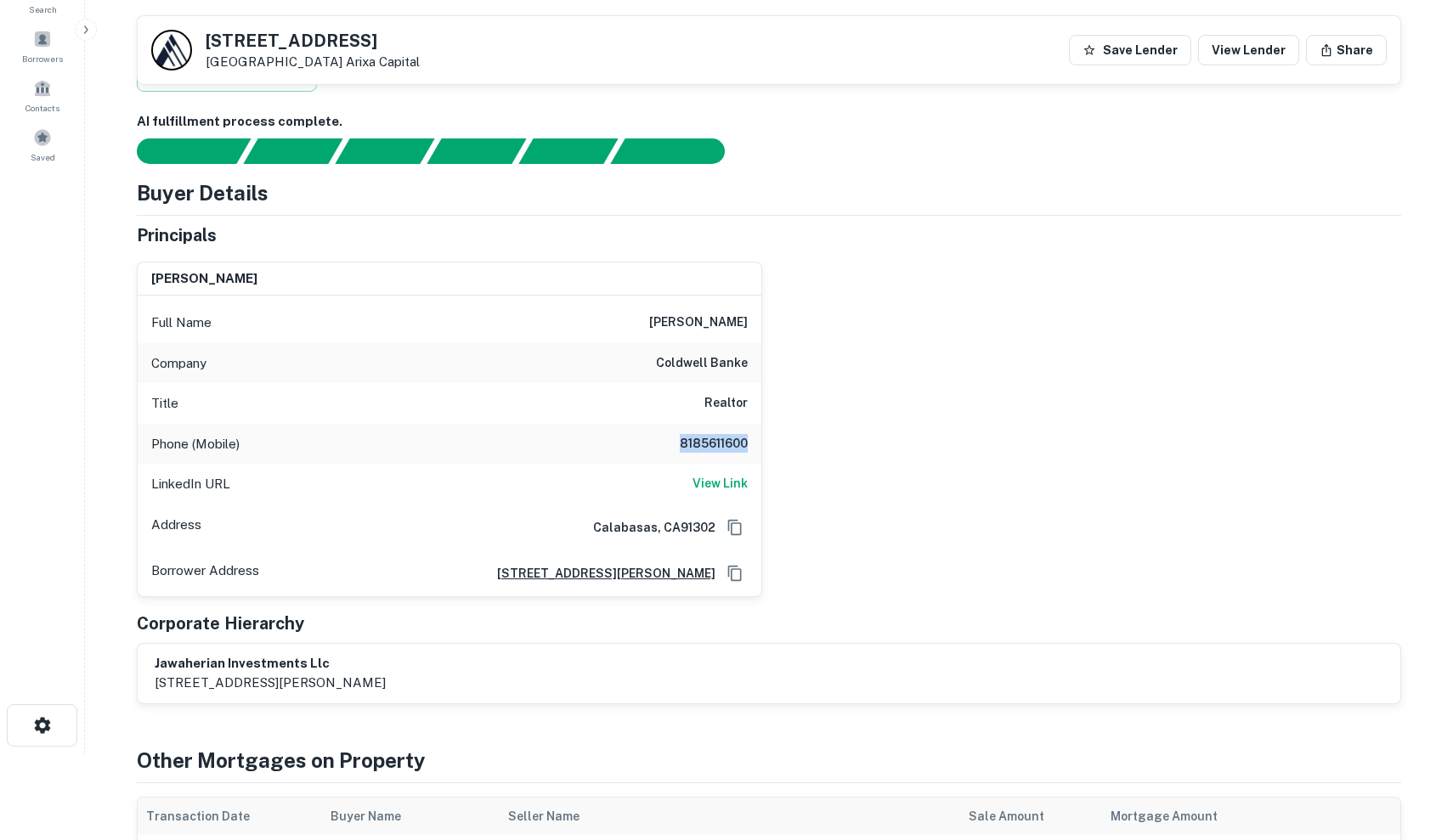
copy h6 "8185611600"
drag, startPoint x: 655, startPoint y: 321, endPoint x: 794, endPoint y: 319, distance: 139.0
click at [794, 319] on div "[PERSON_NAME] Full Name [PERSON_NAME] Company coldwell banke Title Realtor Phon…" at bounding box center [762, 422] width 1278 height 349
copy h6 "[PERSON_NAME]"
click at [649, 320] on div "Full Name [PERSON_NAME]" at bounding box center [449, 323] width 623 height 41
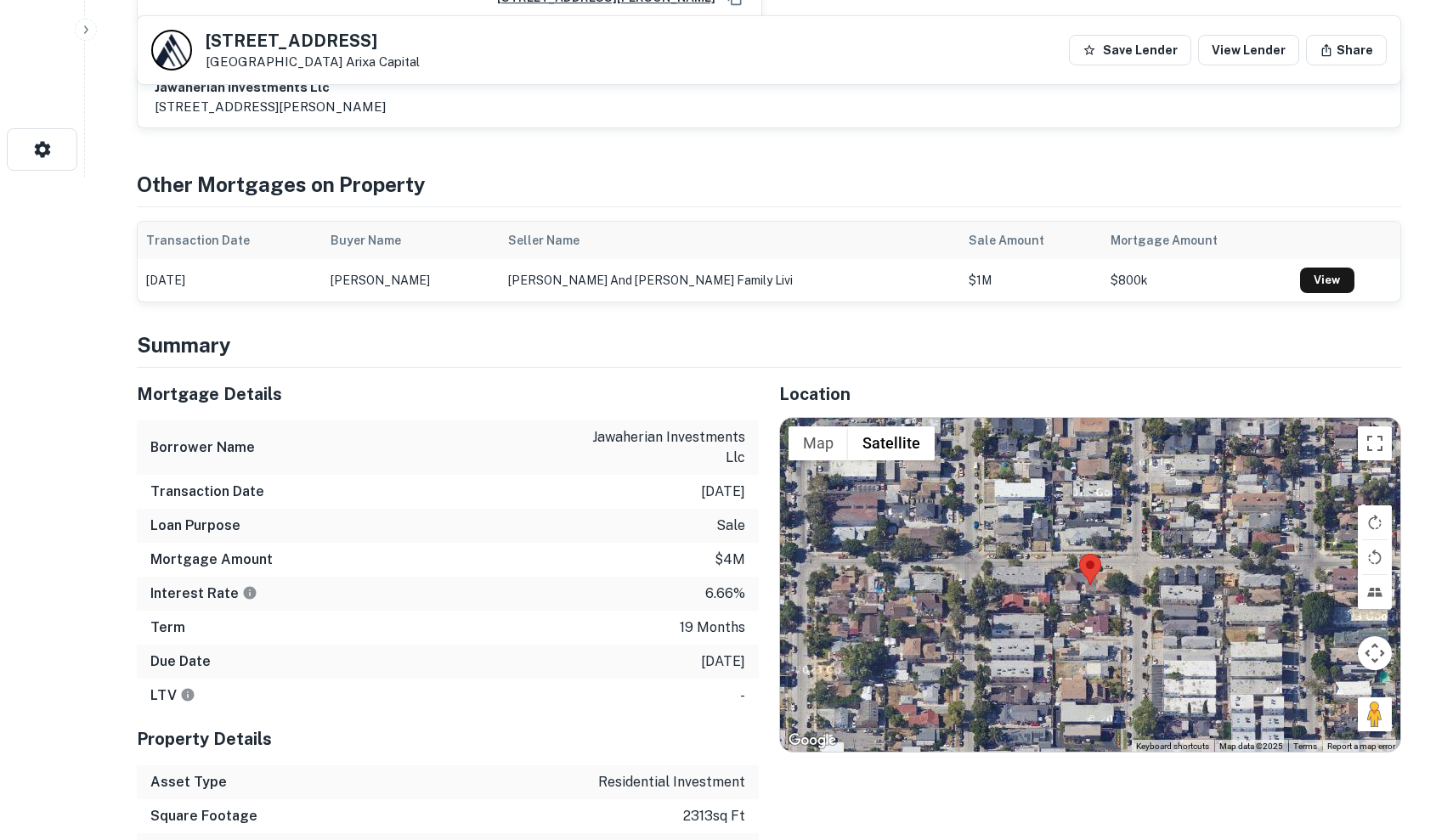
scroll to position [670, 0]
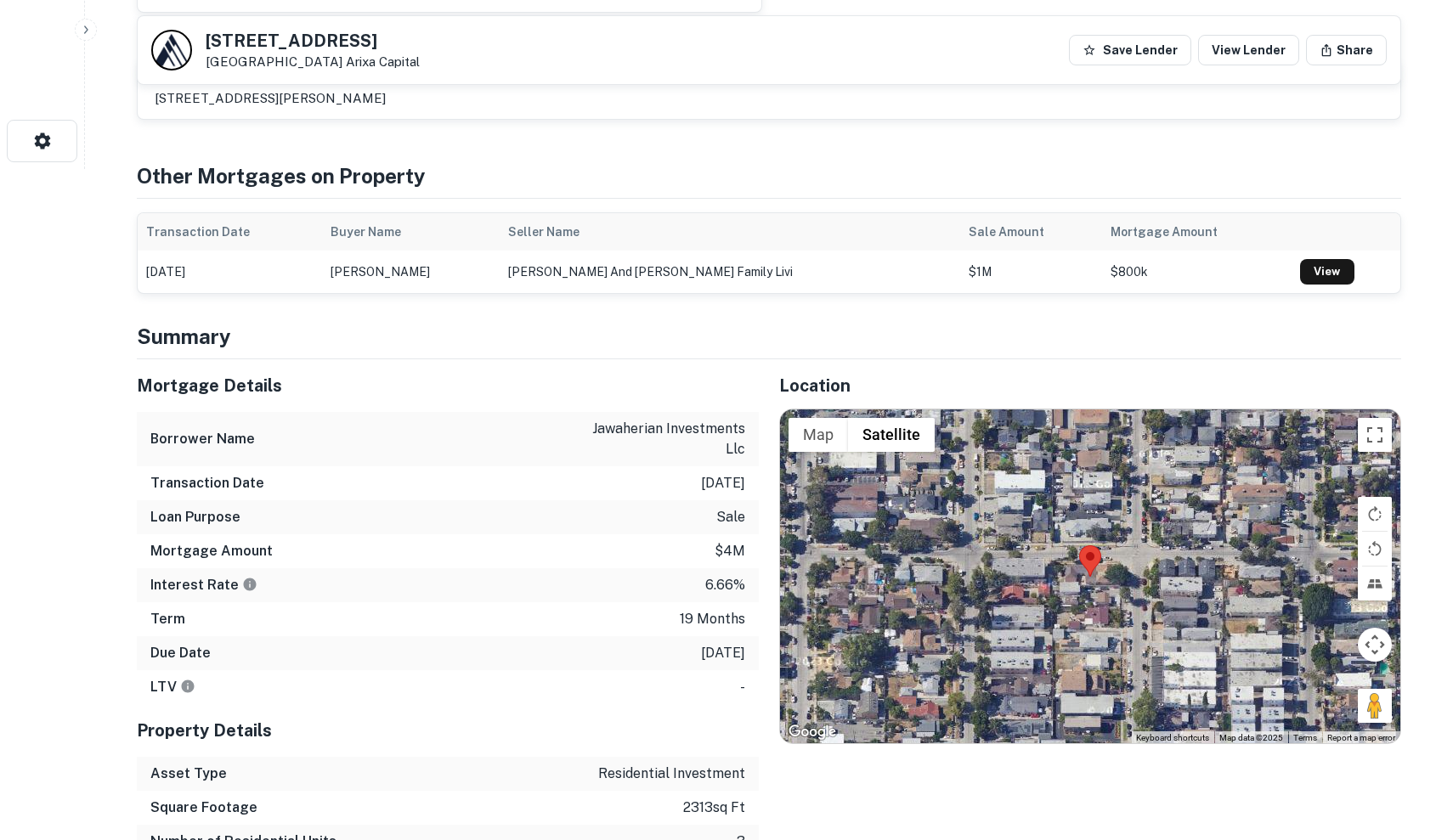
click at [1054, 574] on div at bounding box center [1090, 576] width 620 height 334
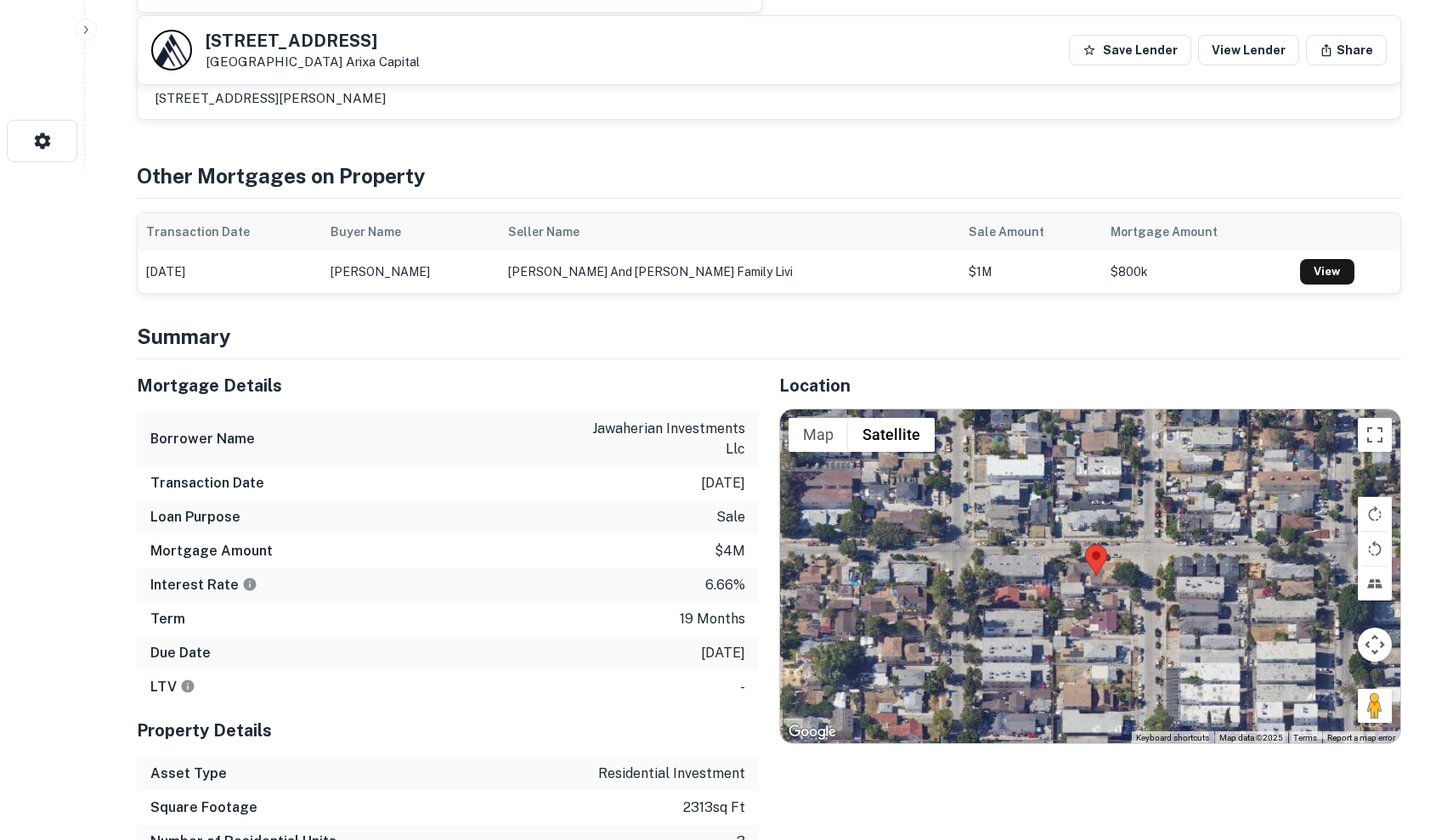
click at [1054, 574] on div at bounding box center [1090, 576] width 620 height 334
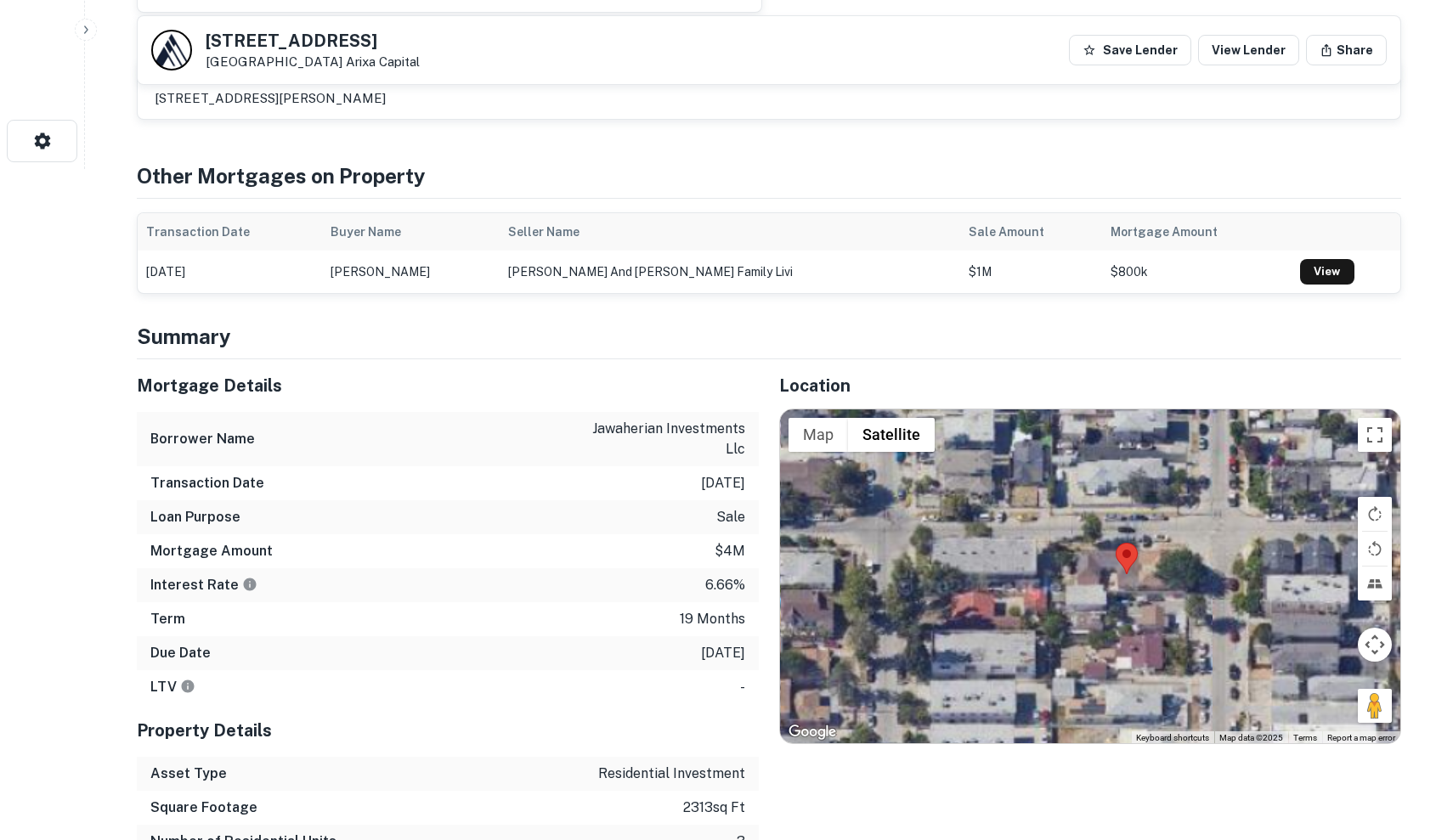
click at [1054, 574] on div at bounding box center [1090, 576] width 620 height 334
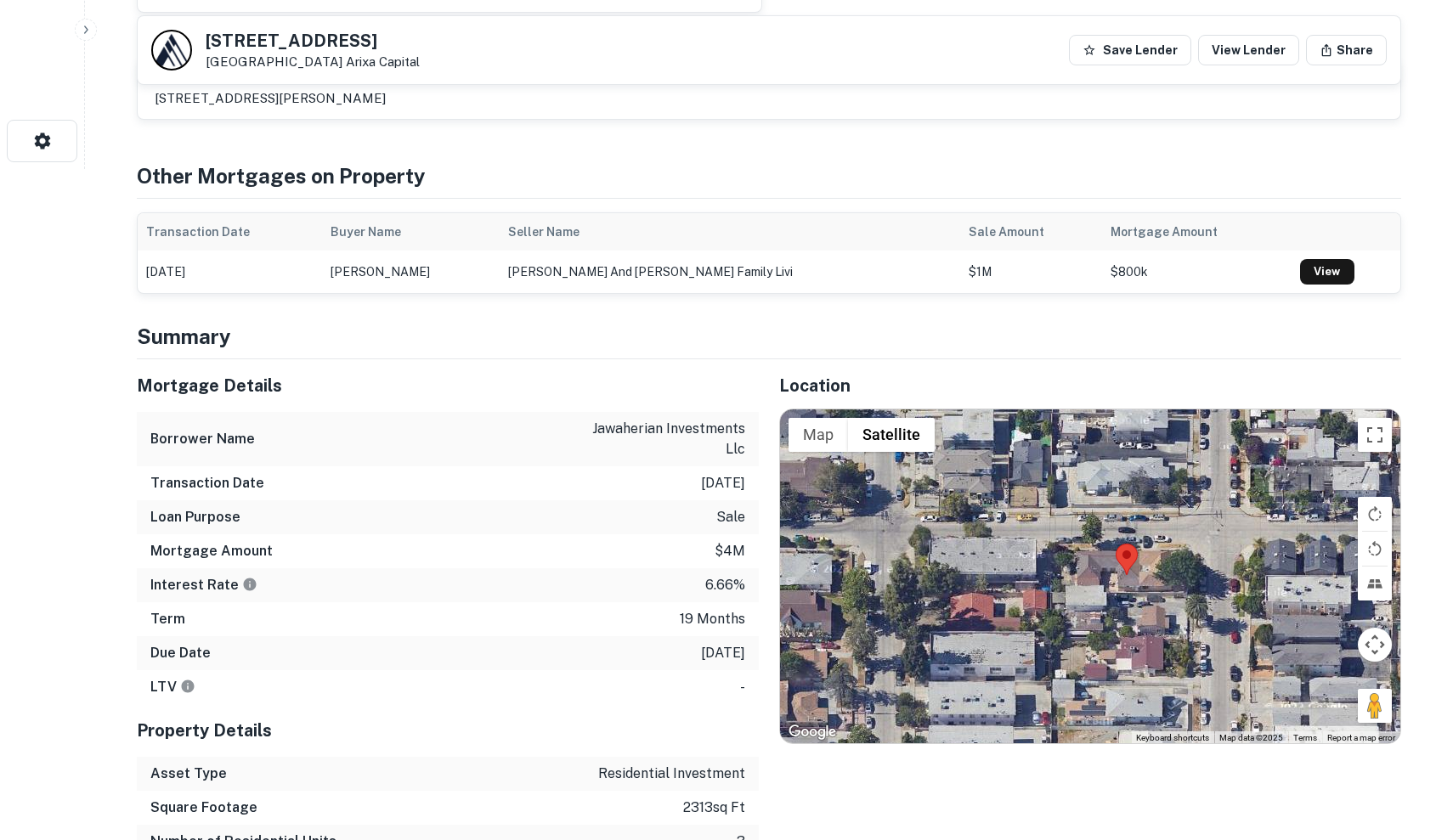
click at [1110, 574] on div at bounding box center [1090, 576] width 620 height 334
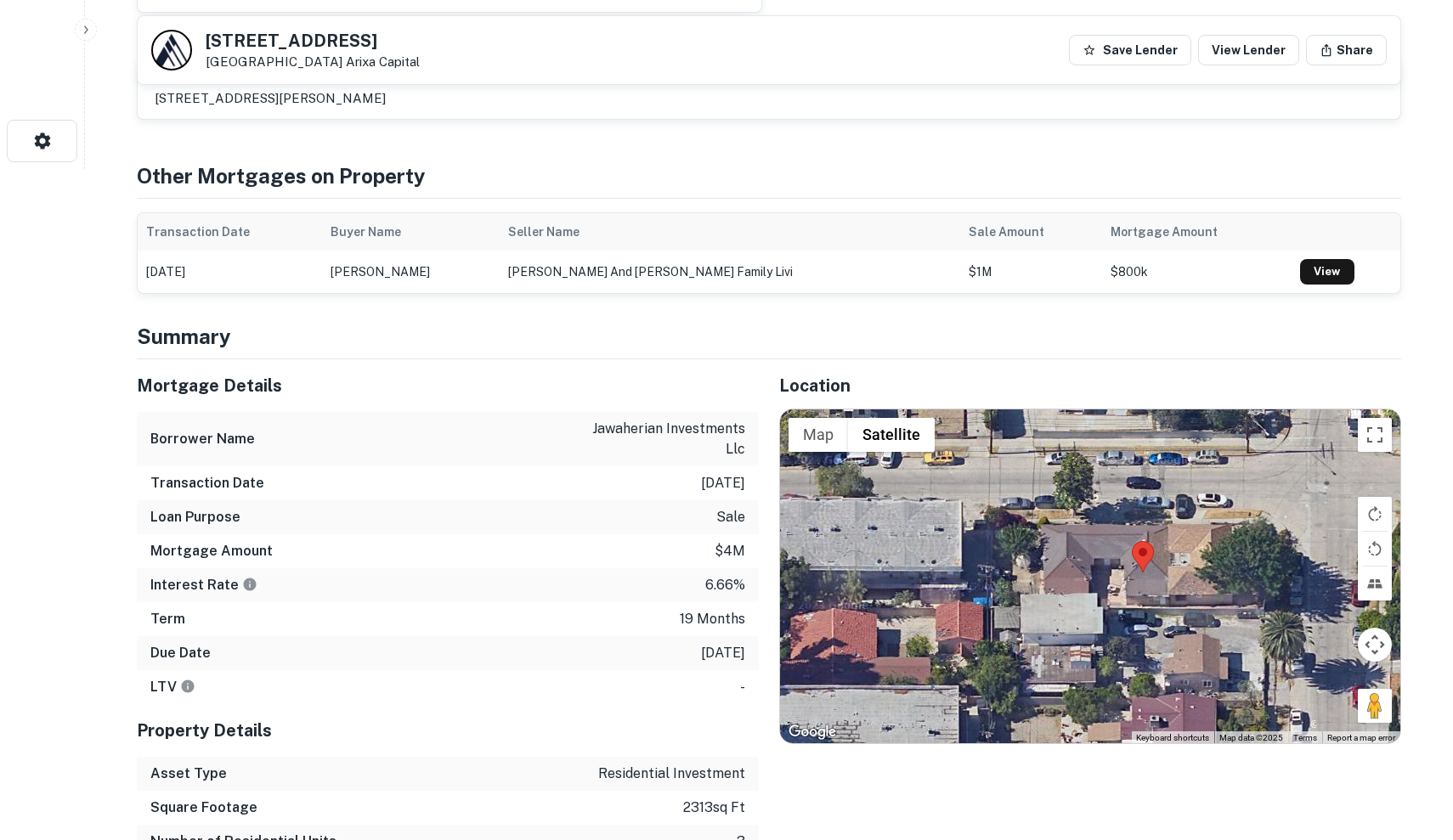
click at [1110, 574] on div at bounding box center [1090, 576] width 620 height 334
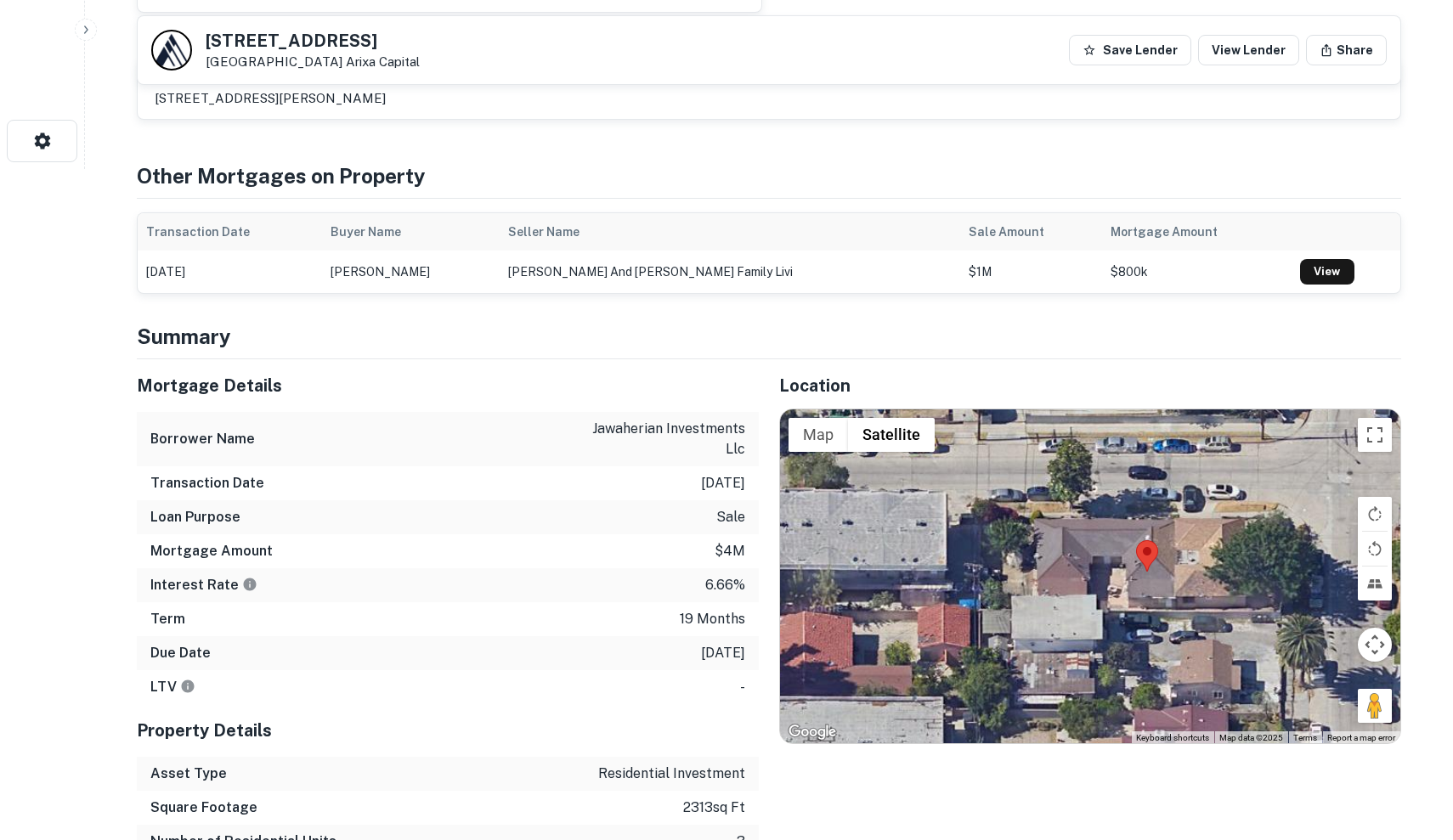
click at [1110, 574] on div at bounding box center [1090, 576] width 620 height 334
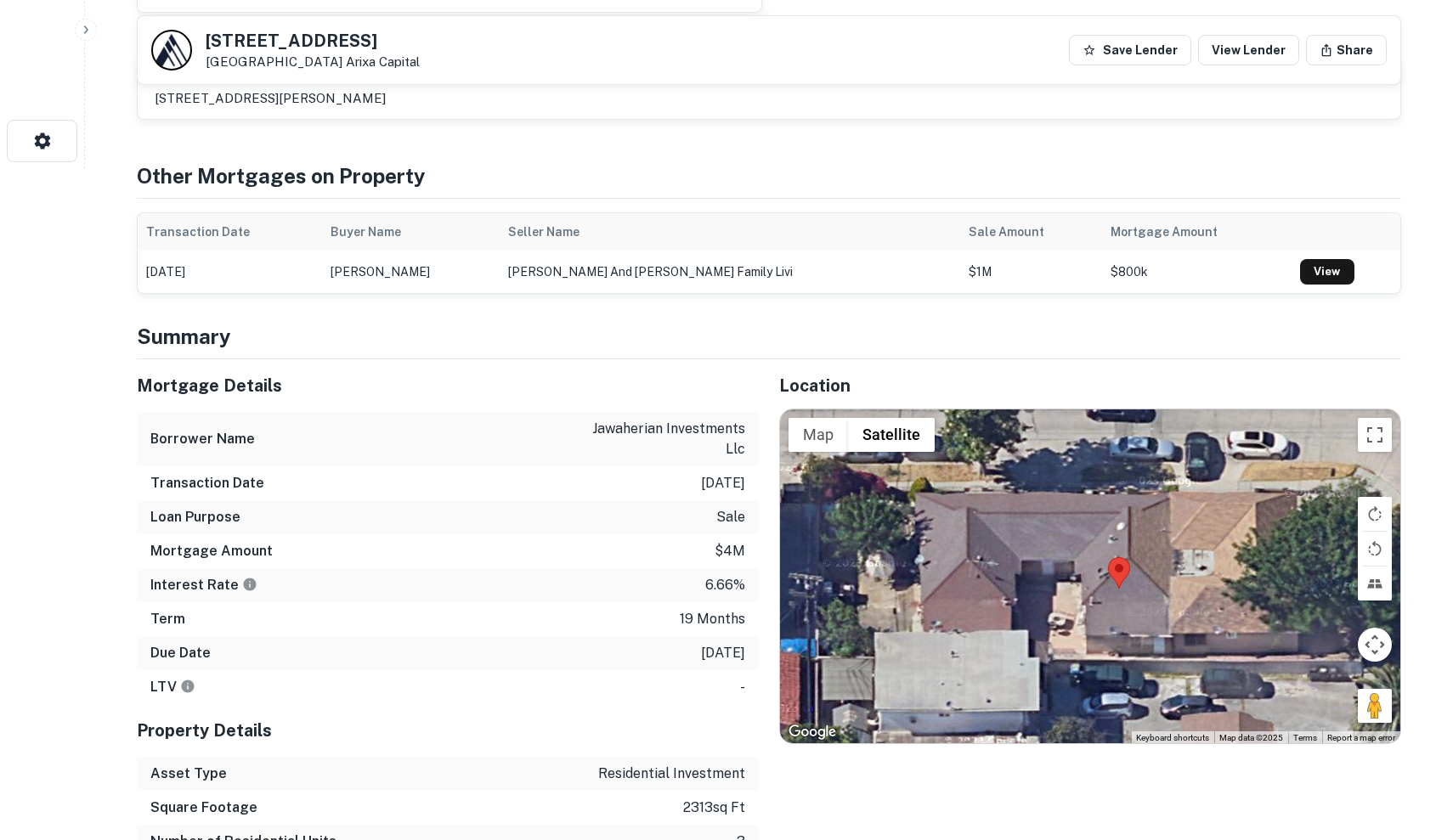
drag, startPoint x: 1110, startPoint y: 574, endPoint x: 1052, endPoint y: 597, distance: 62.4
click at [1052, 597] on div at bounding box center [1090, 576] width 620 height 334
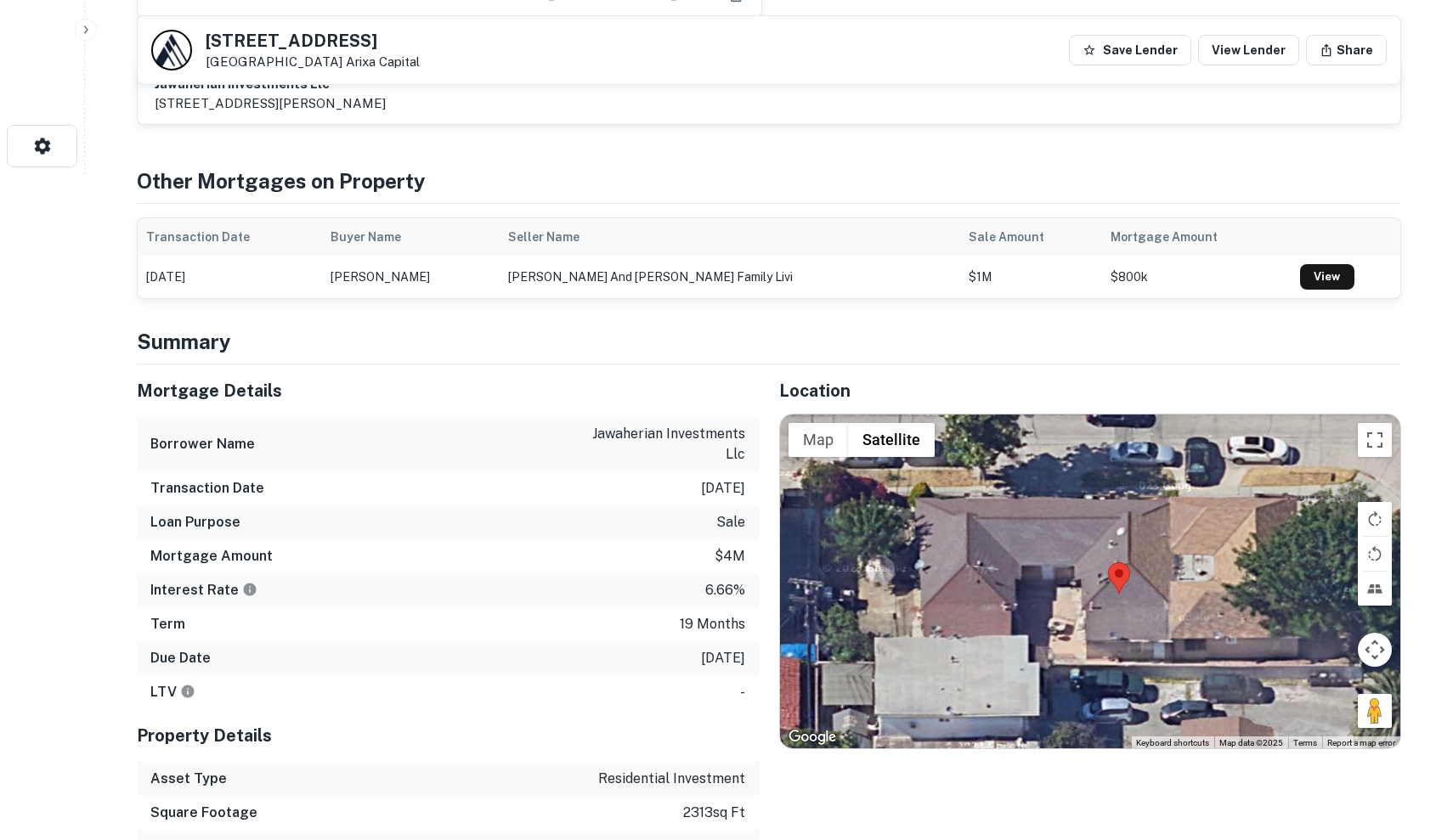
scroll to position [639, 0]
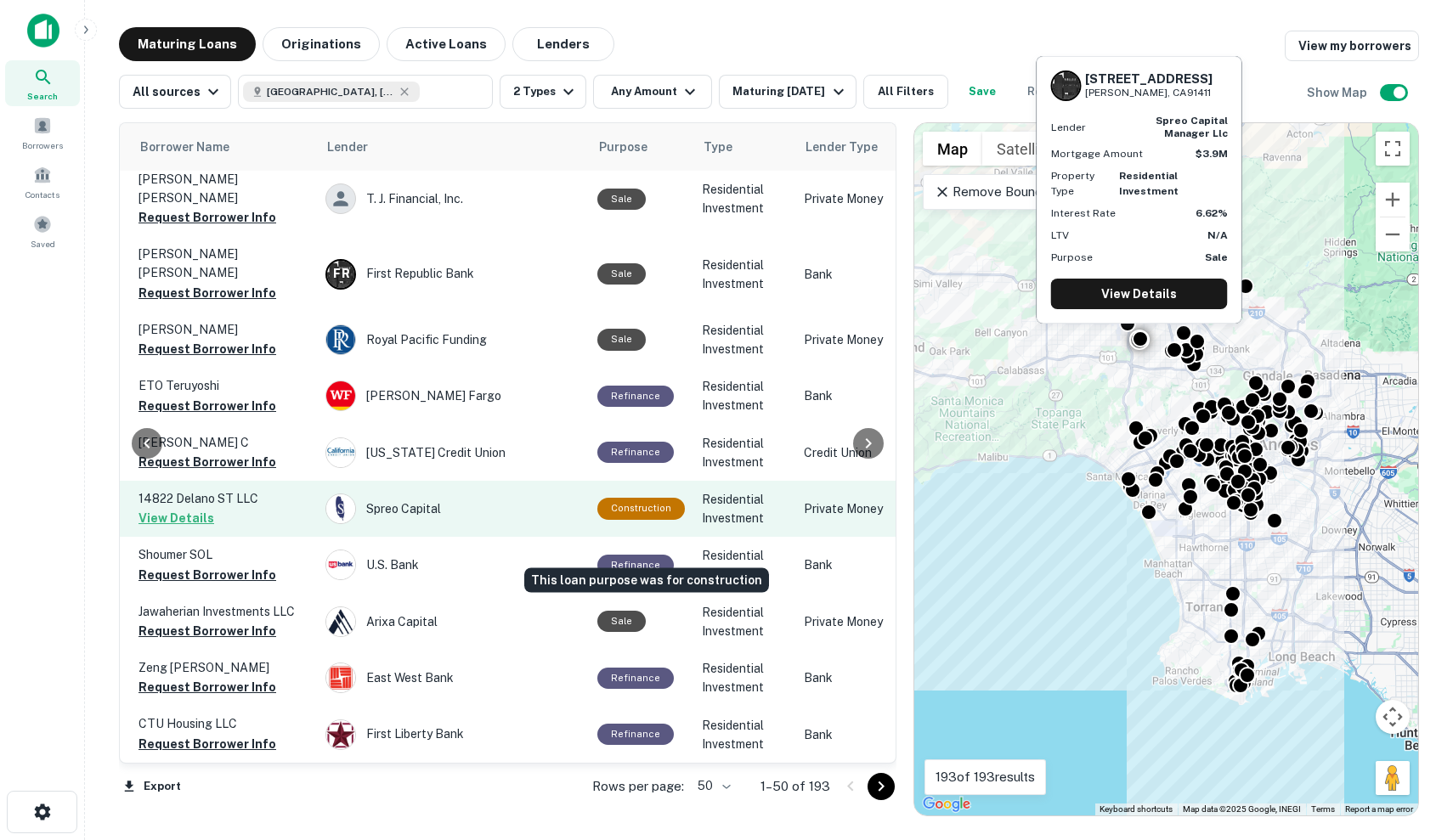
scroll to position [470, 608]
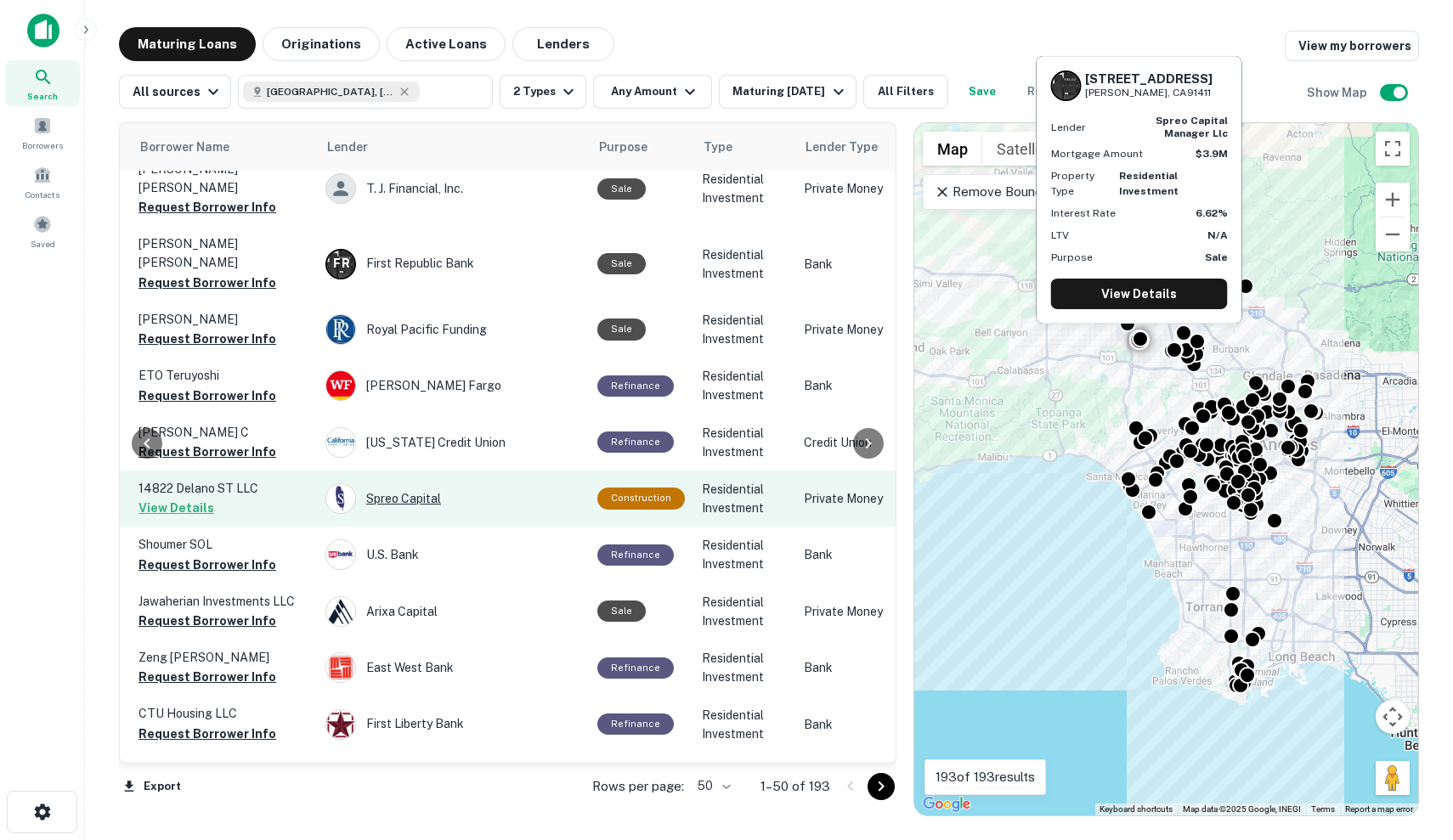
click at [398, 483] on div "Spreo Capital" at bounding box center [453, 499] width 255 height 31
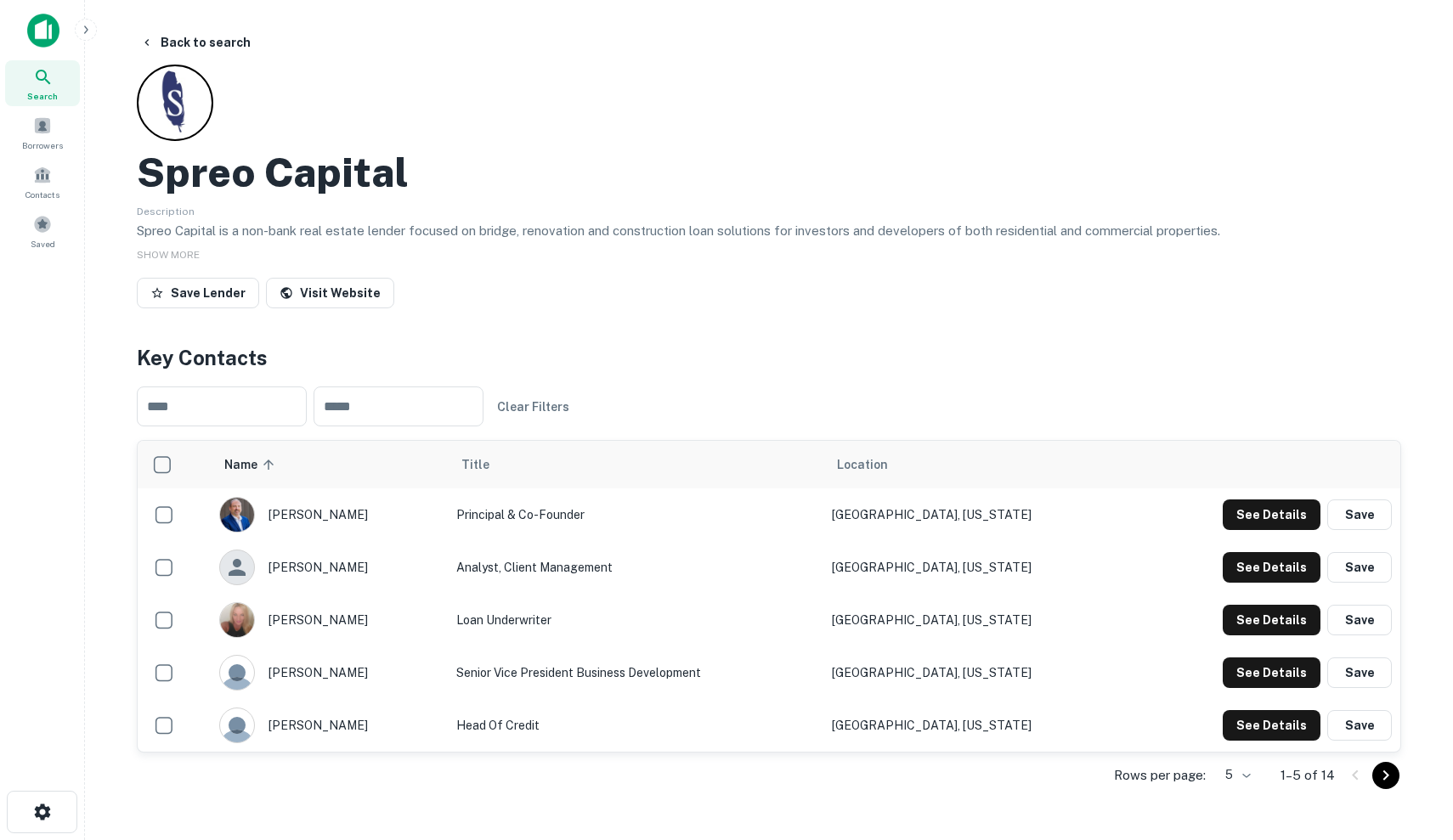
click at [355, 307] on div "Visit Website" at bounding box center [330, 296] width 128 height 38
click at [349, 296] on link "Visit Website" at bounding box center [330, 294] width 128 height 31
click at [224, 295] on button "Save Lender" at bounding box center [198, 294] width 122 height 31
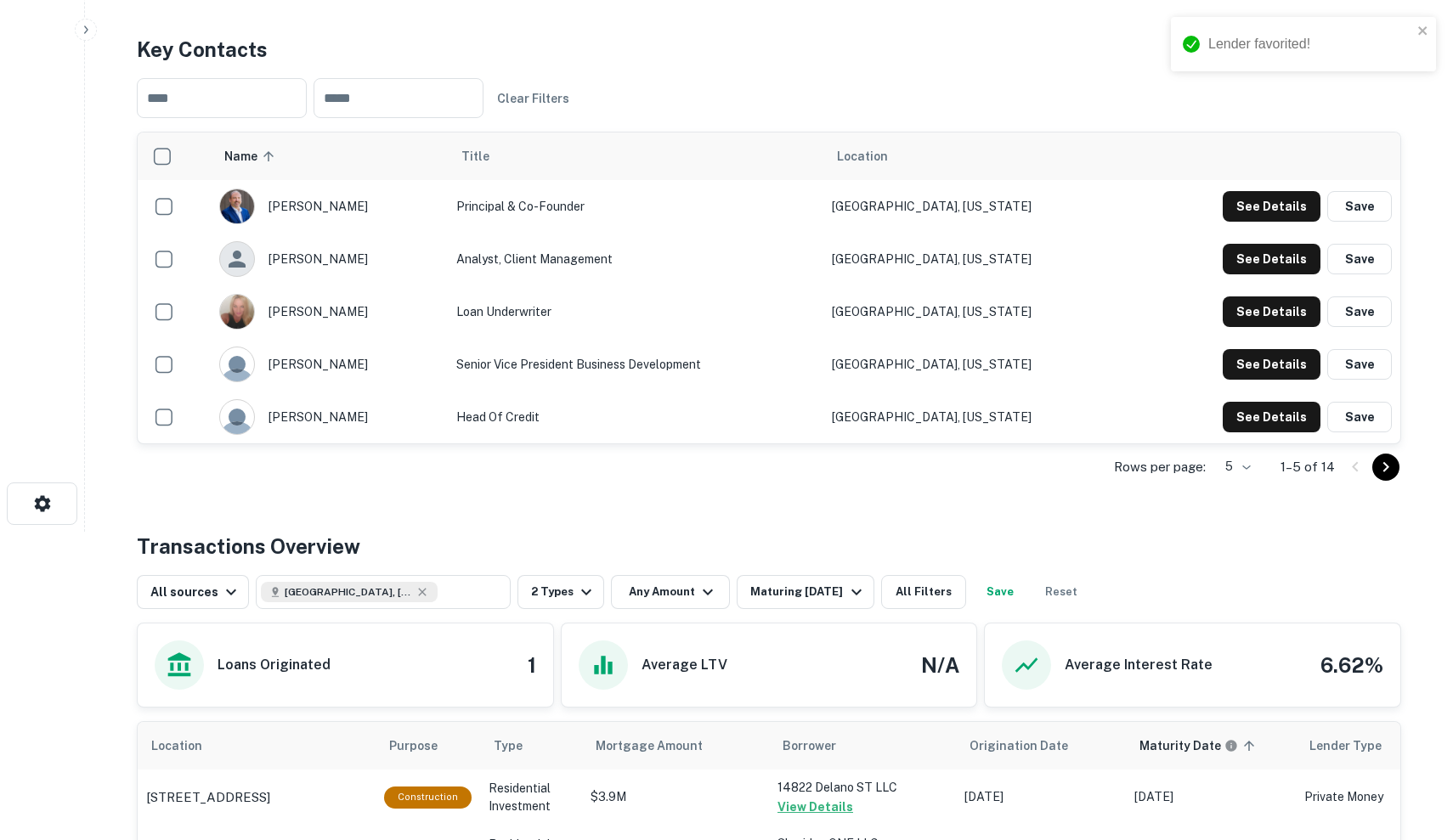
scroll to position [310, 0]
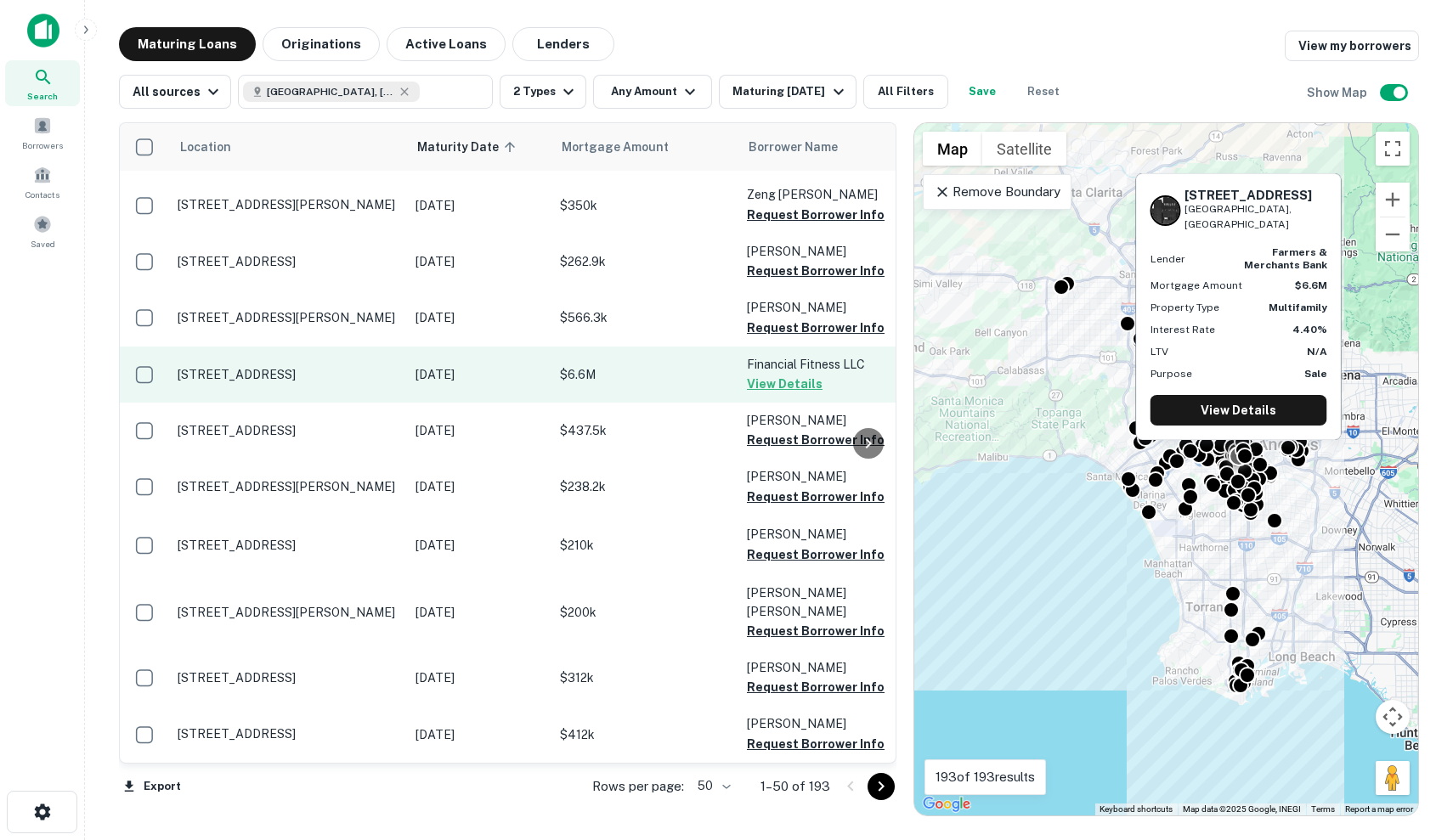
scroll to position [1048, 0]
click at [398, 347] on td "[STREET_ADDRESS]" at bounding box center [287, 375] width 237 height 56
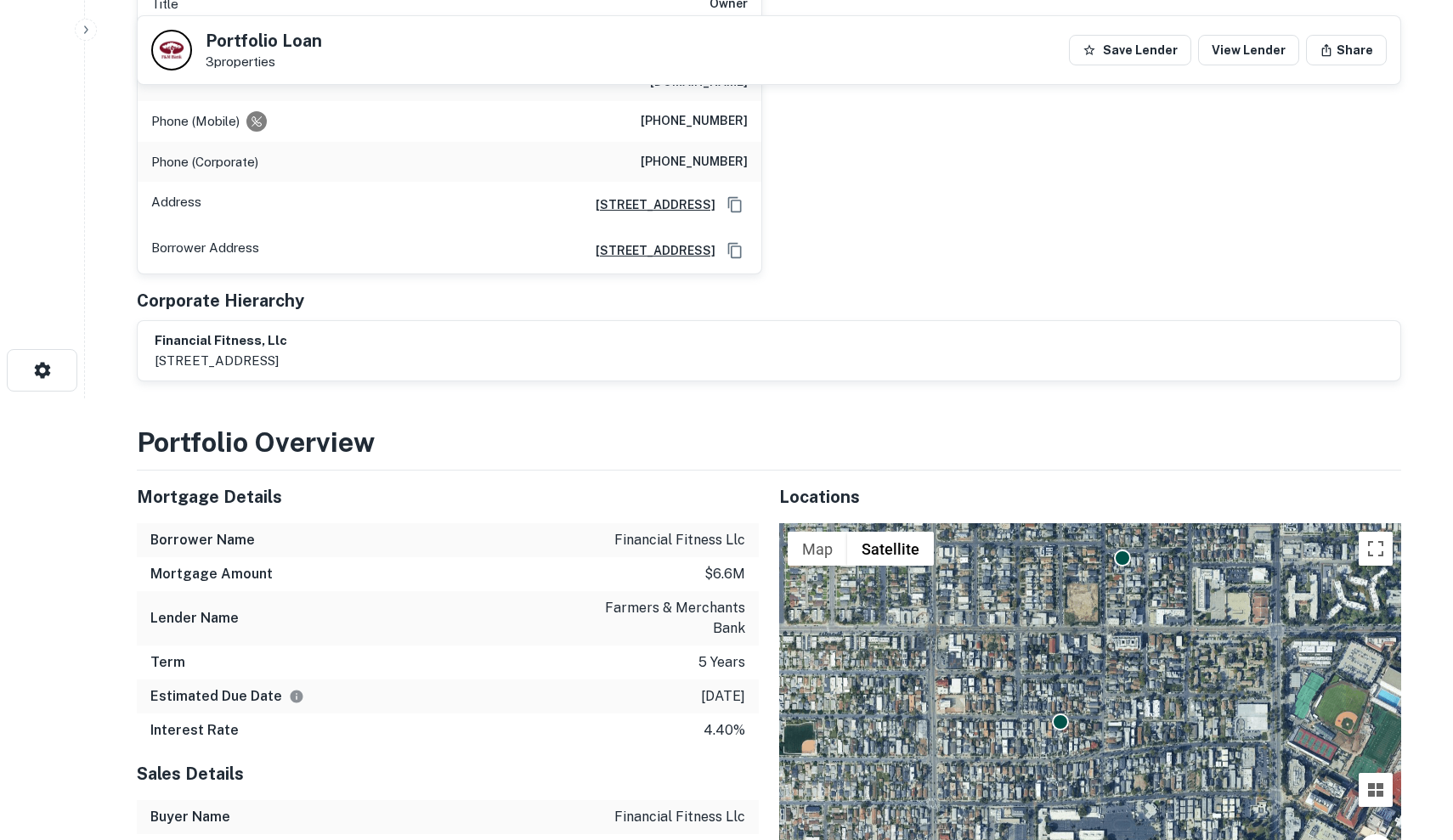
scroll to position [95, 0]
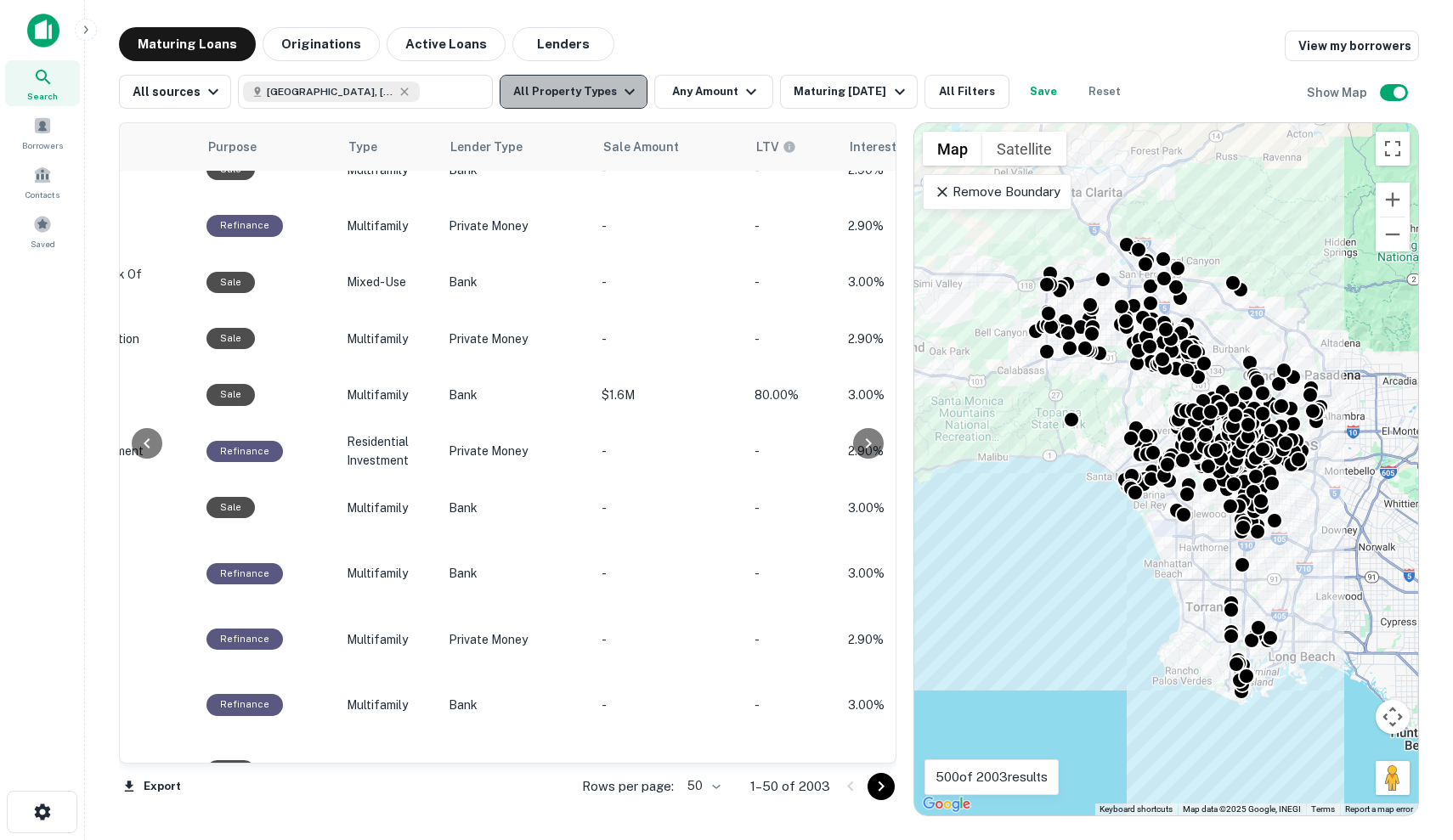
click at [575, 93] on button "All Property Types" at bounding box center [573, 91] width 147 height 34
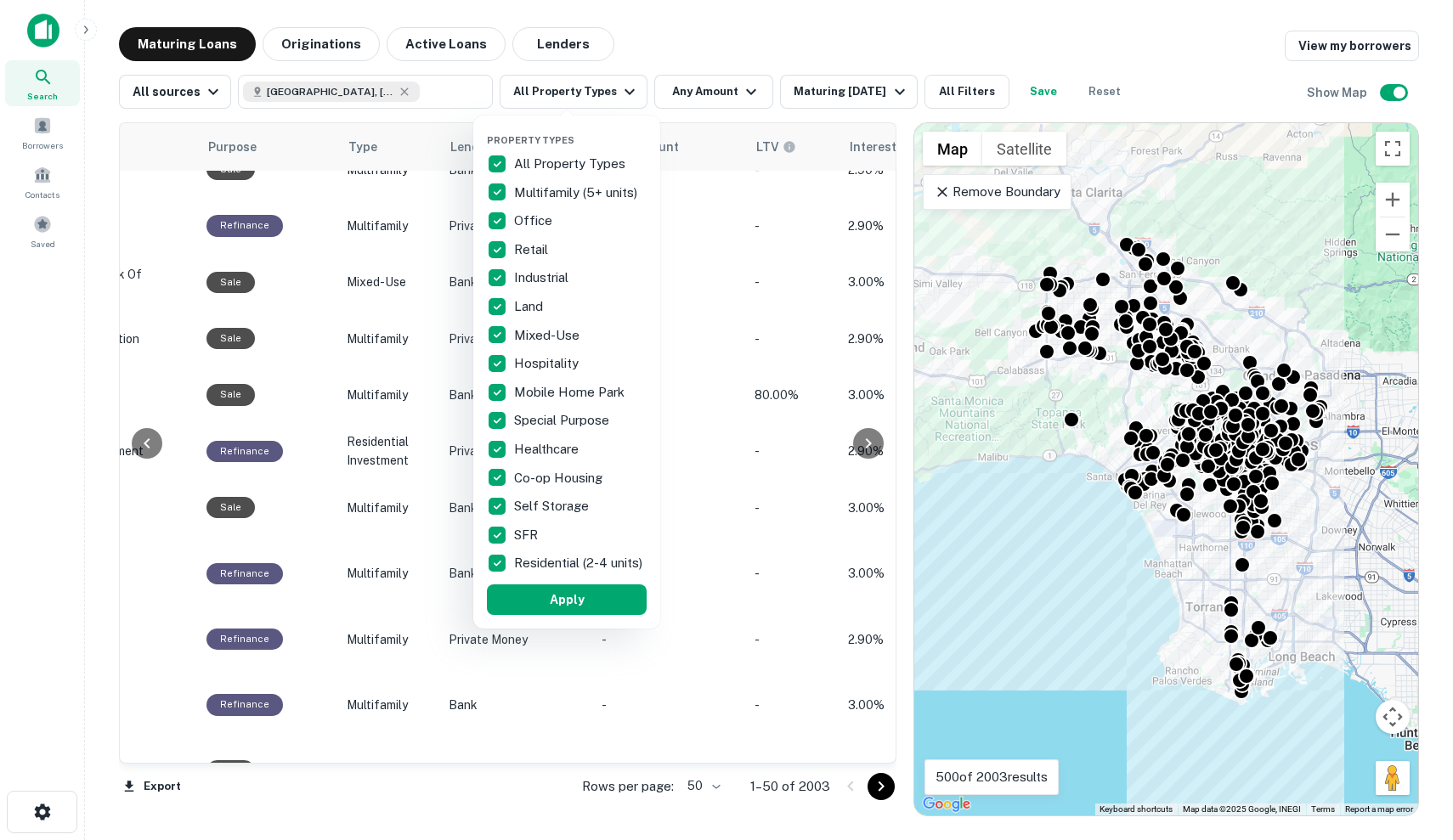
click at [541, 165] on p "All Property Types" at bounding box center [571, 164] width 114 height 20
click at [532, 535] on p "SFR" at bounding box center [527, 535] width 27 height 20
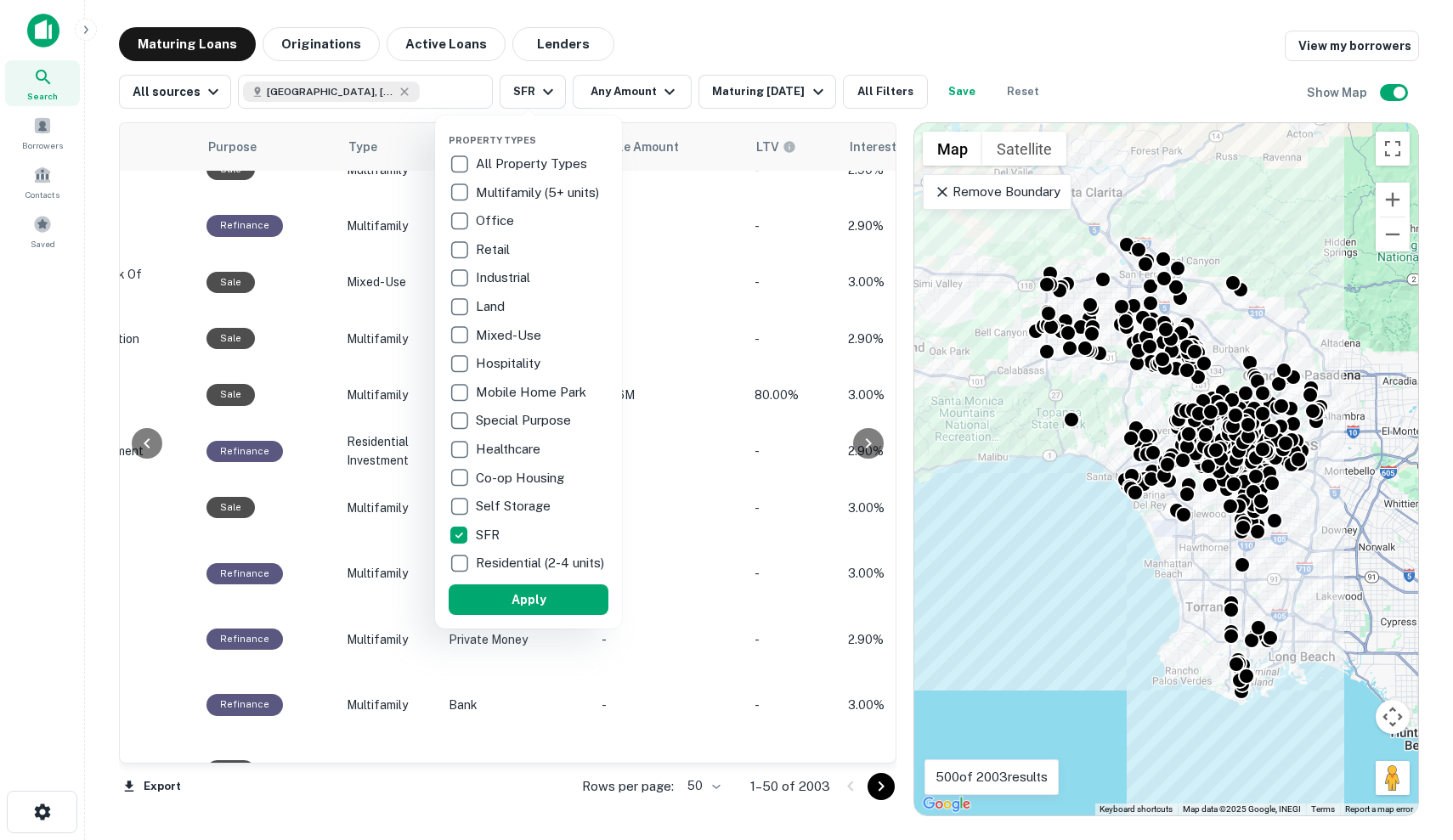
click at [532, 570] on p "Residential (2-4 units)" at bounding box center [542, 562] width 132 height 20
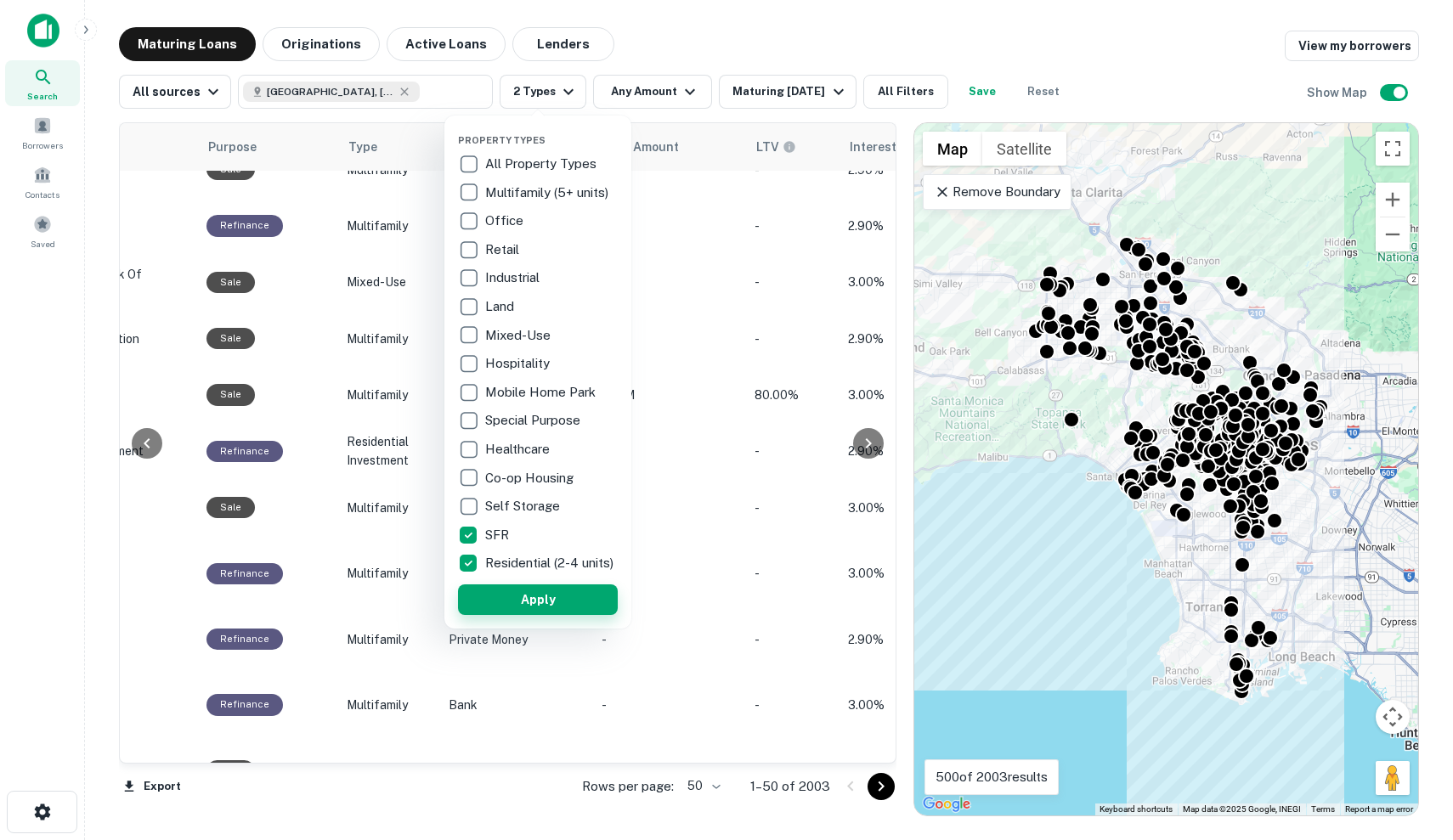
click at [532, 604] on button "Apply" at bounding box center [537, 600] width 160 height 31
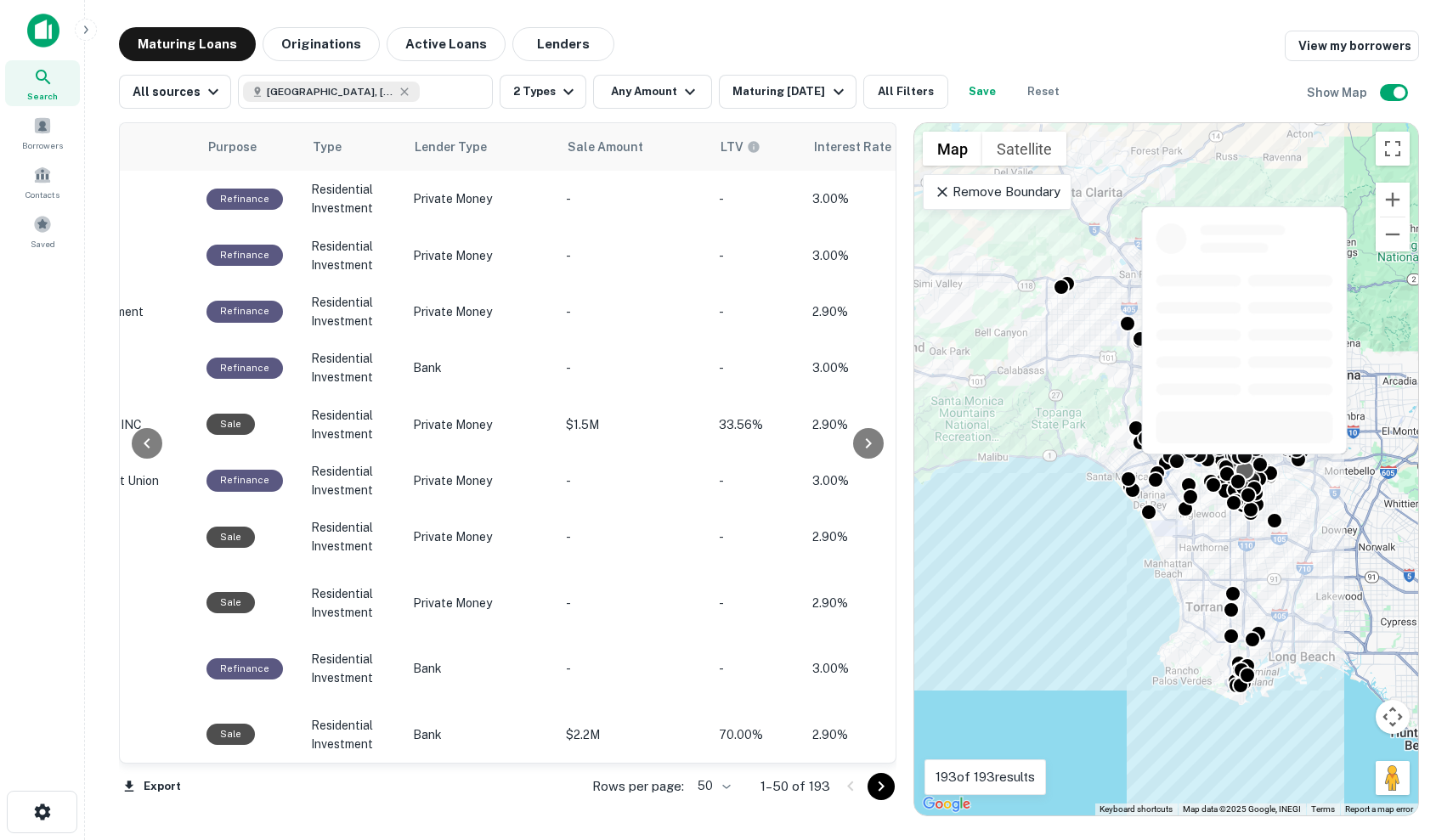
scroll to position [-9, 999]
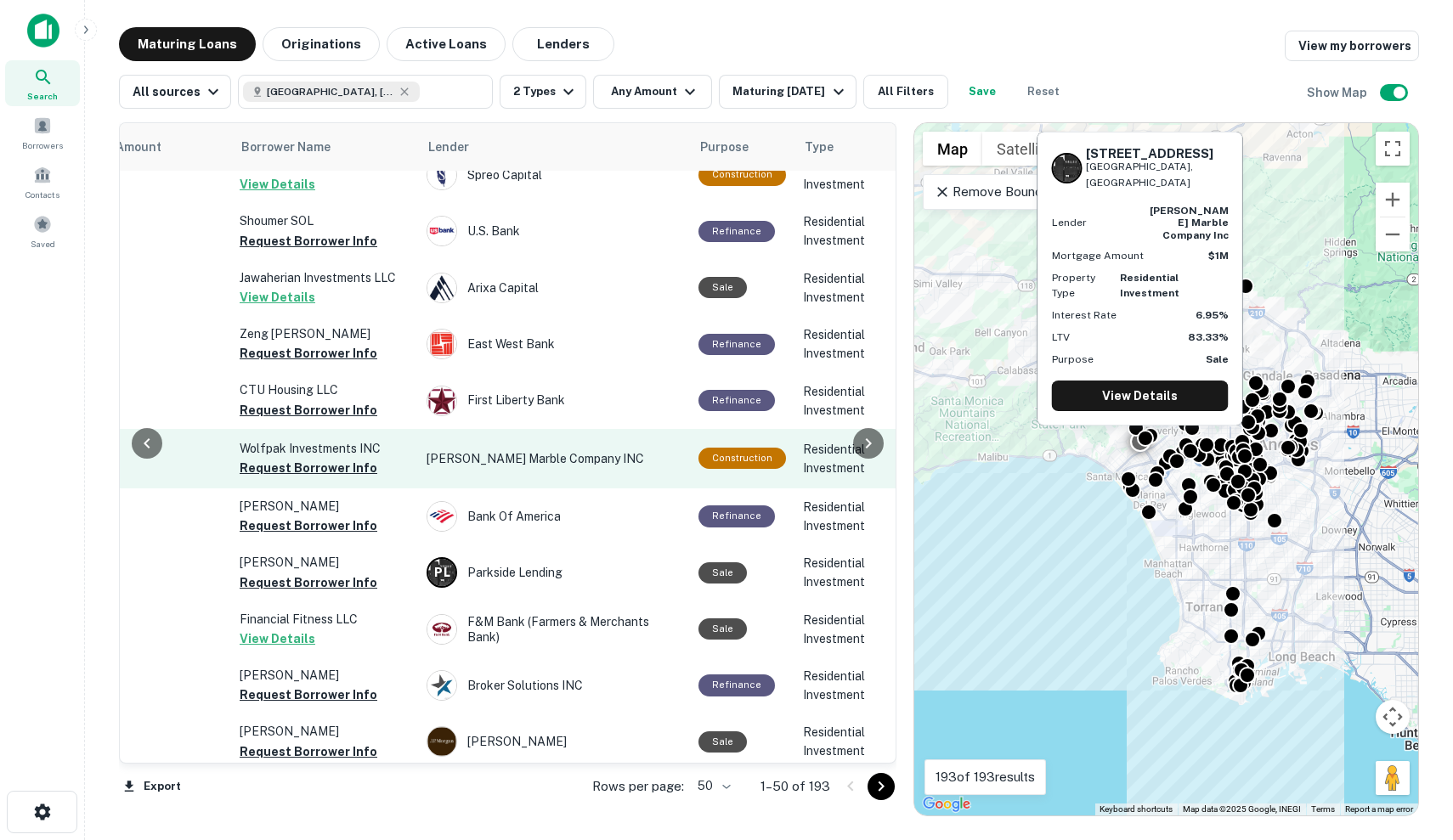
scroll to position [793, 509]
click at [441, 450] on p "[PERSON_NAME] Marble Company INC" at bounding box center [552, 458] width 255 height 18
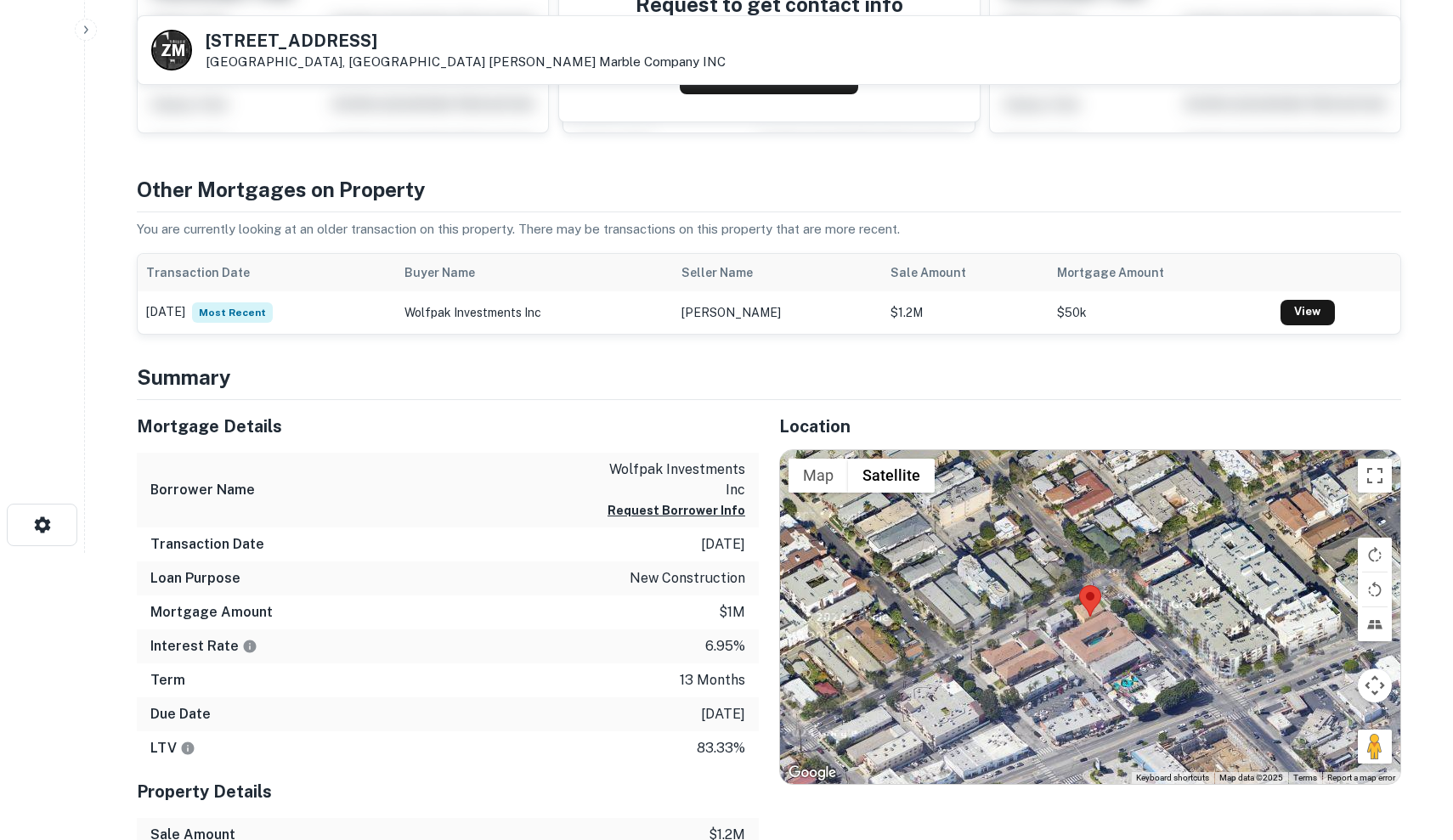
scroll to position [250, 0]
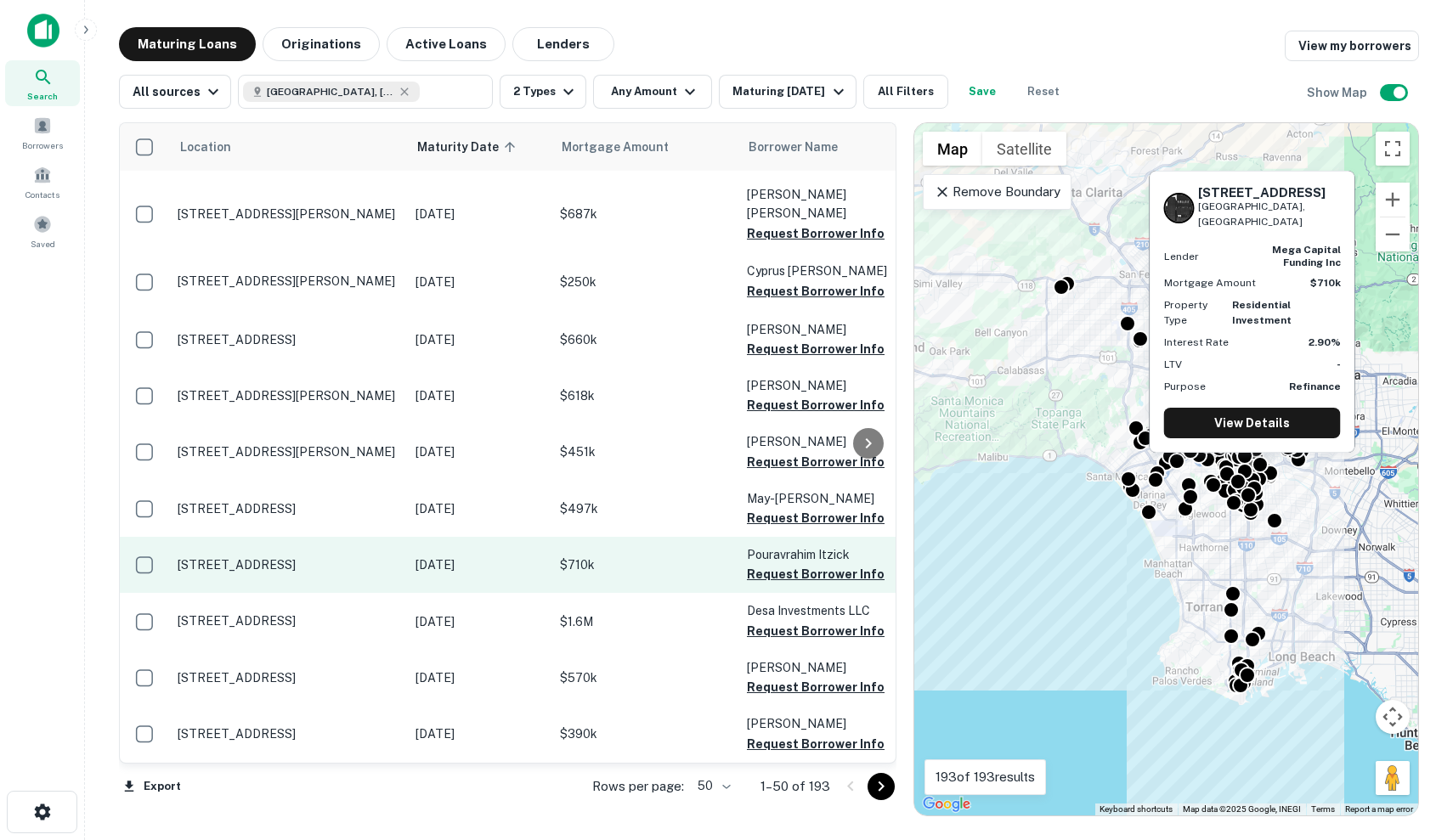
scroll to position [2238, 0]
click at [328, 537] on td "[STREET_ADDRESS]" at bounding box center [287, 565] width 237 height 56
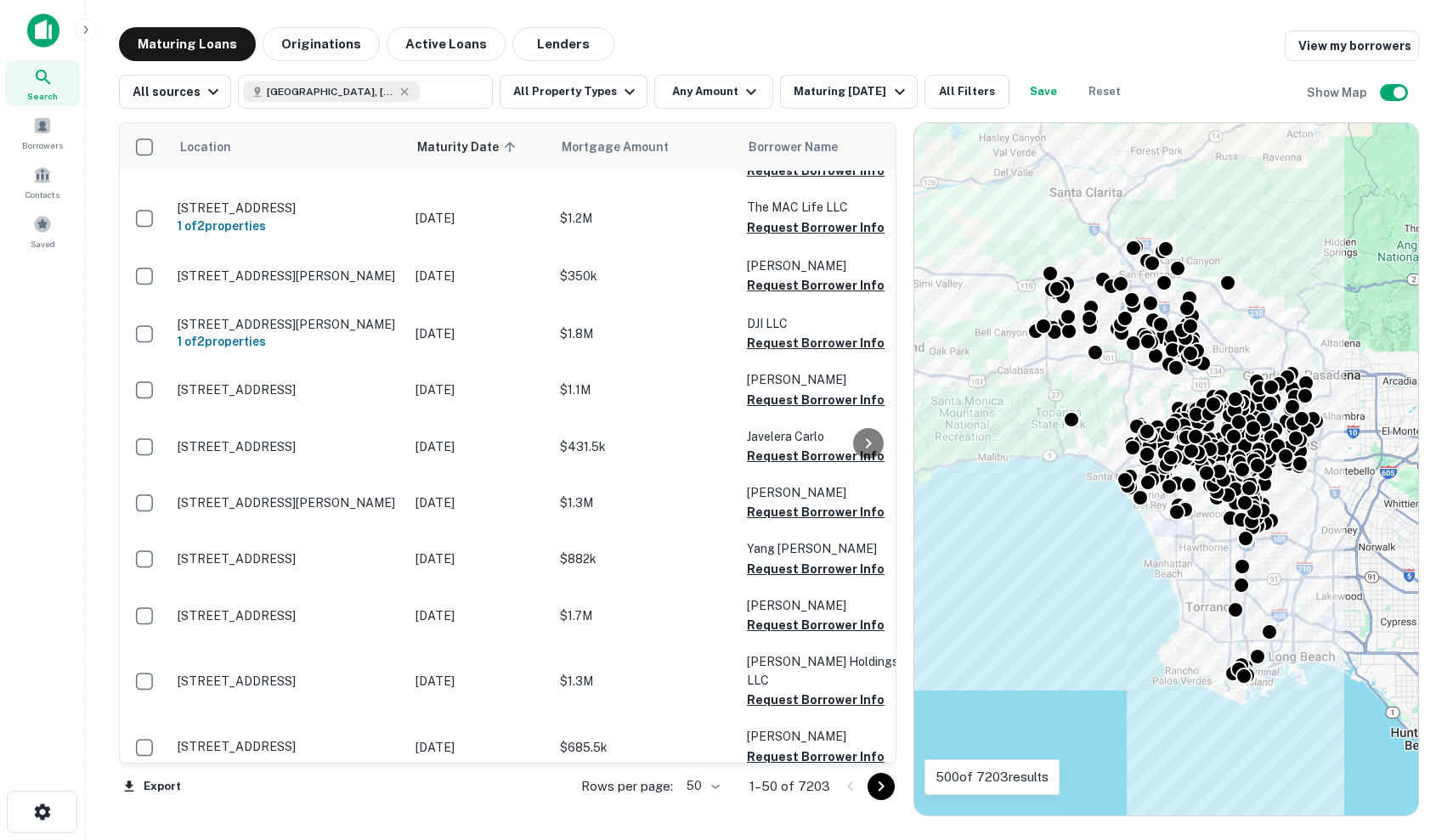
scroll to position [2346, 0]
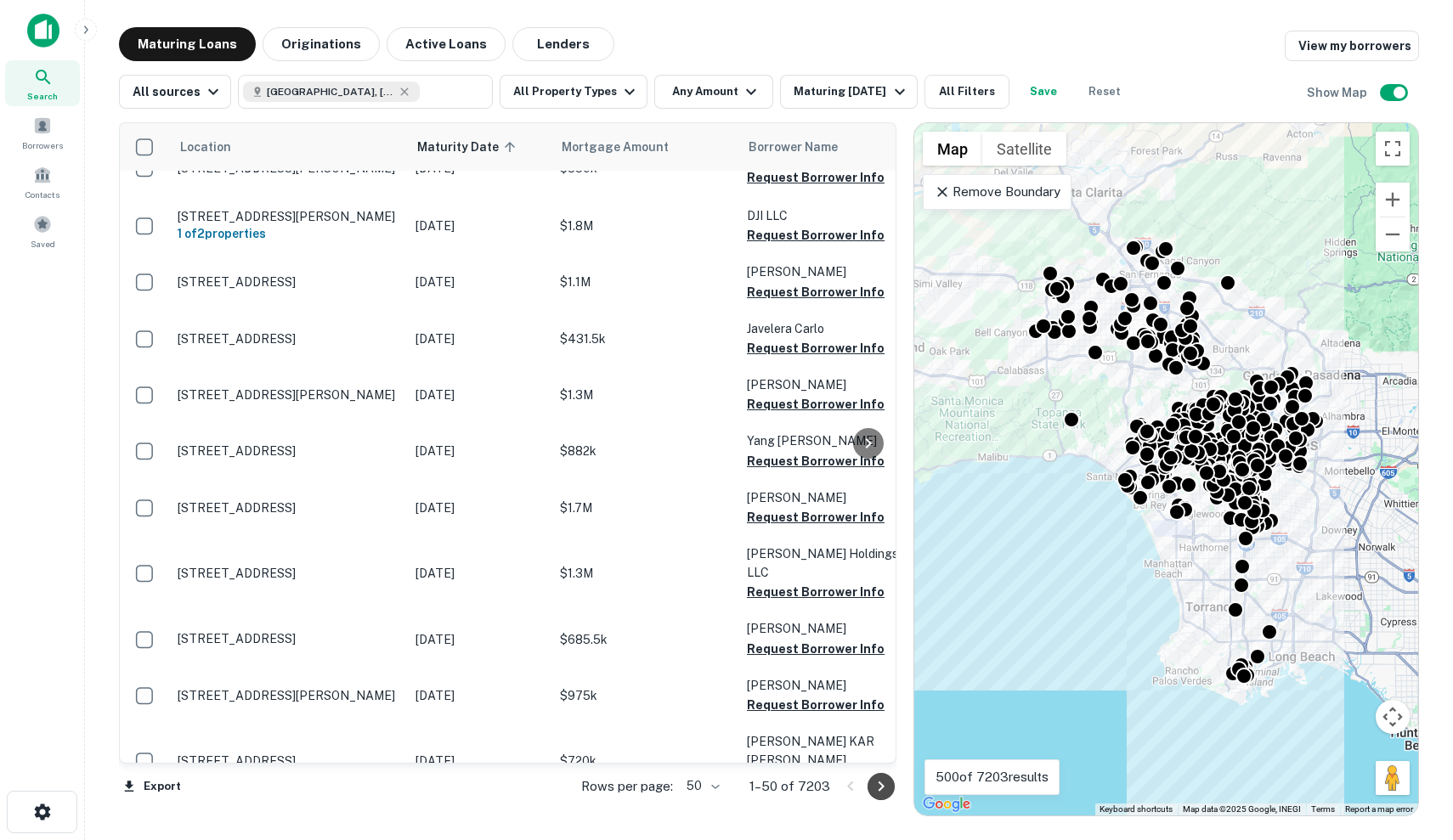
click at [884, 779] on icon "Go to next page" at bounding box center [880, 786] width 20 height 20
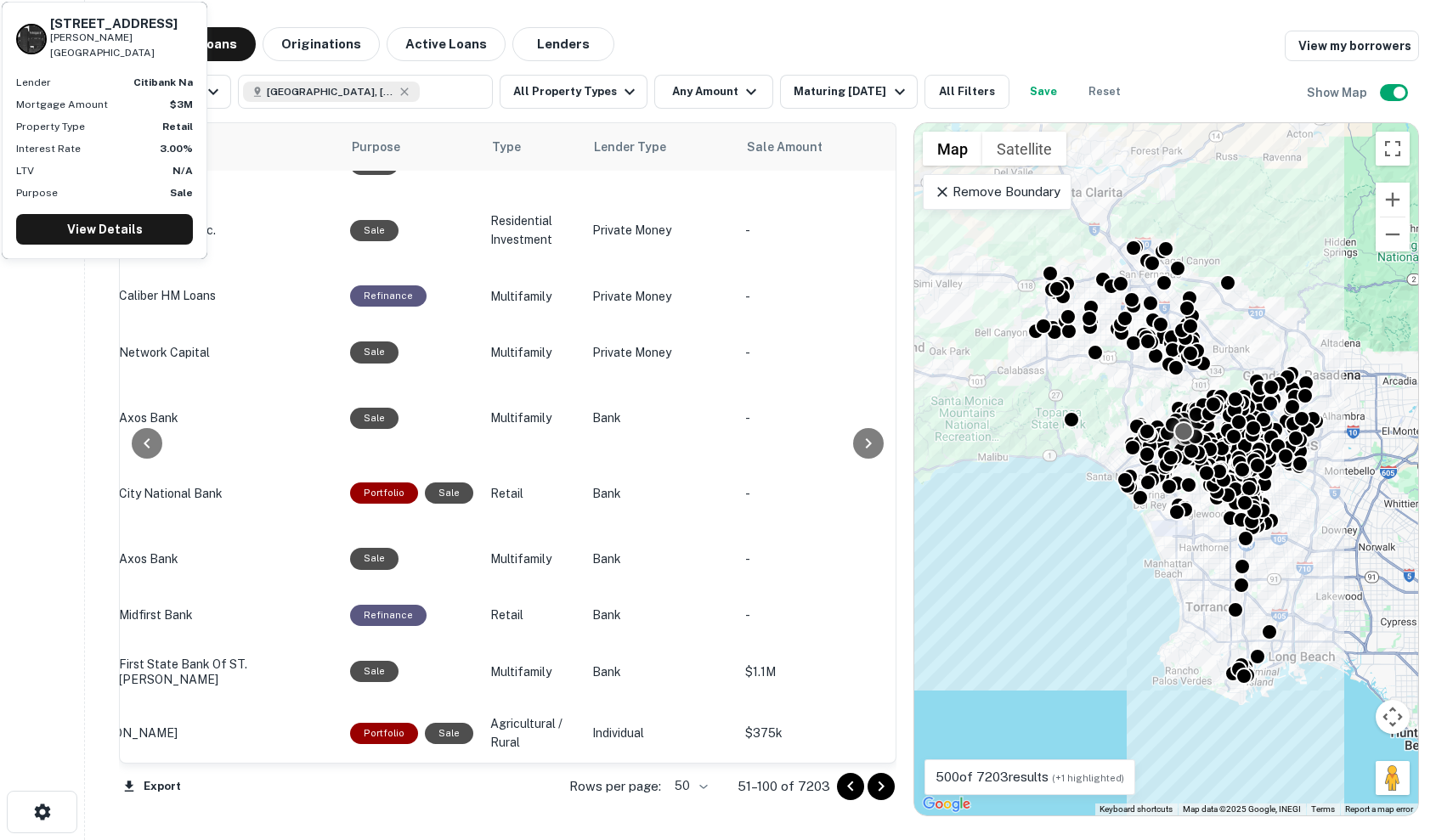
scroll to position [778, 855]
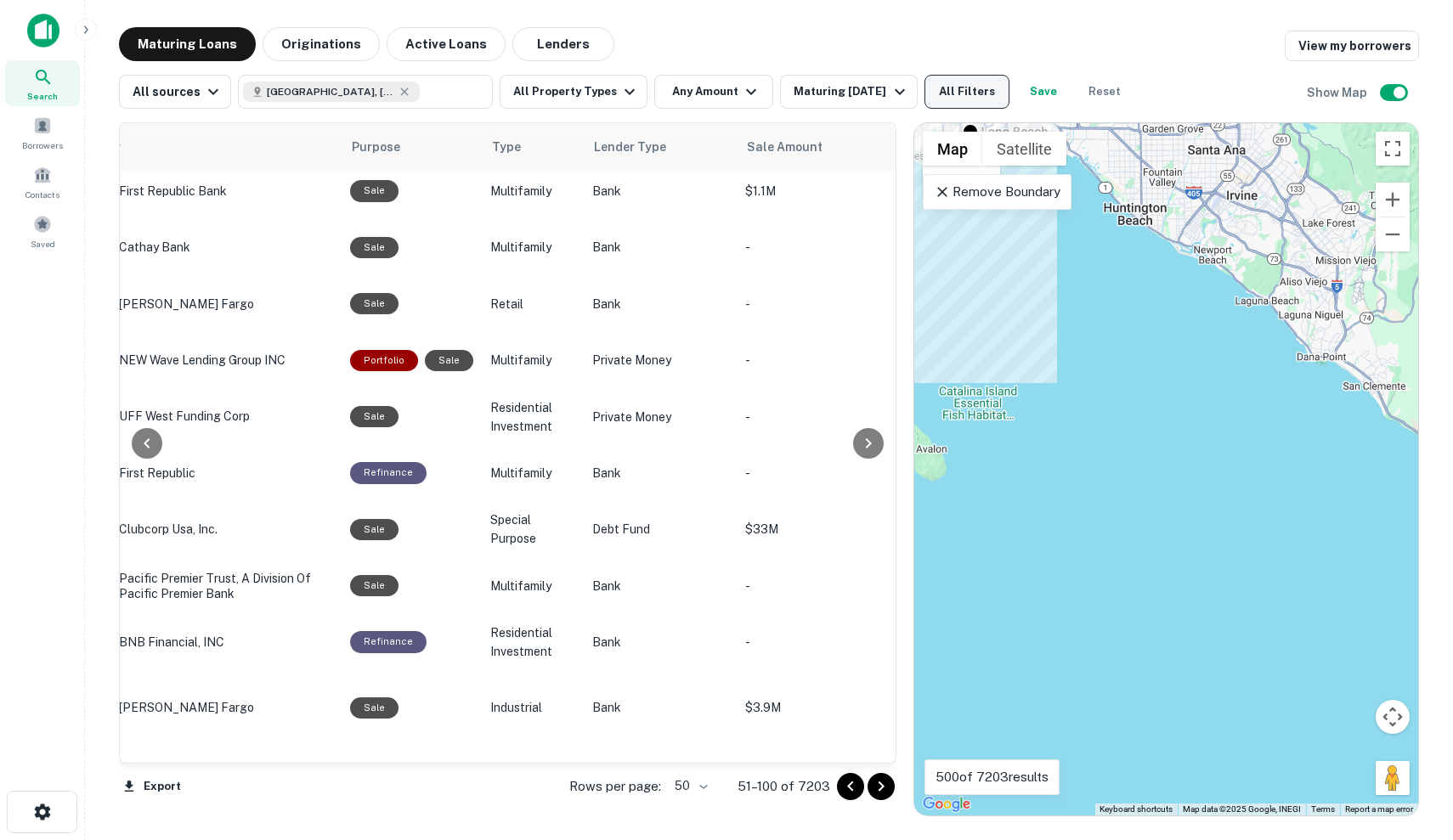
drag, startPoint x: 1250, startPoint y: 623, endPoint x: 959, endPoint y: 100, distance: 598.5
click at [959, 100] on div "Maturing Loans Originations Active Loans Lenders View my borrowers All sources …" at bounding box center [769, 421] width 1300 height 789
click at [1033, 187] on p "Remove Boundary" at bounding box center [996, 192] width 127 height 20
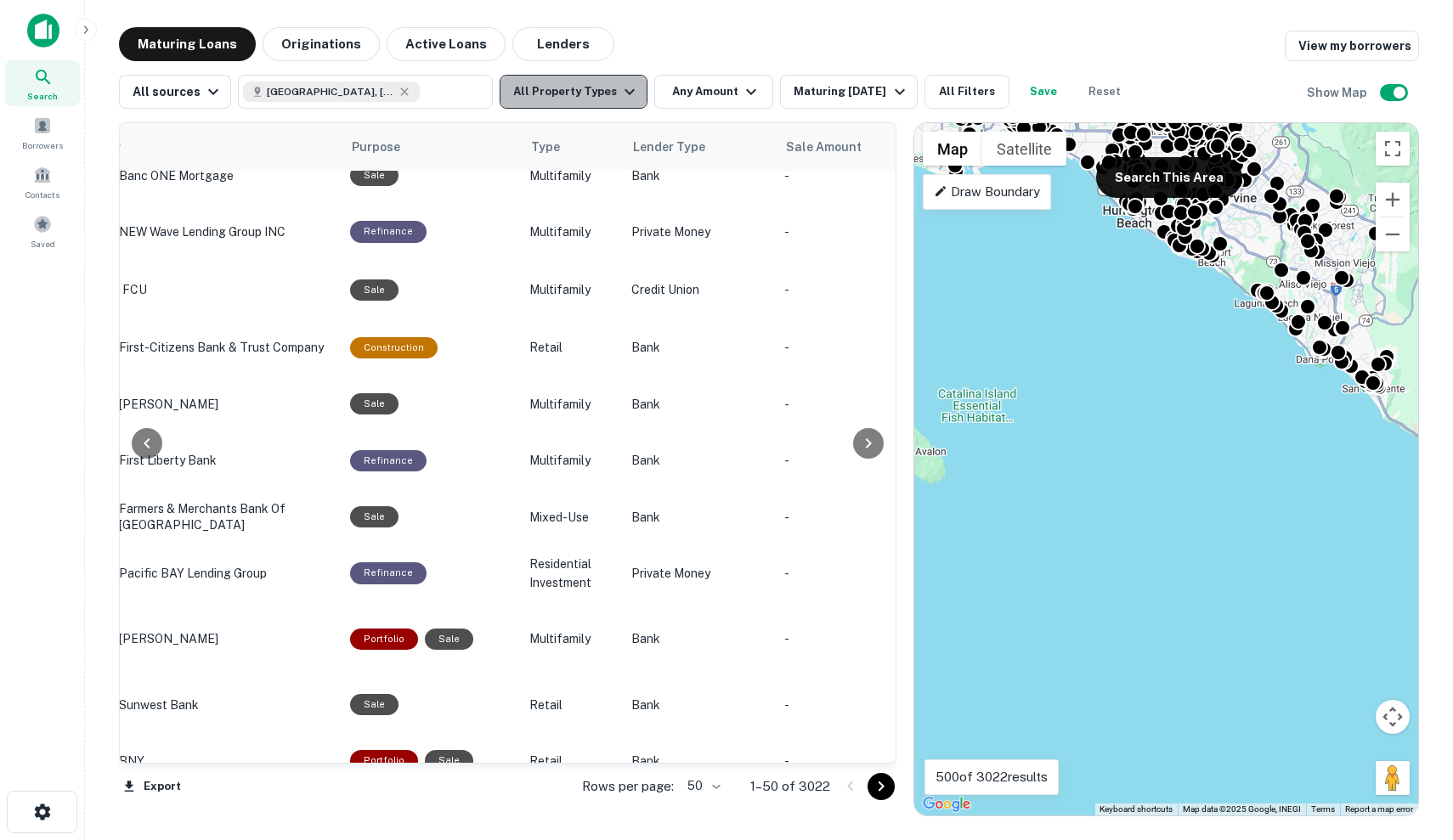
click at [619, 94] on icon "button" at bounding box center [629, 91] width 20 height 20
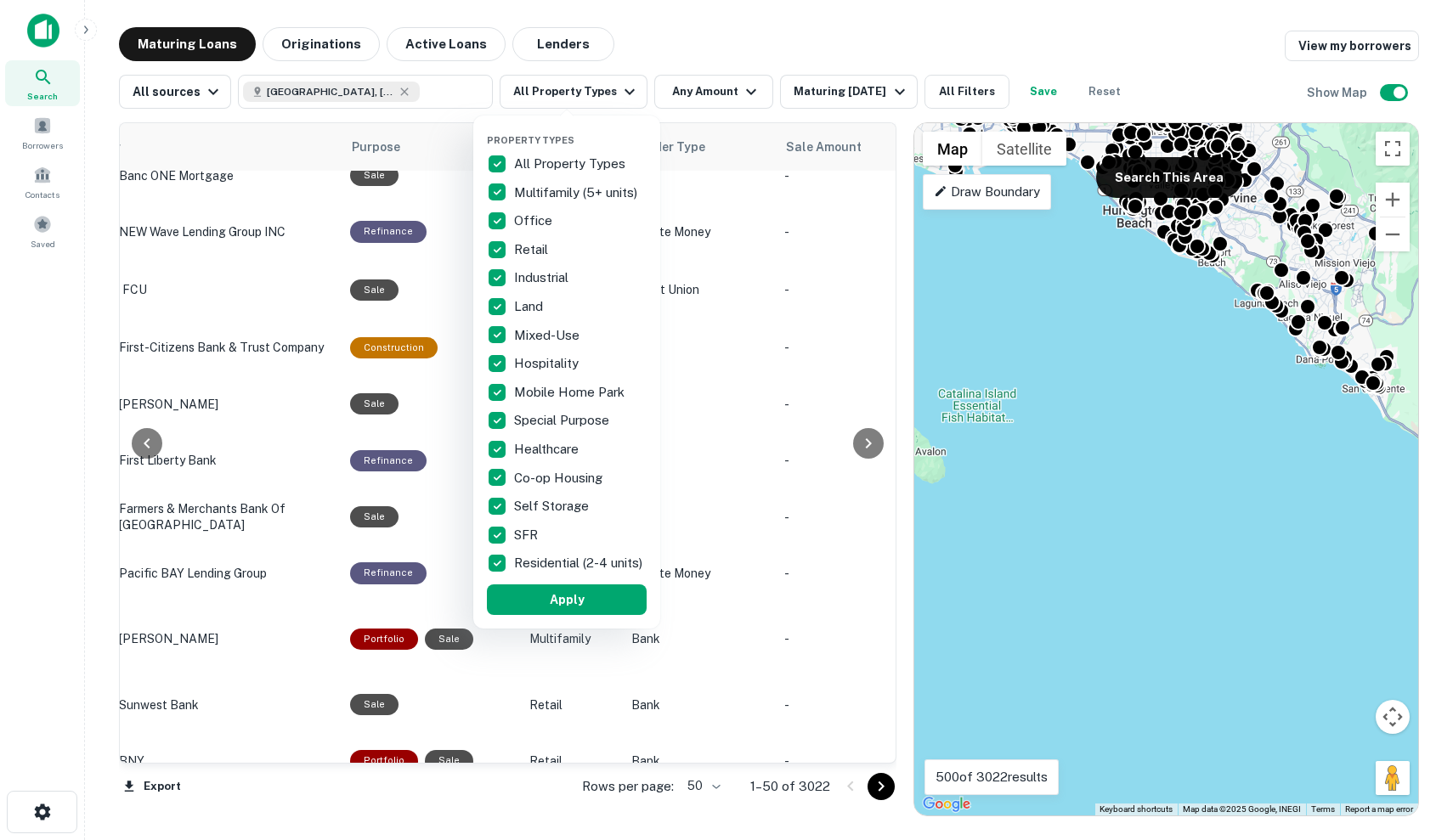
click at [554, 160] on p "All Property Types" at bounding box center [571, 164] width 114 height 20
click at [531, 532] on p "SFR" at bounding box center [527, 535] width 27 height 20
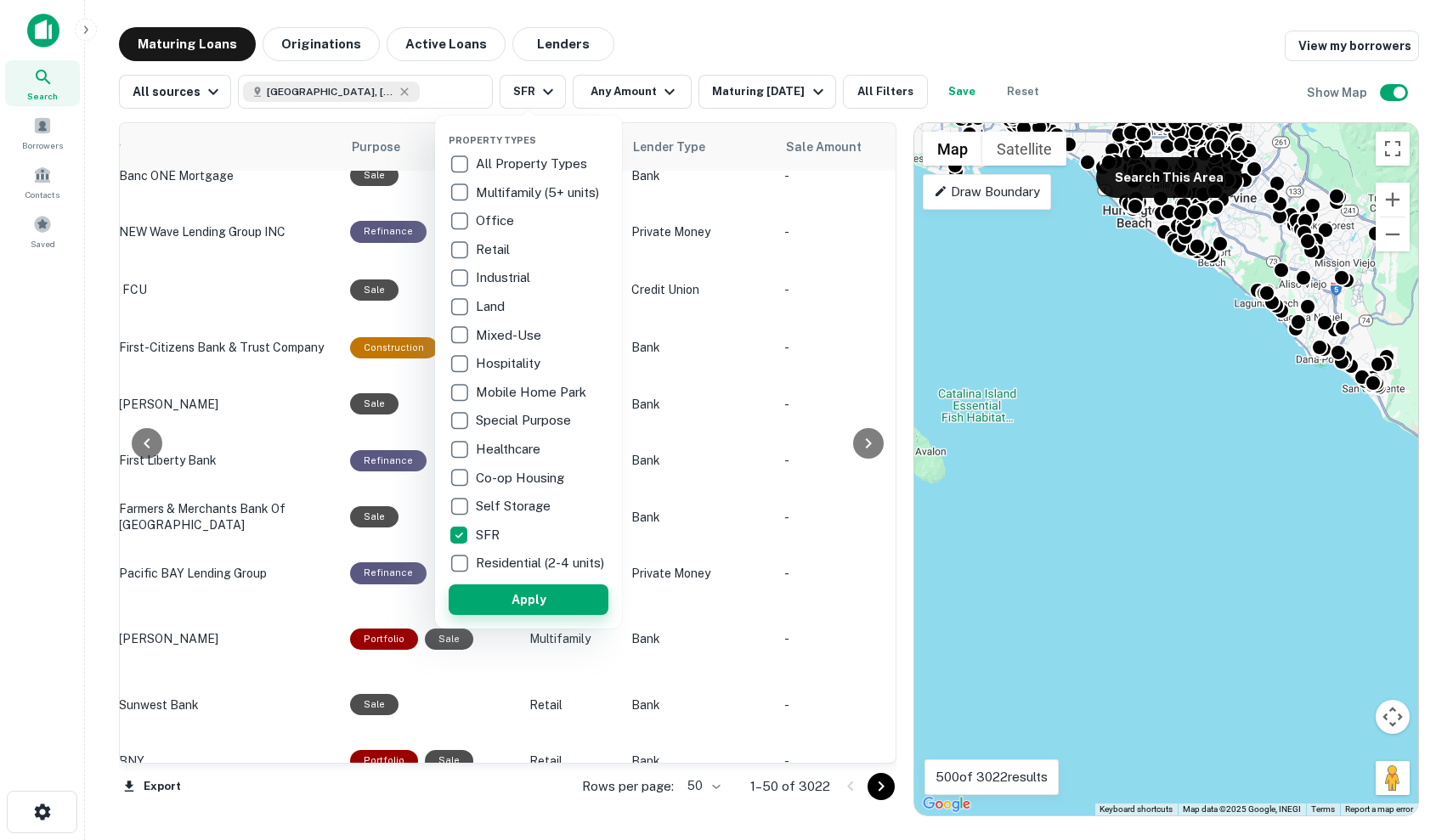
click at [536, 608] on button "Apply" at bounding box center [528, 600] width 160 height 31
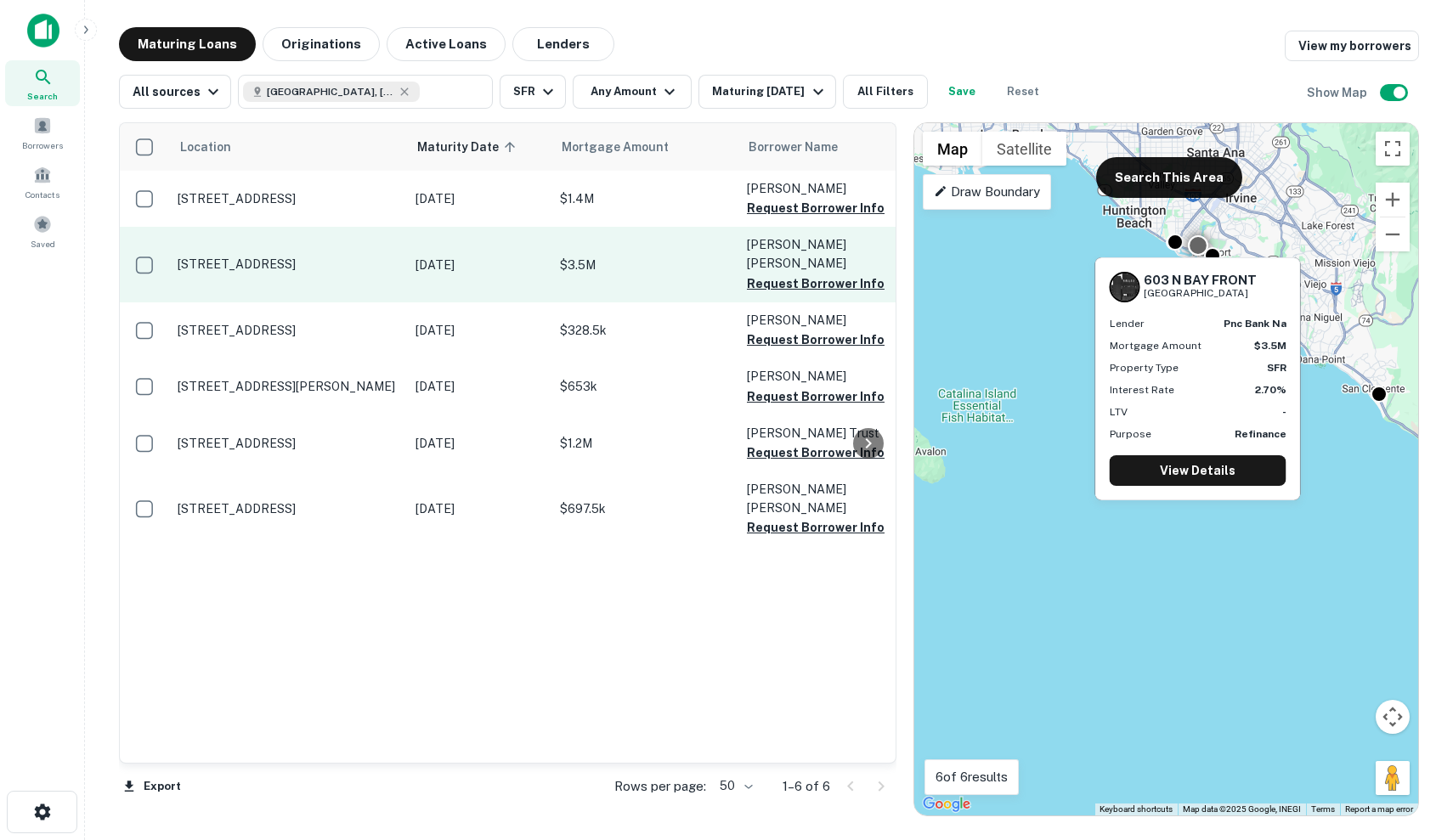
click at [347, 261] on p "[STREET_ADDRESS]" at bounding box center [288, 264] width 221 height 16
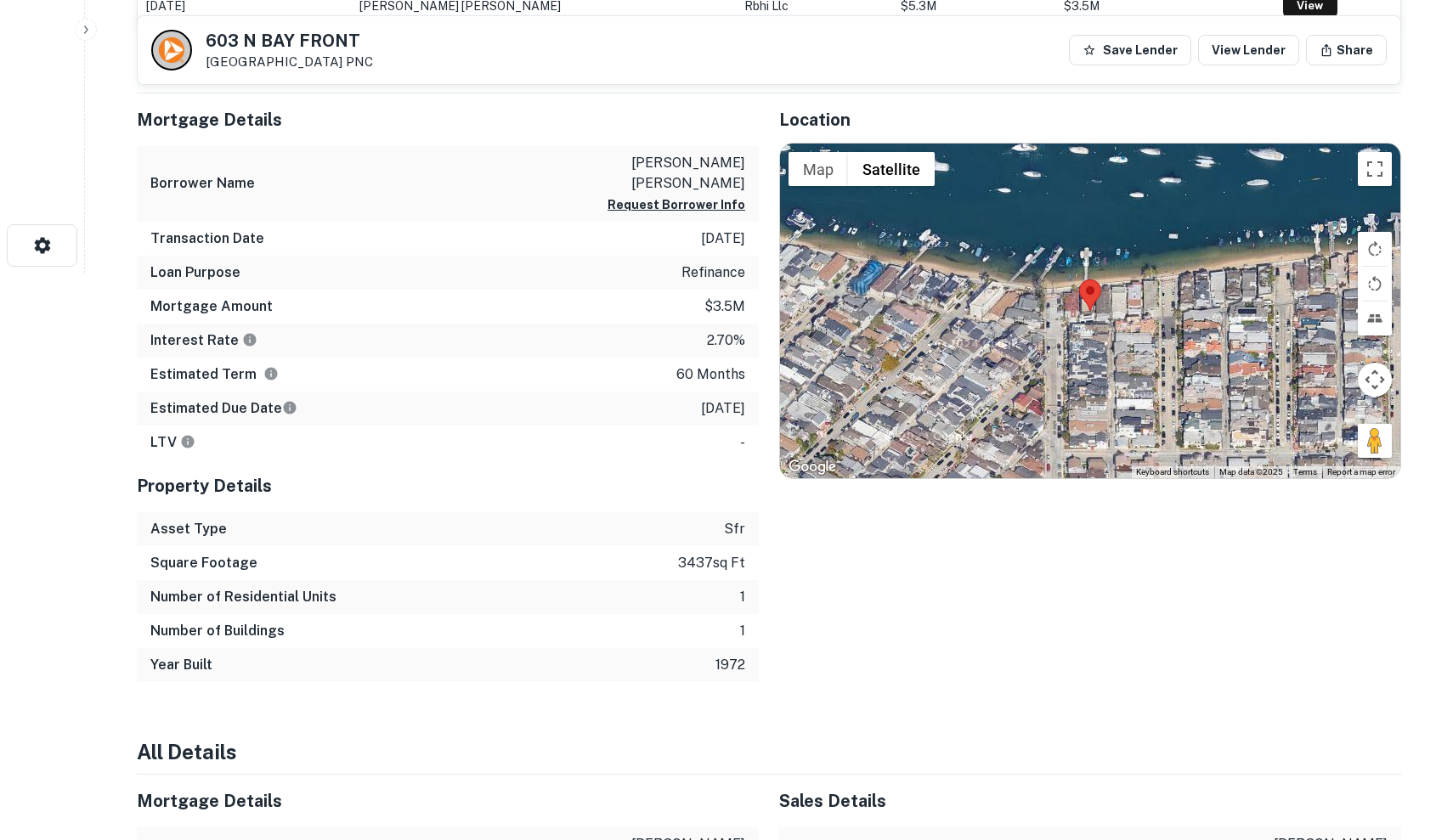
scroll to position [539, 0]
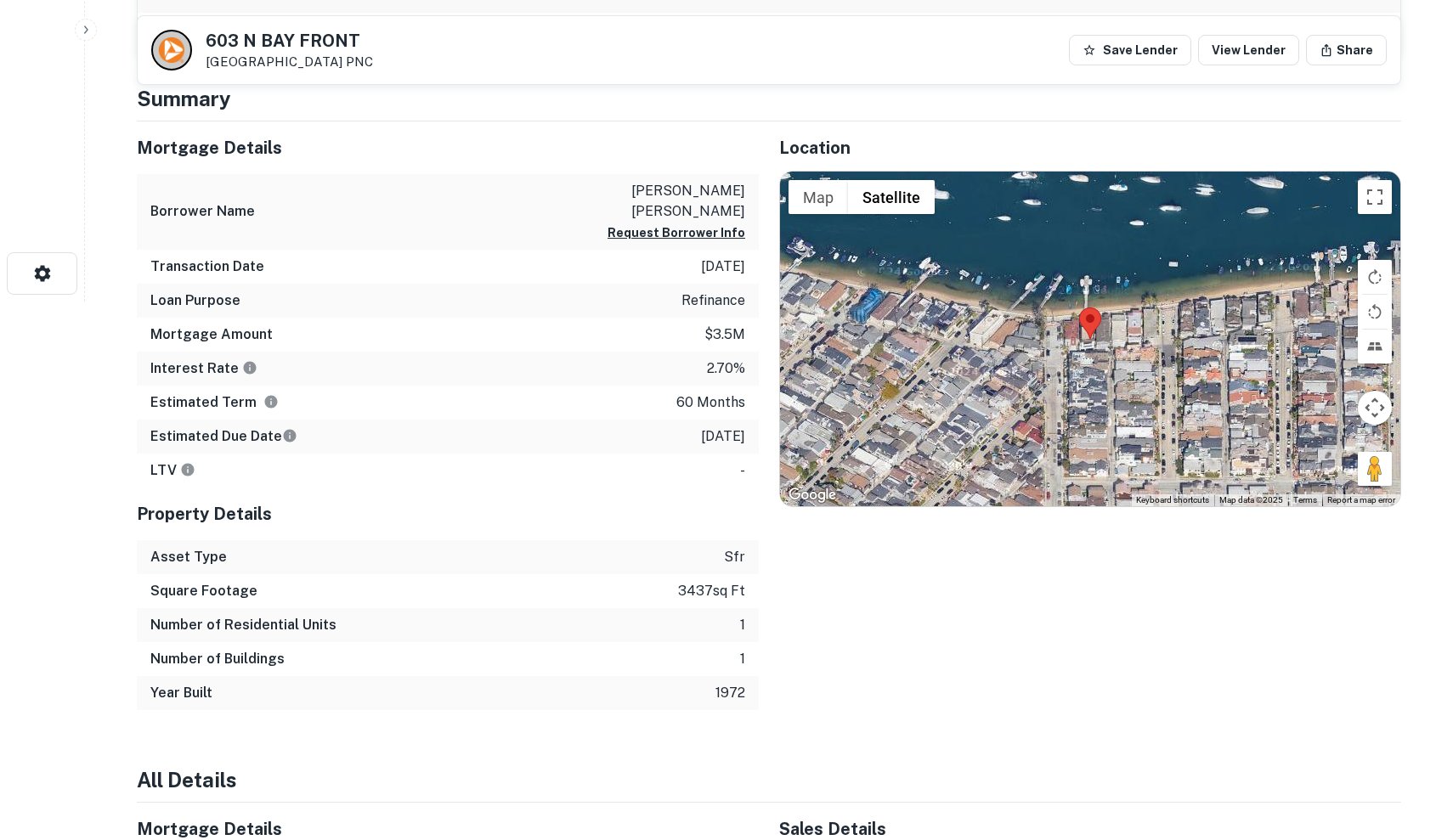
click at [1198, 366] on div at bounding box center [1090, 338] width 620 height 334
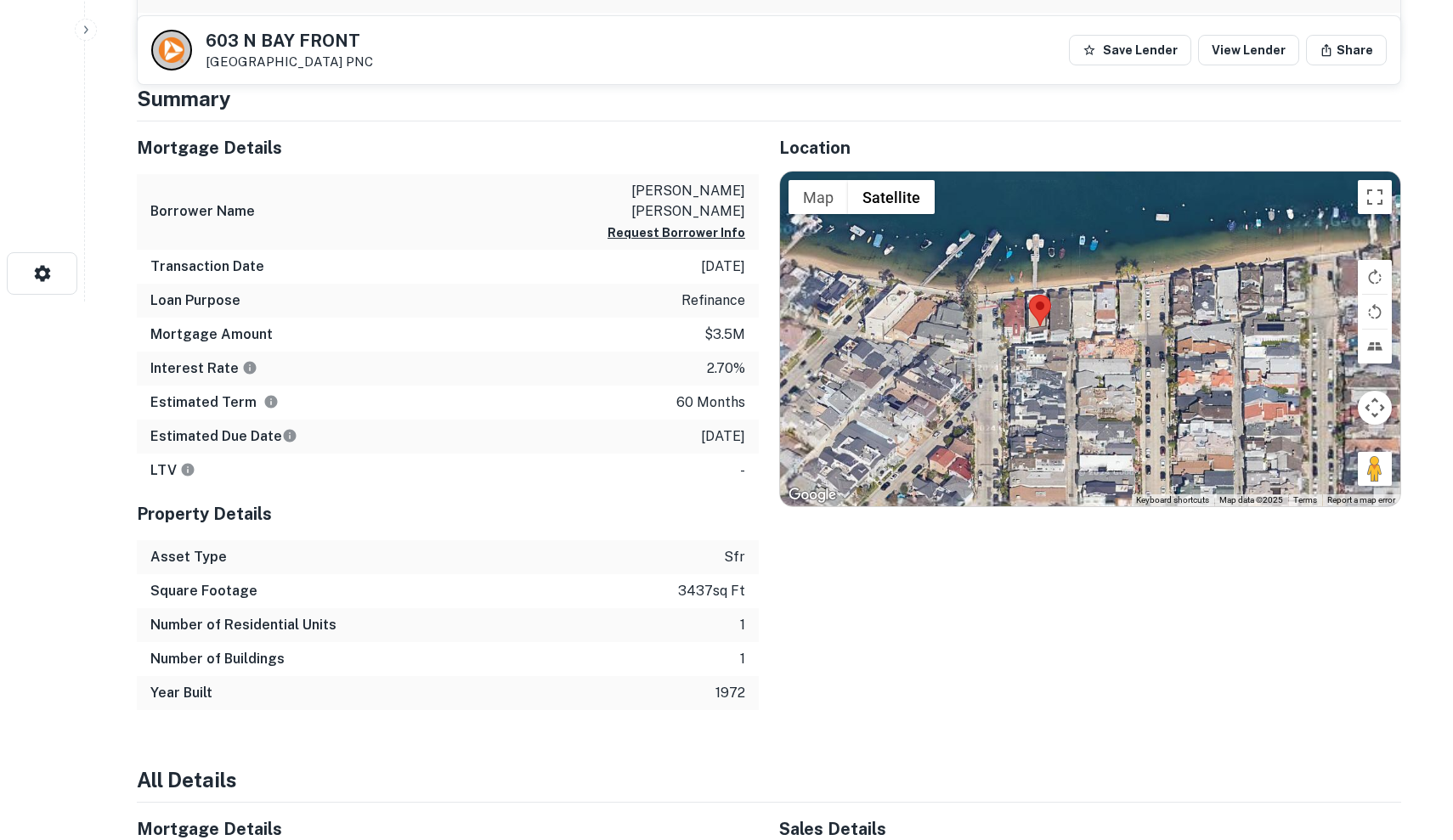
click at [1198, 366] on div at bounding box center [1090, 338] width 620 height 334
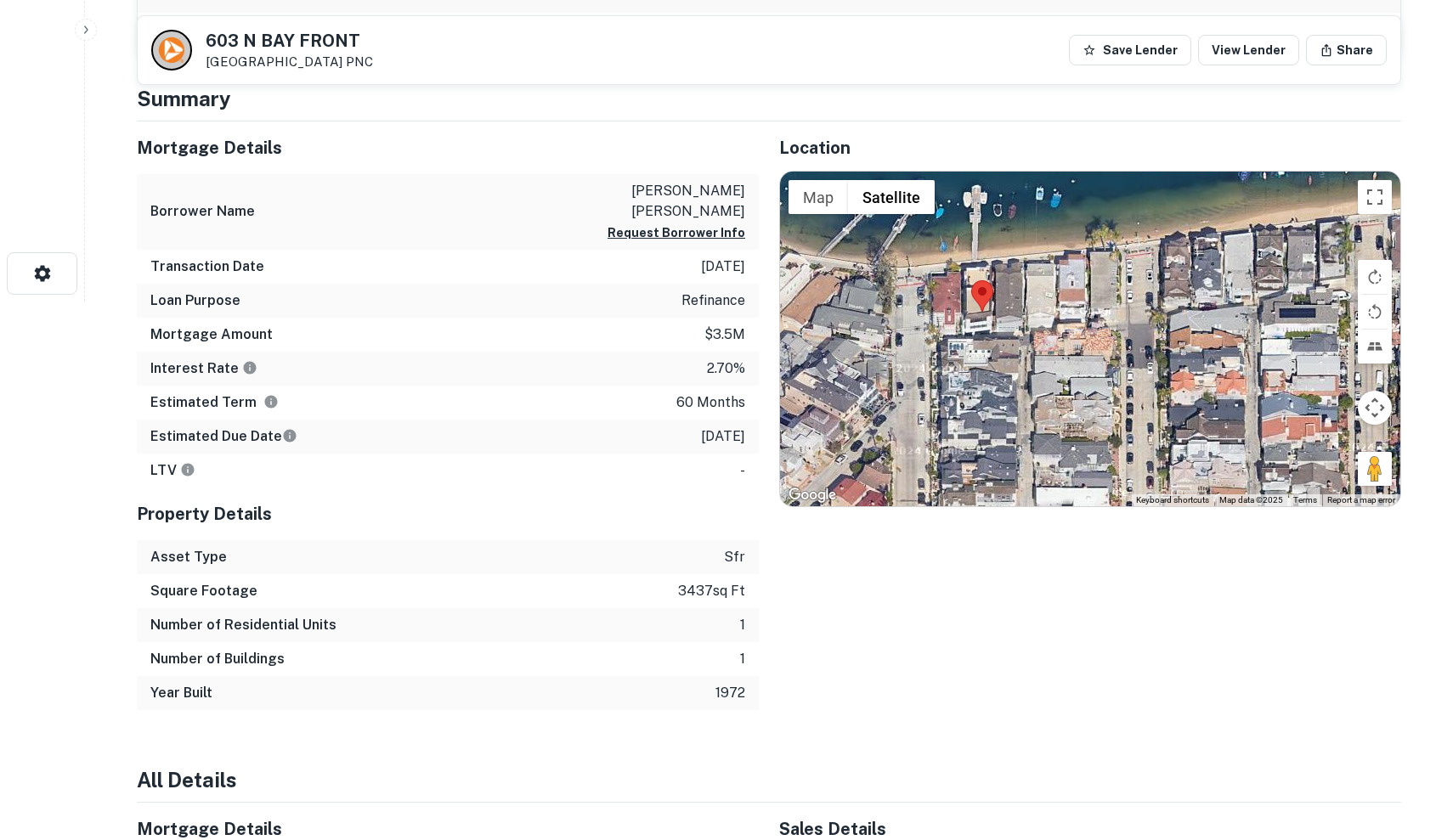
click at [986, 306] on img at bounding box center [982, 296] width 22 height 31
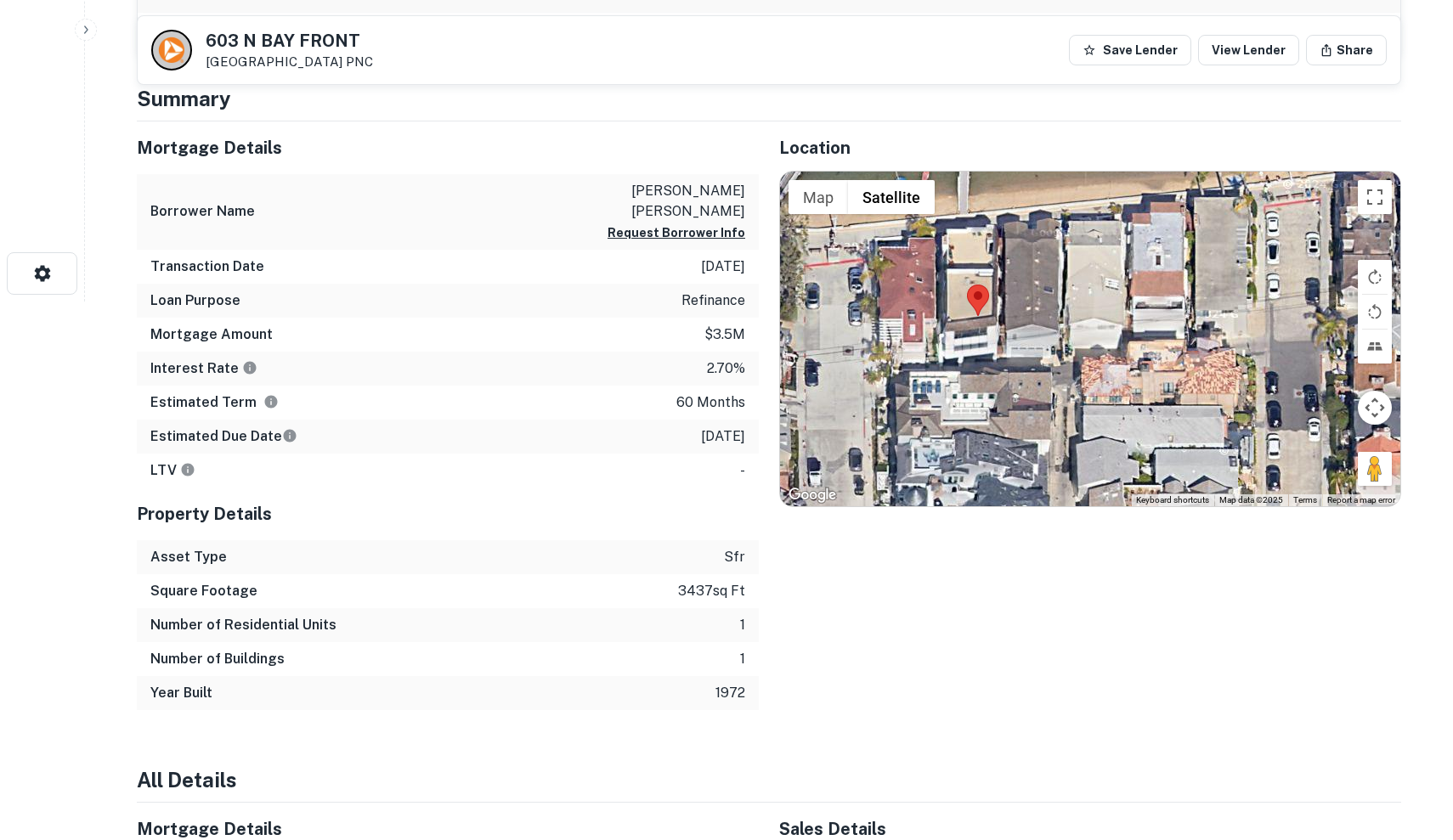
click at [994, 310] on div at bounding box center [1090, 338] width 620 height 334
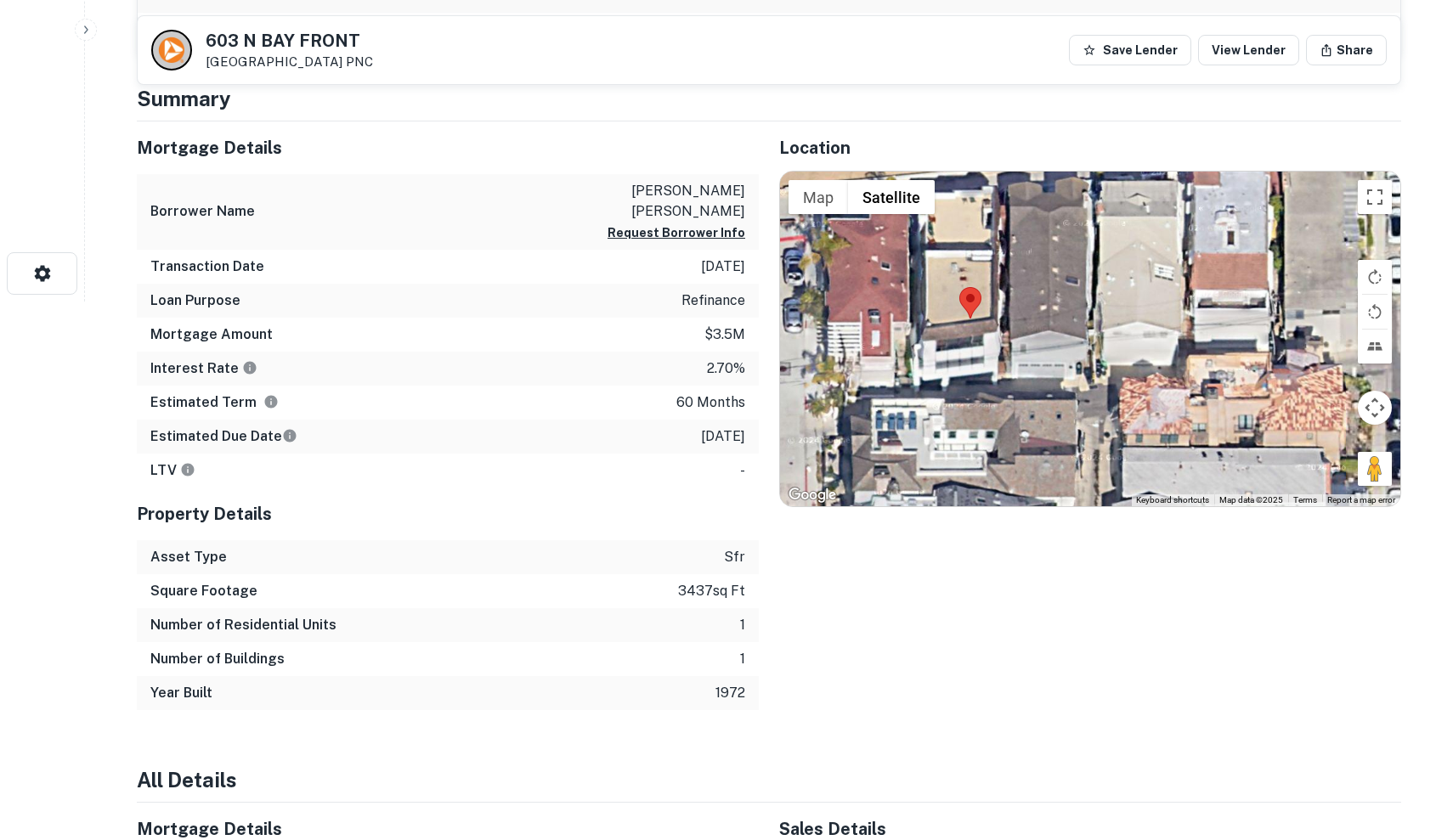
click at [994, 310] on div at bounding box center [1090, 338] width 620 height 334
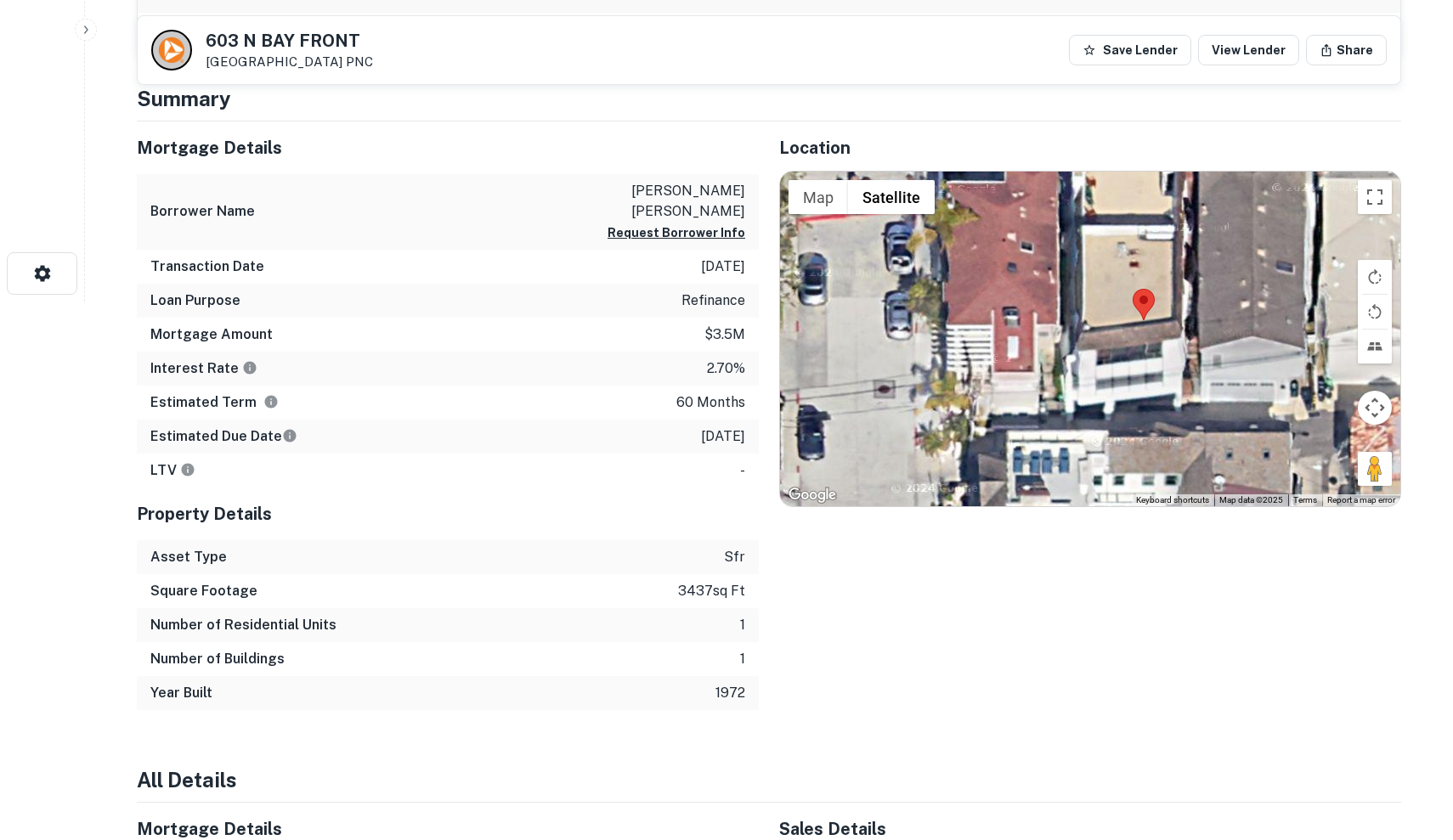
drag, startPoint x: 994, startPoint y: 310, endPoint x: 1177, endPoint y: 312, distance: 183.0
click at [1177, 312] on div at bounding box center [1090, 338] width 620 height 334
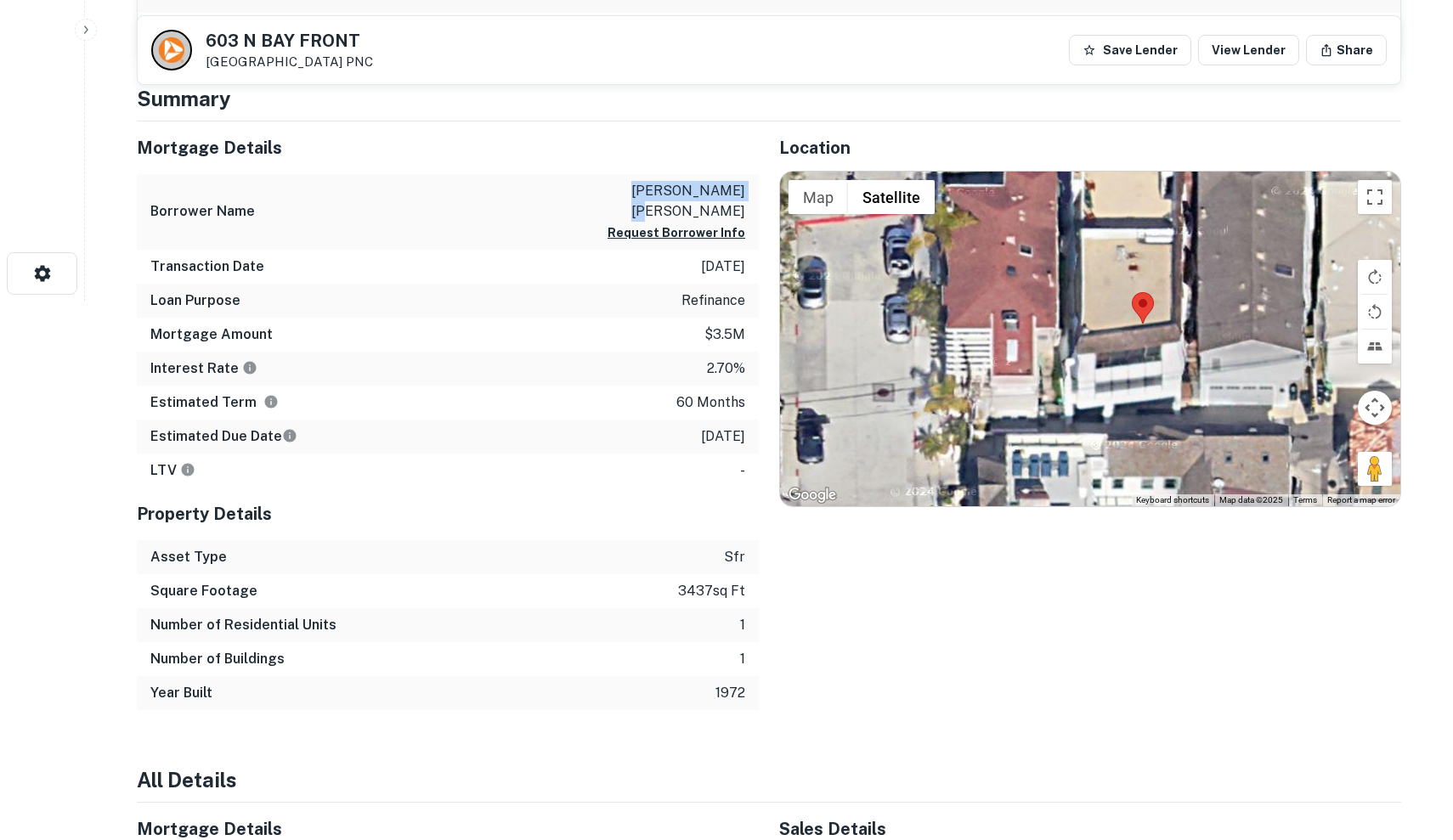
drag, startPoint x: 647, startPoint y: 184, endPoint x: 745, endPoint y: 193, distance: 98.4
click at [745, 193] on div "Borrower Name [PERSON_NAME] [PERSON_NAME] Request Borrower Info" at bounding box center [447, 212] width 621 height 76
drag, startPoint x: 745, startPoint y: 193, endPoint x: 614, endPoint y: 182, distance: 131.5
click at [614, 182] on div "Borrower Name [PERSON_NAME] [PERSON_NAME] Request Borrower Info" at bounding box center [447, 212] width 621 height 76
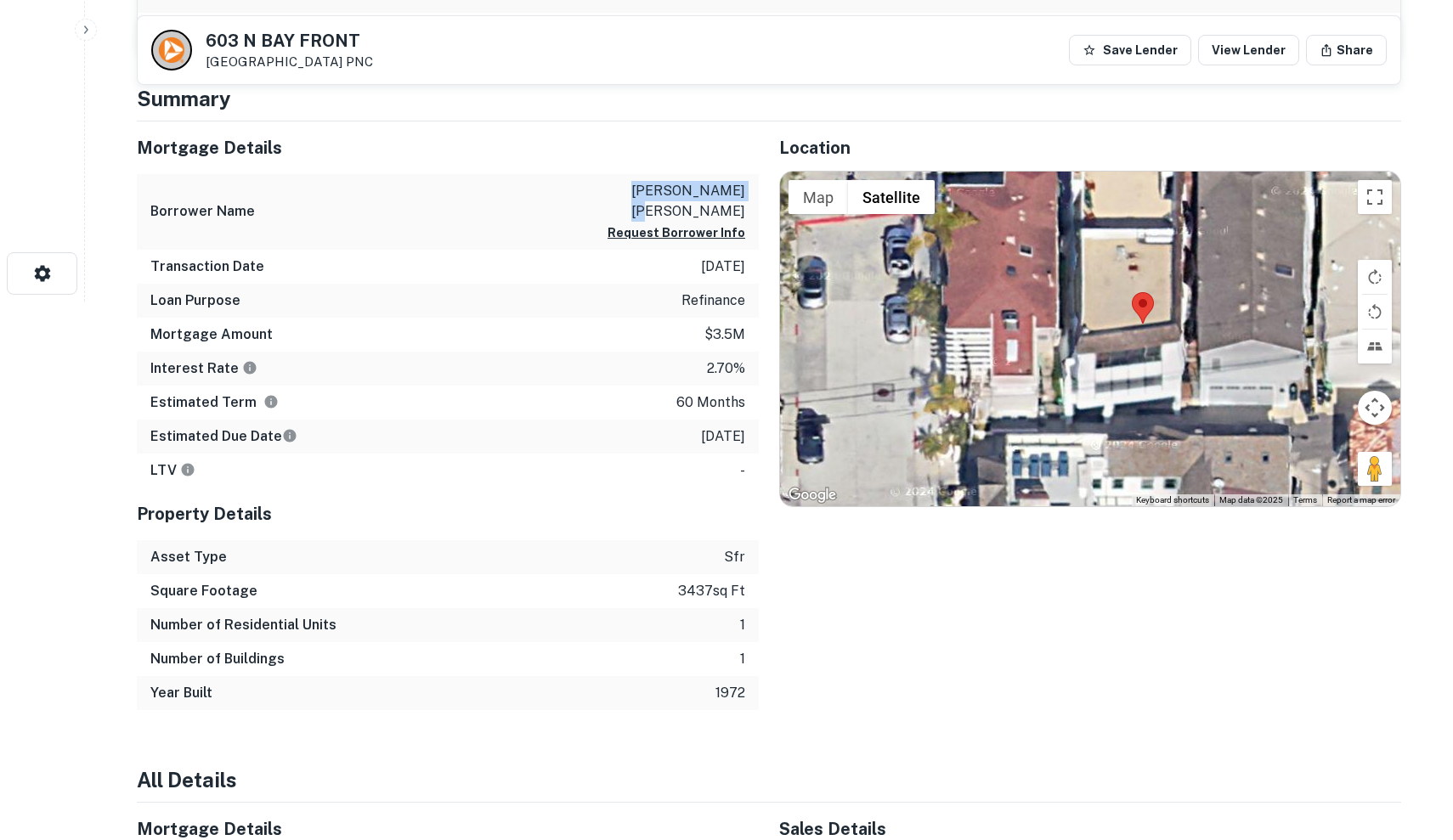
click at [614, 182] on div "Borrower Name [PERSON_NAME] [PERSON_NAME] Request Borrower Info" at bounding box center [447, 212] width 621 height 76
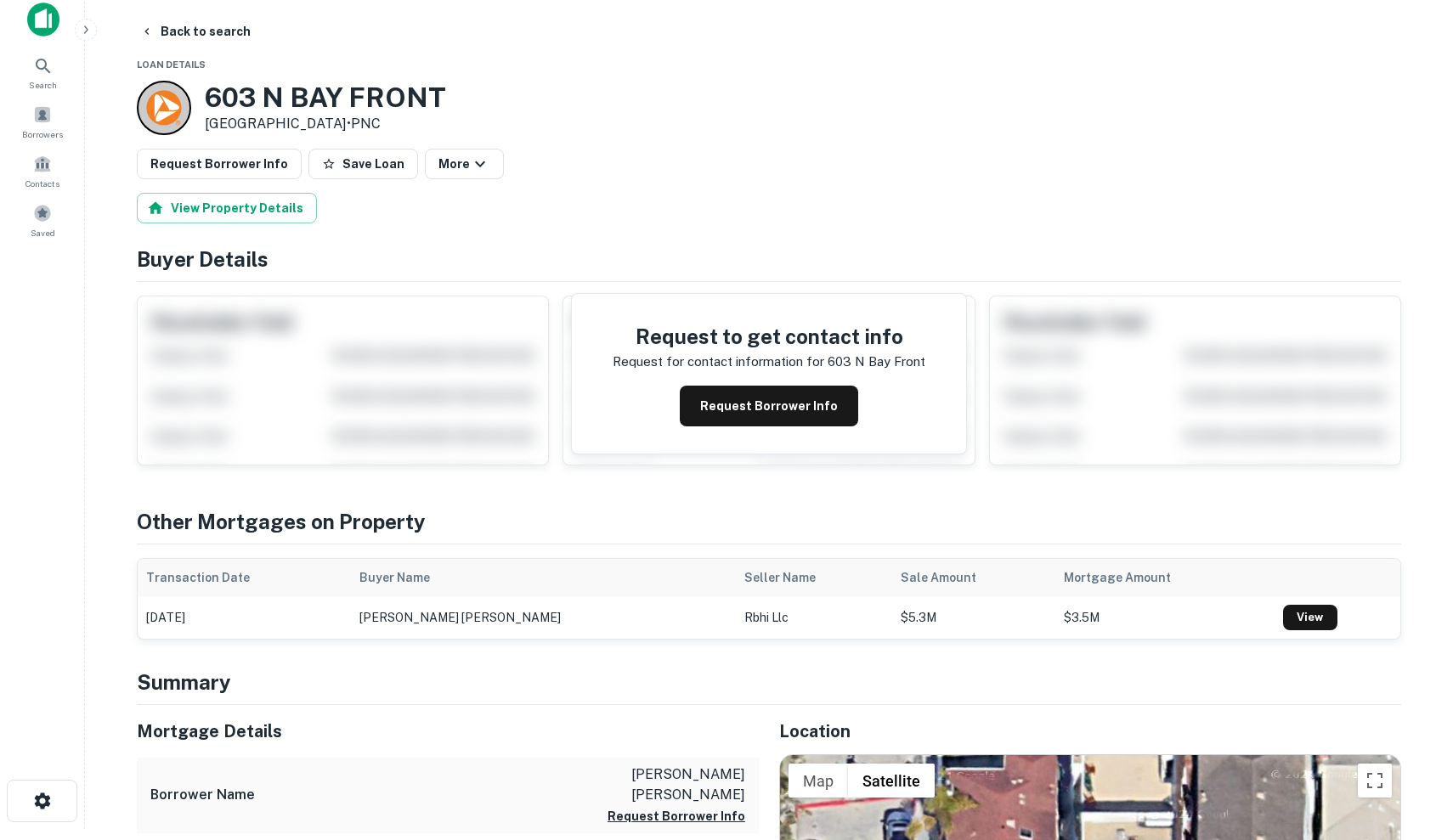
scroll to position [72, 0]
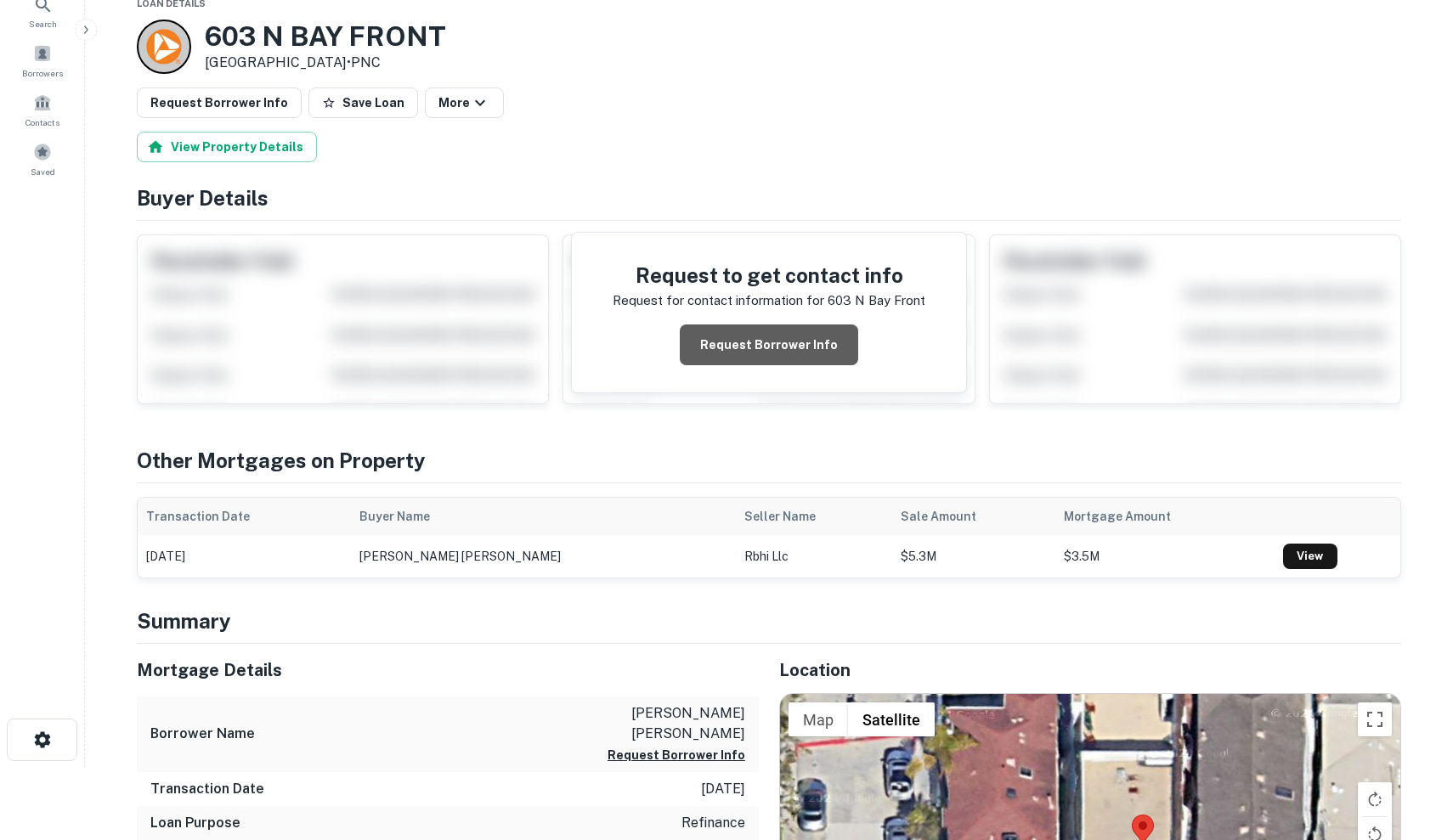
drag, startPoint x: 779, startPoint y: 350, endPoint x: 547, endPoint y: 149, distance: 307.0
click at [779, 350] on button "Request Borrower Info" at bounding box center [769, 345] width 178 height 41
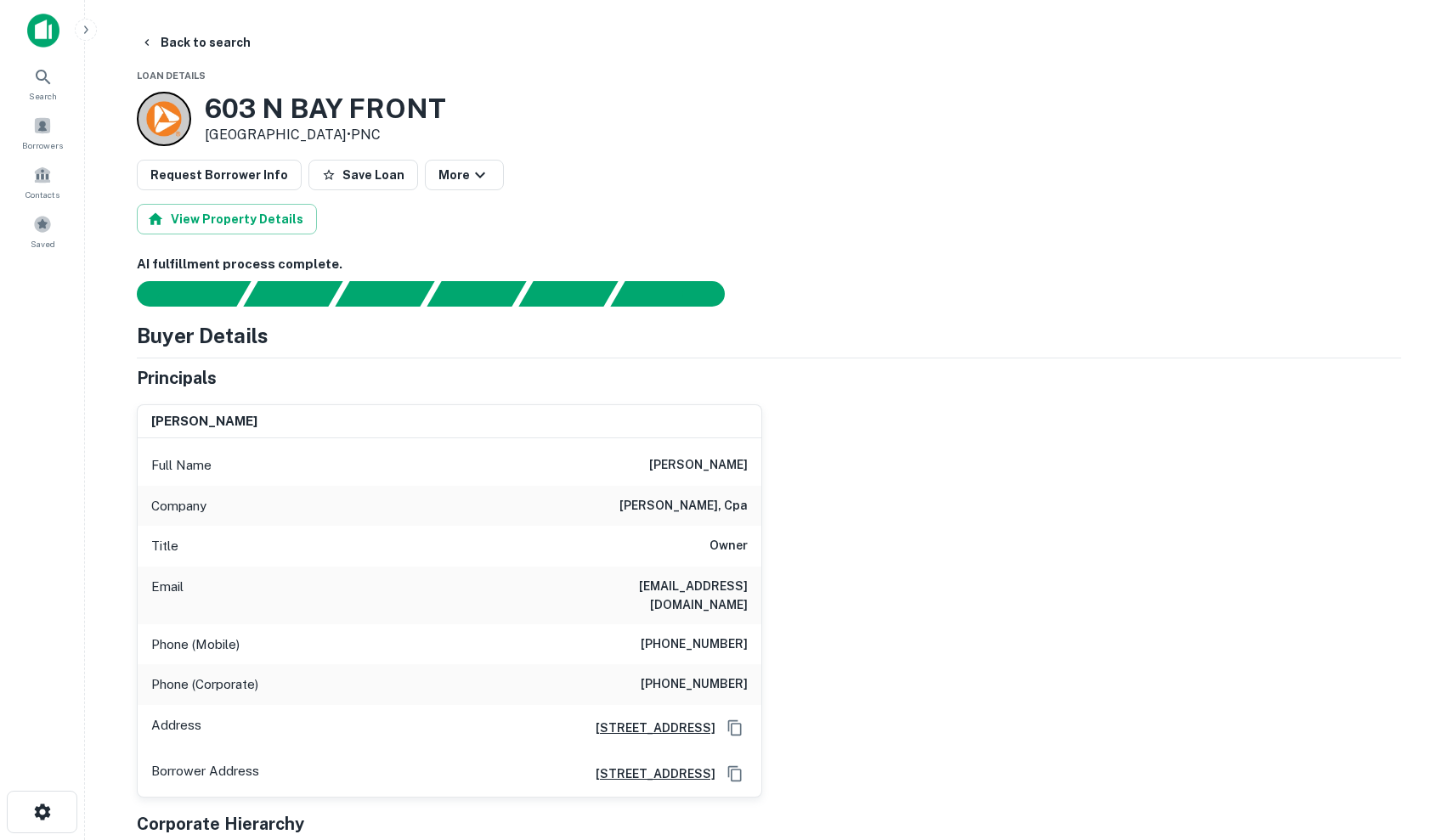
scroll to position [0, 0]
drag, startPoint x: 641, startPoint y: 584, endPoint x: 791, endPoint y: 582, distance: 150.0
click at [791, 582] on div "[PERSON_NAME] Full Name [PERSON_NAME] Company [PERSON_NAME], cpa Title Owner Em…" at bounding box center [762, 594] width 1278 height 407
copy h6 "[EMAIL_ADDRESS][DOMAIN_NAME]"
click at [635, 546] on div "Title Owner" at bounding box center [449, 545] width 623 height 41
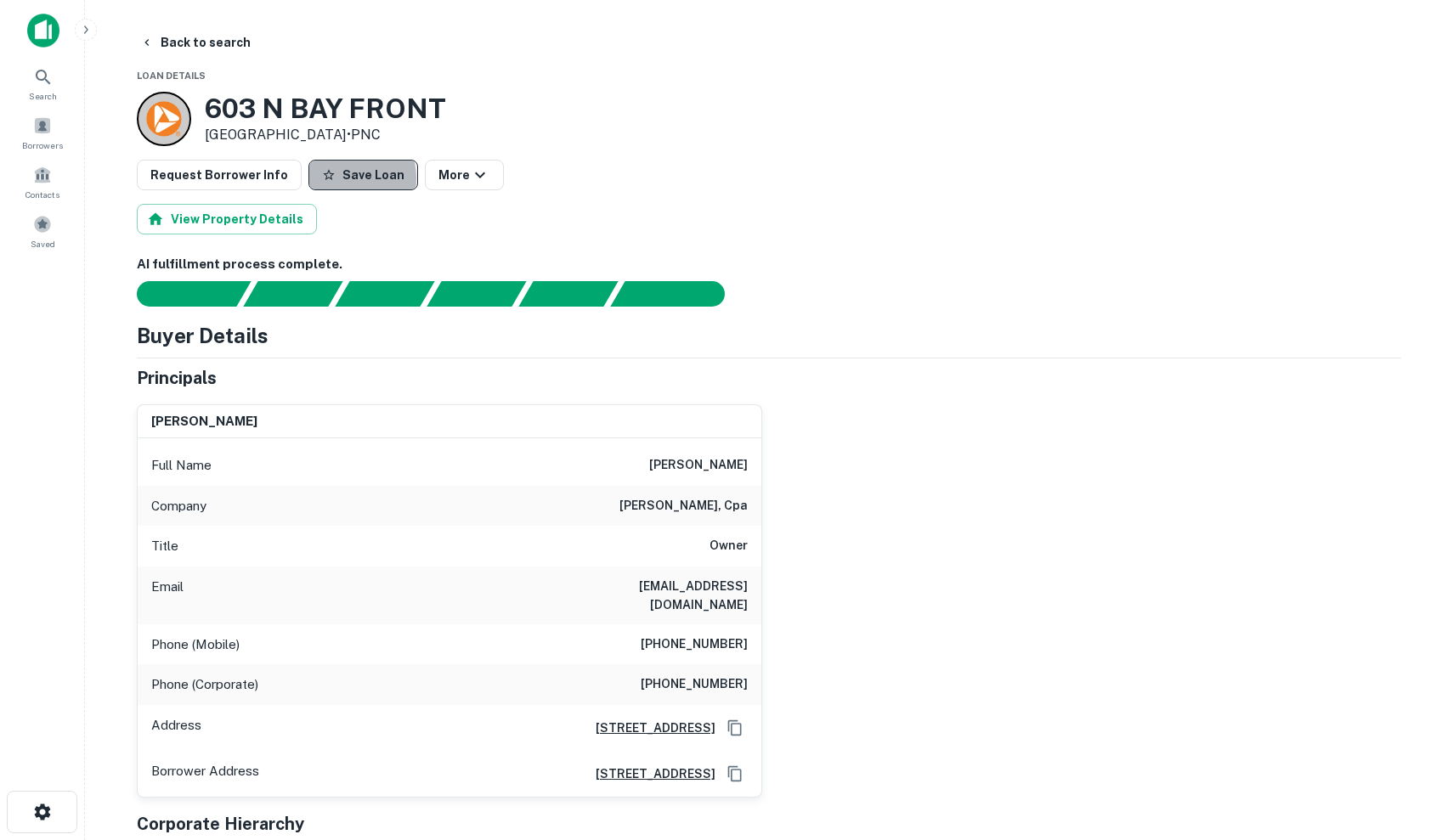
click at [332, 178] on button "Save Loan" at bounding box center [363, 175] width 110 height 31
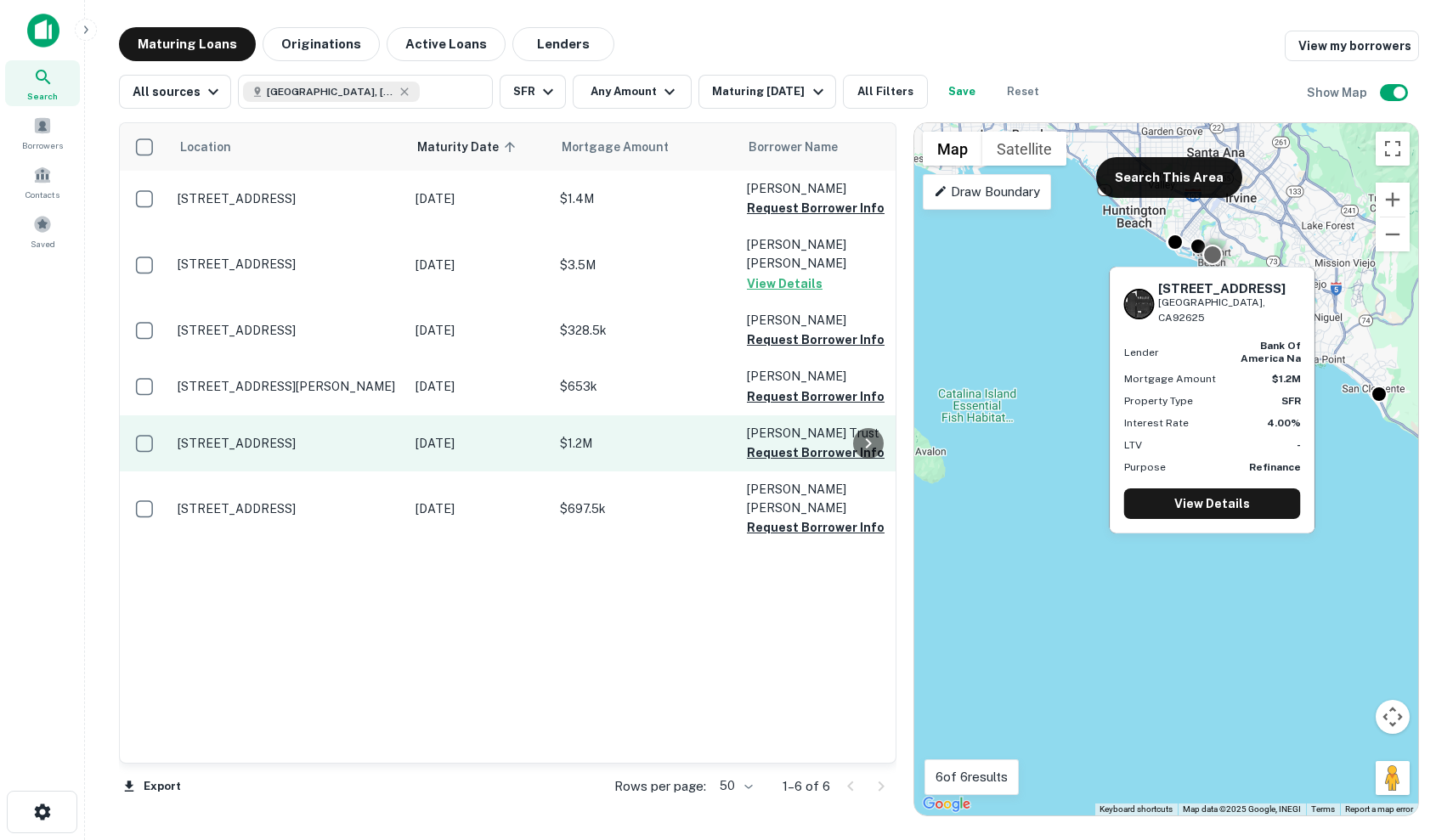
click at [624, 434] on p "$1.2M" at bounding box center [644, 443] width 170 height 18
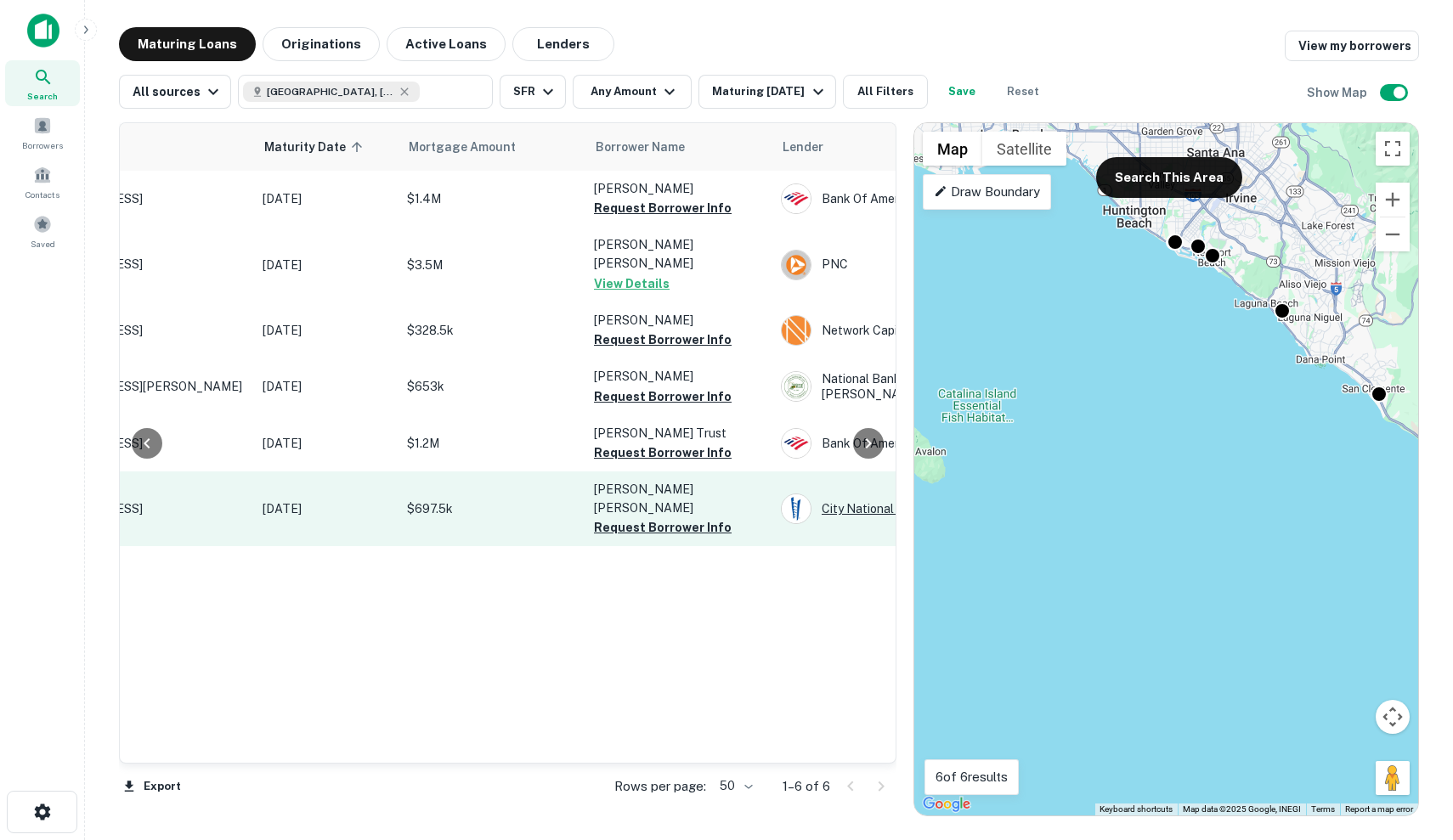
scroll to position [0, 133]
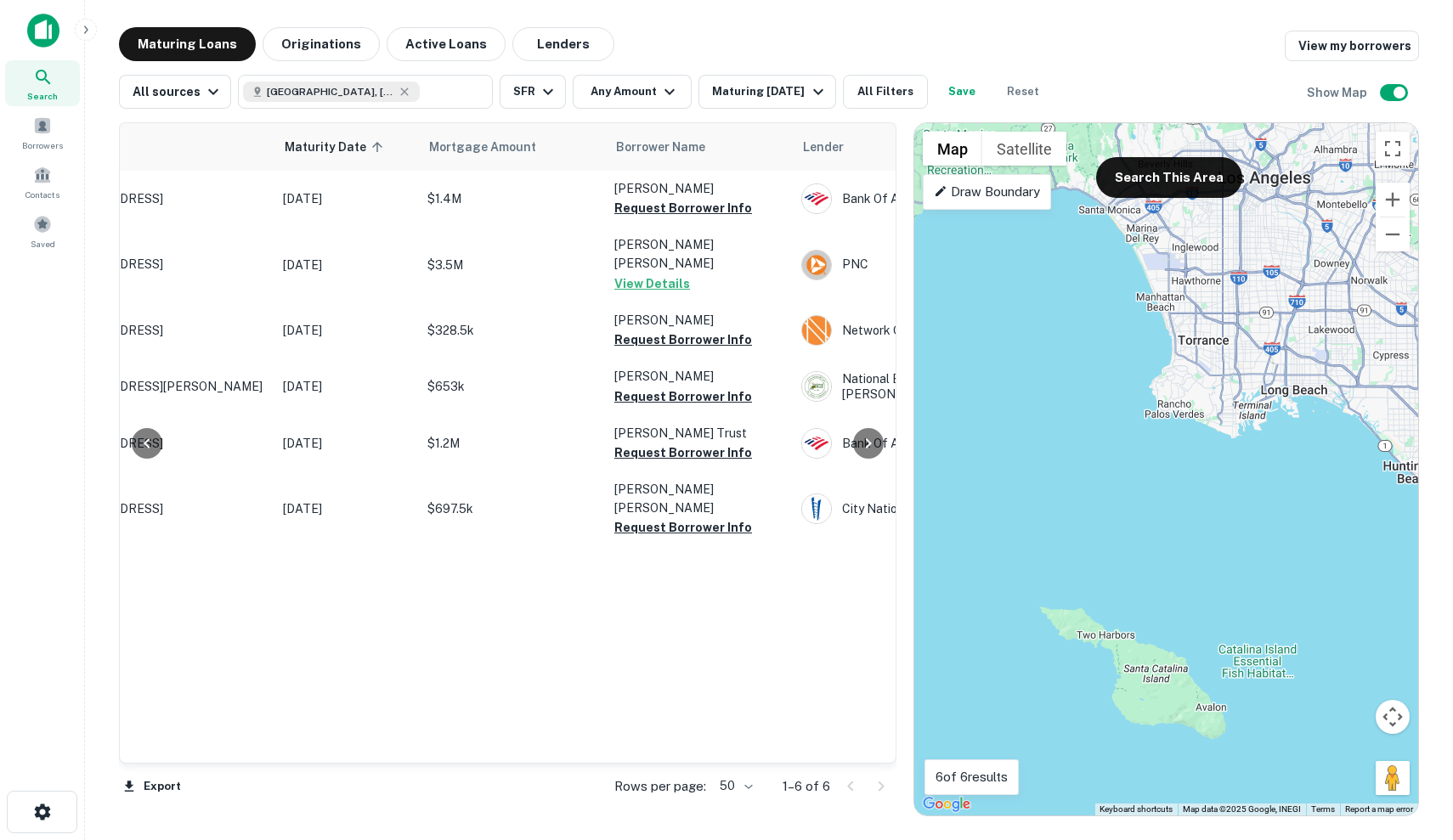
drag, startPoint x: 698, startPoint y: 451, endPoint x: 1451, endPoint y: 786, distance: 824.2
click at [1451, 786] on main "Maturing Loans Originations Active Loans Lenders View my borrowers All sources …" at bounding box center [769, 420] width 1368 height 840
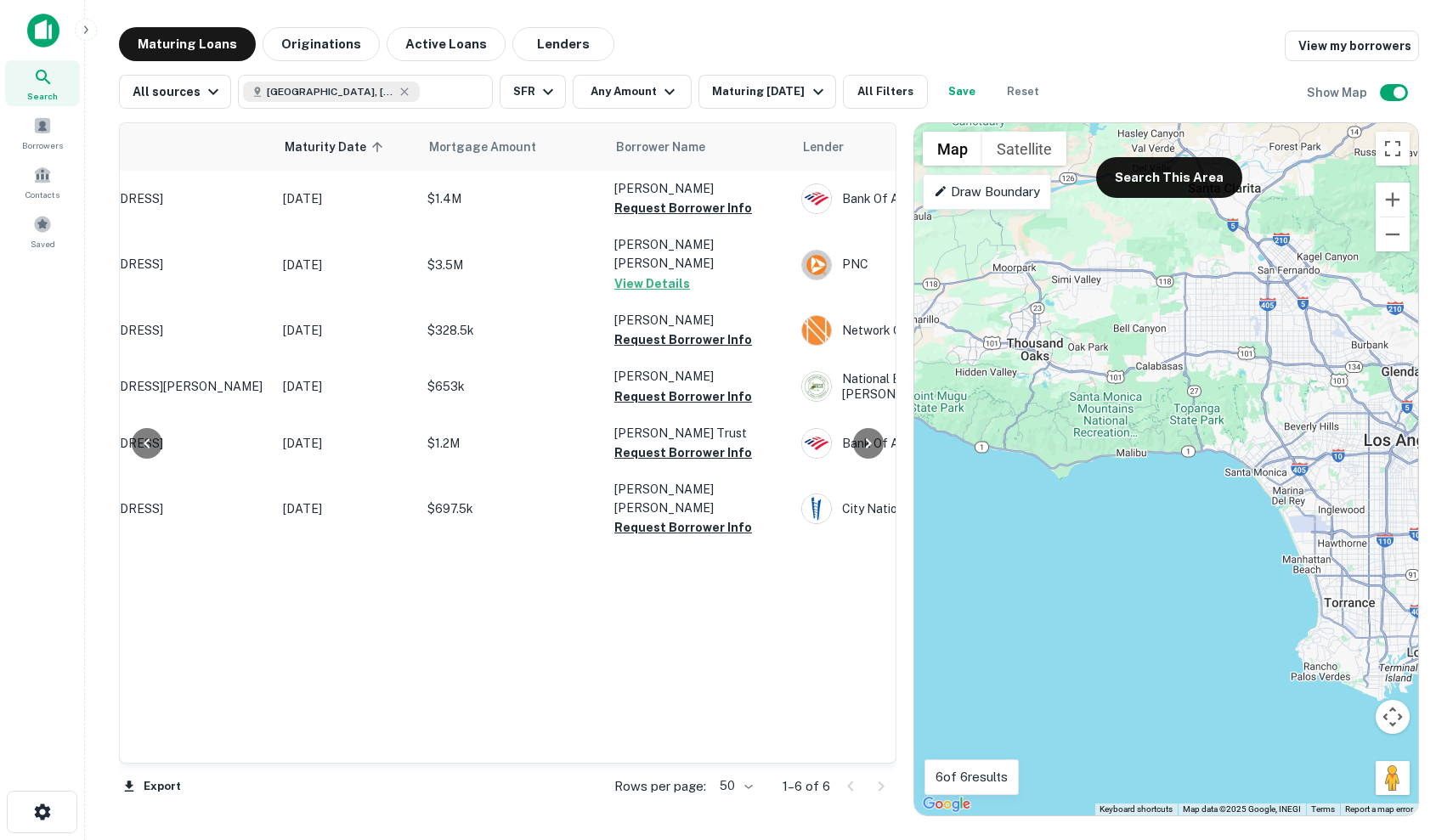
click at [1387, 654] on div "To activate drag with keyboard, press Alt + Enter. Once in keyboard drag state,…" at bounding box center [1166, 469] width 504 height 692
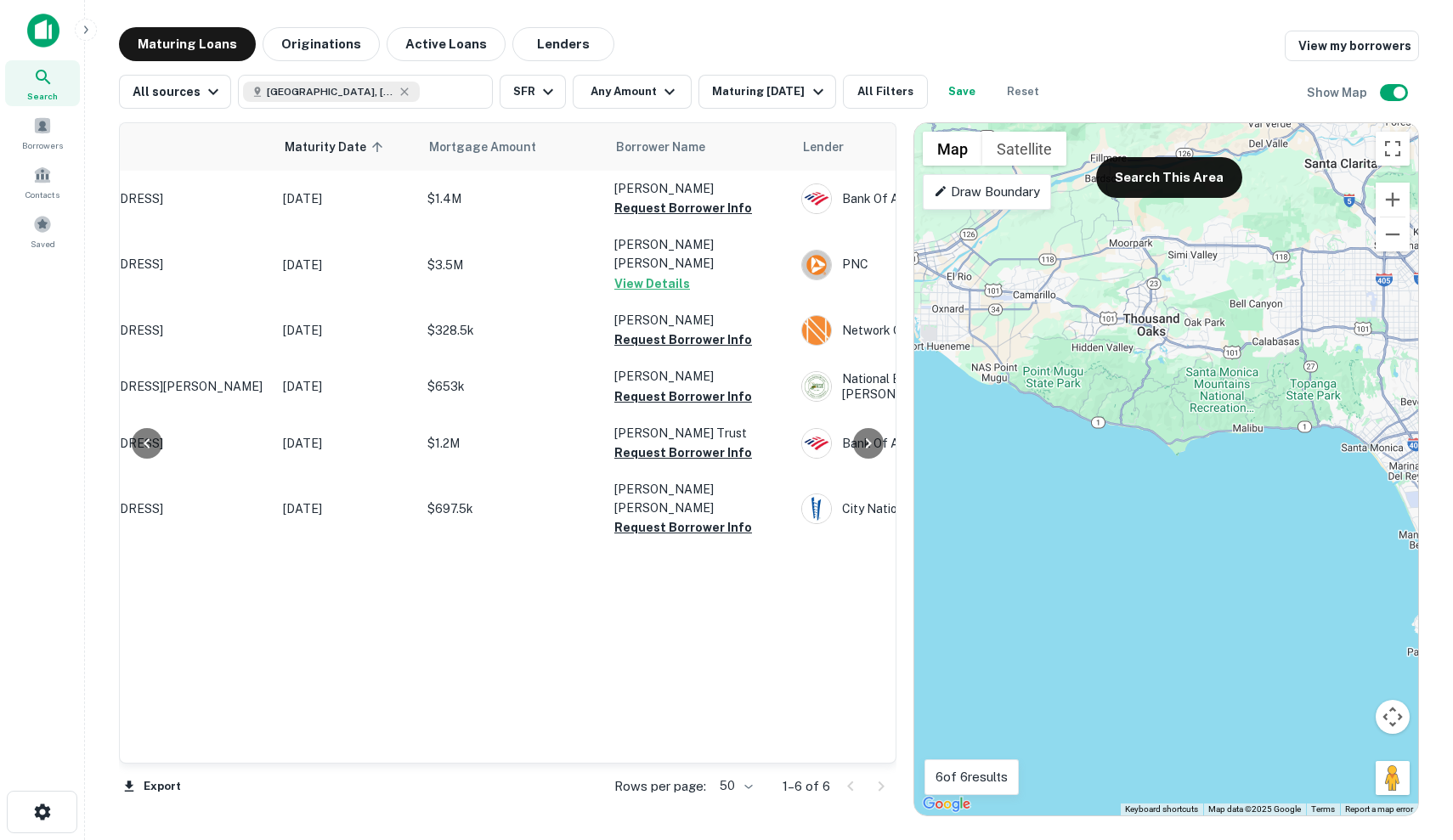
drag, startPoint x: 1100, startPoint y: 485, endPoint x: 1194, endPoint y: 448, distance: 101.0
click at [1194, 448] on div "To activate drag with keyboard, press Alt + Enter. Once in keyboard drag state,…" at bounding box center [1166, 469] width 504 height 692
click at [1213, 200] on div "To activate drag with keyboard, press Alt + Enter. Once in keyboard drag state,…" at bounding box center [1166, 469] width 504 height 692
drag, startPoint x: 1130, startPoint y: 189, endPoint x: 1132, endPoint y: 162, distance: 27.1
click at [1130, 189] on button "Search This Area" at bounding box center [1168, 177] width 146 height 41
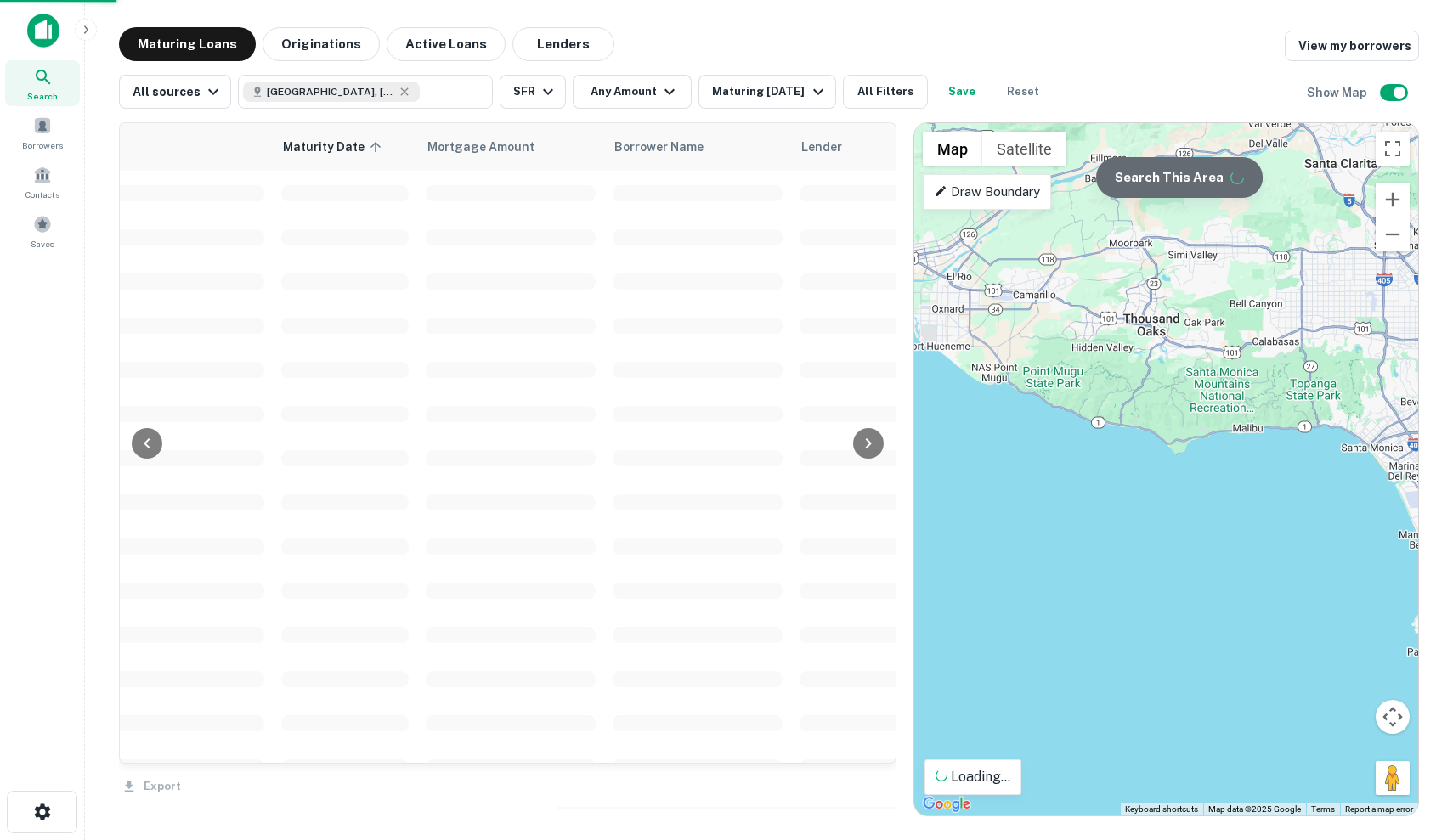
click at [1132, 162] on button "Search This Area" at bounding box center [1179, 177] width 167 height 41
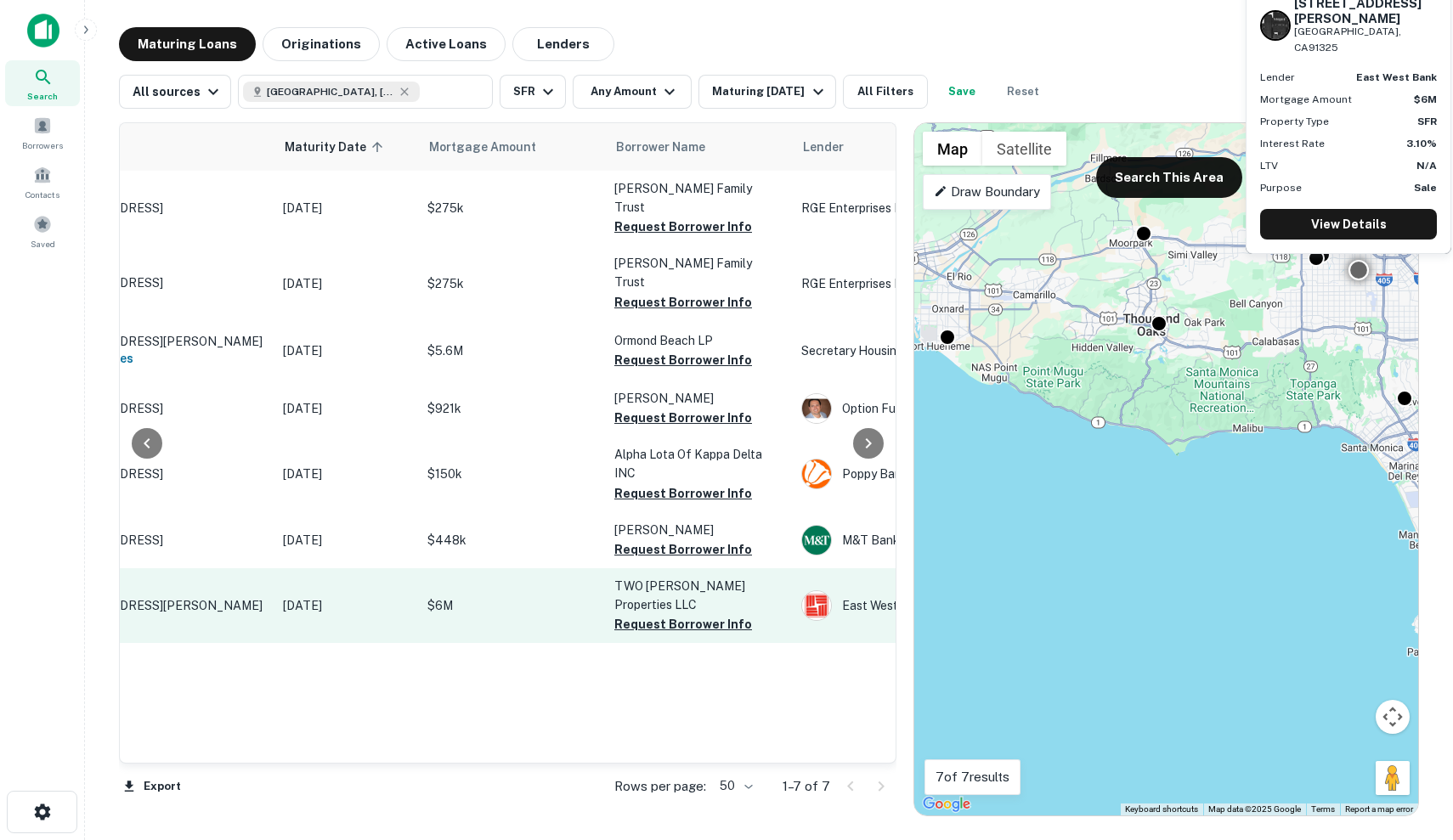
click at [484, 596] on p "$6M" at bounding box center [512, 605] width 170 height 18
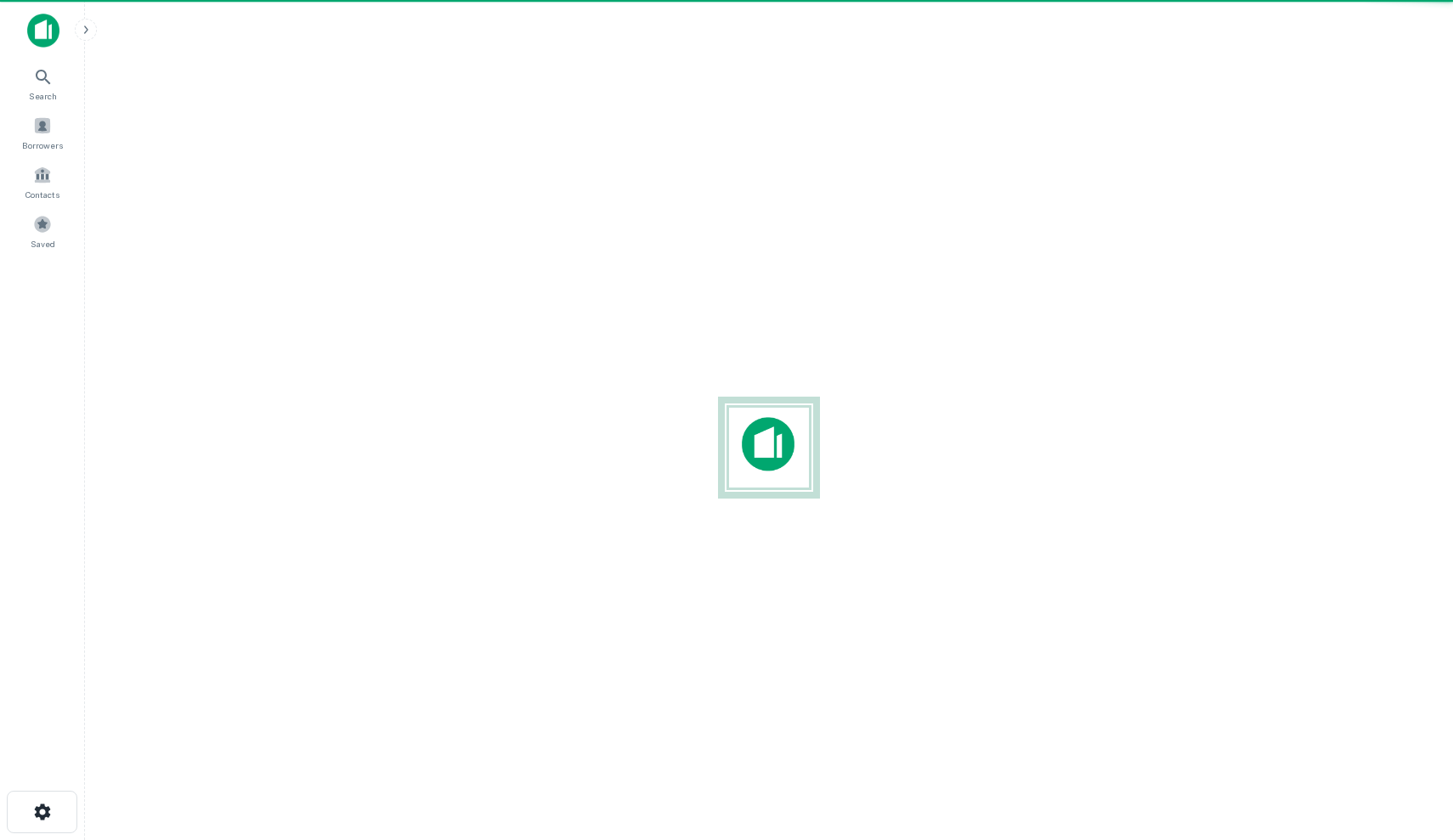
click at [464, 539] on div at bounding box center [769, 447] width 1341 height 568
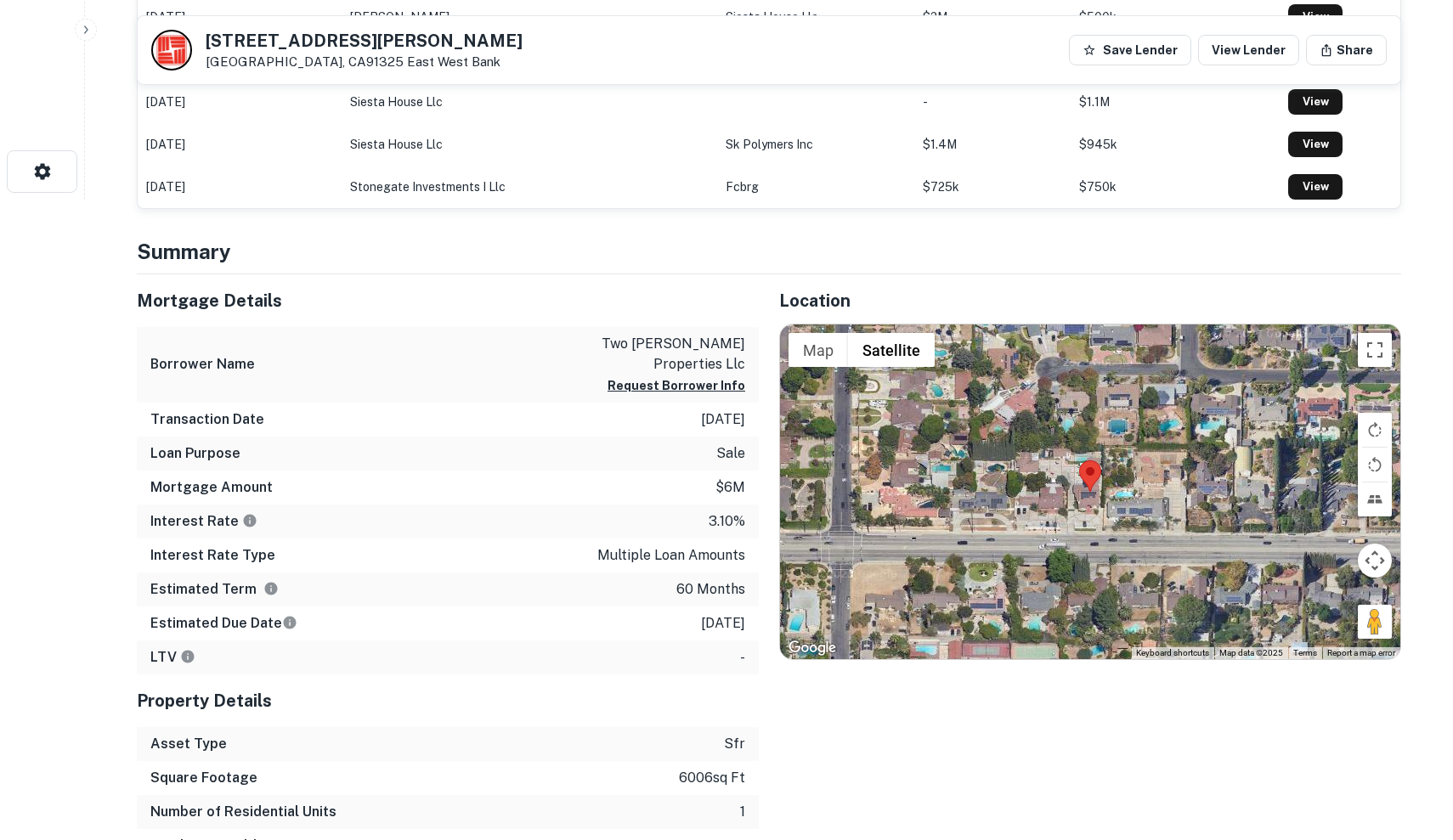
scroll to position [623, 0]
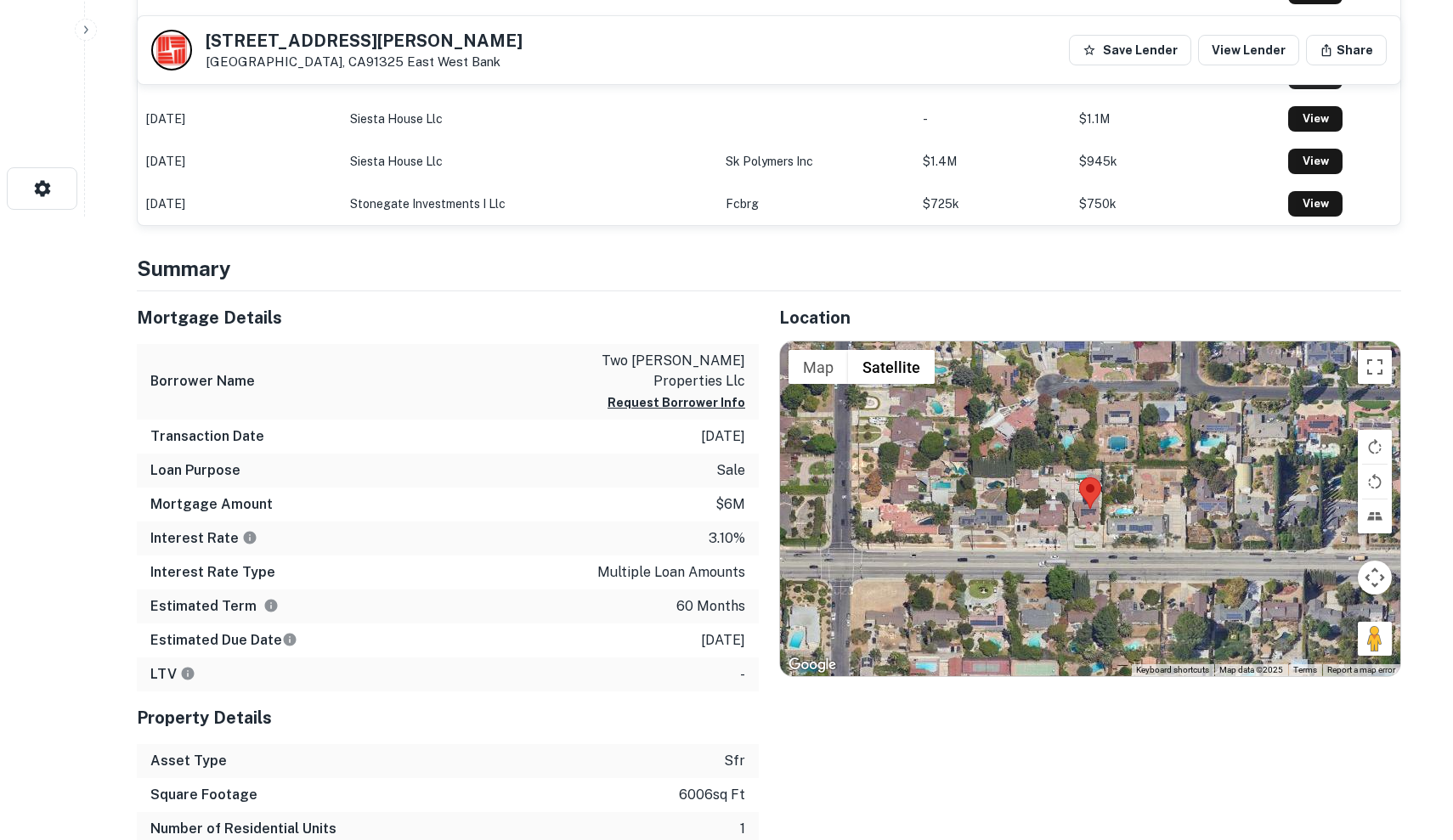
click at [1154, 480] on div at bounding box center [1090, 508] width 620 height 334
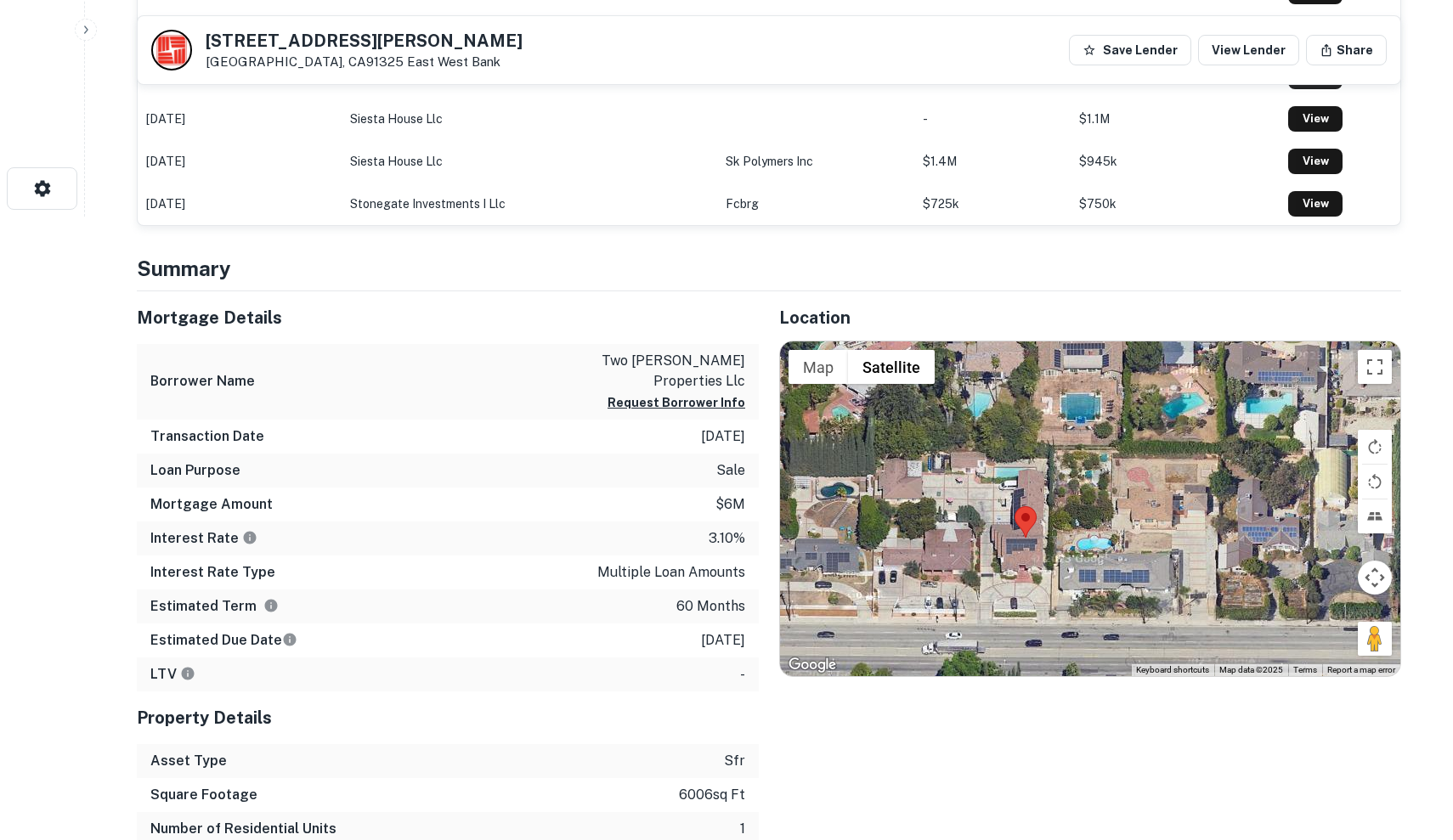
click at [1116, 516] on div at bounding box center [1090, 508] width 620 height 334
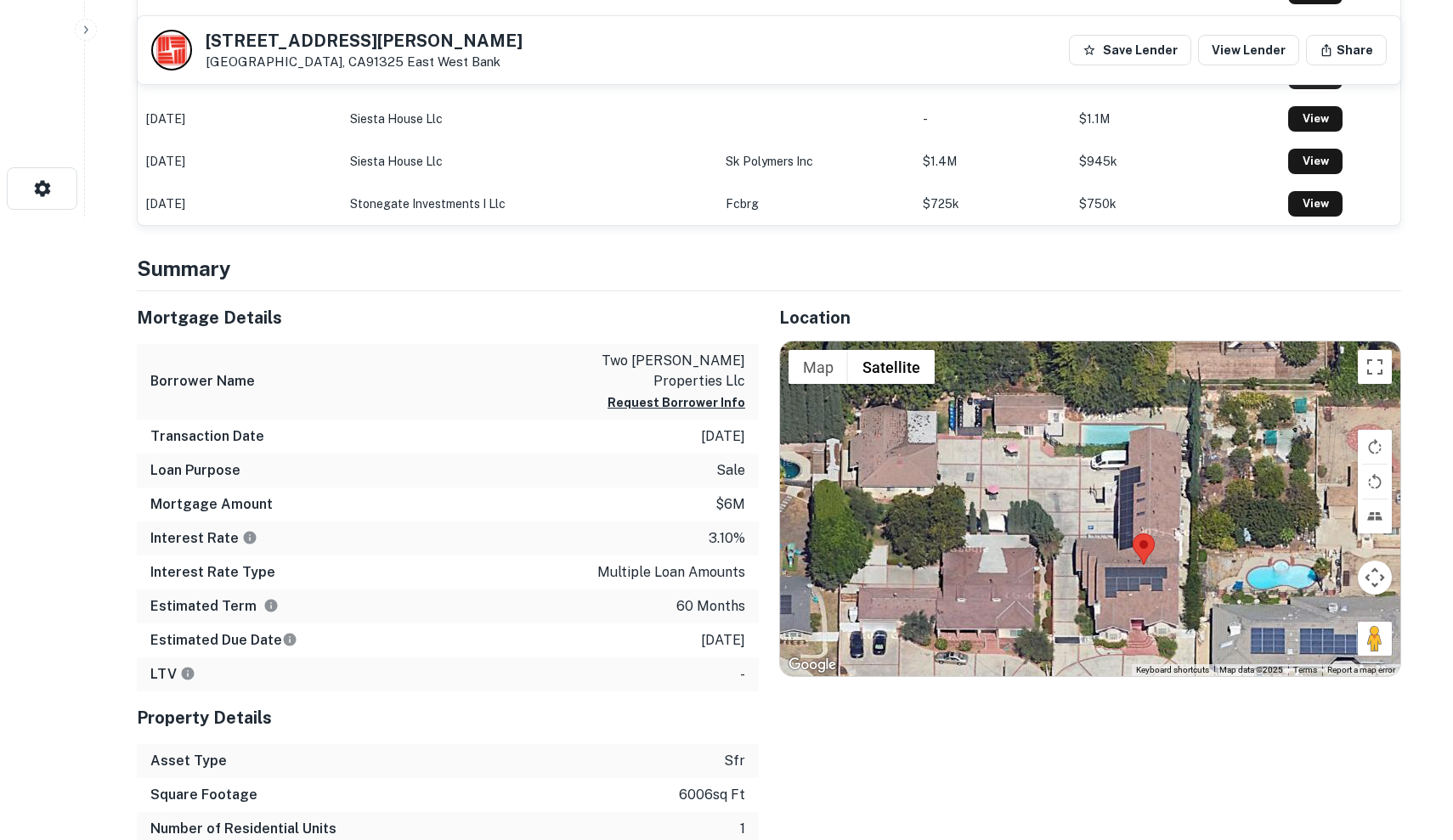
drag, startPoint x: 1084, startPoint y: 517, endPoint x: 1294, endPoint y: 524, distance: 210.1
click at [1294, 524] on div at bounding box center [1090, 508] width 620 height 334
